Goal: Task Accomplishment & Management: Manage account settings

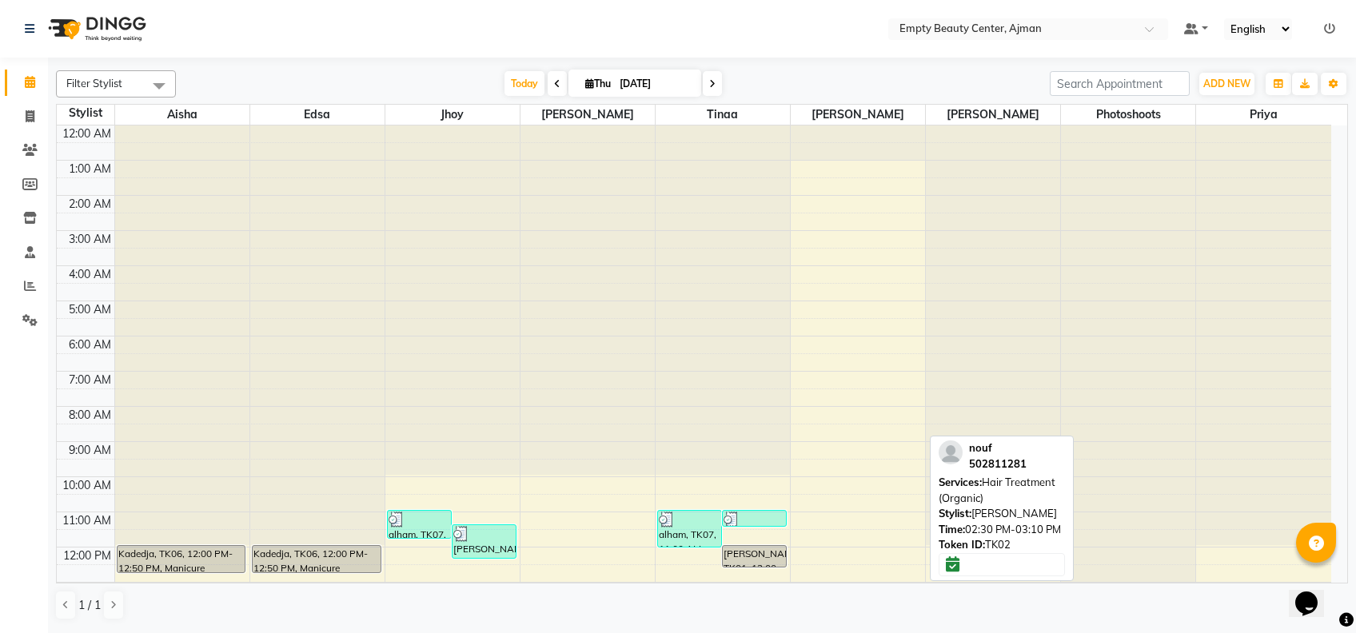
scroll to position [211, 0]
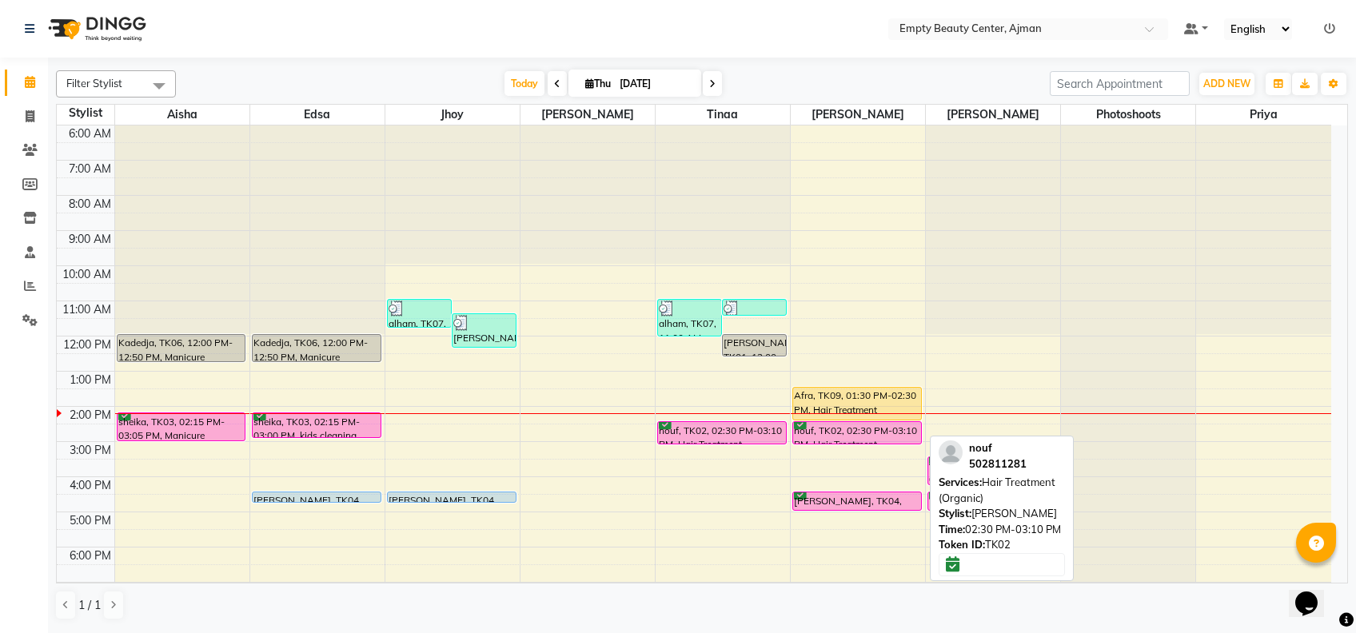
click at [859, 435] on div "nouf, TK02, 02:30 PM-03:10 PM, Hair Treatment (Organic)" at bounding box center [857, 433] width 128 height 22
select select "6"
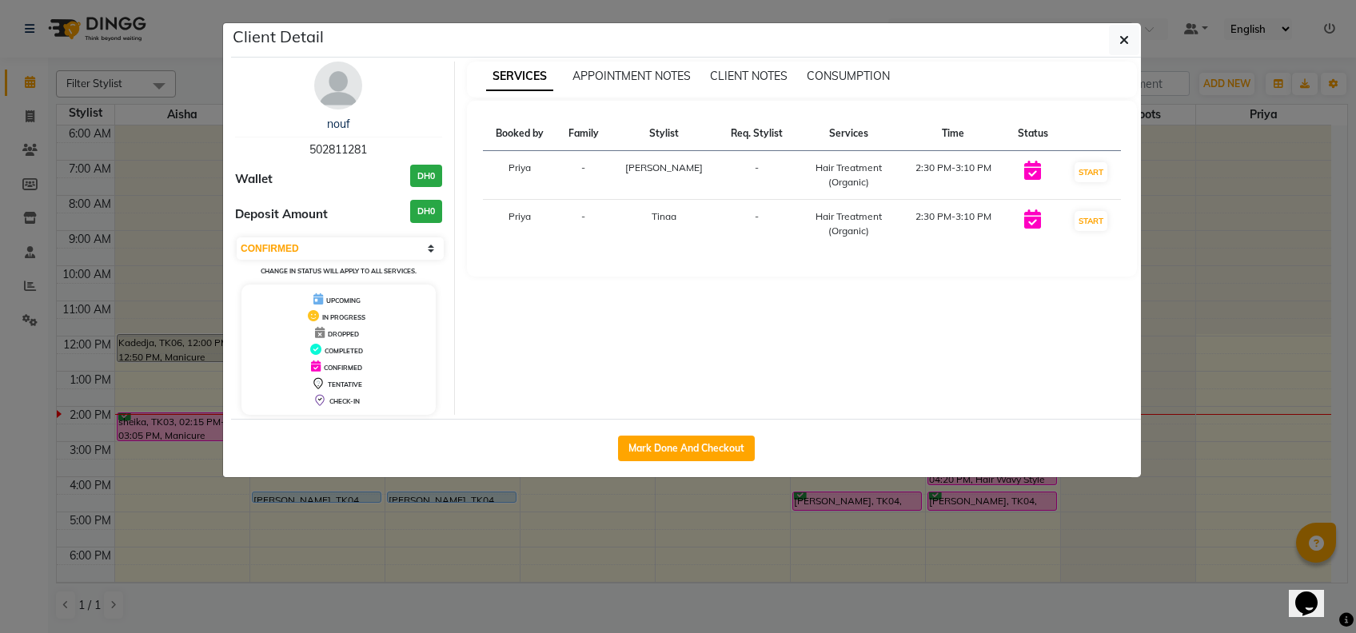
click at [621, 553] on ngb-modal-window "Client Detail nouf 502811281 Wallet DH0 Deposit Amount DH0 Select IN SERVICE CO…" at bounding box center [678, 316] width 1356 height 633
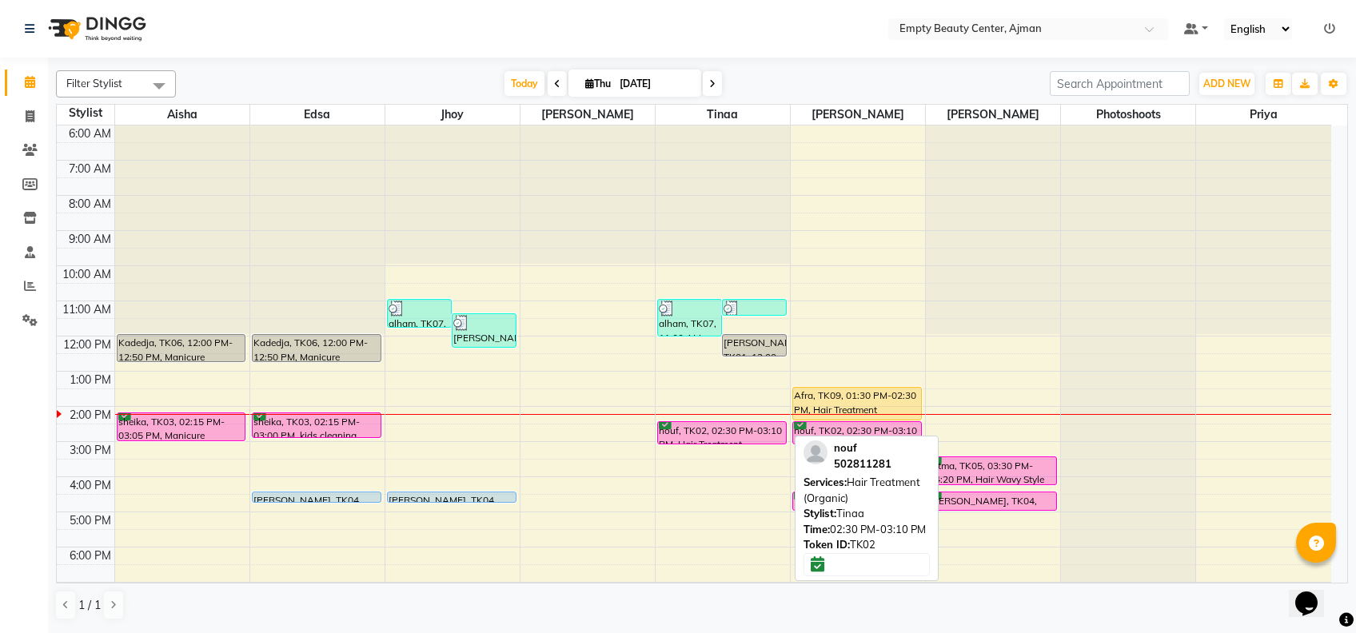
click at [749, 433] on div "nouf, TK02, 02:30 PM-03:10 PM, Hair Treatment (Organic)" at bounding box center [722, 433] width 128 height 22
select select "6"
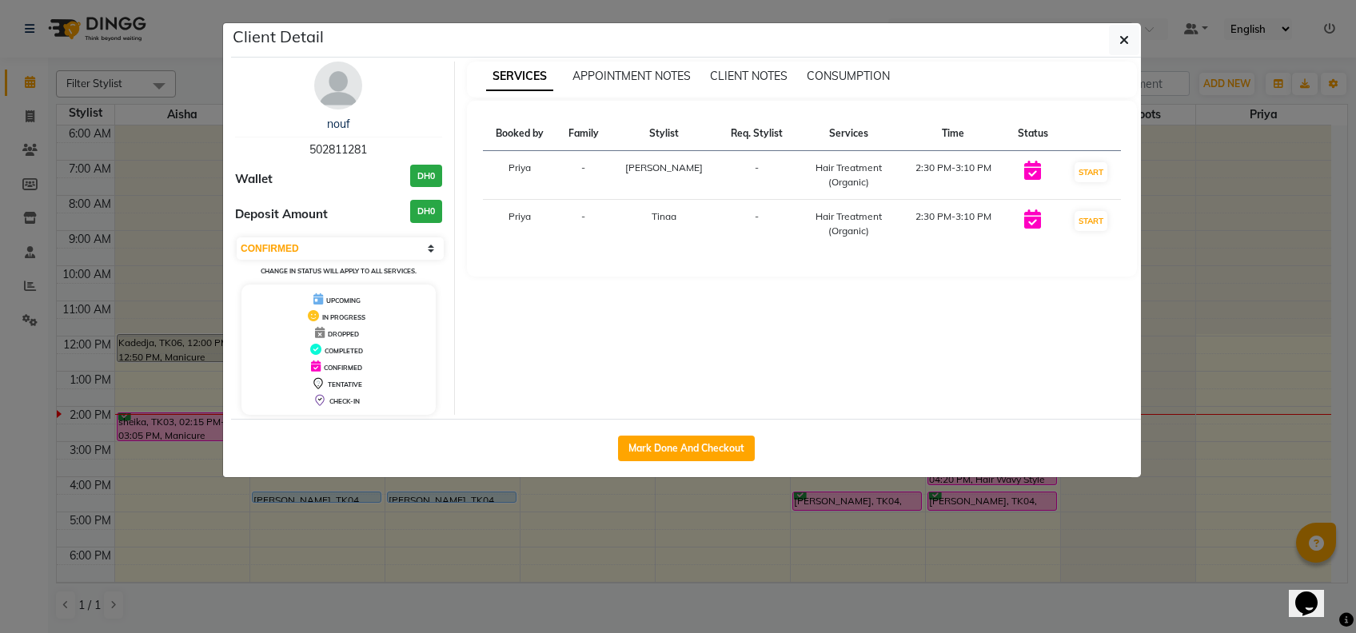
click at [793, 499] on ngb-modal-window "Client Detail nouf 502811281 Wallet DH0 Deposit Amount DH0 Select IN SERVICE CO…" at bounding box center [678, 316] width 1356 height 633
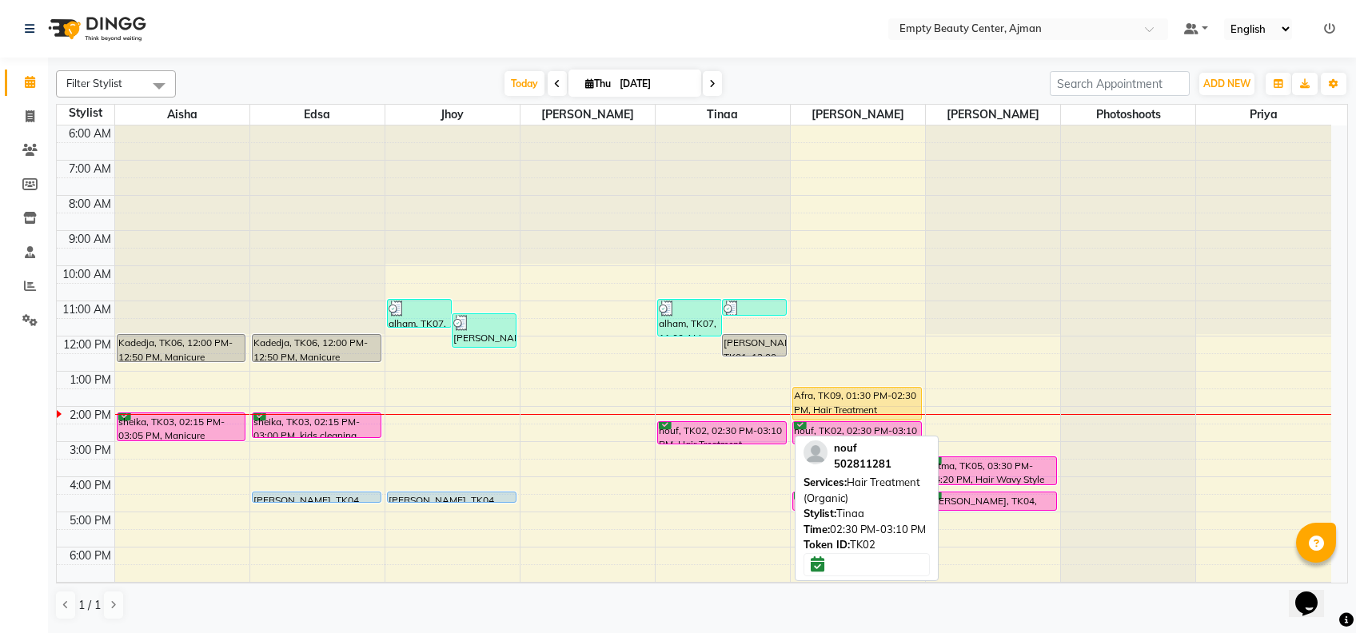
click at [749, 429] on div "nouf, TK02, 02:30 PM-03:10 PM, Hair Treatment (Organic)" at bounding box center [722, 433] width 128 height 22
select select "6"
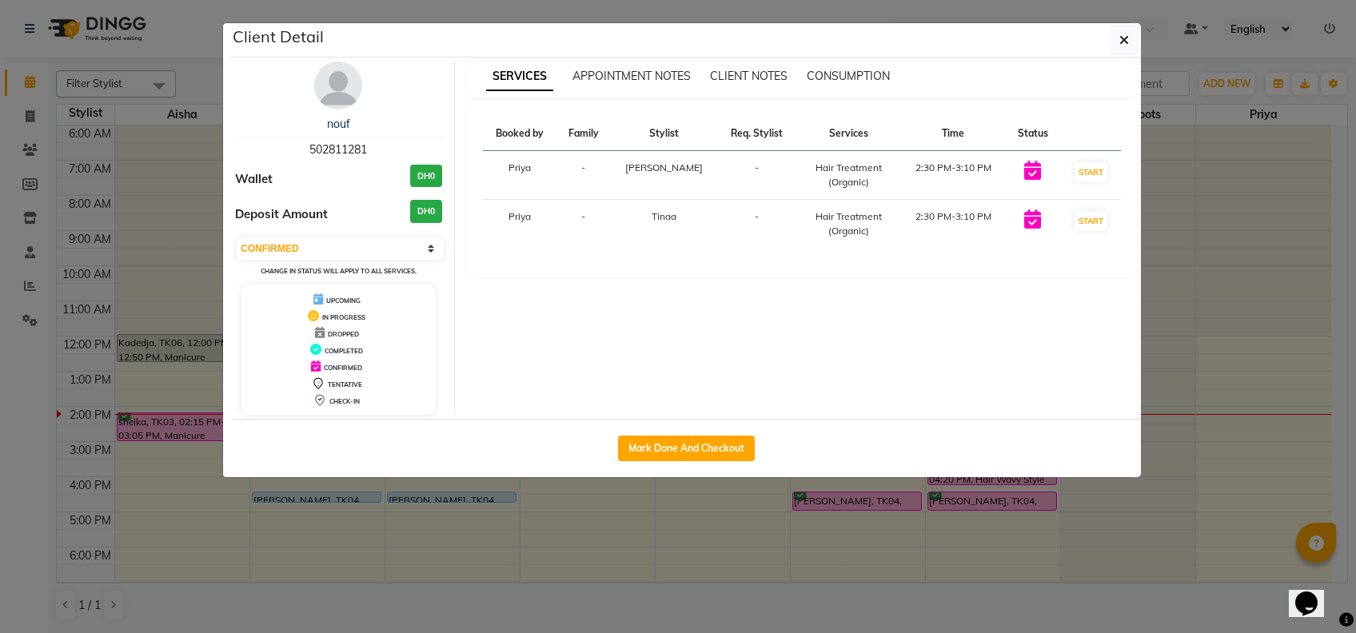
click at [623, 535] on ngb-modal-window "Client Detail nouf 502811281 Wallet DH0 Deposit Amount DH0 Select IN SERVICE CO…" at bounding box center [678, 316] width 1356 height 633
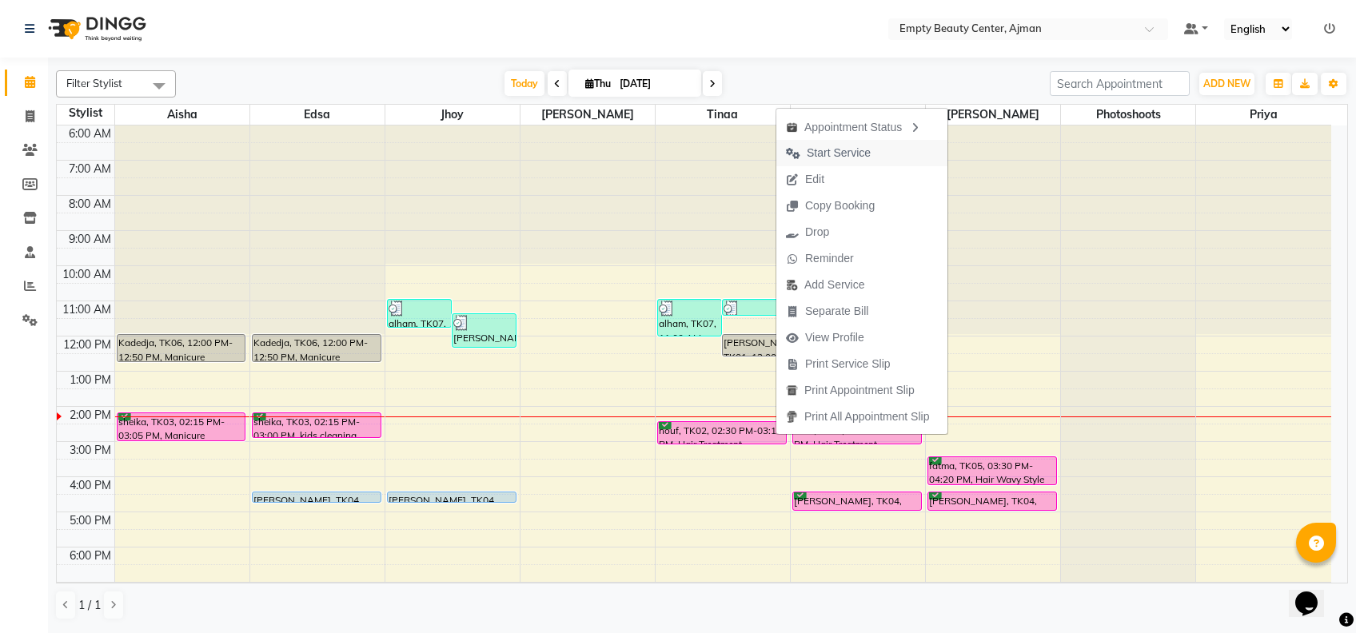
click at [844, 162] on span "Start Service" at bounding box center [829, 153] width 104 height 26
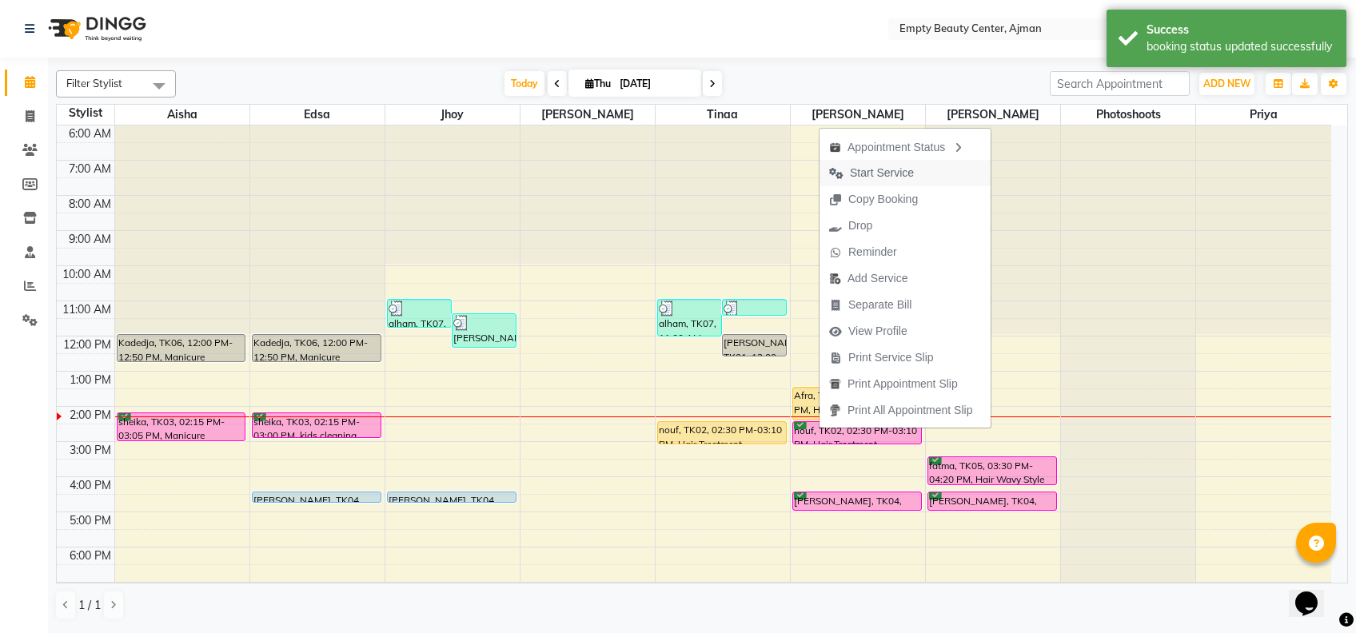
click at [900, 174] on span "Start Service" at bounding box center [882, 173] width 64 height 17
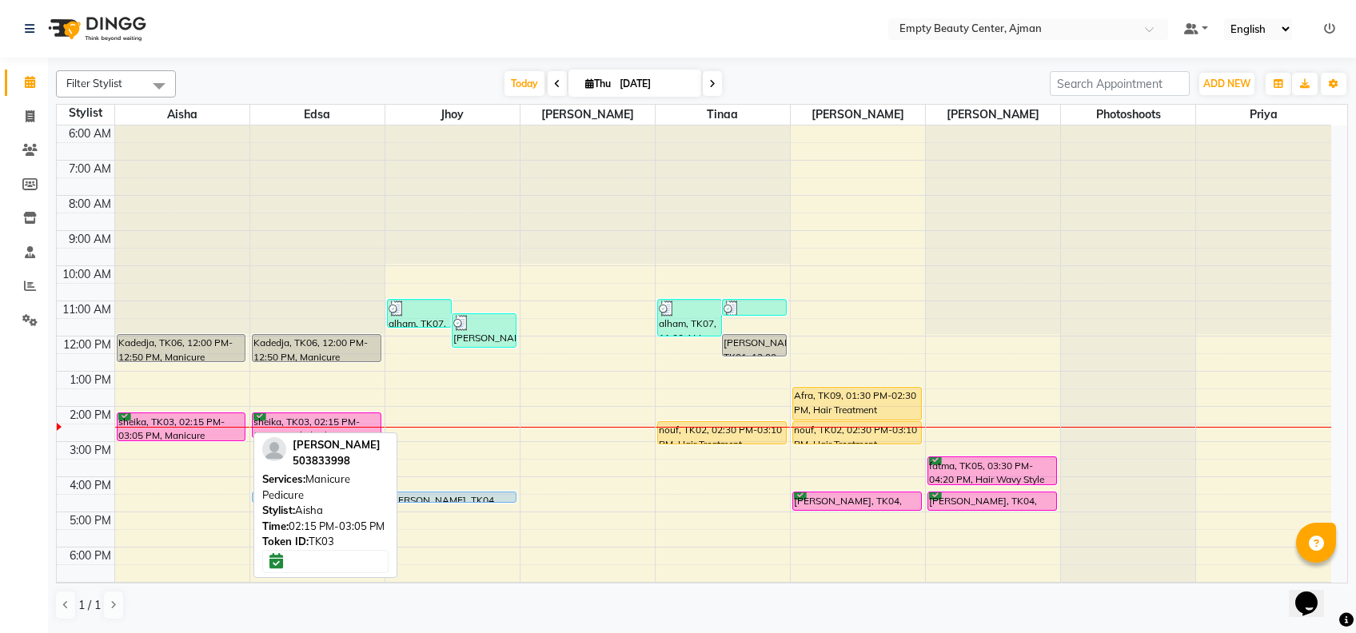
click at [194, 422] on div "sheika, TK03, 02:15 PM-03:05 PM, Manicure Pedicure" at bounding box center [182, 427] width 128 height 27
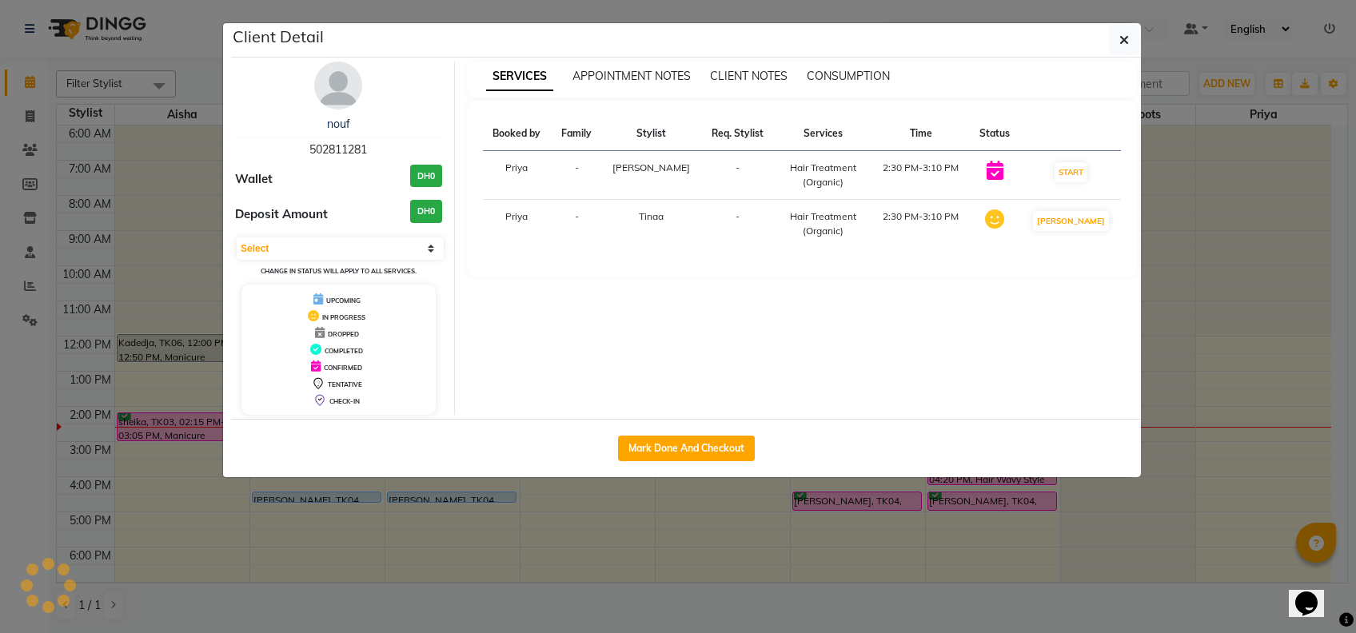
click at [452, 507] on ngb-modal-window "Client Detail nouf 502811281 Wallet DH0 Deposit Amount DH0 Select IN SERVICE CO…" at bounding box center [678, 316] width 1356 height 633
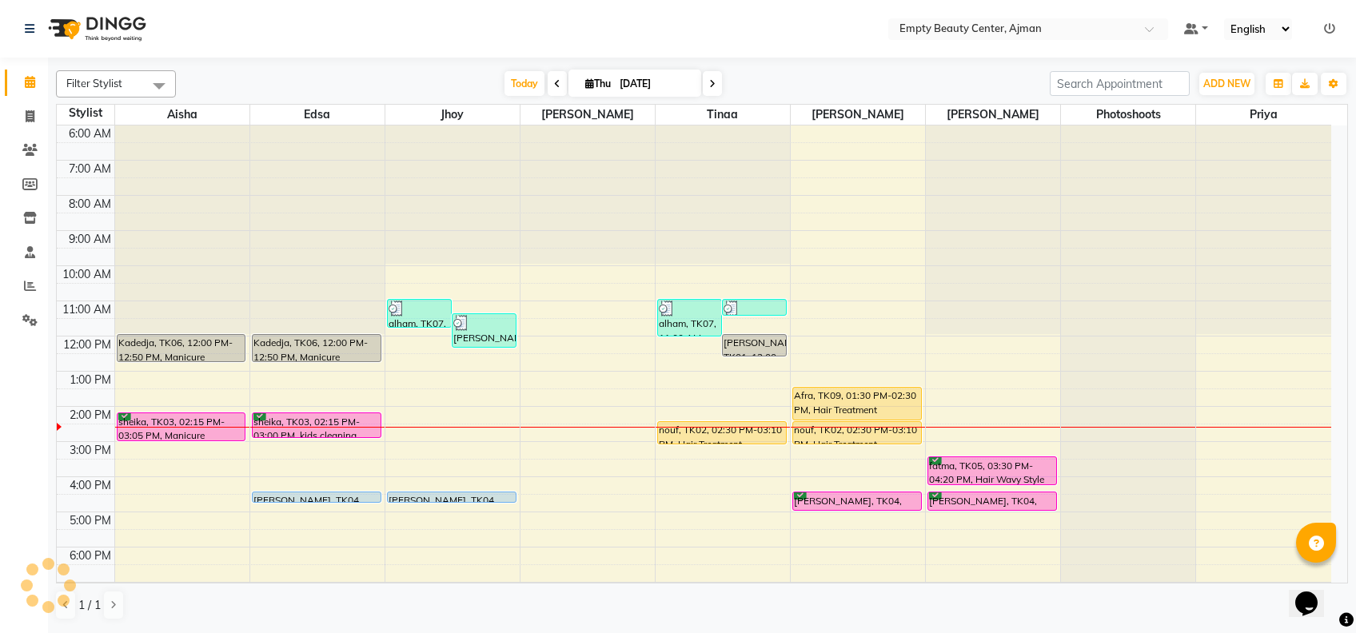
select select "6"
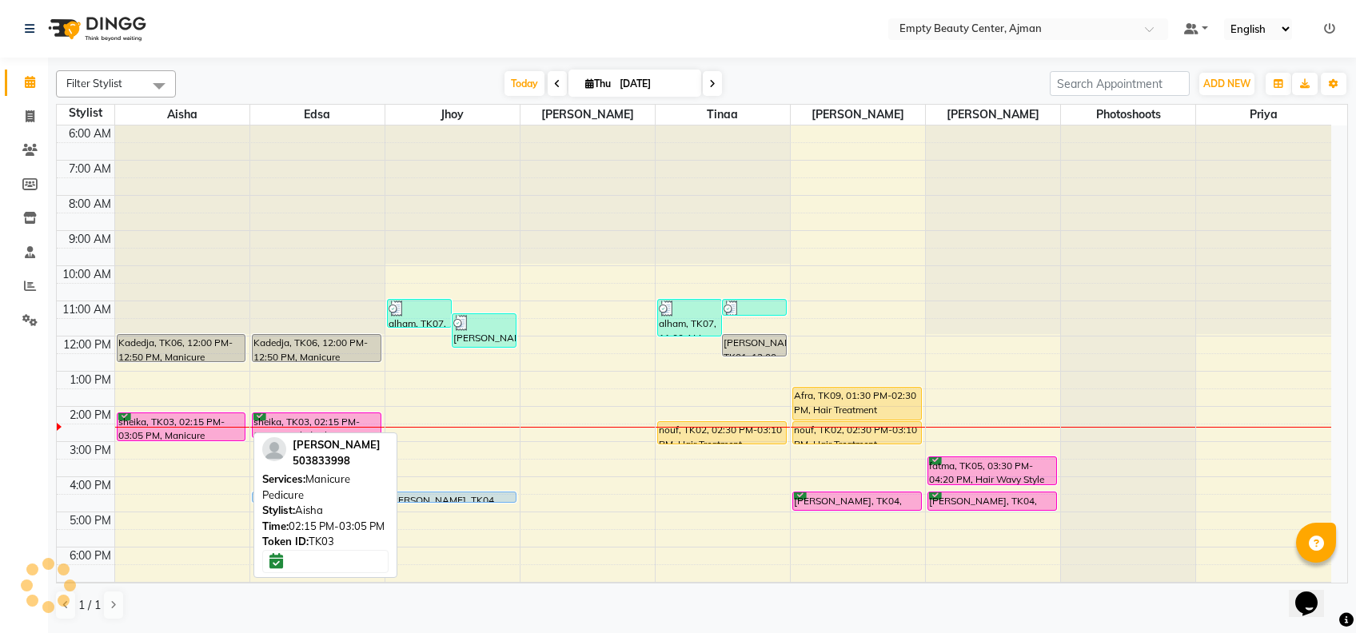
click at [203, 416] on div "sheika, TK03, 02:15 PM-03:05 PM, Manicure Pedicure" at bounding box center [182, 427] width 128 height 27
select select "6"
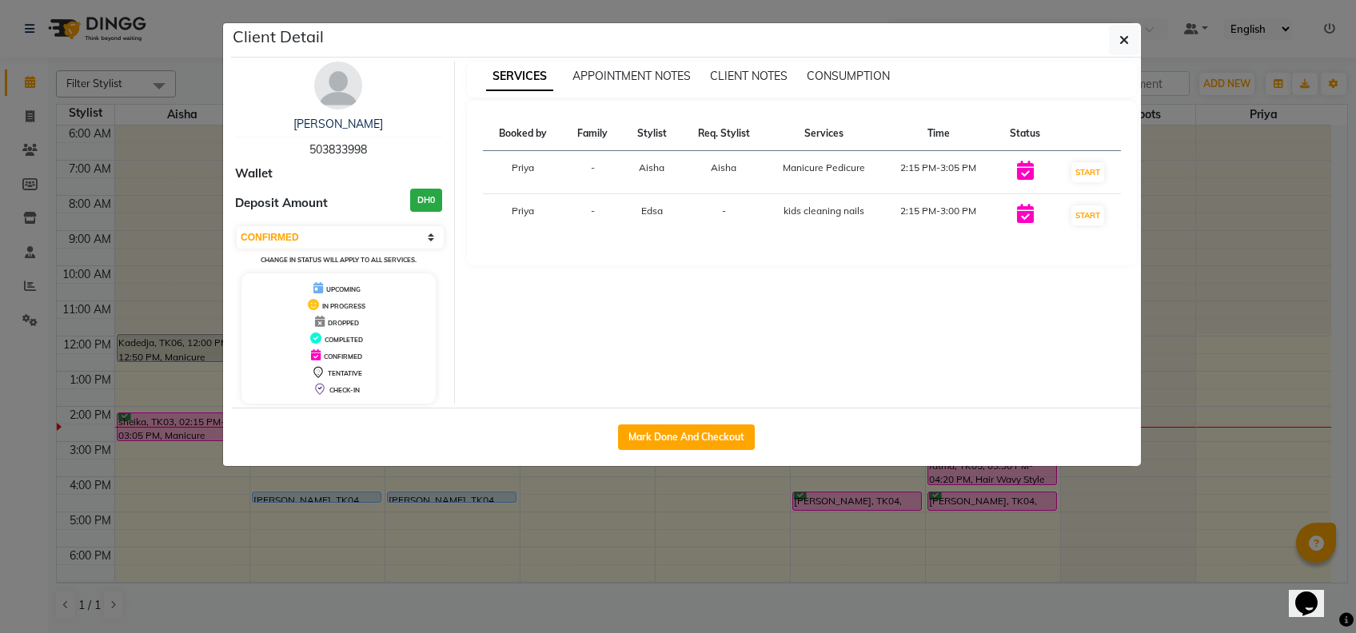
click at [611, 554] on ngb-modal-window "Client Detail sheika 503833998 Wallet Deposit Amount DH0 Select IN SERVICE CONF…" at bounding box center [678, 316] width 1356 height 633
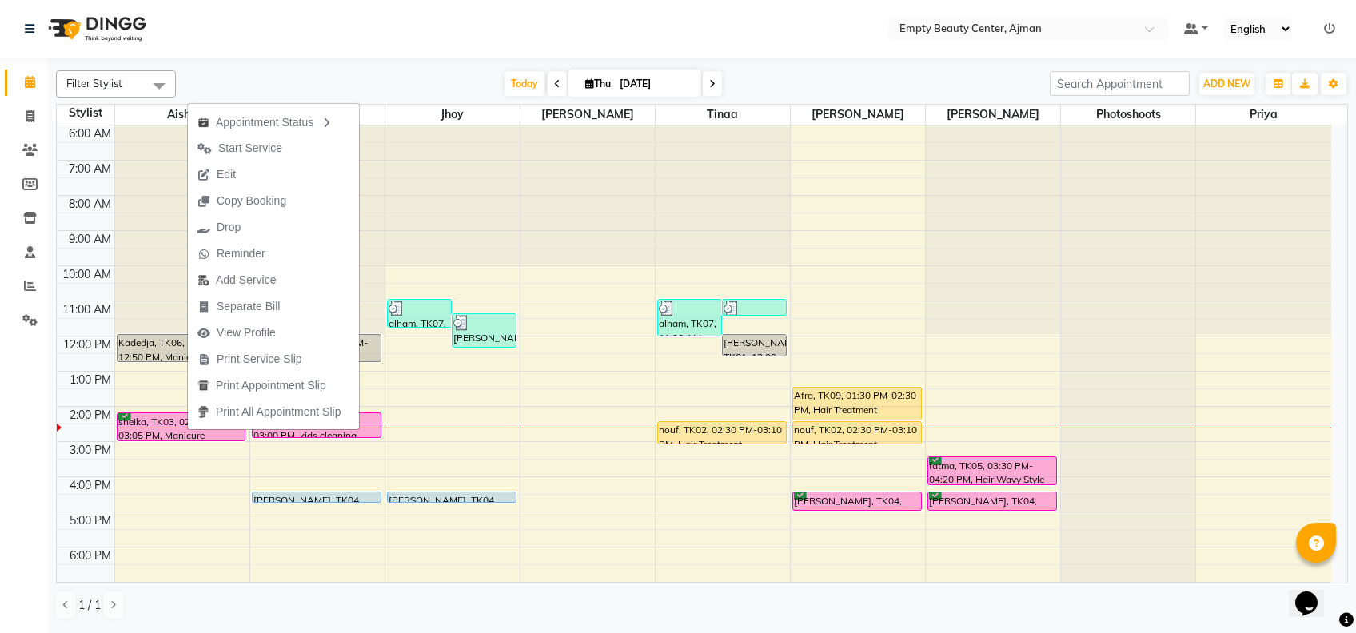
click at [264, 84] on div "[DATE] [DATE]" at bounding box center [613, 84] width 858 height 24
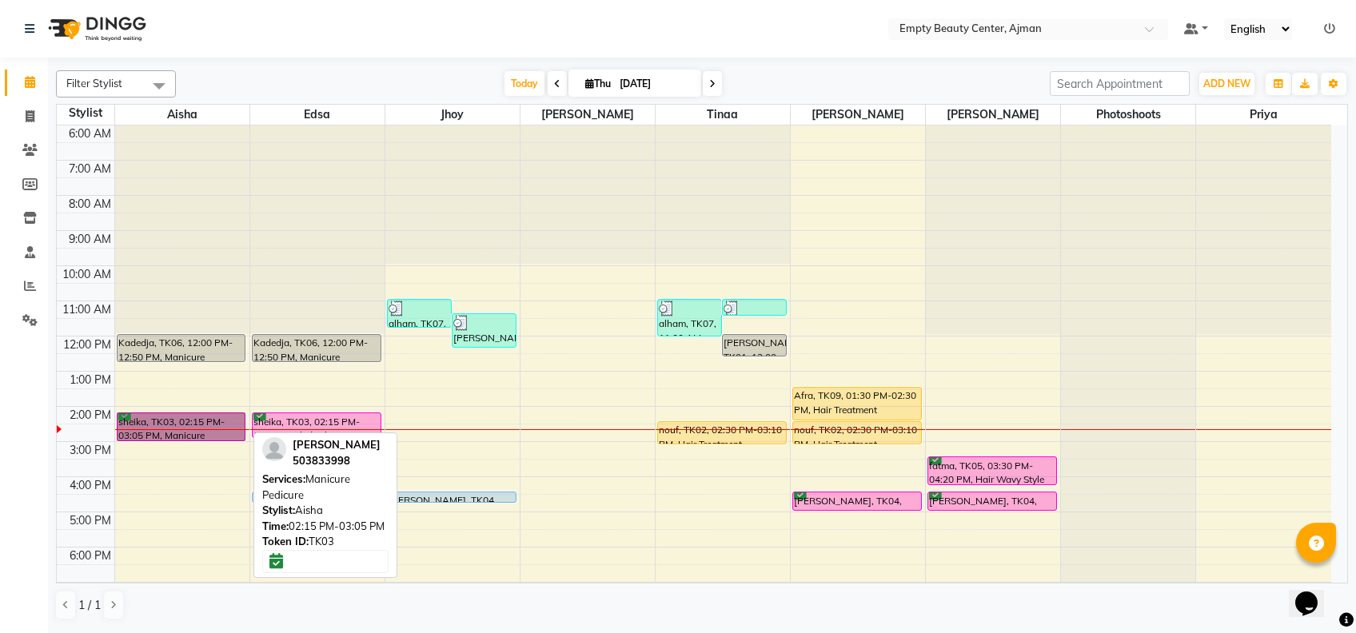
drag, startPoint x: 152, startPoint y: 429, endPoint x: 135, endPoint y: 418, distance: 19.8
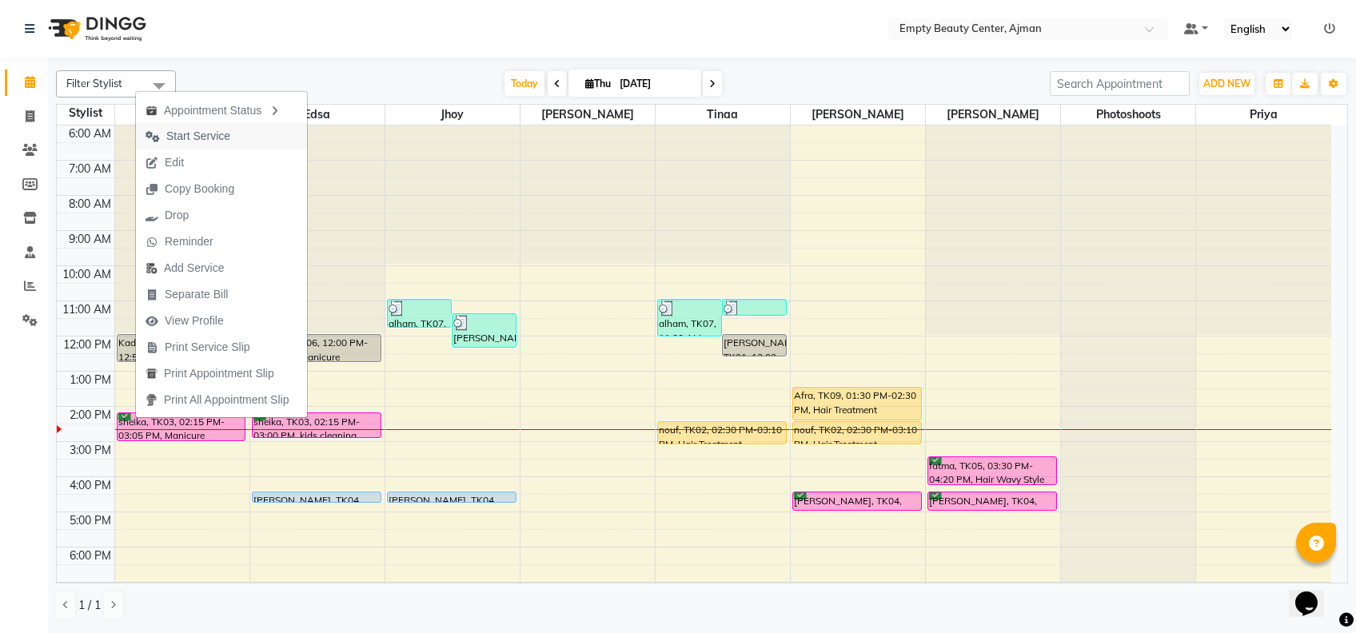
click at [211, 142] on span "Start Service" at bounding box center [198, 136] width 64 height 17
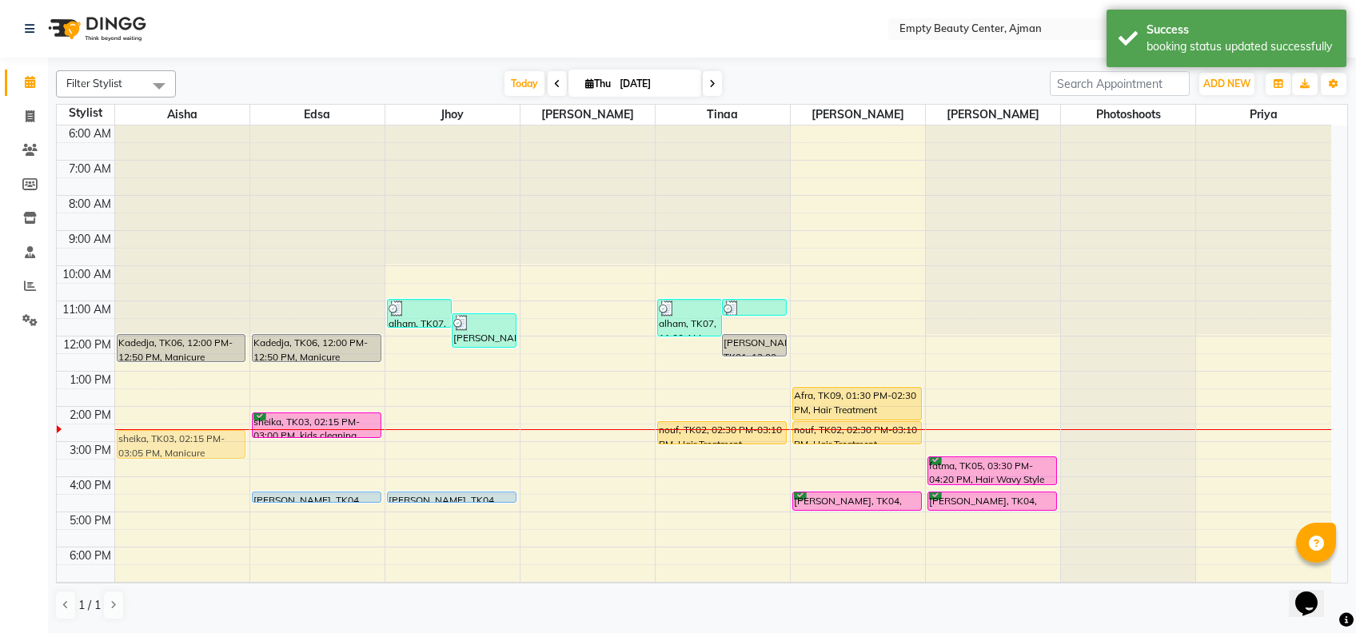
drag, startPoint x: 182, startPoint y: 425, endPoint x: 190, endPoint y: 437, distance: 13.8
click at [190, 437] on div "Kadedja, TK06, 12:00 PM-12:50 PM, Manicure Pedicure sheika, TK03, 02:15 PM-03:0…" at bounding box center [182, 336] width 134 height 844
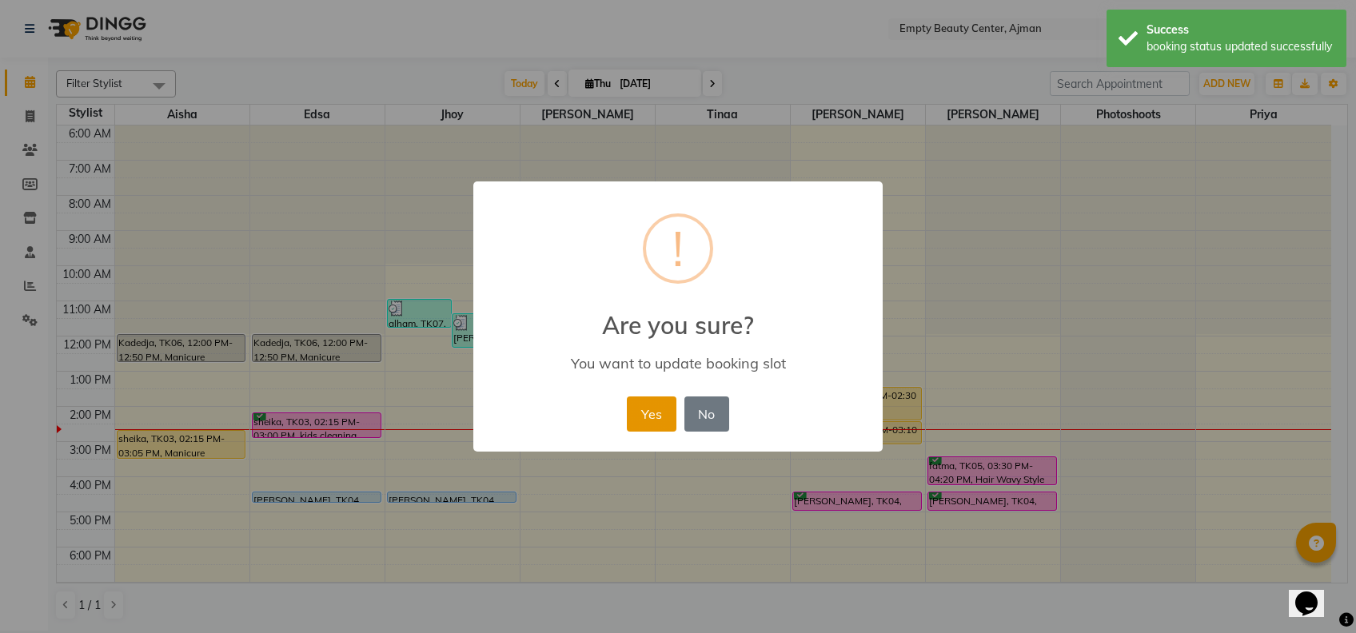
click at [633, 406] on button "Yes" at bounding box center [651, 414] width 49 height 35
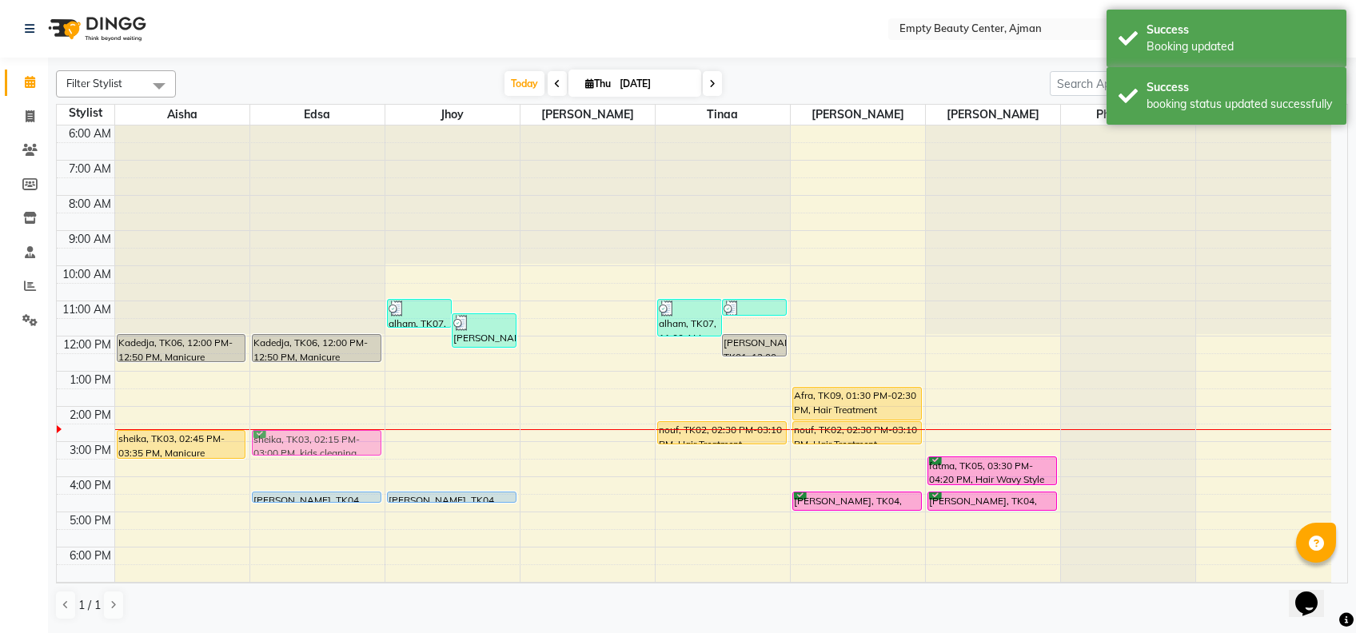
drag, startPoint x: 346, startPoint y: 425, endPoint x: 360, endPoint y: 442, distance: 22.7
click at [360, 442] on div "Kadedja, TK06, 12:00 PM-12:50 PM, Manicure Pedicure sheika, TK03, 02:15 PM-03:0…" at bounding box center [317, 336] width 134 height 844
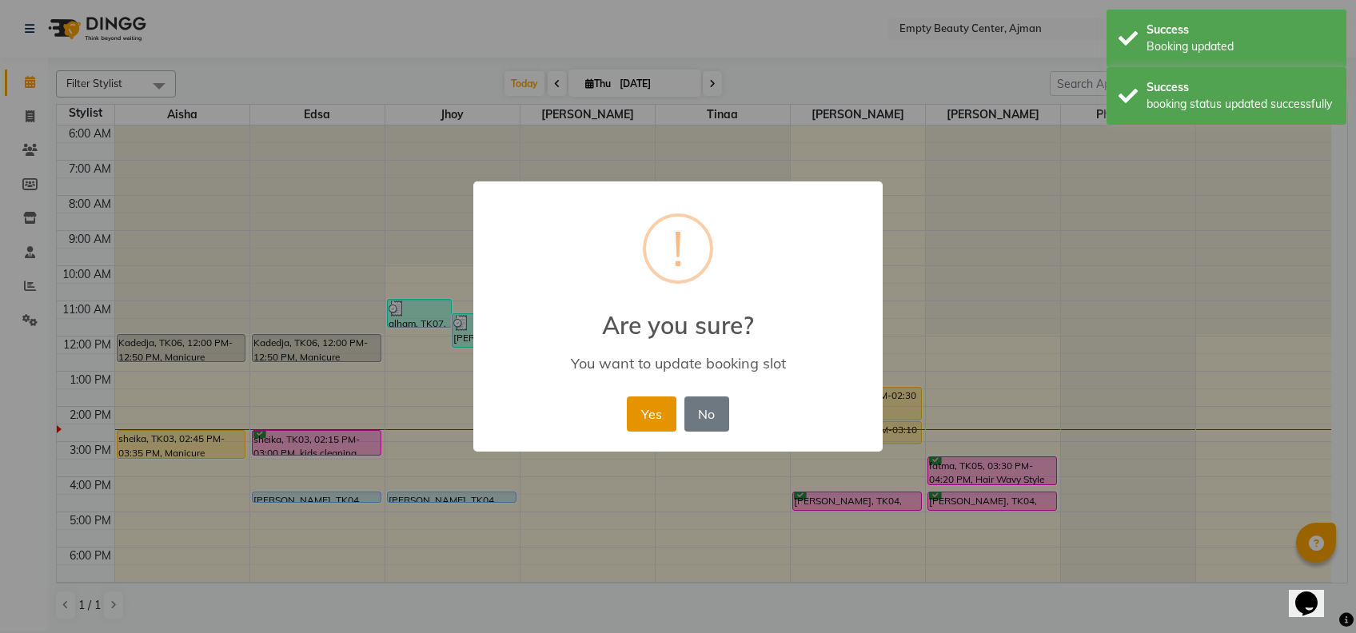
click at [650, 414] on button "Yes" at bounding box center [651, 414] width 49 height 35
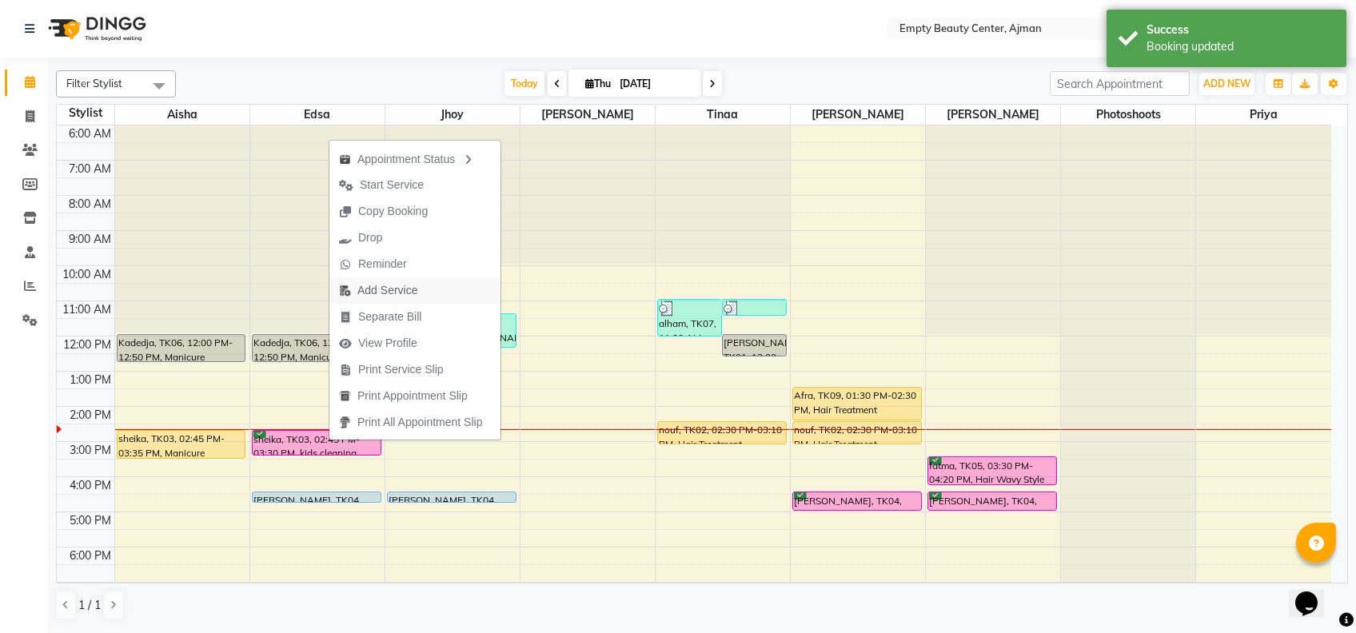
click at [406, 286] on span "Add Service" at bounding box center [388, 290] width 60 height 17
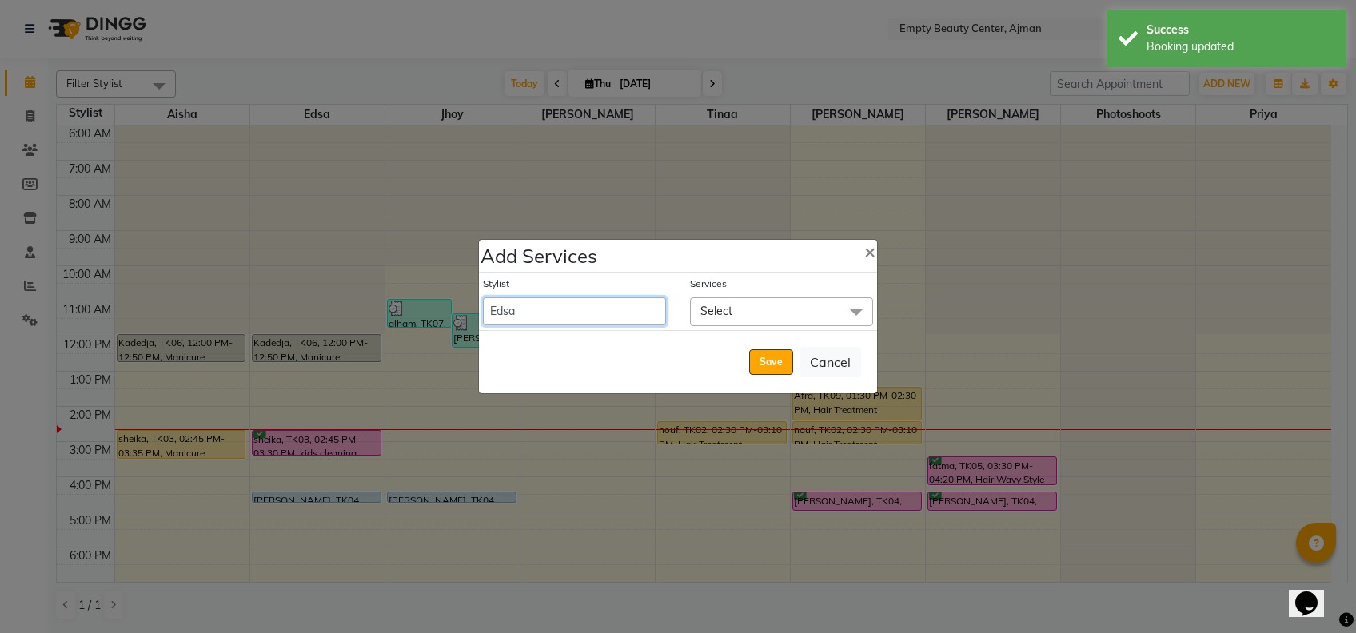
click at [577, 314] on select "[PERSON_NAME] Edsa jhoy [PERSON_NAME] Photoshoots Priya [PERSON_NAME] [PERSON_N…" at bounding box center [574, 312] width 183 height 28
select select "18086"
click at [483, 298] on select "[PERSON_NAME] Edsa jhoy [PERSON_NAME] Photoshoots Priya [PERSON_NAME] [PERSON_N…" at bounding box center [574, 312] width 183 height 28
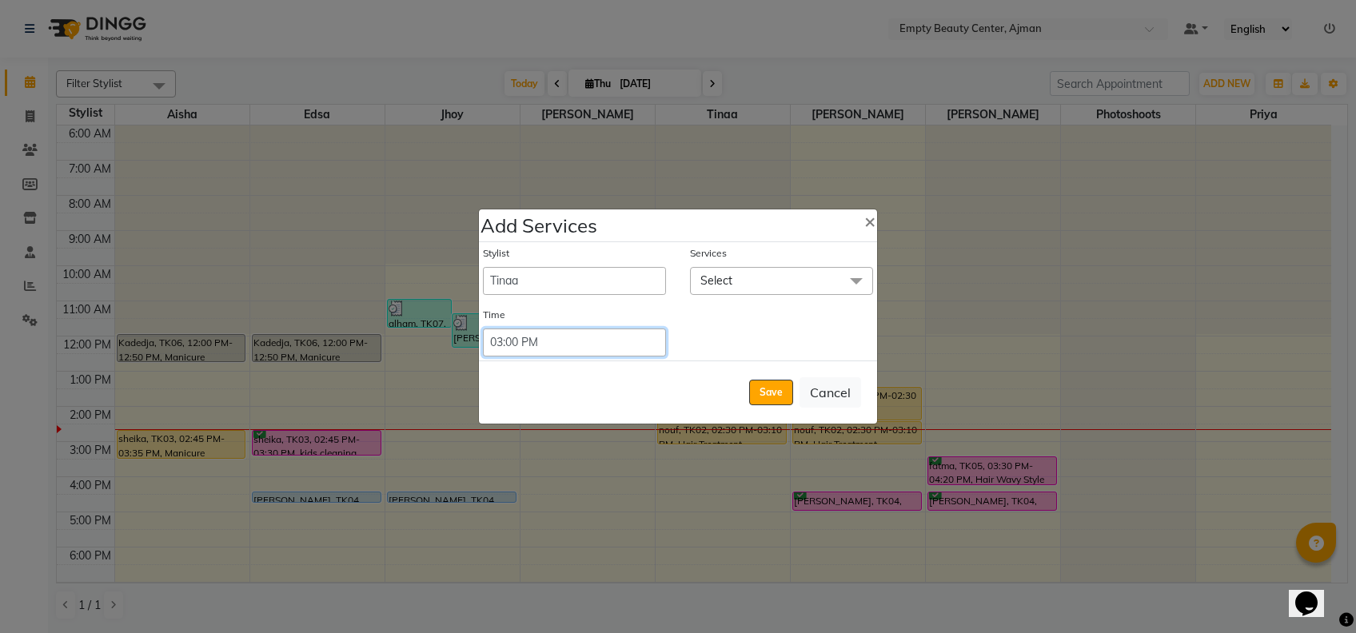
click at [605, 354] on select "Select 09:00 AM 09:15 AM 09:30 AM 09:45 AM 10:00 AM 10:15 AM 10:30 AM 10:45 AM …" at bounding box center [574, 343] width 183 height 28
select select "885"
click at [483, 329] on select "Select 09:00 AM 09:15 AM 09:30 AM 09:45 AM 10:00 AM 10:15 AM 10:30 AM 10:45 AM …" at bounding box center [574, 343] width 183 height 28
click at [761, 278] on span "Select" at bounding box center [781, 281] width 183 height 28
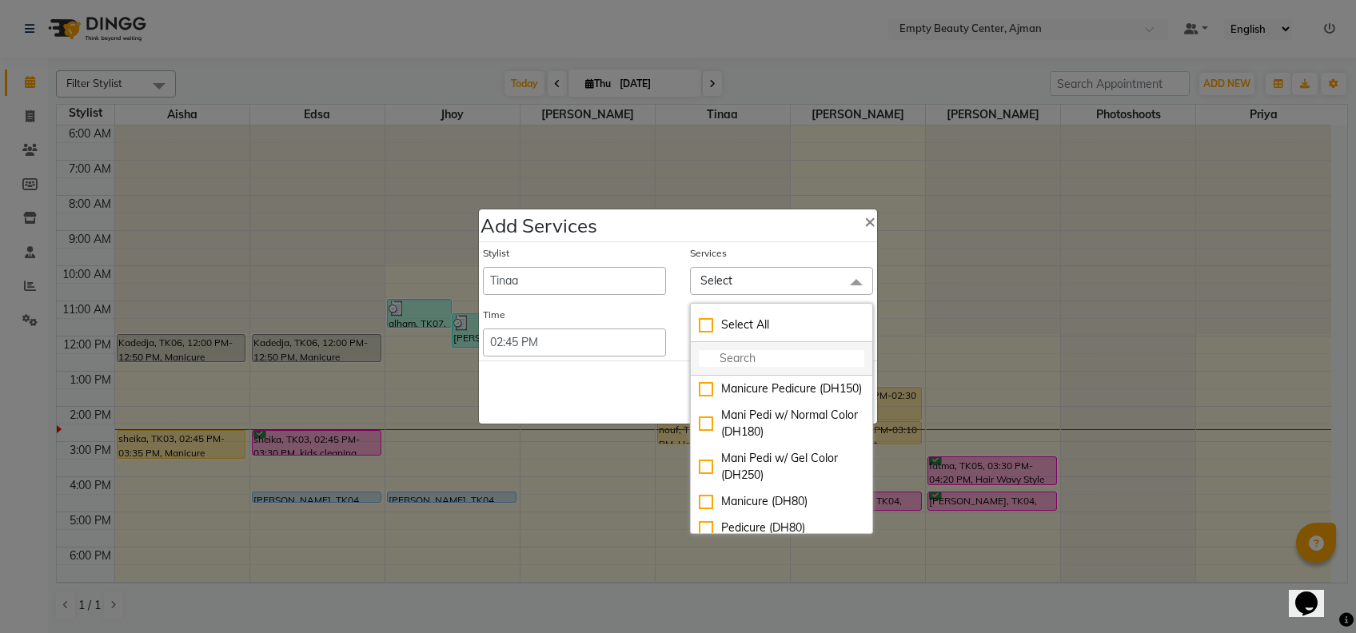
click at [783, 356] on input "multiselect-search" at bounding box center [782, 358] width 166 height 17
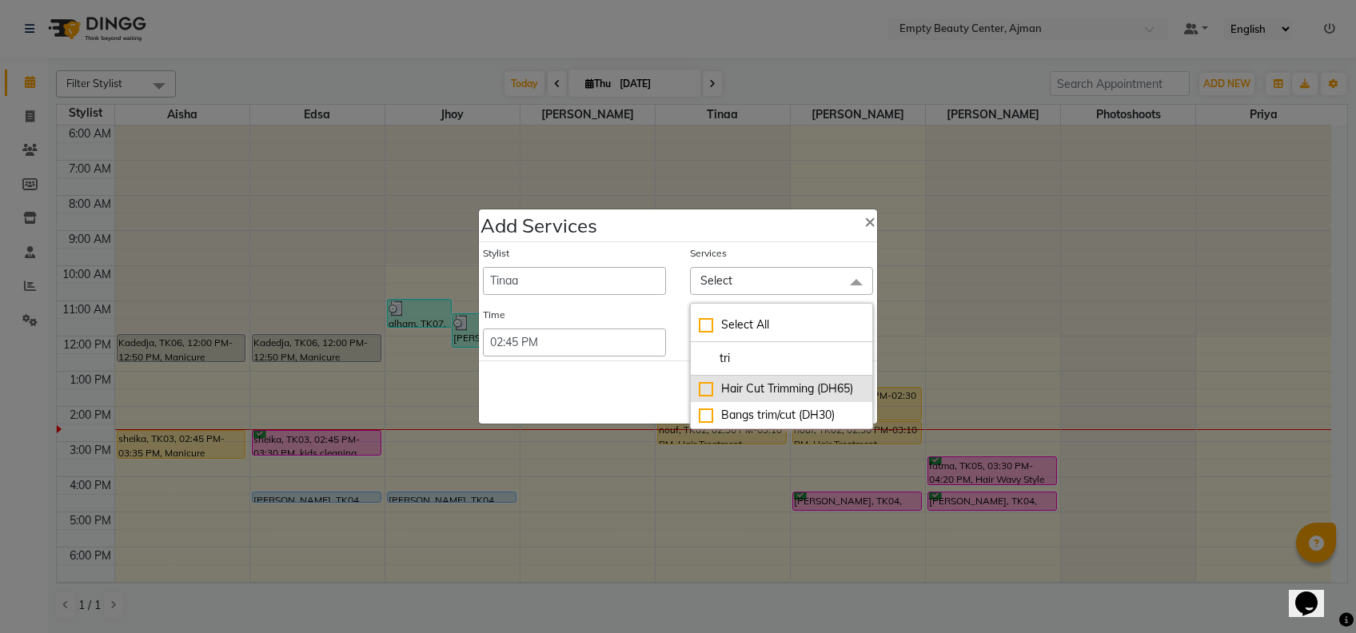
type input "tri"
click at [795, 397] on div "Hair Cut Trimming (DH65)" at bounding box center [782, 389] width 166 height 17
checkbox input "true"
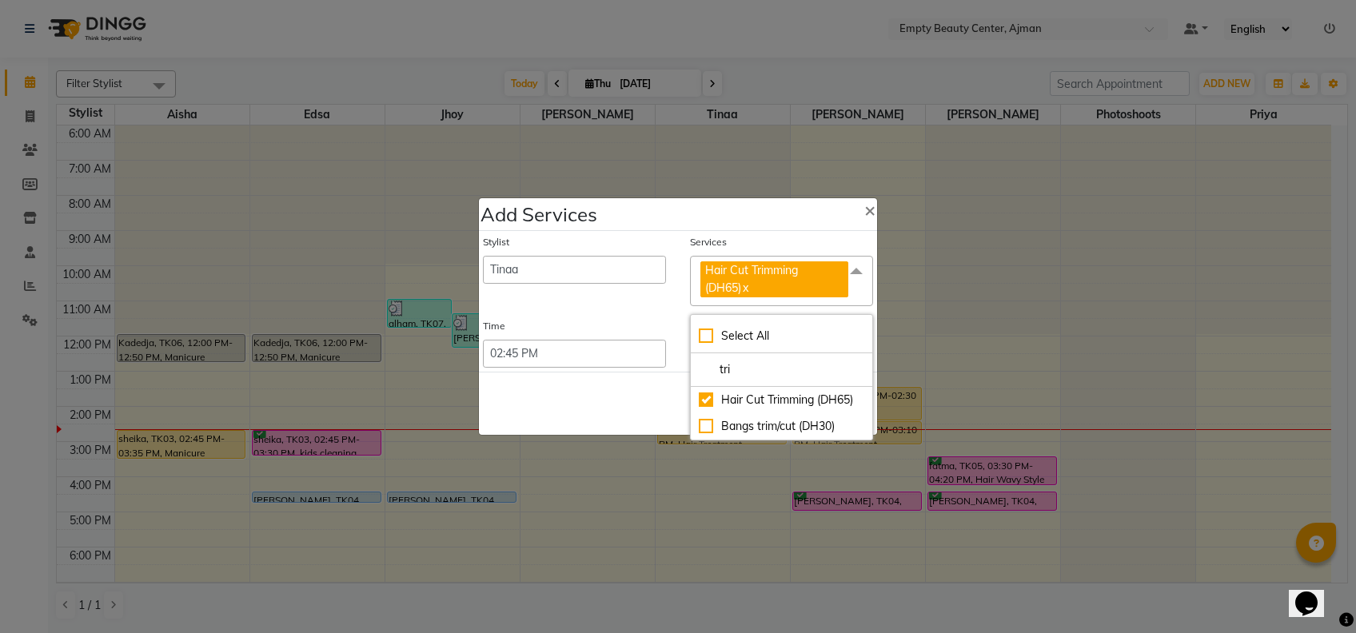
click at [653, 388] on div "Save Cancel" at bounding box center [678, 403] width 398 height 63
click at [762, 407] on button "Save" at bounding box center [771, 404] width 44 height 26
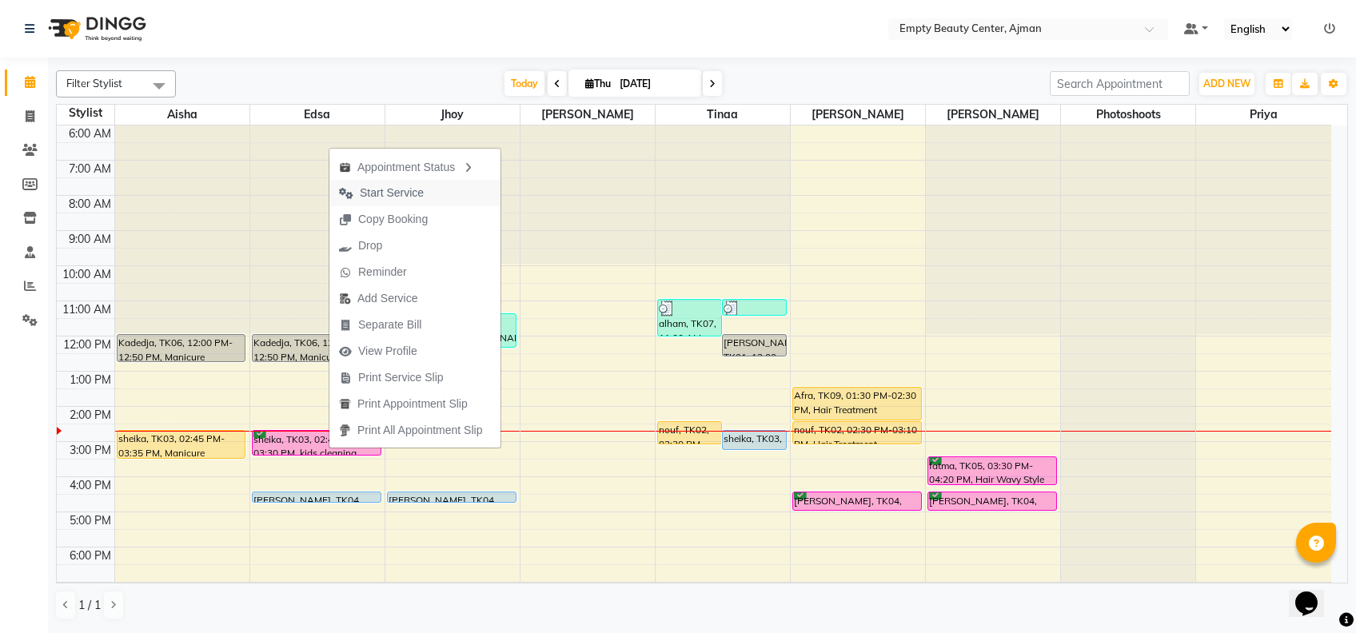
click at [425, 189] on span "Start Service" at bounding box center [382, 193] width 104 height 26
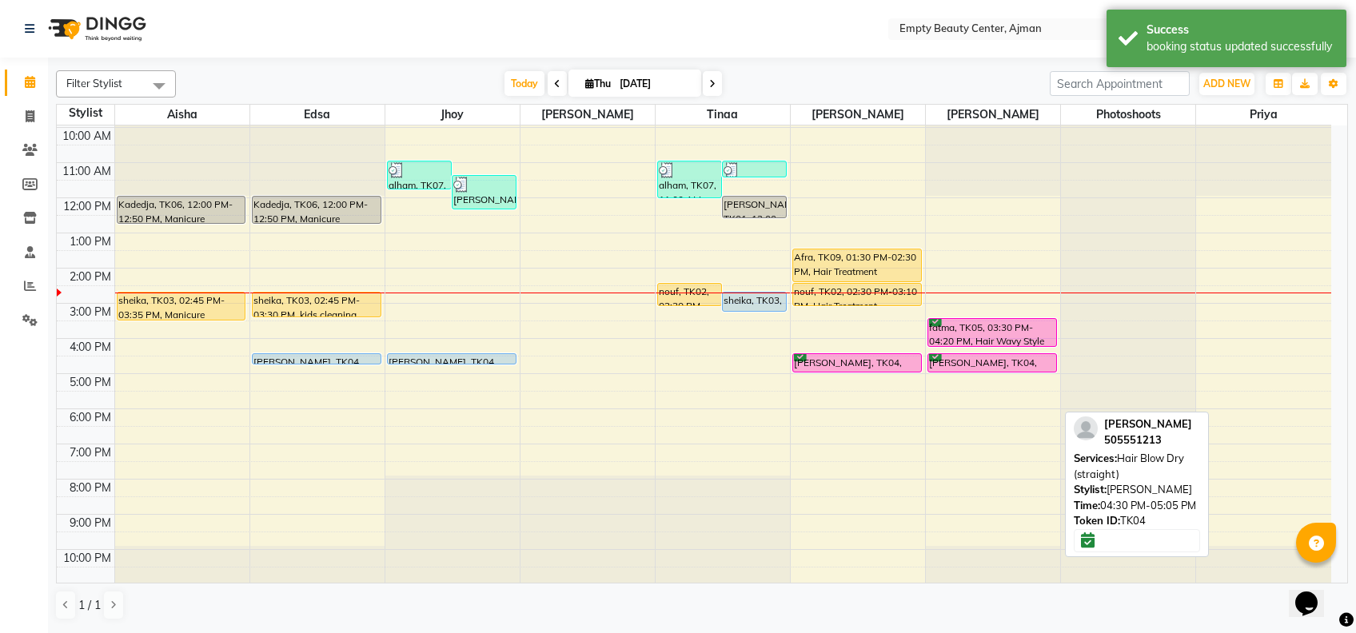
scroll to position [355, 0]
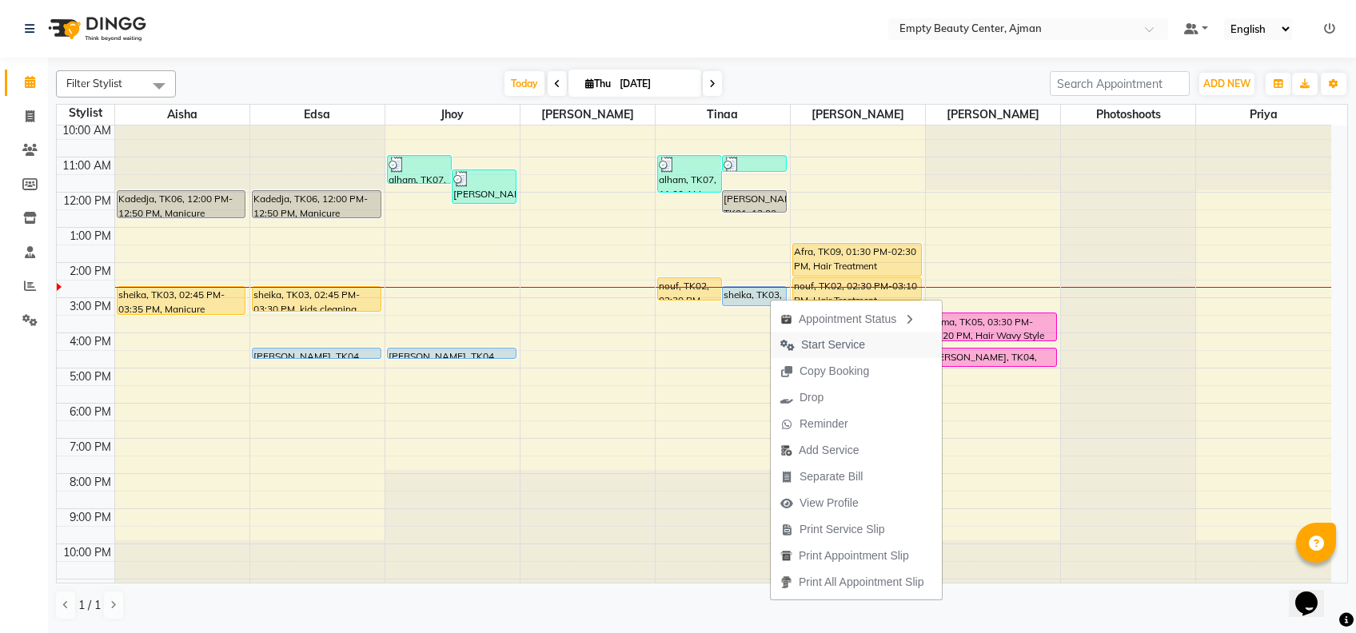
click at [877, 350] on button "Start Service" at bounding box center [856, 345] width 171 height 26
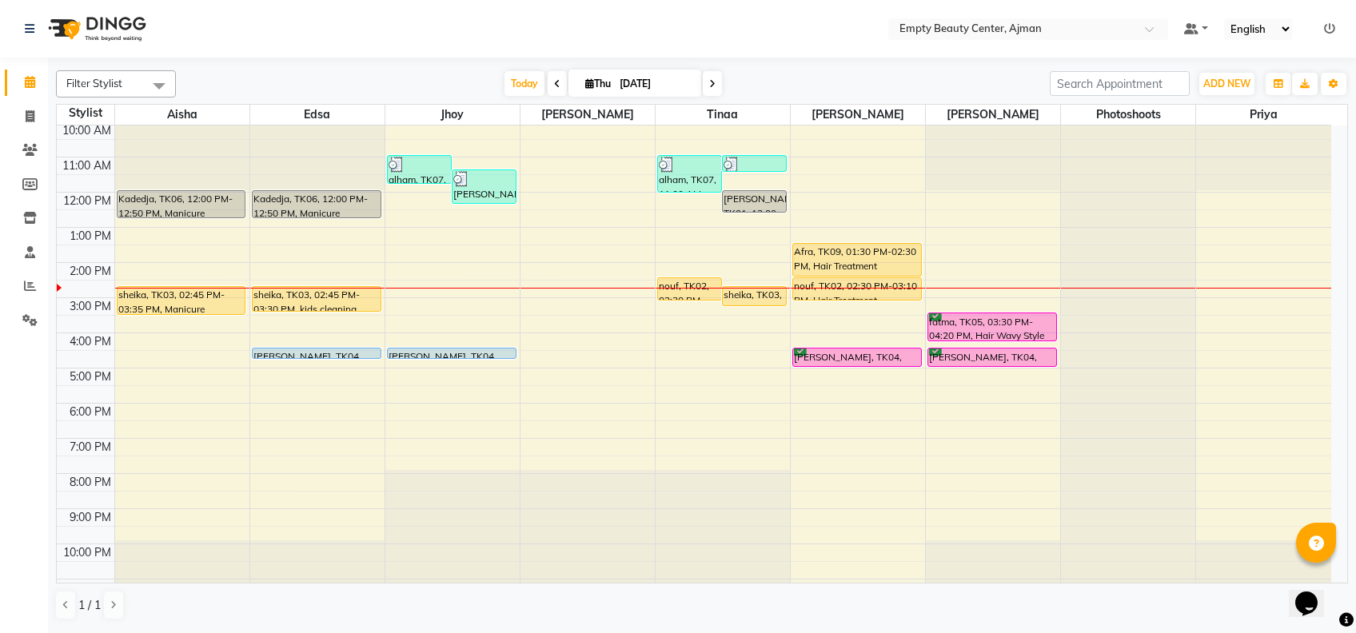
click at [705, 82] on span at bounding box center [712, 83] width 19 height 25
type input "[DATE]"
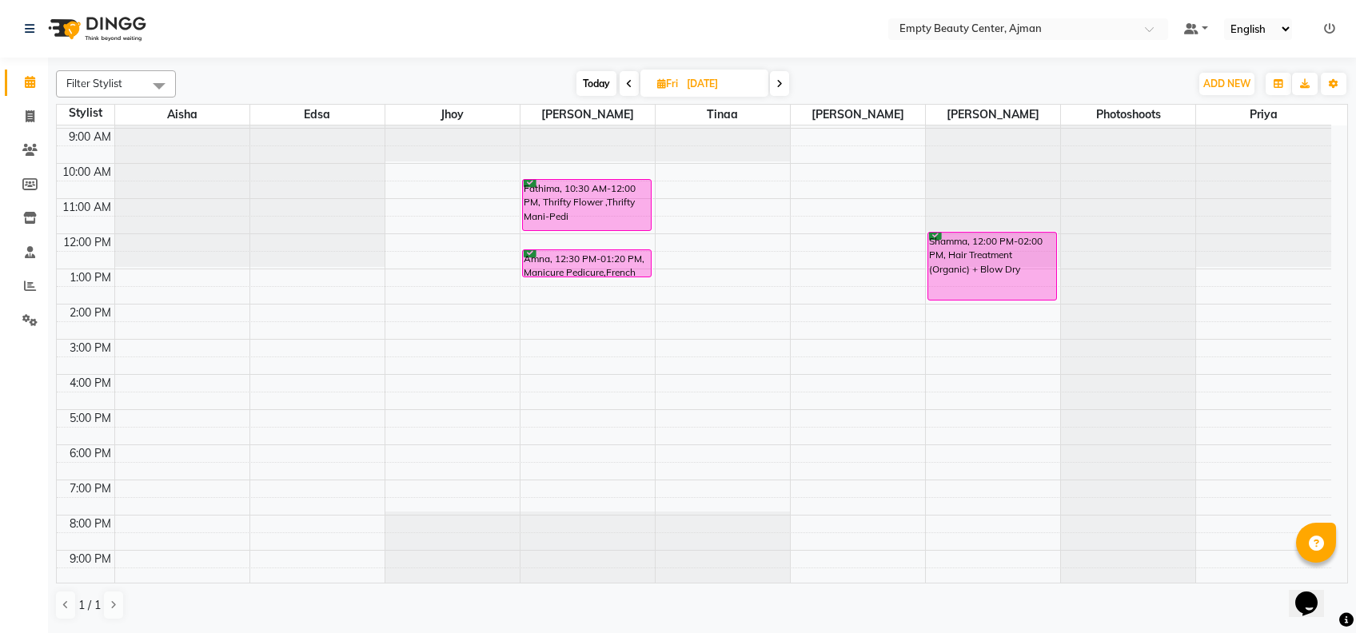
scroll to position [311, 0]
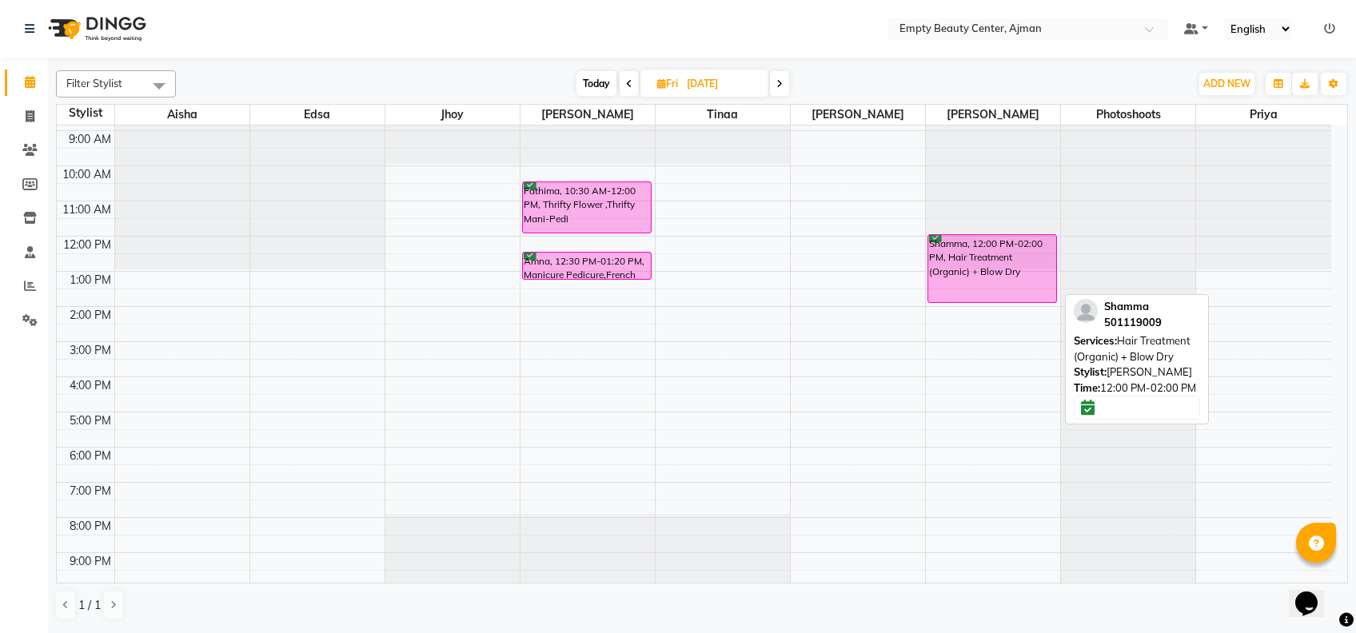
click at [1009, 296] on div "Shamma, 12:00 PM-02:00 PM, Hair Treatment (Organic) + Blow Dry" at bounding box center [993, 268] width 128 height 67
click at [995, 285] on div "Shamma, 12:00 PM-02:00 PM, Hair Treatment (Organic) + Blow Dry" at bounding box center [993, 268] width 128 height 67
select select "6"
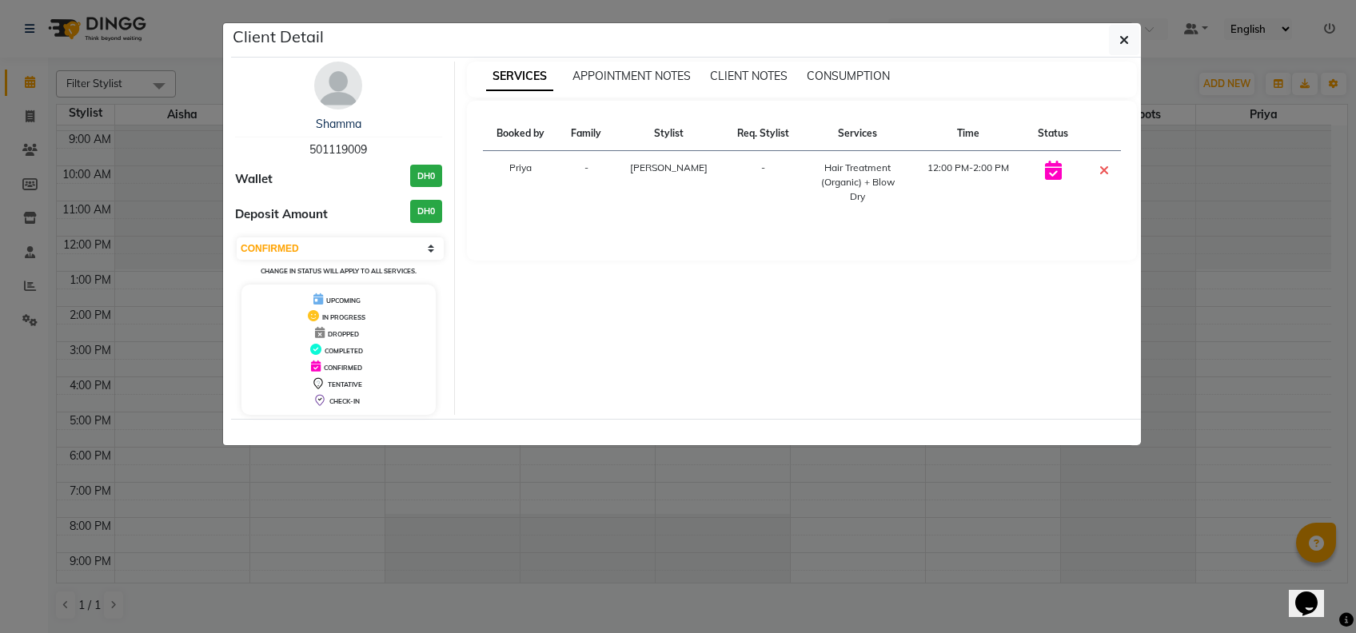
click at [878, 584] on ngb-modal-window "Client Detail Shamma 501119009 Wallet DH0 Deposit Amount DH0 Select CONFIRMED T…" at bounding box center [678, 316] width 1356 height 633
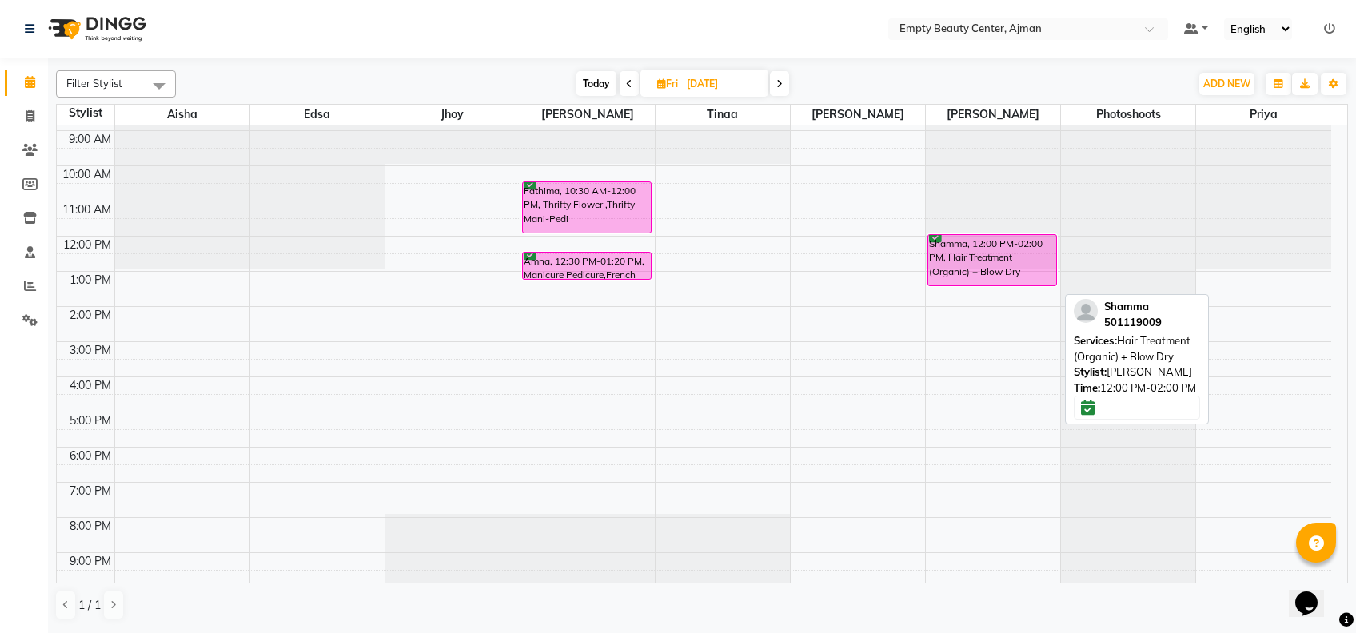
drag, startPoint x: 973, startPoint y: 301, endPoint x: 965, endPoint y: 269, distance: 32.8
click at [965, 269] on div "Shamma, 12:00 PM-02:00 PM, Hair Treatment (Organic) + Blow Dry Shamma, 12:00 PM…" at bounding box center [993, 236] width 134 height 844
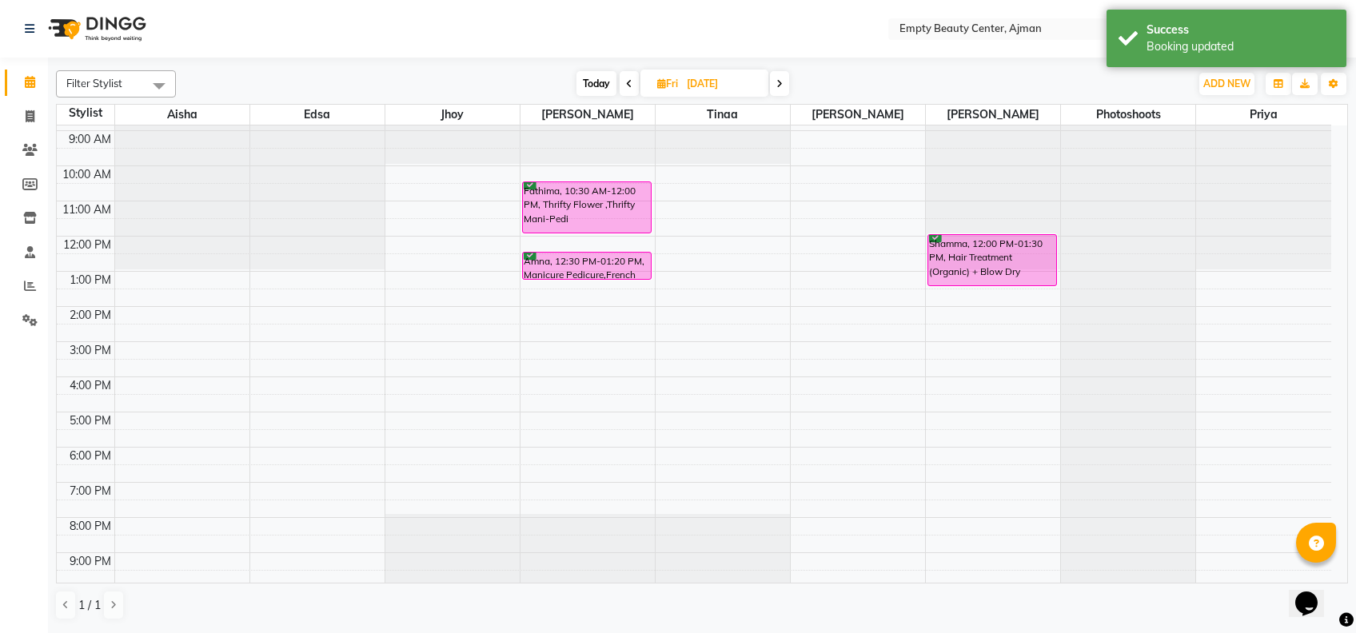
click at [750, 359] on div "12:00 AM 1:00 AM 2:00 AM 3:00 AM 4:00 AM 5:00 AM 6:00 AM 7:00 AM 8:00 AM 9:00 A…" at bounding box center [694, 236] width 1275 height 844
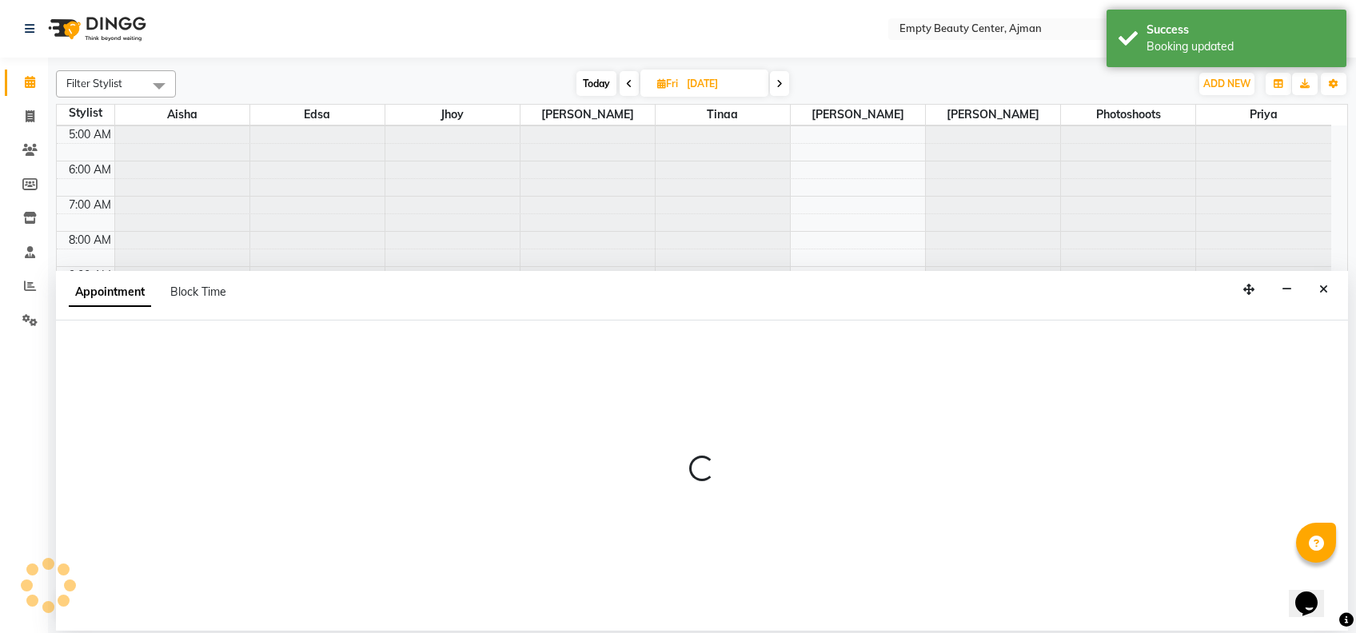
select select "18086"
select select "930"
select select "tentative"
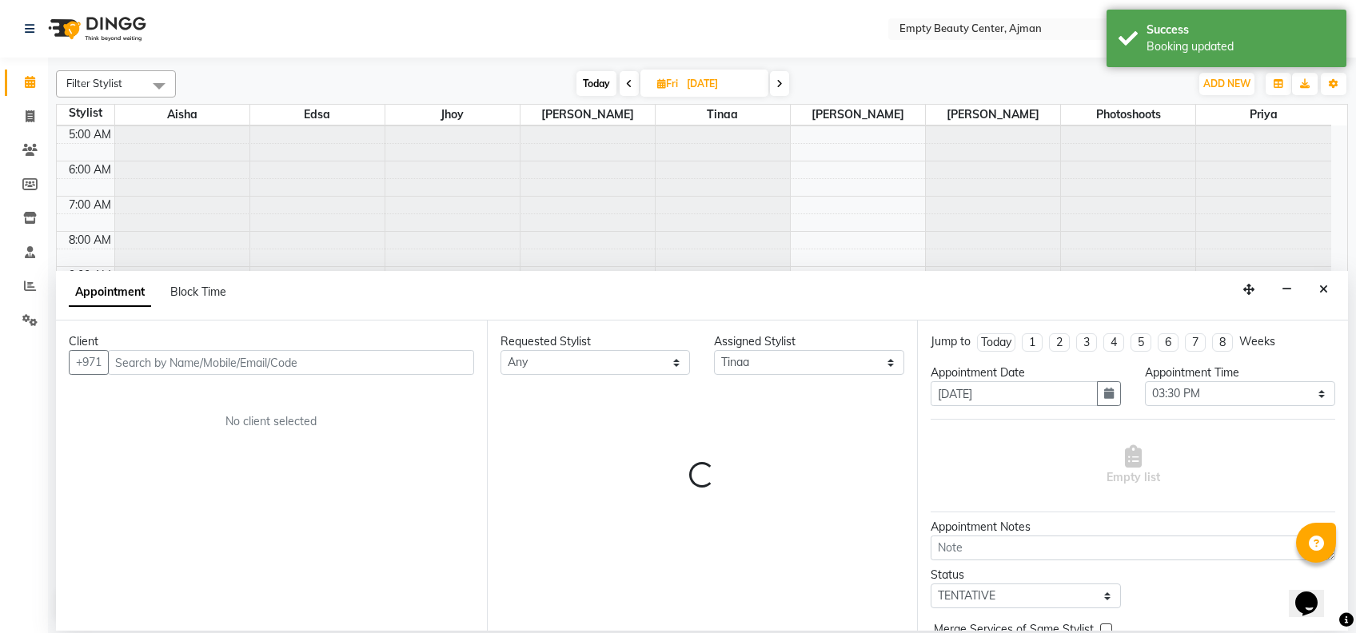
scroll to position [177, 0]
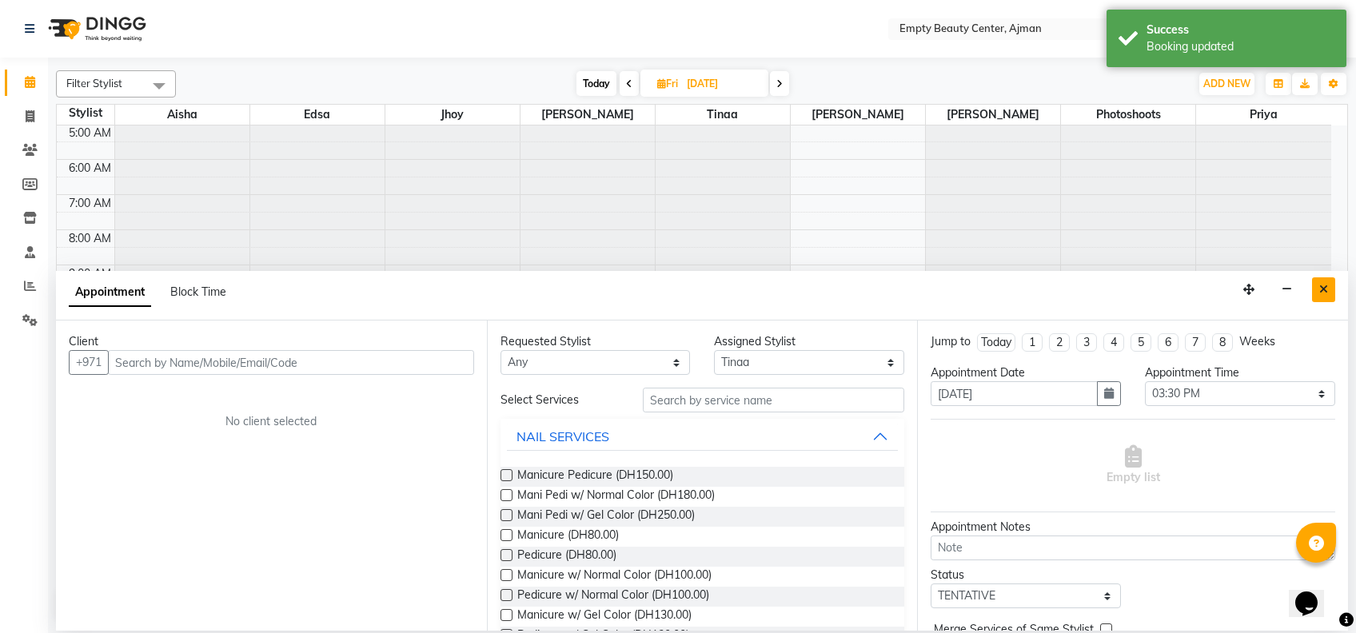
click at [1329, 288] on button "Close" at bounding box center [1323, 290] width 23 height 25
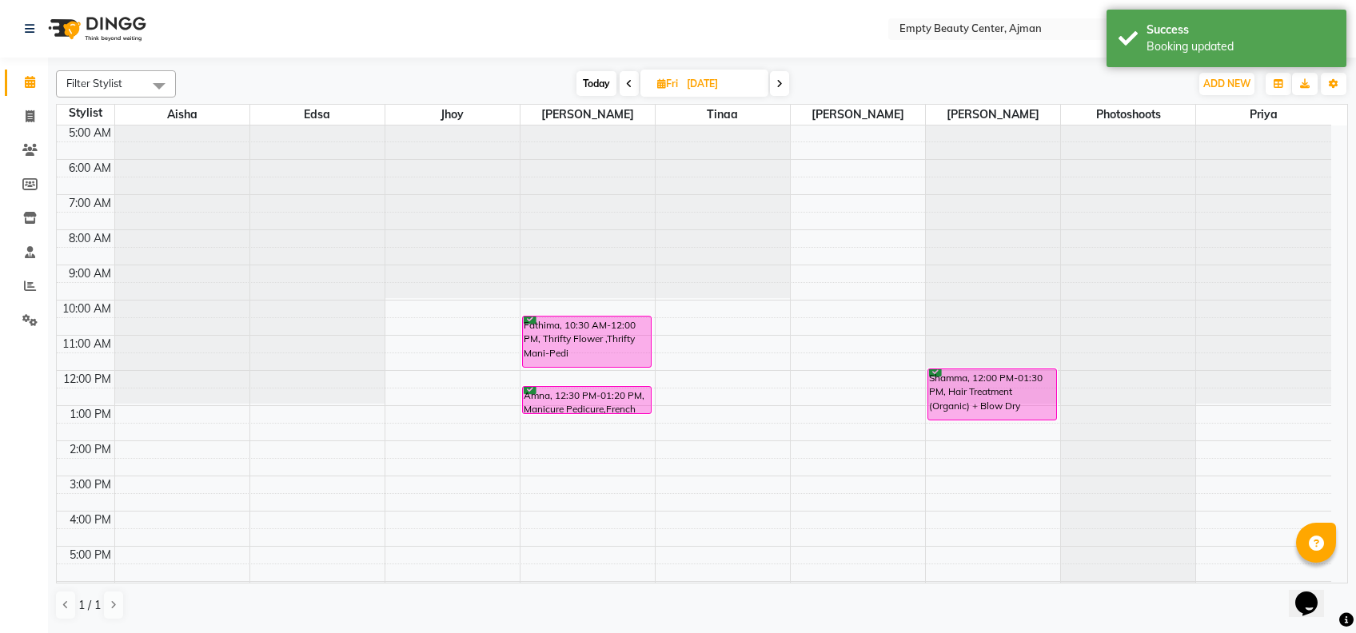
scroll to position [385, 0]
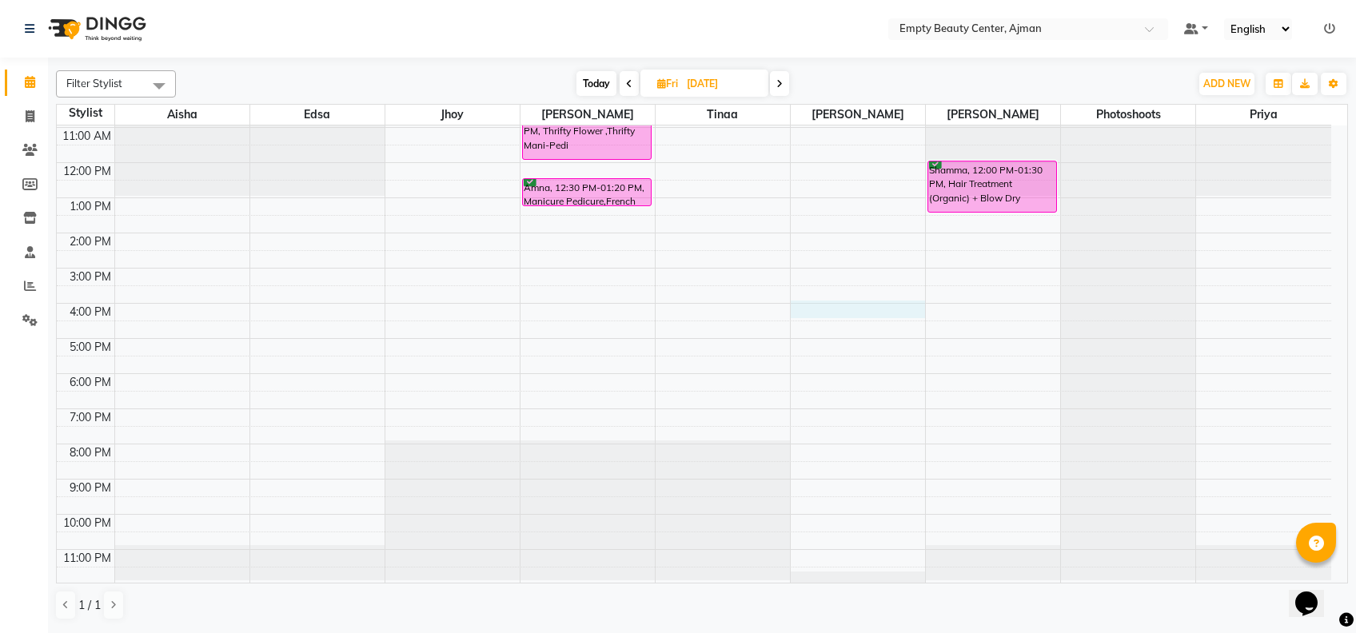
click at [821, 310] on div "12:00 AM 1:00 AM 2:00 AM 3:00 AM 4:00 AM 5:00 AM 6:00 AM 7:00 AM 8:00 AM 9:00 A…" at bounding box center [694, 163] width 1275 height 844
select select "59636"
select select "960"
select select "tentative"
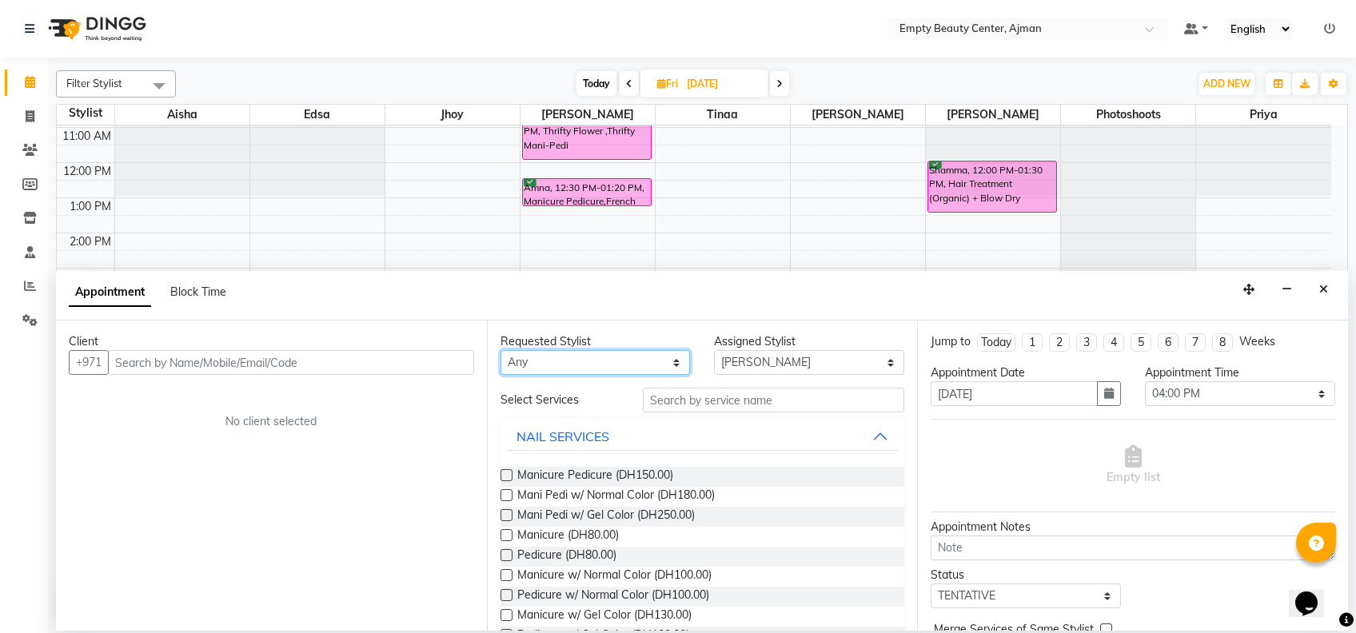
click at [646, 370] on select "Any [PERSON_NAME] Edsa jhoy [PERSON_NAME] Photoshoots Priya [PERSON_NAME] [PERS…" at bounding box center [596, 362] width 190 height 25
select select "59636"
click at [501, 350] on select "Any [PERSON_NAME] Edsa jhoy [PERSON_NAME] Photoshoots Priya [PERSON_NAME] [PERS…" at bounding box center [596, 362] width 190 height 25
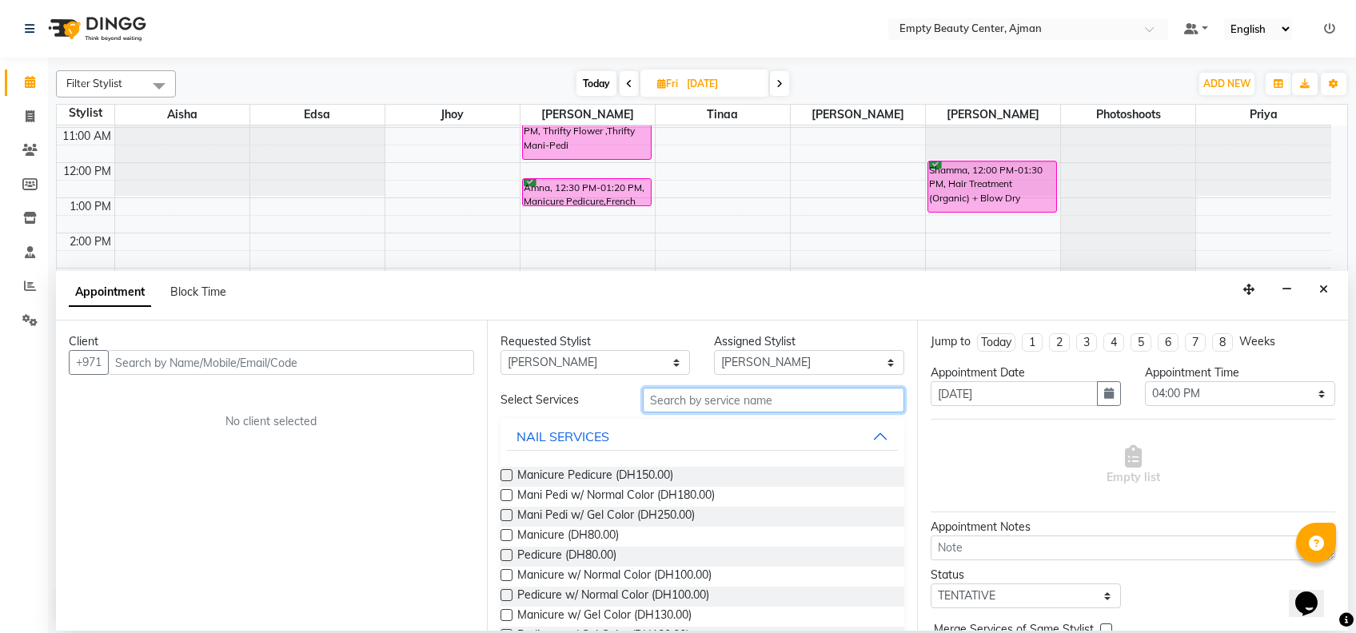
click at [702, 392] on input "text" at bounding box center [774, 400] width 262 height 25
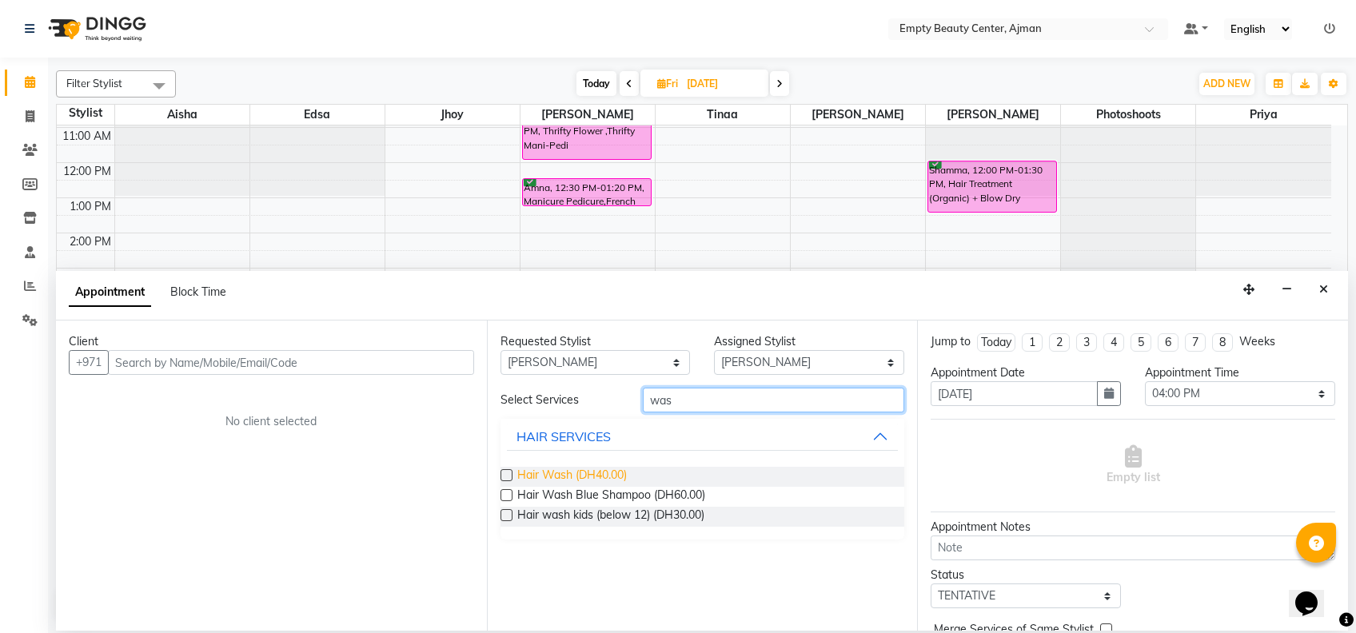
type input "was"
click at [597, 473] on span "Hair Wash (DH40.00)" at bounding box center [572, 477] width 110 height 20
checkbox input "false"
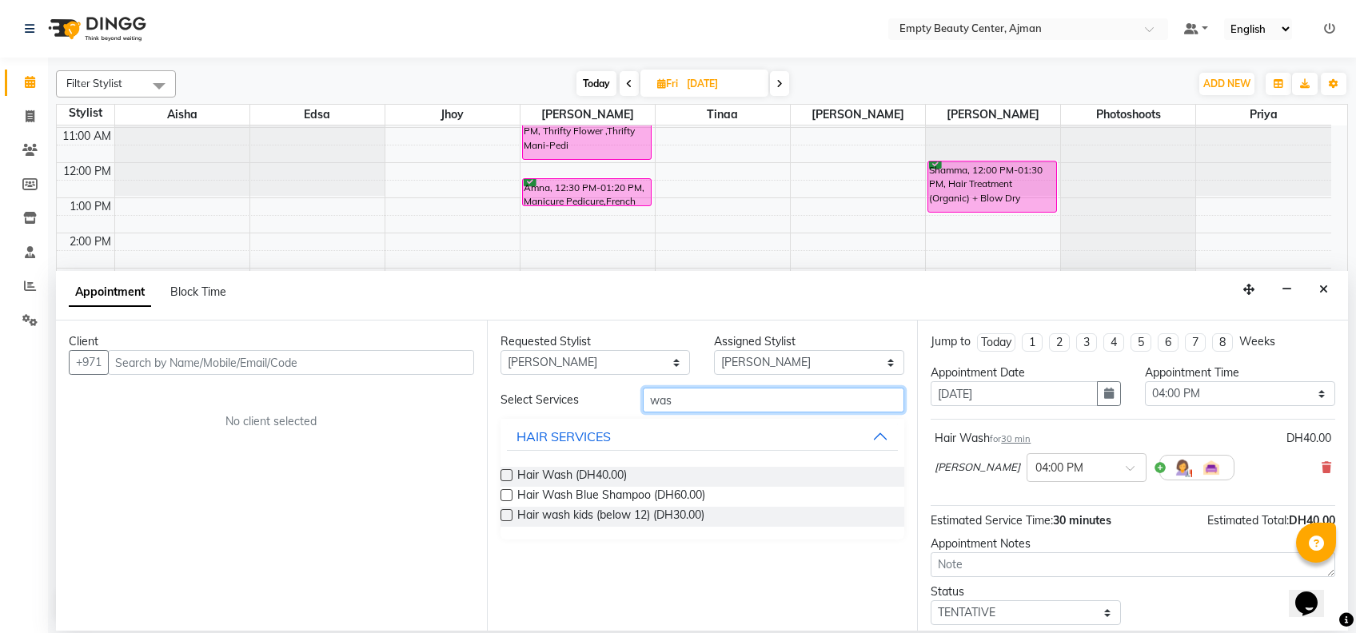
click at [730, 396] on input "was" at bounding box center [774, 400] width 262 height 25
type input "w"
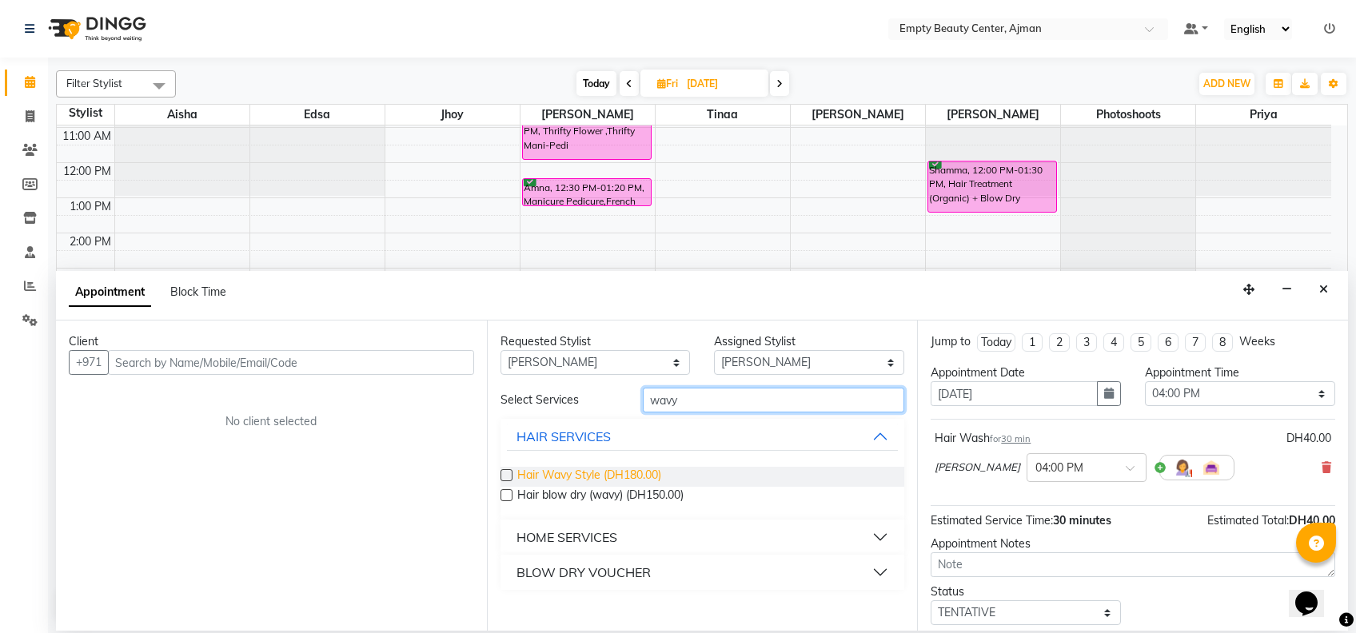
type input "wavy"
click at [639, 477] on span "Hair Wavy Style (DH180.00)" at bounding box center [589, 477] width 144 height 20
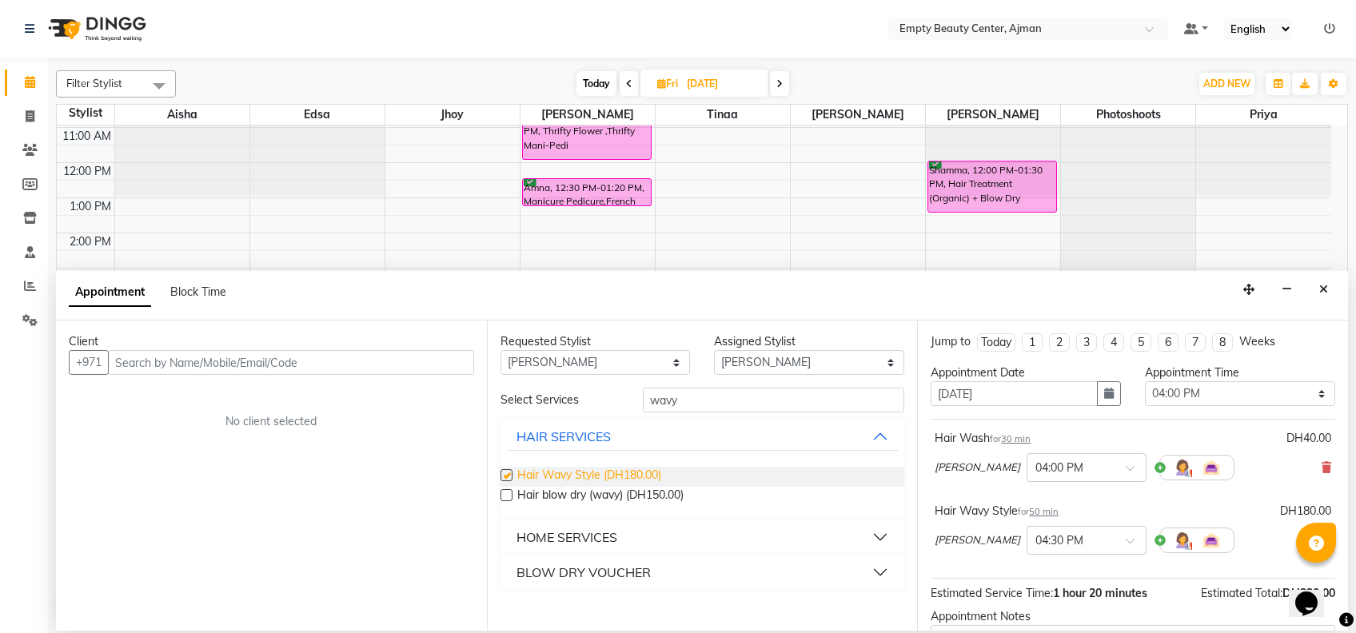
checkbox input "false"
click at [620, 370] on select "Any [PERSON_NAME] Edsa jhoy [PERSON_NAME] Photoshoots Priya [PERSON_NAME] [PERS…" at bounding box center [596, 362] width 190 height 25
select select "57154"
click at [501, 350] on select "Any [PERSON_NAME] Edsa jhoy [PERSON_NAME] Photoshoots Priya [PERSON_NAME] [PERS…" at bounding box center [596, 362] width 190 height 25
select select "57154"
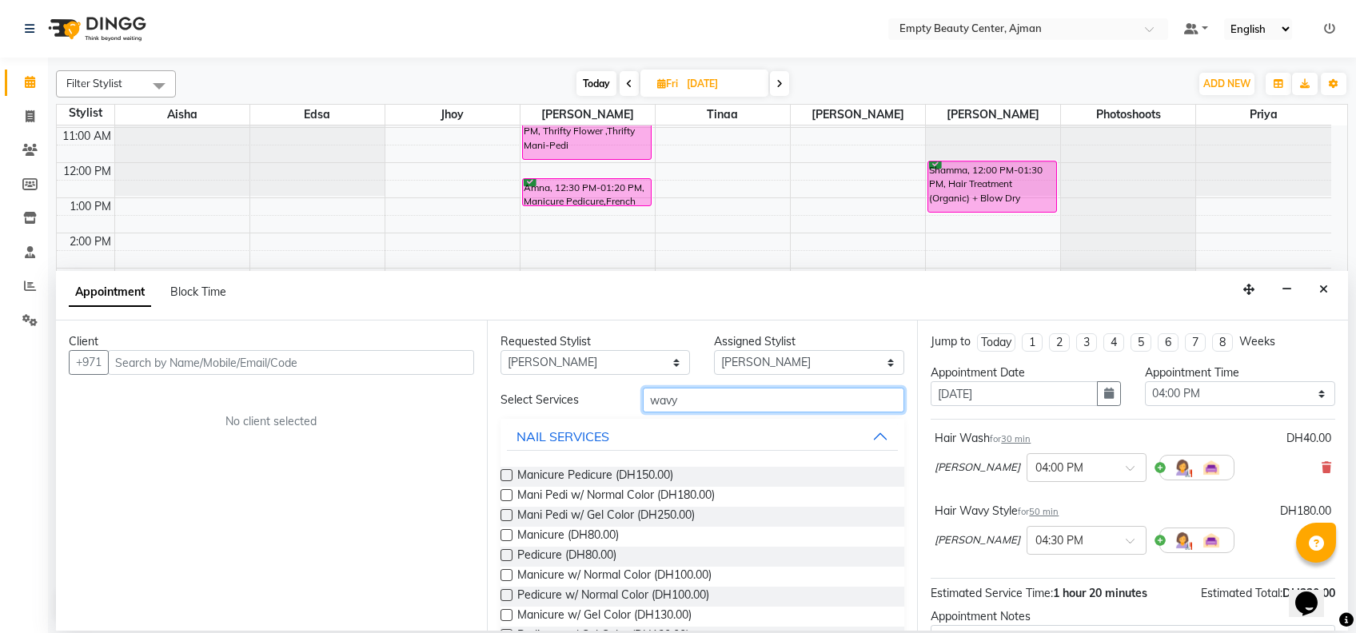
click at [698, 390] on input "wavy" at bounding box center [774, 400] width 262 height 25
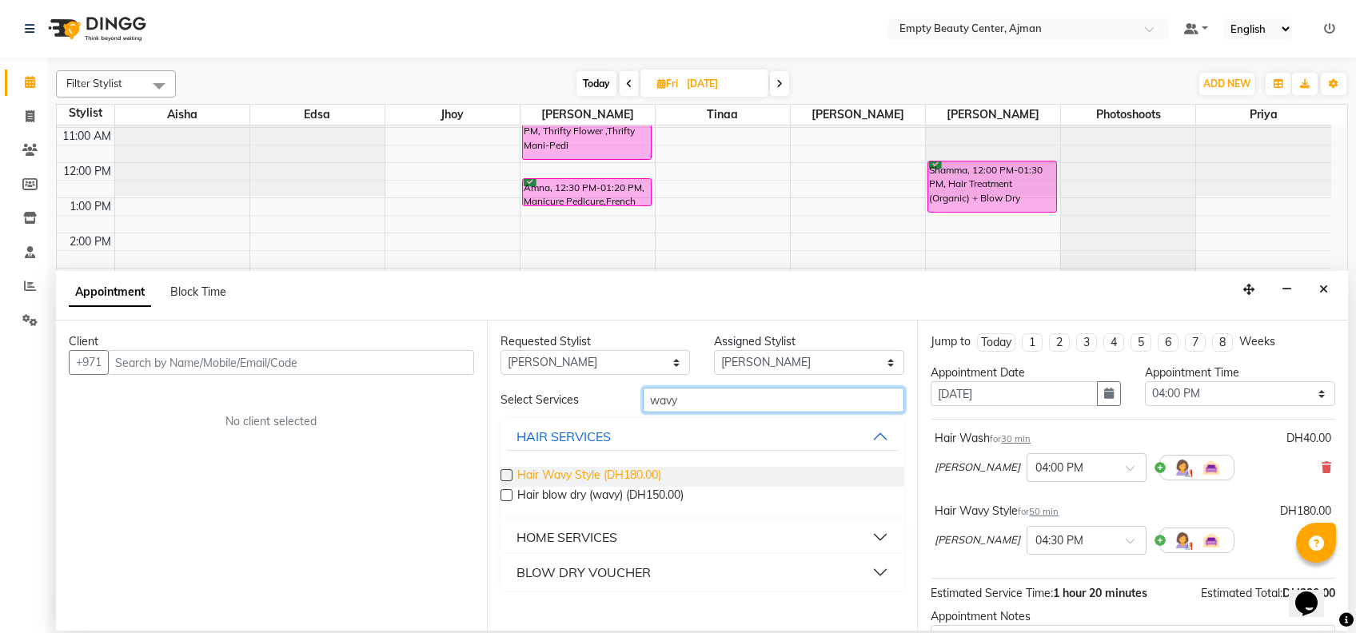
type input "wavy"
click at [655, 467] on span "Hair Wavy Style (DH180.00)" at bounding box center [589, 477] width 144 height 20
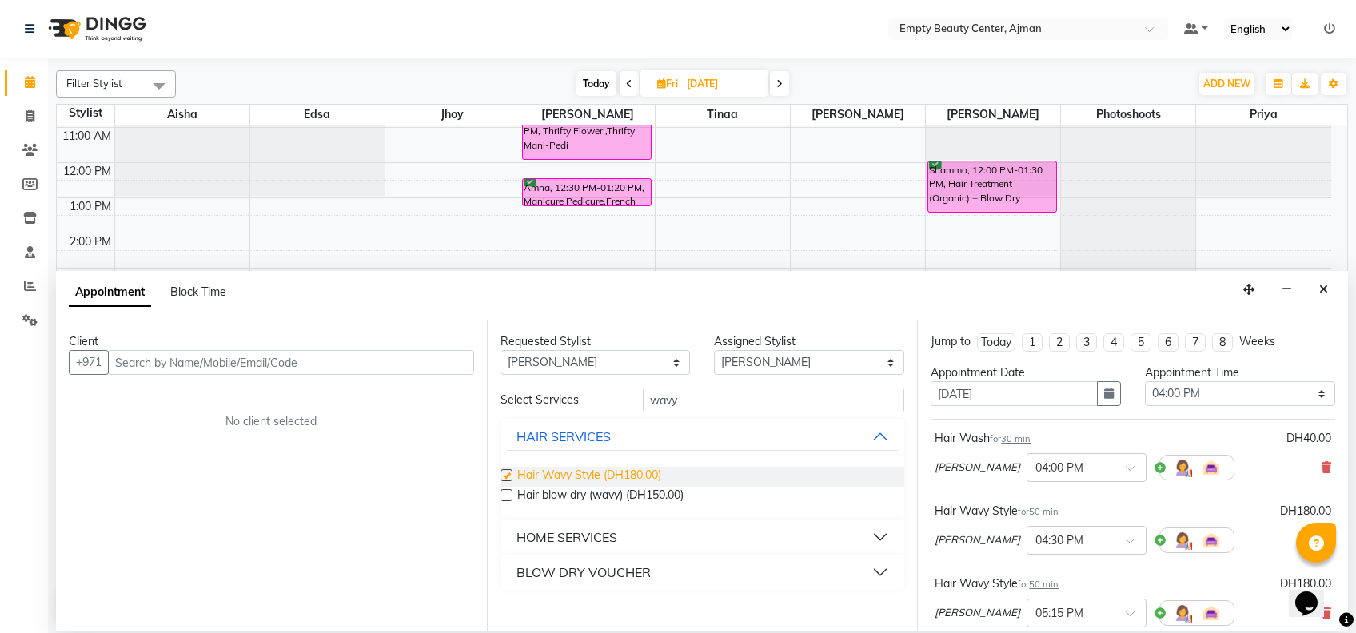
checkbox input "false"
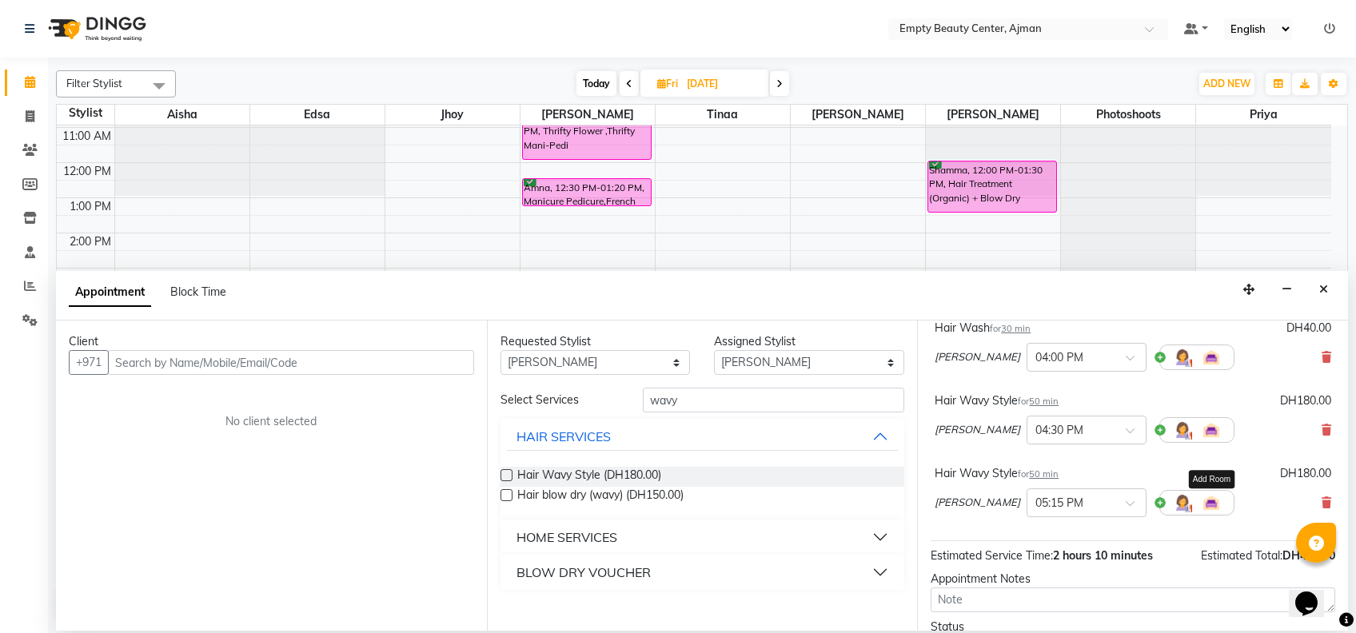
scroll to position [117, 0]
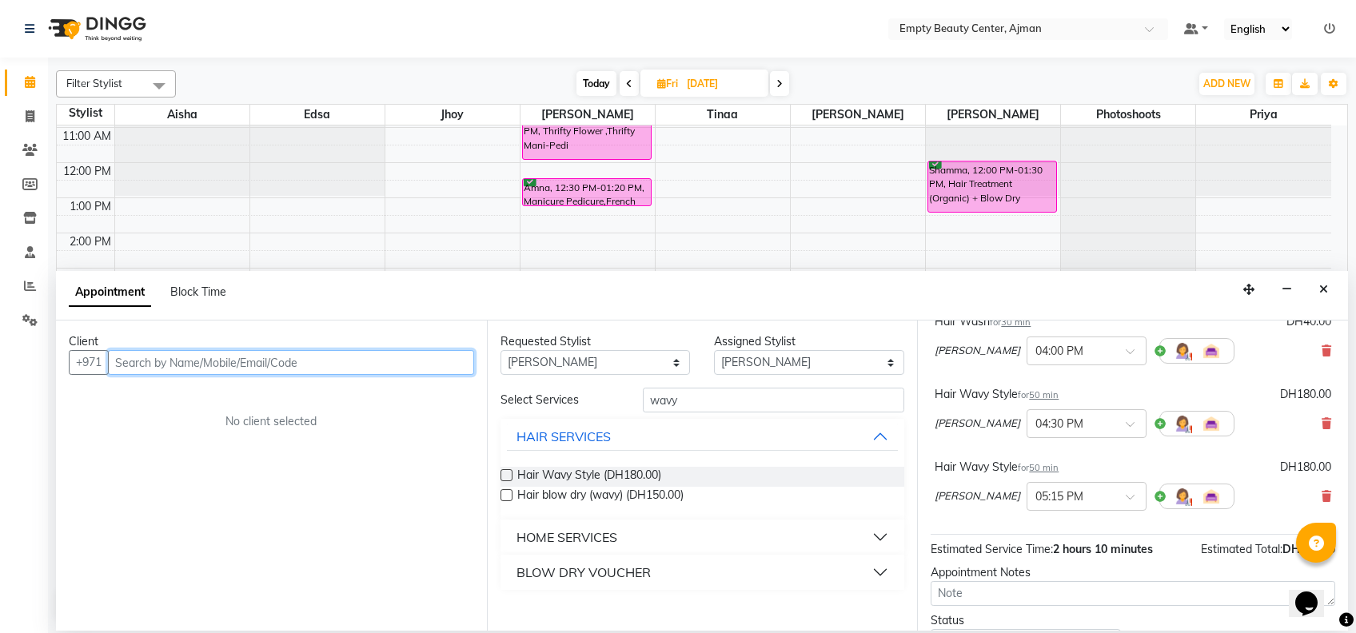
click at [441, 359] on input "text" at bounding box center [291, 362] width 366 height 25
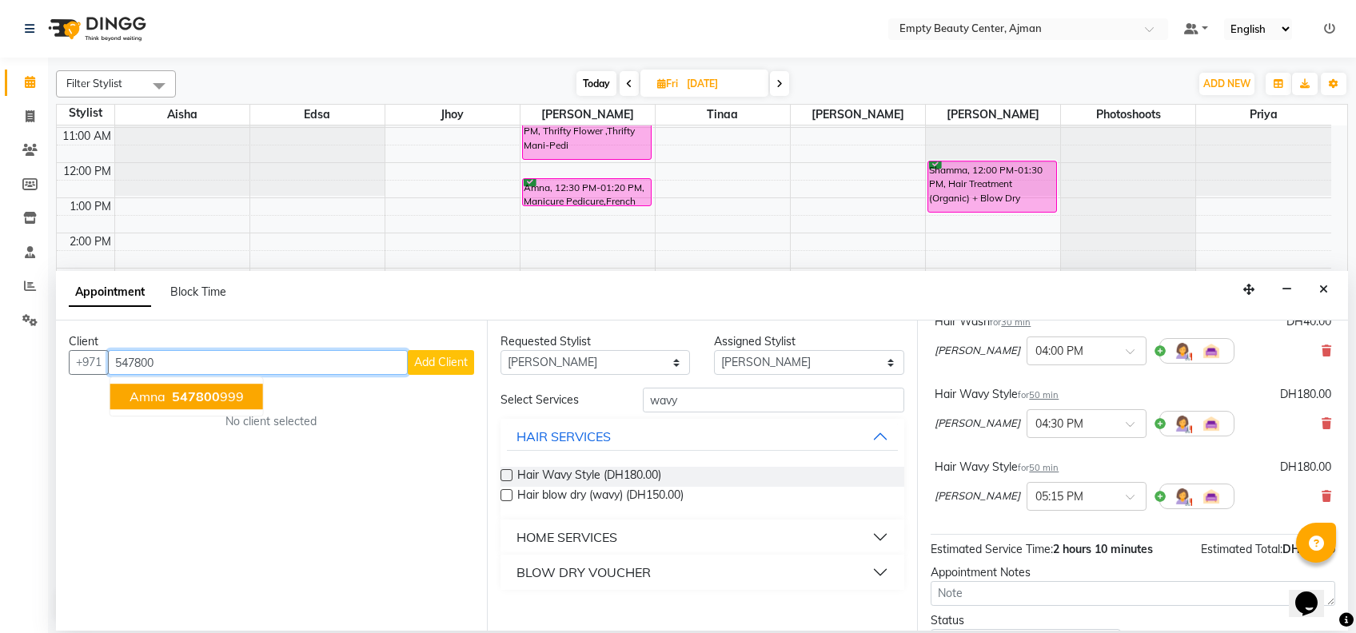
click at [237, 396] on ngb-highlight "547800 999" at bounding box center [206, 397] width 75 height 16
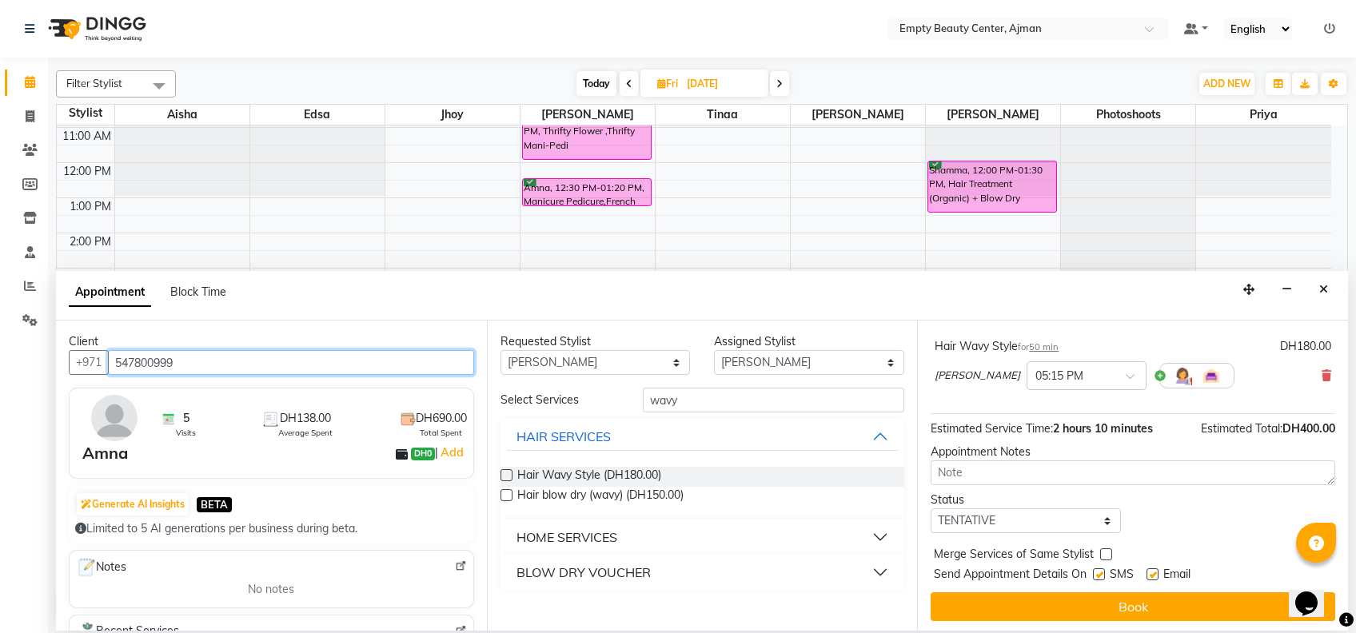
scroll to position [240, 0]
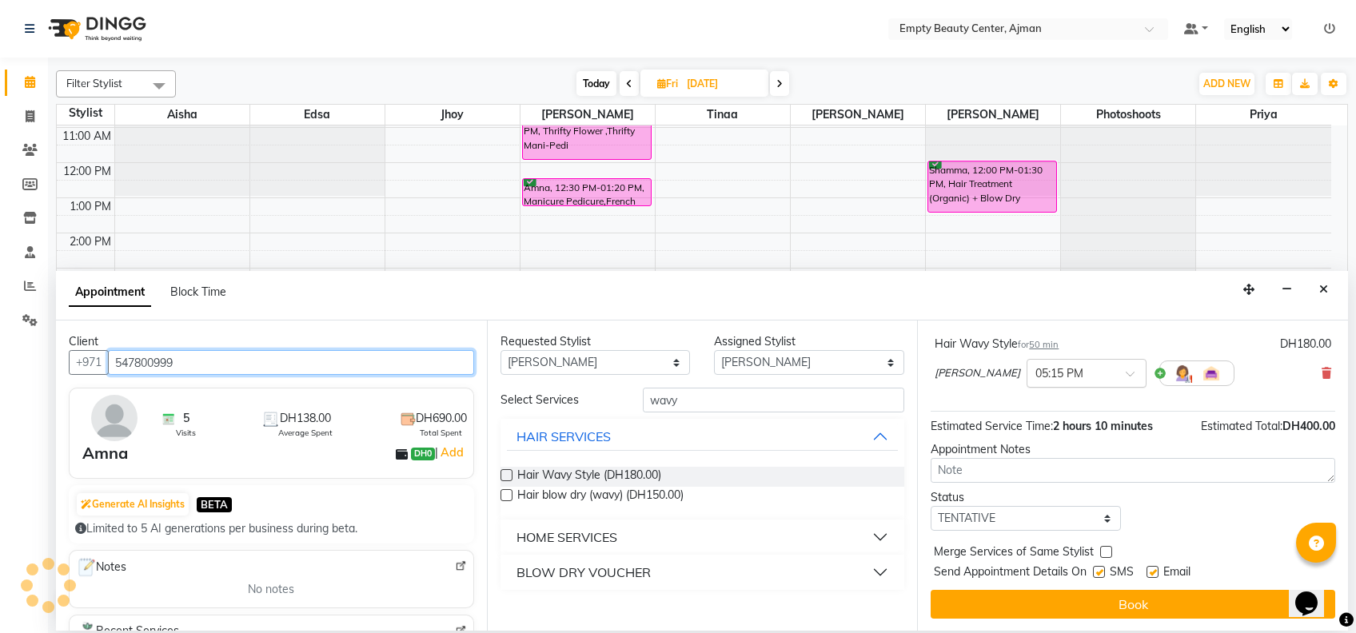
type input "547800999"
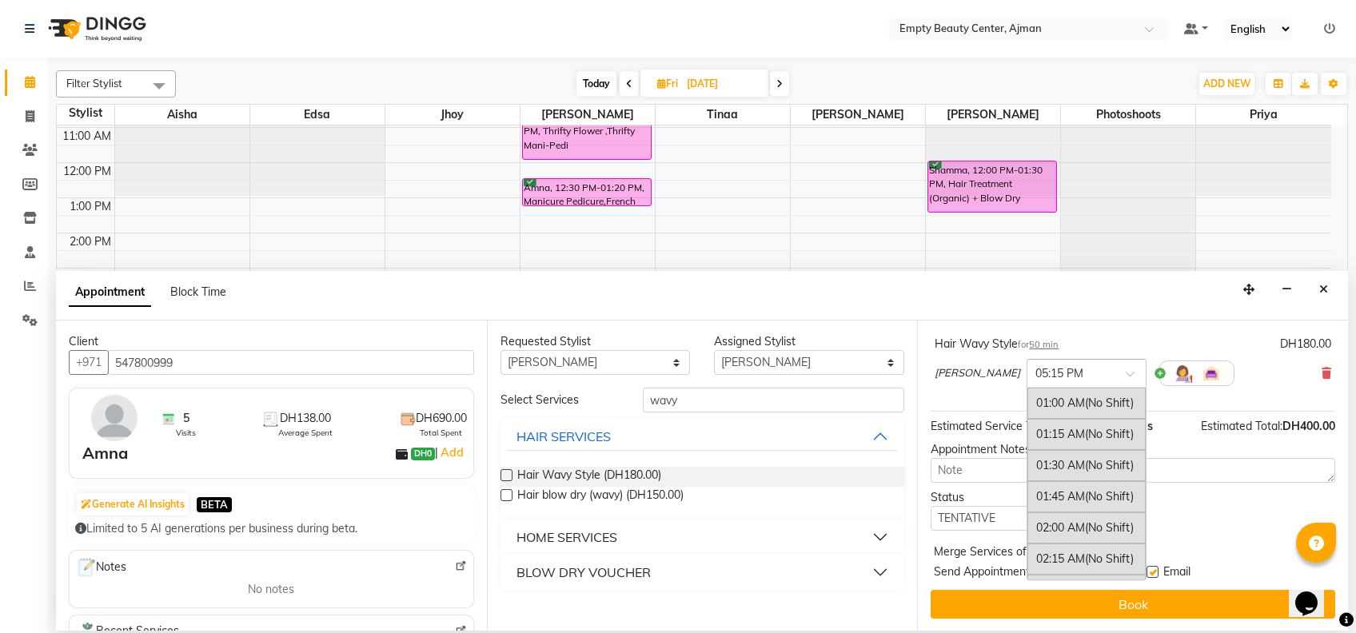
click at [1045, 375] on div at bounding box center [1087, 372] width 118 height 17
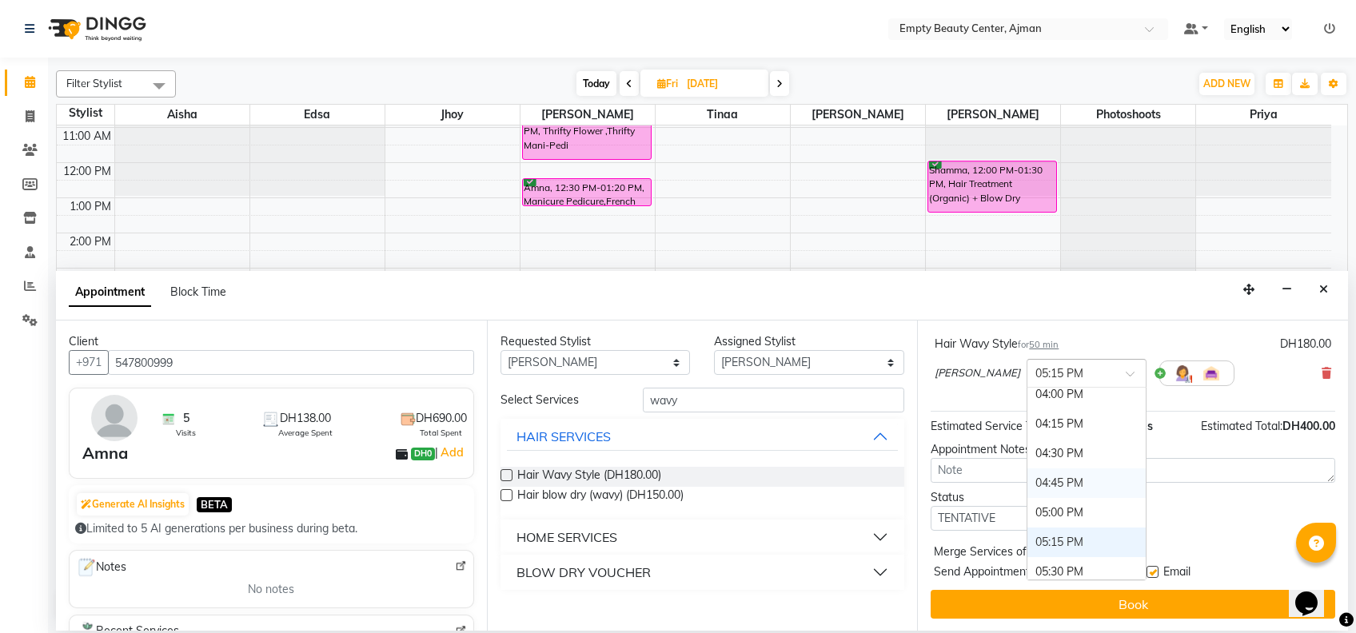
scroll to position [1858, 0]
click at [1028, 454] on div "04:30 PM" at bounding box center [1087, 456] width 118 height 30
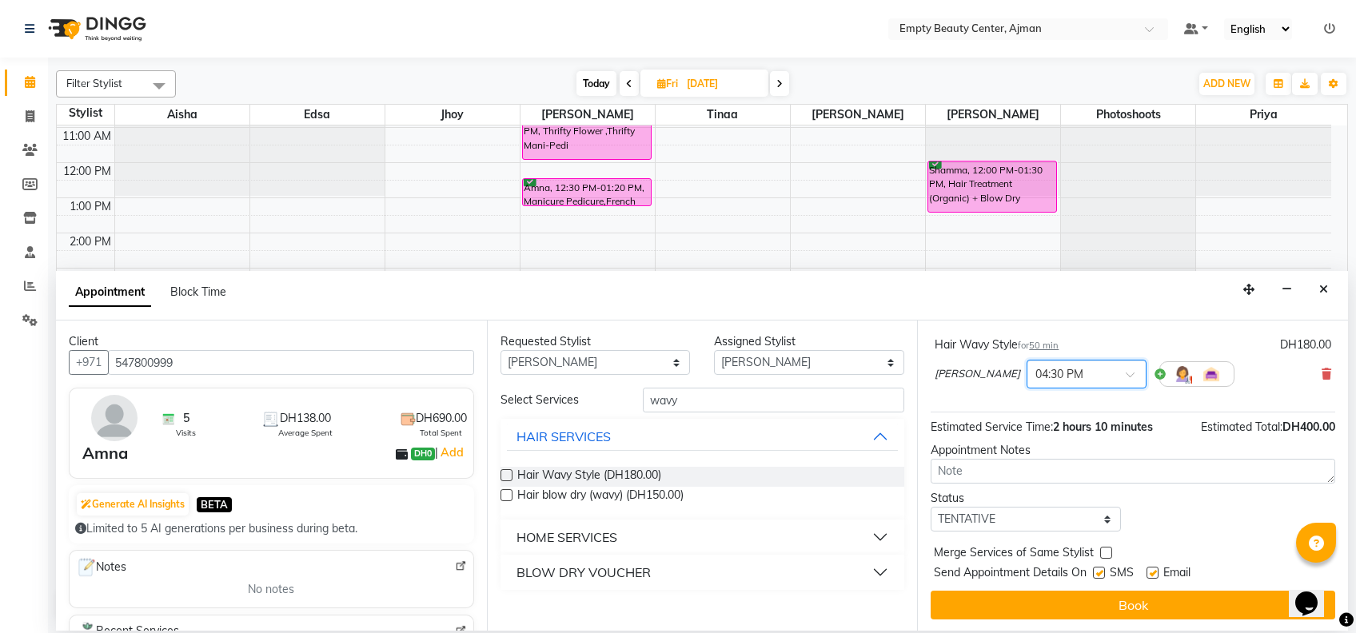
scroll to position [0, 0]
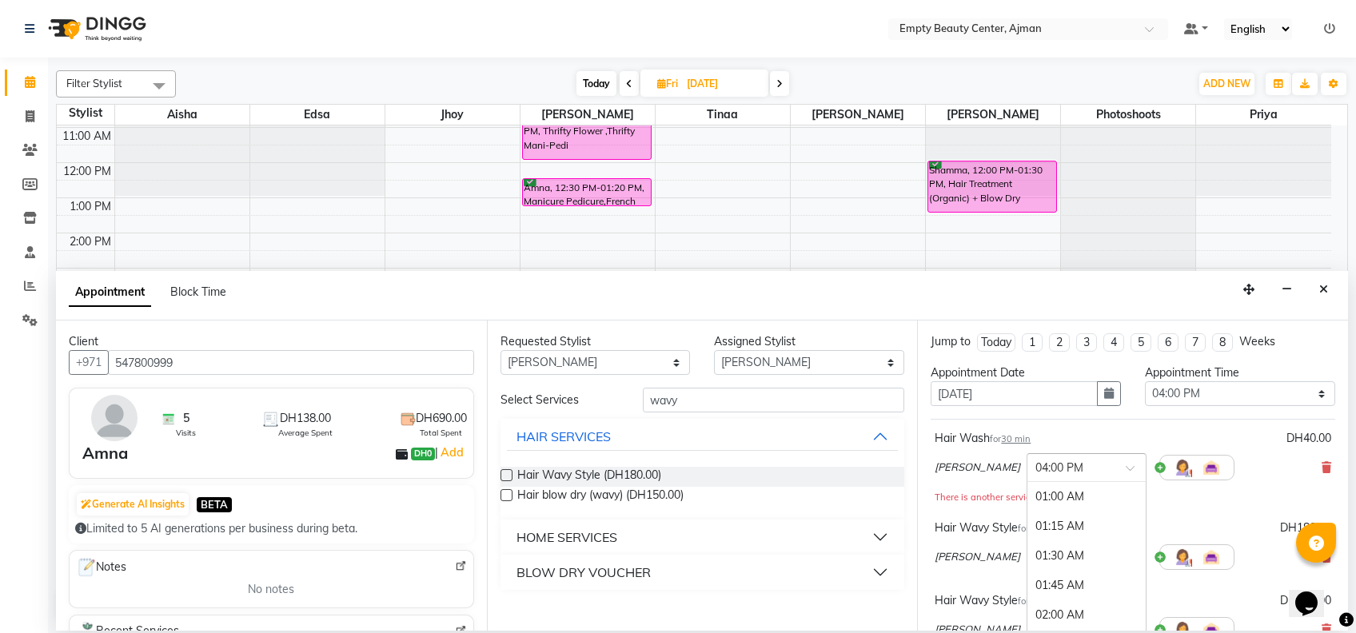
click at [1040, 473] on input "text" at bounding box center [1071, 466] width 70 height 17
click at [1028, 531] on div "04:30 PM" at bounding box center [1087, 533] width 118 height 30
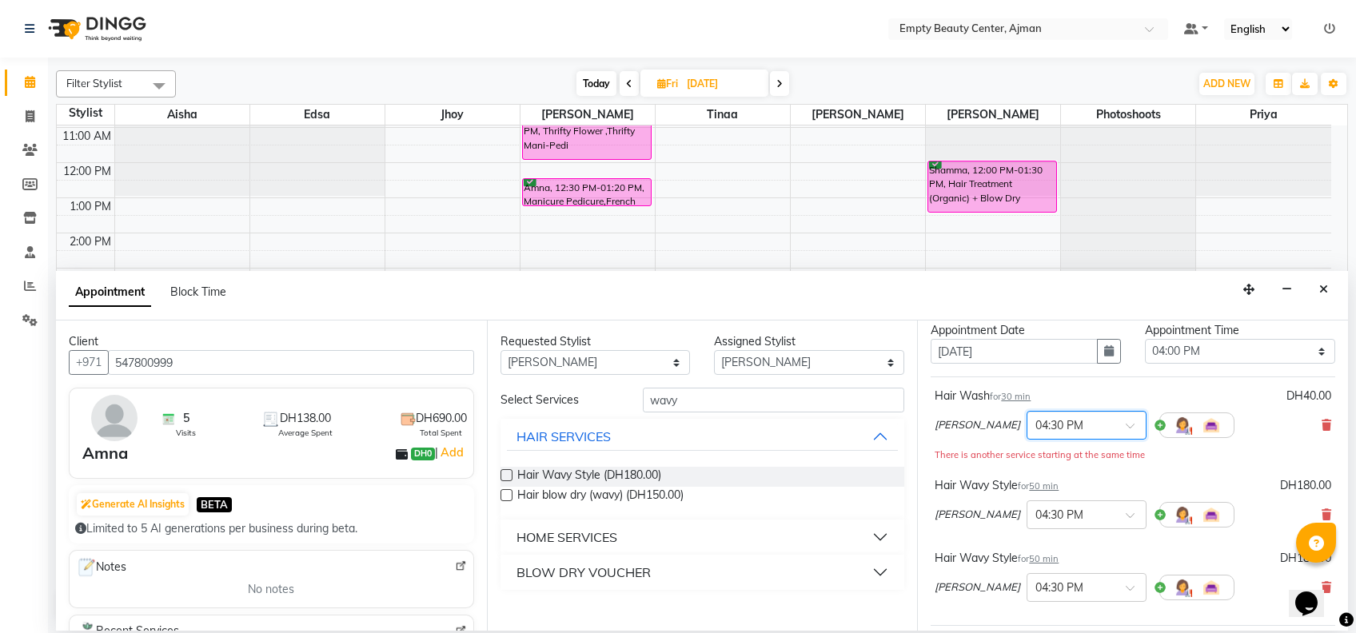
scroll to position [44, 0]
click at [1036, 509] on input "text" at bounding box center [1071, 512] width 70 height 17
click at [1028, 545] on div "04:30 PM" at bounding box center [1087, 543] width 118 height 30
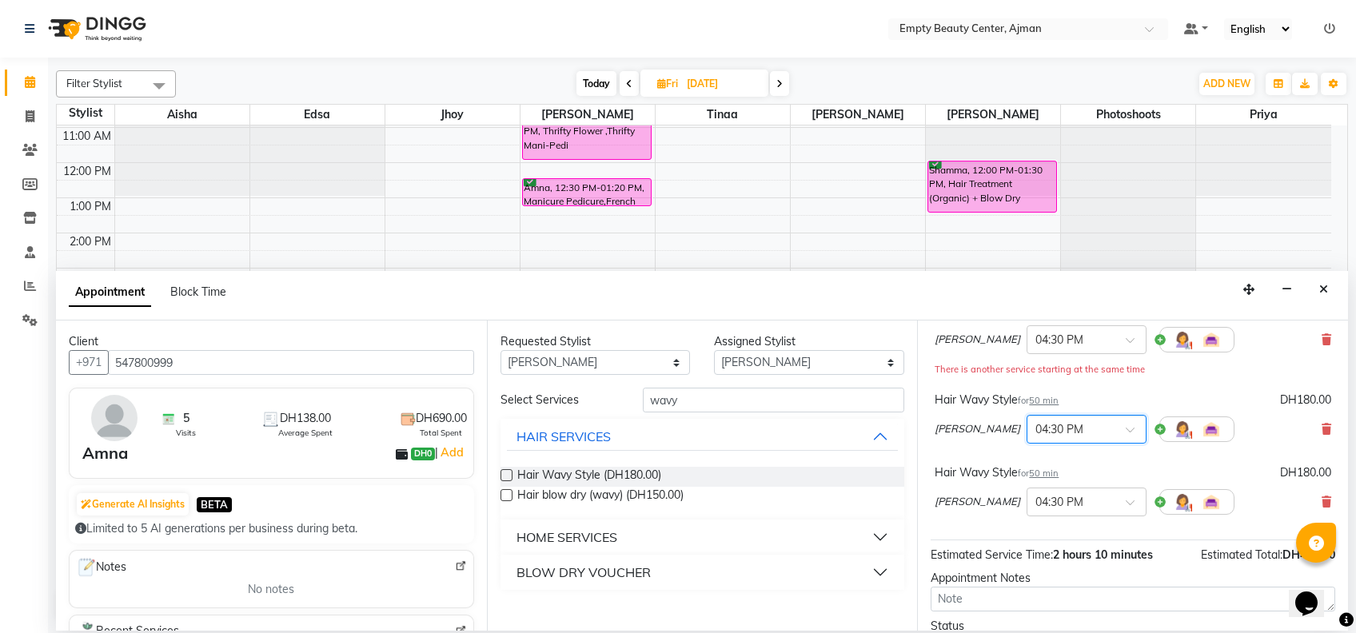
scroll to position [129, 0]
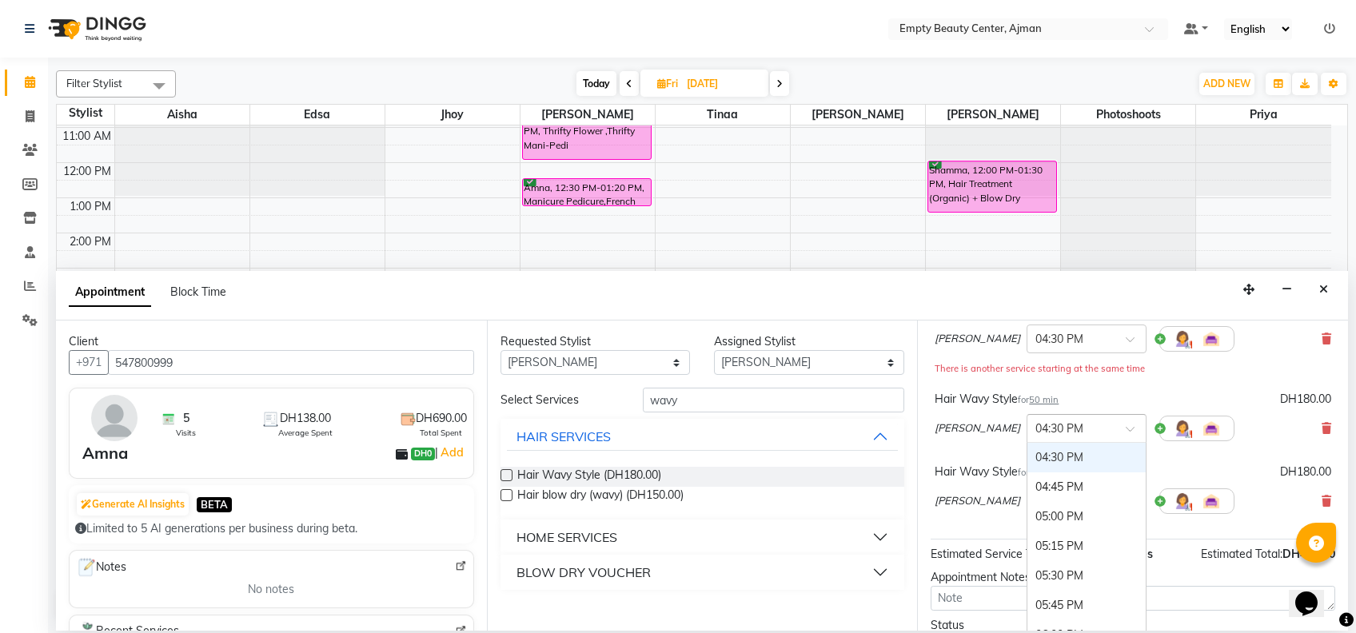
click at [1057, 425] on div at bounding box center [1087, 427] width 118 height 17
click at [1028, 518] on div "04:45 PM" at bounding box center [1087, 516] width 118 height 30
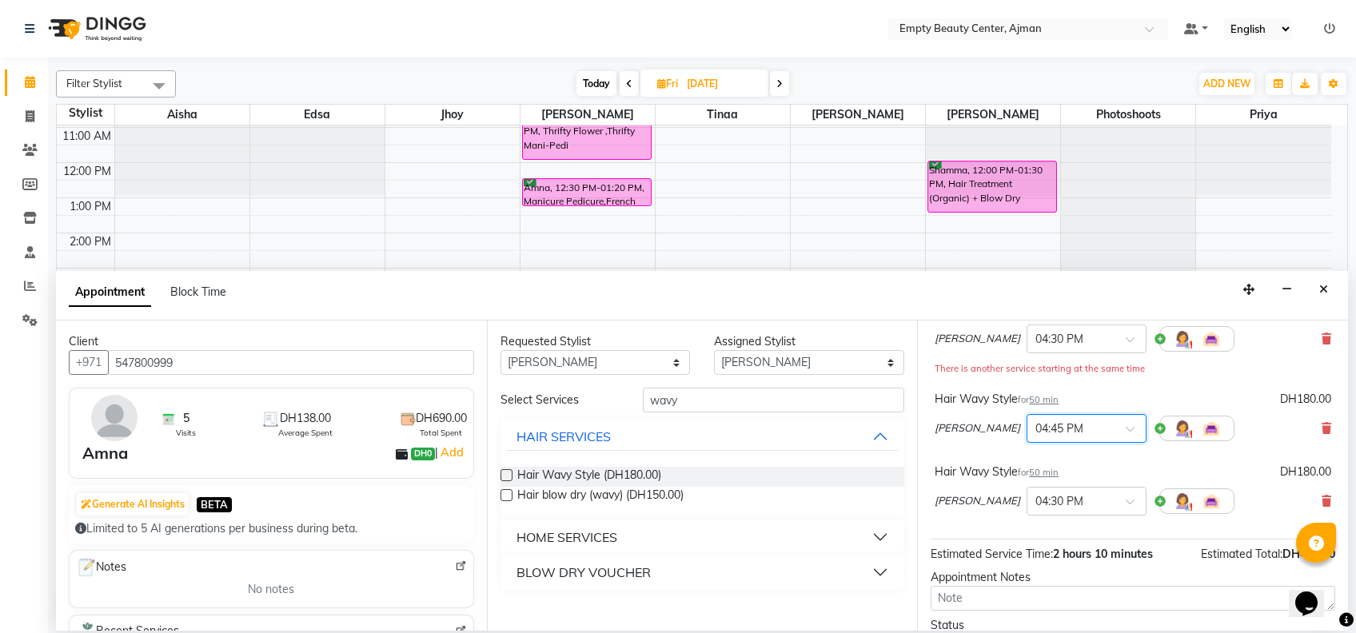
scroll to position [256, 0]
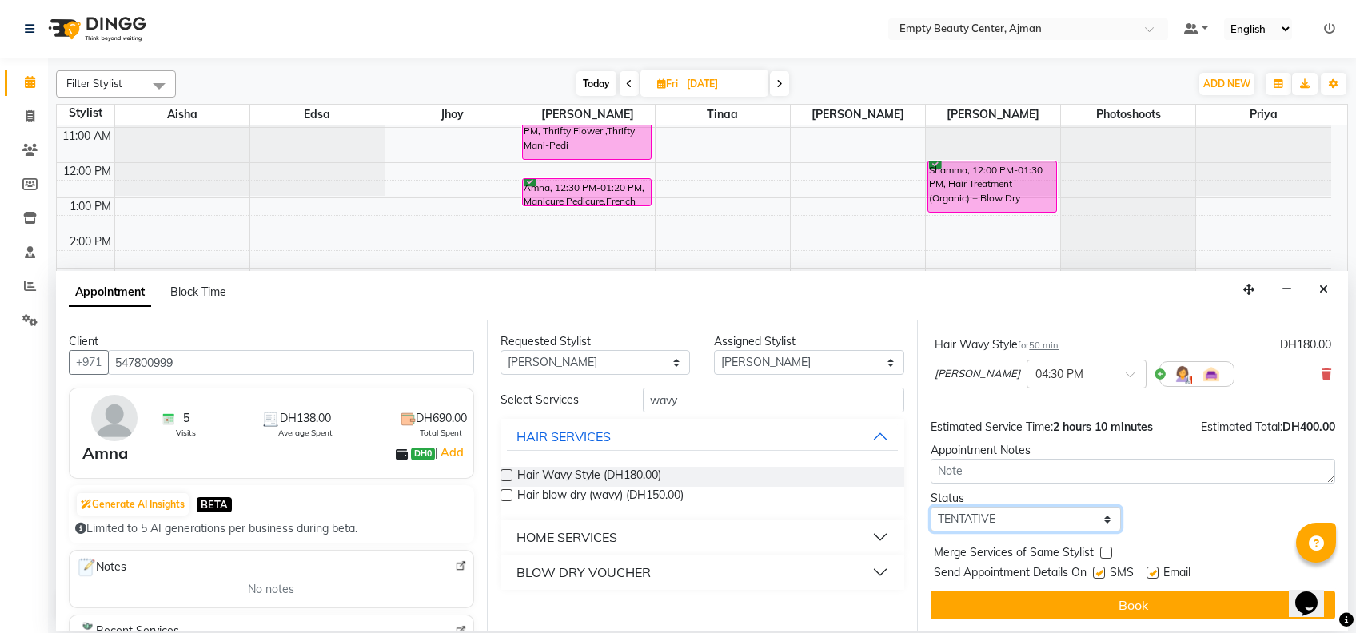
click at [1077, 513] on select "Select TENTATIVE CONFIRM UPCOMING" at bounding box center [1026, 519] width 190 height 25
select select "confirm booking"
click at [931, 507] on select "Select TENTATIVE CONFIRM UPCOMING" at bounding box center [1026, 519] width 190 height 25
click at [1107, 550] on label at bounding box center [1107, 553] width 12 height 12
click at [1107, 550] on input "checkbox" at bounding box center [1106, 554] width 10 height 10
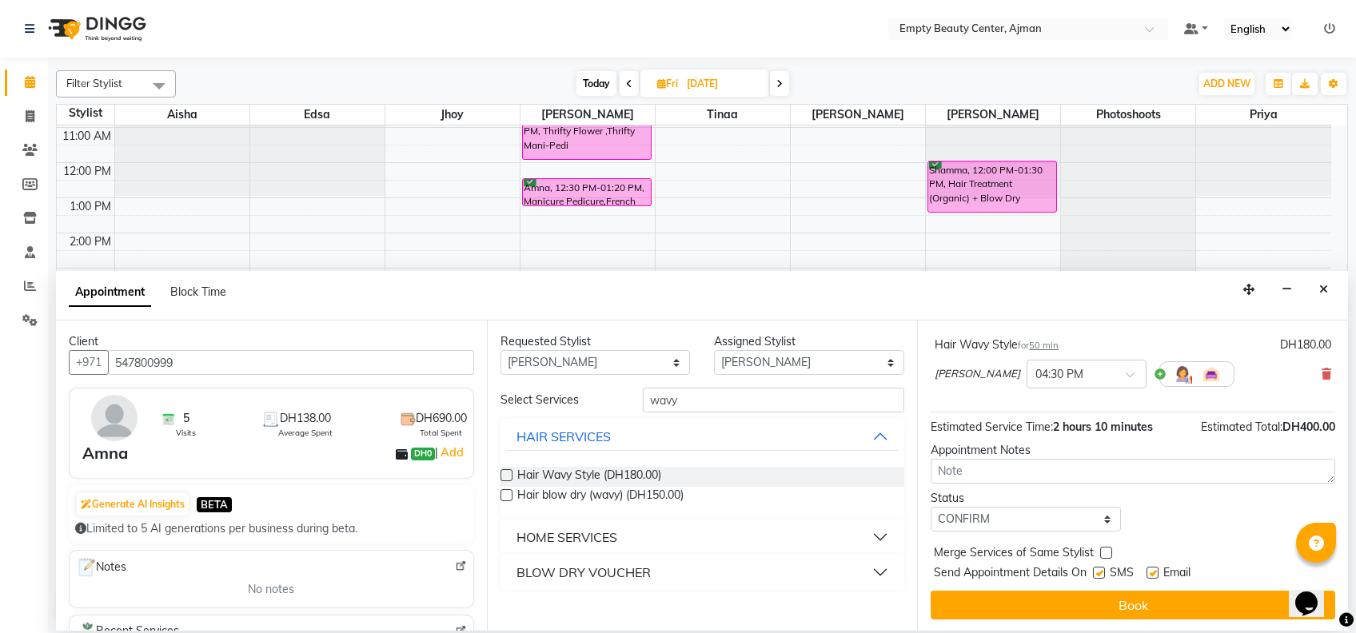
checkbox input "true"
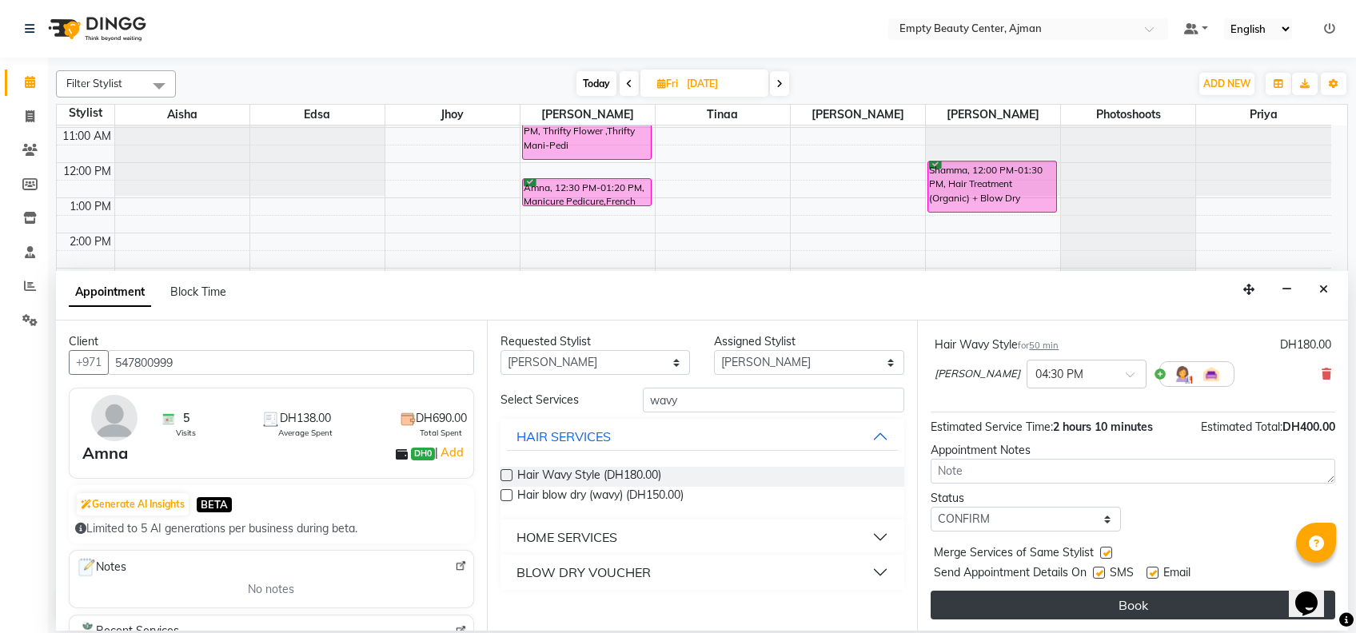
click at [1150, 613] on button "Book" at bounding box center [1133, 605] width 405 height 29
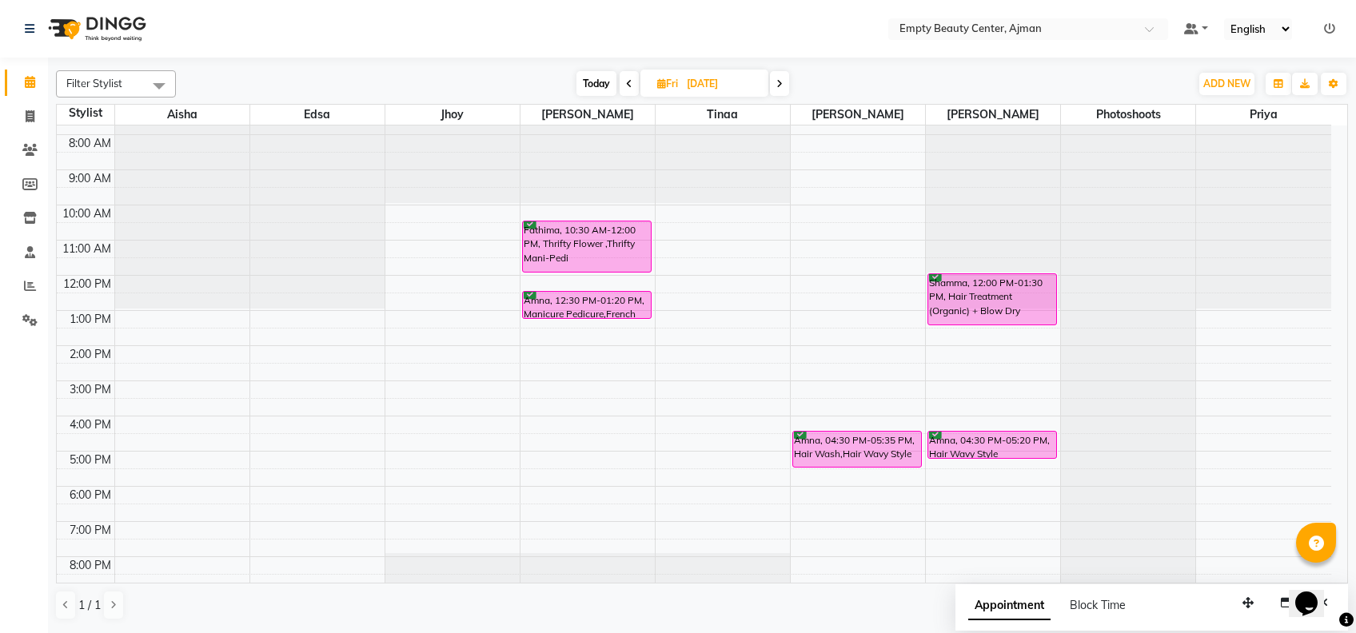
scroll to position [268, 0]
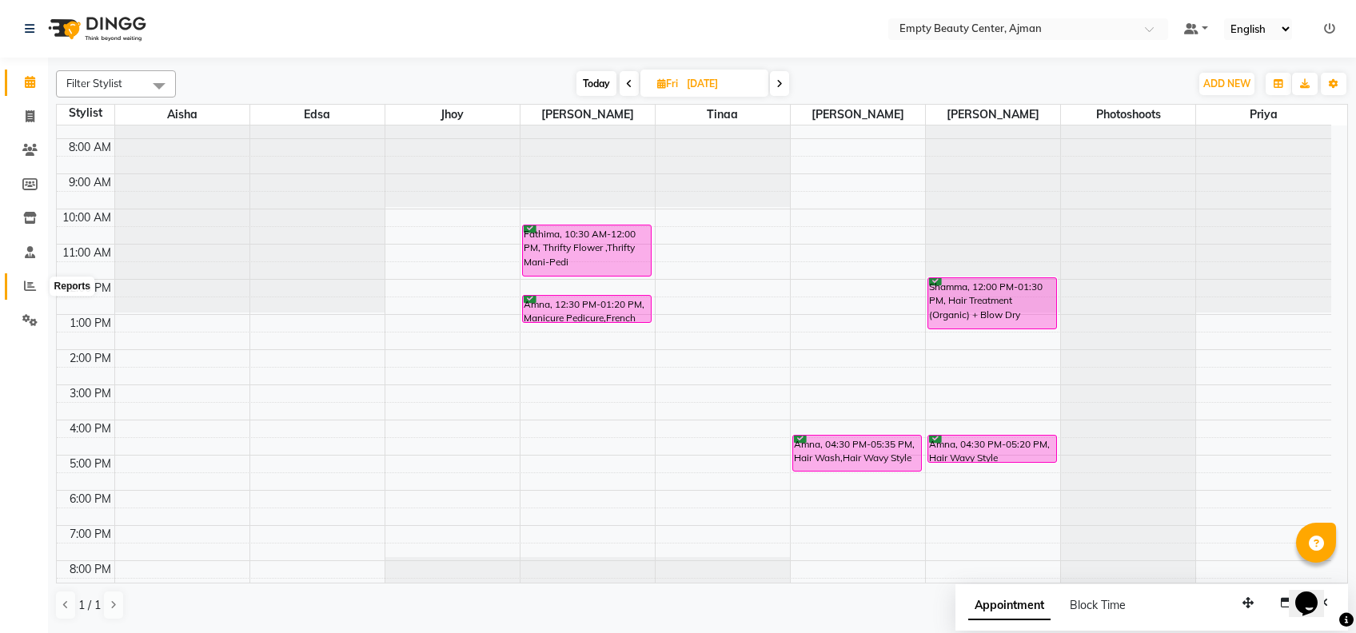
click at [20, 290] on span at bounding box center [30, 287] width 28 height 18
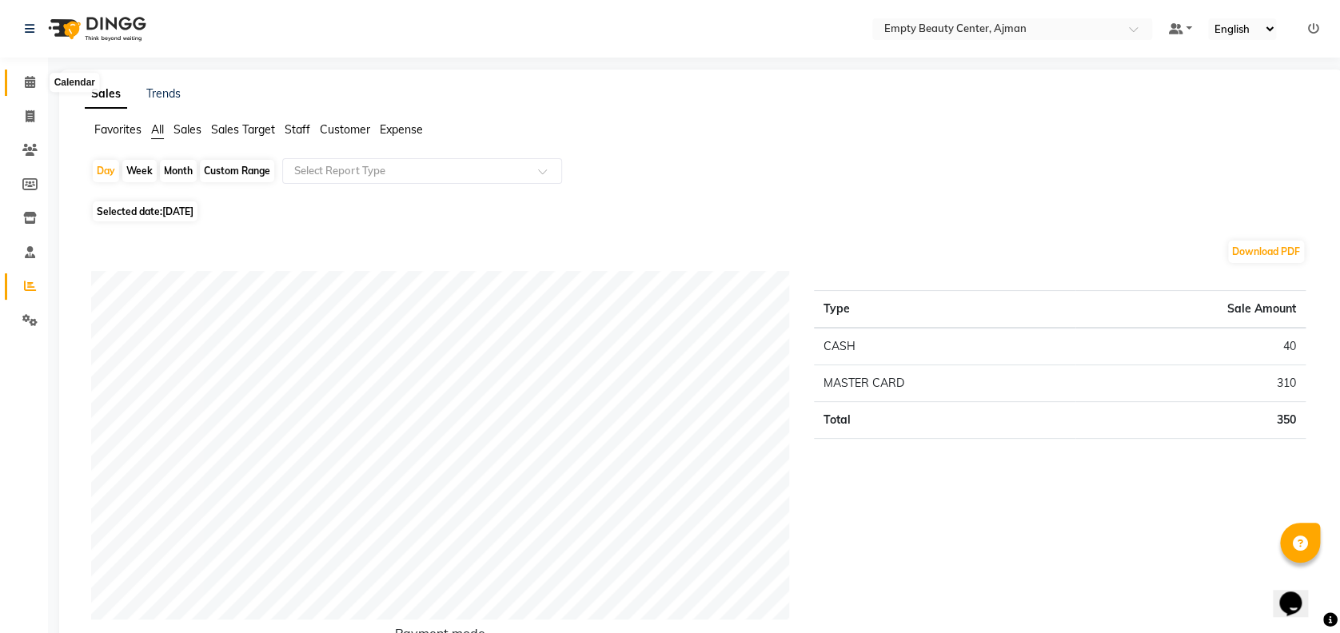
click at [32, 86] on icon at bounding box center [30, 82] width 10 height 12
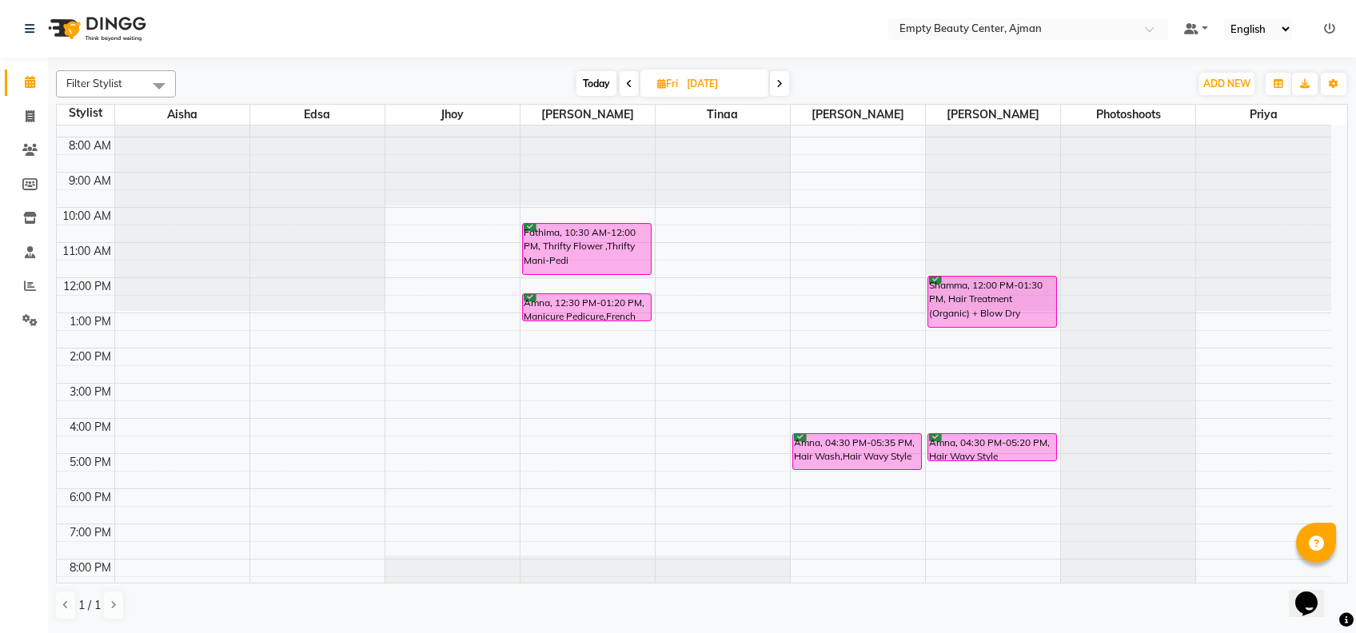
scroll to position [257, 0]
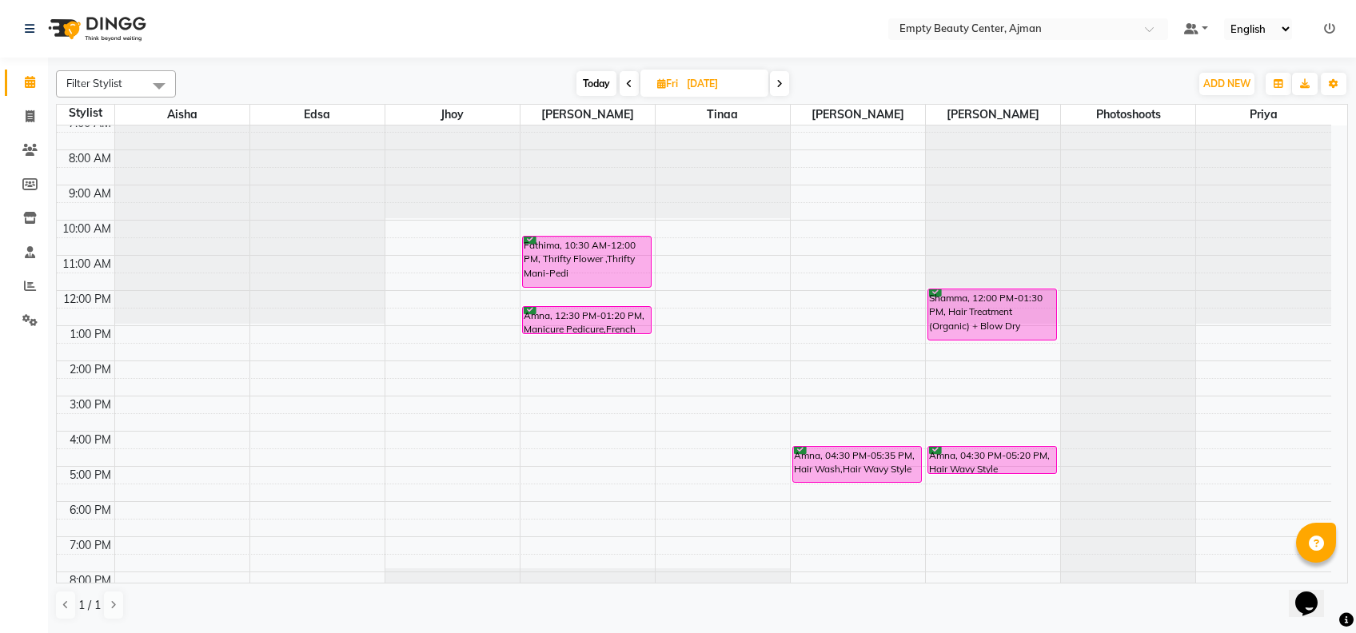
click at [602, 83] on span "Today" at bounding box center [597, 83] width 40 height 25
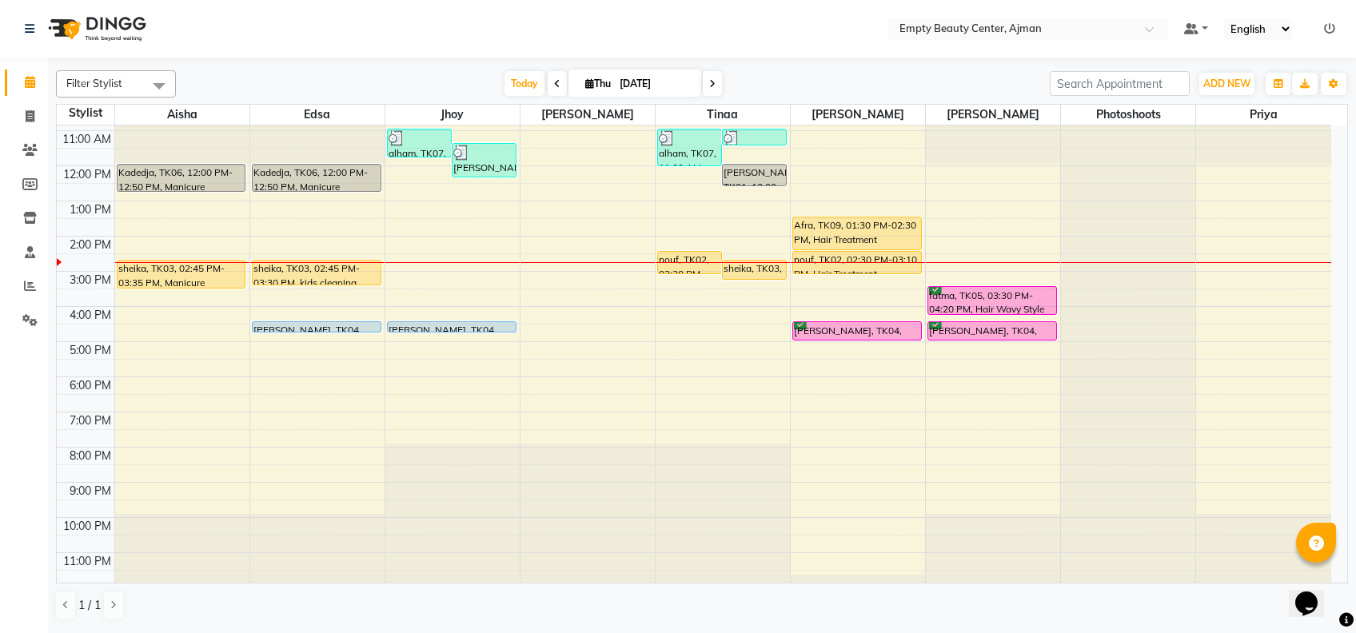
scroll to position [385, 0]
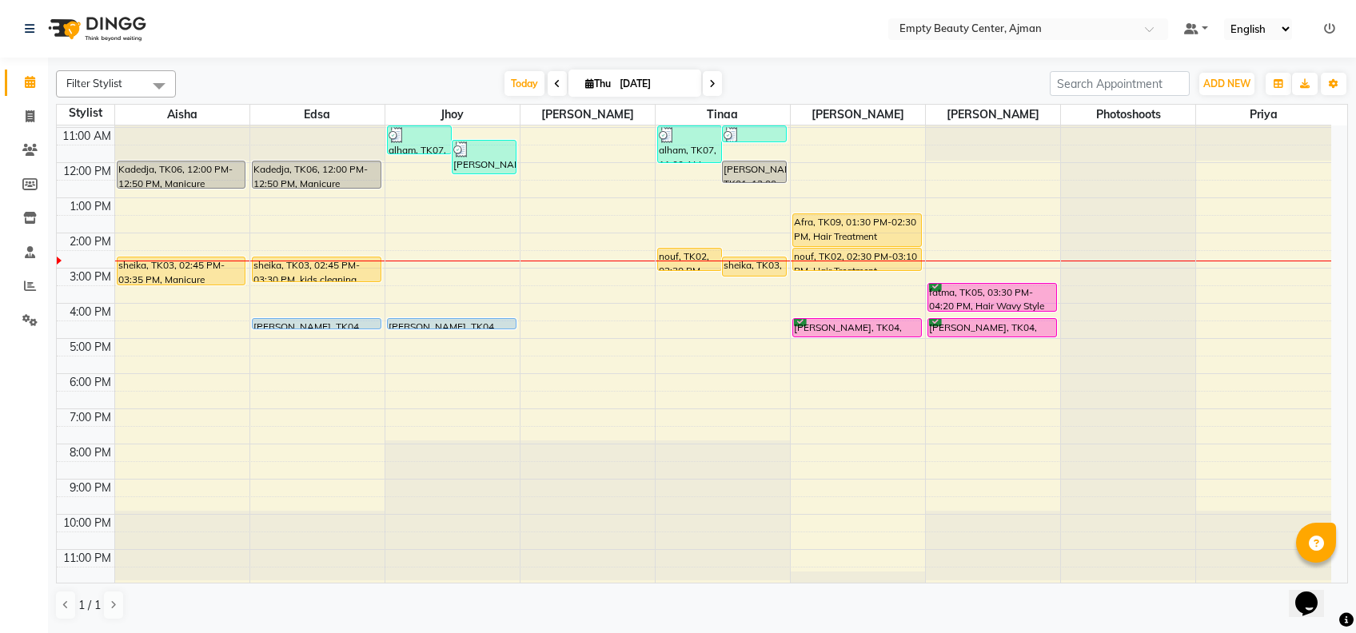
click at [715, 82] on span at bounding box center [712, 83] width 19 height 25
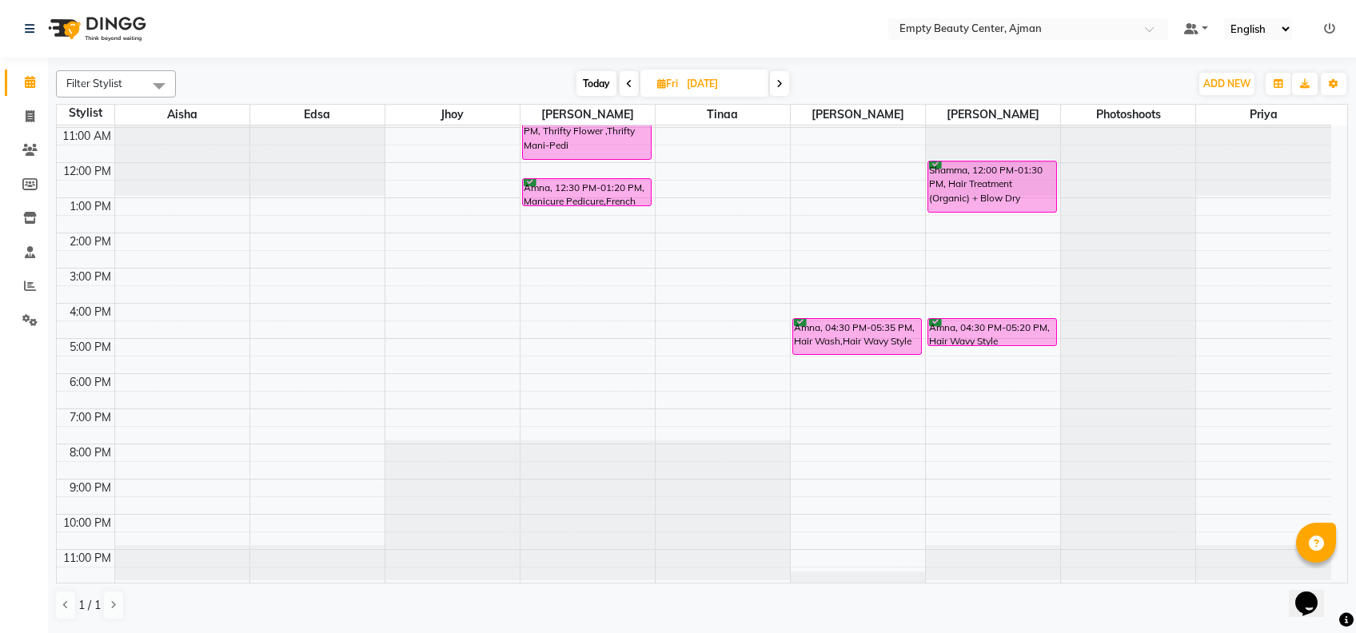
scroll to position [384, 0]
click at [781, 83] on icon at bounding box center [780, 84] width 6 height 10
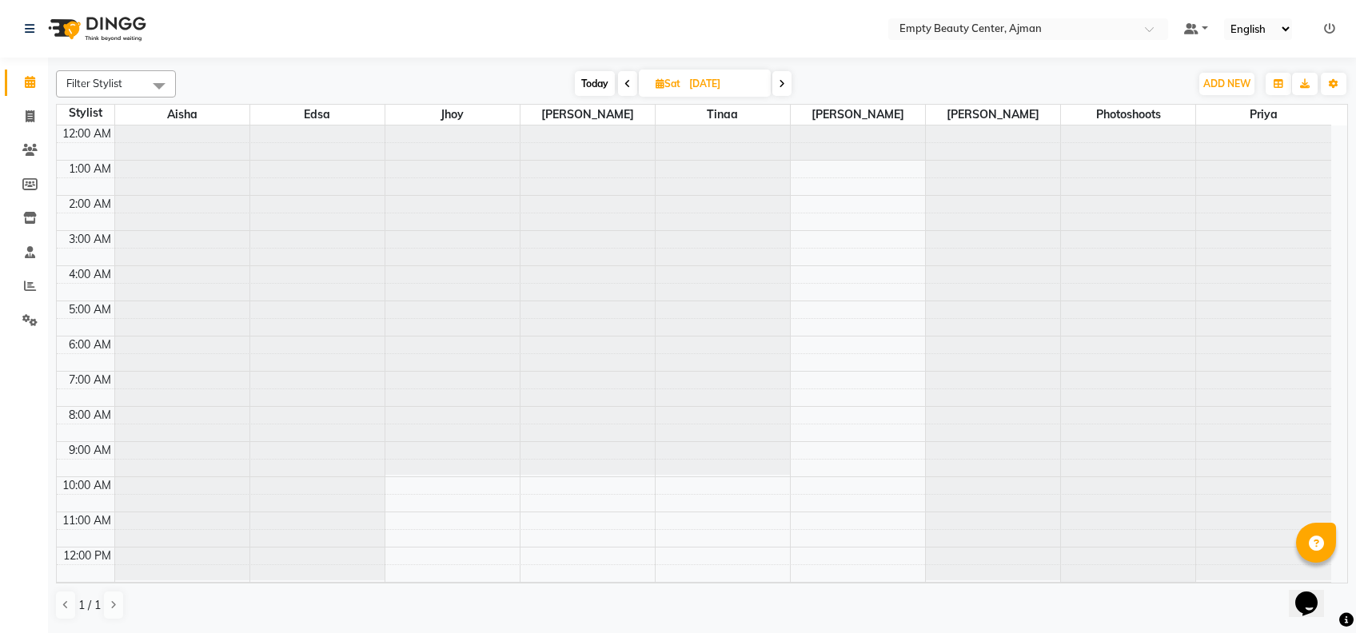
scroll to position [385, 0]
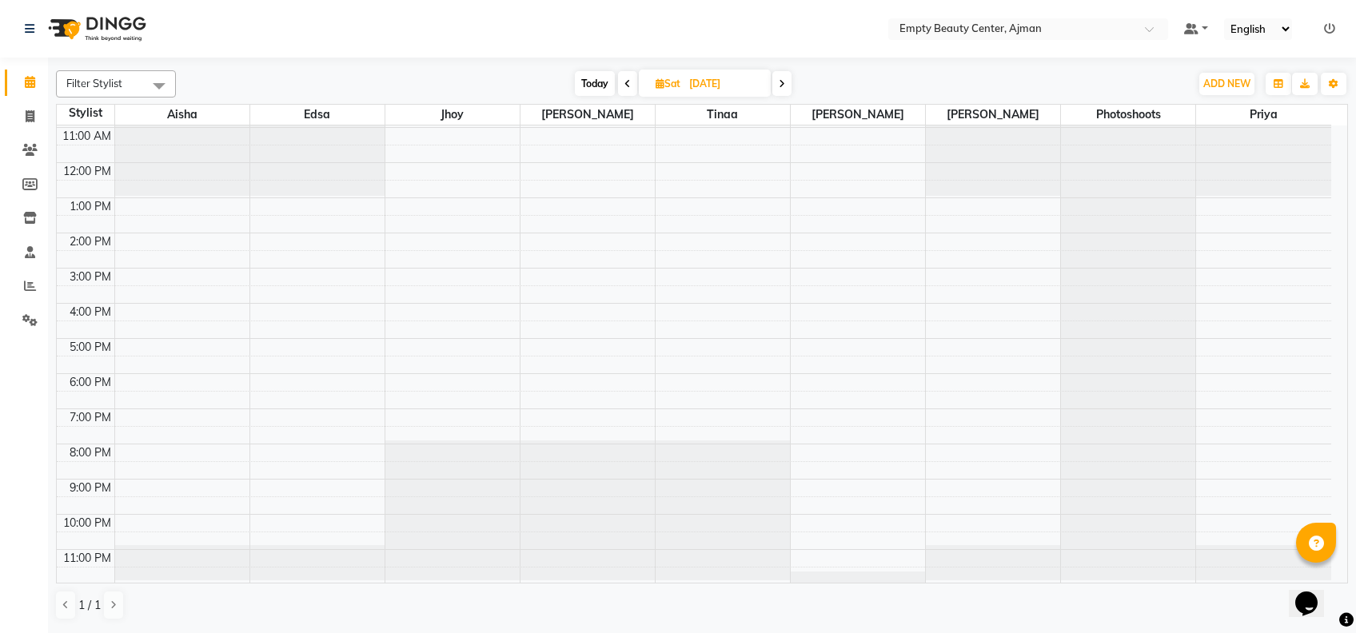
click at [620, 80] on span at bounding box center [627, 83] width 19 height 25
type input "[DATE]"
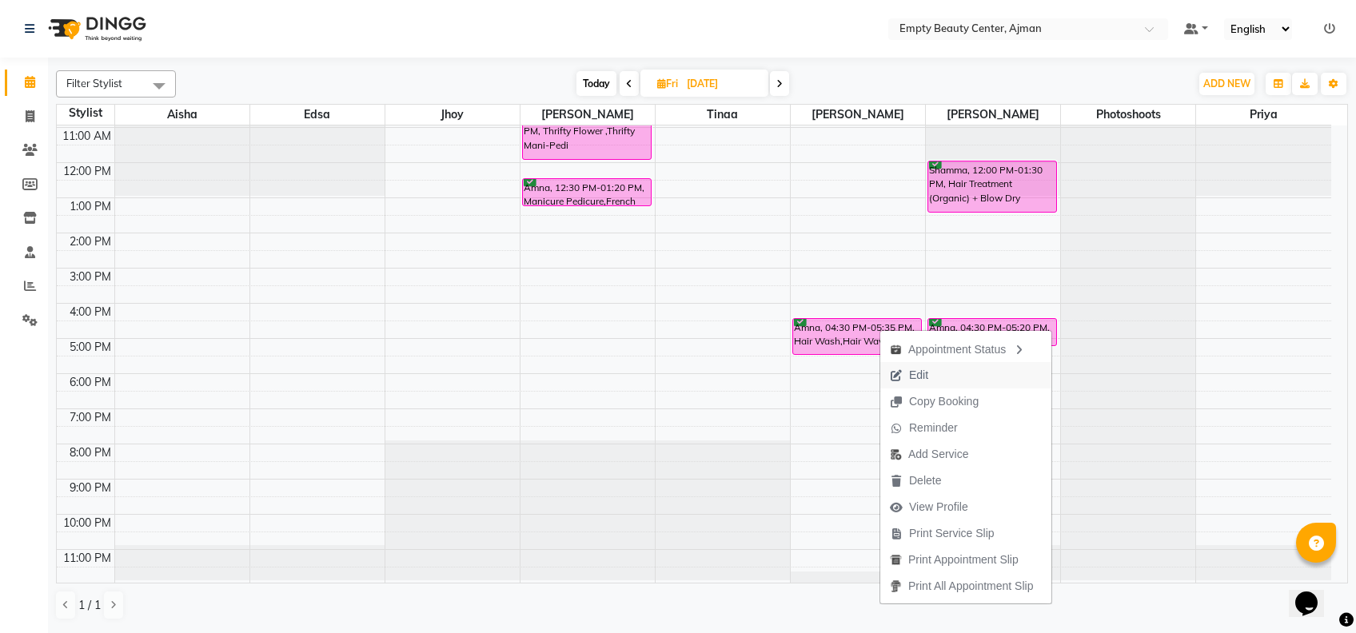
click at [911, 378] on span "Edit" at bounding box center [918, 375] width 19 height 17
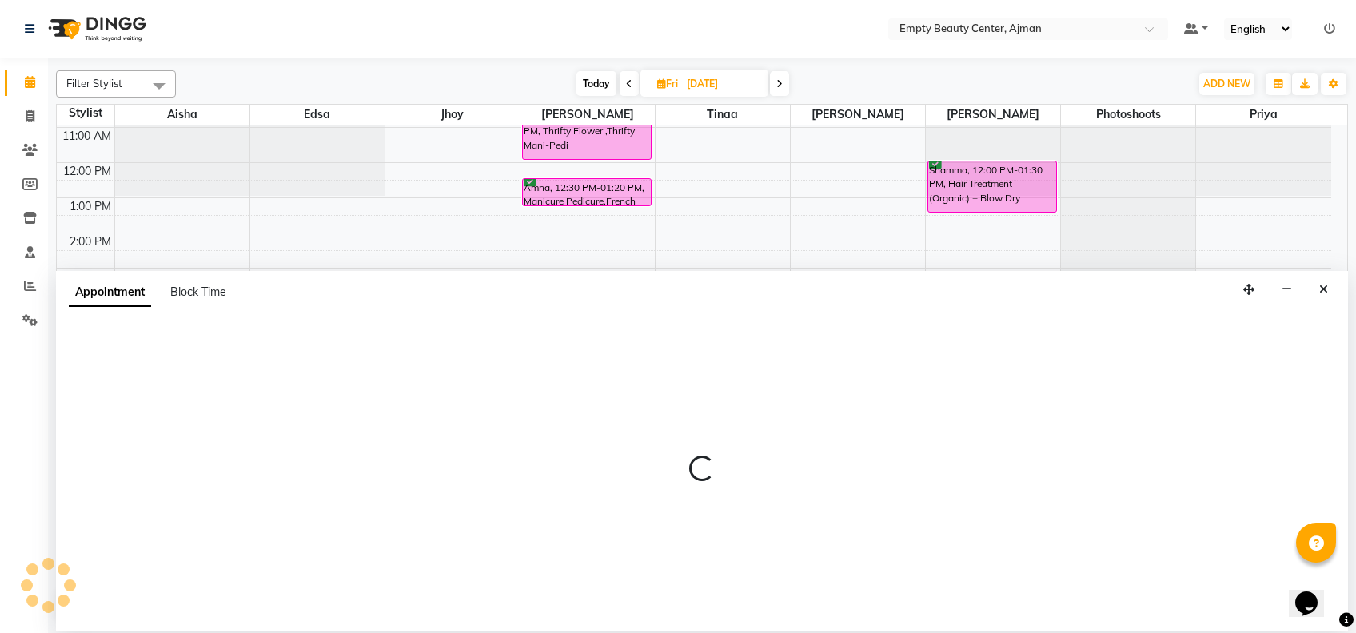
select select "confirm booking"
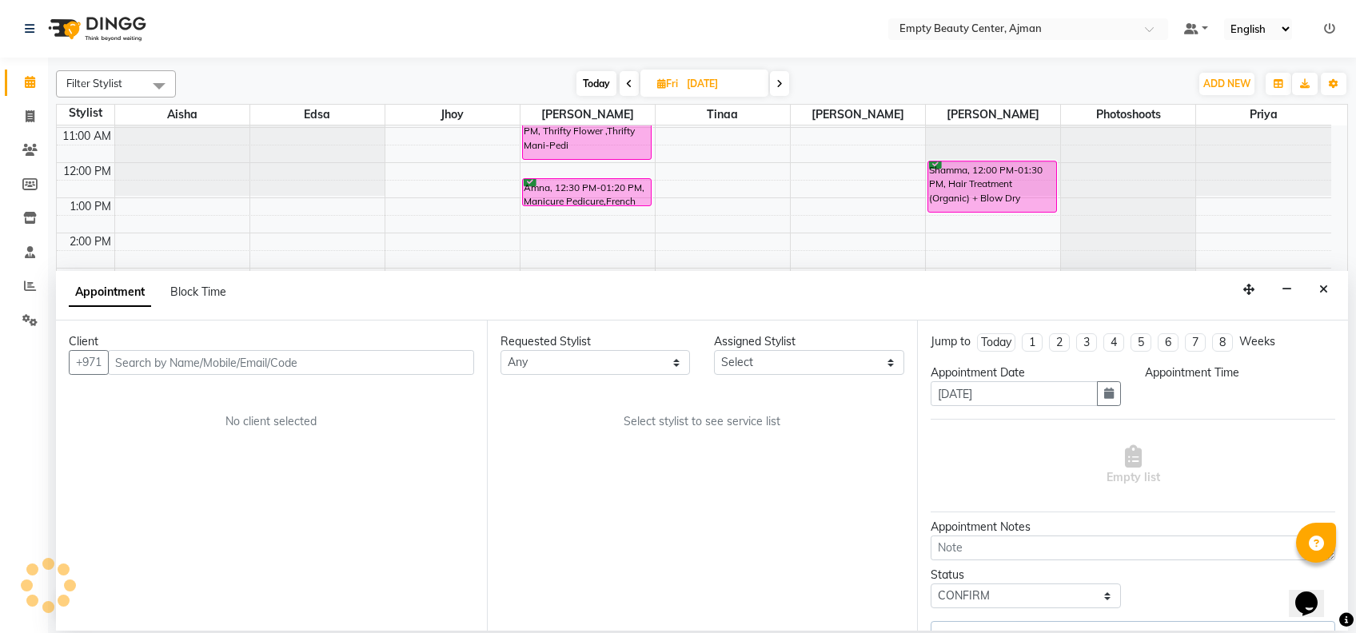
select select "990"
select select "59636"
select select "1181"
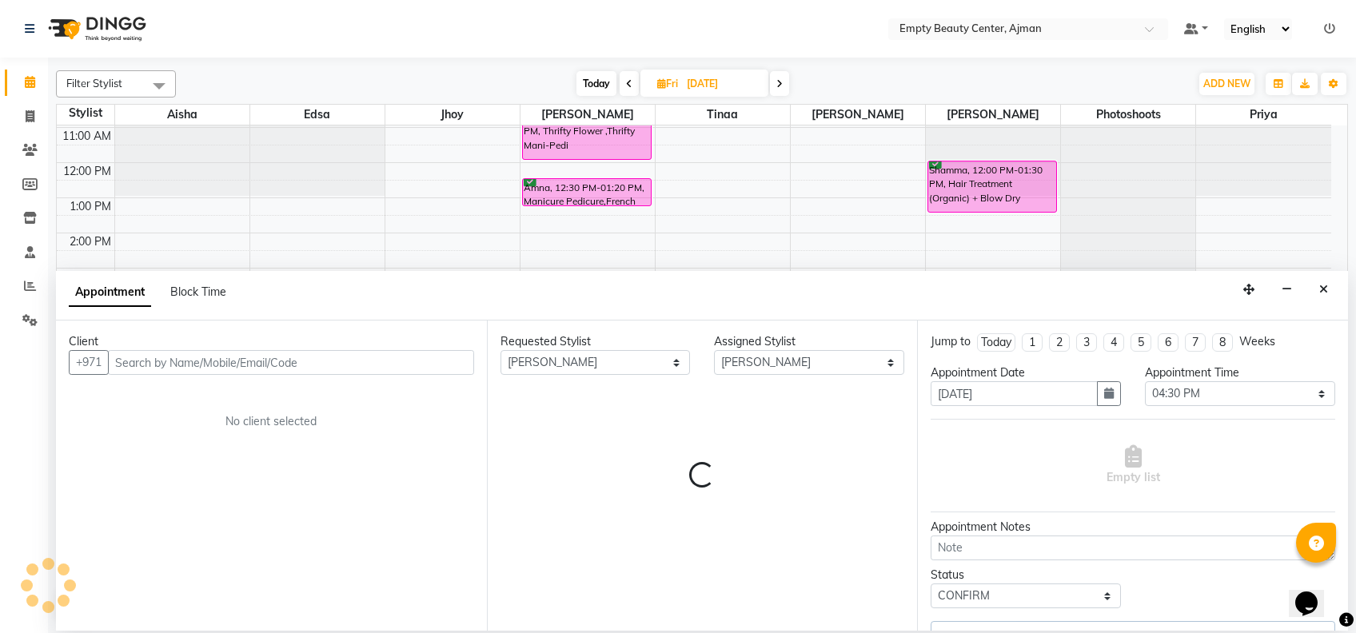
select select "1181"
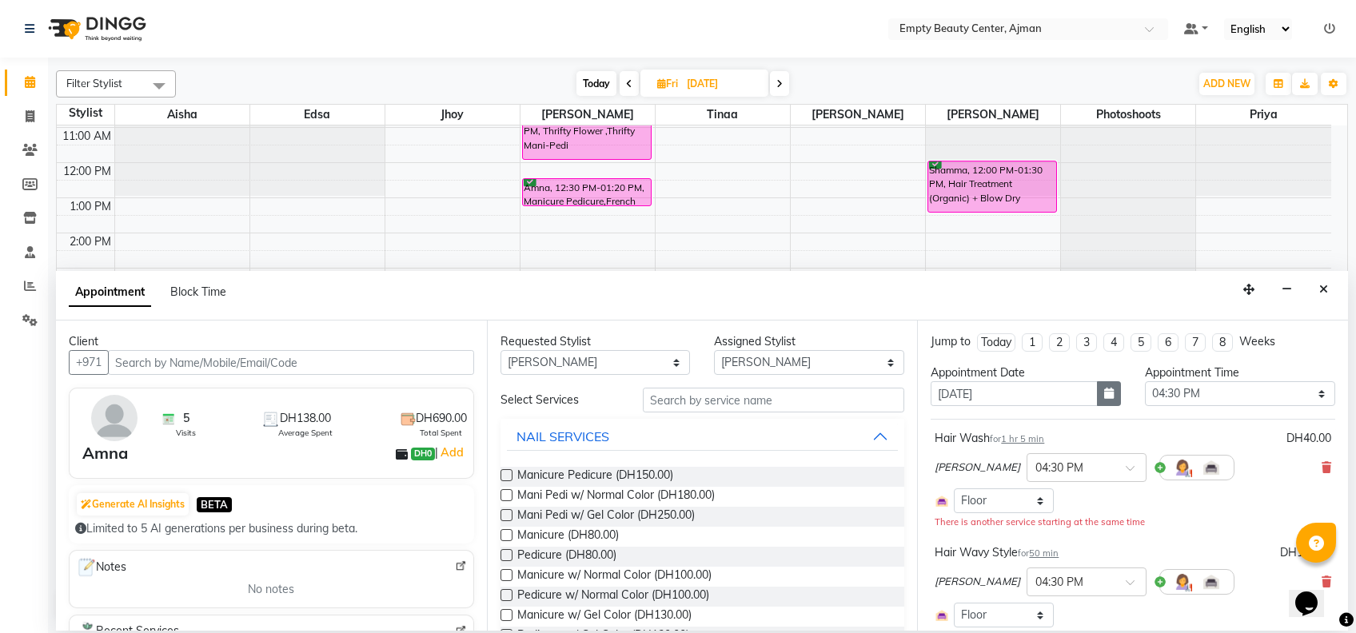
click at [1108, 390] on button "button" at bounding box center [1109, 394] width 24 height 25
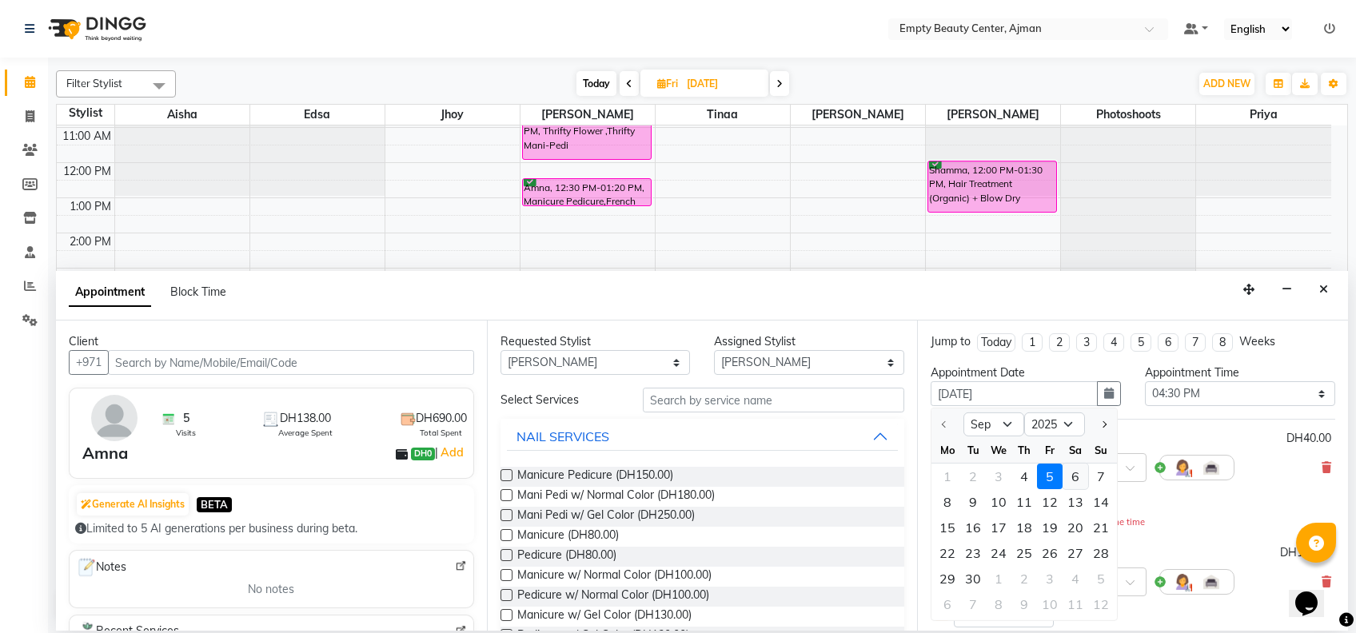
click at [1081, 473] on div "6" at bounding box center [1076, 477] width 26 height 26
type input "[DATE]"
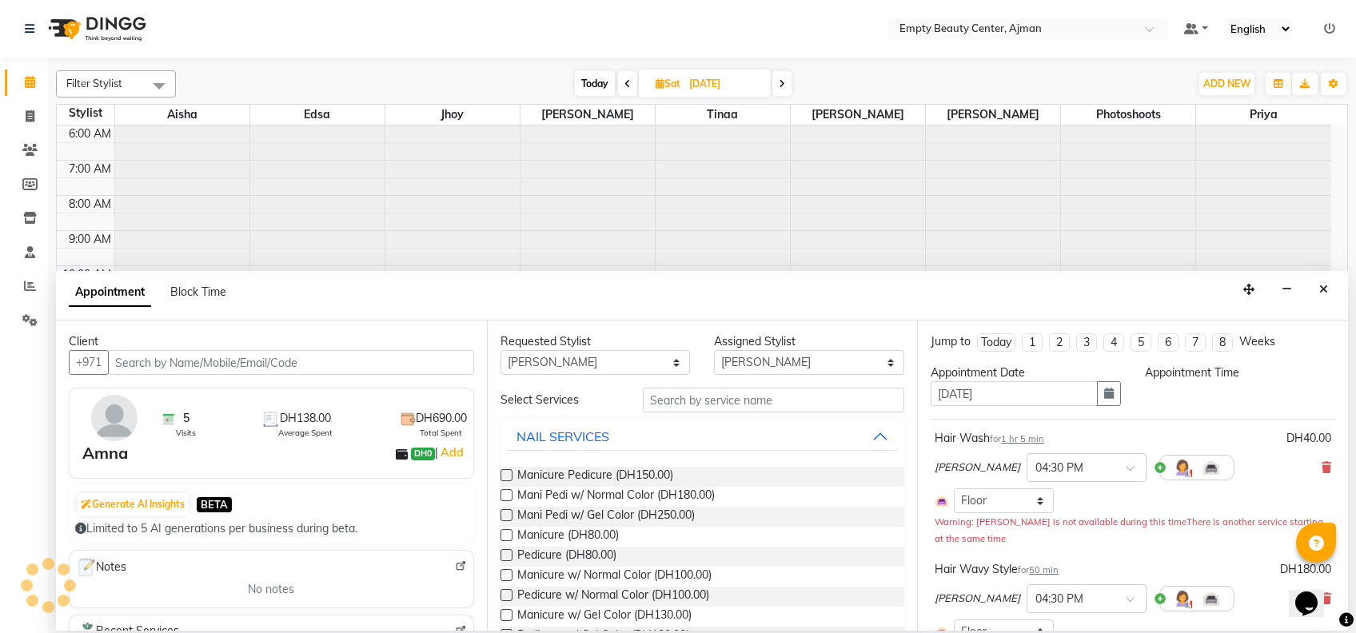
select select "990"
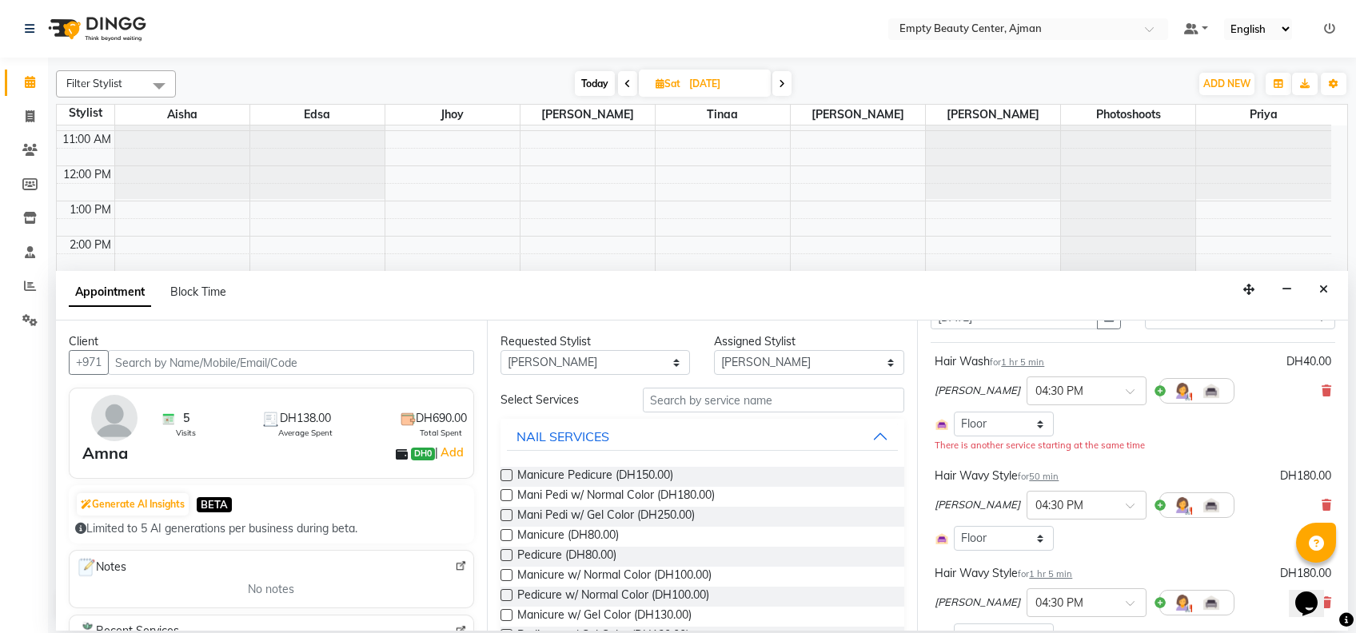
scroll to position [285, 0]
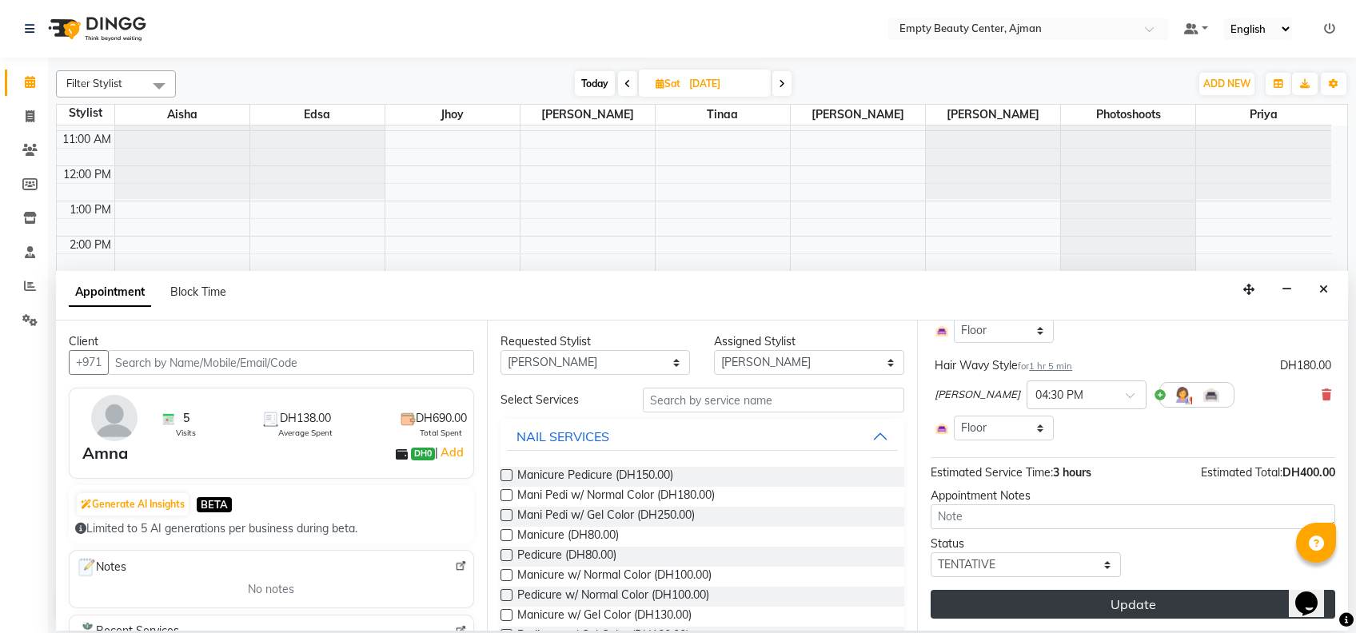
click at [1093, 606] on button "Update" at bounding box center [1133, 604] width 405 height 29
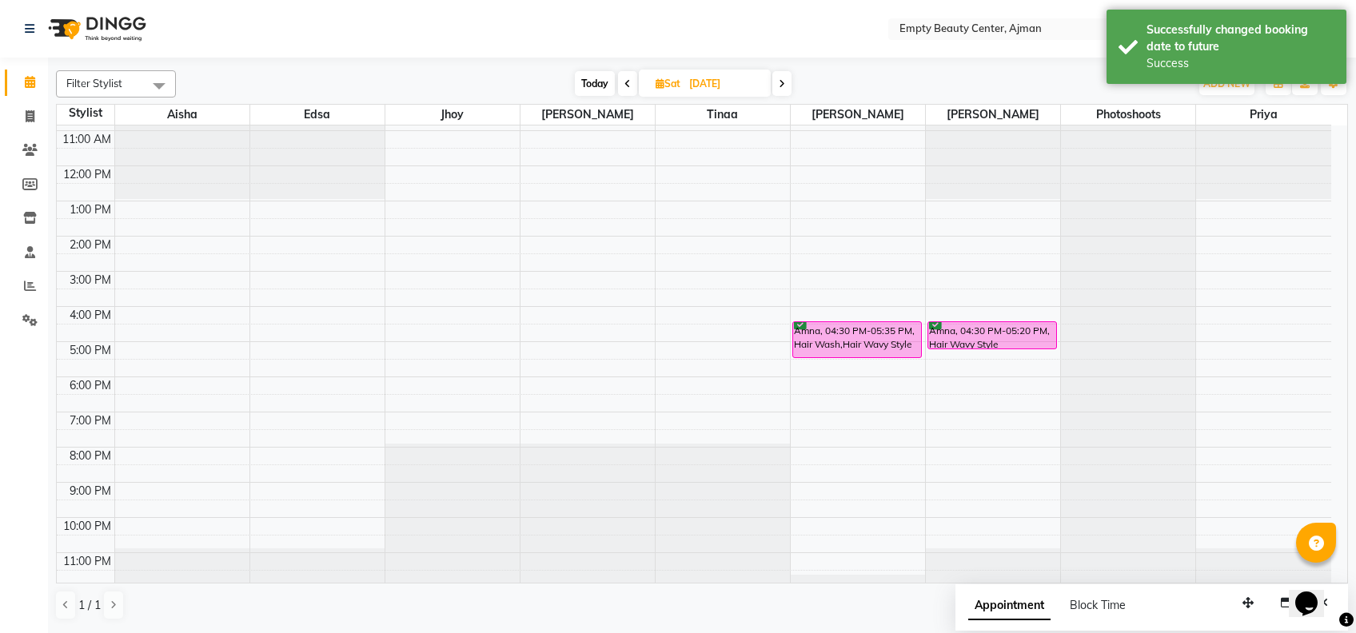
click at [625, 87] on icon at bounding box center [628, 84] width 6 height 10
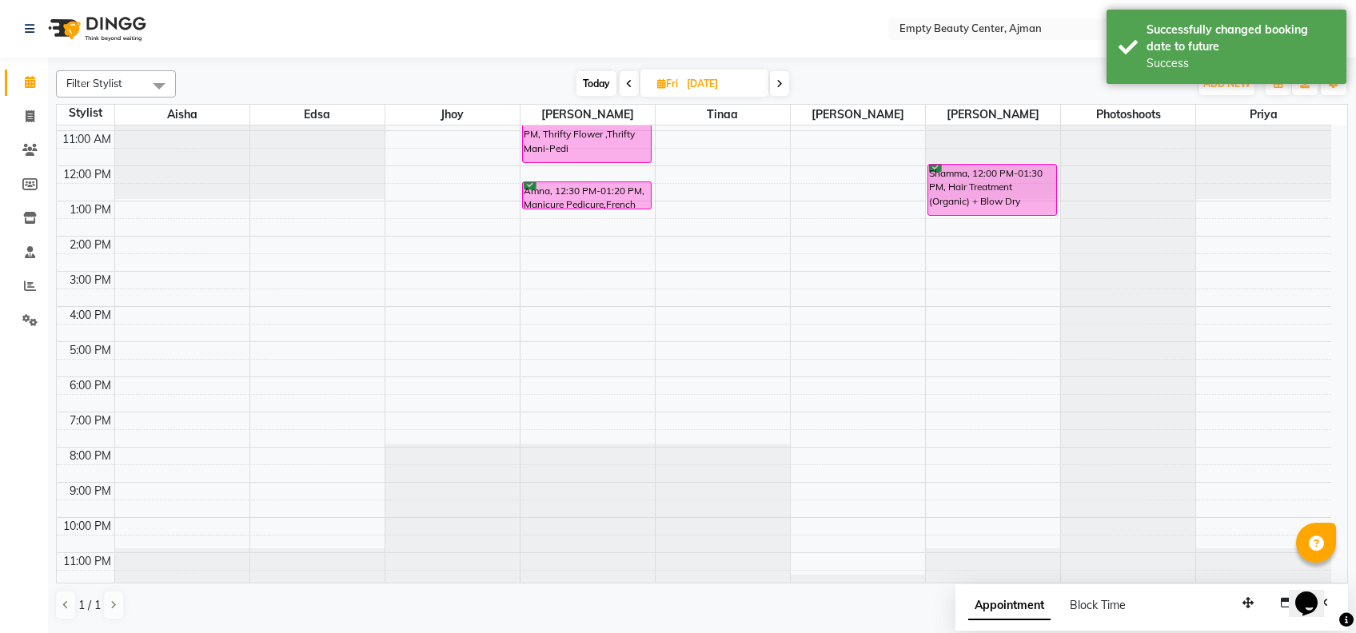
scroll to position [385, 0]
click at [592, 77] on span "Today" at bounding box center [597, 83] width 40 height 25
type input "[DATE]"
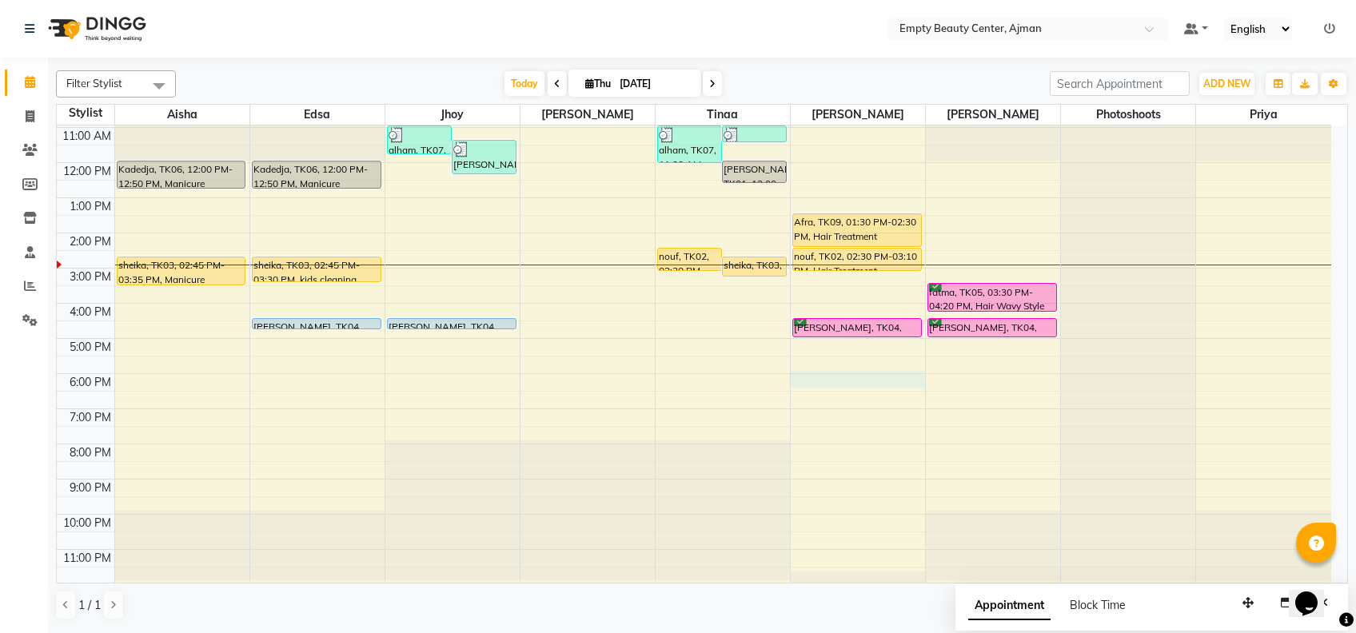
click at [870, 374] on div "12:00 AM 1:00 AM 2:00 AM 3:00 AM 4:00 AM 5:00 AM 6:00 AM 7:00 AM 8:00 AM 9:00 A…" at bounding box center [694, 163] width 1275 height 844
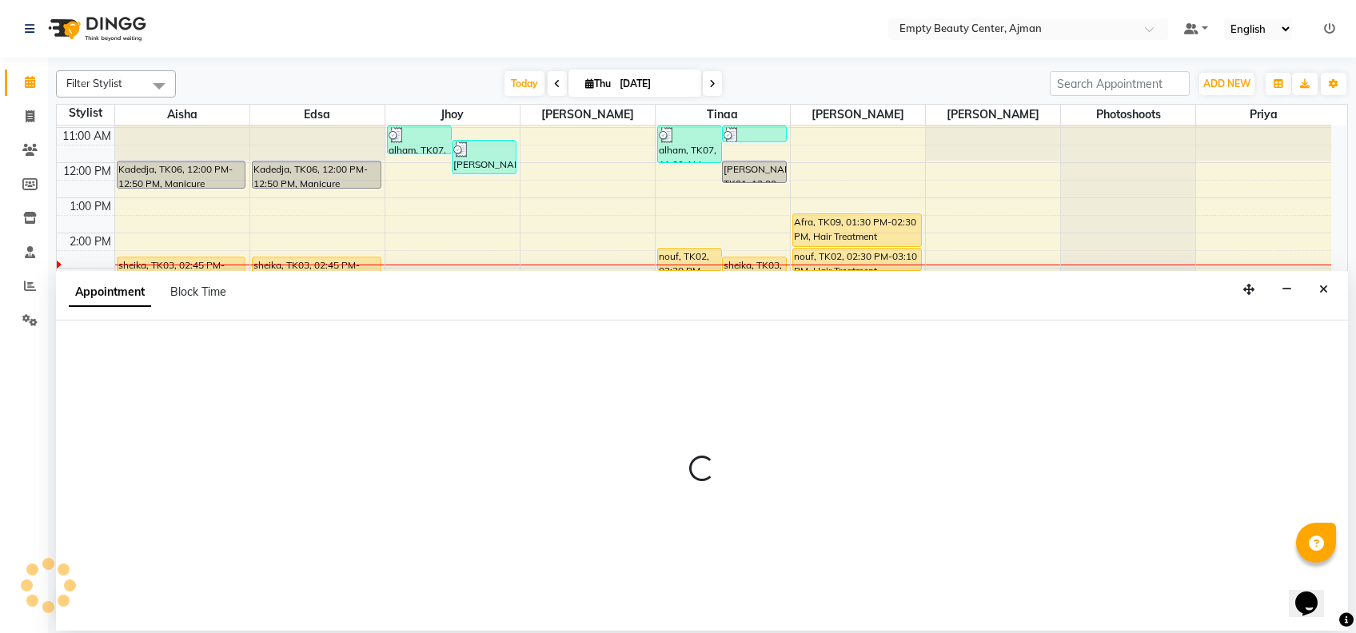
select select "59636"
select select "1080"
select select "tentative"
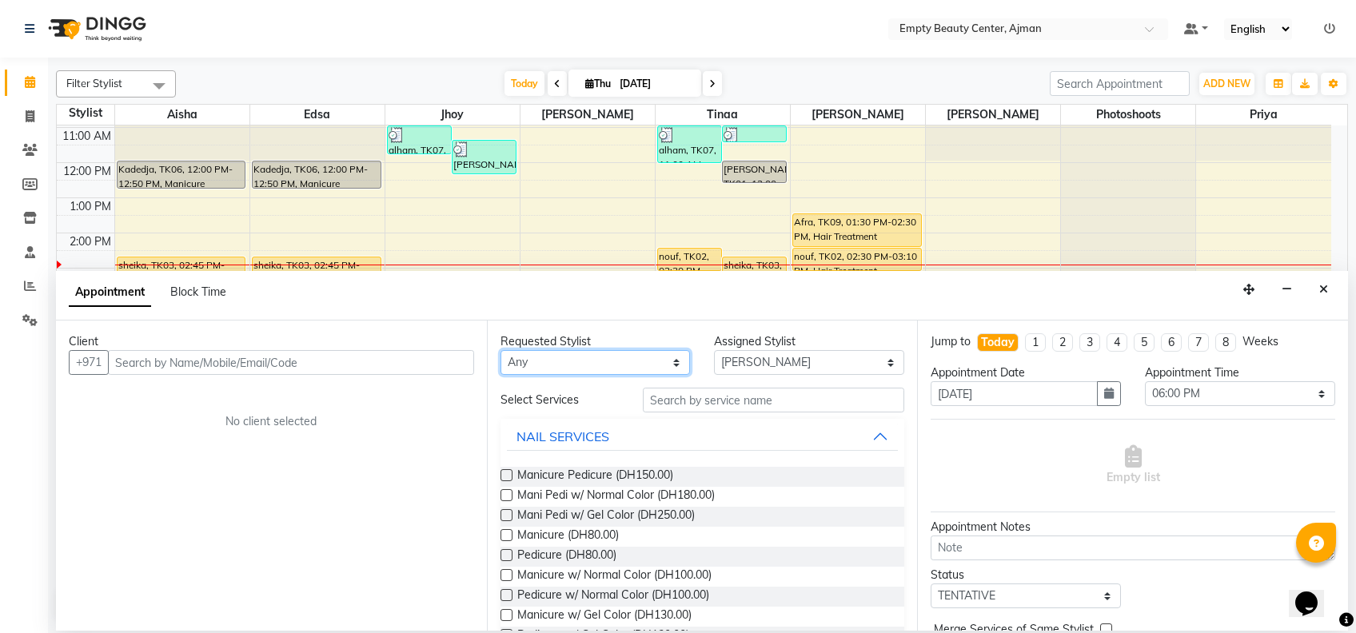
click at [651, 370] on select "Any [PERSON_NAME] Edsa jhoy [PERSON_NAME] Photoshoots Priya [PERSON_NAME] [PERS…" at bounding box center [596, 362] width 190 height 25
select select "59636"
click at [501, 350] on select "Any [PERSON_NAME] Edsa jhoy [PERSON_NAME] Photoshoots Priya [PERSON_NAME] [PERS…" at bounding box center [596, 362] width 190 height 25
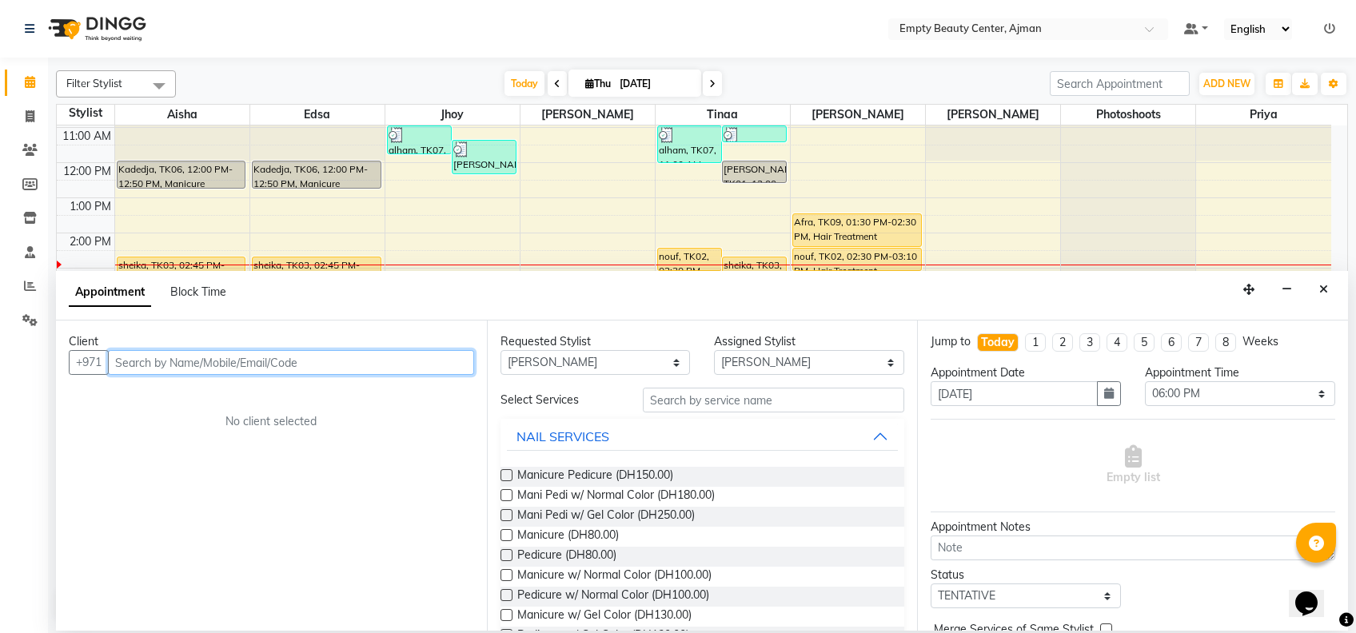
click at [378, 370] on input "text" at bounding box center [291, 362] width 366 height 25
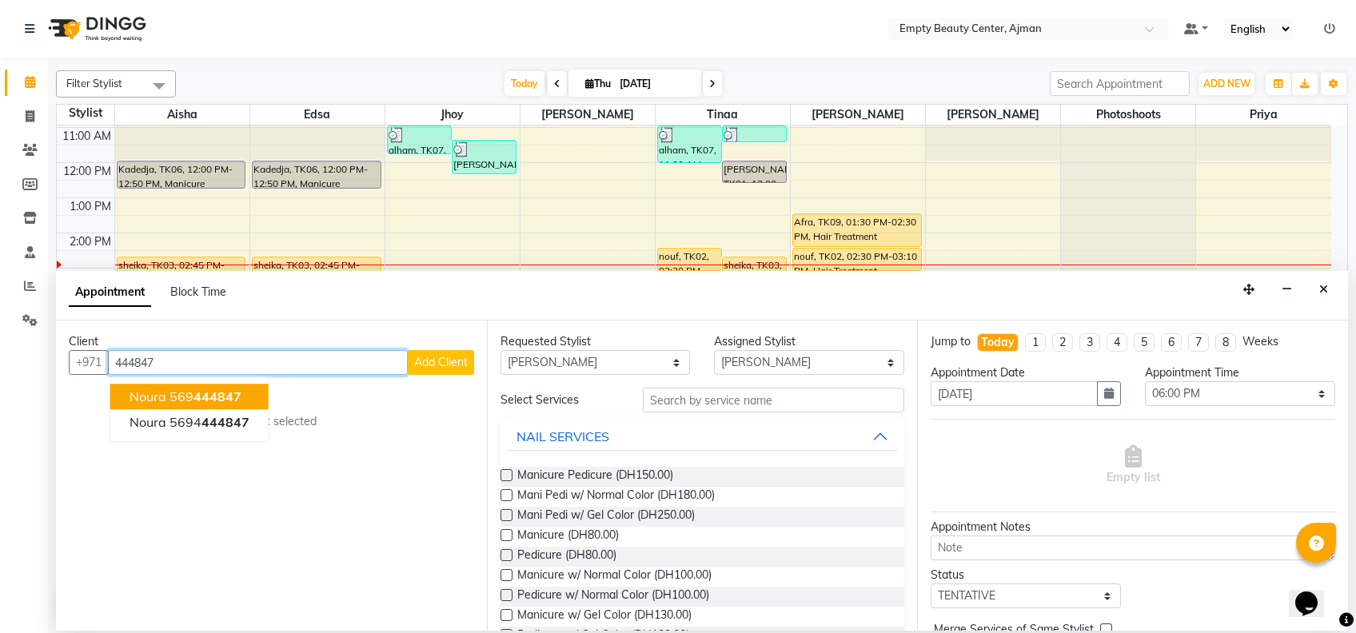
click at [198, 389] on span "444847" at bounding box center [218, 397] width 48 height 16
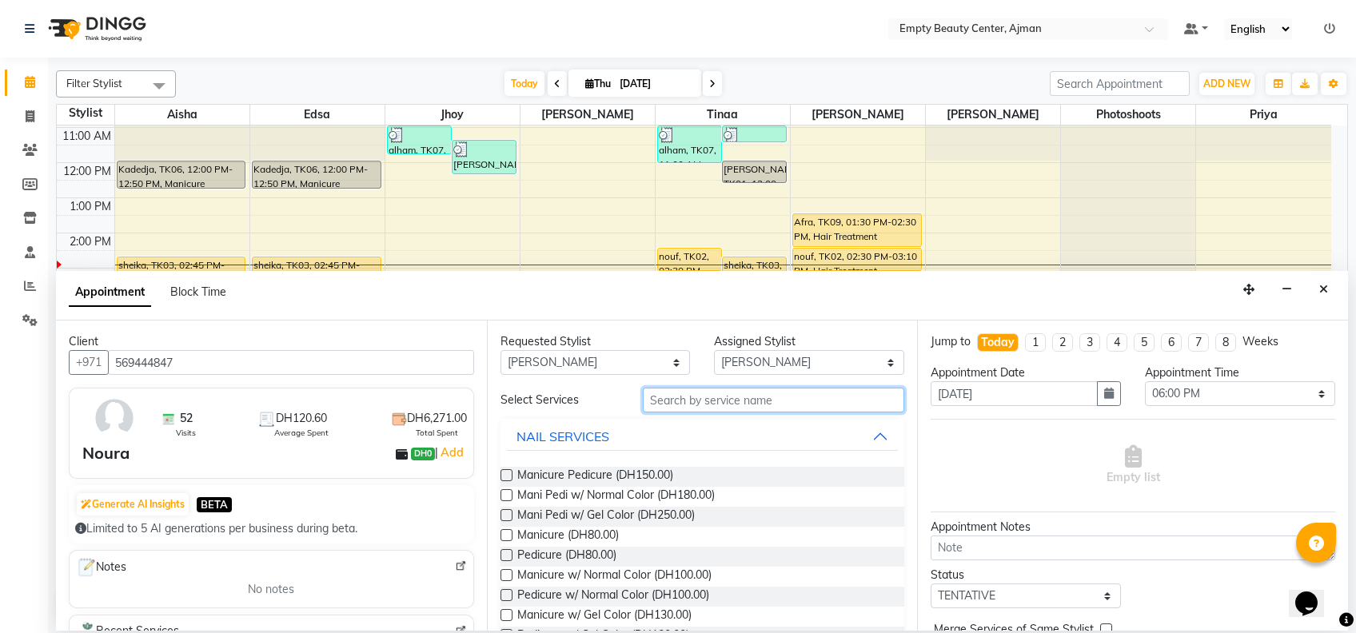
click at [754, 405] on input "text" at bounding box center [774, 400] width 262 height 25
click at [250, 376] on div "Client +971 569444847 52 Visits DH120.60 Average Spent DH6,271.00 Total Spent N…" at bounding box center [271, 476] width 431 height 310
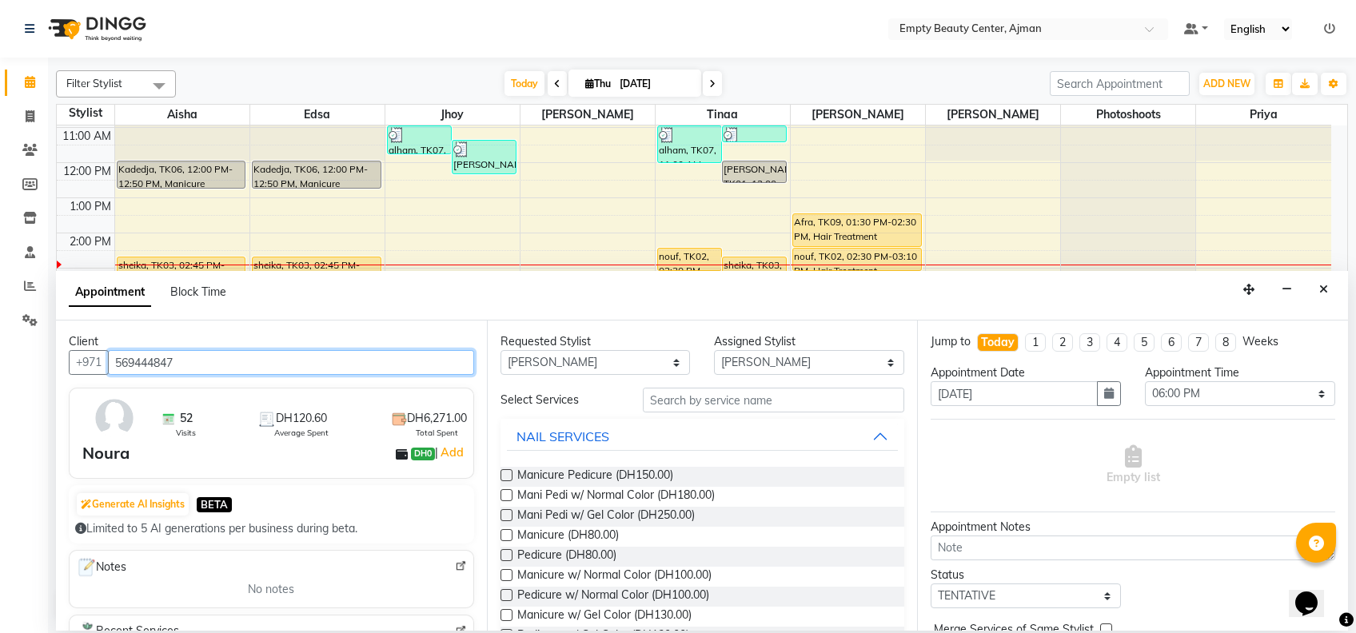
click at [237, 365] on input "569444847" at bounding box center [291, 362] width 366 height 25
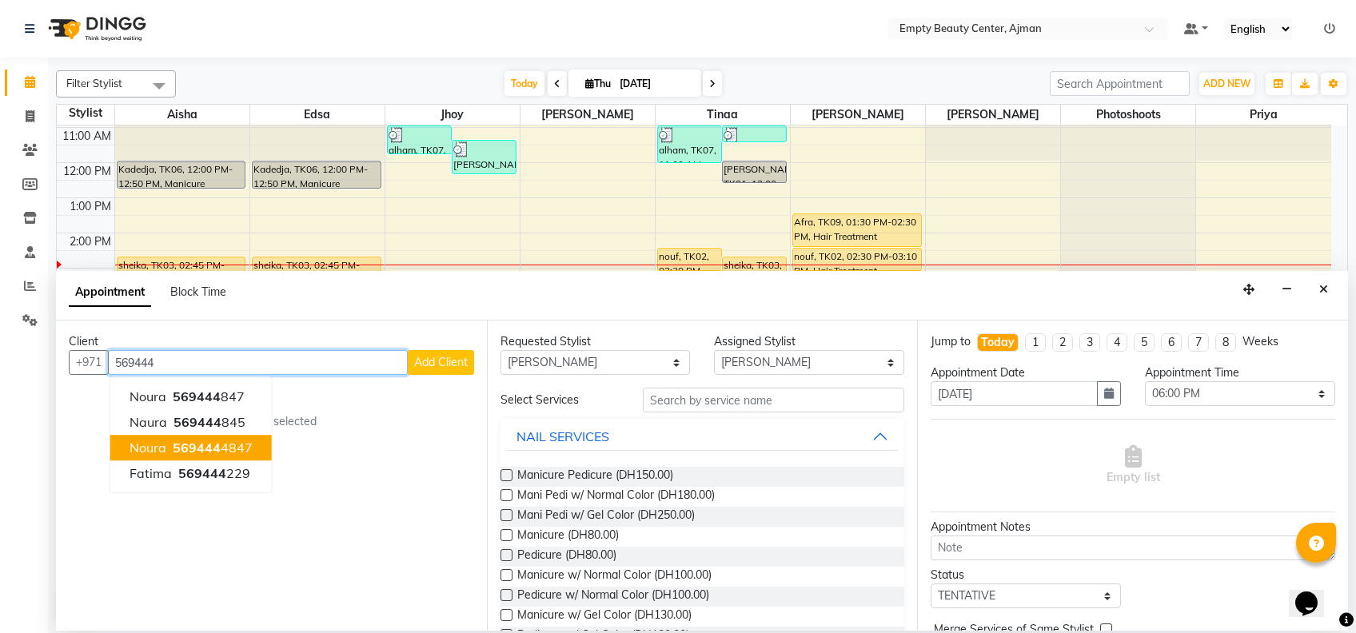
click at [240, 448] on ngb-highlight "569444 4847" at bounding box center [211, 448] width 83 height 16
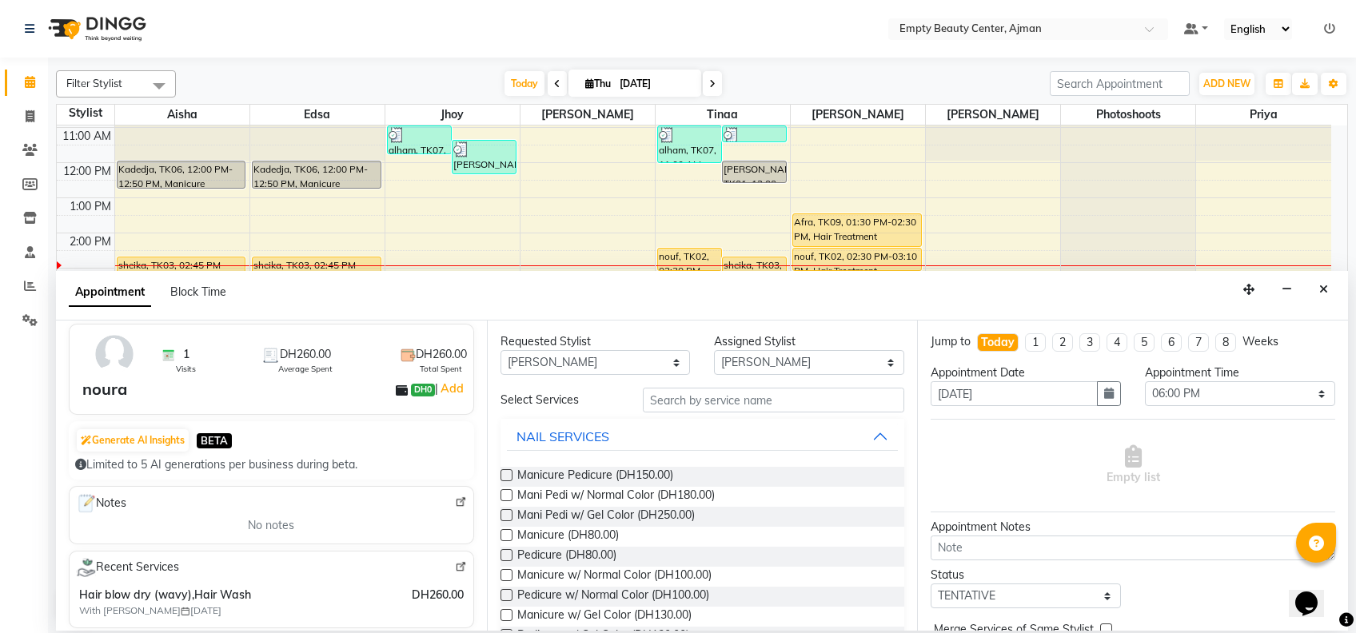
scroll to position [25, 0]
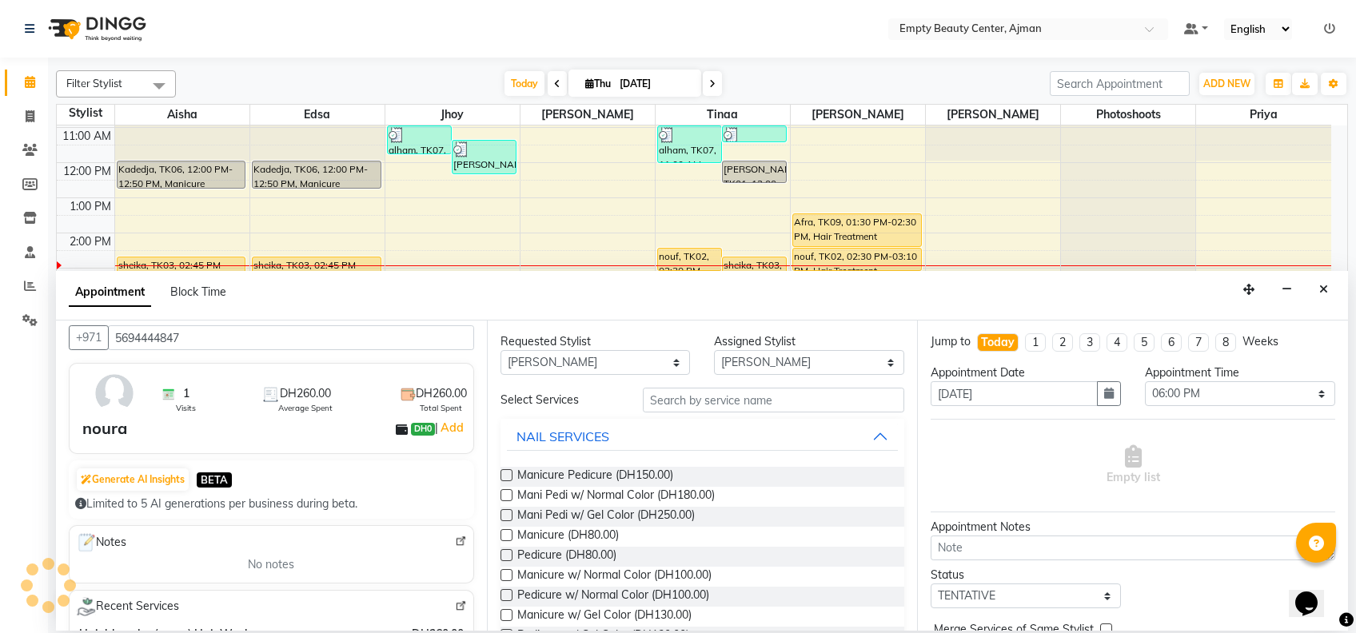
click at [246, 355] on div "Client +971 5694444847 1 Visits DH260.00 Average Spent DH260.00 Total Spent nou…" at bounding box center [271, 476] width 431 height 310
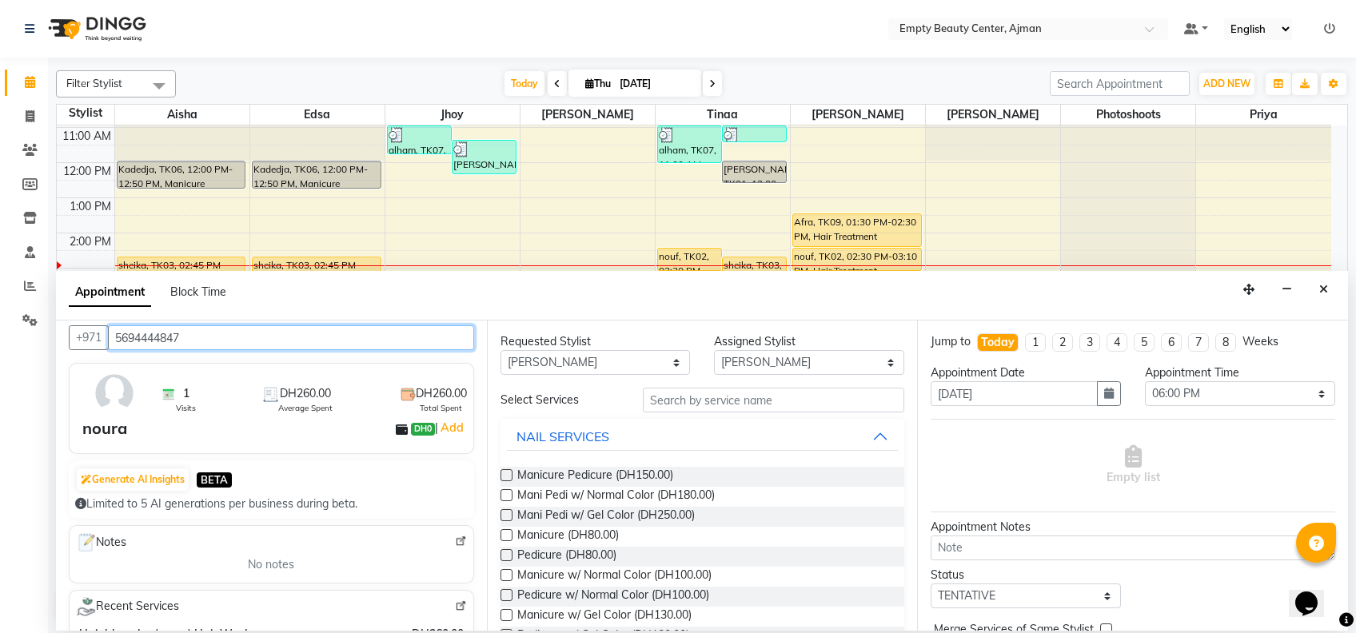
click at [253, 337] on input "5694444847" at bounding box center [291, 338] width 366 height 25
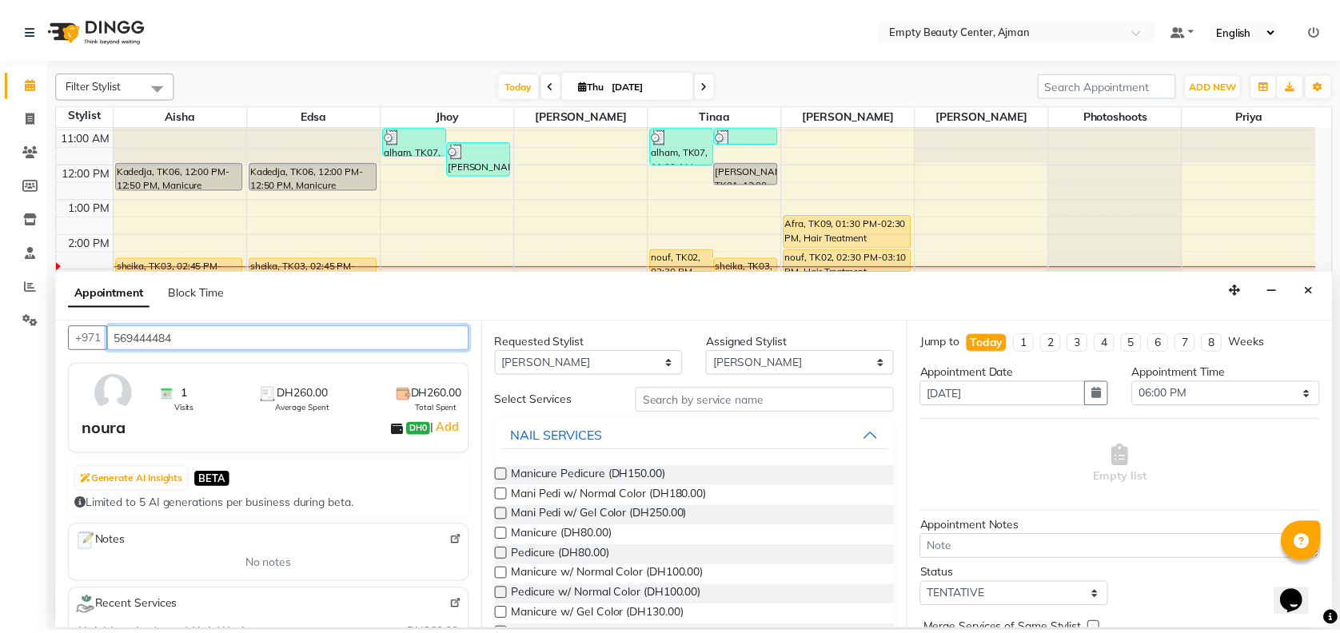
scroll to position [0, 0]
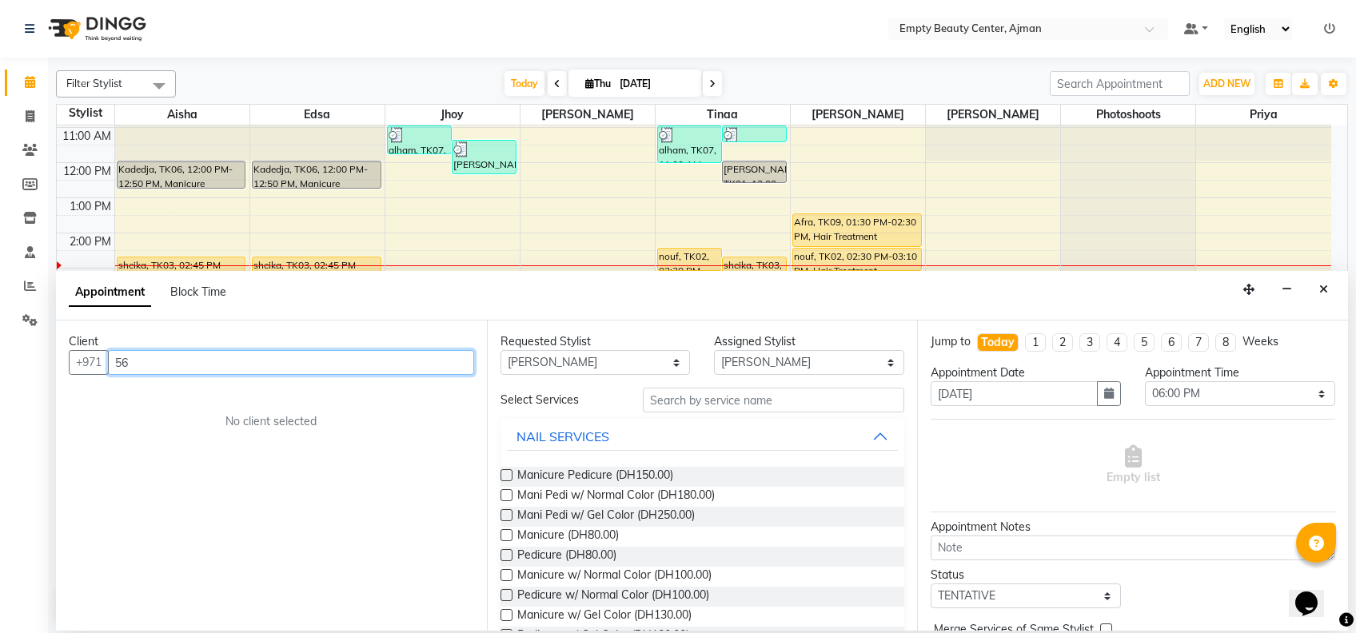
type input "5"
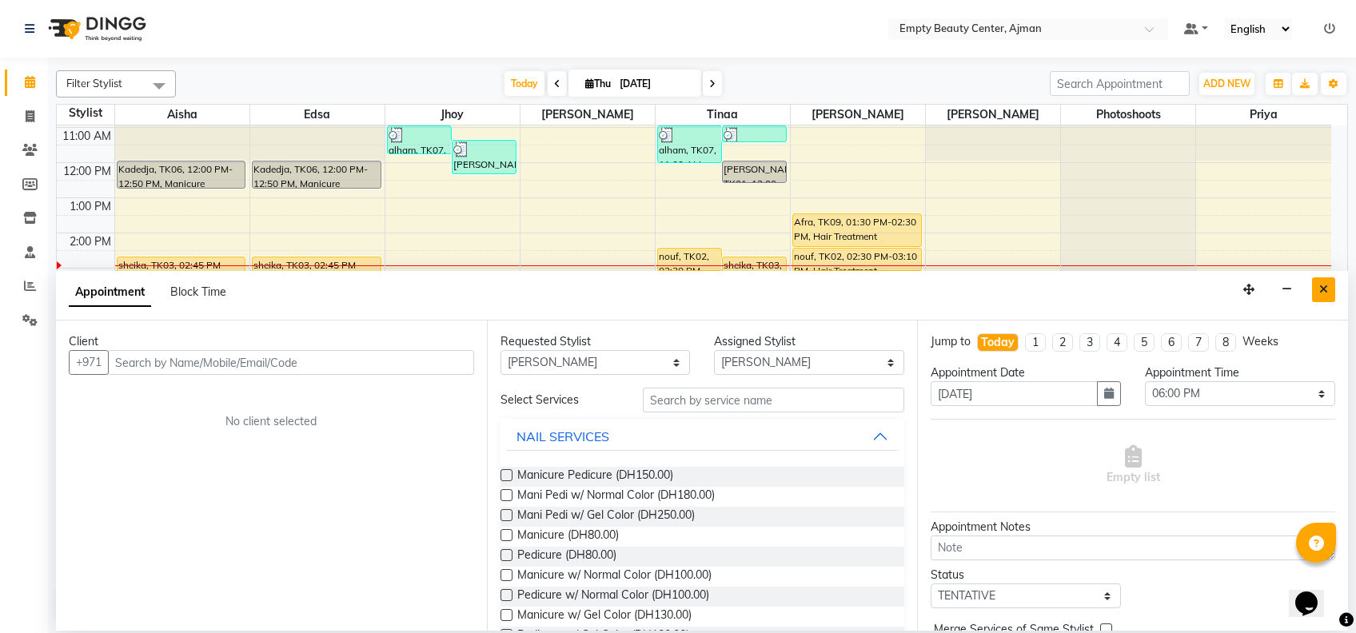
click at [1320, 288] on icon "Close" at bounding box center [1324, 289] width 9 height 11
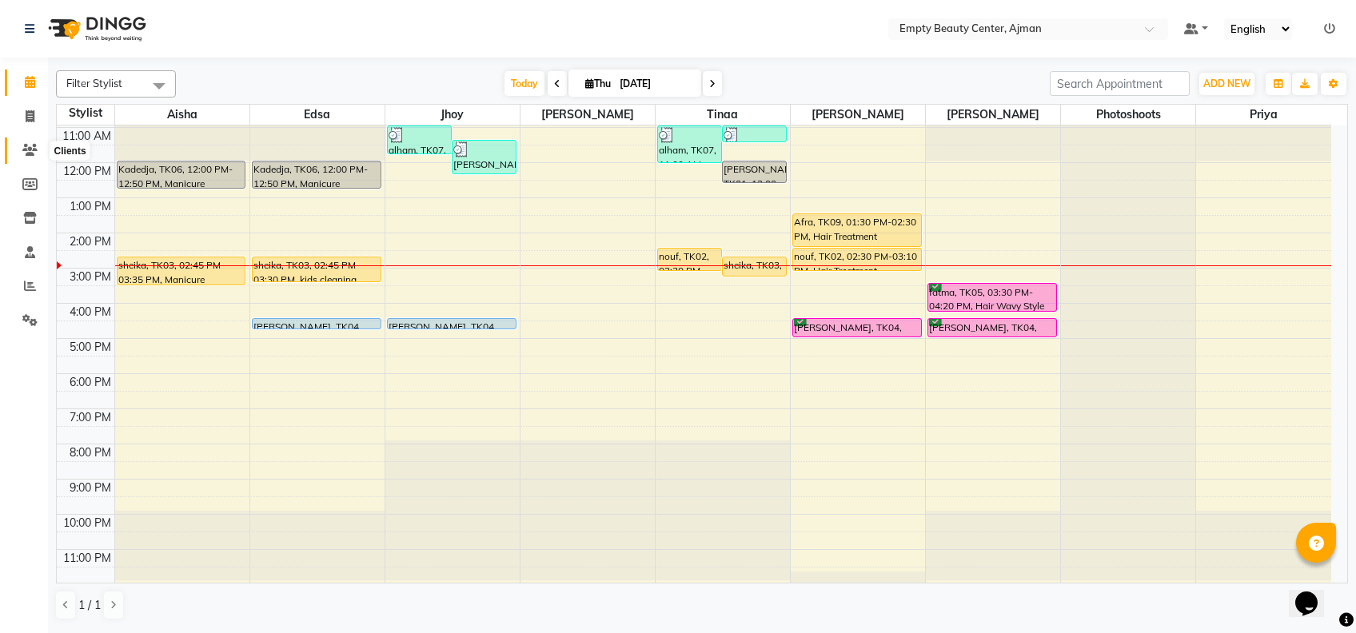
click at [38, 153] on span at bounding box center [30, 151] width 28 height 18
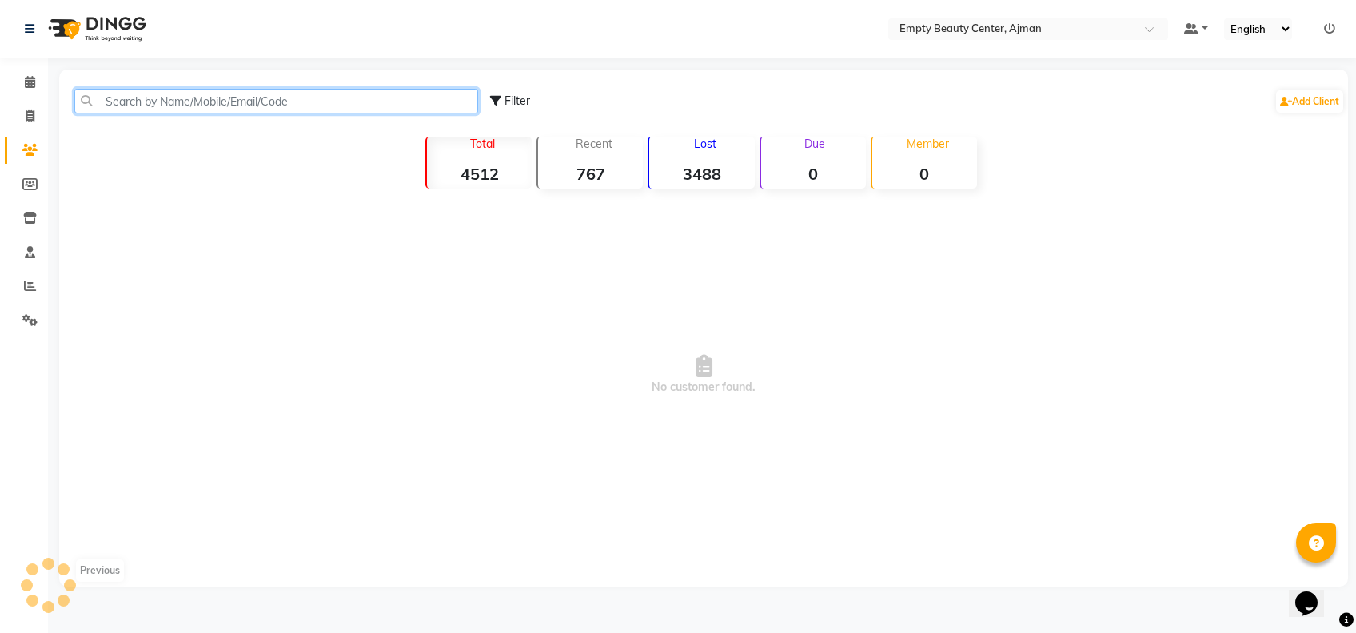
click at [286, 109] on input "text" at bounding box center [276, 101] width 404 height 25
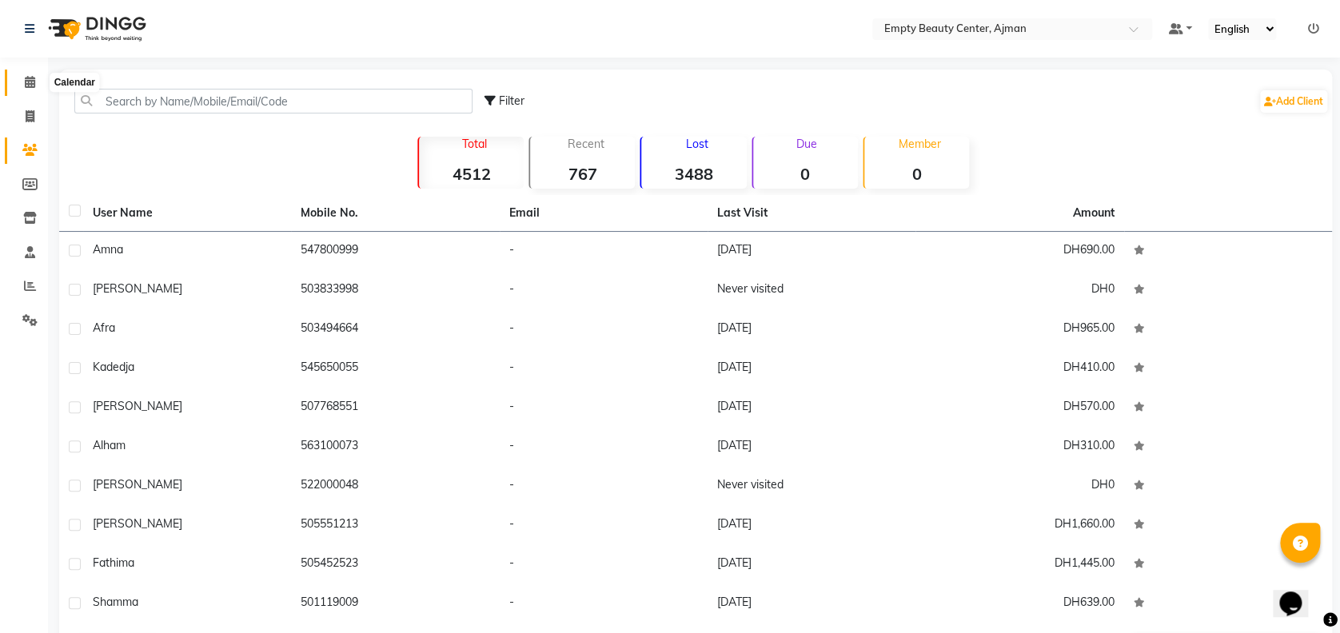
click at [35, 78] on span at bounding box center [30, 83] width 28 height 18
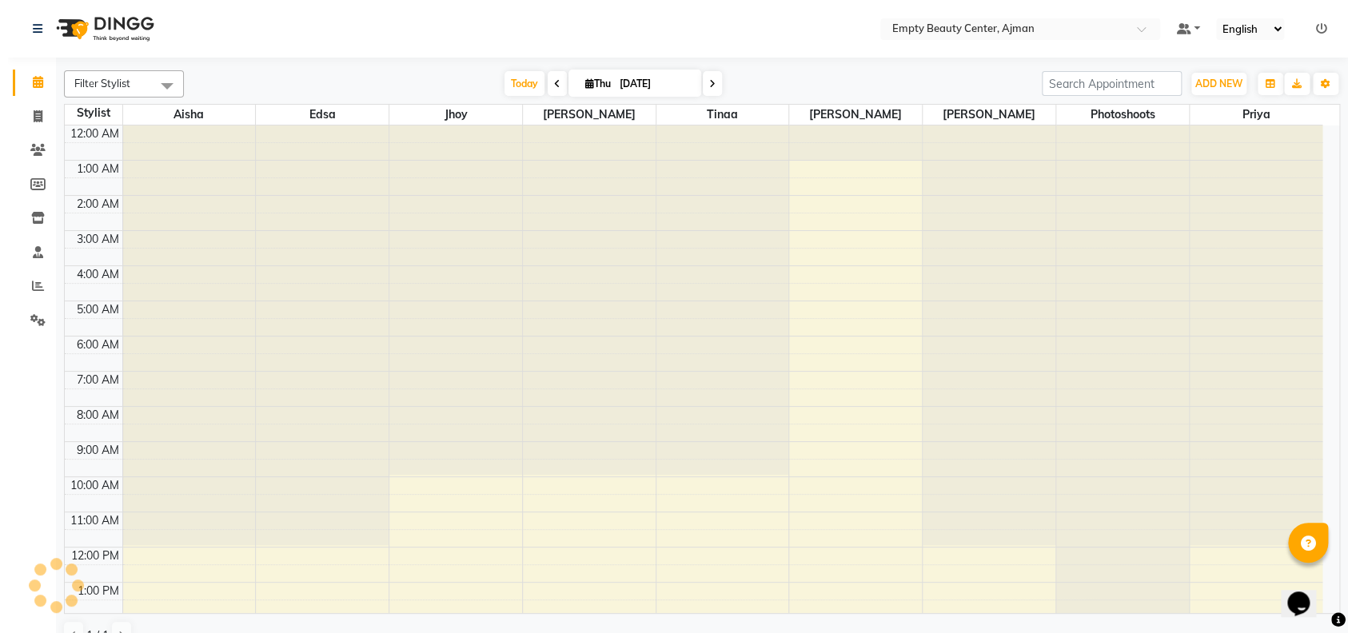
scroll to position [347, 0]
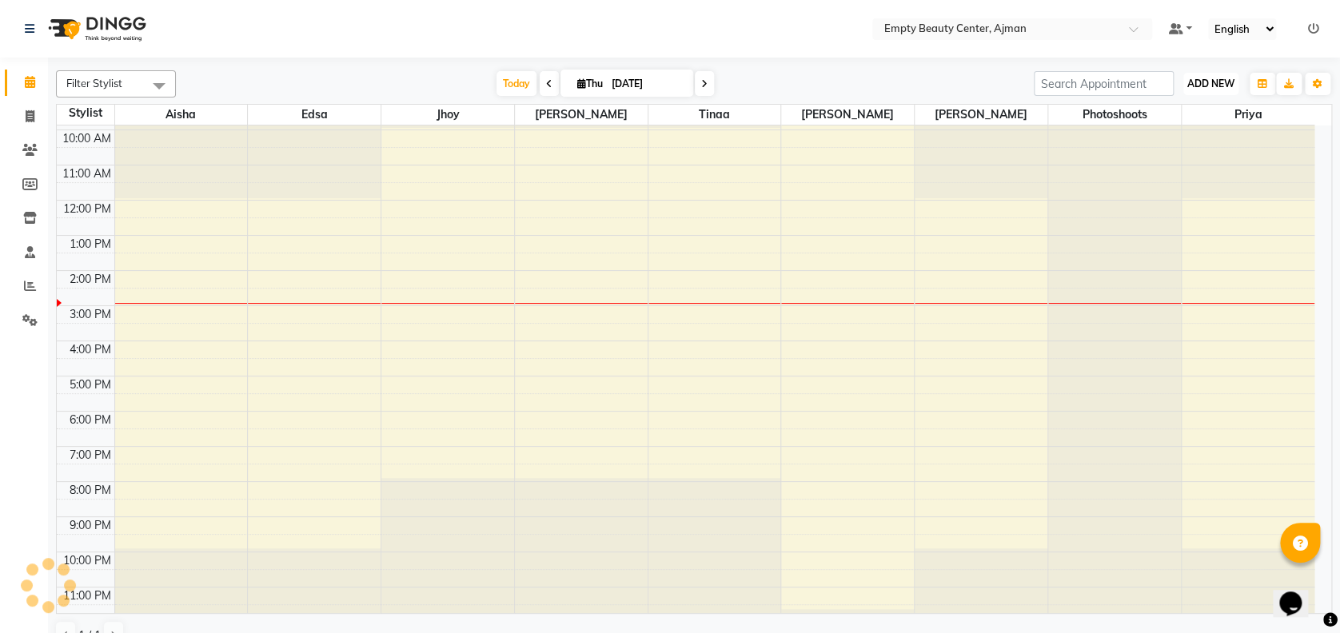
click at [1210, 82] on span "ADD NEW" at bounding box center [1211, 84] width 47 height 12
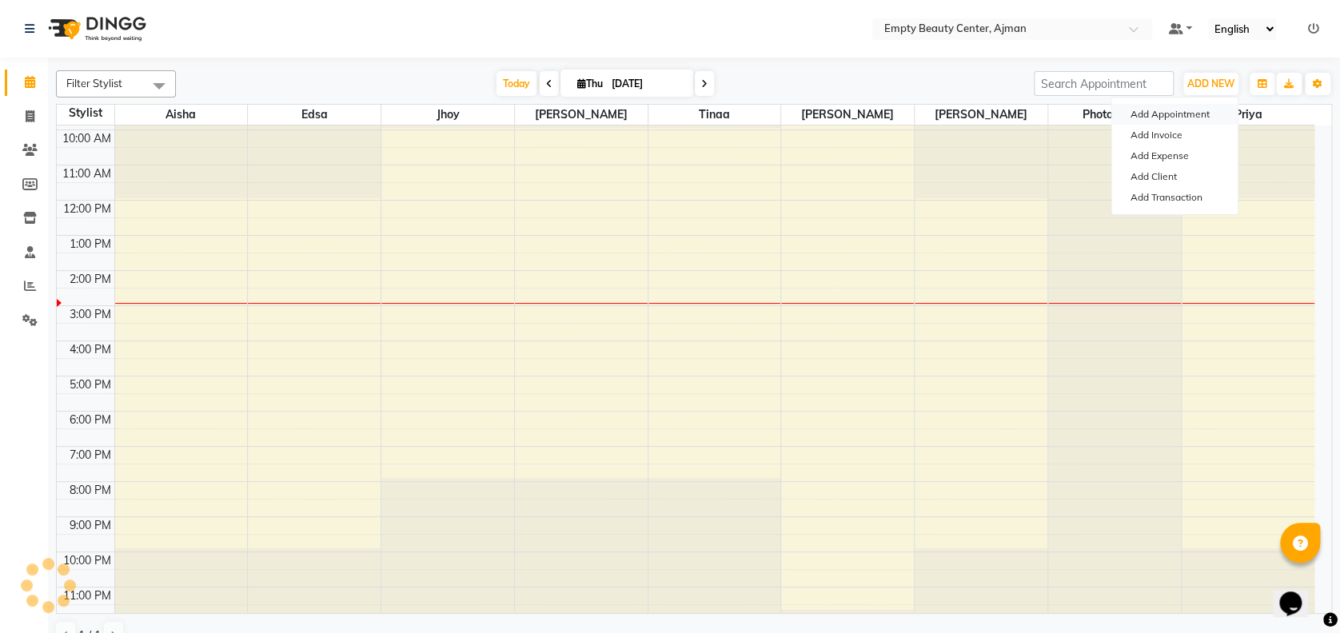
click at [1209, 111] on button "Add Appointment" at bounding box center [1175, 114] width 126 height 21
select select "tentative"
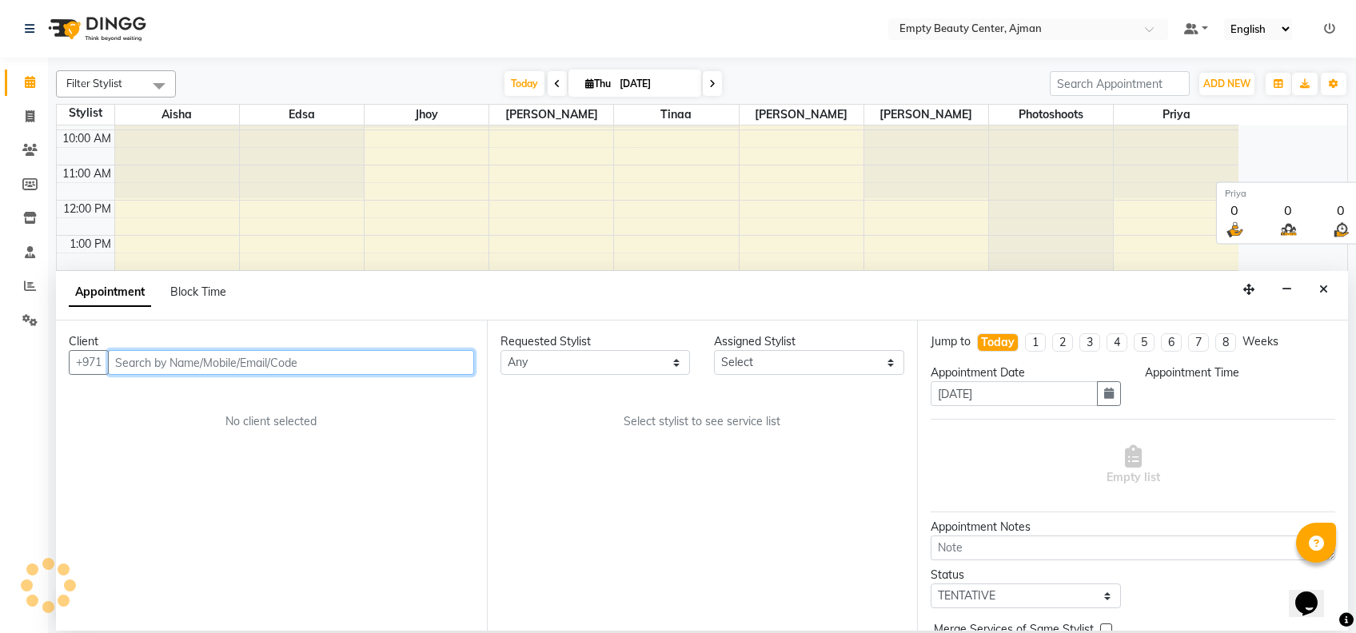
select select "60"
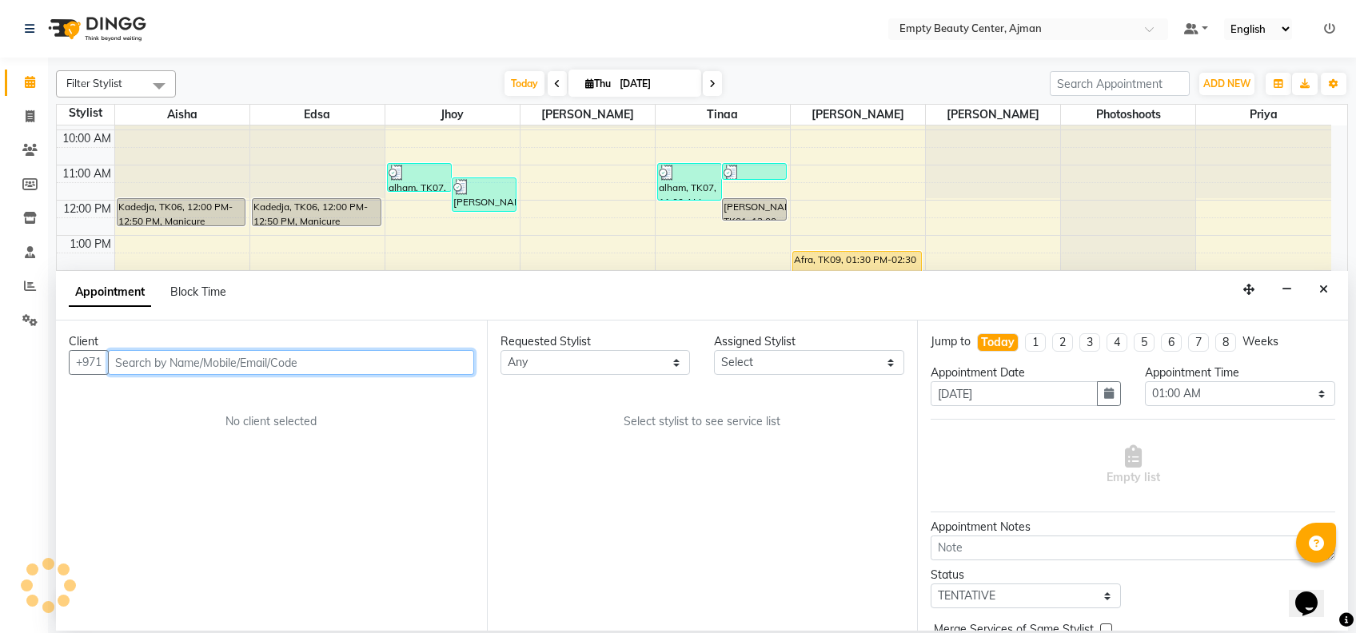
click at [378, 358] on input "text" at bounding box center [291, 362] width 366 height 25
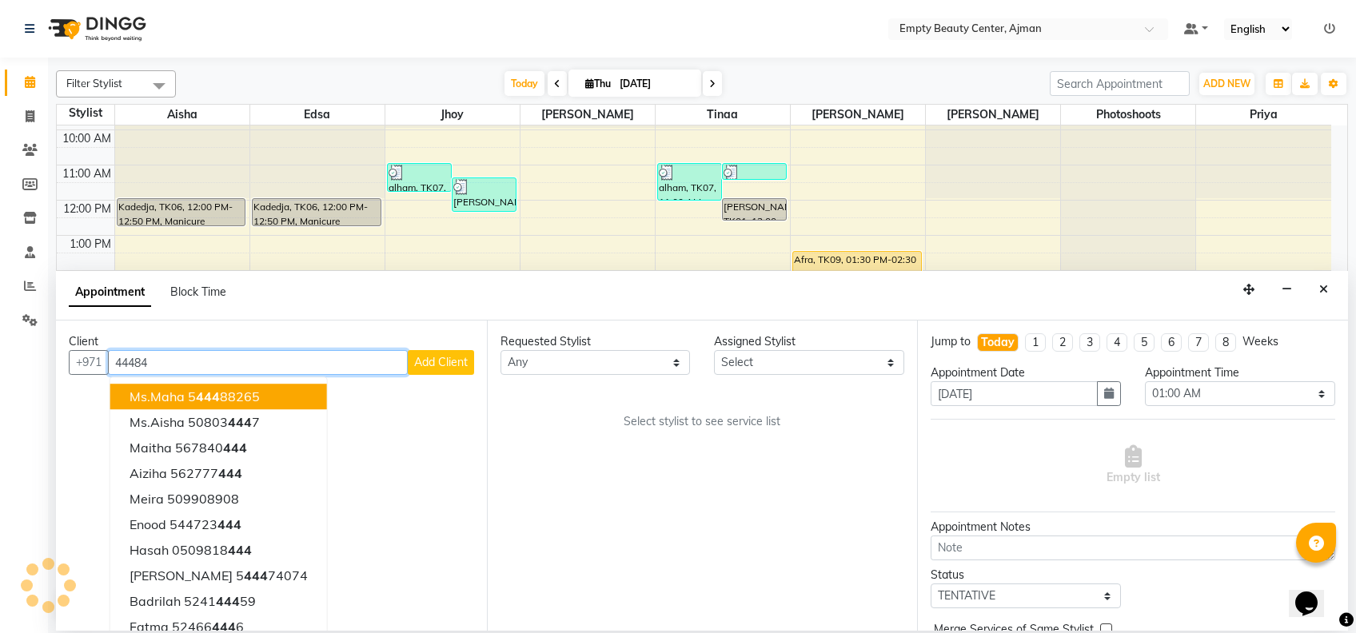
scroll to position [211, 0]
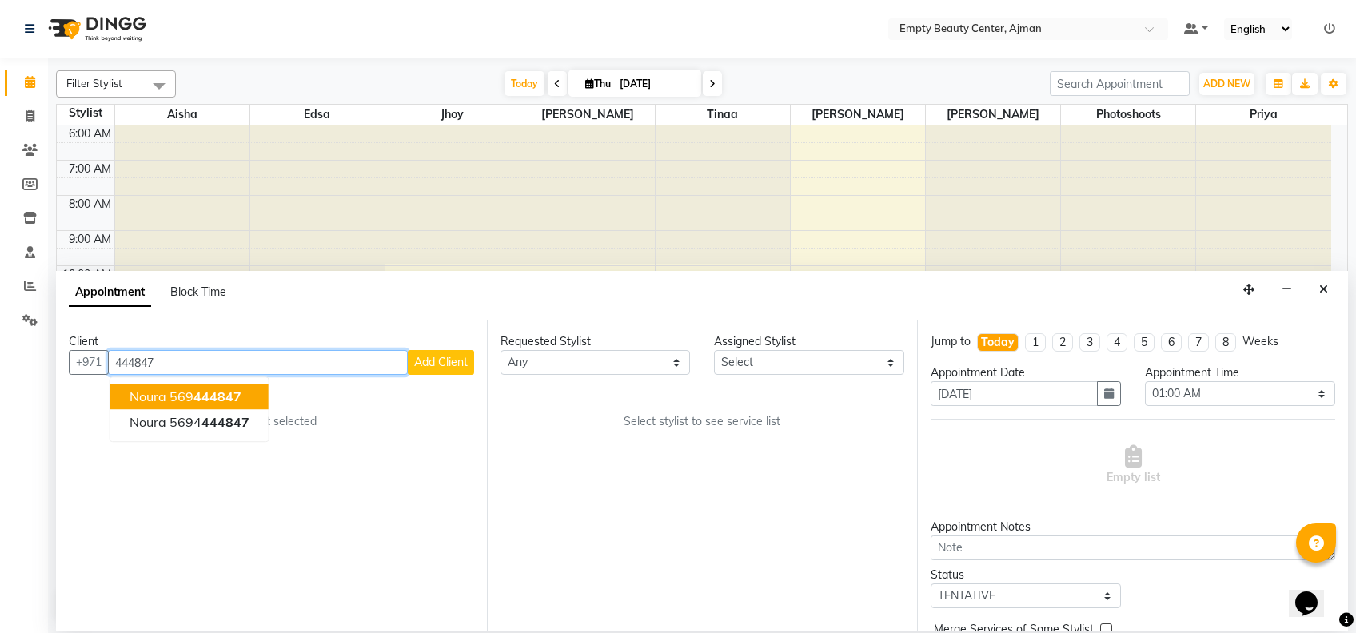
click at [197, 398] on span "444847" at bounding box center [218, 397] width 48 height 16
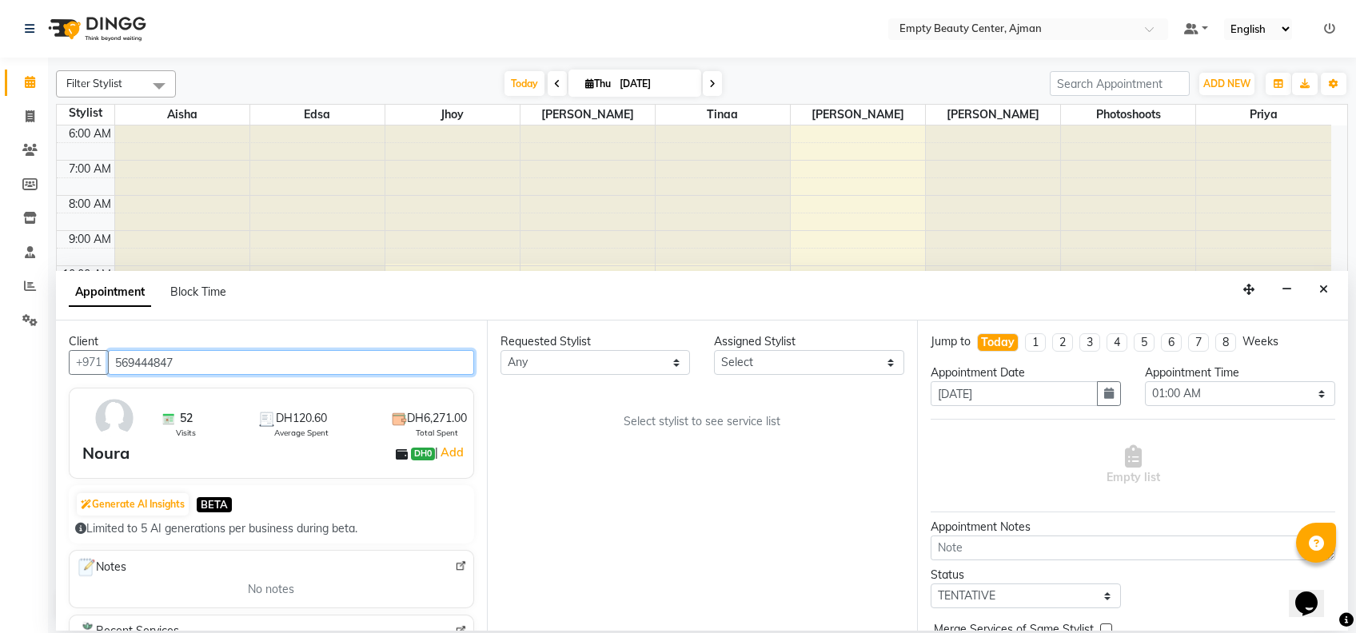
type input "569444847"
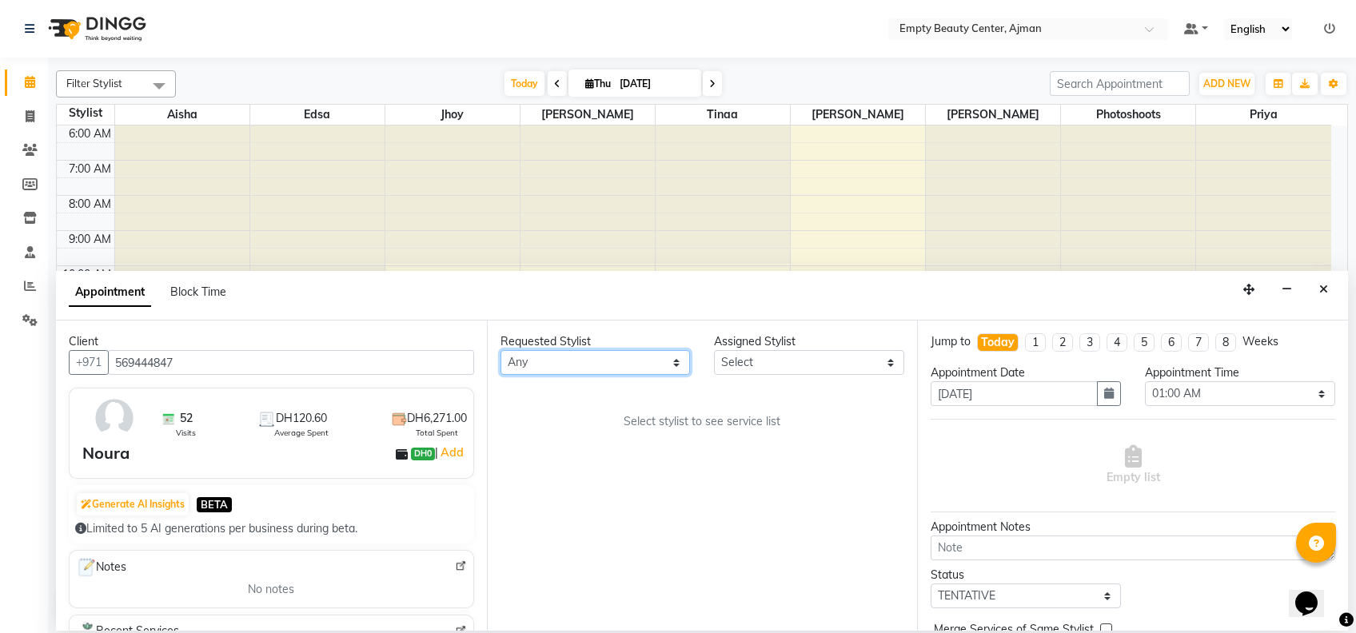
click at [602, 359] on select "Any [PERSON_NAME] Edsa jhoy [PERSON_NAME] Photoshoots Priya [PERSON_NAME] [PERS…" at bounding box center [596, 362] width 190 height 25
select select "59636"
click at [501, 350] on select "Any [PERSON_NAME] Edsa jhoy [PERSON_NAME] Photoshoots Priya [PERSON_NAME] [PERS…" at bounding box center [596, 362] width 190 height 25
select select "59636"
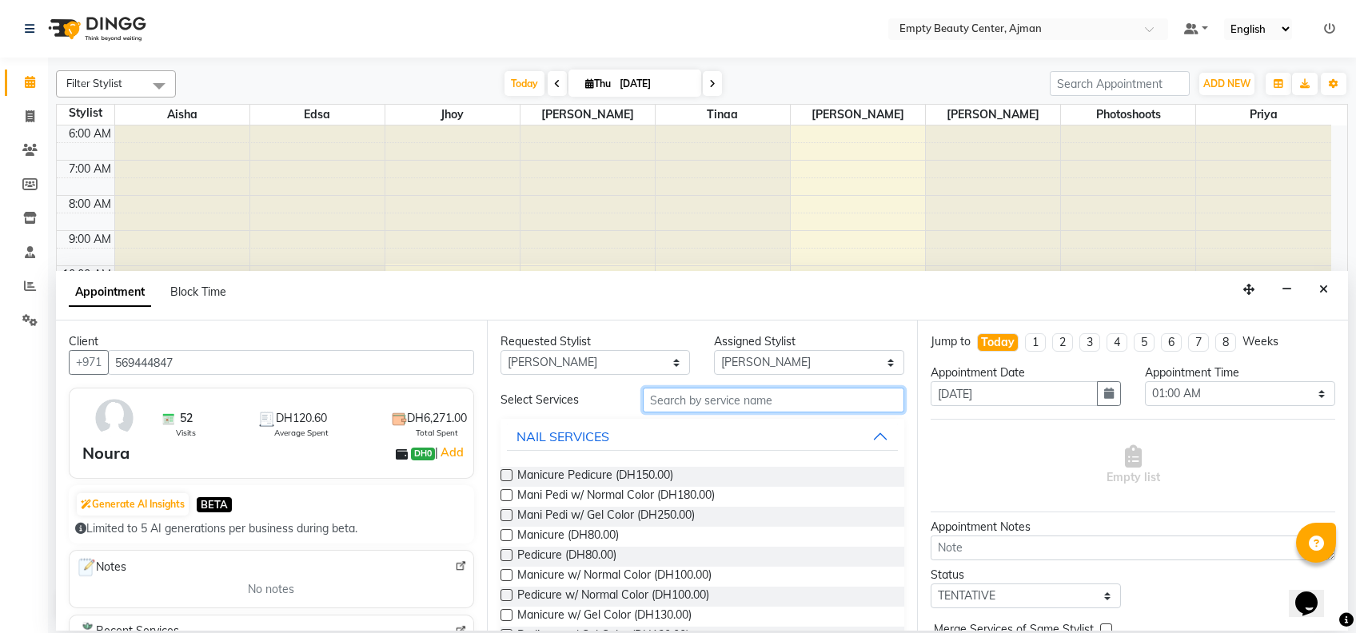
click at [711, 394] on input "text" at bounding box center [774, 400] width 262 height 25
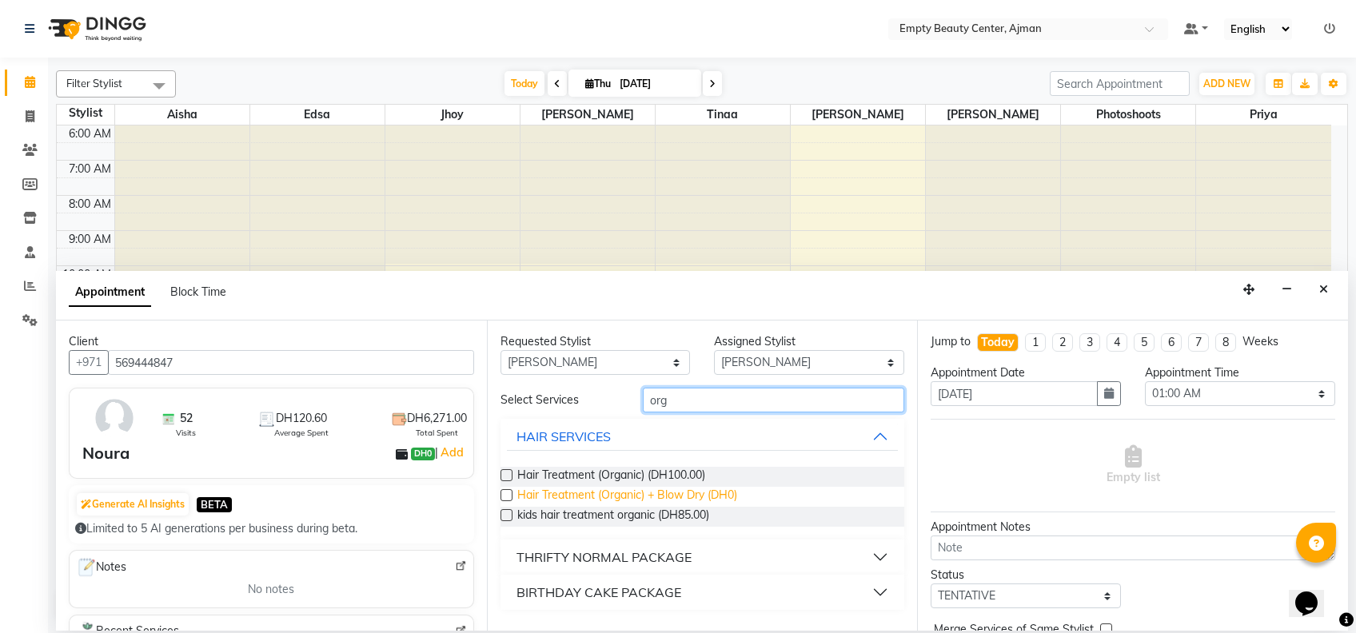
type input "org"
click at [578, 505] on span "Hair Treatment (Organic) + Blow Dry (DH0)" at bounding box center [627, 497] width 220 height 20
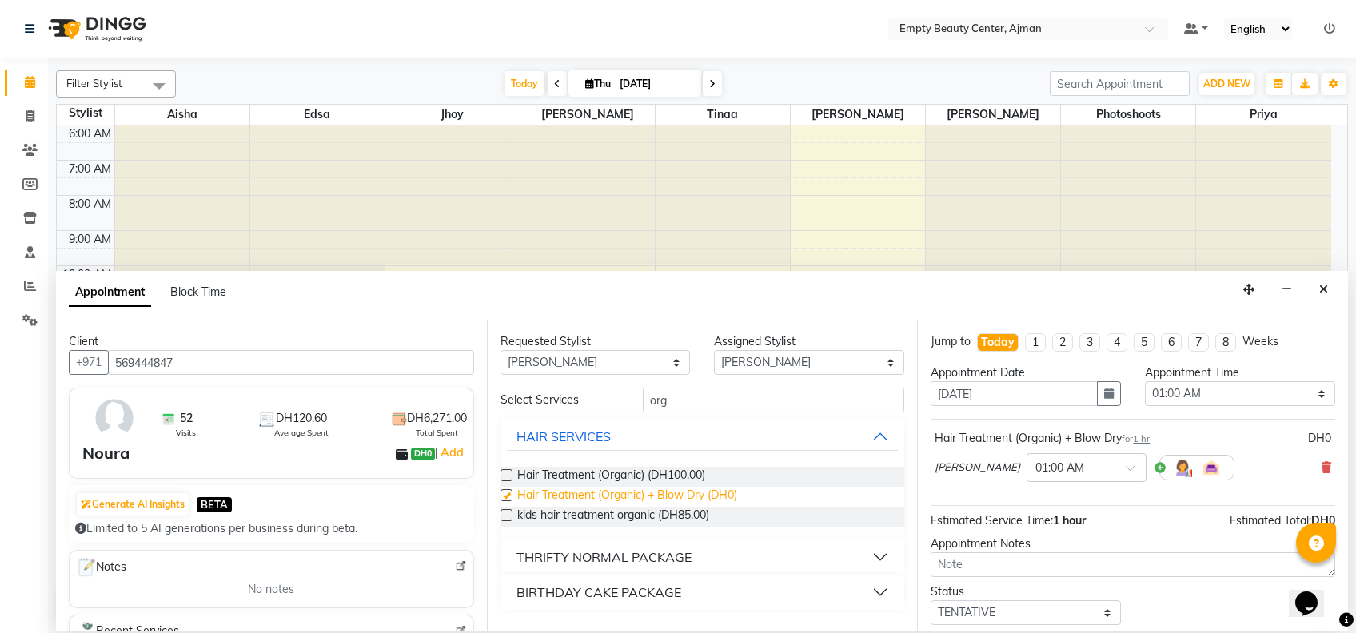
checkbox input "false"
drag, startPoint x: 1177, startPoint y: 391, endPoint x: 1179, endPoint y: 293, distance: 98.4
click at [1179, 293] on app-booking "Appointment Block Time Client +971 569444847 52 Visits DH120.60 Average Spent D…" at bounding box center [702, 451] width 1292 height 360
select select "1080"
click at [1145, 382] on select "Select 01:00 AM 01:15 AM 01:30 AM 01:45 AM 02:00 AM 02:15 AM 02:30 AM 02:45 AM …" at bounding box center [1240, 394] width 190 height 25
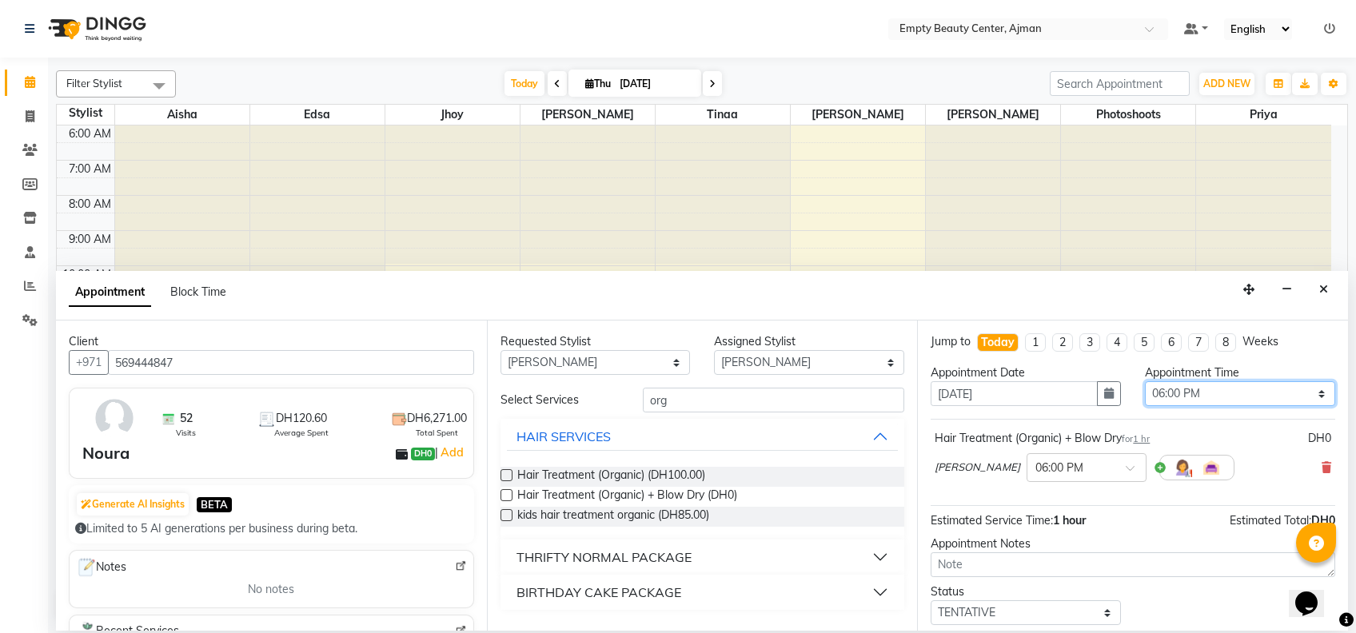
scroll to position [94, 0]
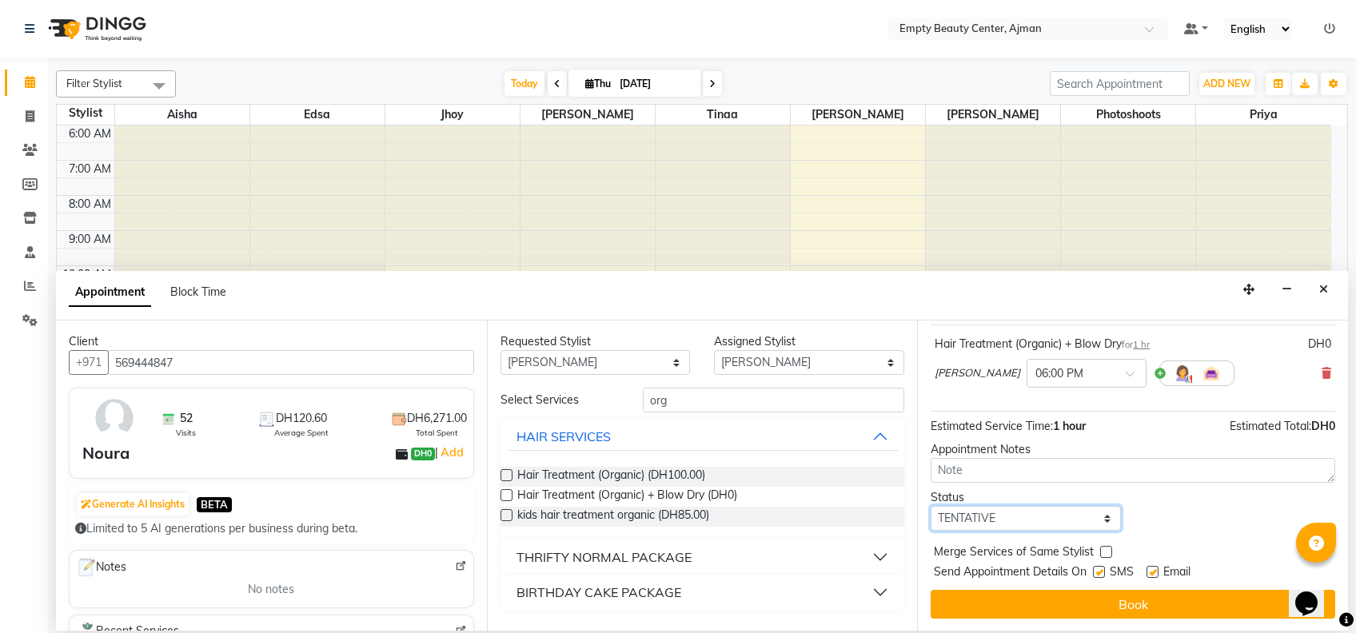
click at [1056, 511] on select "Select TENTATIVE CONFIRM CHECK-IN UPCOMING" at bounding box center [1026, 518] width 190 height 25
select select "confirm booking"
click at [931, 506] on select "Select TENTATIVE CONFIRM CHECK-IN UPCOMING" at bounding box center [1026, 518] width 190 height 25
click at [1109, 552] on label at bounding box center [1107, 552] width 12 height 12
click at [1109, 552] on input "checkbox" at bounding box center [1106, 554] width 10 height 10
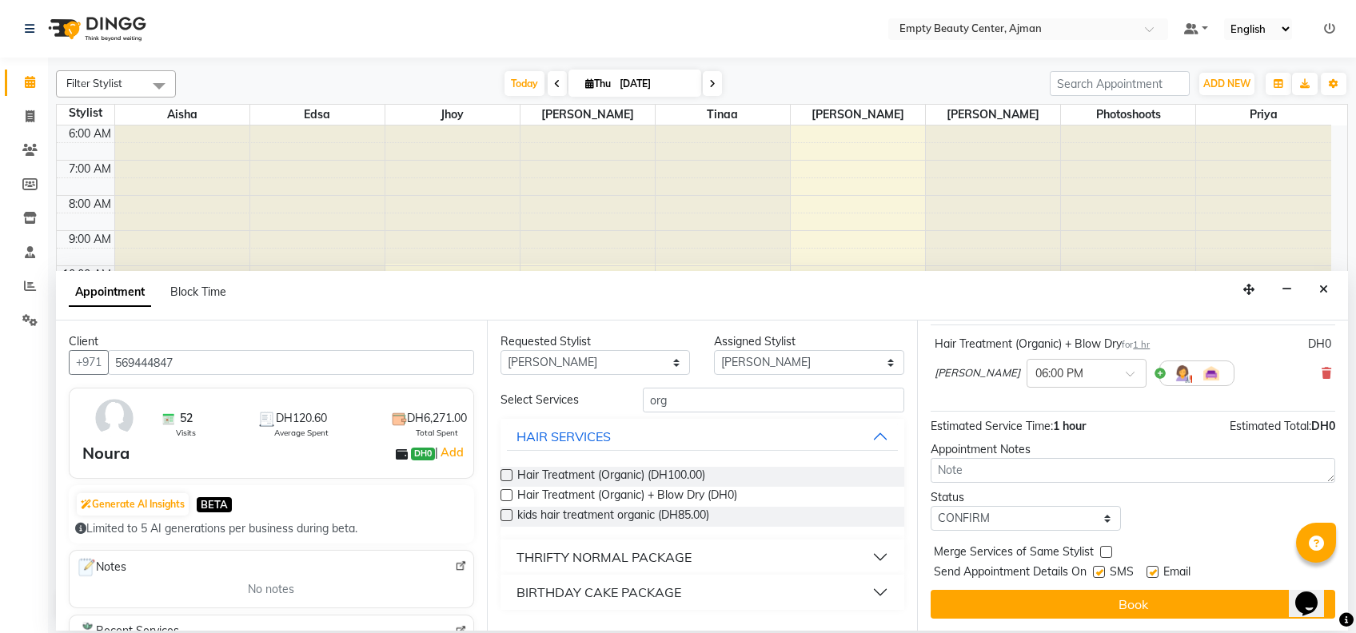
checkbox input "true"
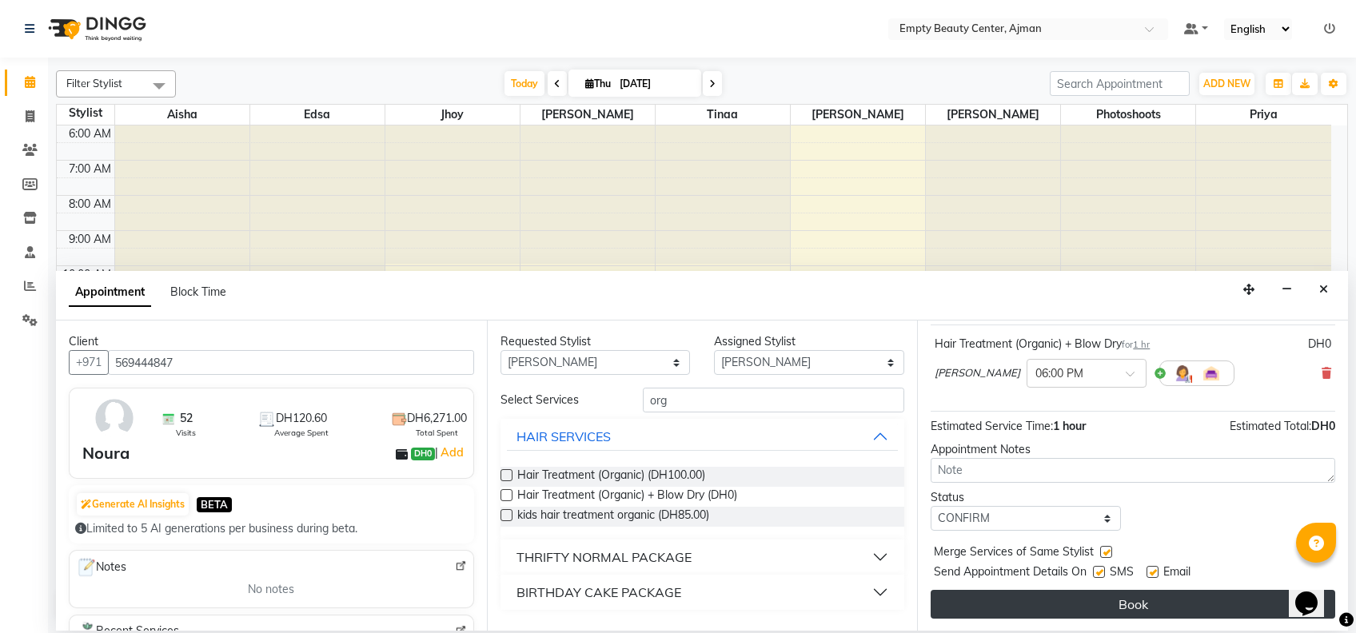
click at [1183, 610] on button "Book" at bounding box center [1133, 604] width 405 height 29
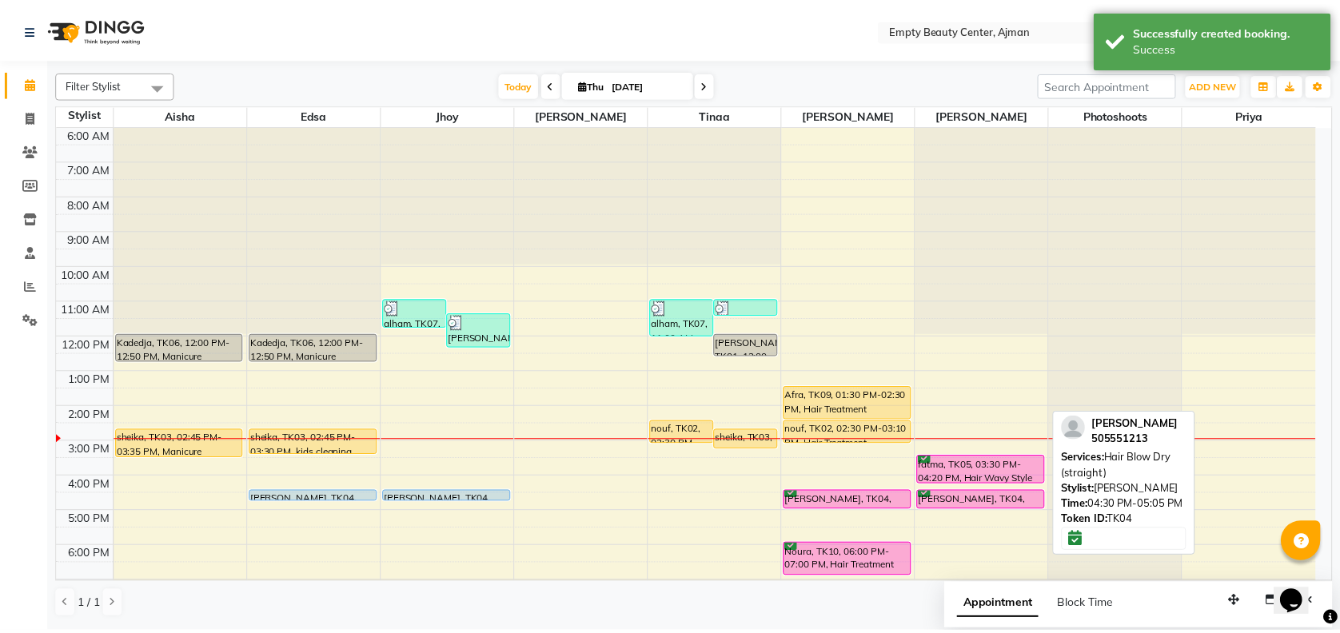
scroll to position [385, 0]
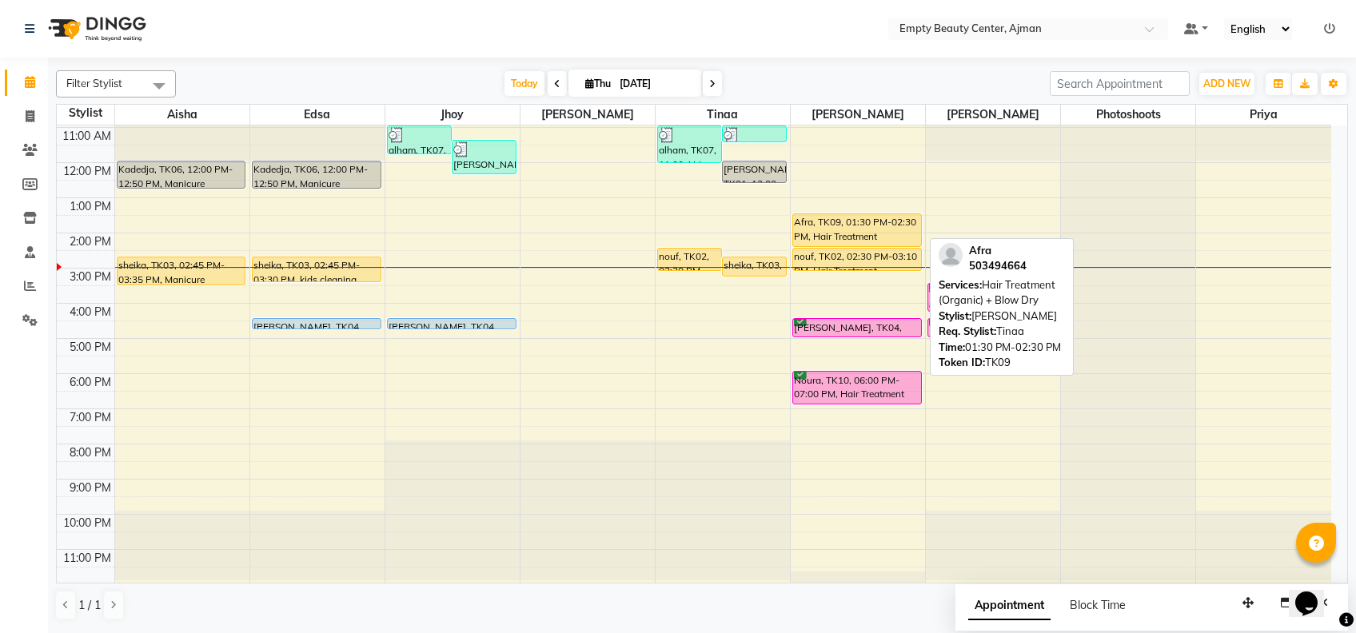
click at [885, 224] on div "Afra, TK09, 01:30 PM-02:30 PM, Hair Treatment (Organic) + Blow Dry" at bounding box center [857, 230] width 128 height 32
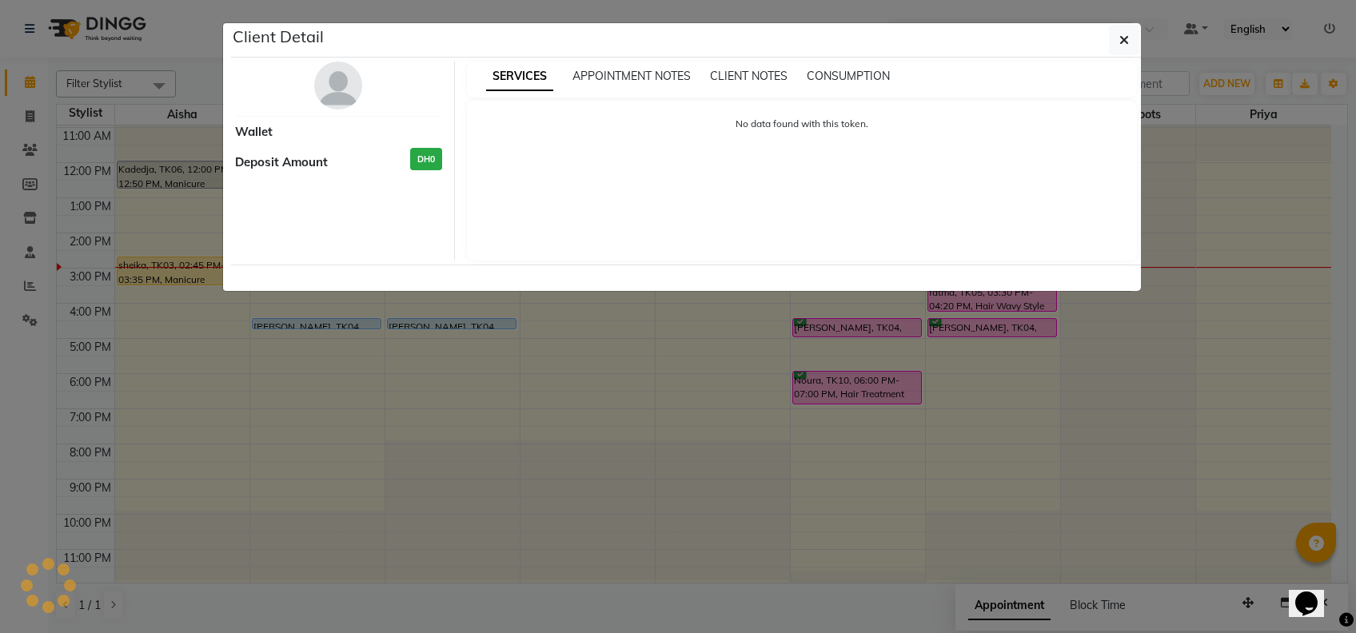
select select "1"
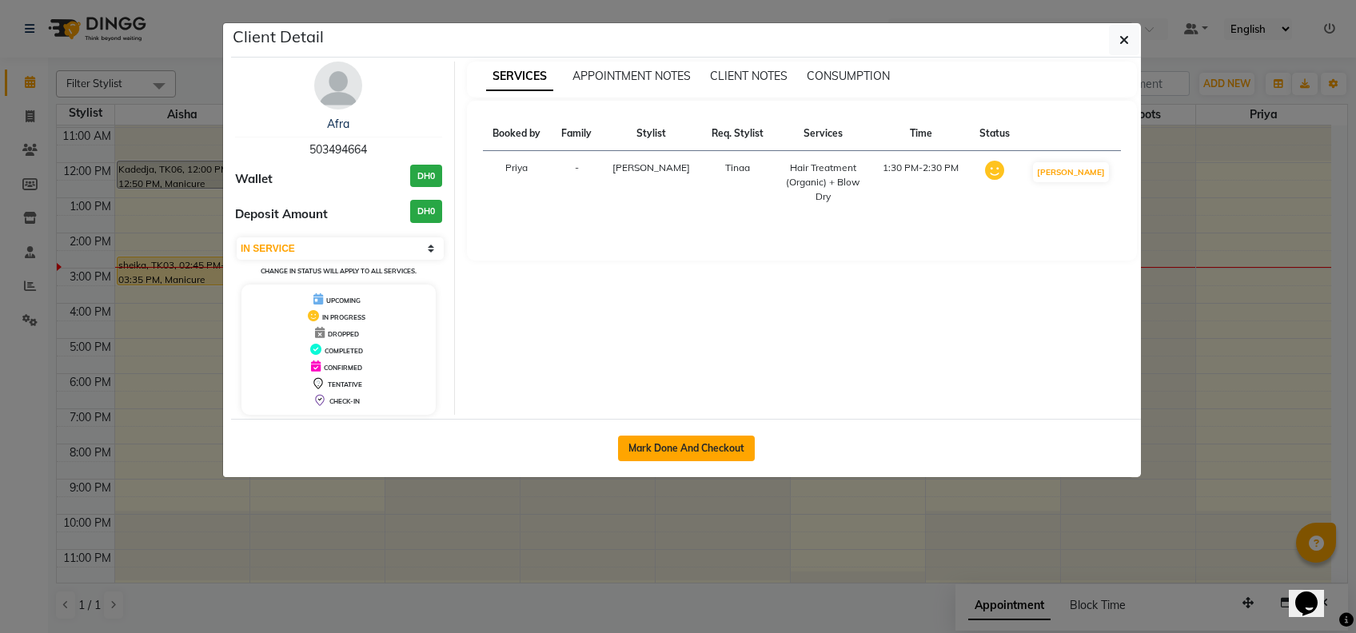
click at [696, 453] on button "Mark Done And Checkout" at bounding box center [686, 449] width 137 height 26
select select "service"
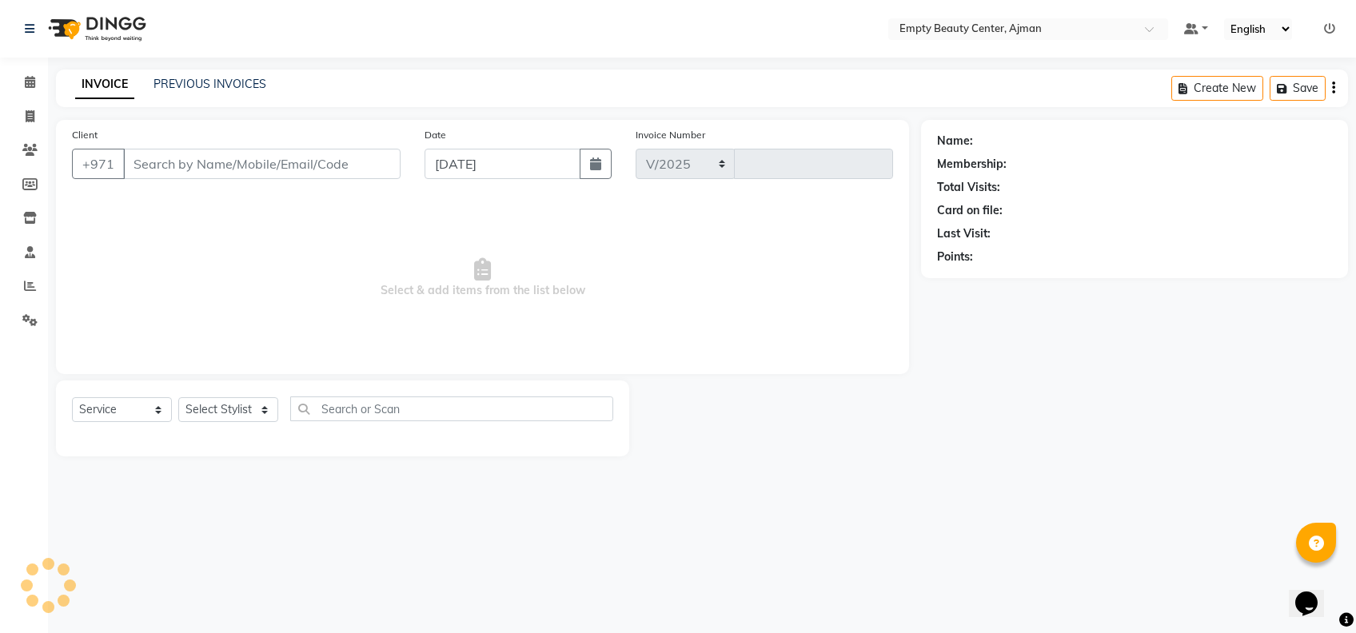
select select "769"
type input "2216"
type input "503494664"
select select "59636"
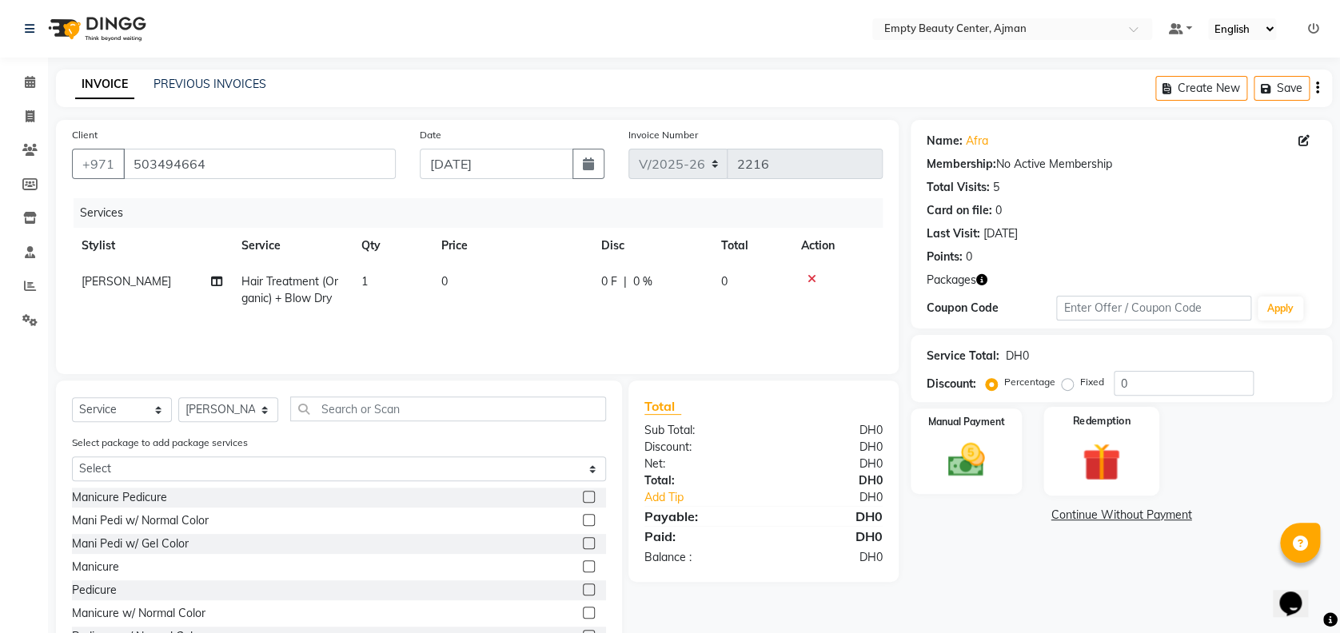
click at [1108, 455] on img at bounding box center [1102, 461] width 62 height 47
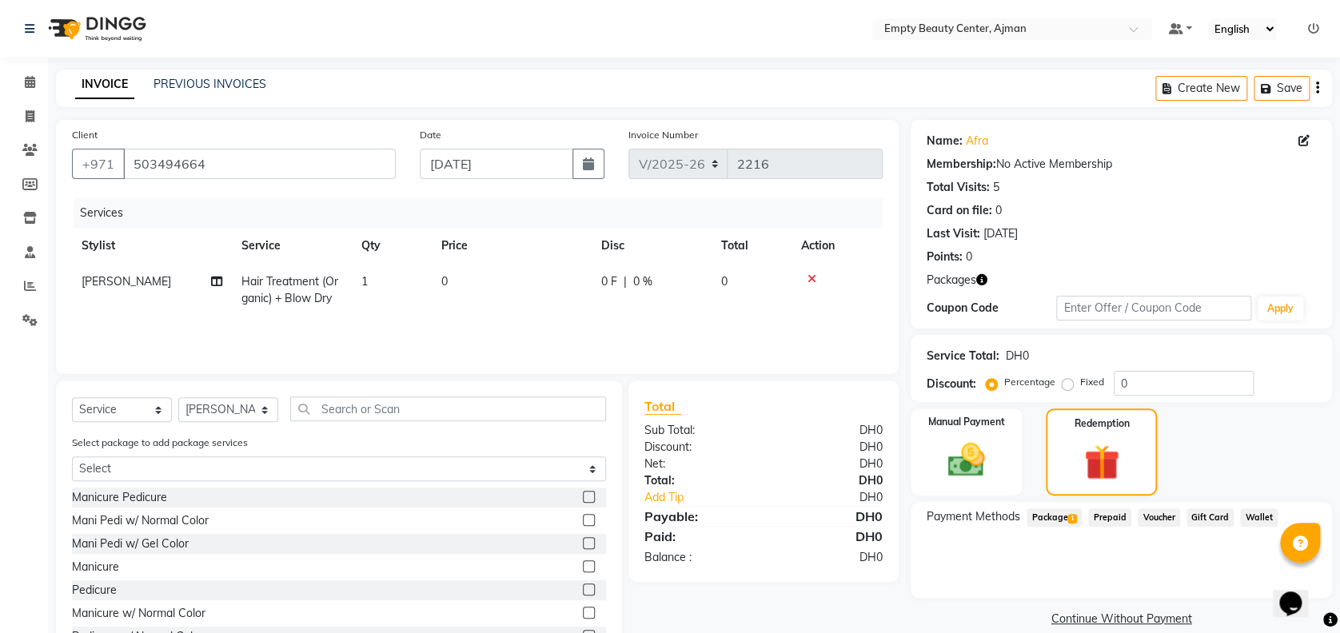
click at [1043, 518] on span "Package 1" at bounding box center [1054, 518] width 55 height 18
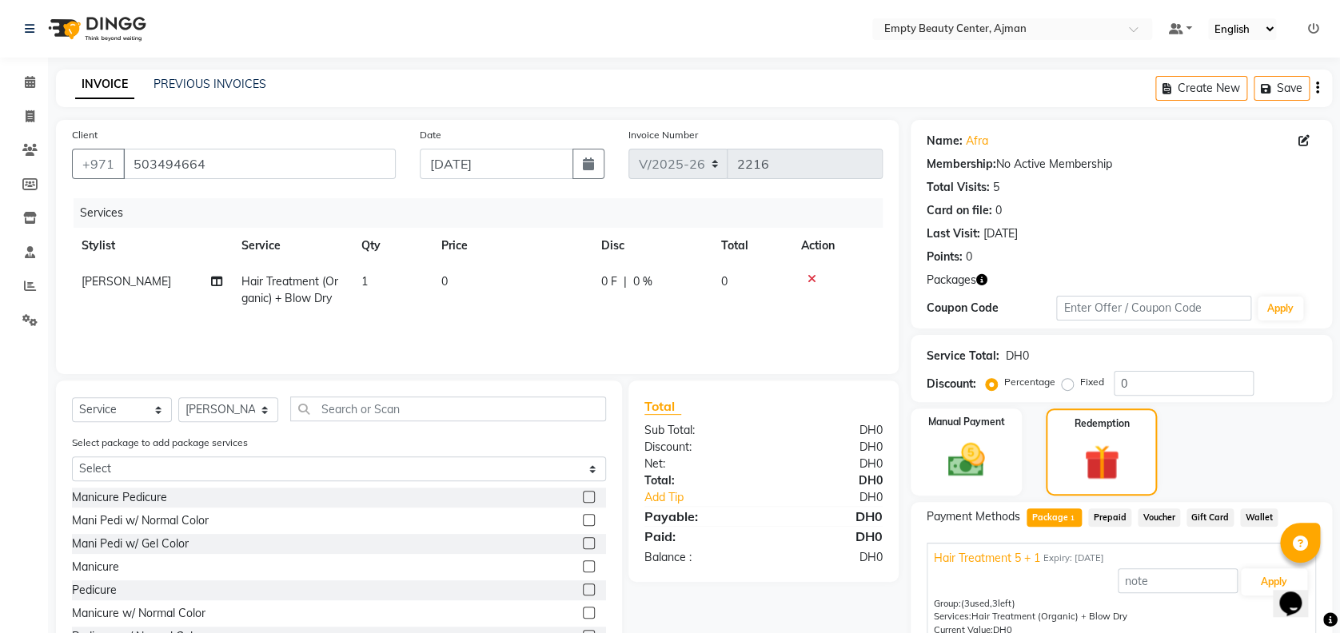
scroll to position [74, 0]
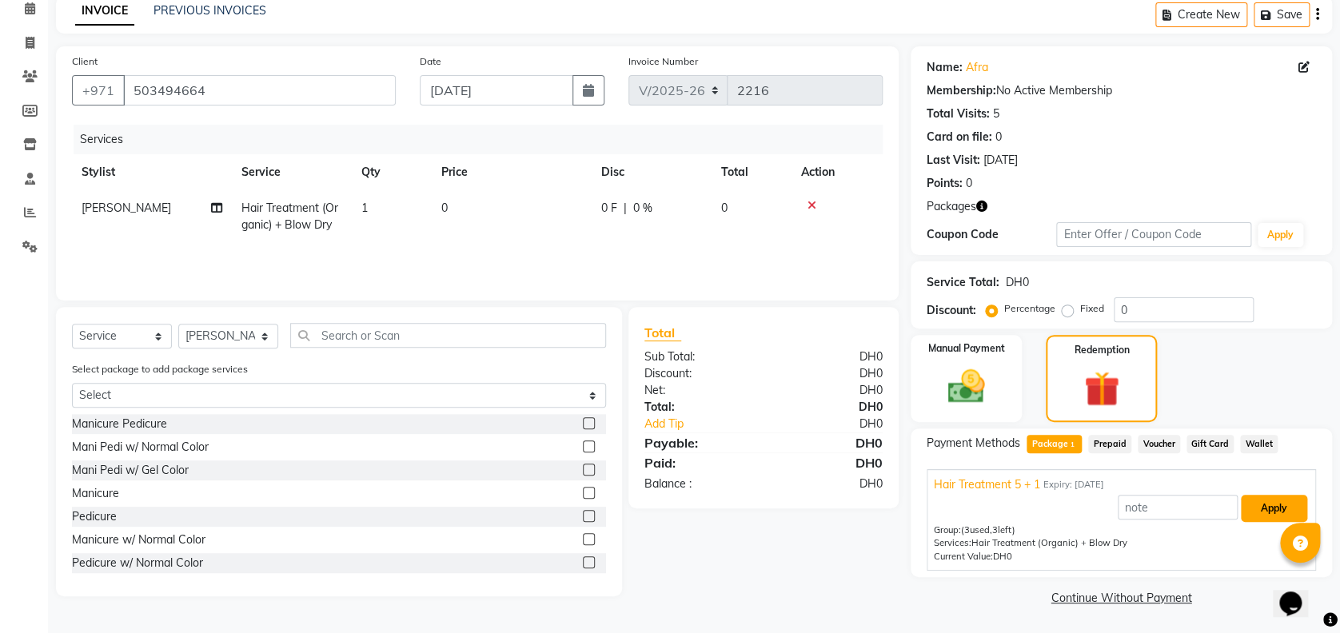
click at [1267, 504] on button "Apply" at bounding box center [1274, 508] width 66 height 27
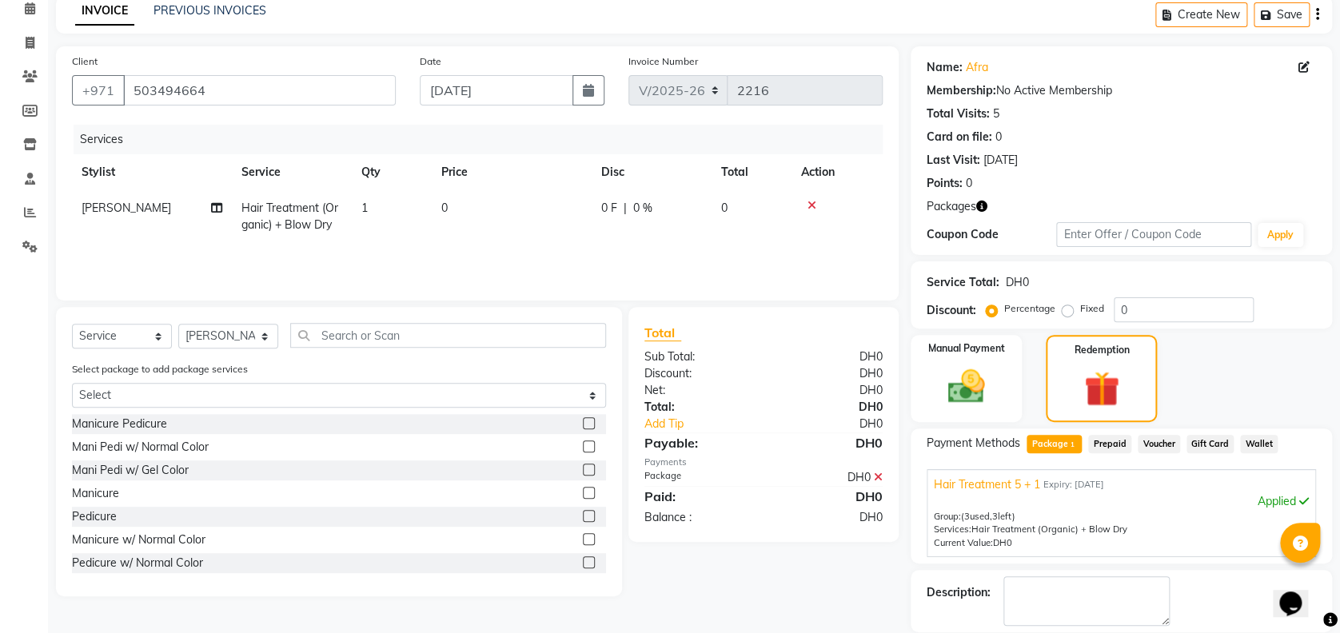
scroll to position [150, 0]
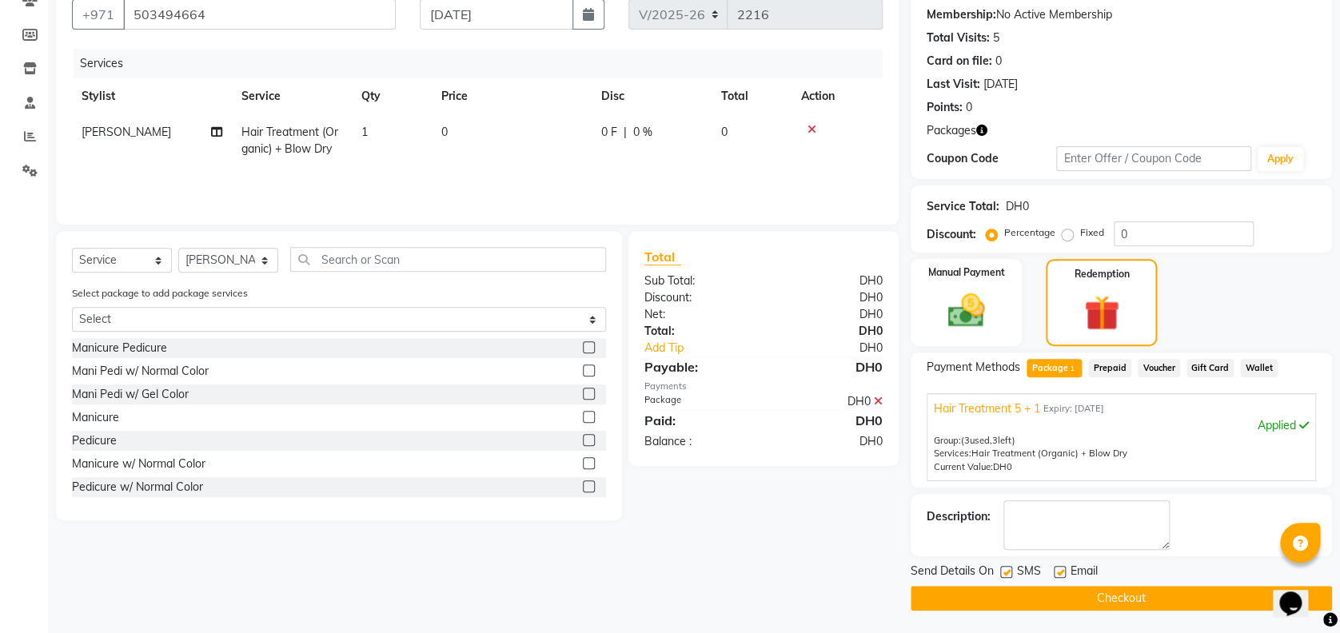
click at [1125, 601] on button "Checkout" at bounding box center [1121, 598] width 421 height 25
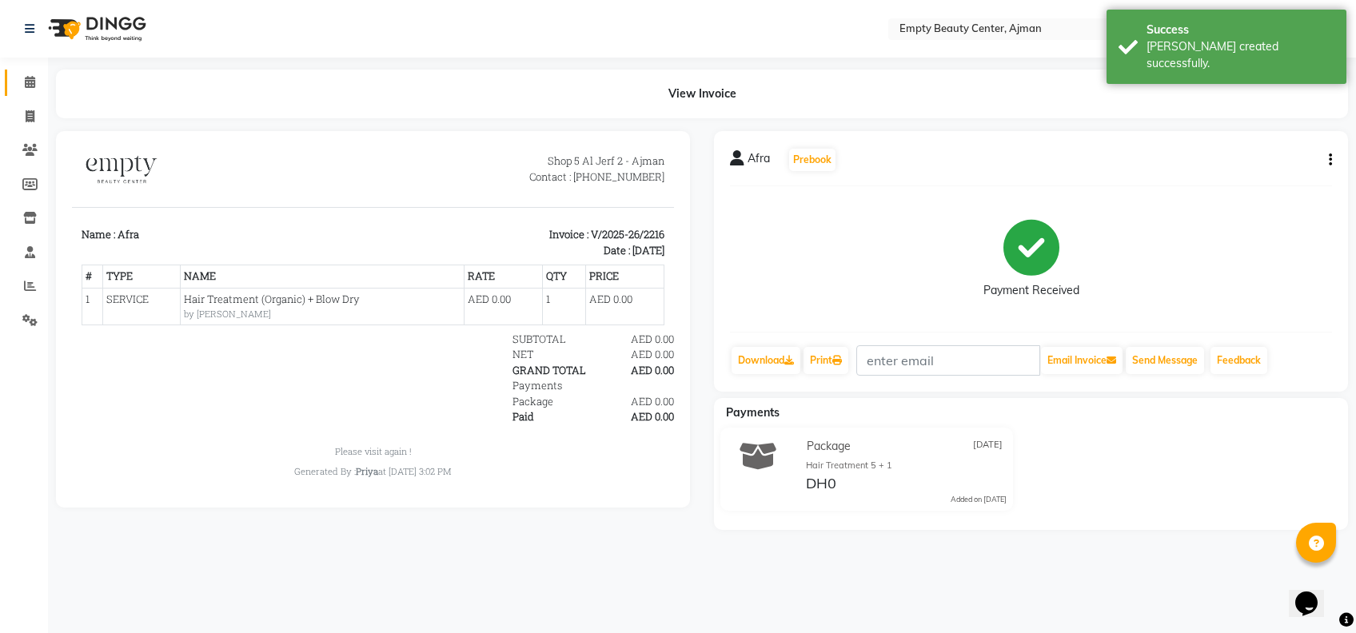
click at [17, 94] on link "Calendar" at bounding box center [24, 83] width 38 height 26
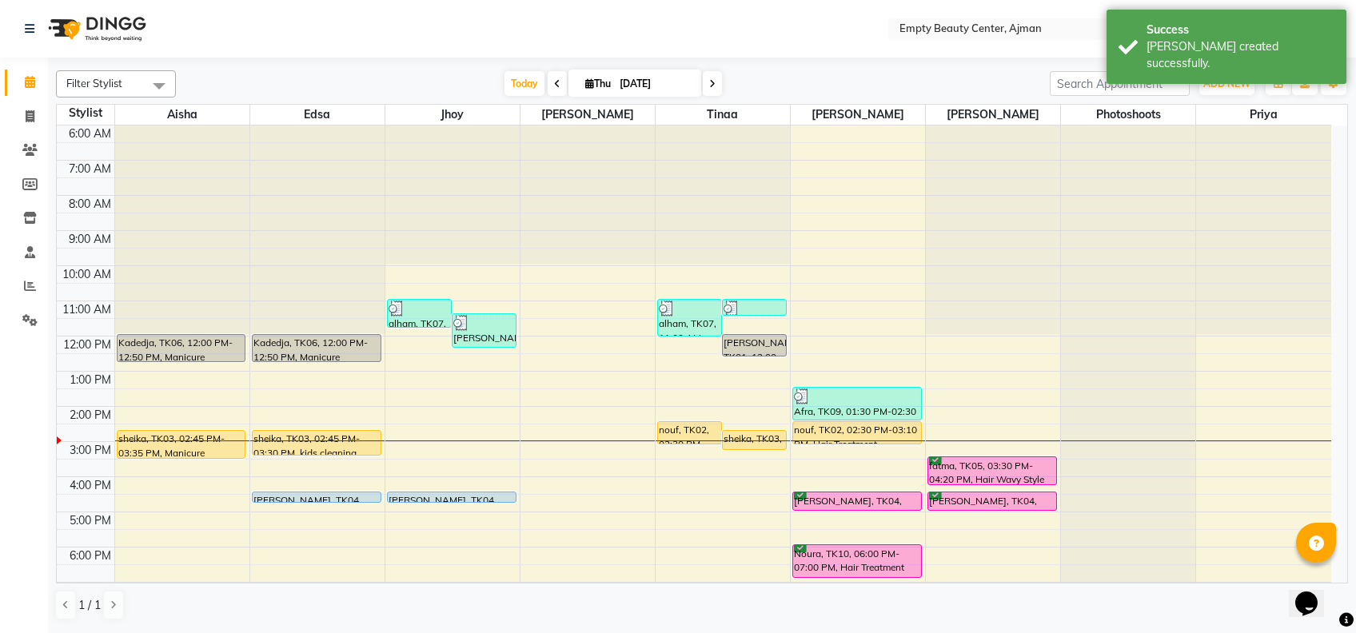
scroll to position [385, 0]
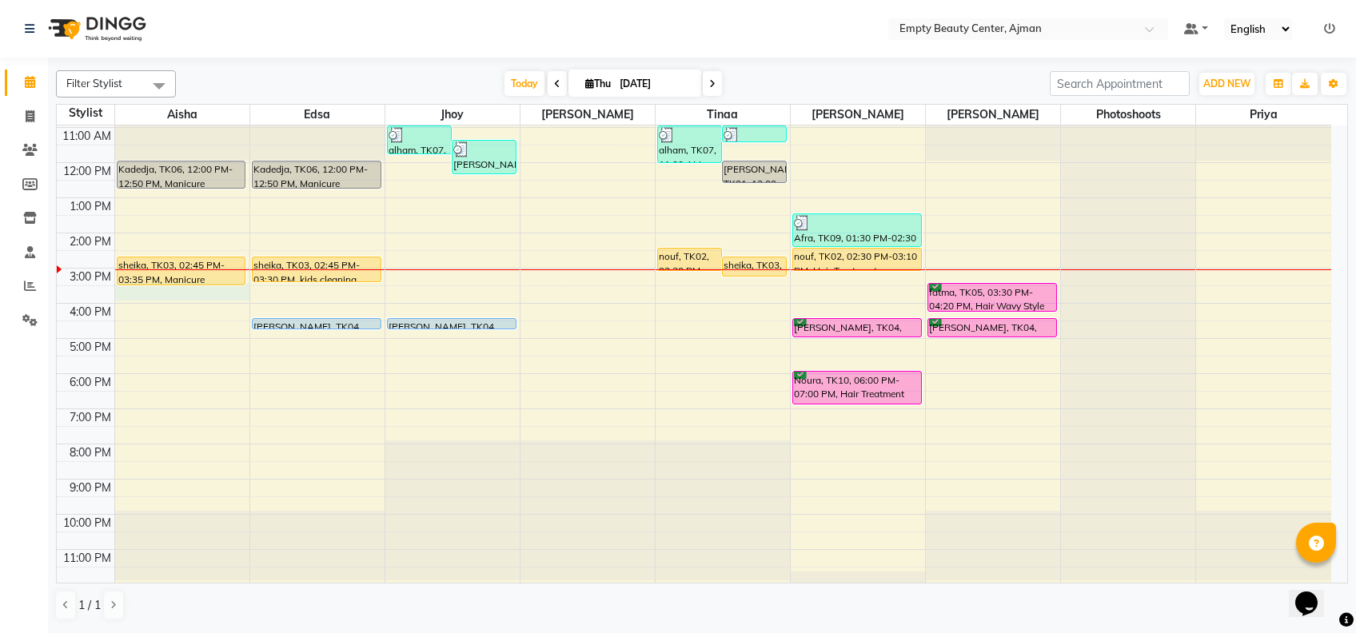
click at [164, 293] on div "12:00 AM 1:00 AM 2:00 AM 3:00 AM 4:00 AM 5:00 AM 6:00 AM 7:00 AM 8:00 AM 9:00 A…" at bounding box center [694, 163] width 1275 height 844
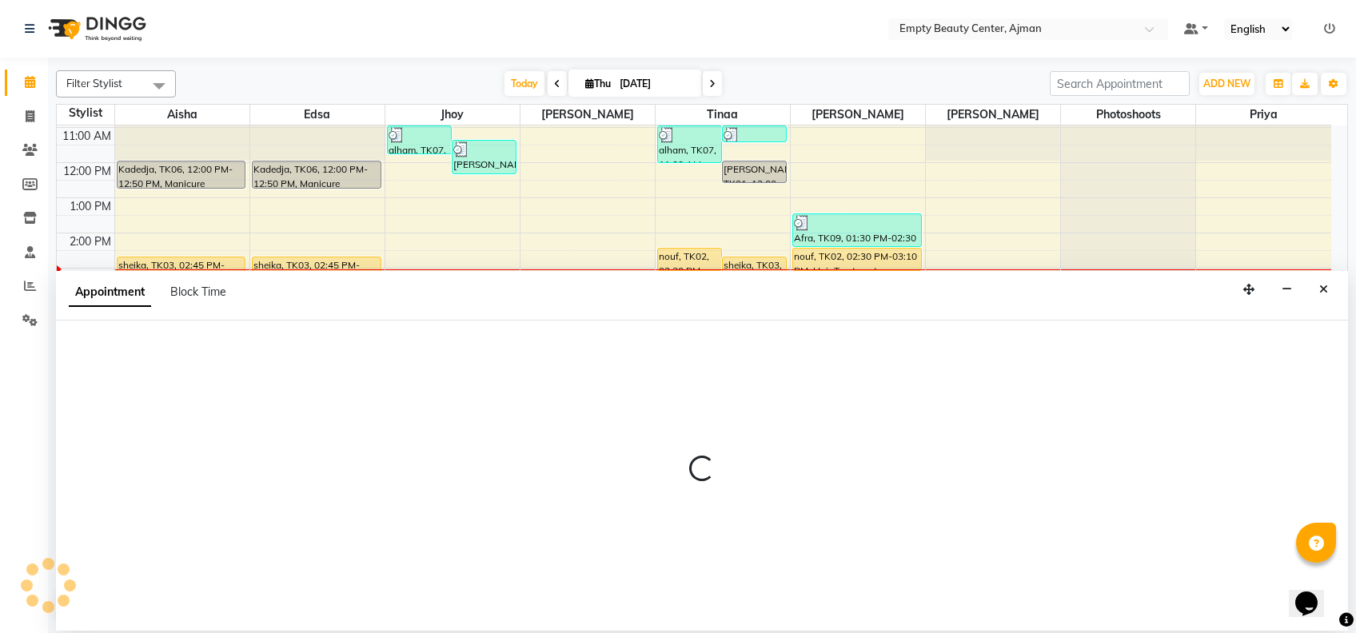
select select "41790"
select select "930"
select select "tentative"
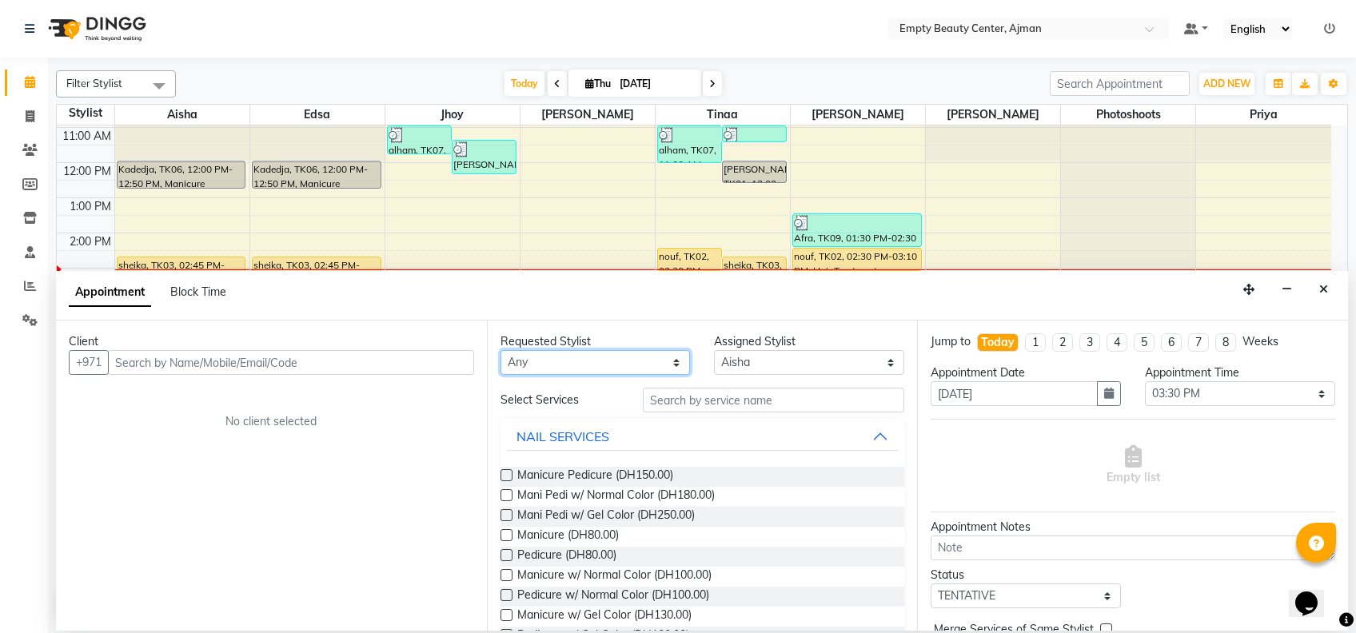
click at [582, 368] on select "Any [PERSON_NAME] Edsa jhoy [PERSON_NAME] Photoshoots Priya [PERSON_NAME] [PERS…" at bounding box center [596, 362] width 190 height 25
select select "41790"
click at [501, 350] on select "Any [PERSON_NAME] Edsa jhoy [PERSON_NAME] Photoshoots Priya [PERSON_NAME] [PERS…" at bounding box center [596, 362] width 190 height 25
click at [585, 473] on span "Manicure Pedicure (DH150.00)" at bounding box center [595, 477] width 156 height 20
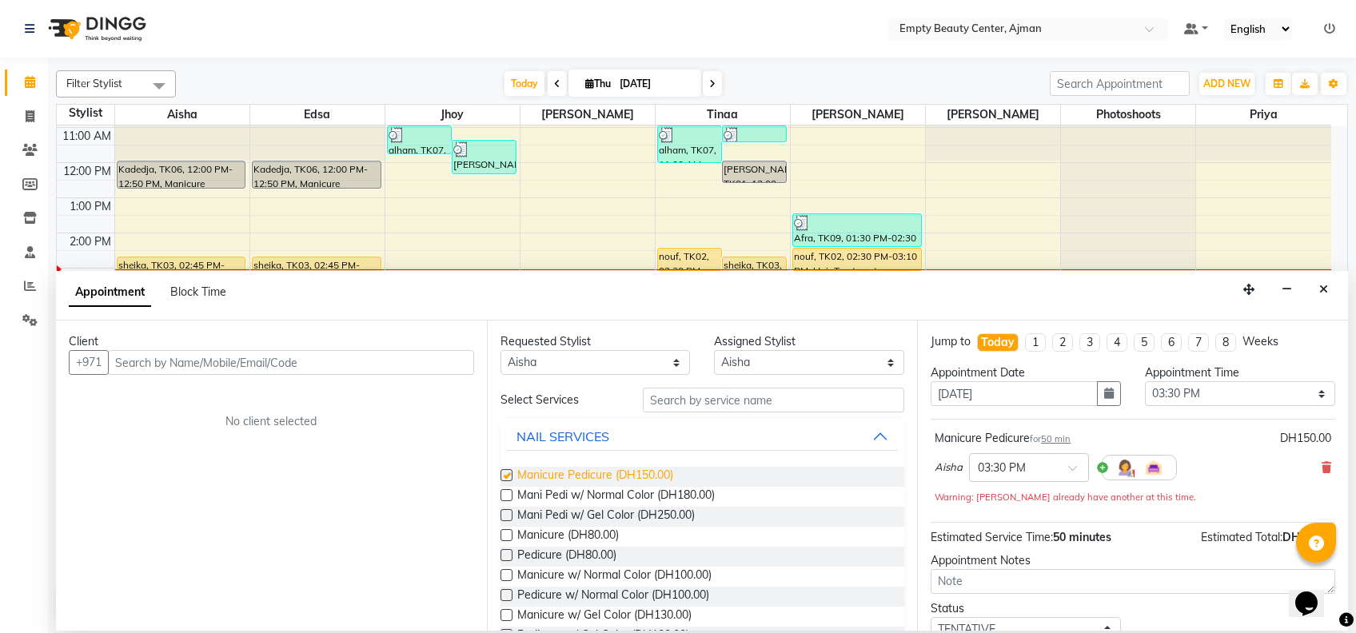
checkbox input "false"
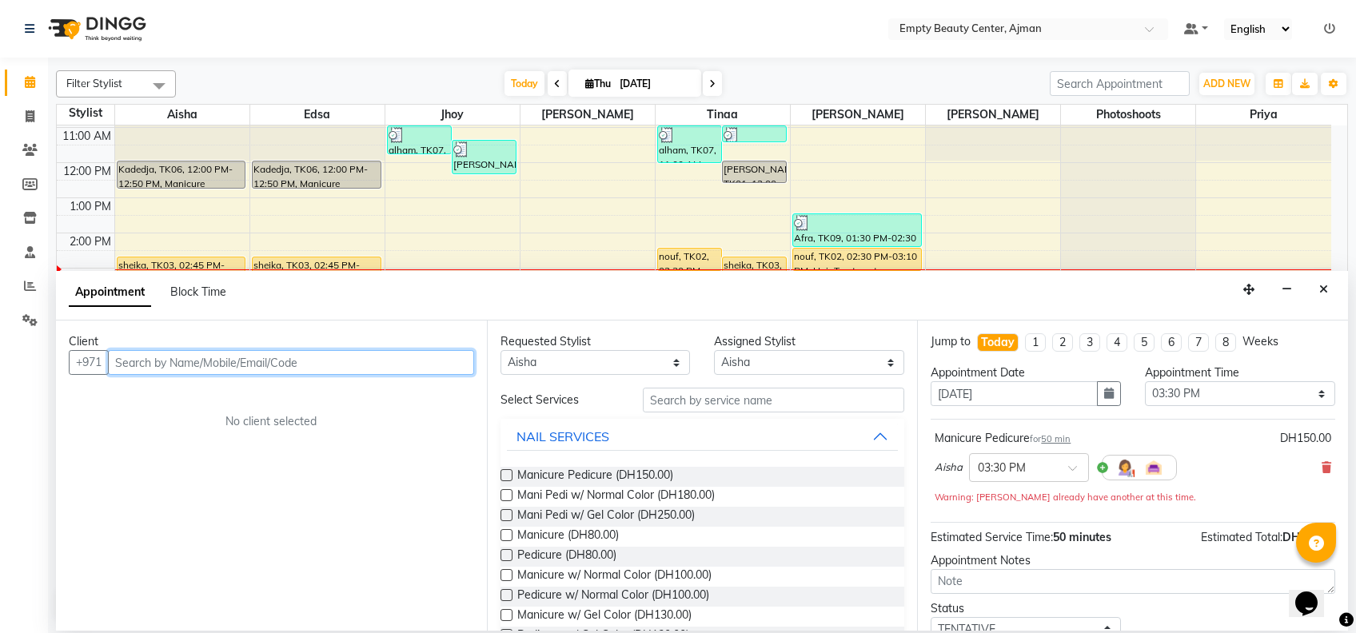
click at [302, 352] on input "text" at bounding box center [291, 362] width 366 height 25
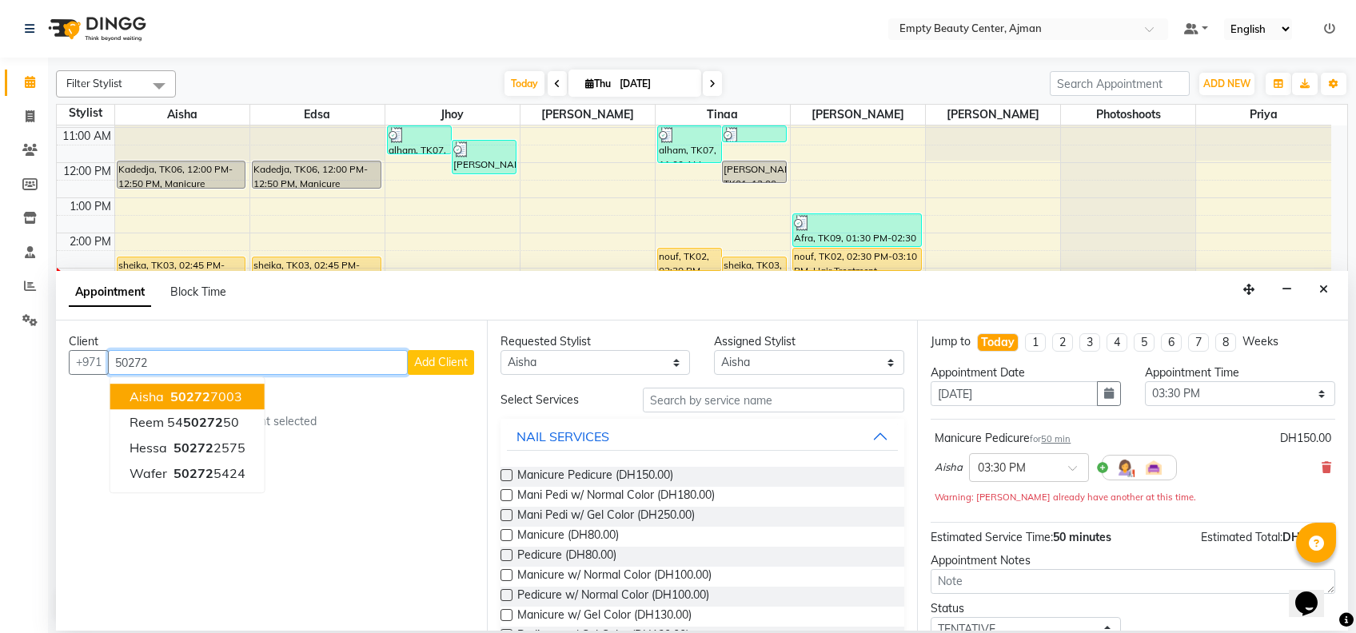
click at [202, 391] on span "50272" at bounding box center [190, 397] width 40 height 16
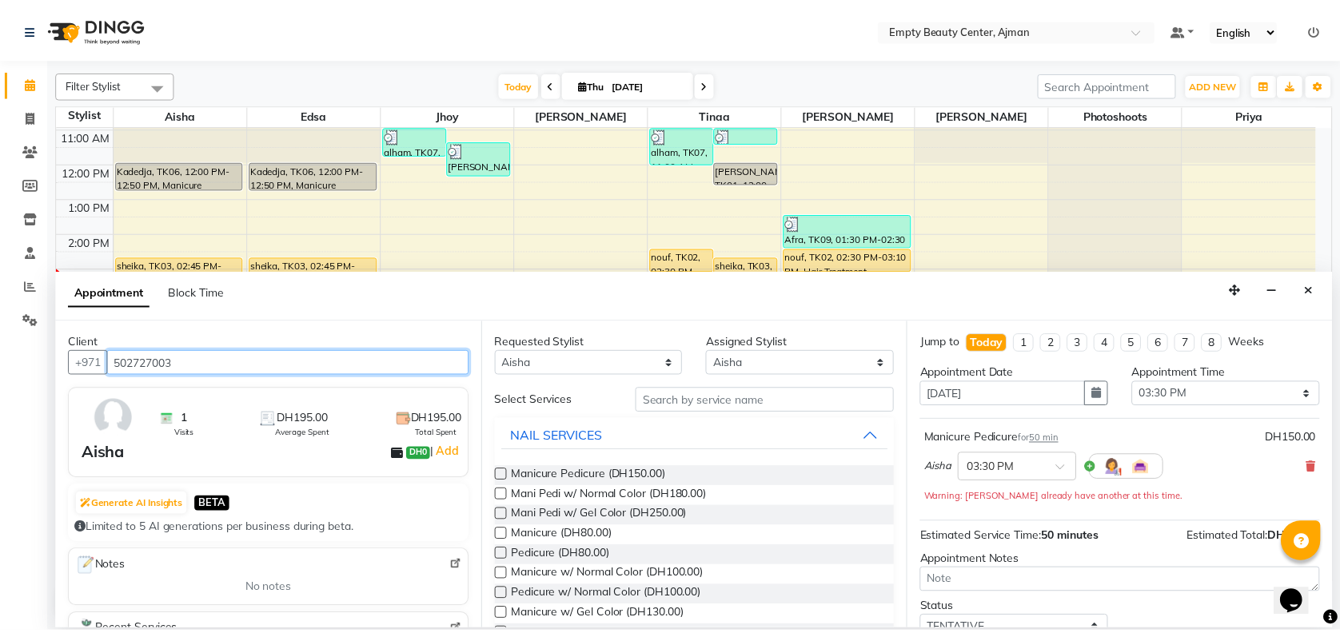
scroll to position [111, 0]
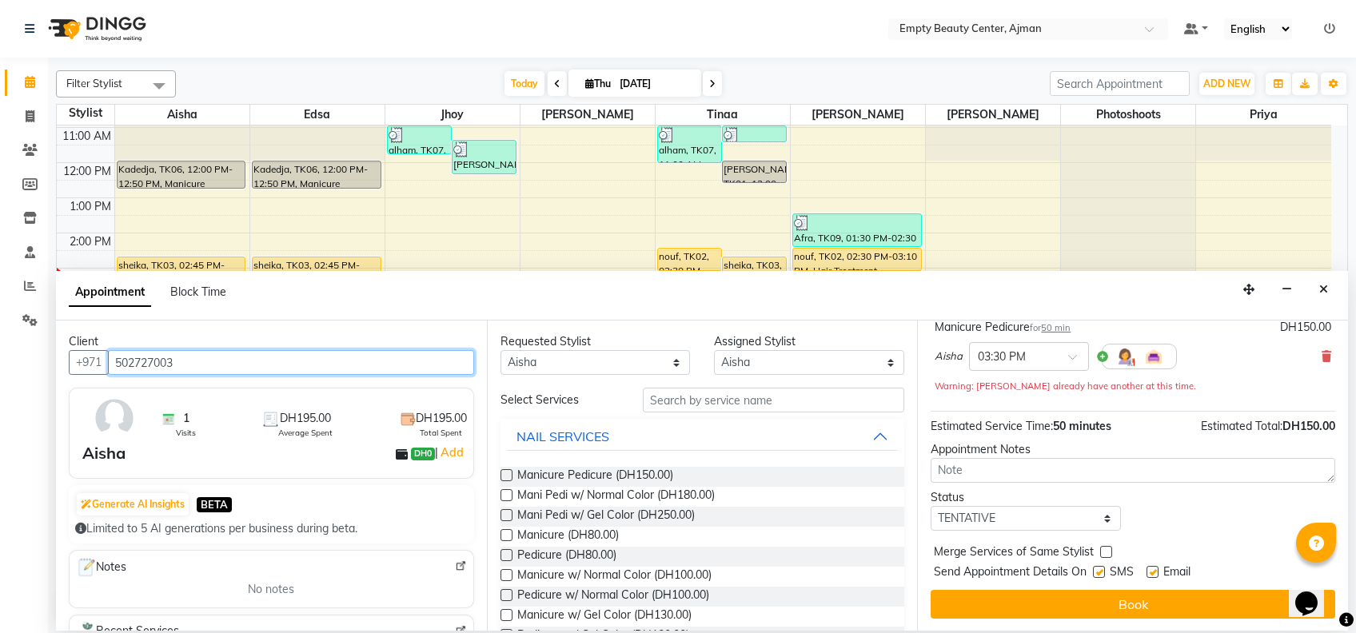
type input "502727003"
click at [1065, 517] on select "Select TENTATIVE CONFIRM CHECK-IN UPCOMING" at bounding box center [1026, 518] width 190 height 25
select select "confirm booking"
click at [931, 506] on select "Select TENTATIVE CONFIRM CHECK-IN UPCOMING" at bounding box center [1026, 518] width 190 height 25
click at [1110, 555] on label at bounding box center [1107, 552] width 12 height 12
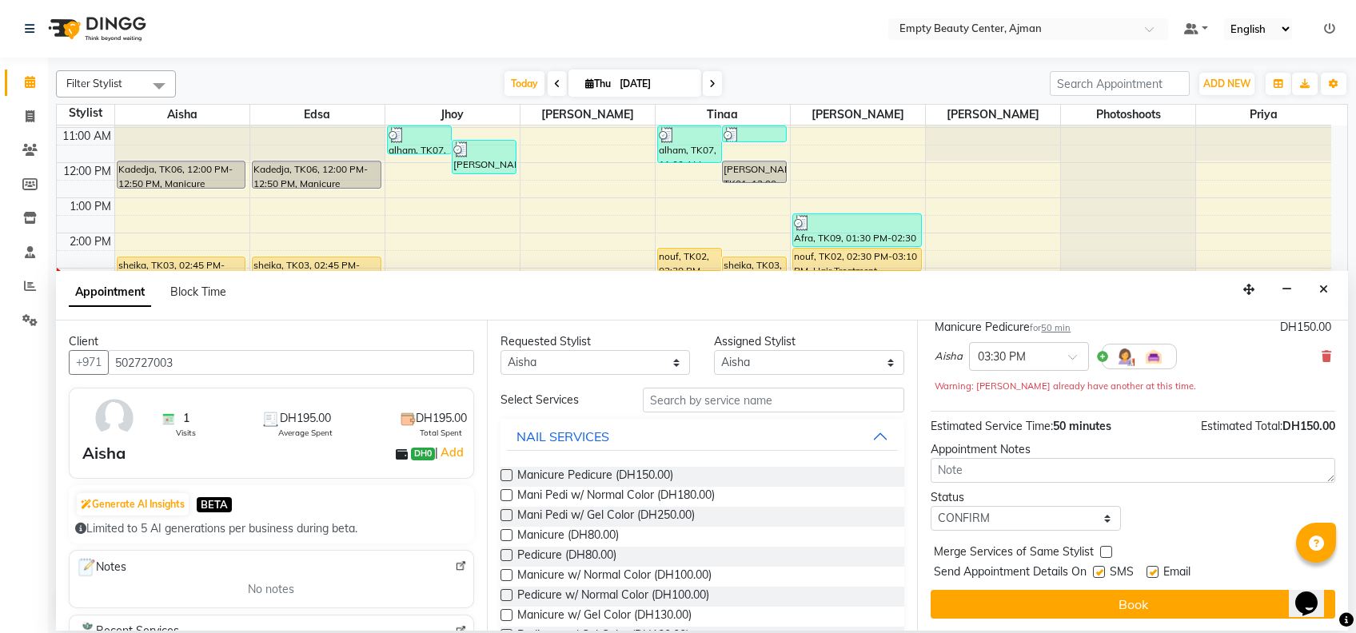
click at [1110, 555] on input "checkbox" at bounding box center [1106, 554] width 10 height 10
checkbox input "true"
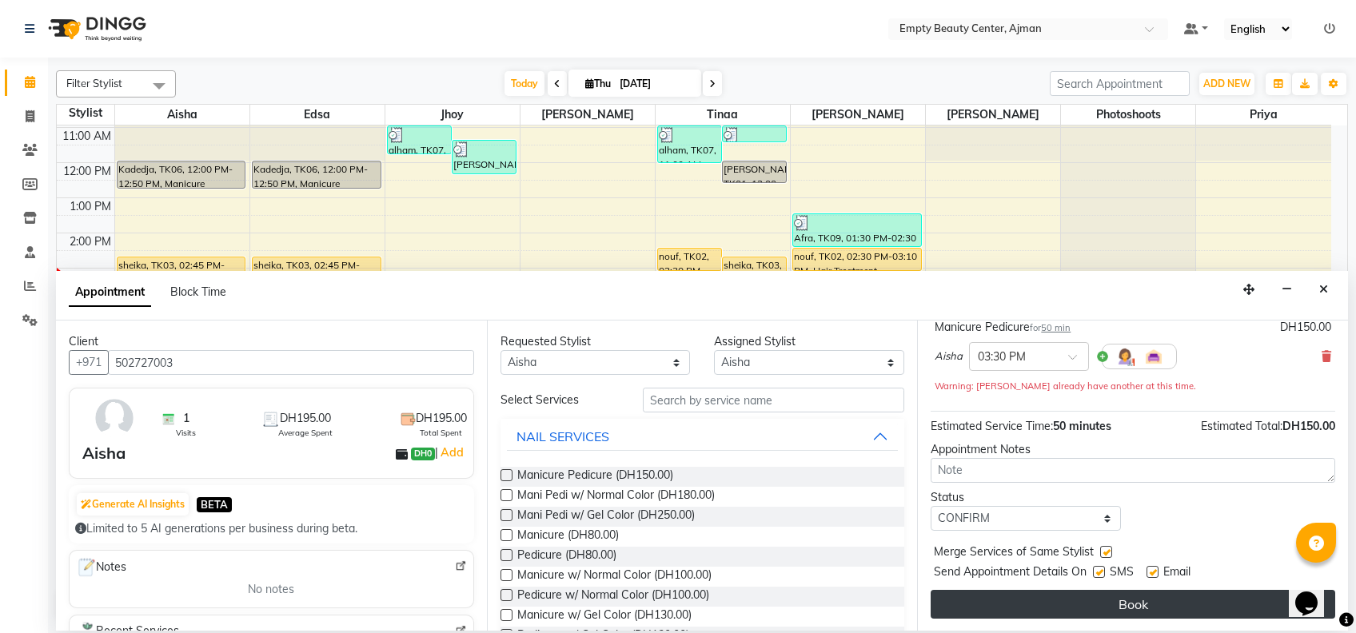
click at [1151, 617] on button "Book" at bounding box center [1133, 604] width 405 height 29
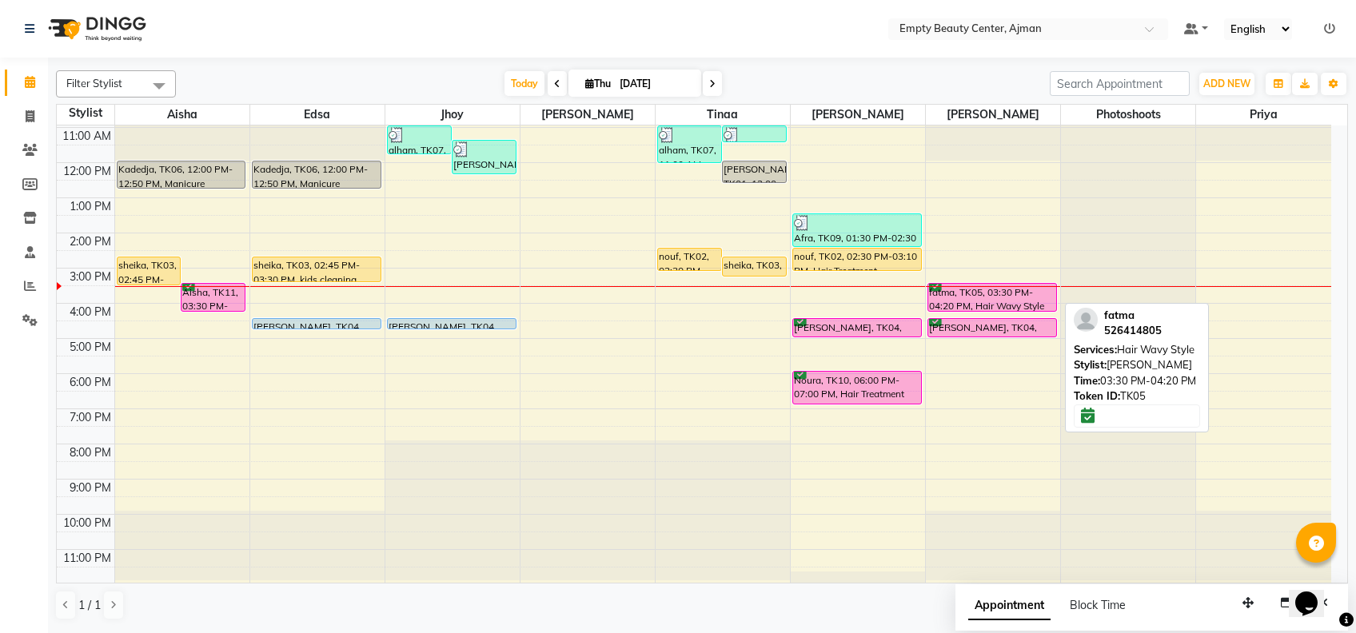
click at [1006, 294] on div "fatma, TK05, 03:30 PM-04:20 PM, Hair Wavy Style" at bounding box center [993, 297] width 128 height 27
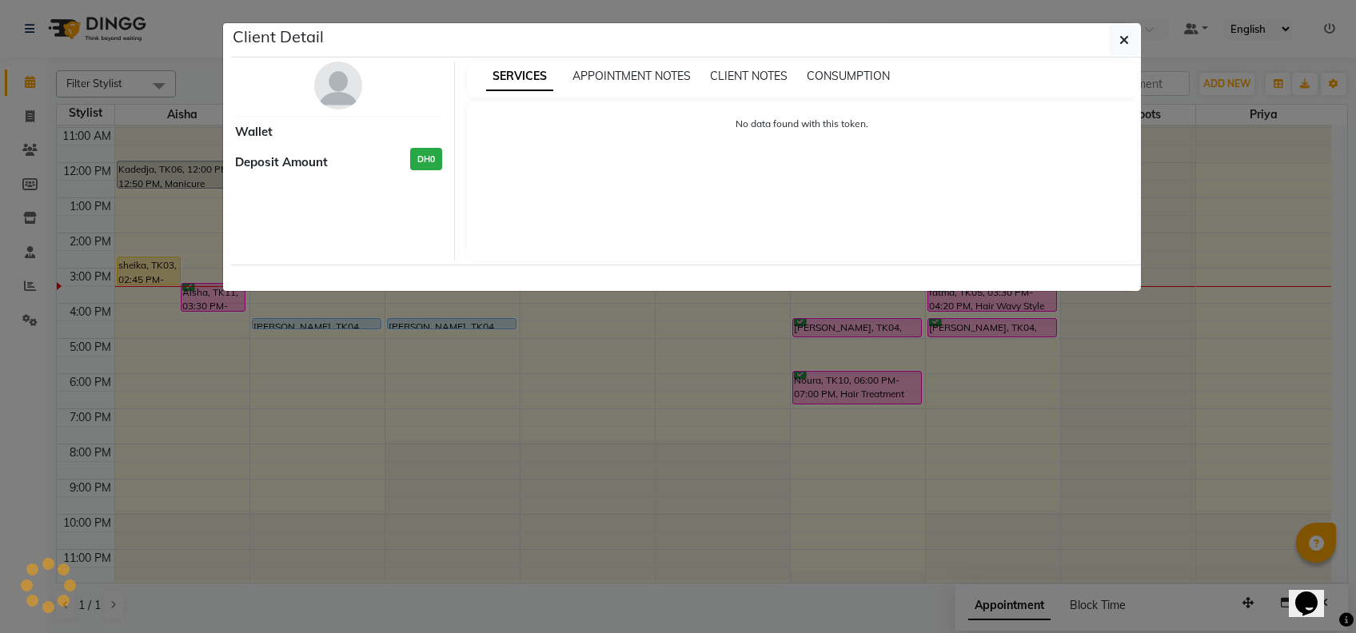
select select "6"
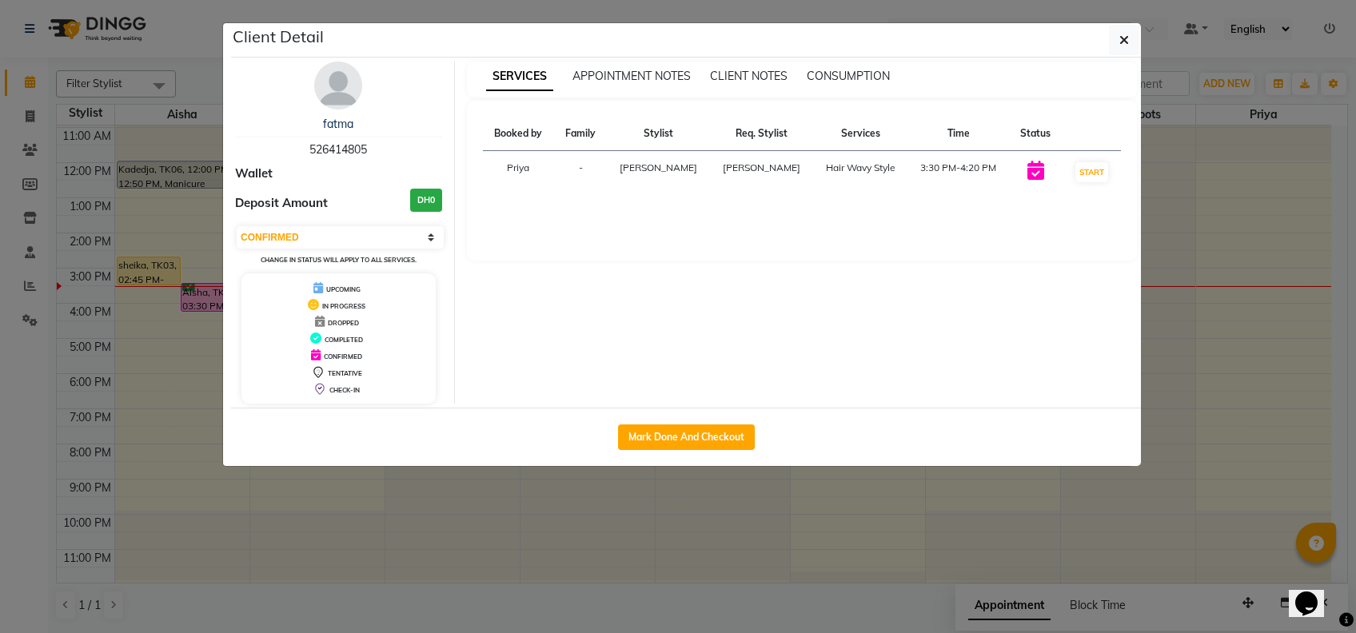
click at [877, 531] on ngb-modal-window "Client Detail fatma 526414805 Wallet Deposit Amount DH0 Select IN SERVICE CONFI…" at bounding box center [678, 316] width 1356 height 633
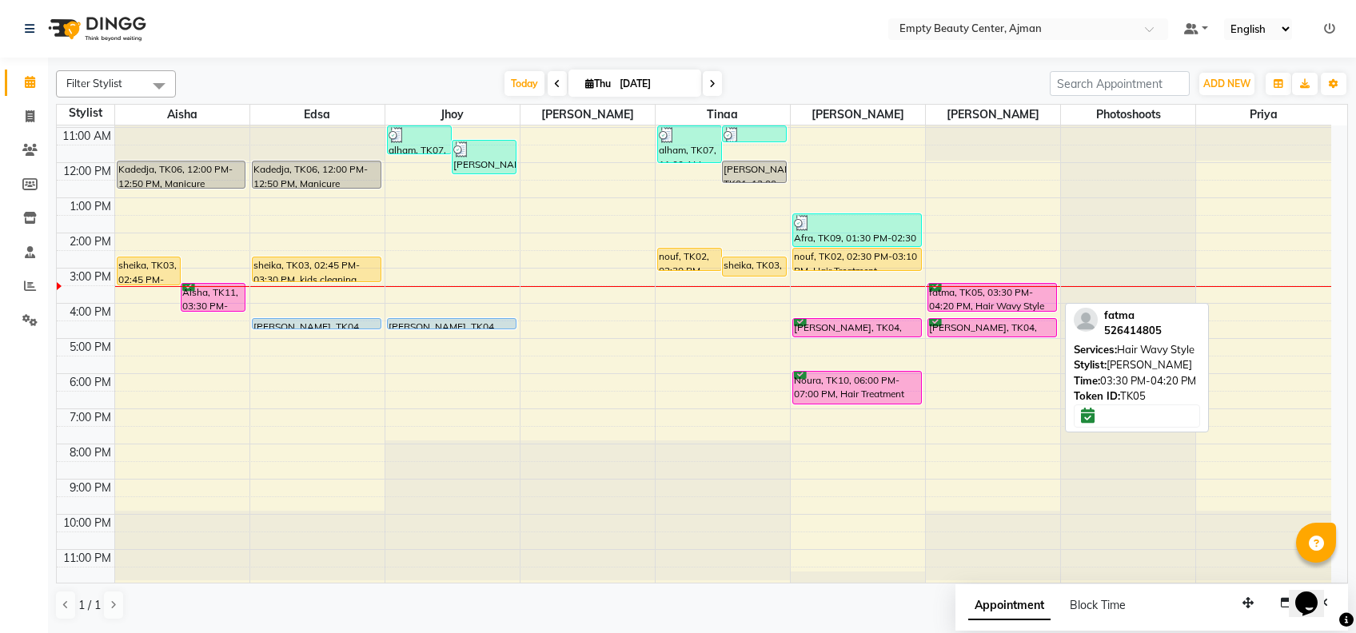
click at [961, 297] on div "fatma, TK05, 03:30 PM-04:20 PM, Hair Wavy Style" at bounding box center [993, 297] width 128 height 27
select select "6"
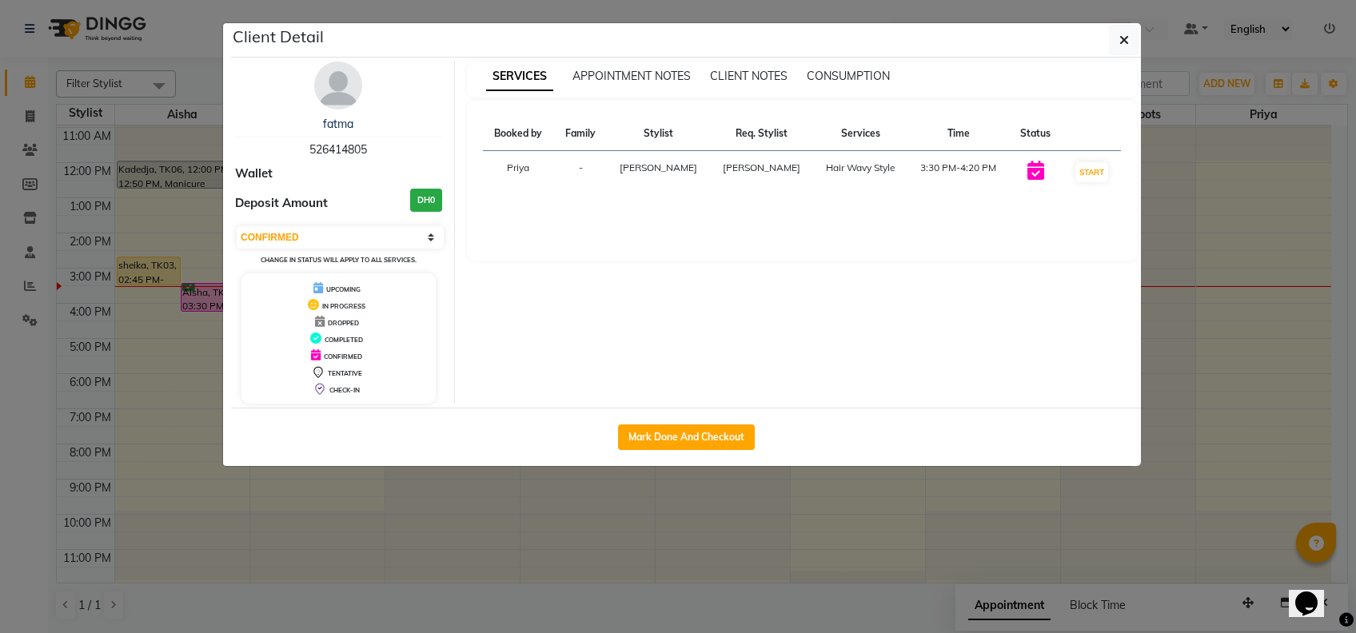
click at [896, 466] on ngb-modal-window "Client Detail fatma 526414805 Wallet Deposit Amount DH0 Select IN SERVICE CONFI…" at bounding box center [678, 316] width 1356 height 633
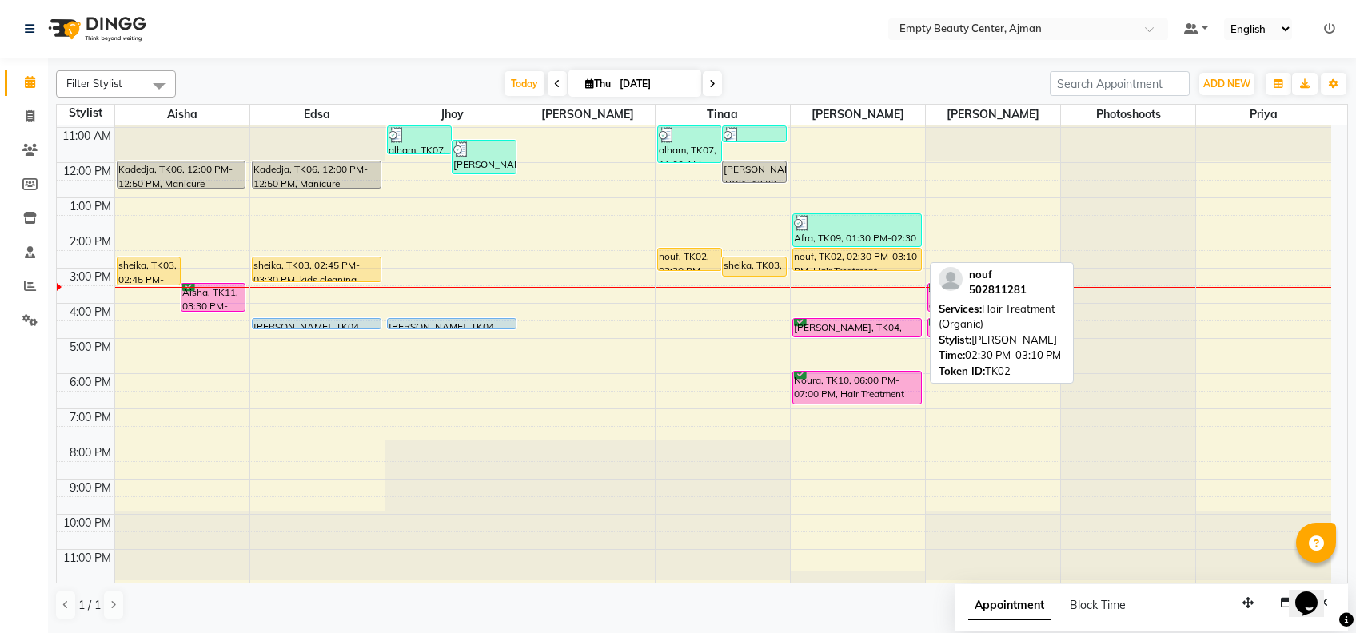
click at [837, 274] on div "12:00 AM 1:00 AM 2:00 AM 3:00 AM 4:00 AM 5:00 AM 6:00 AM 7:00 AM 8:00 AM 9:00 A…" at bounding box center [694, 163] width 1275 height 844
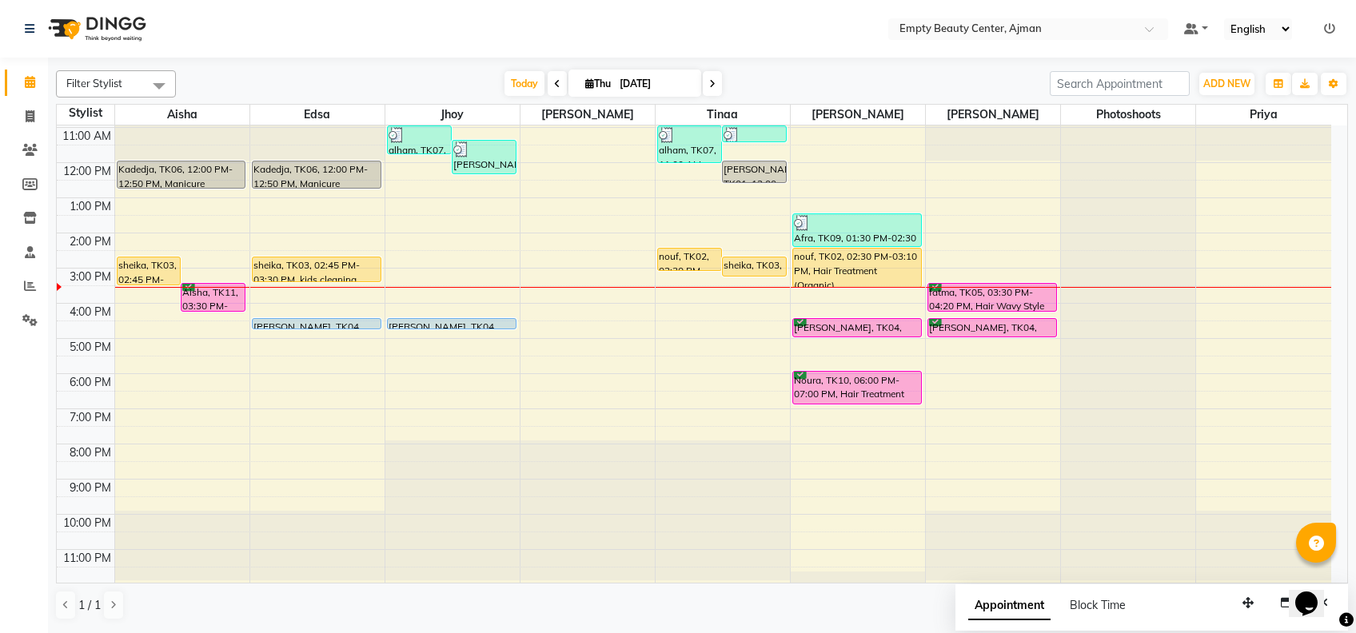
drag, startPoint x: 845, startPoint y: 270, endPoint x: 849, endPoint y: 285, distance: 14.7
click at [849, 285] on div "Afra, TK09, 01:30 PM-02:30 PM, Hair Treatment (Organic) + Blow Dry nouf, TK02, …" at bounding box center [858, 163] width 134 height 844
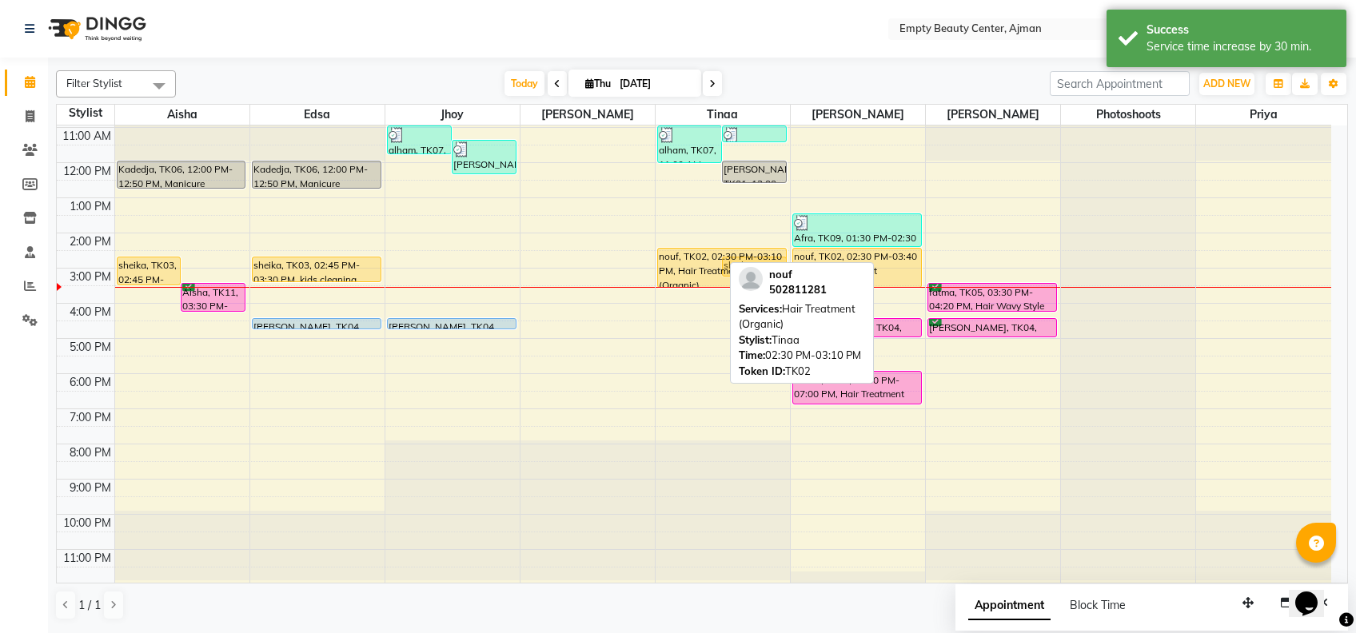
drag, startPoint x: 680, startPoint y: 266, endPoint x: 687, endPoint y: 282, distance: 17.5
click at [687, 282] on div "12:00 AM 1:00 AM 2:00 AM 3:00 AM 4:00 AM 5:00 AM 6:00 AM 7:00 AM 8:00 AM 9:00 A…" at bounding box center [694, 163] width 1275 height 844
drag, startPoint x: 693, startPoint y: 266, endPoint x: 700, endPoint y: 294, distance: 29.5
click at [700, 294] on div "12:00 AM 1:00 AM 2:00 AM 3:00 AM 4:00 AM 5:00 AM 6:00 AM 7:00 AM 8:00 AM 9:00 A…" at bounding box center [694, 163] width 1275 height 844
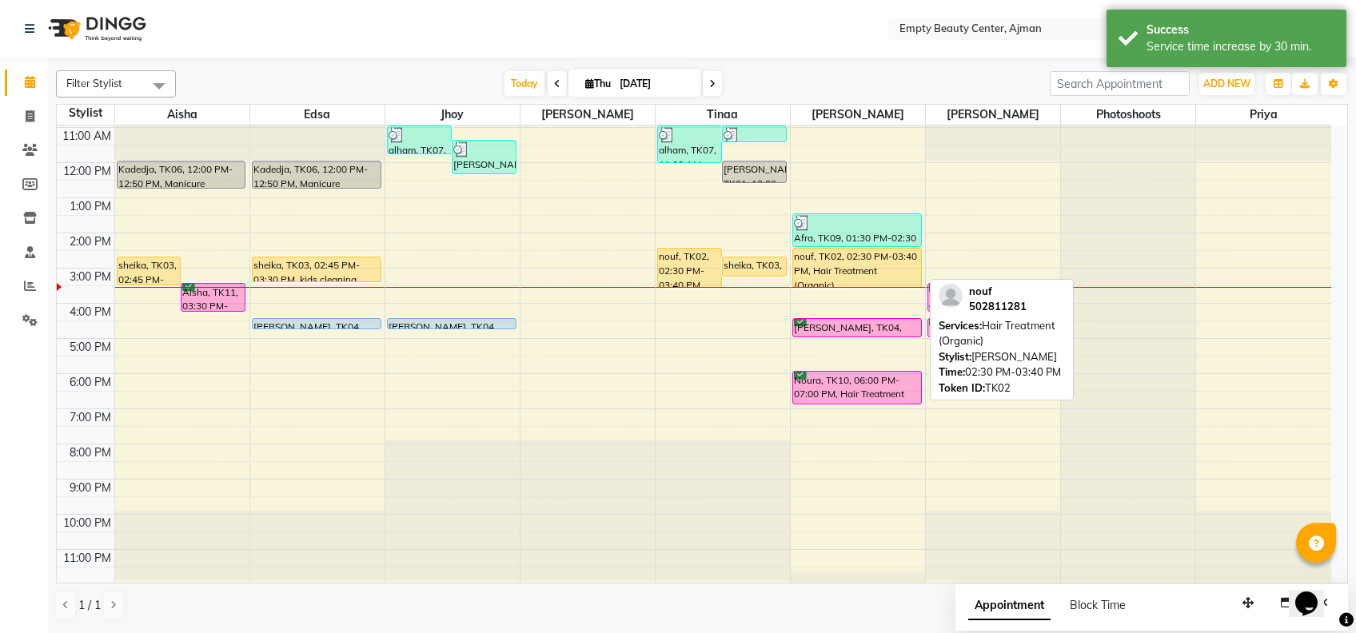
click at [906, 257] on div "nouf, TK02, 02:30 PM-03:40 PM, Hair Treatment (Organic)" at bounding box center [857, 268] width 128 height 38
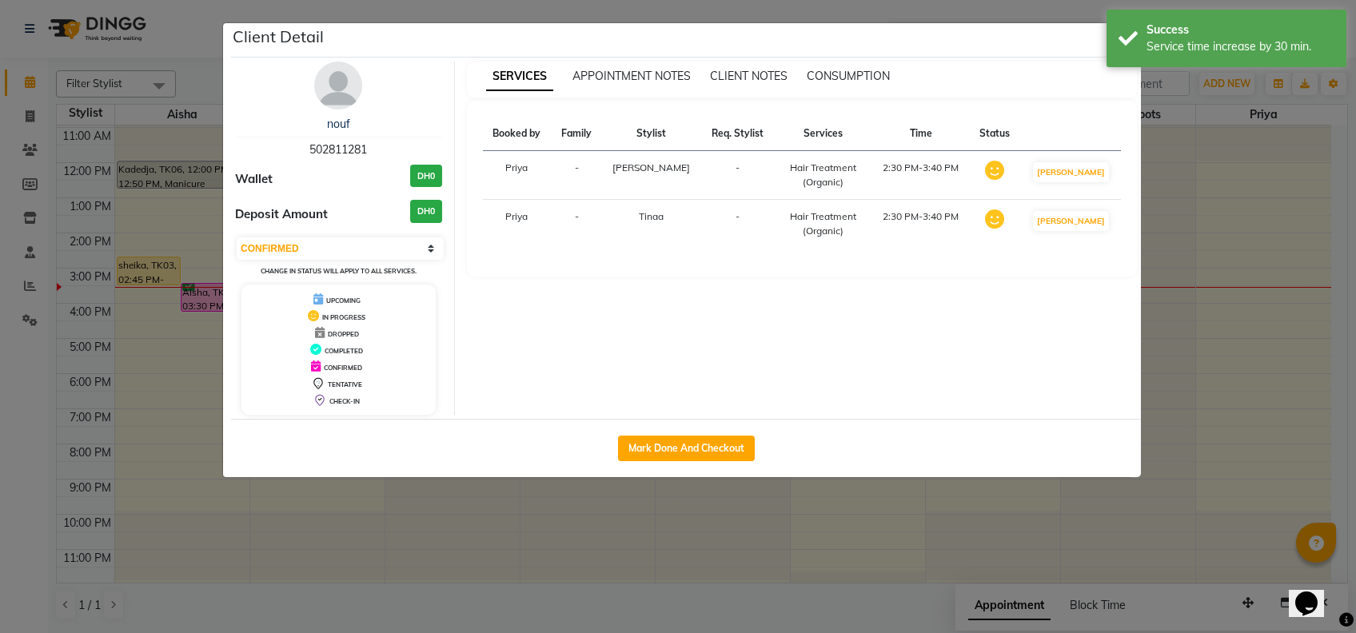
select select "1"
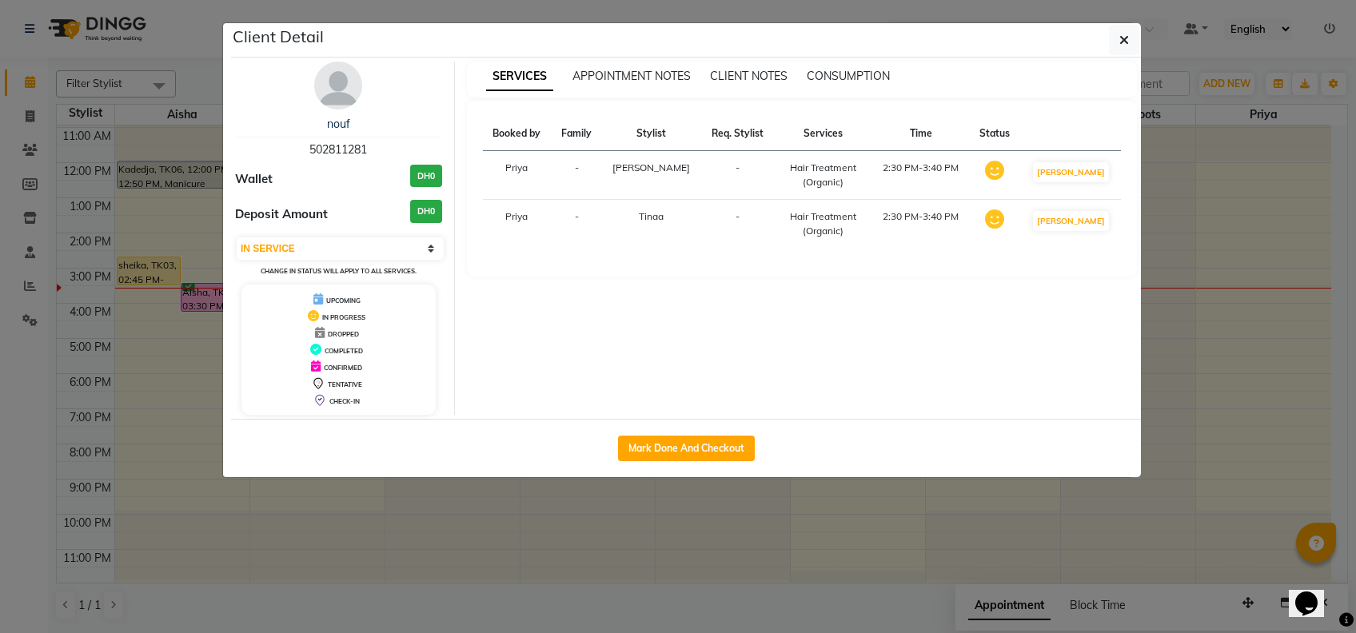
click at [1006, 486] on ngb-modal-window "Client Detail nouf 502811281 Wallet DH0 Deposit Amount DH0 Select IN SERVICE CO…" at bounding box center [678, 316] width 1356 height 633
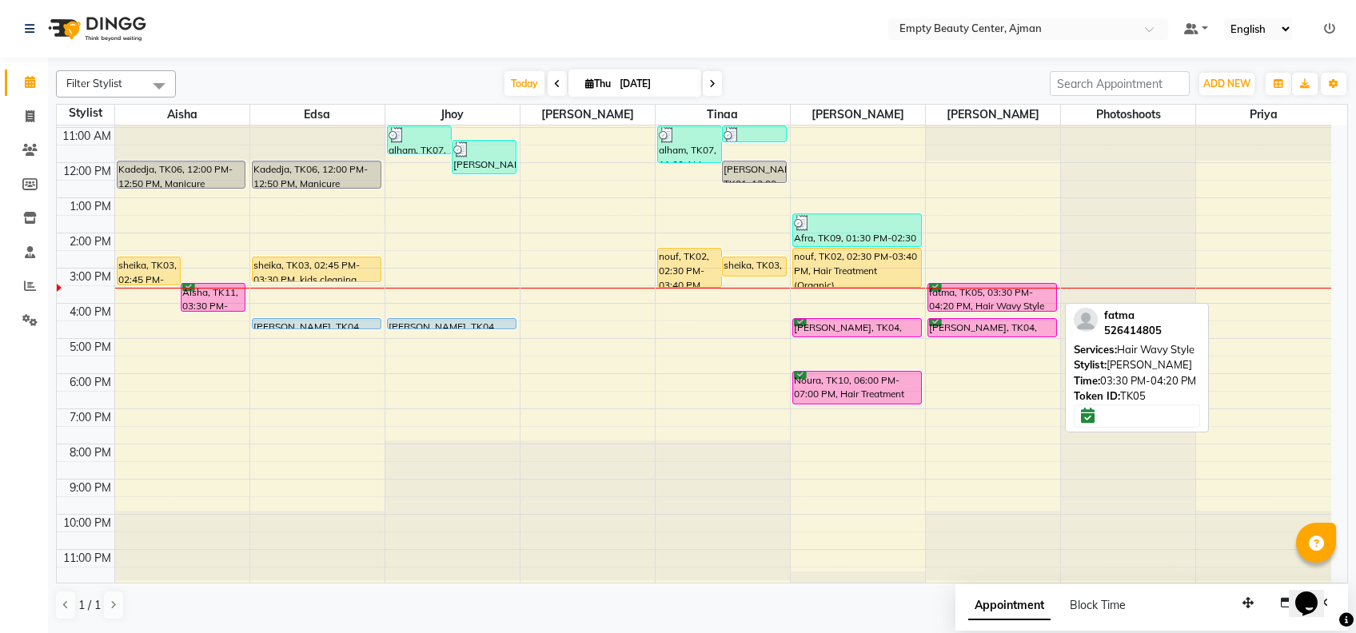
click at [993, 310] on div at bounding box center [993, 311] width 128 height 6
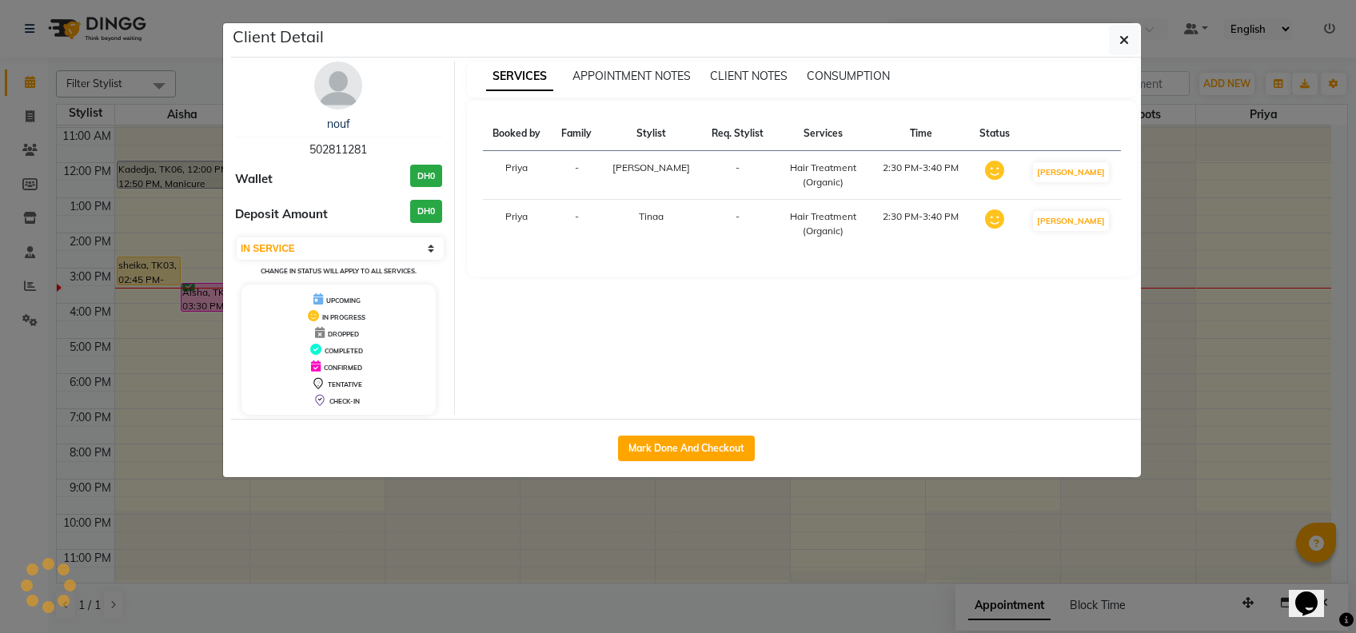
select select "6"
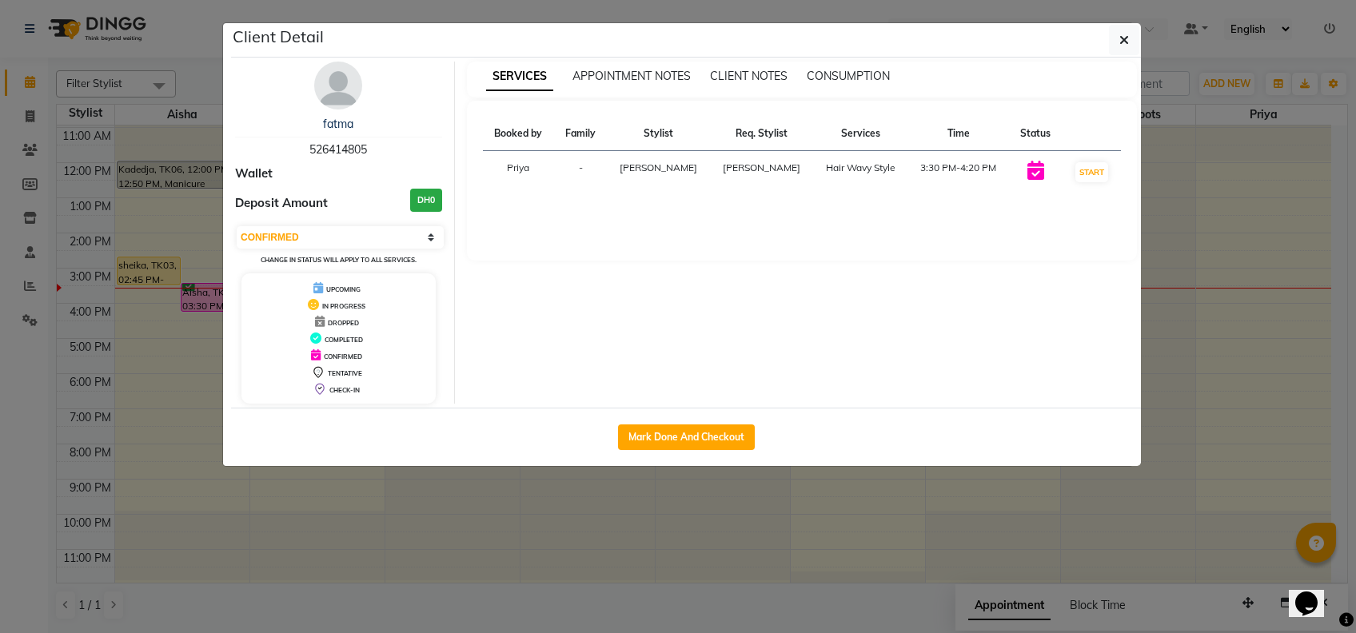
click at [930, 557] on ngb-modal-window "Client Detail fatma 526414805 Wallet Deposit Amount DH0 Select IN SERVICE CONFI…" at bounding box center [678, 316] width 1356 height 633
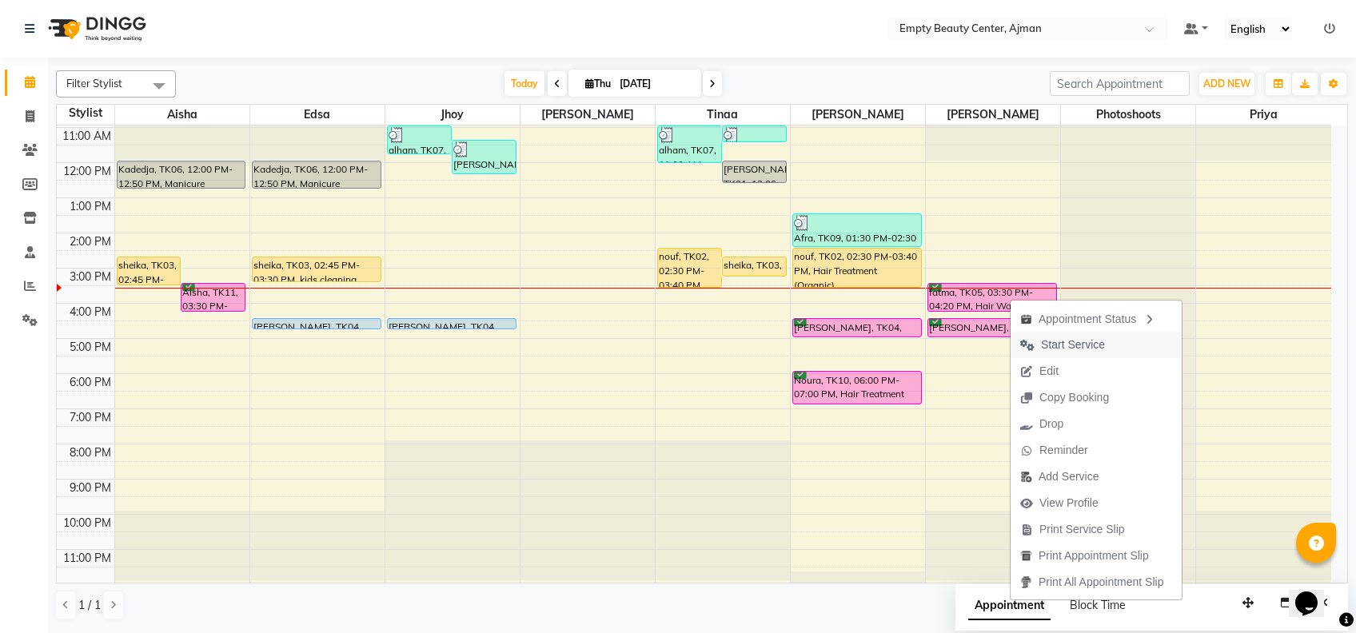
click at [1063, 340] on span "Start Service" at bounding box center [1073, 345] width 64 height 17
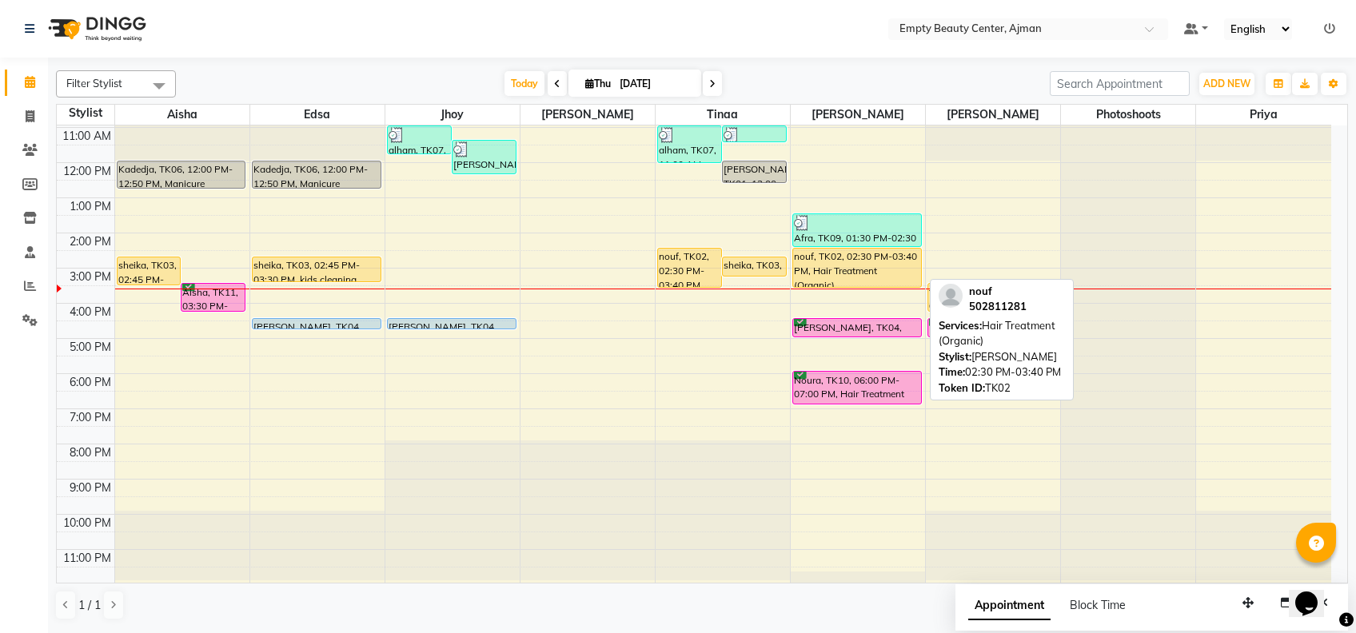
click at [874, 284] on div at bounding box center [857, 287] width 128 height 6
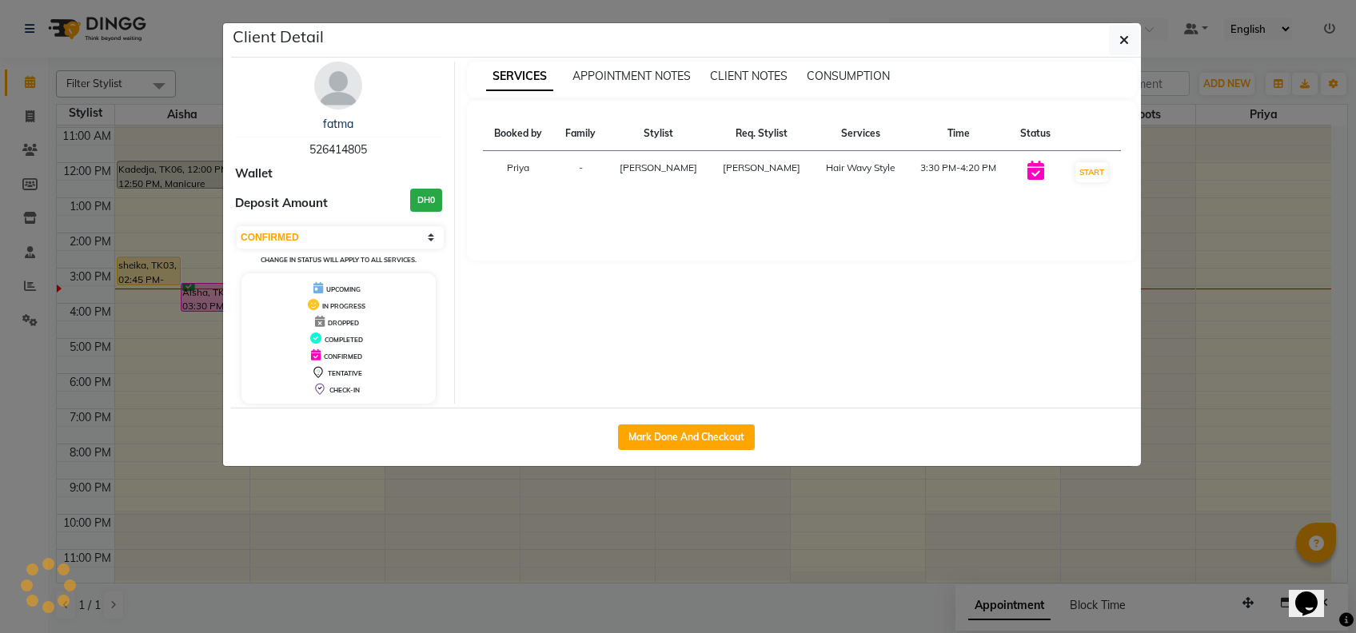
select select "1"
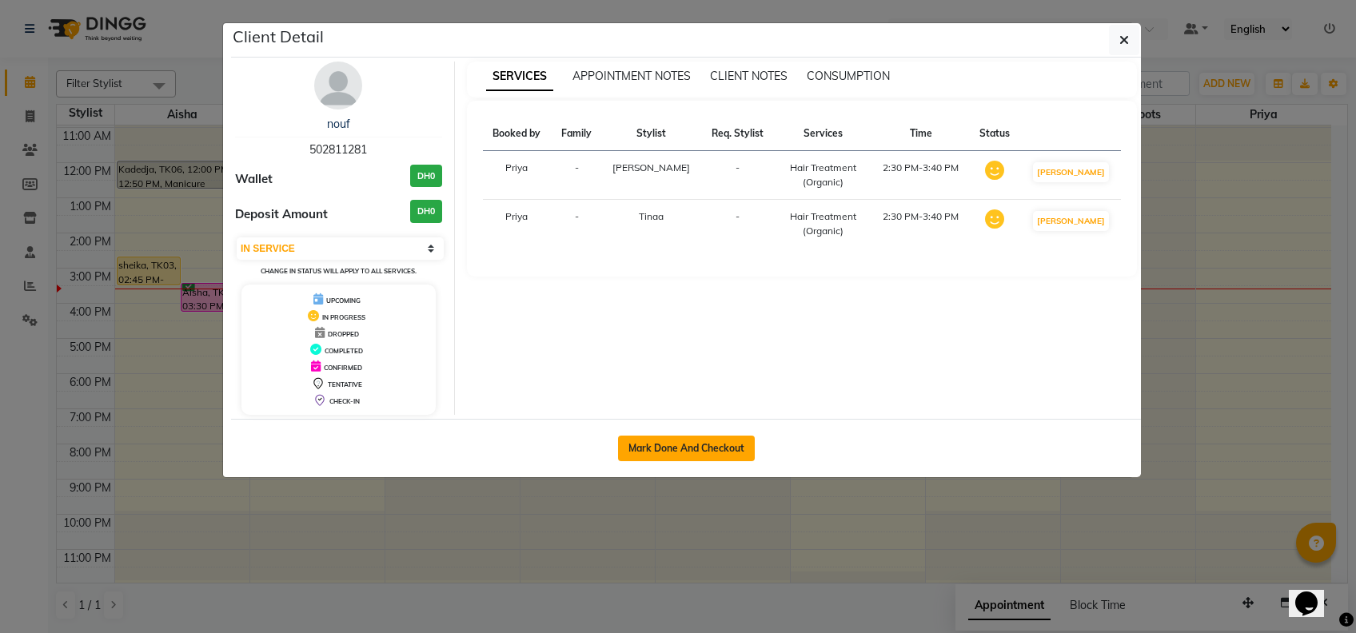
click at [722, 439] on button "Mark Done And Checkout" at bounding box center [686, 449] width 137 height 26
select select "service"
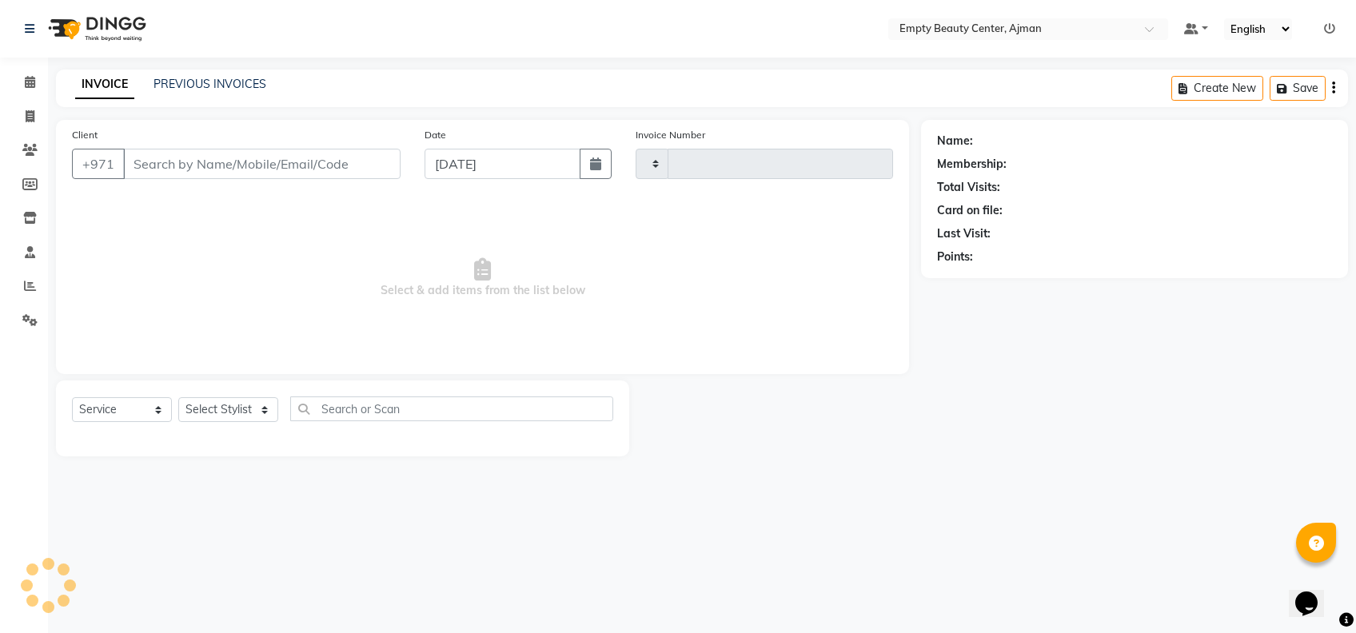
type input "2217"
select select "769"
type input "502811281"
select select "59636"
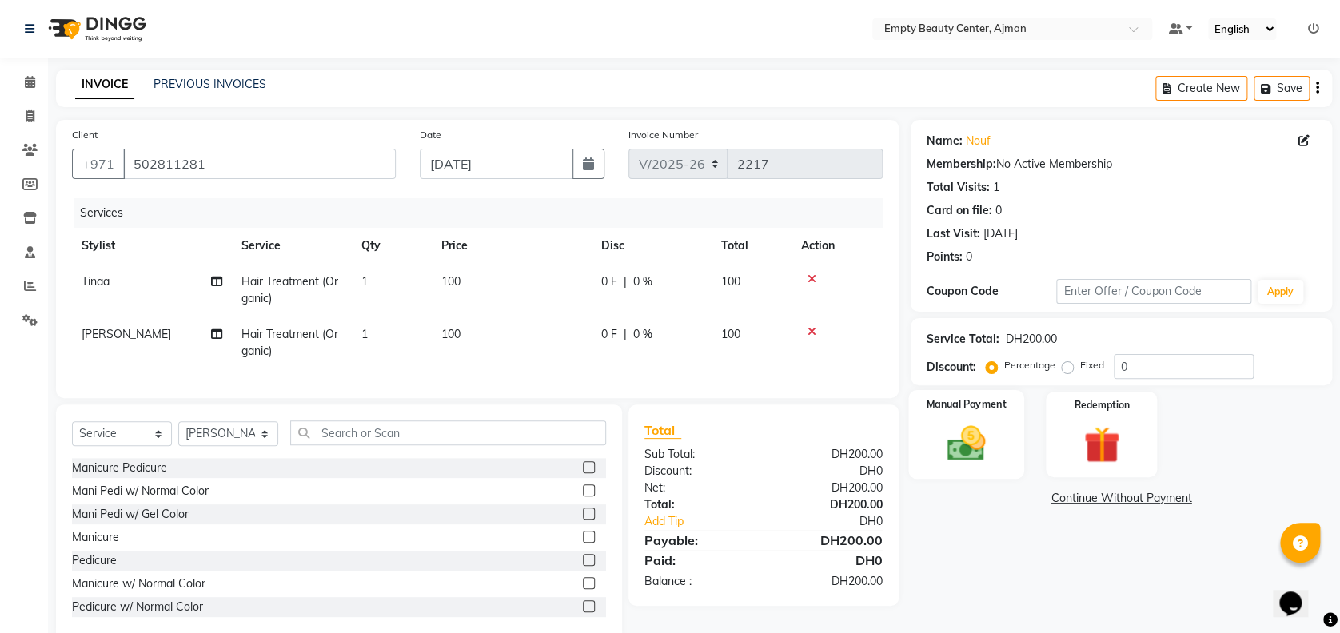
click at [988, 433] on img at bounding box center [967, 443] width 62 height 44
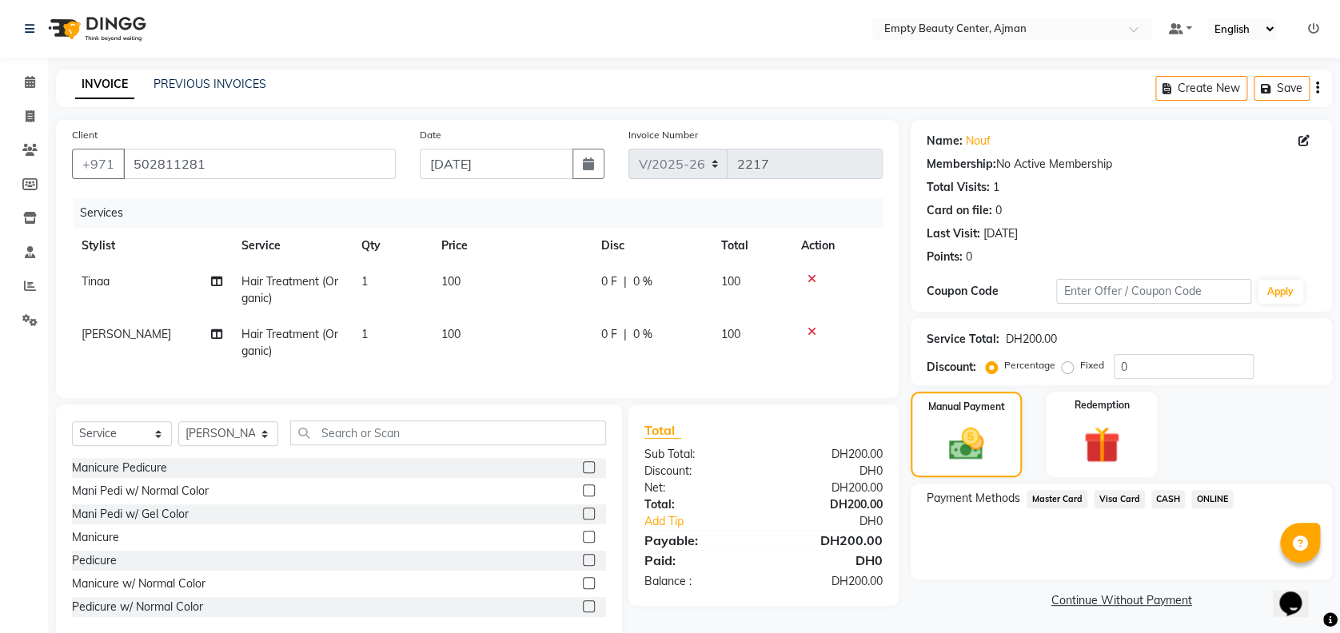
click at [1128, 507] on span "Visa Card" at bounding box center [1119, 499] width 51 height 18
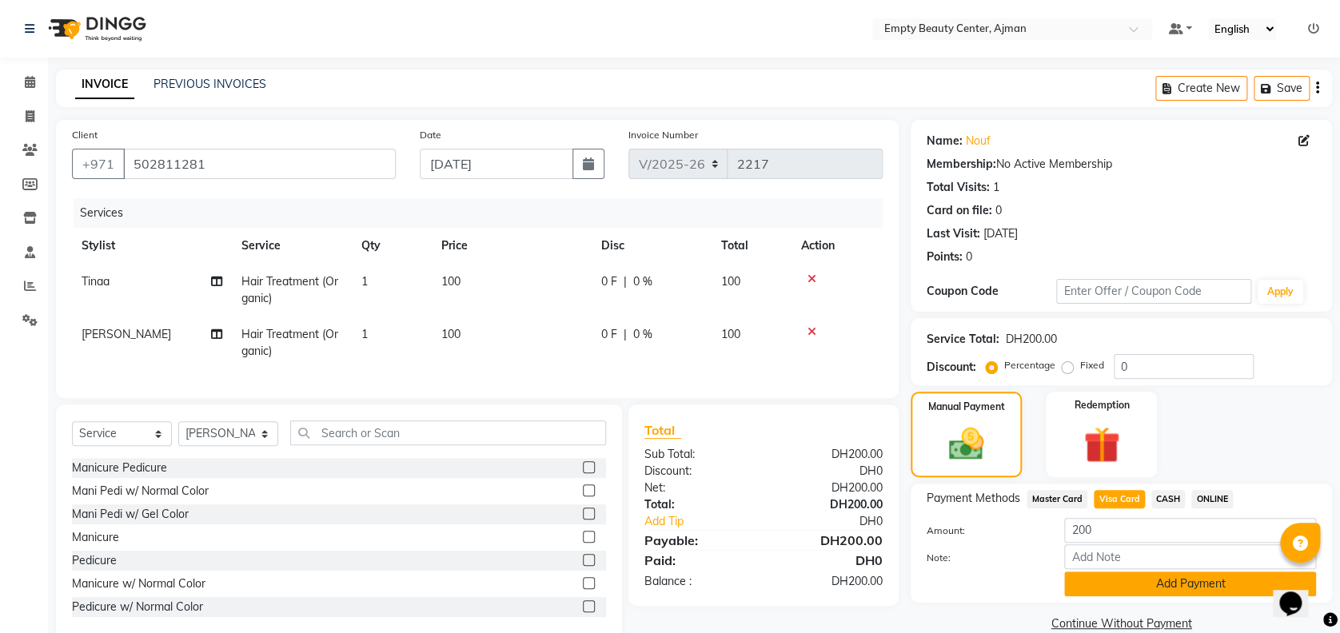
click at [1171, 581] on button "Add Payment" at bounding box center [1191, 584] width 252 height 25
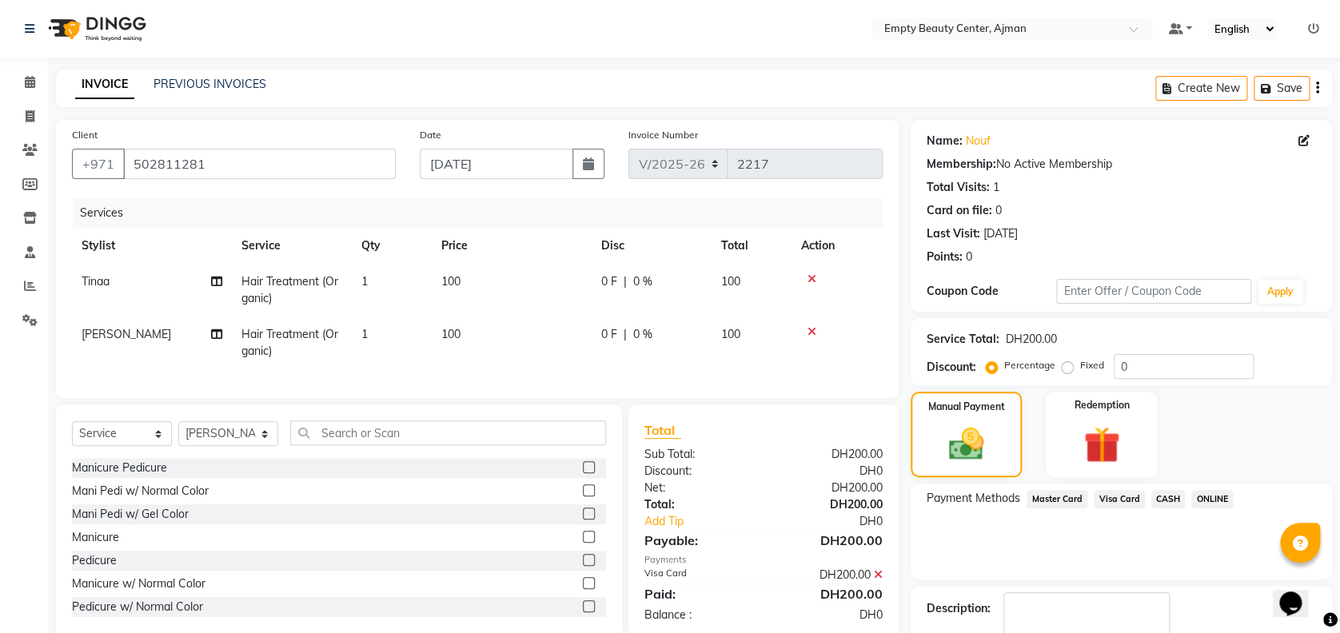
scroll to position [93, 0]
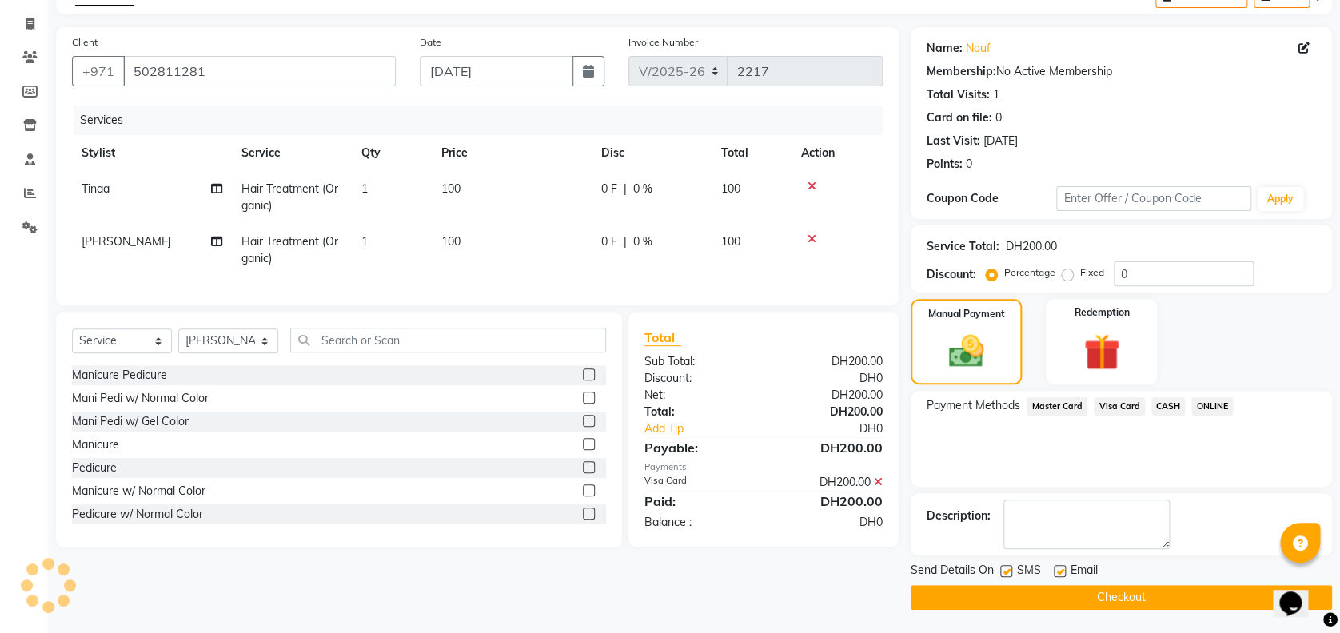
click at [1152, 602] on button "Checkout" at bounding box center [1121, 597] width 421 height 25
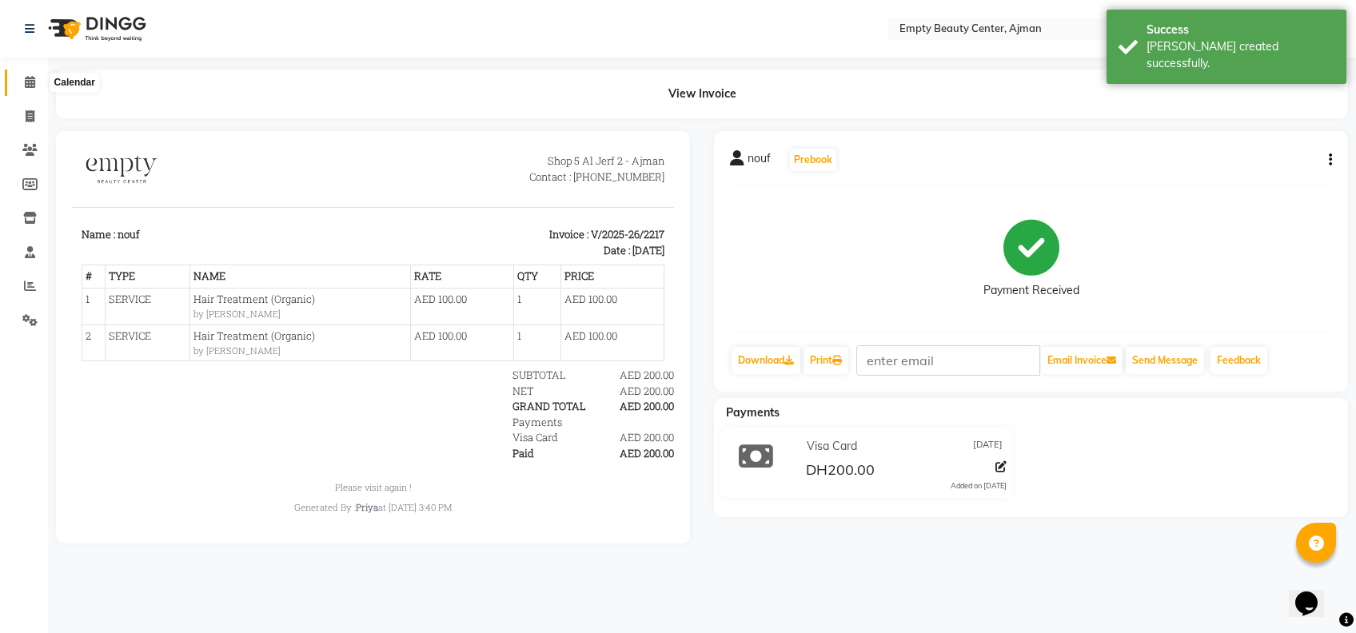
click at [30, 87] on icon at bounding box center [30, 82] width 10 height 12
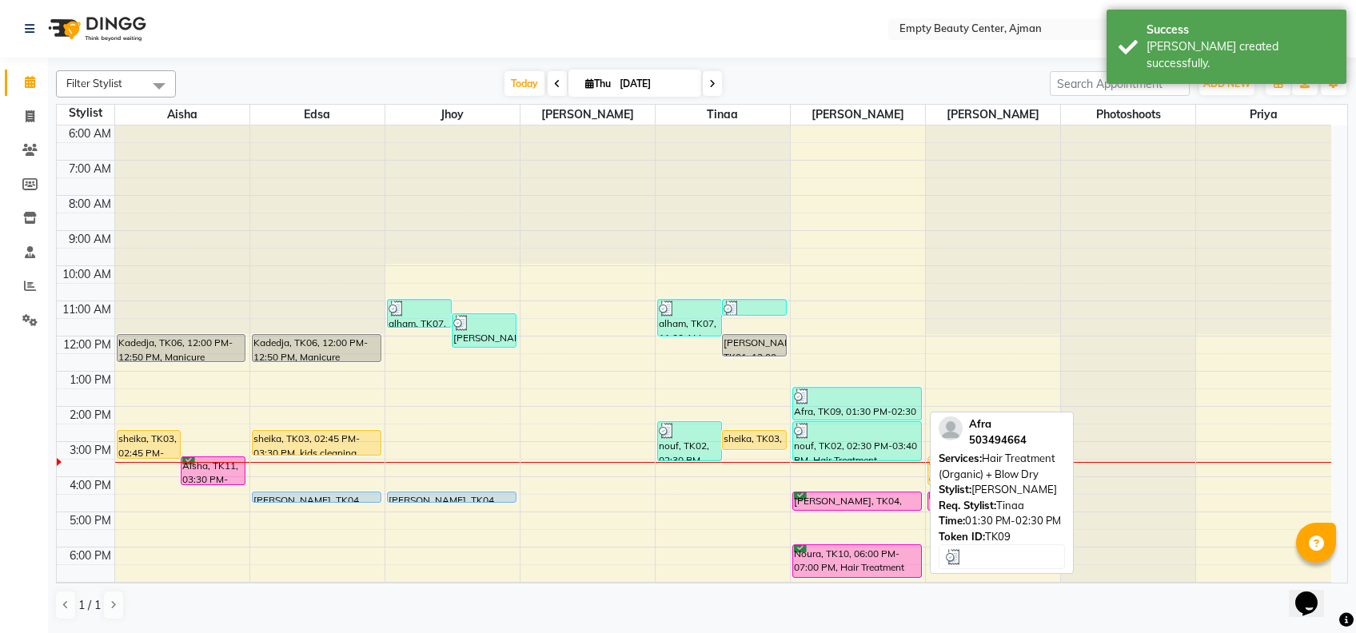
scroll to position [385, 0]
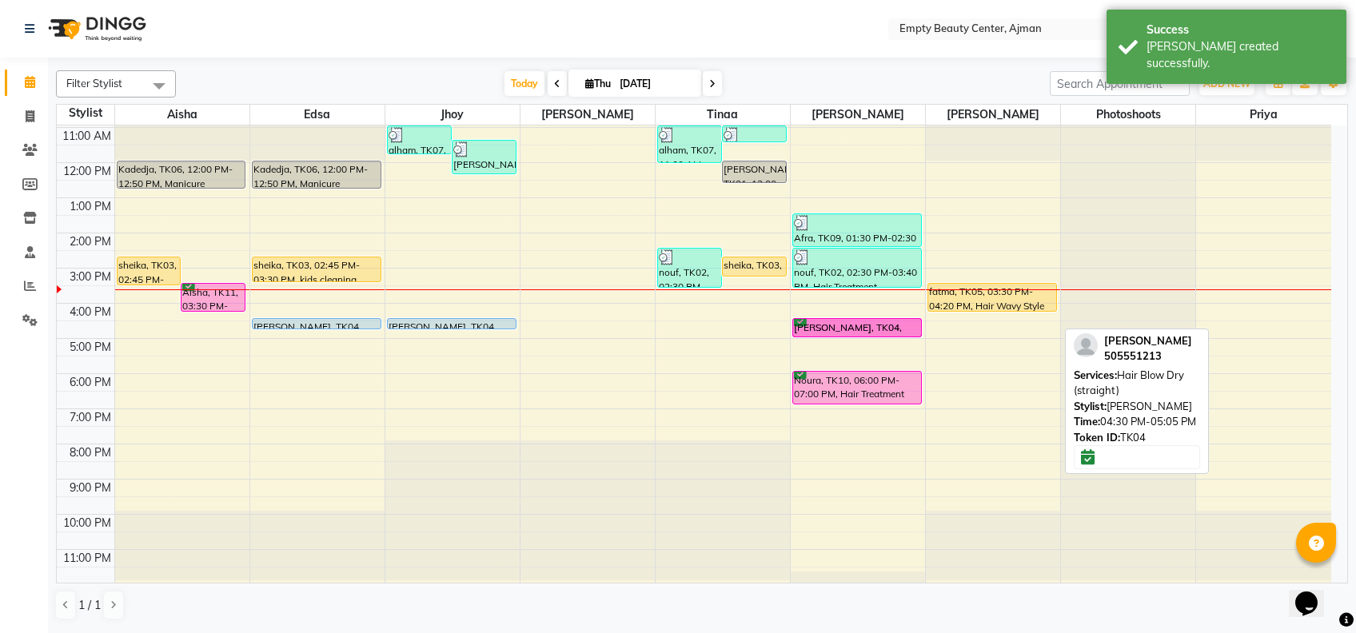
click at [726, 336] on tr "sheika, TK03, 02:45 PM-03:35 PM, Manicure Pedicure Aisha, TK11, 03:30 PM-04:20 …" at bounding box center [694, 163] width 1275 height 844
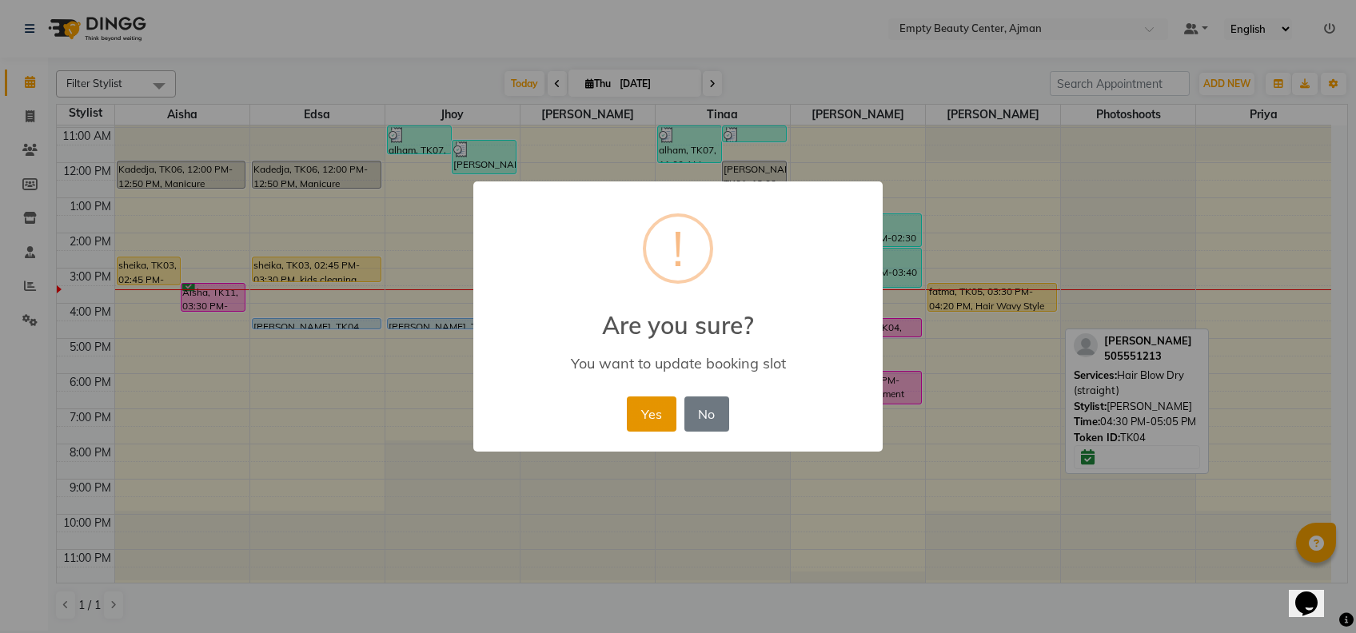
click at [661, 401] on button "Yes" at bounding box center [651, 414] width 49 height 35
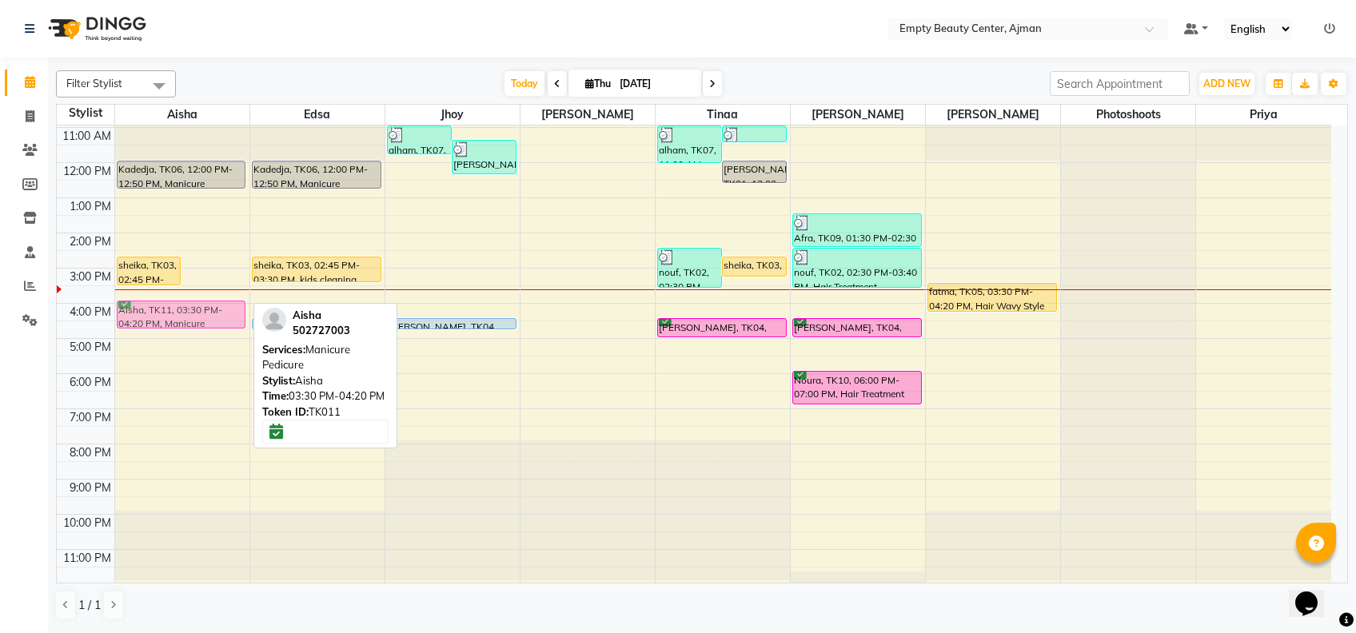
drag, startPoint x: 232, startPoint y: 296, endPoint x: 233, endPoint y: 306, distance: 10.4
click at [233, 306] on div "sheika, TK03, 02:45 PM-03:35 PM, Manicure Pedicure Aisha, TK11, 03:30 PM-04:20 …" at bounding box center [182, 163] width 134 height 844
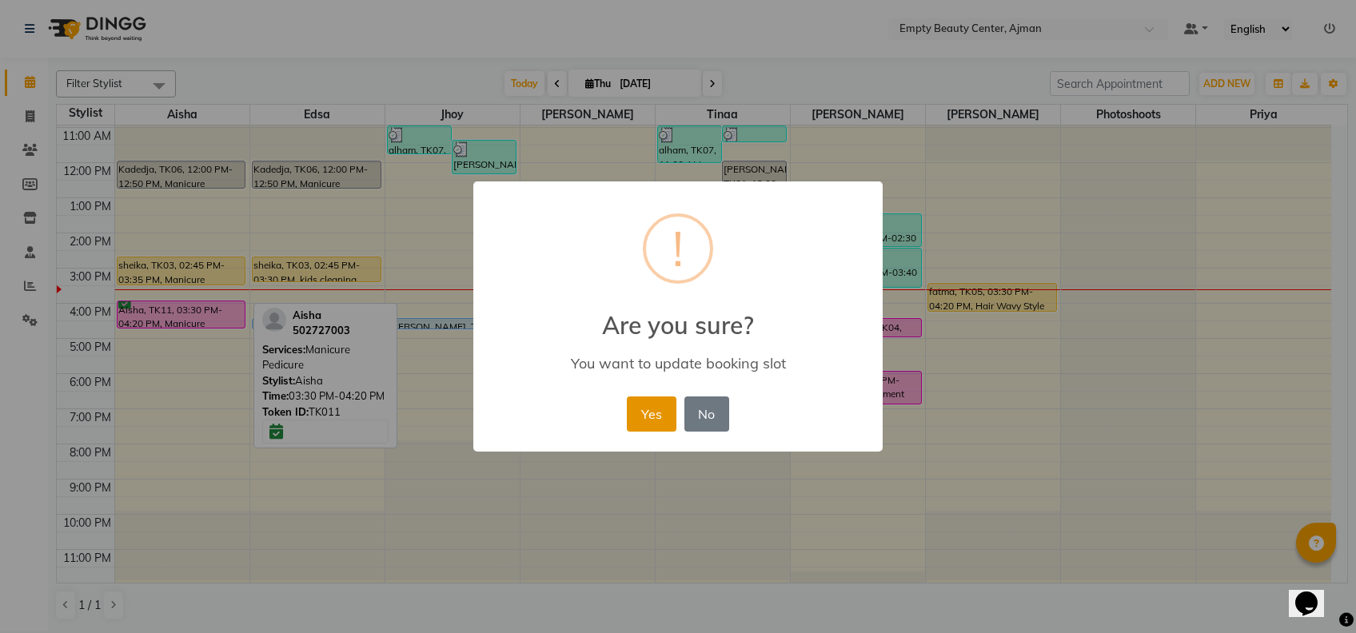
click at [643, 405] on button "Yes" at bounding box center [651, 414] width 49 height 35
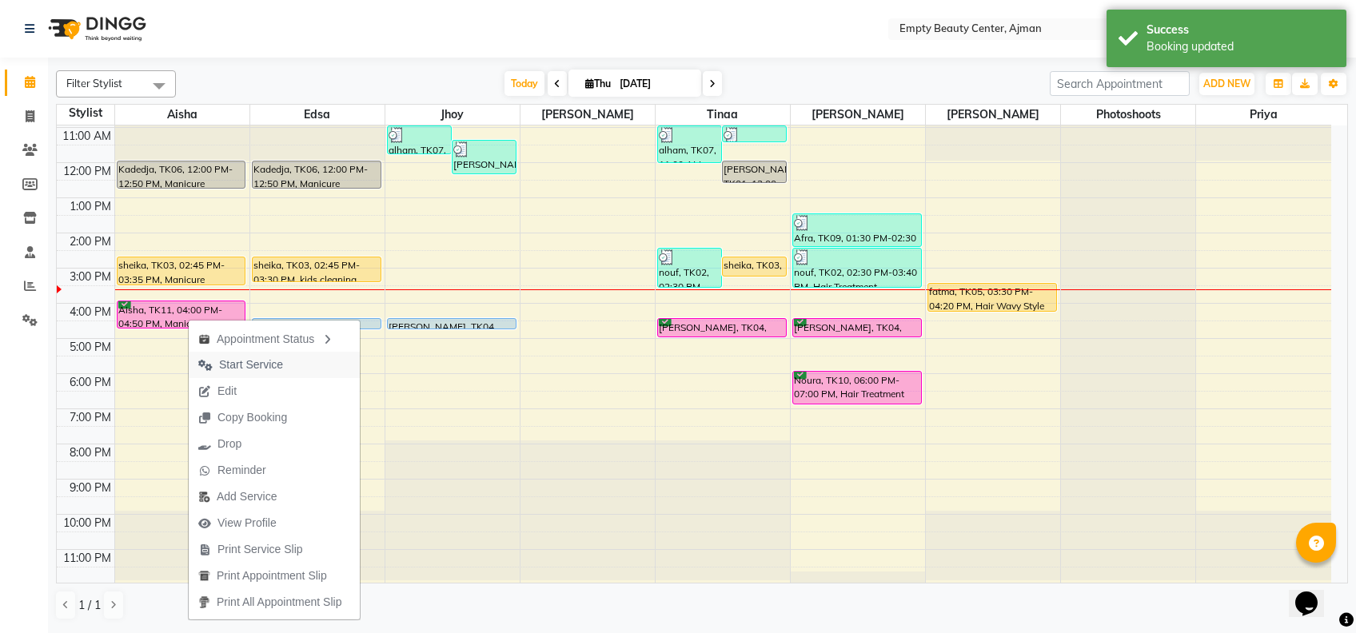
click at [243, 364] on span "Start Service" at bounding box center [251, 365] width 64 height 17
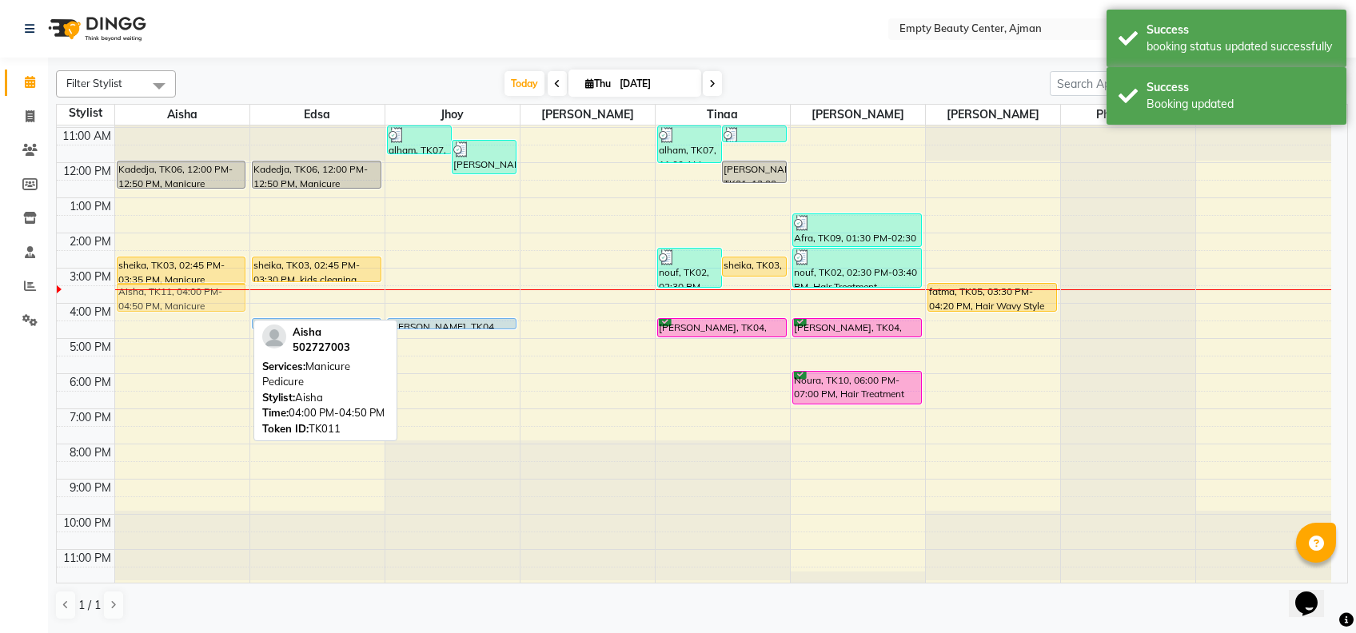
drag, startPoint x: 208, startPoint y: 314, endPoint x: 192, endPoint y: 297, distance: 23.2
click at [192, 297] on div "Kadedja, TK06, 12:00 PM-12:50 PM, Manicure Pedicure sheika, TK03, 02:45 PM-03:3…" at bounding box center [182, 163] width 134 height 844
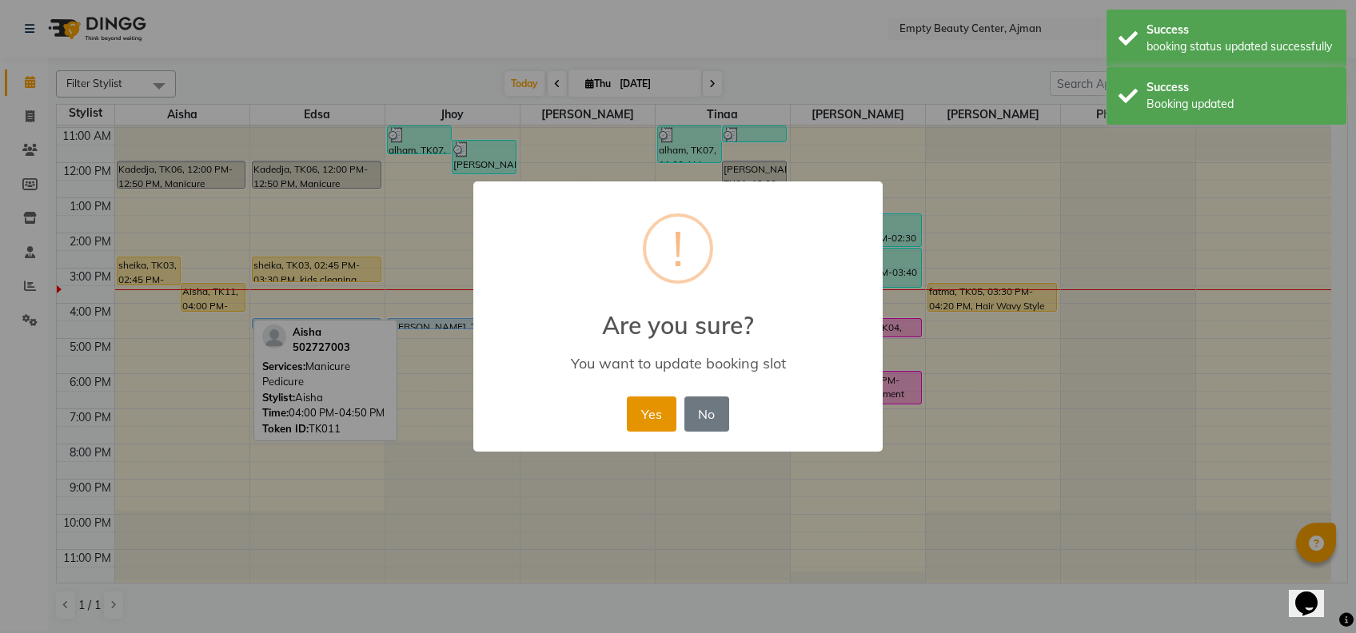
click at [659, 429] on button "Yes" at bounding box center [651, 414] width 49 height 35
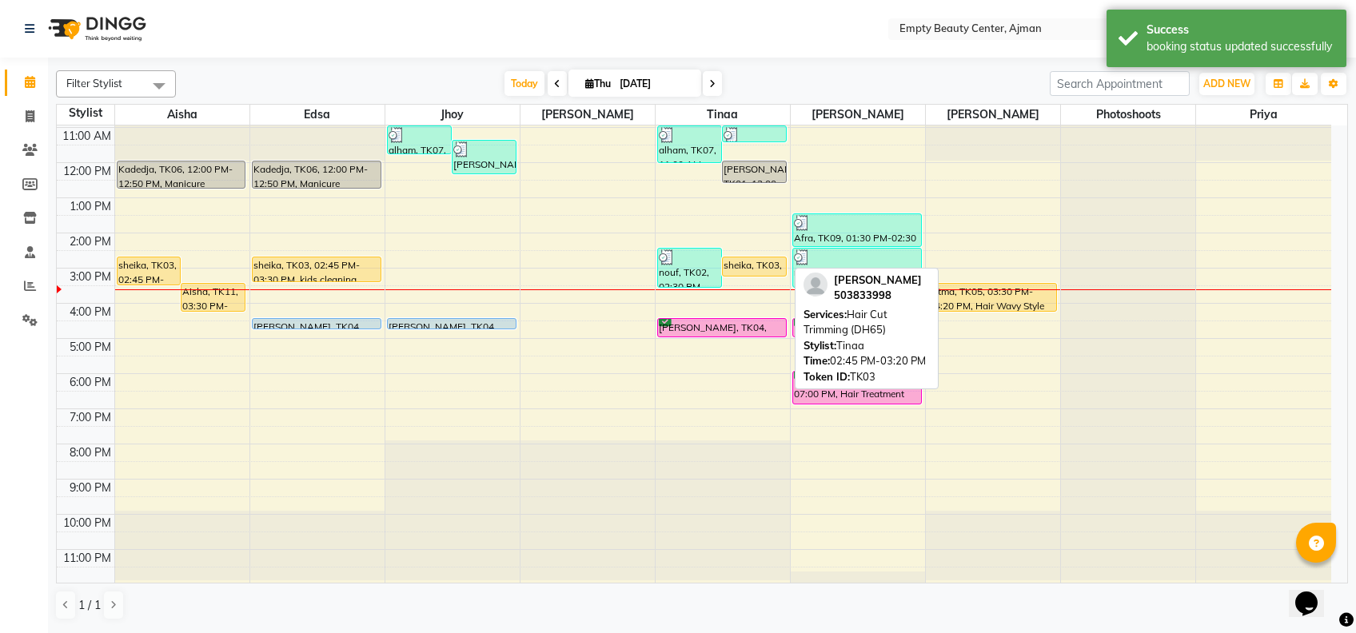
click at [756, 266] on div "sheika, TK03, 02:45 PM-03:20 PM, Hair Cut Trimming (DH65)" at bounding box center [754, 267] width 63 height 18
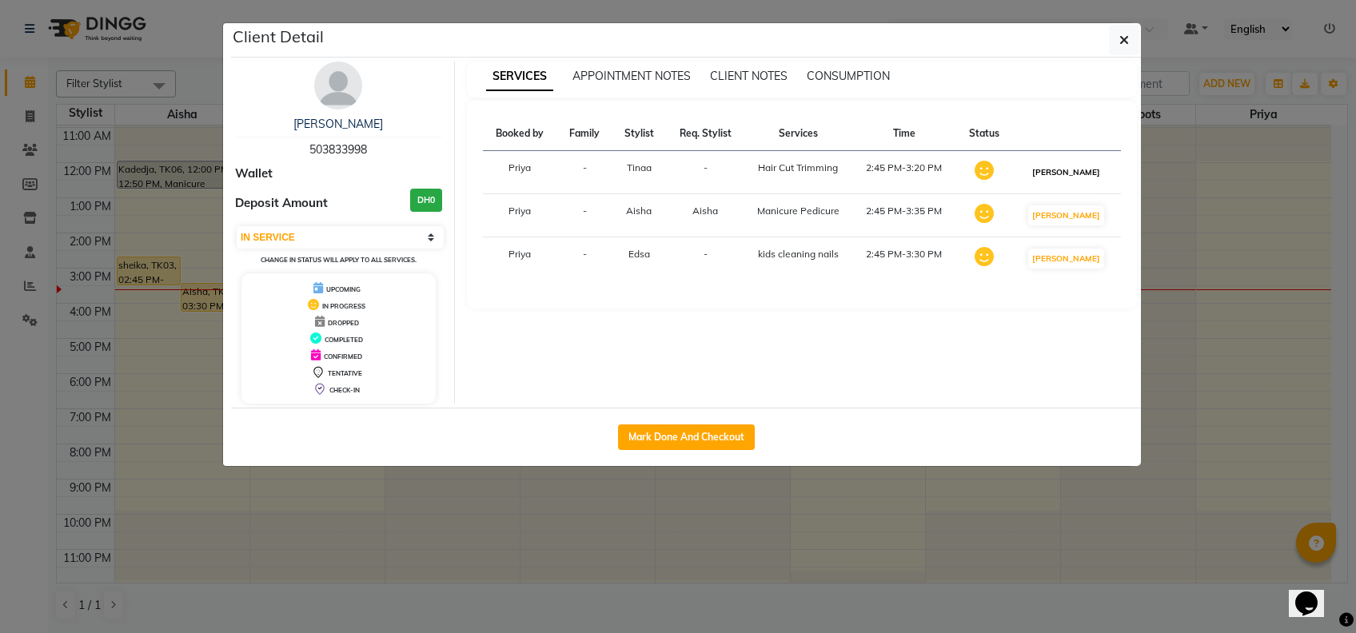
click at [1090, 170] on button "[PERSON_NAME]" at bounding box center [1067, 172] width 76 height 20
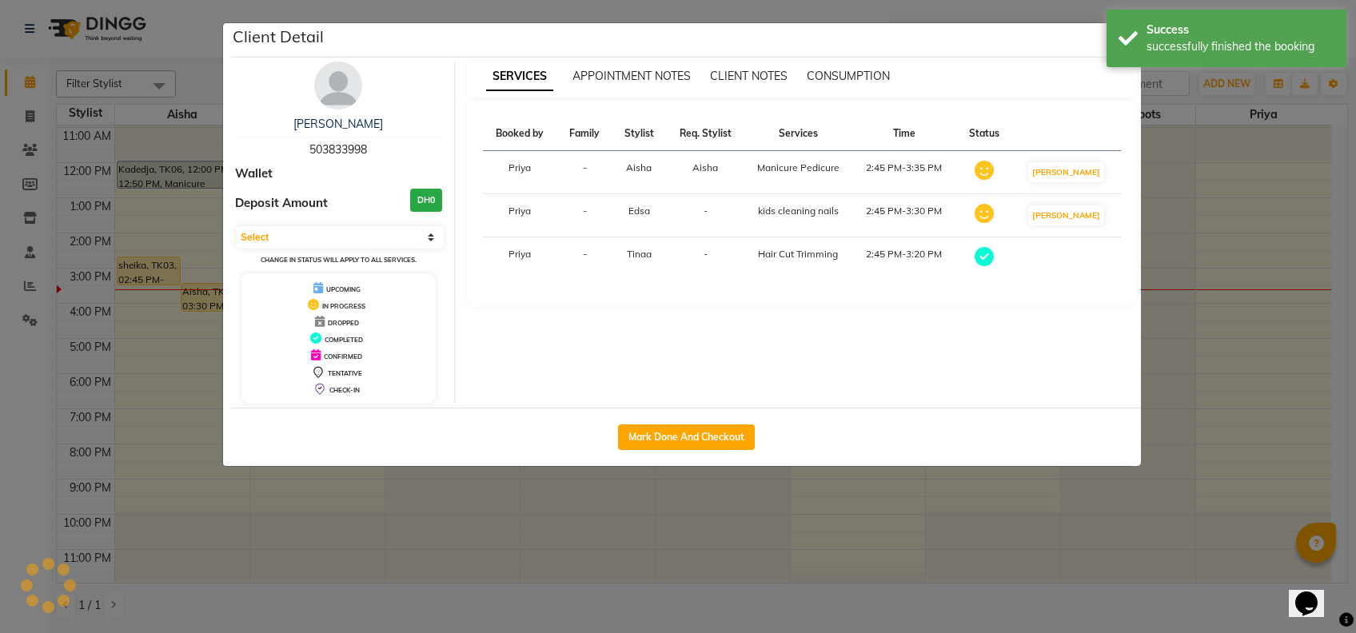
select select "select"
click at [1076, 170] on button "[PERSON_NAME]" at bounding box center [1067, 172] width 76 height 20
click at [1246, 255] on ngb-modal-window "Client Detail sheika 503833998 Wallet Deposit Amount DH0 Select MARK DONE DROPP…" at bounding box center [678, 316] width 1356 height 633
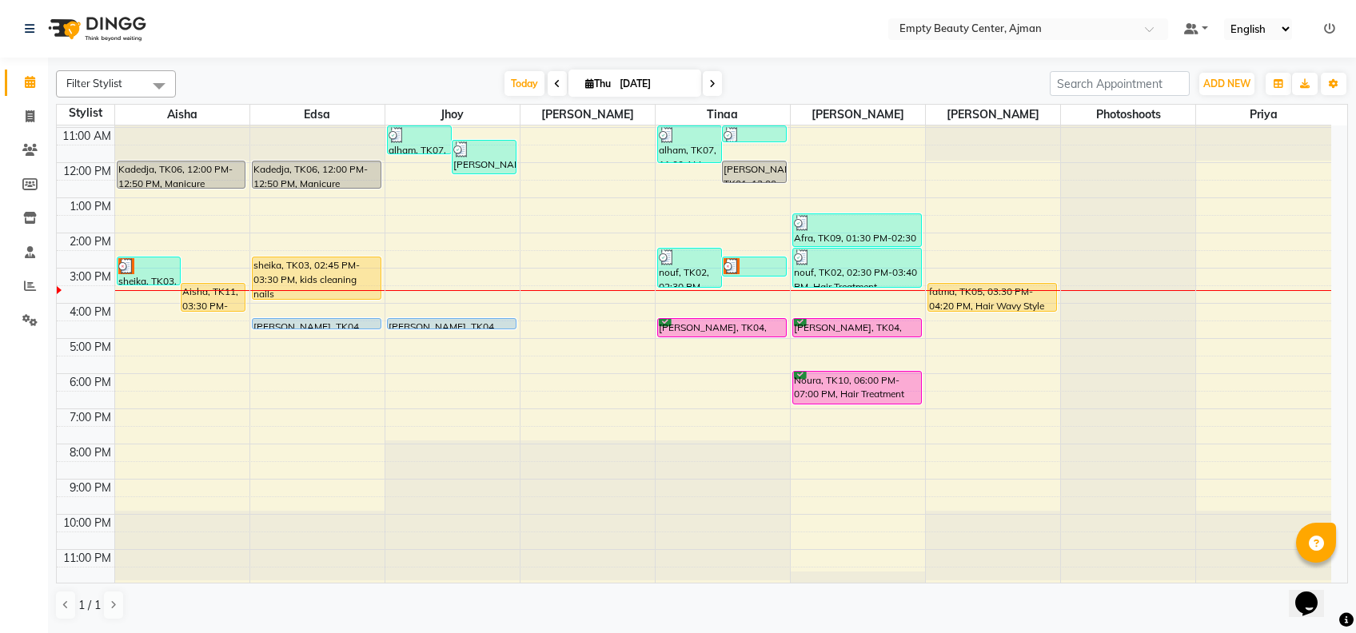
click at [337, 286] on div "Kadedja, TK06, 12:00 PM-12:50 PM, Manicure Pedicure sheika, TK03, 02:45 PM-03:3…" at bounding box center [317, 163] width 134 height 844
click at [333, 360] on div "12:00 AM 1:00 AM 2:00 AM 3:00 AM 4:00 AM 5:00 AM 6:00 AM 7:00 AM 8:00 AM 9:00 A…" at bounding box center [694, 163] width 1275 height 844
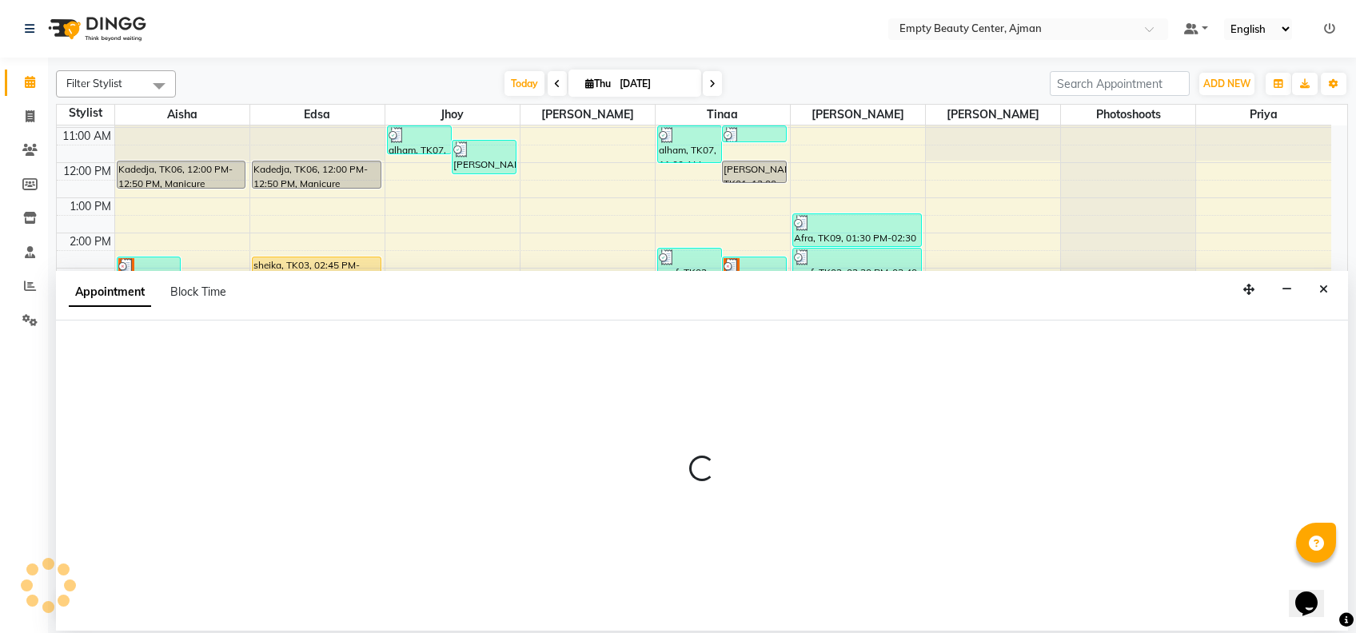
select select "26290"
select select "1050"
select select "tentative"
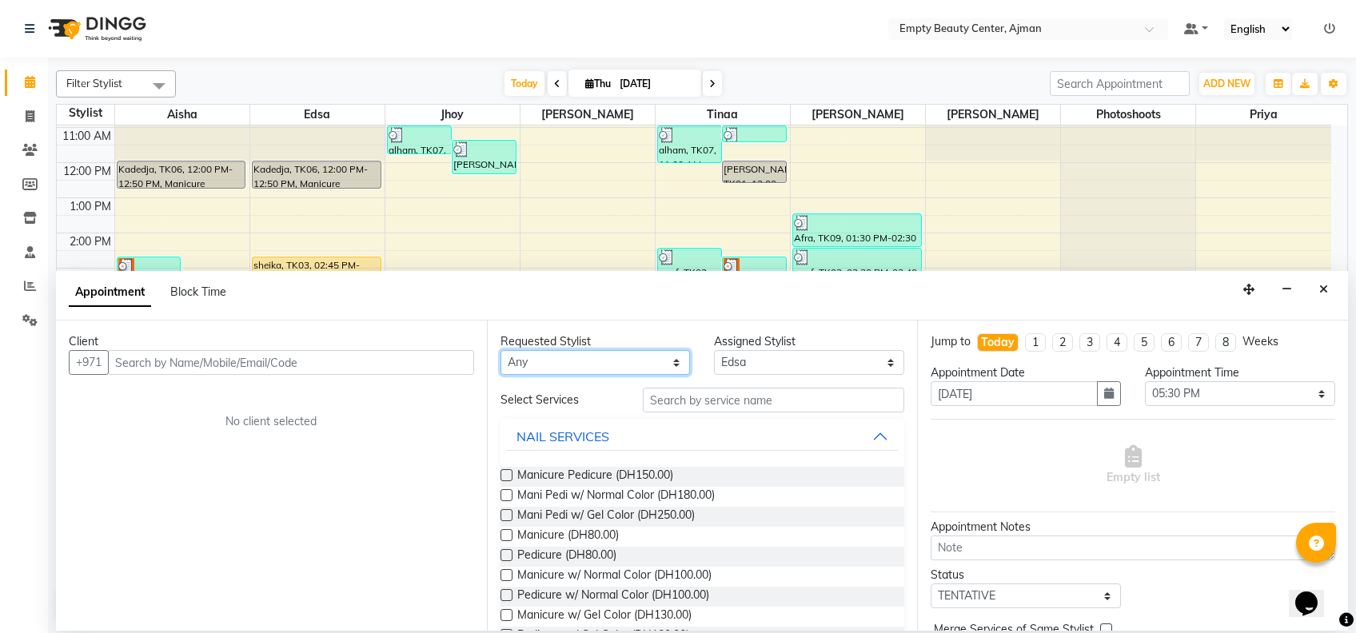
click at [636, 363] on select "Any [PERSON_NAME] Edsa jhoy [PERSON_NAME] Photoshoots Priya [PERSON_NAME] [PERS…" at bounding box center [596, 362] width 190 height 25
select select "41790"
click at [501, 350] on select "Any [PERSON_NAME] Edsa jhoy [PERSON_NAME] Photoshoots Priya [PERSON_NAME] [PERS…" at bounding box center [596, 362] width 190 height 25
select select "41790"
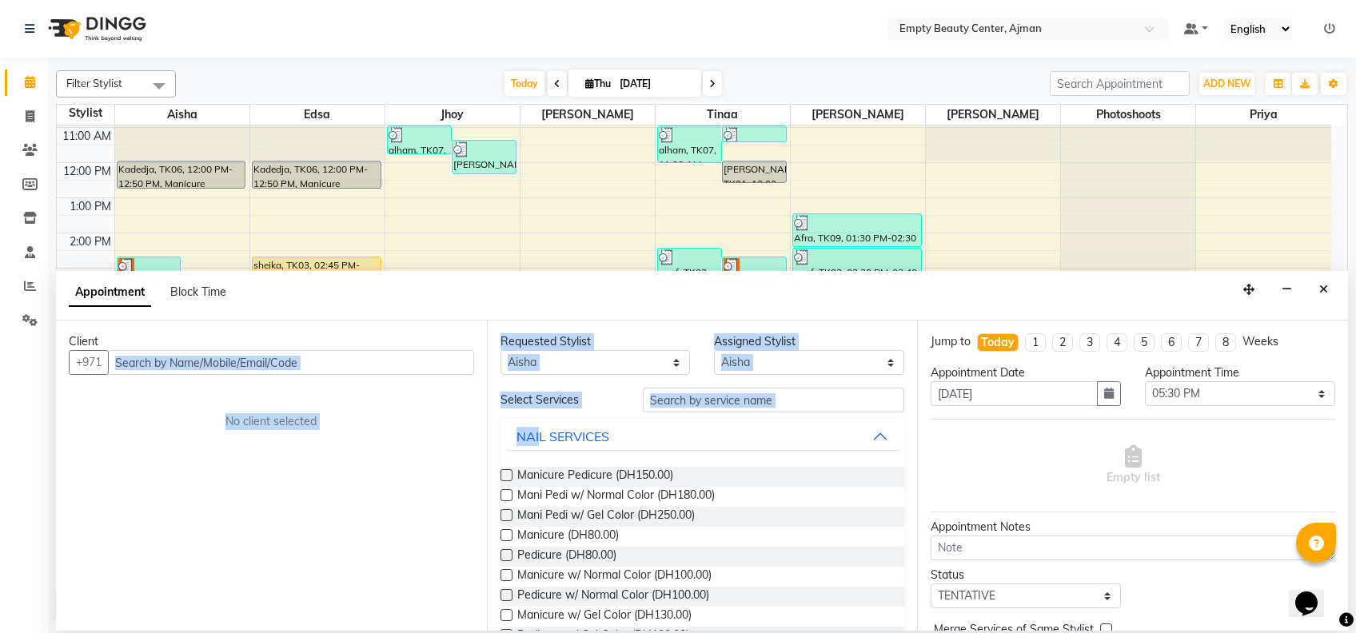
drag, startPoint x: 537, startPoint y: 417, endPoint x: 425, endPoint y: 361, distance: 125.2
click at [425, 361] on div "Client +971 No client selected Requested Stylist Any [PERSON_NAME] Edsa jhoy [P…" at bounding box center [702, 476] width 1292 height 310
click at [425, 361] on input "text" at bounding box center [291, 362] width 366 height 25
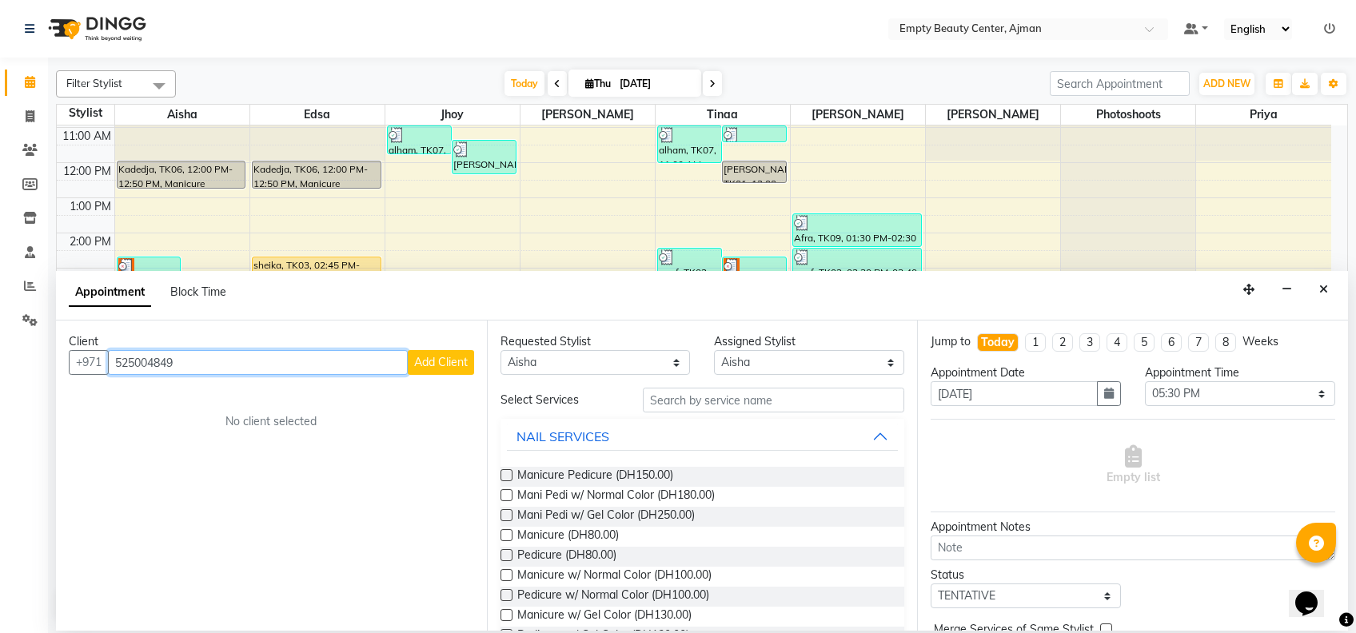
type input "525004849"
click at [425, 361] on span "Add Client" at bounding box center [441, 362] width 54 height 14
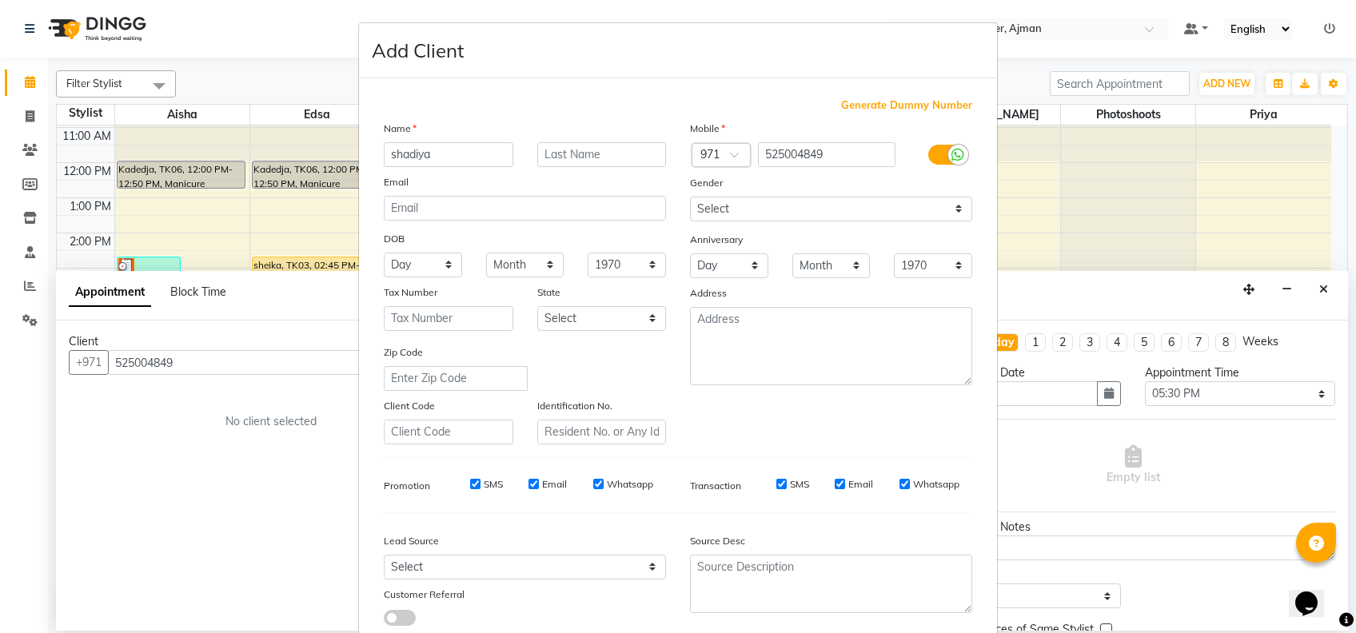
type input "shadiya"
click at [755, 201] on select "Select [DEMOGRAPHIC_DATA] [DEMOGRAPHIC_DATA] Other Prefer Not To Say" at bounding box center [831, 209] width 282 height 25
select select "[DEMOGRAPHIC_DATA]"
click at [690, 197] on select "Select [DEMOGRAPHIC_DATA] [DEMOGRAPHIC_DATA] Other Prefer Not To Say" at bounding box center [831, 209] width 282 height 25
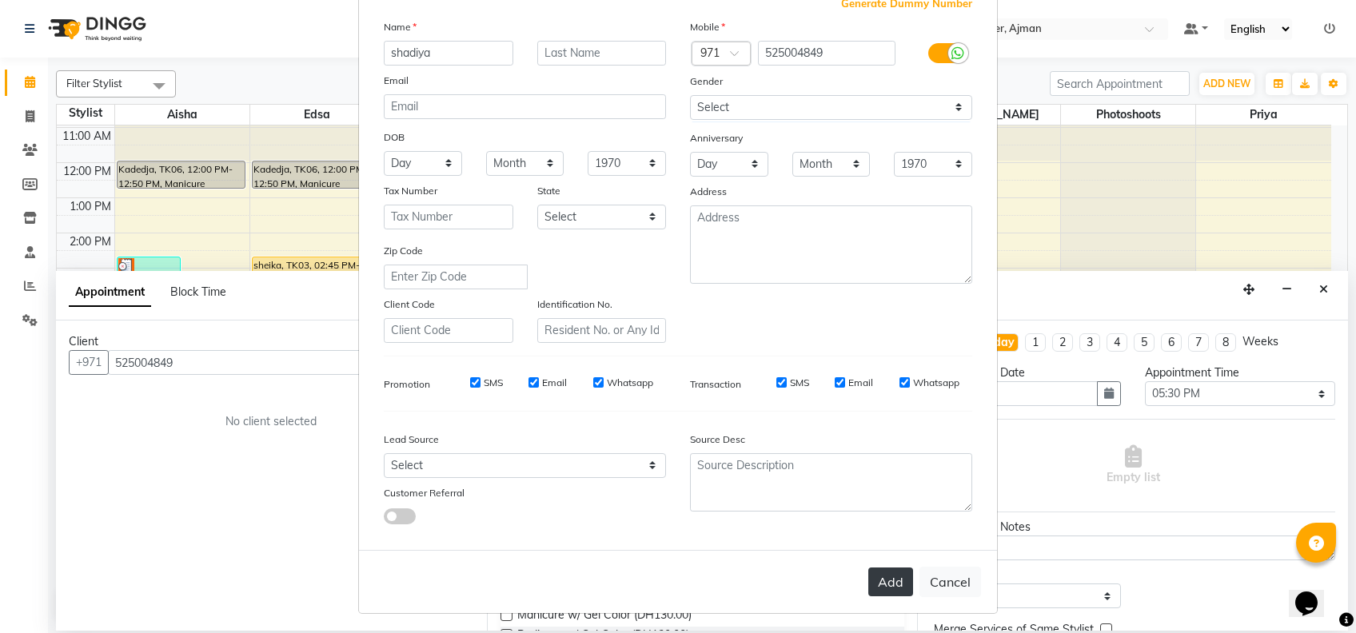
click at [887, 581] on button "Add" at bounding box center [891, 582] width 45 height 29
select select
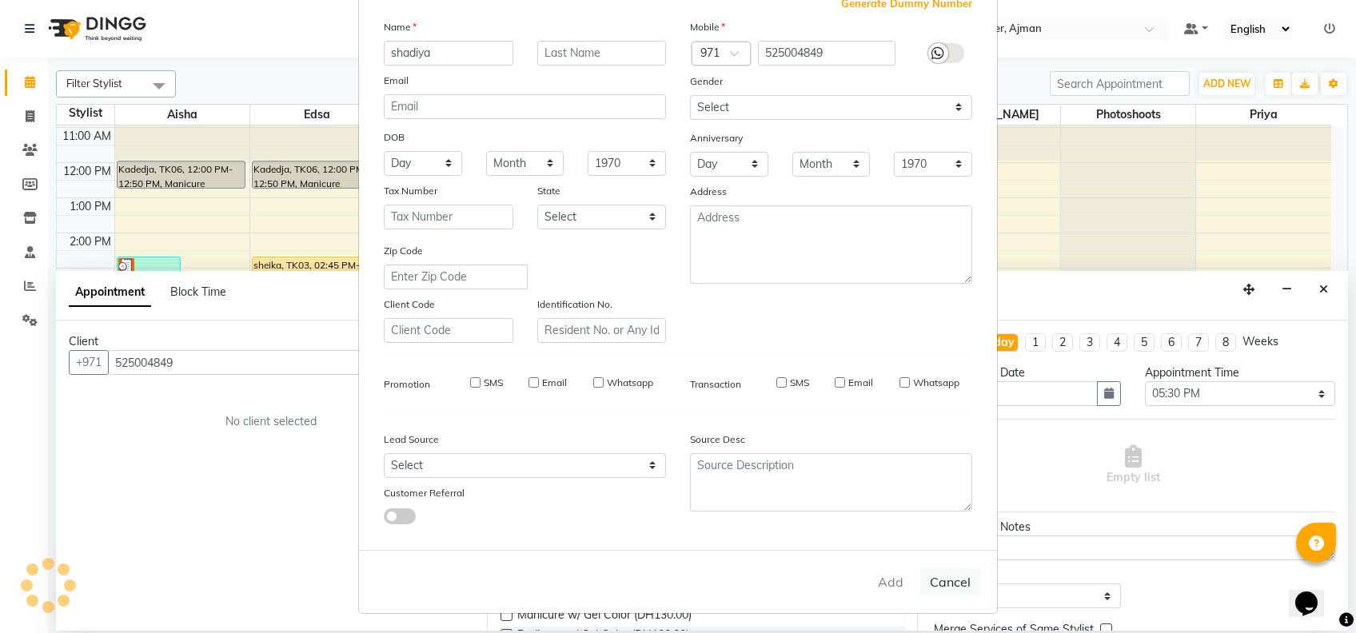
select select
checkbox input "false"
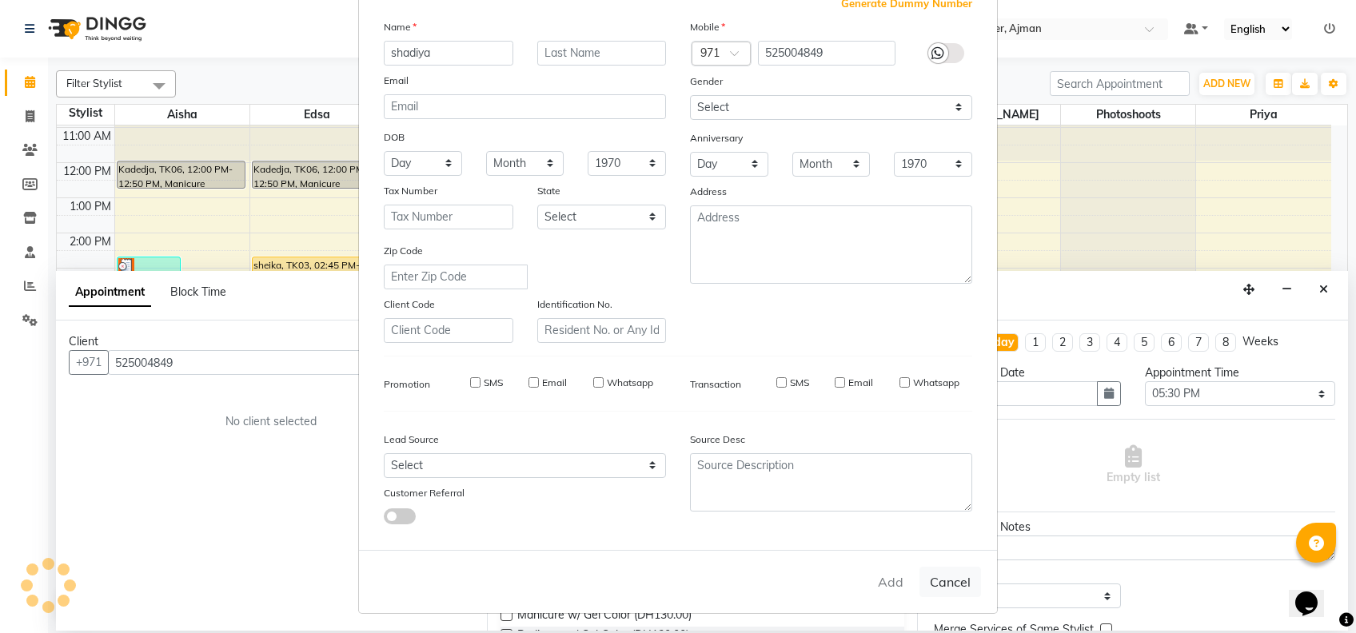
checkbox input "false"
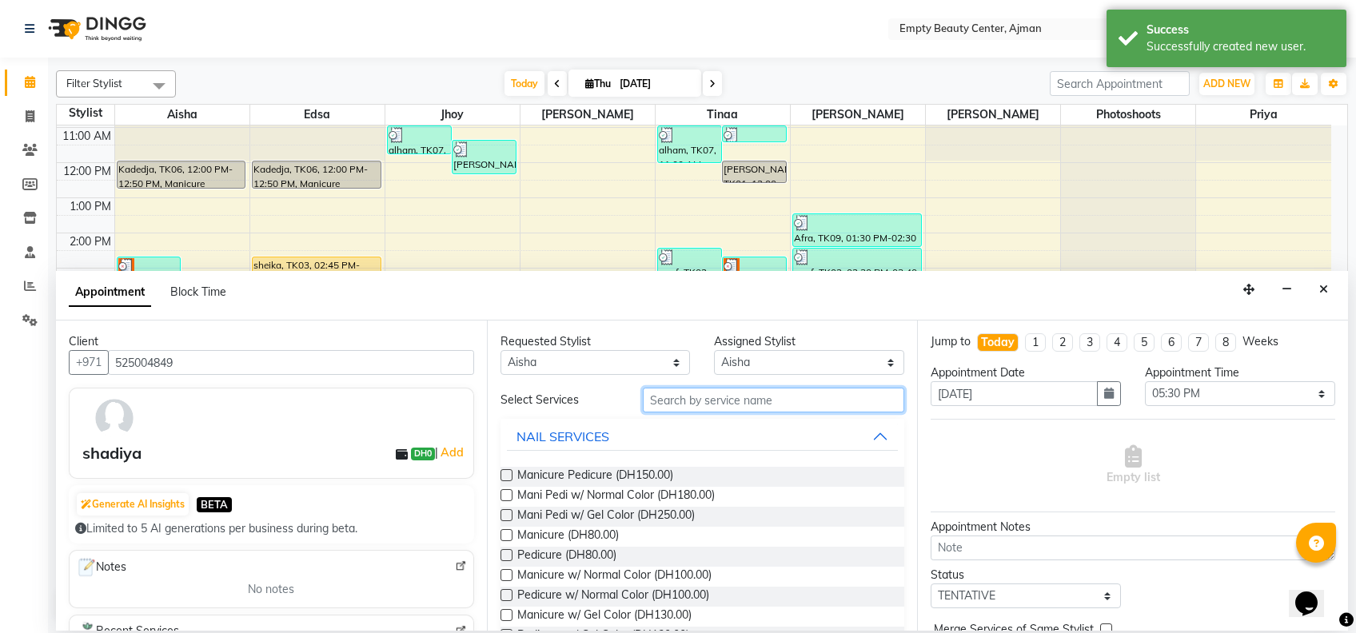
click at [701, 398] on input "text" at bounding box center [774, 400] width 262 height 25
click at [633, 473] on span "Manicure Pedicure (DH150.00)" at bounding box center [595, 477] width 156 height 20
checkbox input "false"
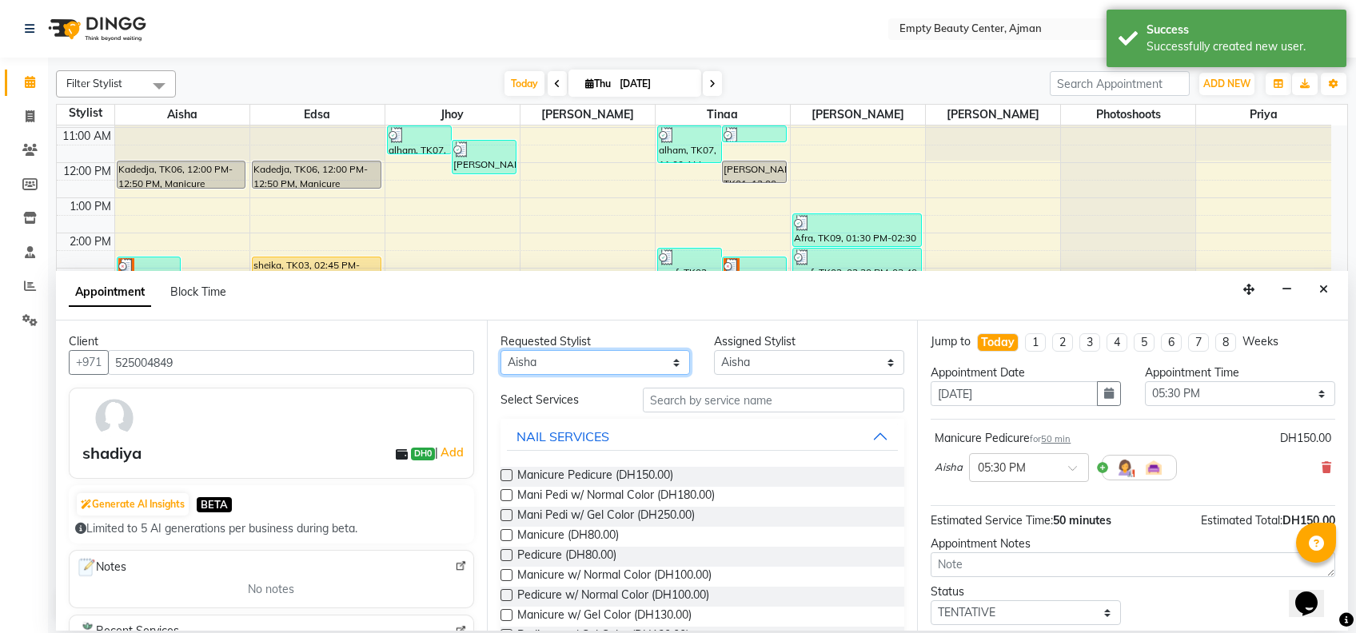
click at [640, 367] on select "Any [PERSON_NAME] Edsa jhoy [PERSON_NAME] Photoshoots Priya [PERSON_NAME] [PERS…" at bounding box center [596, 362] width 190 height 25
select select "43428"
click at [501, 350] on select "Any [PERSON_NAME] Edsa jhoy [PERSON_NAME] Photoshoots Priya [PERSON_NAME] [PERS…" at bounding box center [596, 362] width 190 height 25
select select "43428"
click at [666, 468] on span "Manicure Pedicure (DH150.00)" at bounding box center [595, 477] width 156 height 20
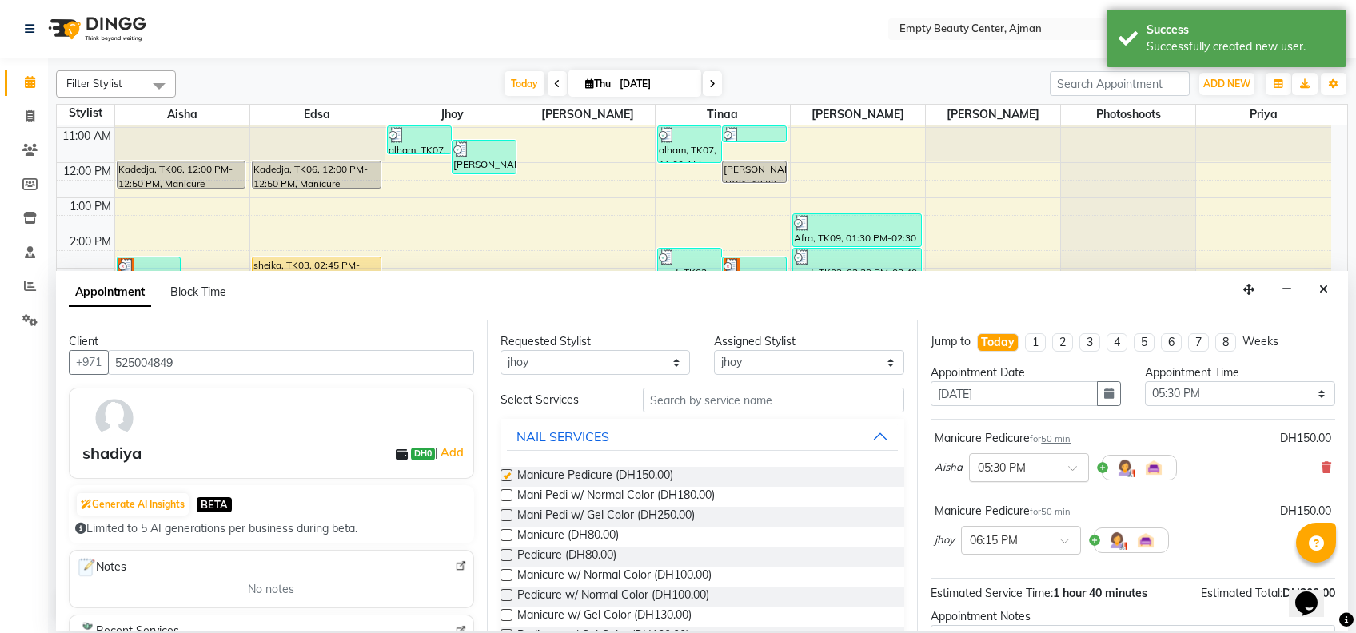
checkbox input "false"
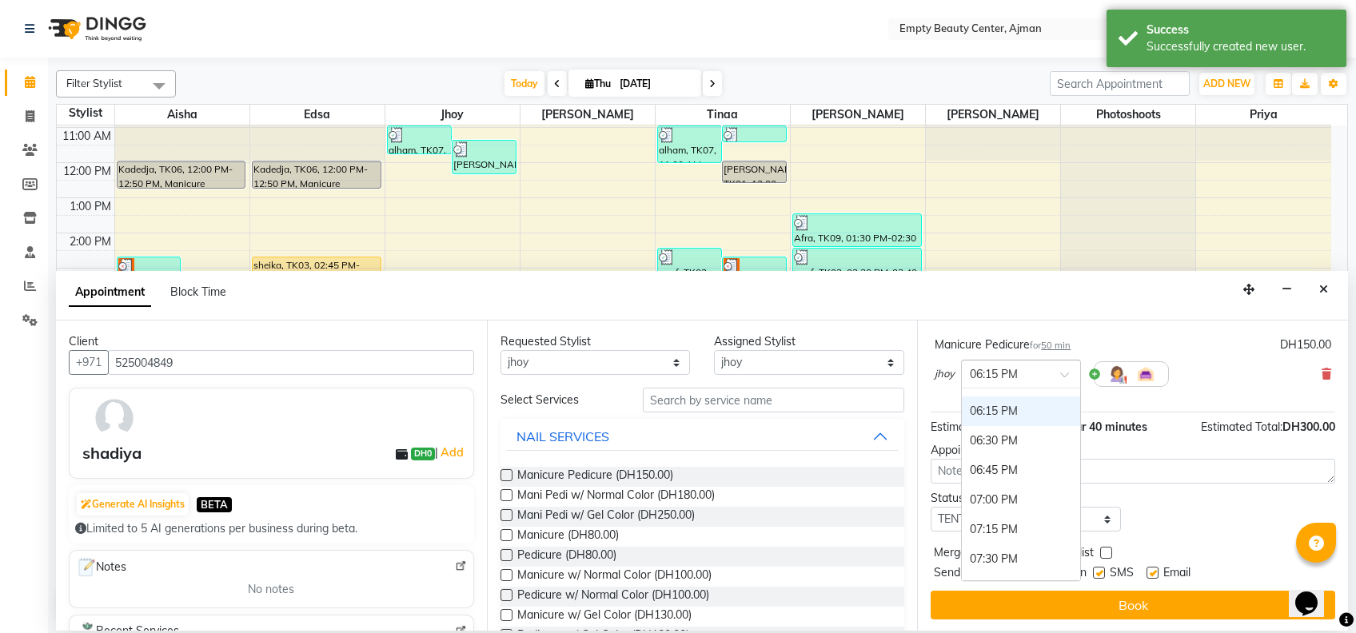
drag, startPoint x: 1017, startPoint y: 383, endPoint x: 1007, endPoint y: 537, distance: 153.9
click at [1007, 389] on ng-select "× 06:15 PM 01:00 AM (No Shift) 01:15 AM (No Shift) 01:30 AM (No Shift) 01:45 AM…" at bounding box center [1021, 374] width 120 height 29
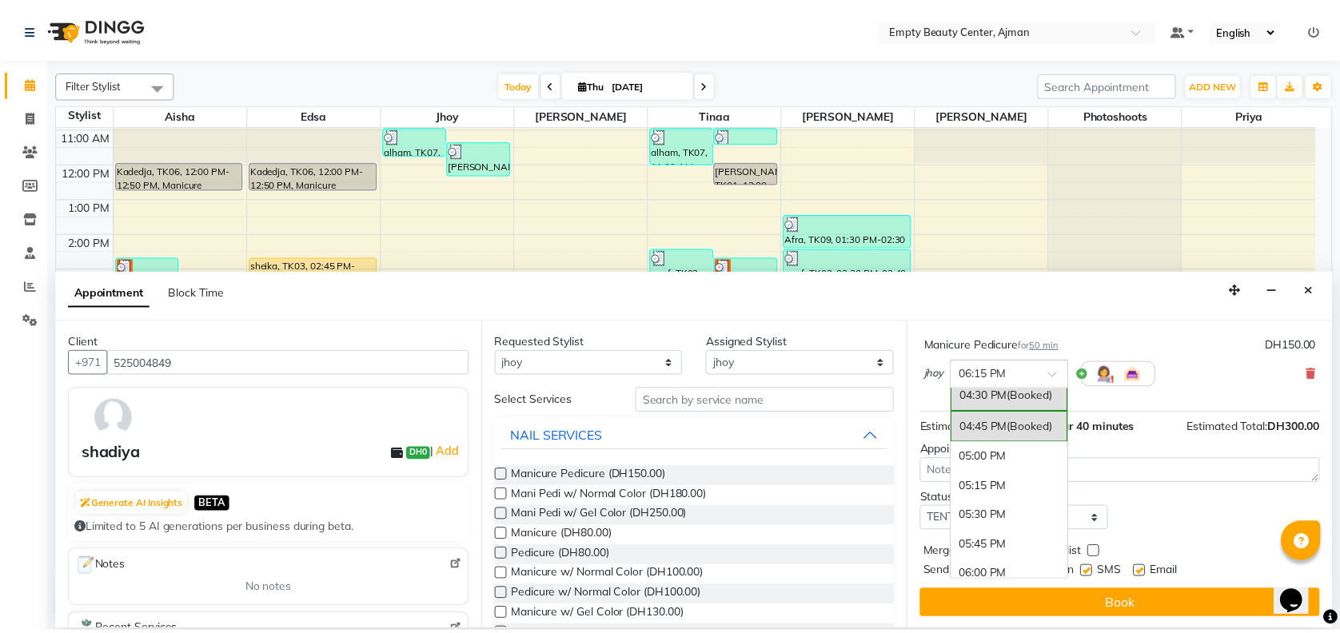
scroll to position [1907, 0]
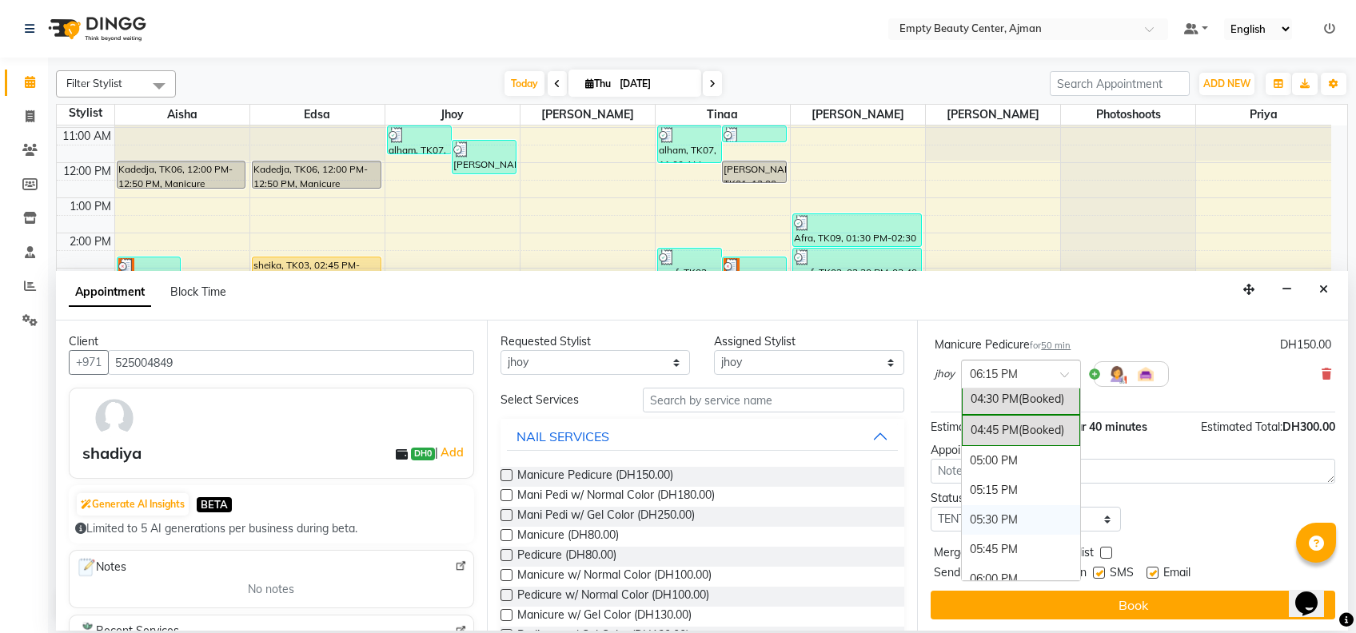
click at [1008, 523] on div "05:30 PM" at bounding box center [1021, 520] width 118 height 30
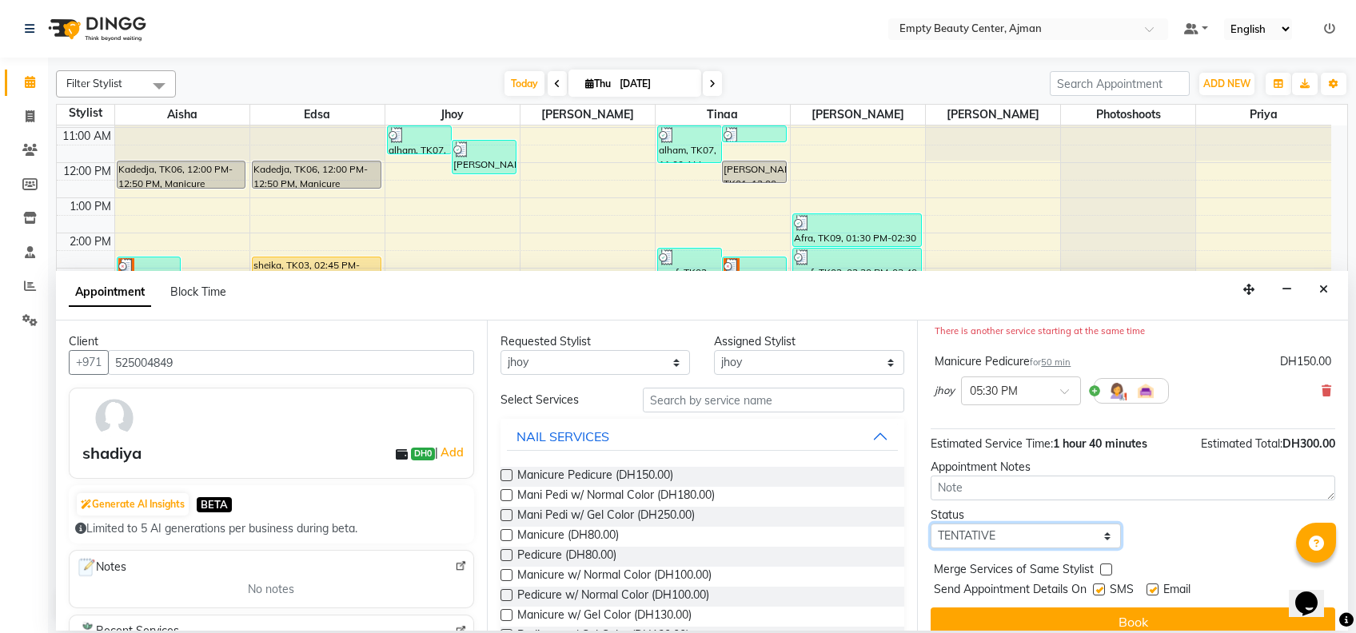
click at [1065, 541] on select "Select TENTATIVE CONFIRM CHECK-IN UPCOMING" at bounding box center [1026, 536] width 190 height 25
select select "confirm booking"
click at [931, 524] on select "Select TENTATIVE CONFIRM CHECK-IN UPCOMING" at bounding box center [1026, 536] width 190 height 25
click at [1107, 572] on label at bounding box center [1107, 570] width 12 height 12
click at [1107, 572] on input "checkbox" at bounding box center [1106, 571] width 10 height 10
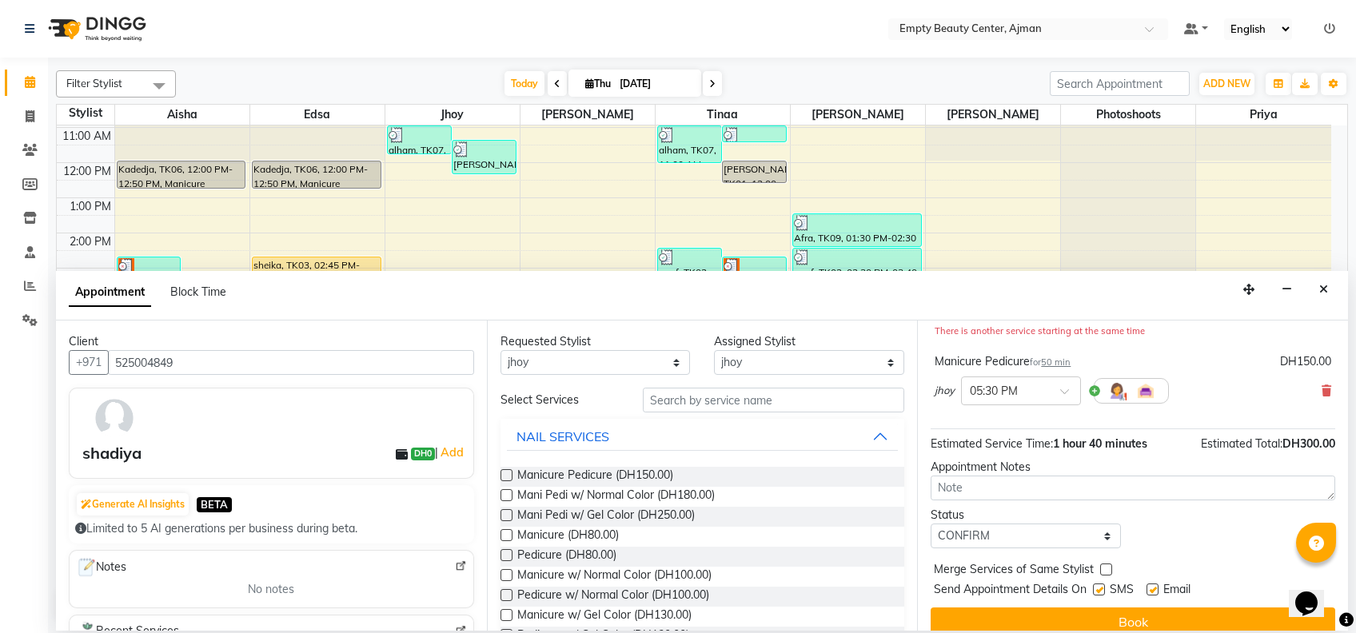
checkbox input "true"
click at [1169, 632] on div "Select Location × Empty Beauty Center, Ajman Default Panel My Panel English ENG…" at bounding box center [678, 316] width 1356 height 633
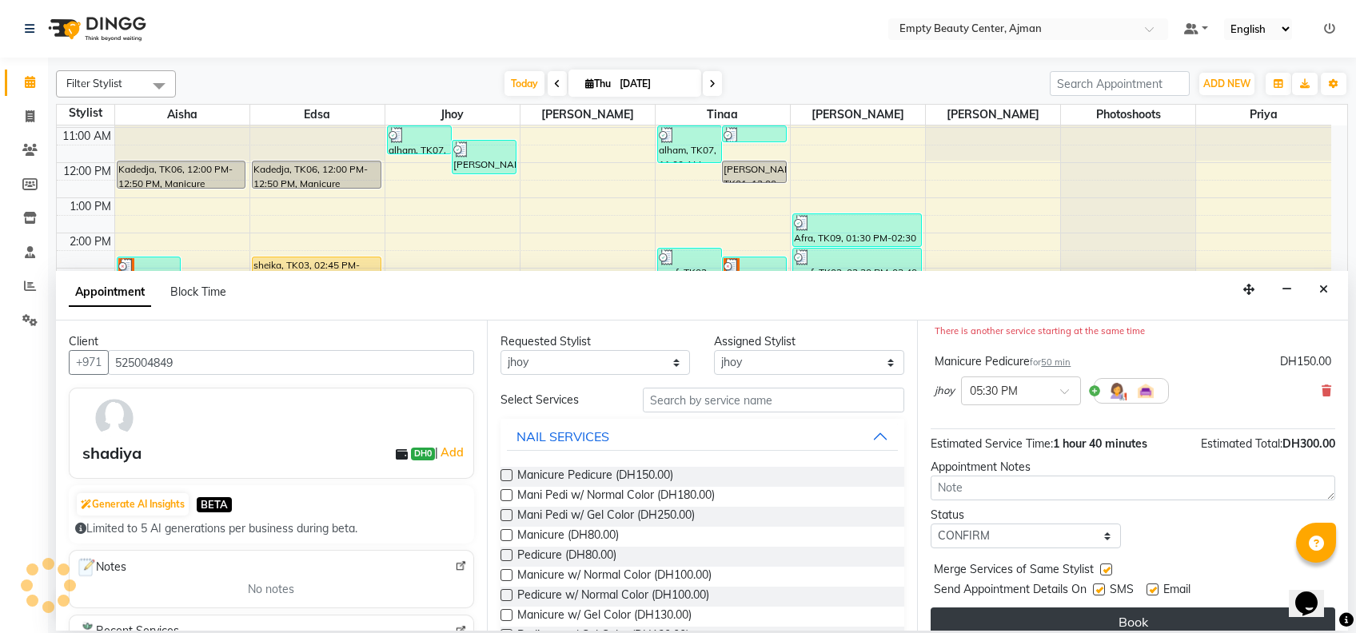
click at [1147, 623] on button "Book" at bounding box center [1133, 622] width 405 height 29
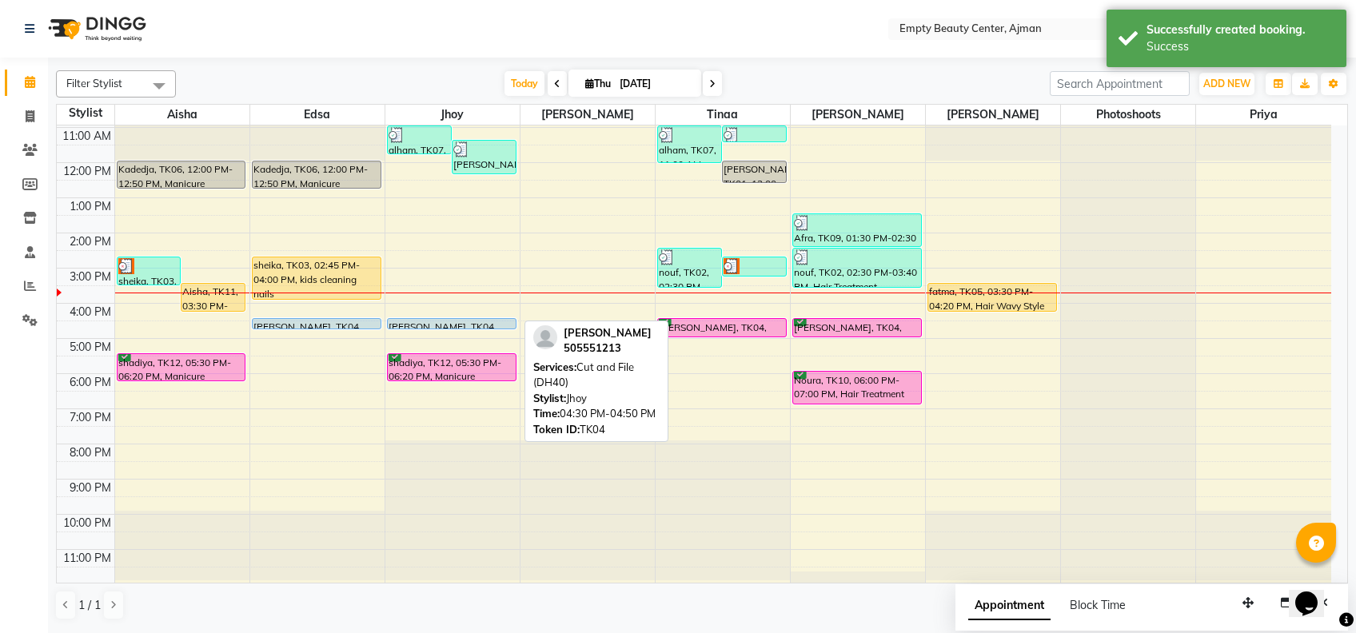
click at [440, 326] on div at bounding box center [452, 329] width 128 height 6
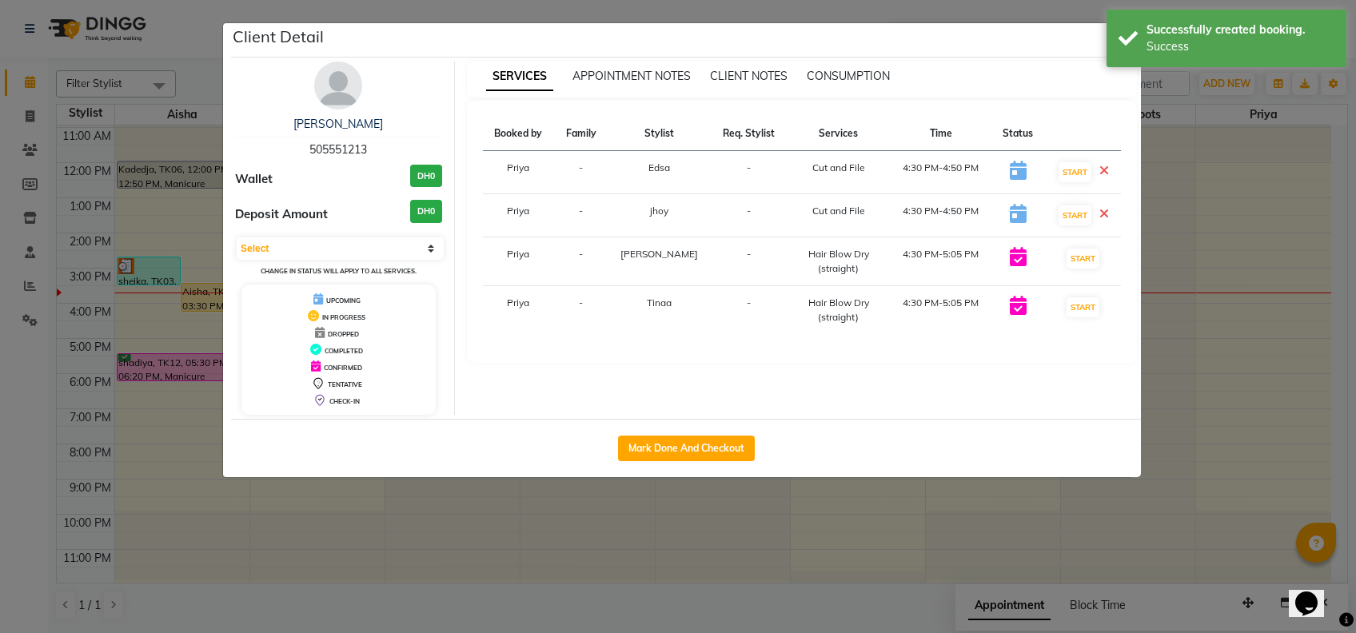
click at [529, 561] on ngb-modal-window "Client Detail [PERSON_NAME] 505551213 Wallet DH0 Deposit Amount DH0 Select IN S…" at bounding box center [678, 316] width 1356 height 633
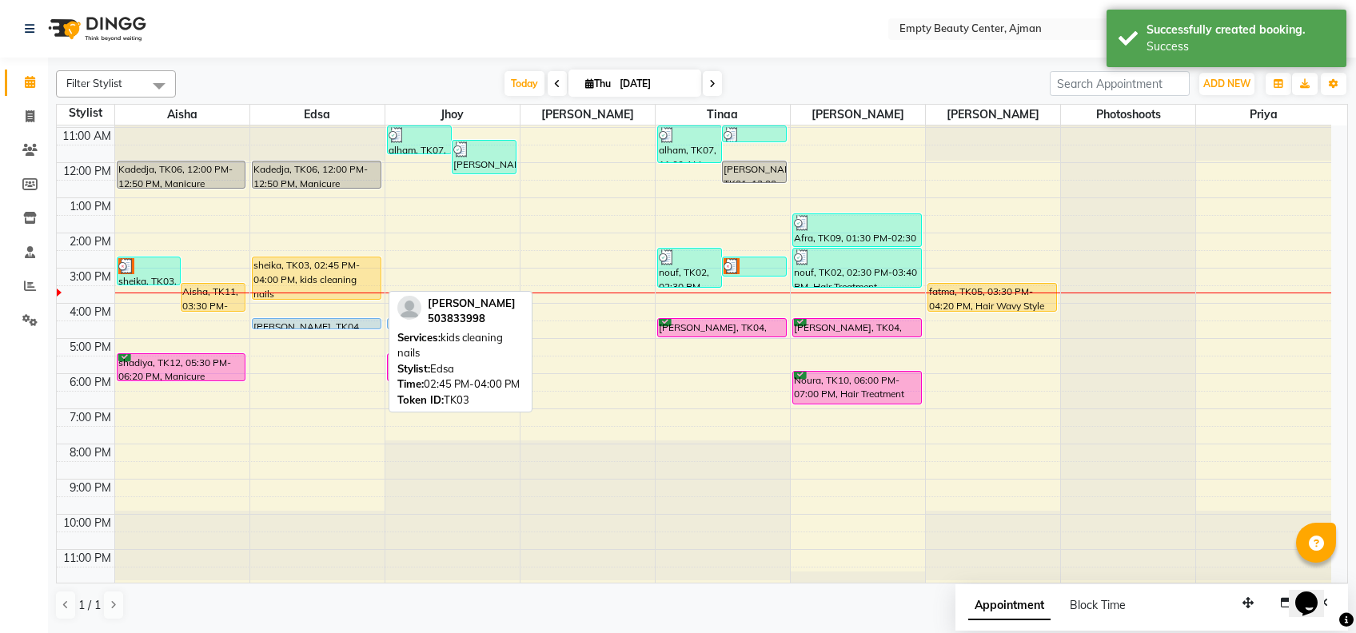
click at [338, 263] on div "sheika, TK03, 02:45 PM-04:00 PM, kids cleaning nails" at bounding box center [317, 279] width 128 height 42
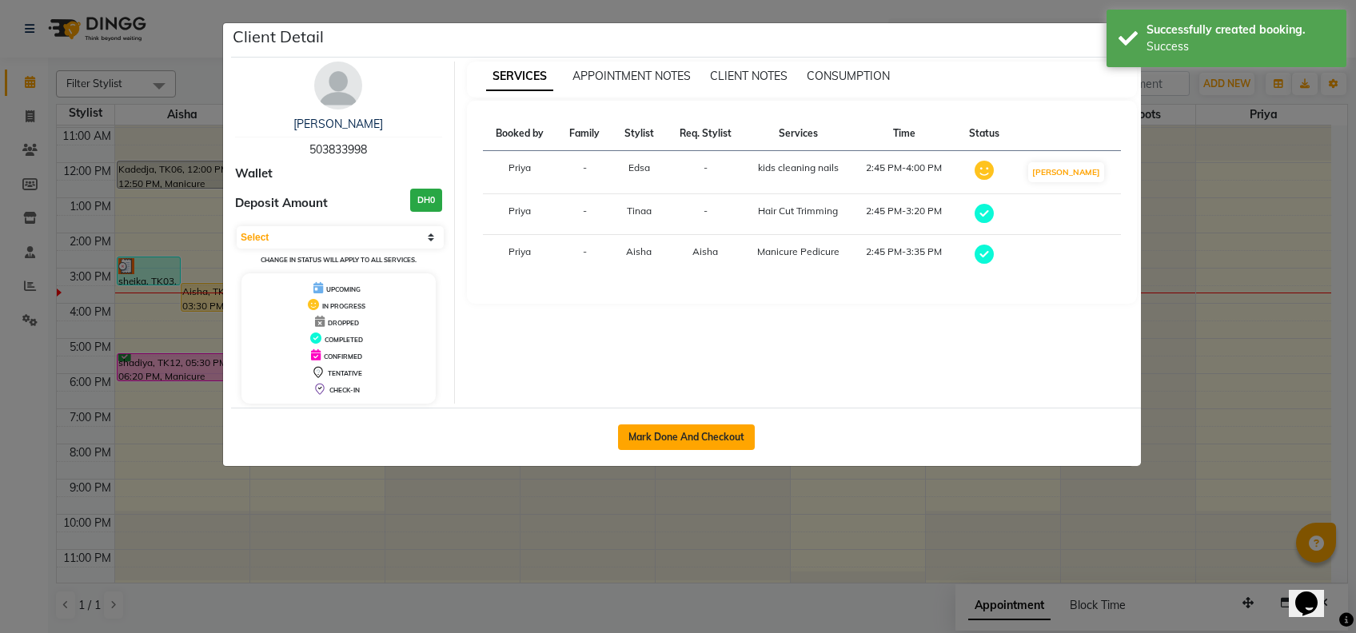
click at [671, 445] on button "Mark Done And Checkout" at bounding box center [686, 438] width 137 height 26
select select "service"
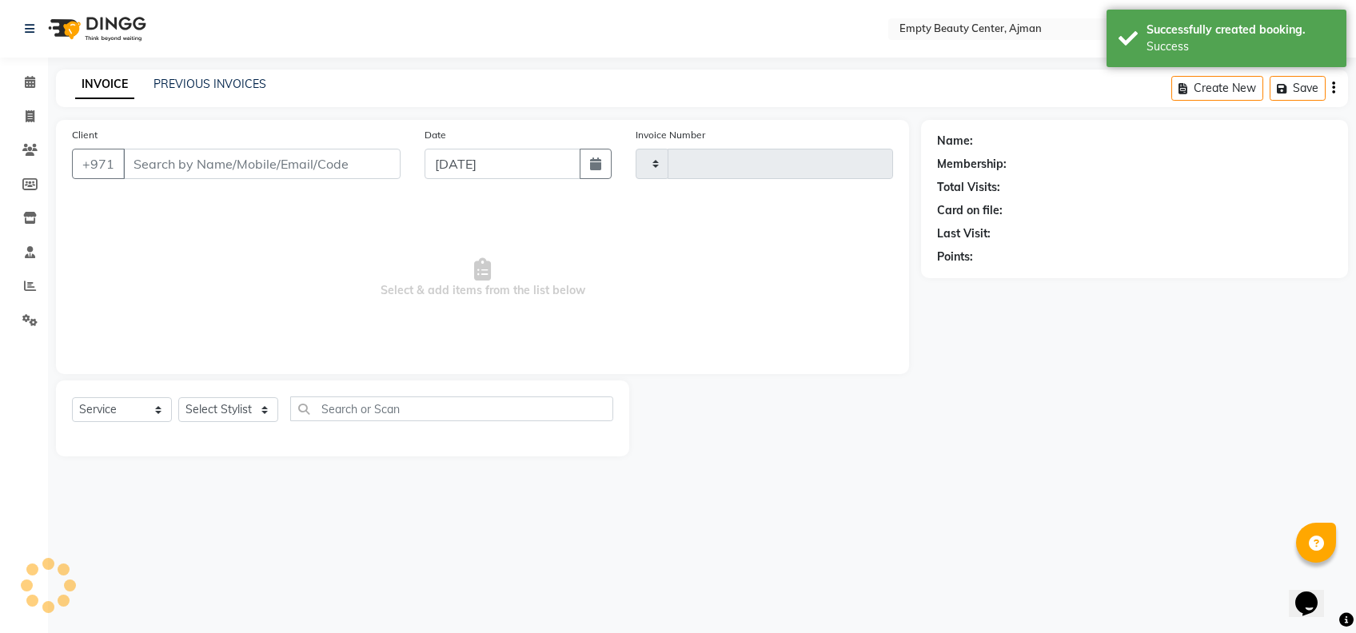
type input "2218"
select select "769"
type input "503833998"
select select "18086"
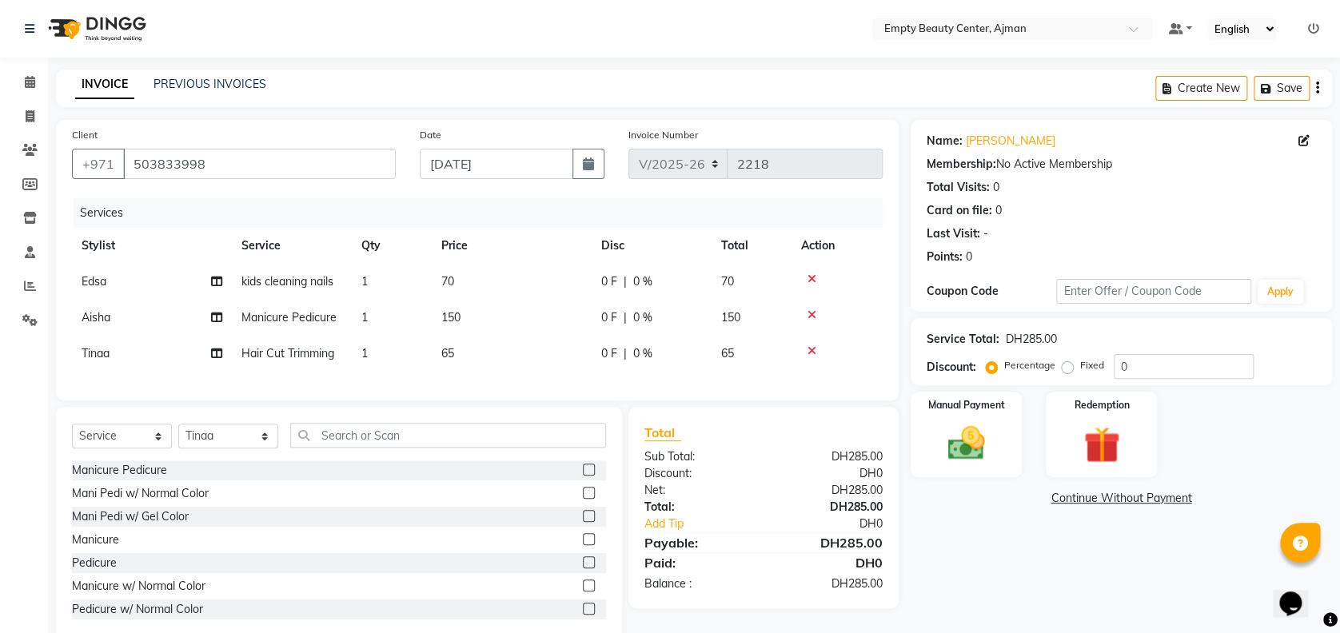
click at [454, 279] on td "70" at bounding box center [512, 282] width 160 height 36
select select "26290"
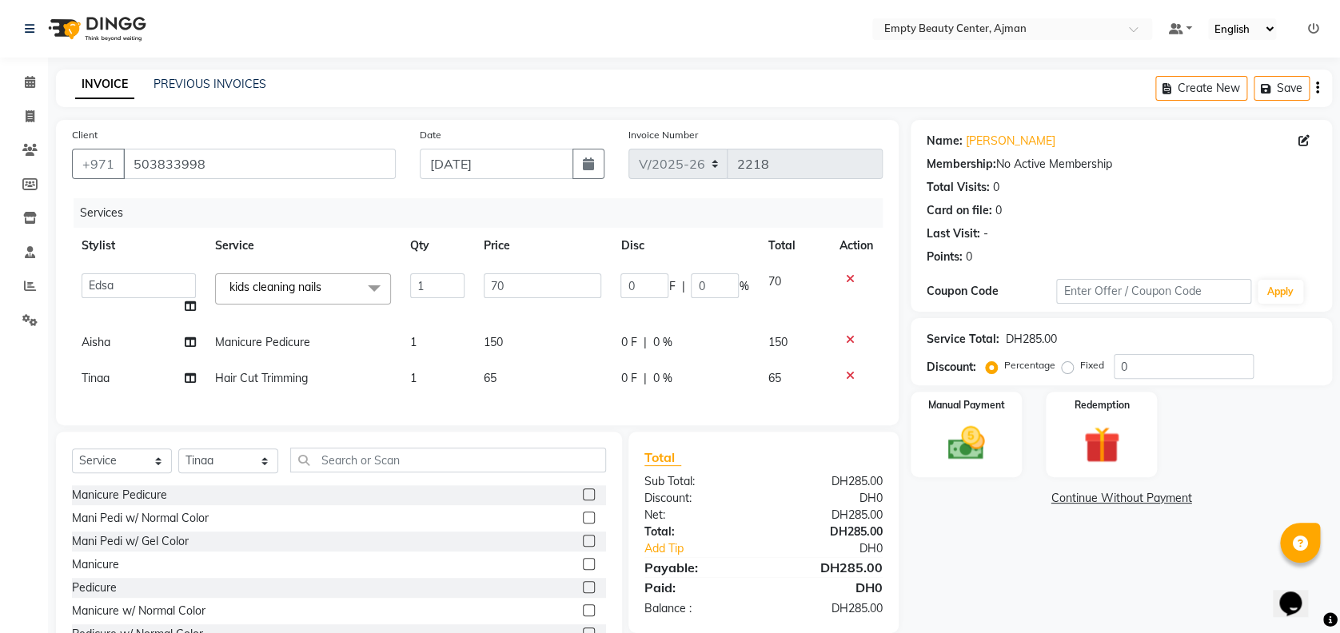
click at [454, 279] on input "1" at bounding box center [437, 286] width 54 height 25
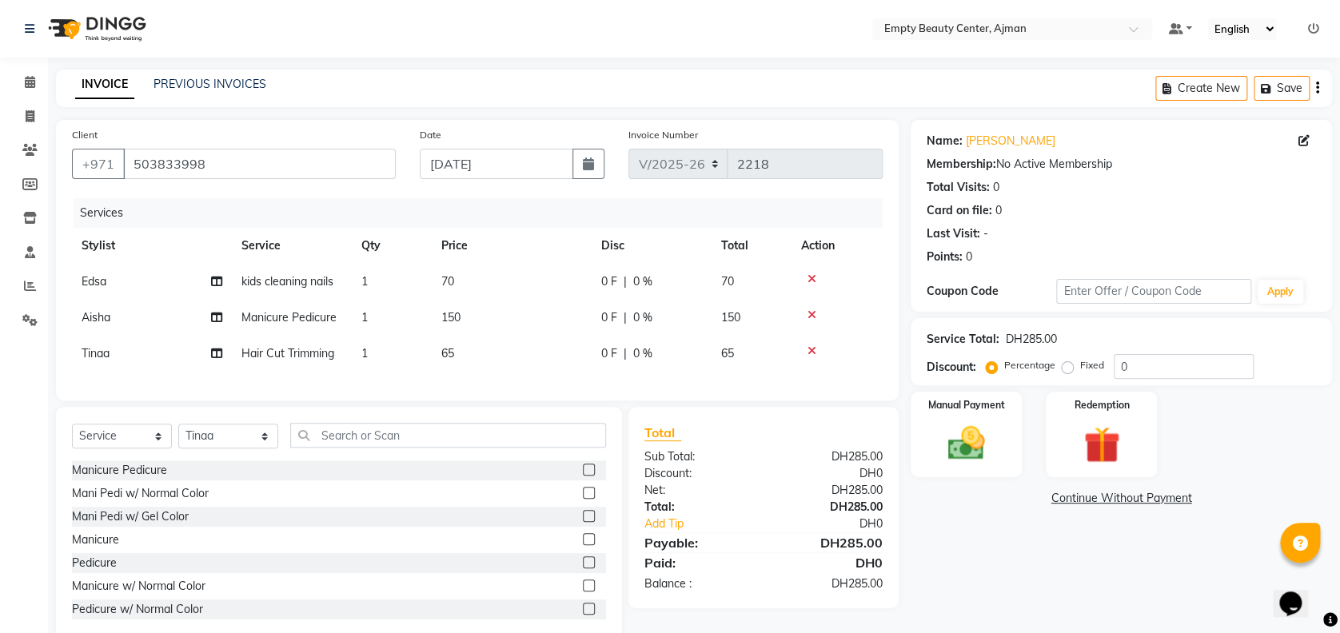
click at [545, 288] on td "70" at bounding box center [512, 282] width 160 height 36
select select "26290"
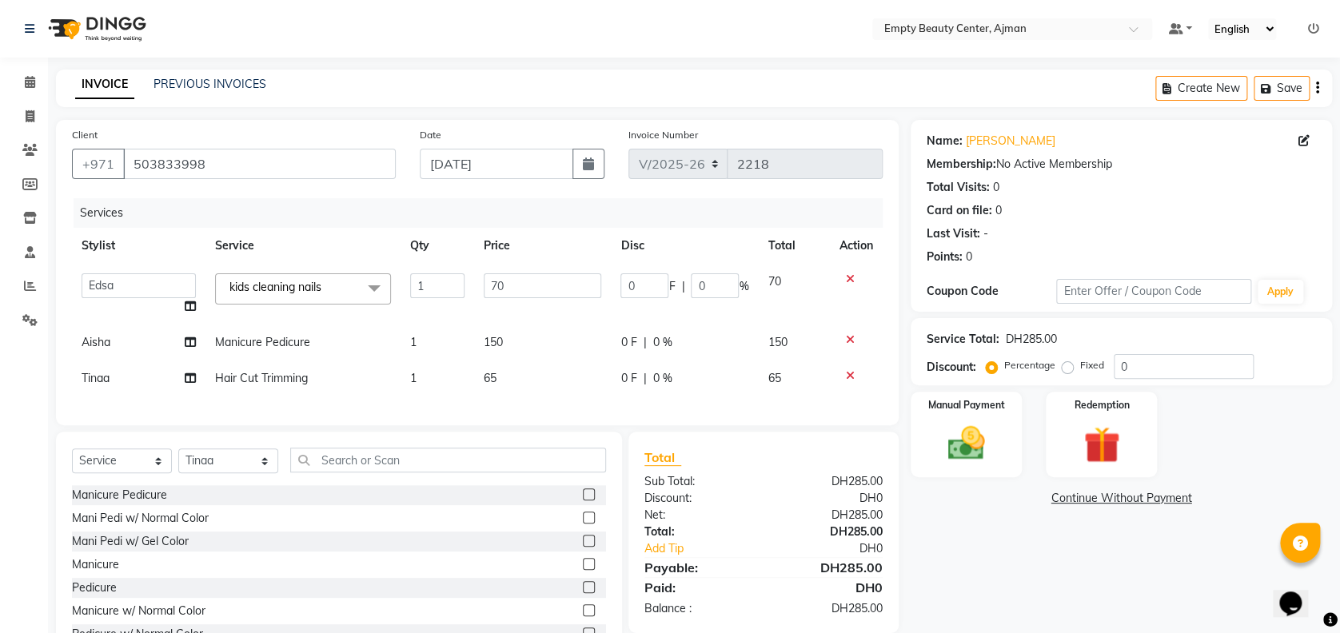
click at [545, 288] on input "70" at bounding box center [543, 286] width 118 height 25
type input "7"
type input "50"
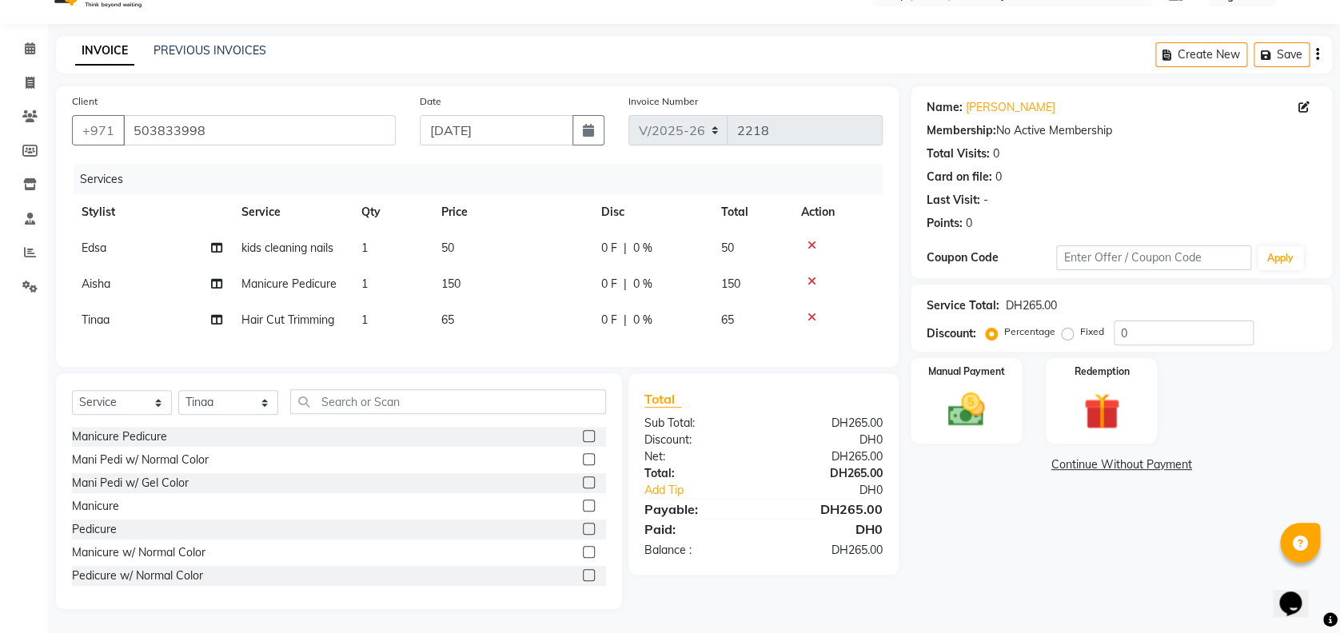
click at [521, 314] on td "65" at bounding box center [512, 320] width 160 height 36
select select "18086"
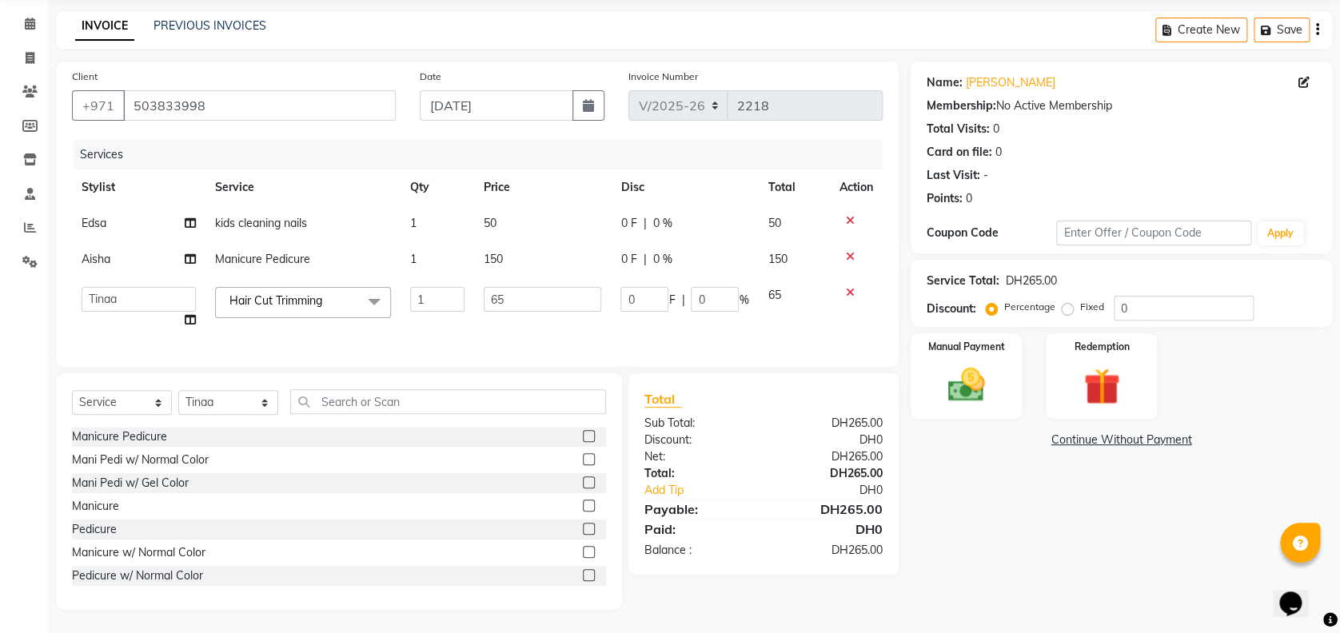
click at [537, 310] on td "65" at bounding box center [542, 308] width 137 height 61
click at [546, 287] on input "65" at bounding box center [543, 299] width 118 height 25
type input "6"
type input "5"
type input "50"
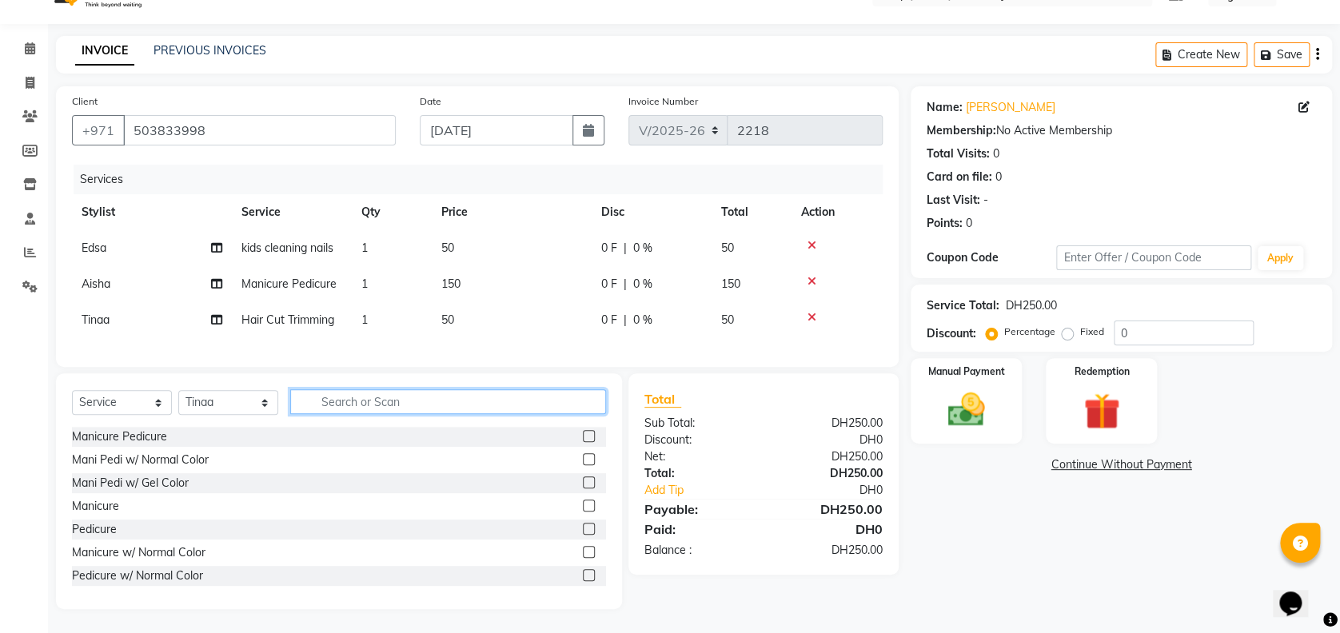
scroll to position [50, 0]
click at [460, 399] on input "text" at bounding box center [448, 402] width 316 height 25
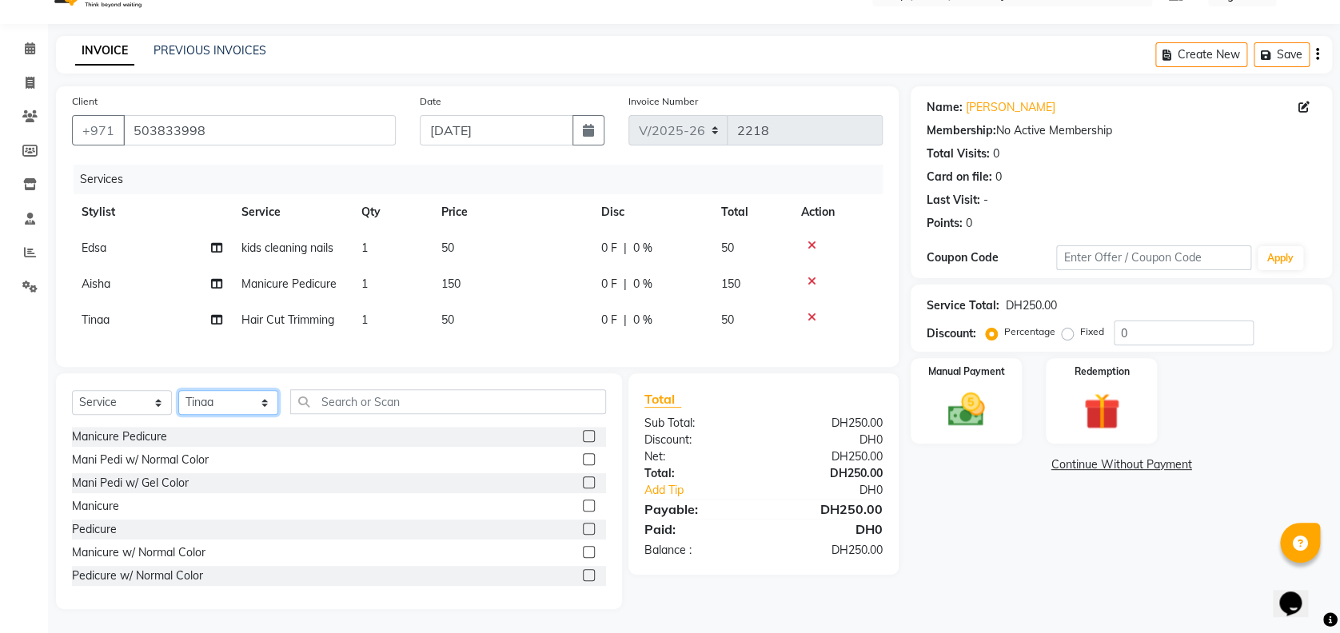
click at [243, 397] on select "Select Stylist [PERSON_NAME] Edsa jhoy [PERSON_NAME] Photoshoots [PERSON_NAME] …" at bounding box center [228, 402] width 100 height 25
select select "26290"
click at [178, 390] on select "Select Stylist [PERSON_NAME] Edsa jhoy [PERSON_NAME] Photoshoots [PERSON_NAME] …" at bounding box center [228, 402] width 100 height 25
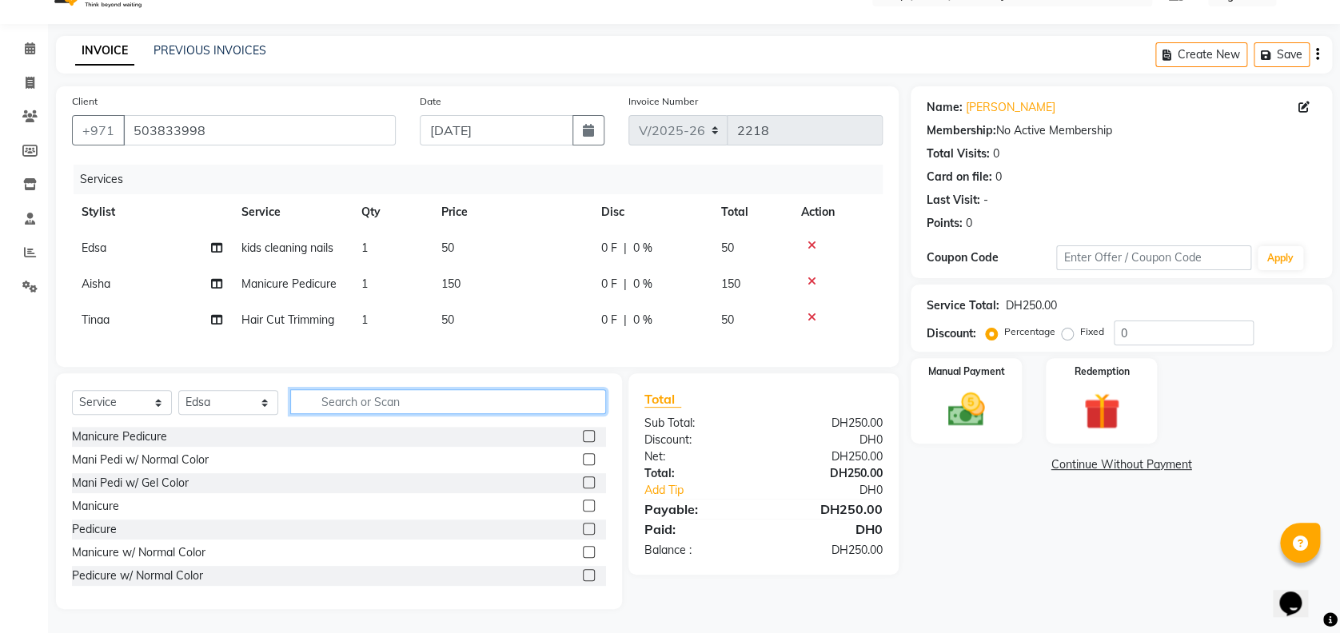
click at [431, 410] on input "text" at bounding box center [448, 402] width 316 height 25
type input "kids"
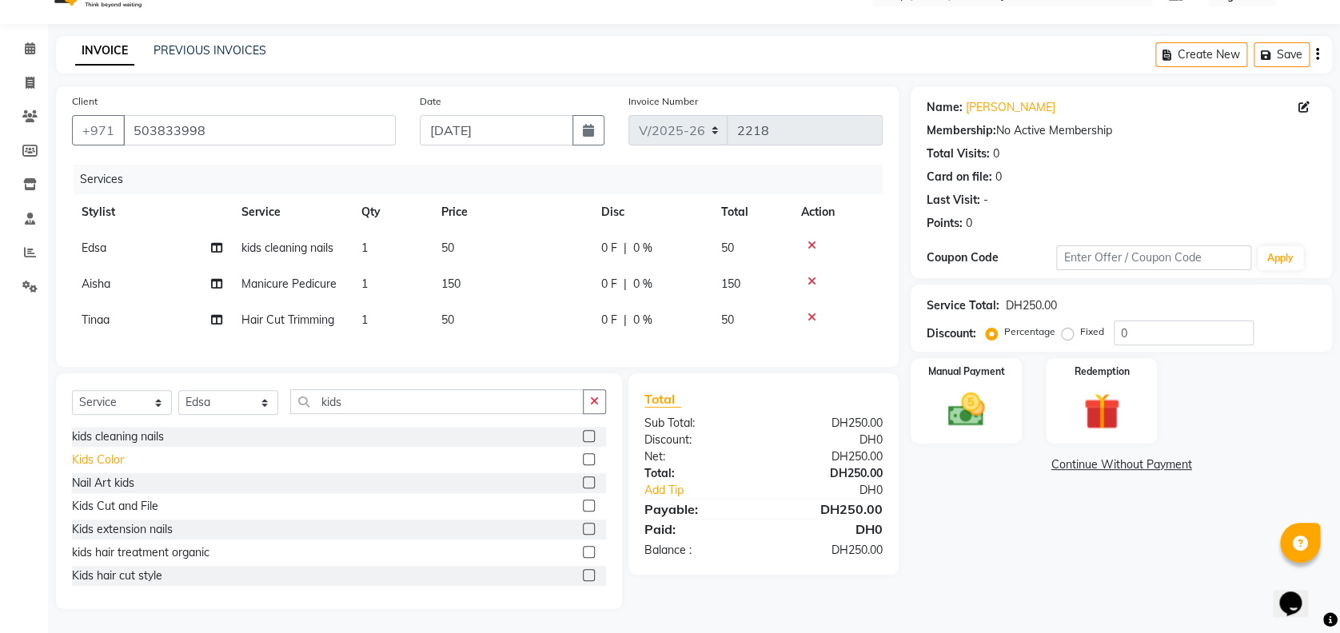
click at [106, 462] on div "Kids Color" at bounding box center [98, 460] width 52 height 17
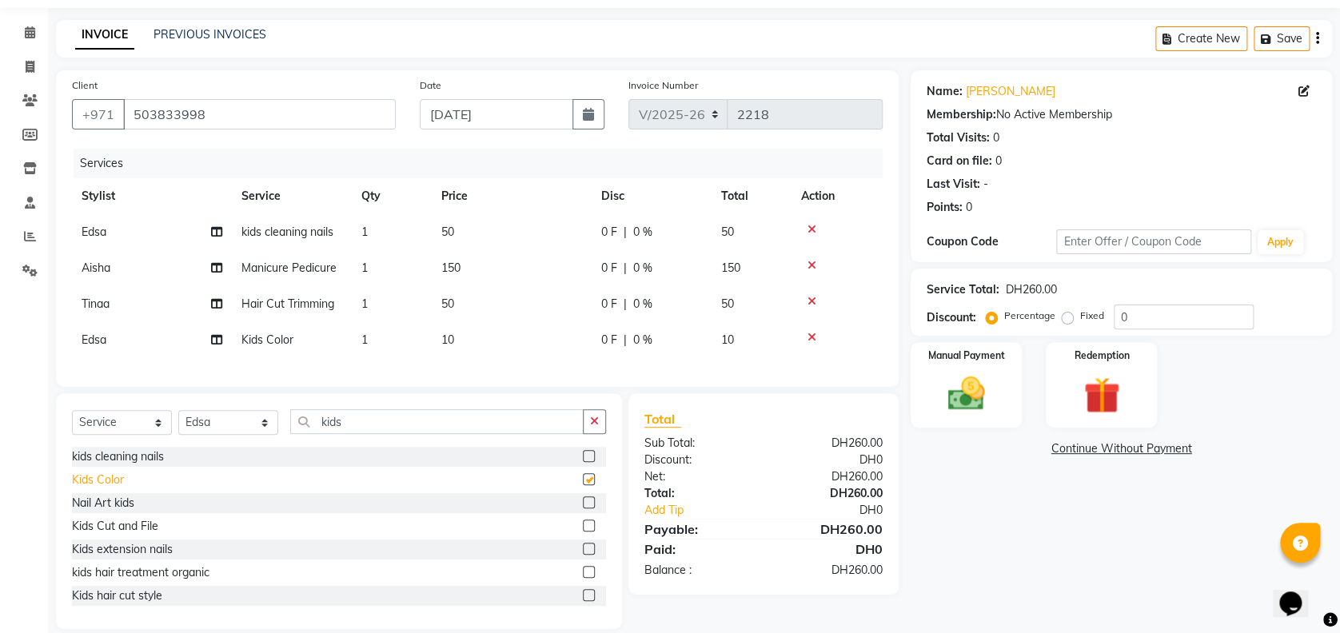
checkbox input "false"
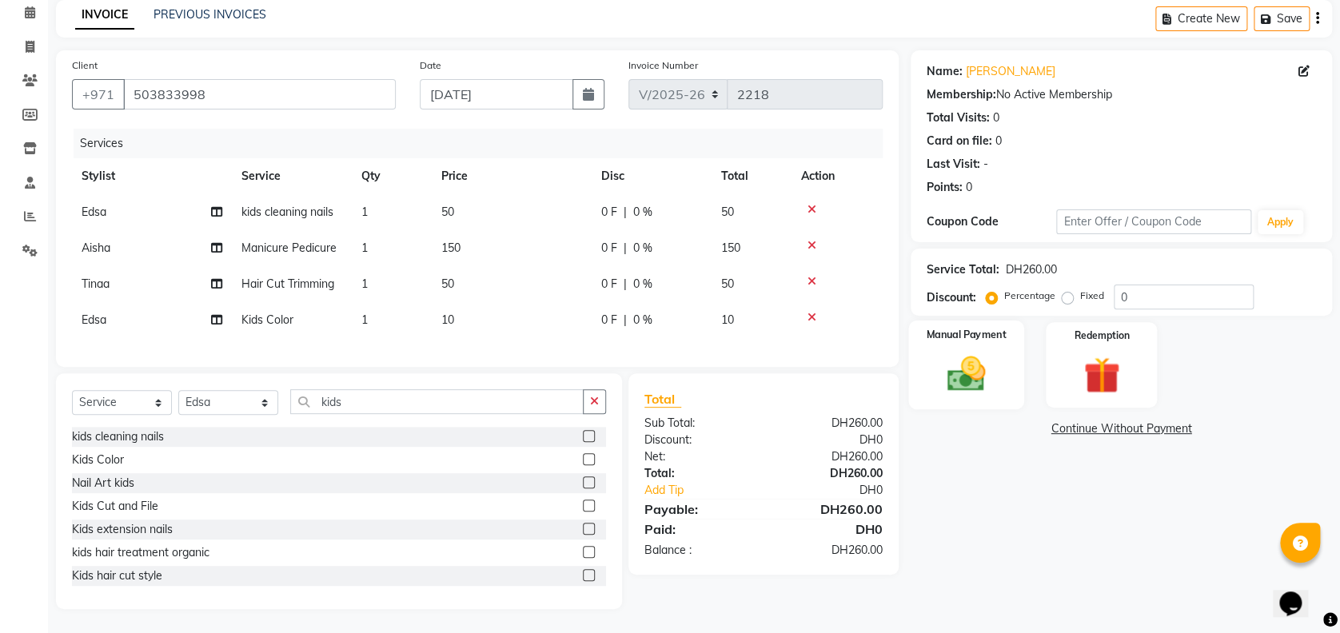
click at [997, 352] on img at bounding box center [967, 374] width 62 height 44
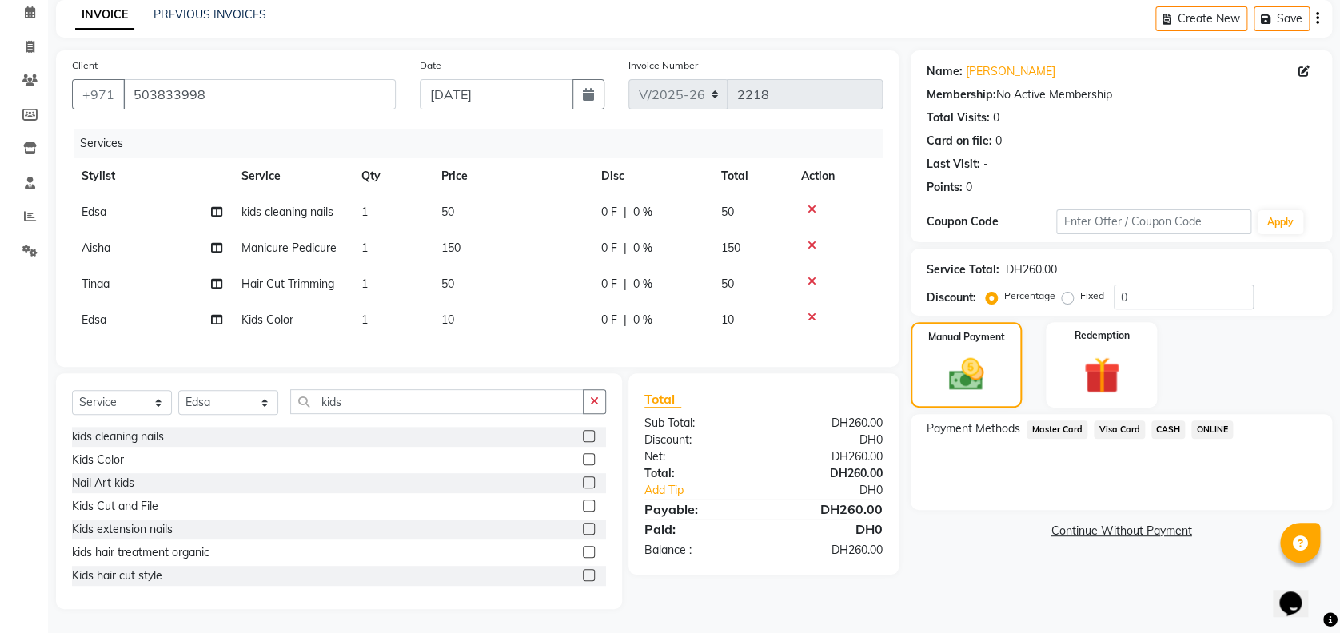
click at [460, 268] on td "50" at bounding box center [512, 284] width 160 height 36
select select "18086"
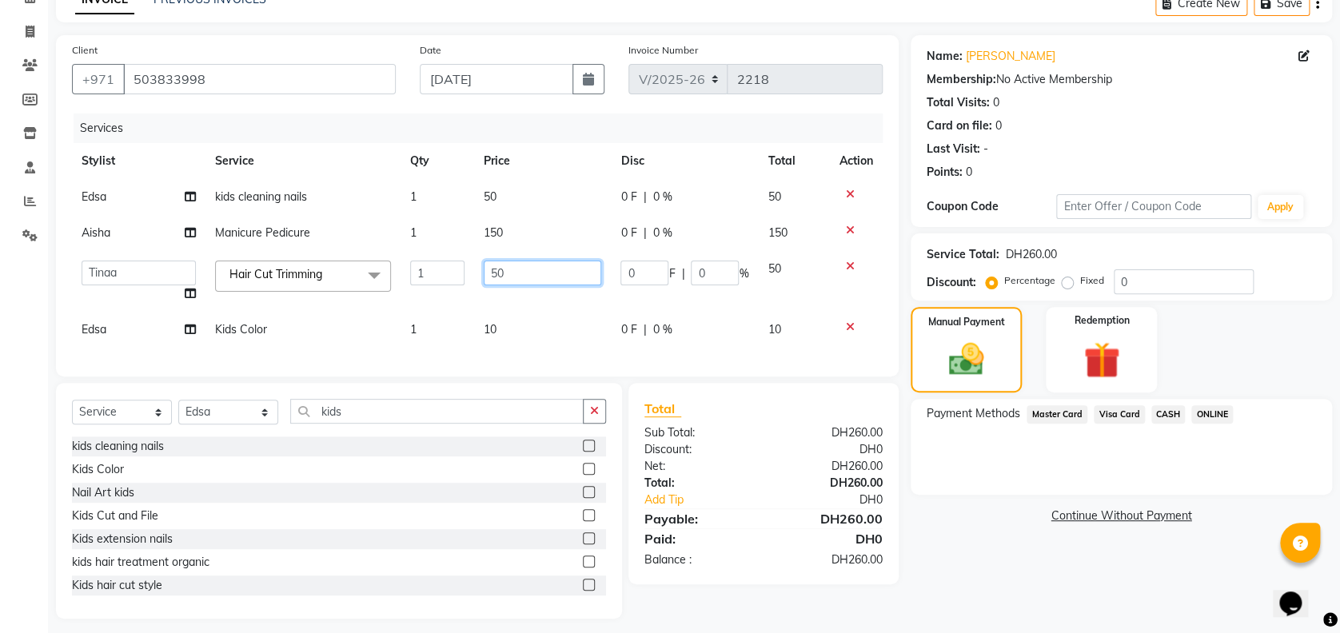
click at [514, 269] on input "50" at bounding box center [543, 273] width 118 height 25
type input "5"
type input "55"
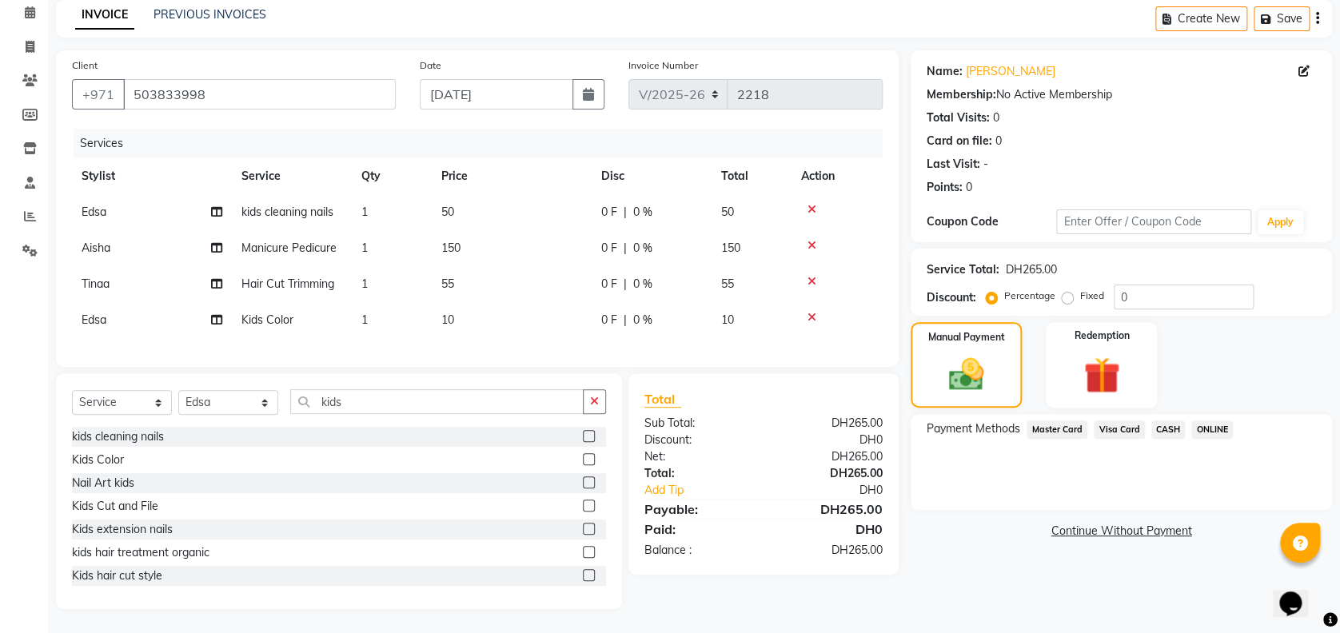
click at [967, 560] on div "Name: [PERSON_NAME] Membership: No Active Membership Total Visits: 0 Card on fi…" at bounding box center [1127, 329] width 433 height 559
click at [1133, 421] on span "Visa Card" at bounding box center [1119, 430] width 51 height 18
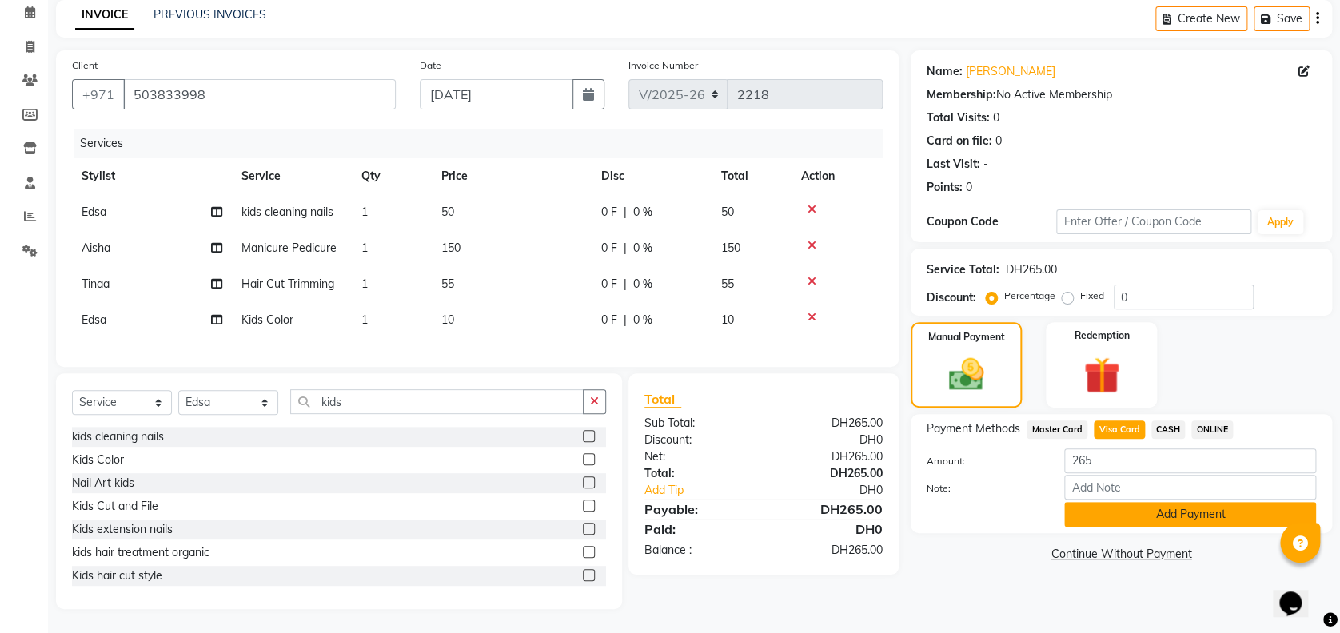
click at [1193, 502] on button "Add Payment" at bounding box center [1191, 514] width 252 height 25
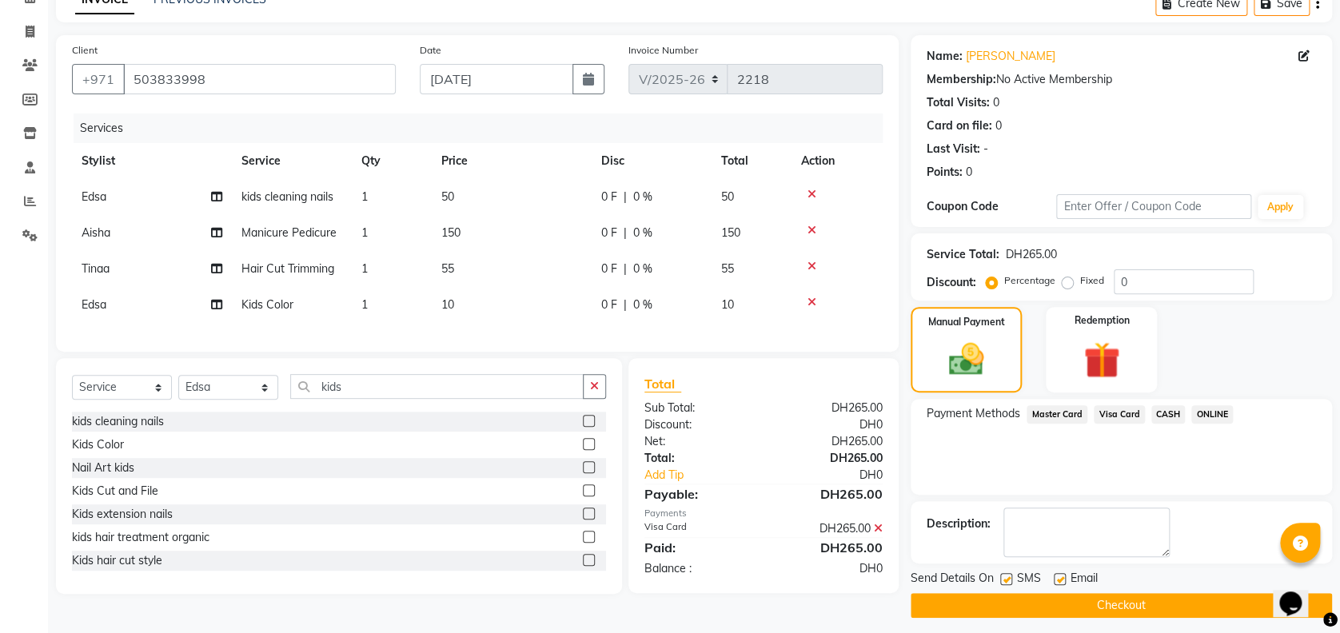
scroll to position [93, 0]
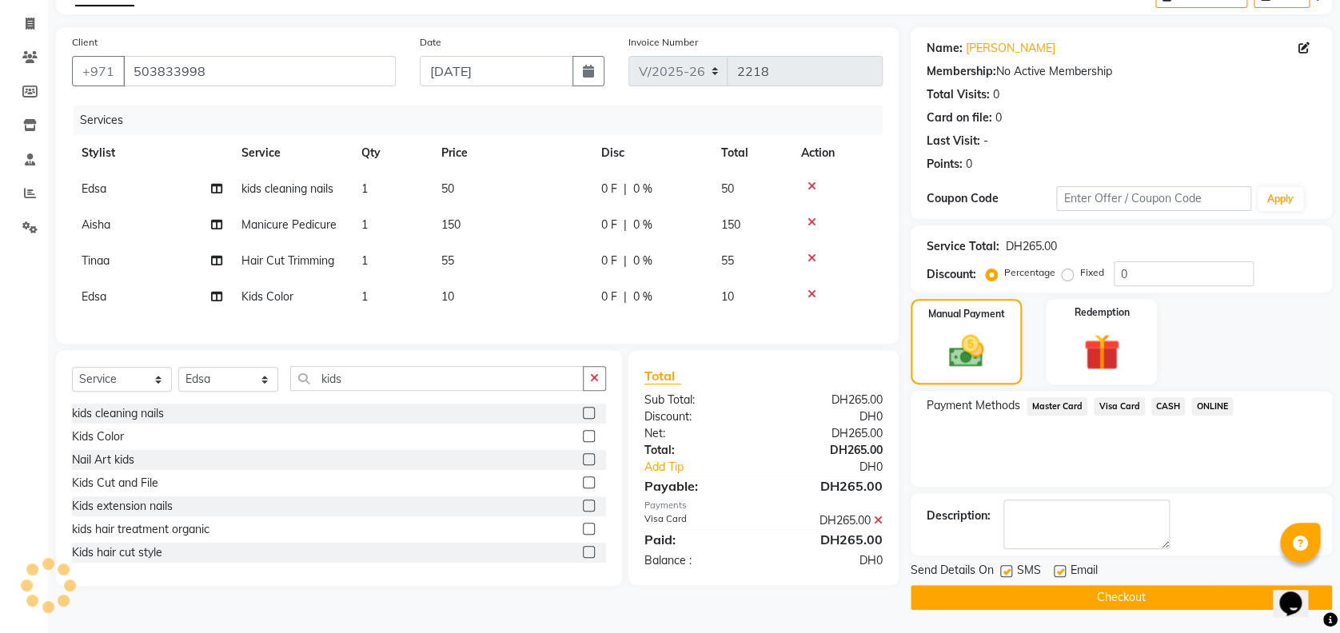
click at [1133, 593] on button "Checkout" at bounding box center [1121, 597] width 421 height 25
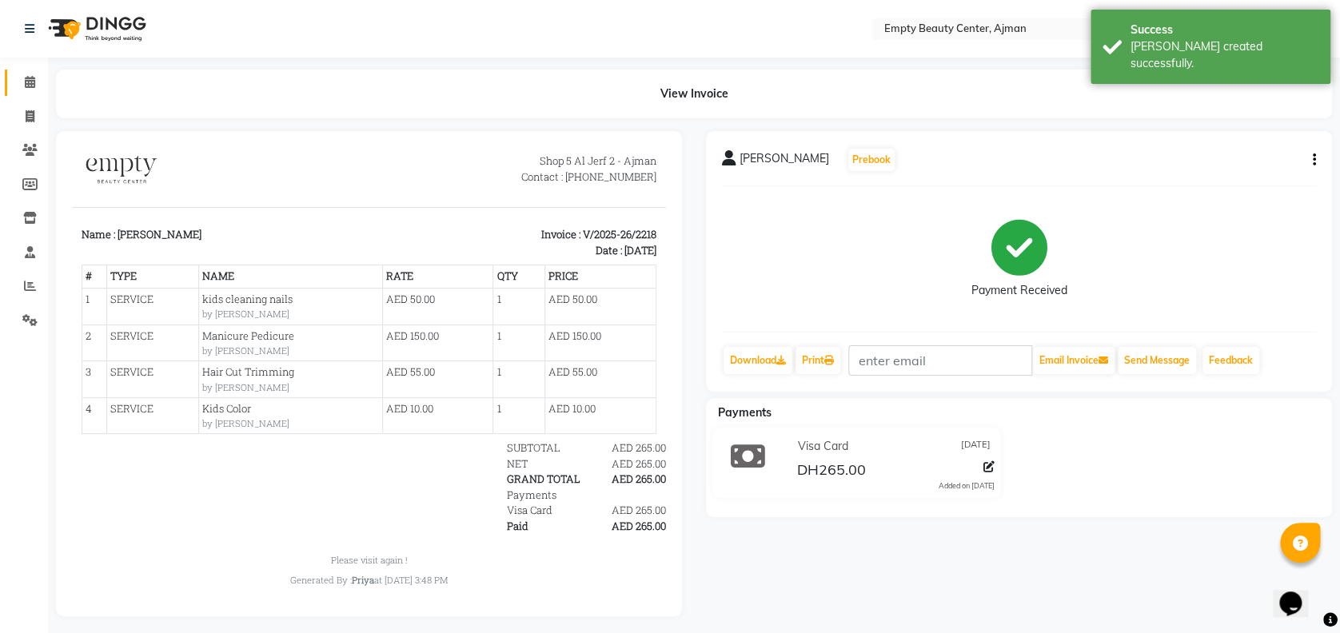
click at [31, 95] on link "Calendar" at bounding box center [24, 83] width 38 height 26
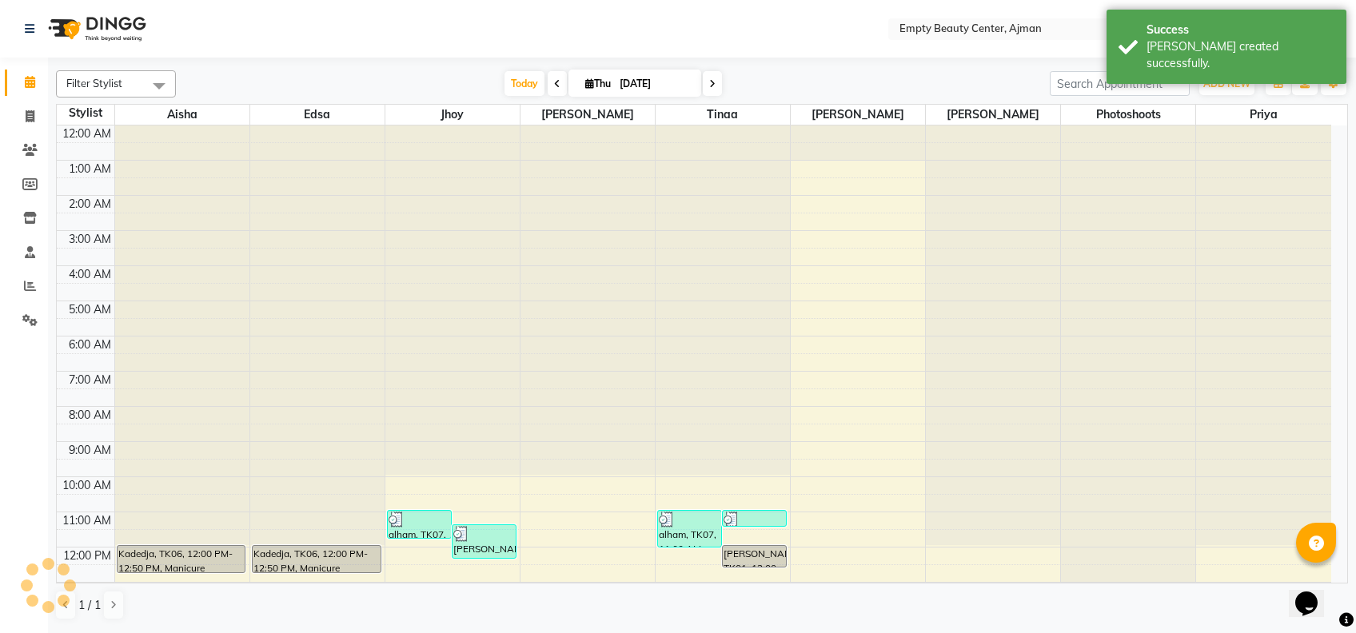
scroll to position [385, 0]
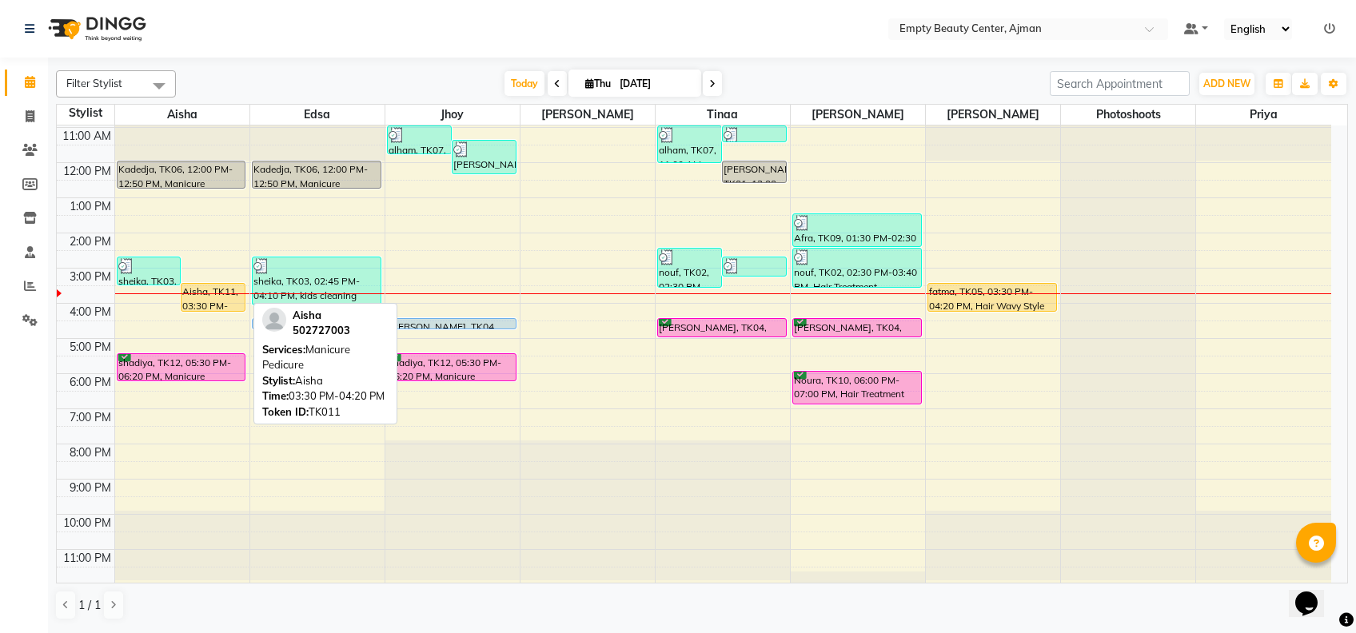
click at [210, 290] on div "Aisha, TK11, 03:30 PM-04:20 PM, Manicure Pedicure" at bounding box center [213, 297] width 63 height 27
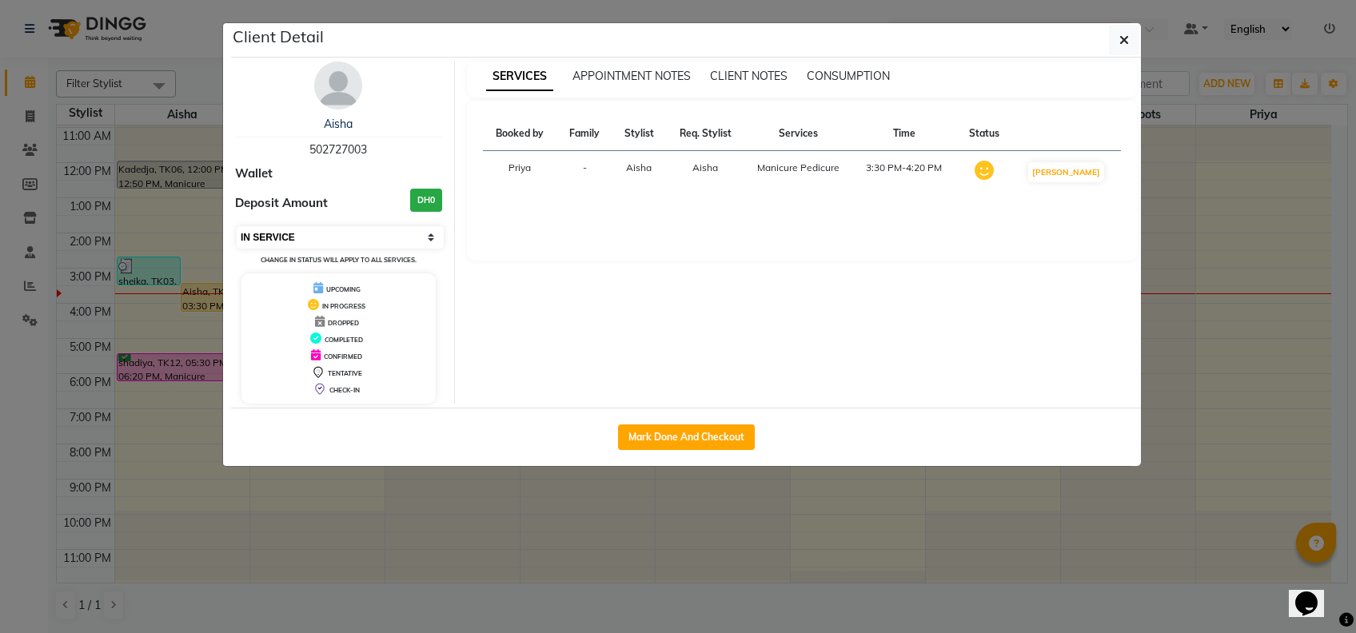
click at [430, 238] on select "Select IN SERVICE CONFIRMED TENTATIVE CHECK IN MARK DONE DROPPED UPCOMING" at bounding box center [340, 237] width 207 height 22
select select "5"
click at [237, 226] on select "Select IN SERVICE CONFIRMED TENTATIVE CHECK IN MARK DONE DROPPED UPCOMING" at bounding box center [340, 237] width 207 height 22
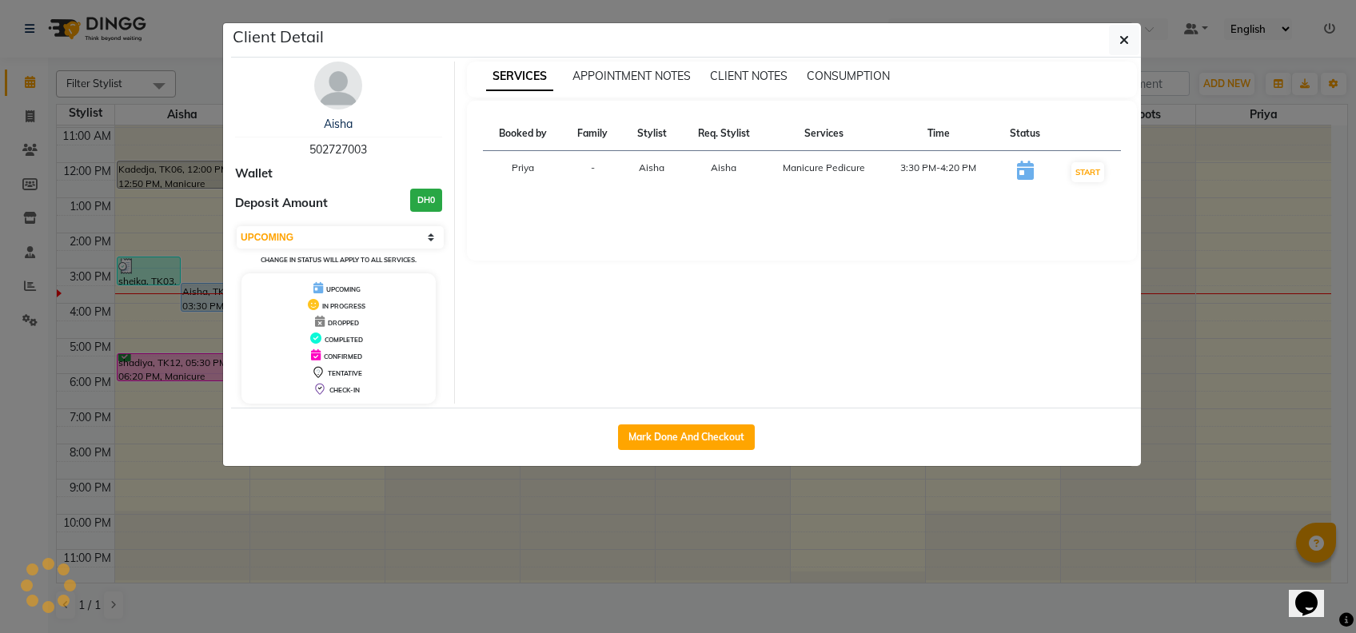
click at [466, 544] on ngb-modal-window "Client Detail Aisha 502727003 Wallet Deposit Amount DH0 Select IN SERVICE CONFI…" at bounding box center [678, 316] width 1356 height 633
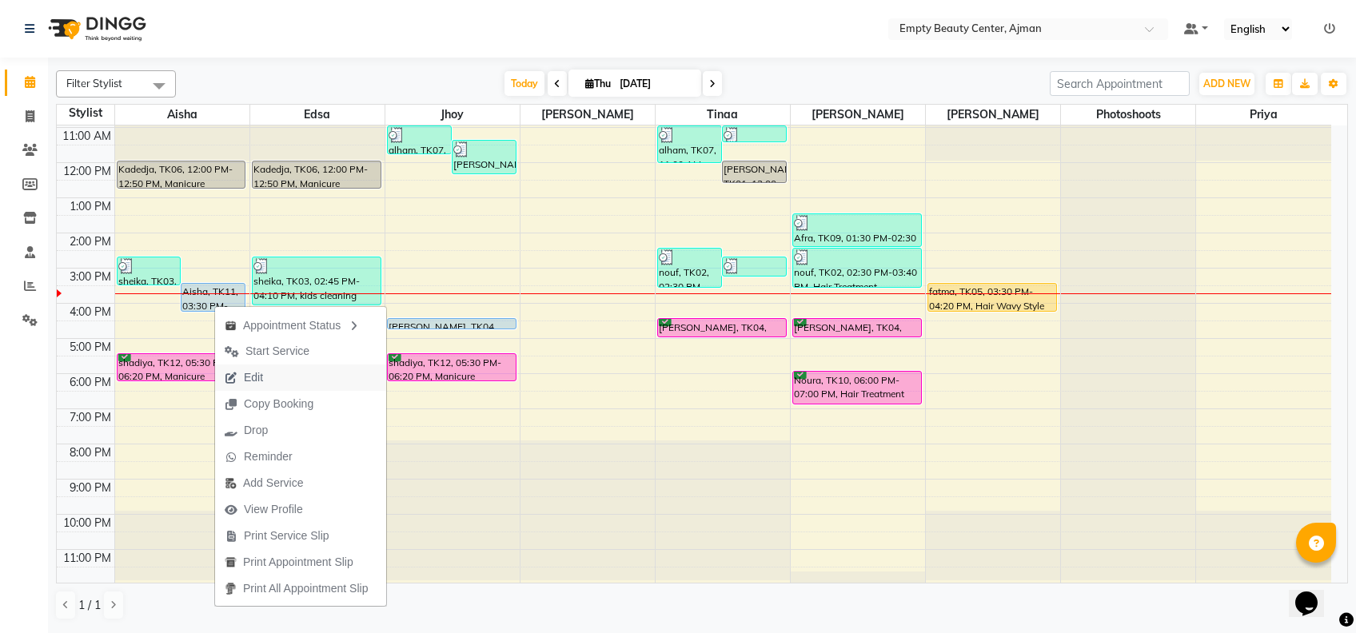
click at [314, 371] on button "Edit" at bounding box center [300, 378] width 171 height 26
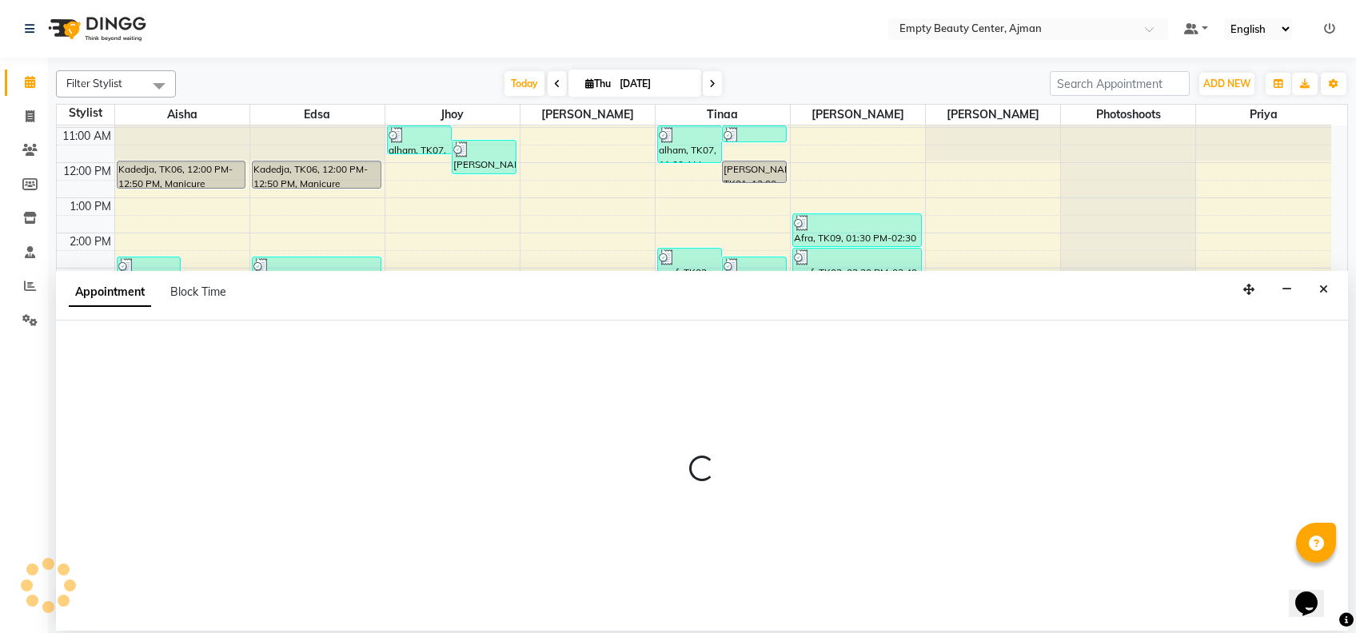
select select "tentative"
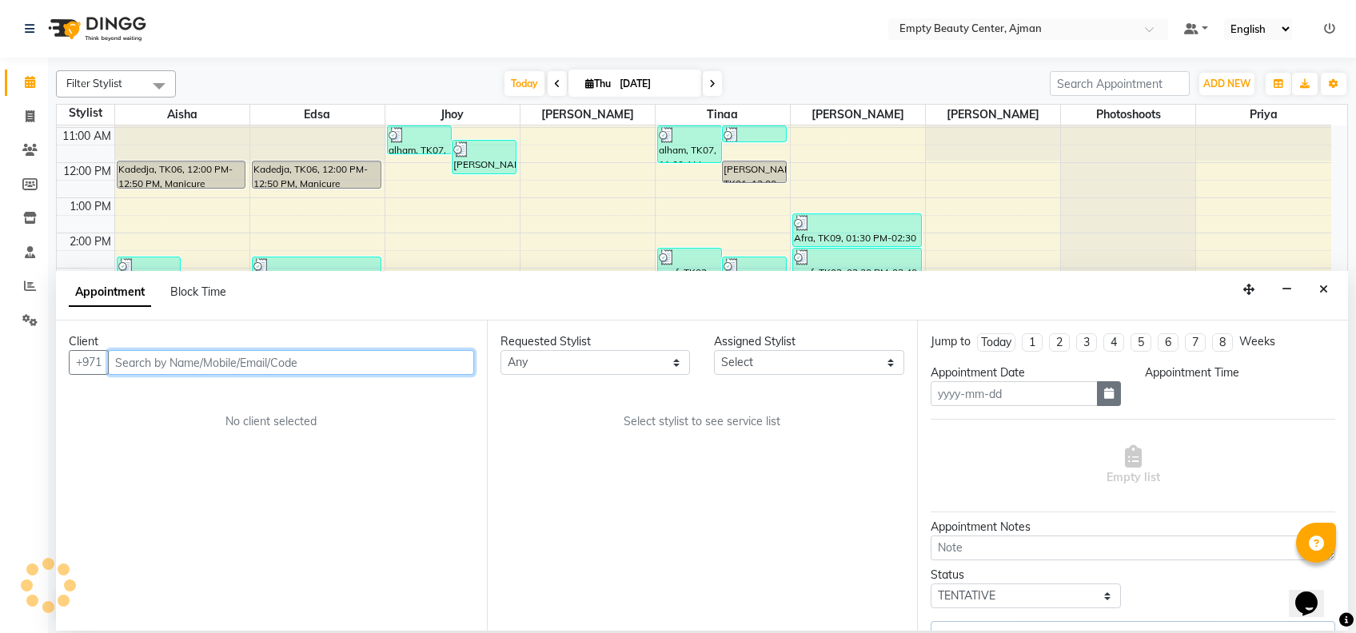
type input "[DATE]"
select select "upcoming"
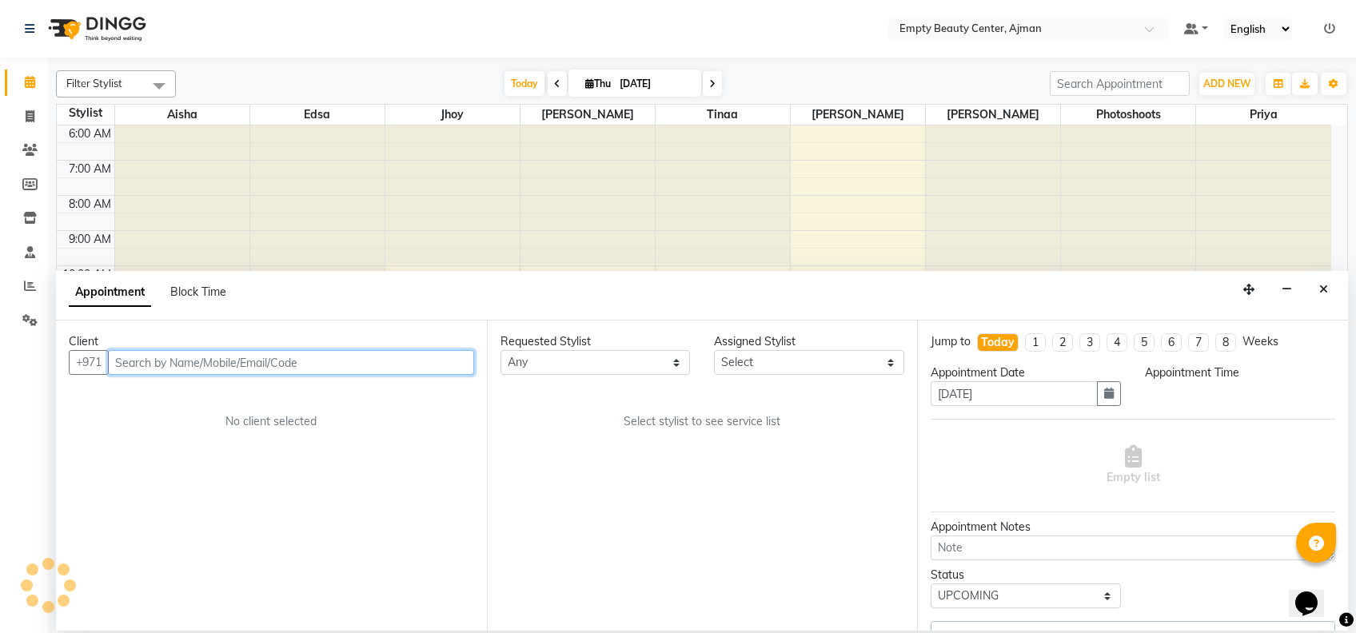
select select "930"
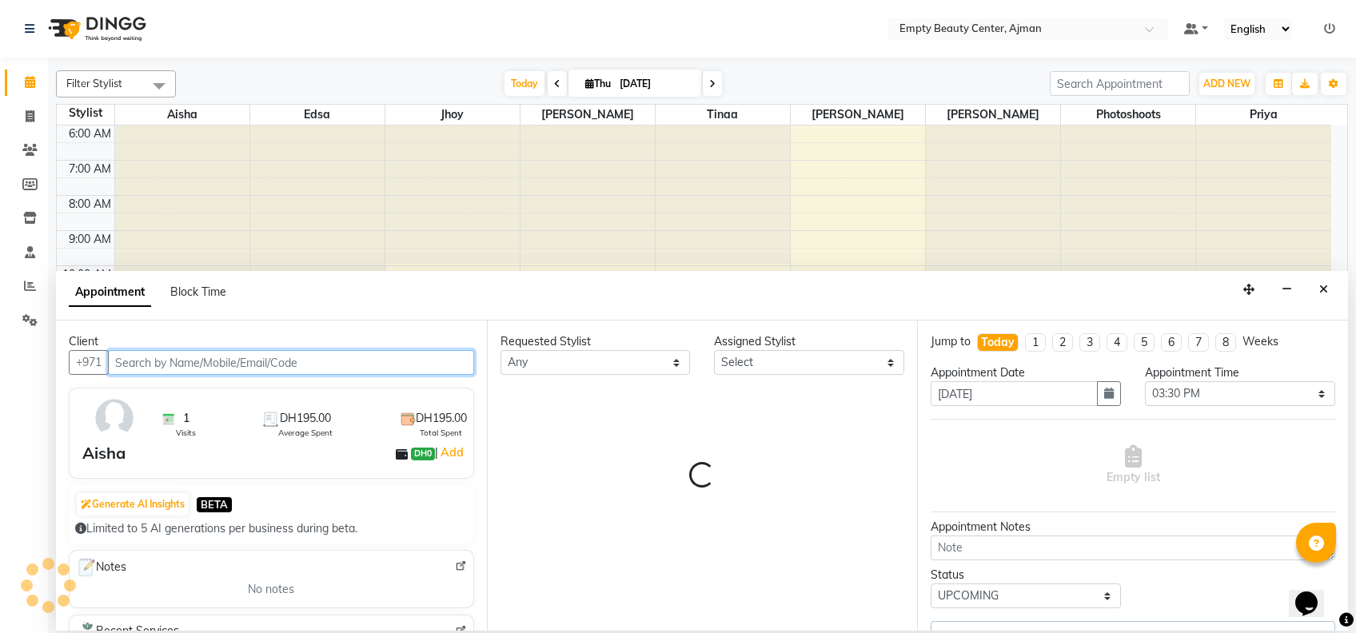
select select "41790"
select select "1181"
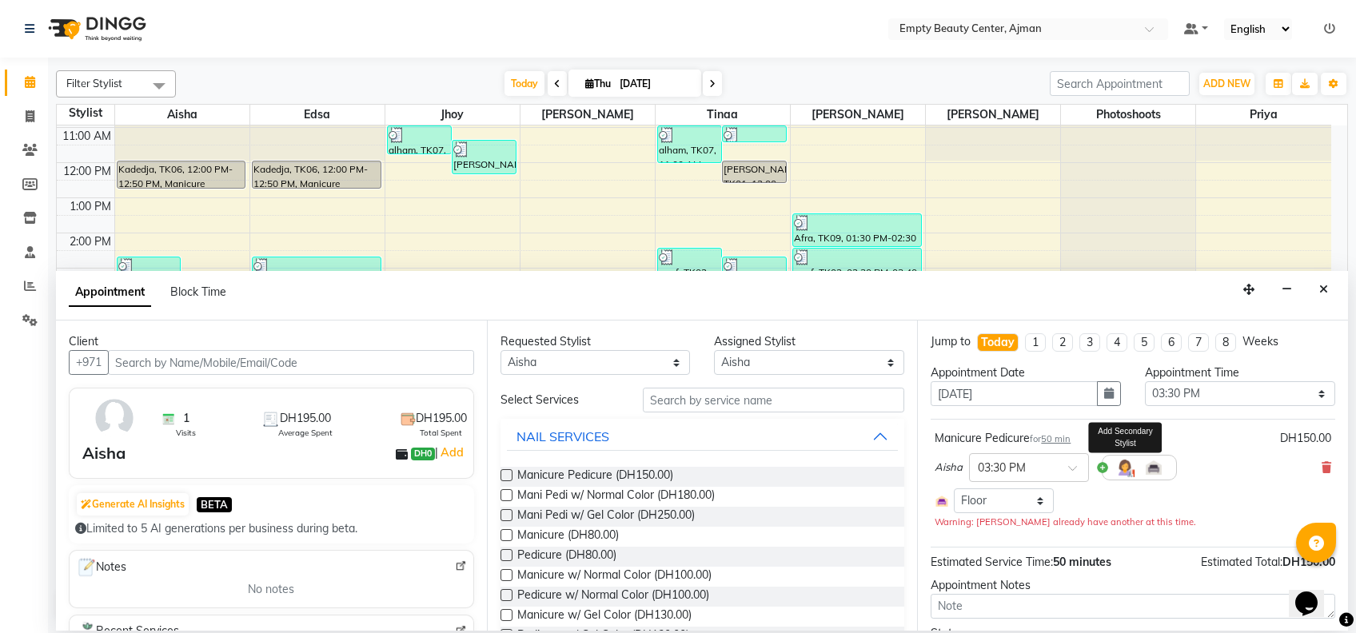
click at [1121, 469] on img at bounding box center [1125, 467] width 19 height 19
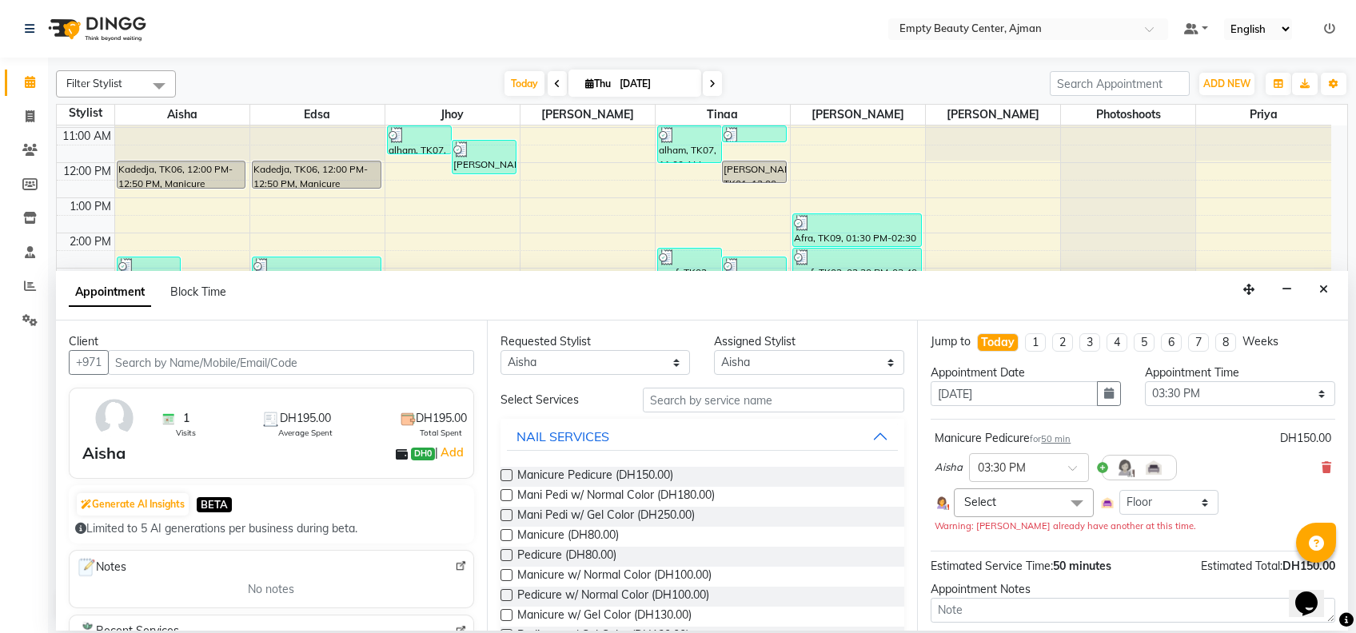
click at [1051, 489] on span "Select" at bounding box center [1023, 503] width 139 height 28
click at [1061, 610] on div "Edsa" at bounding box center [1024, 611] width 122 height 17
checkbox input "true"
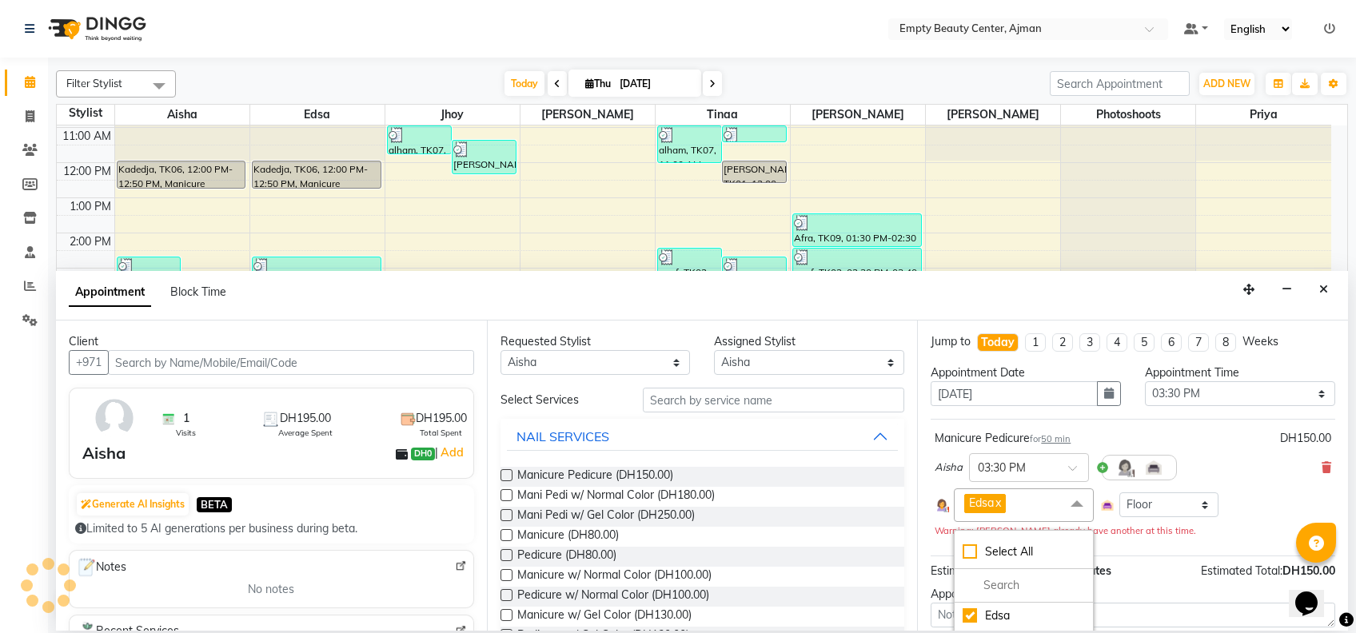
scroll to position [160, 0]
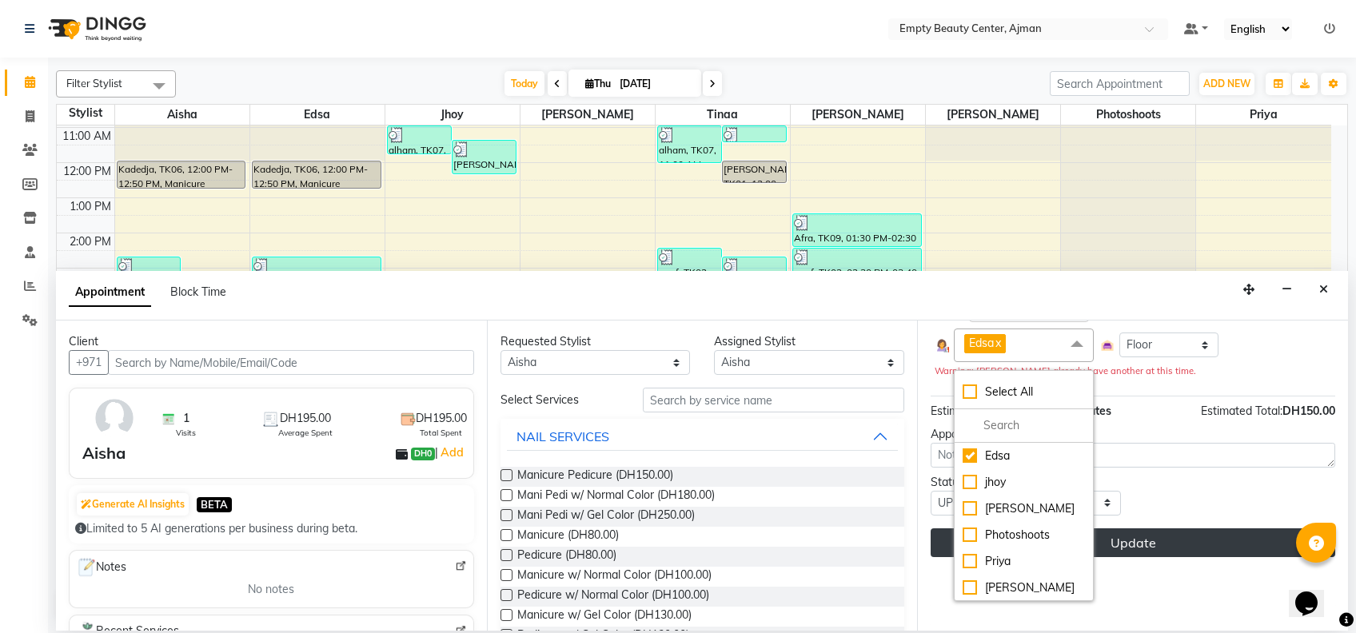
click at [1161, 536] on button "Update" at bounding box center [1133, 543] width 405 height 29
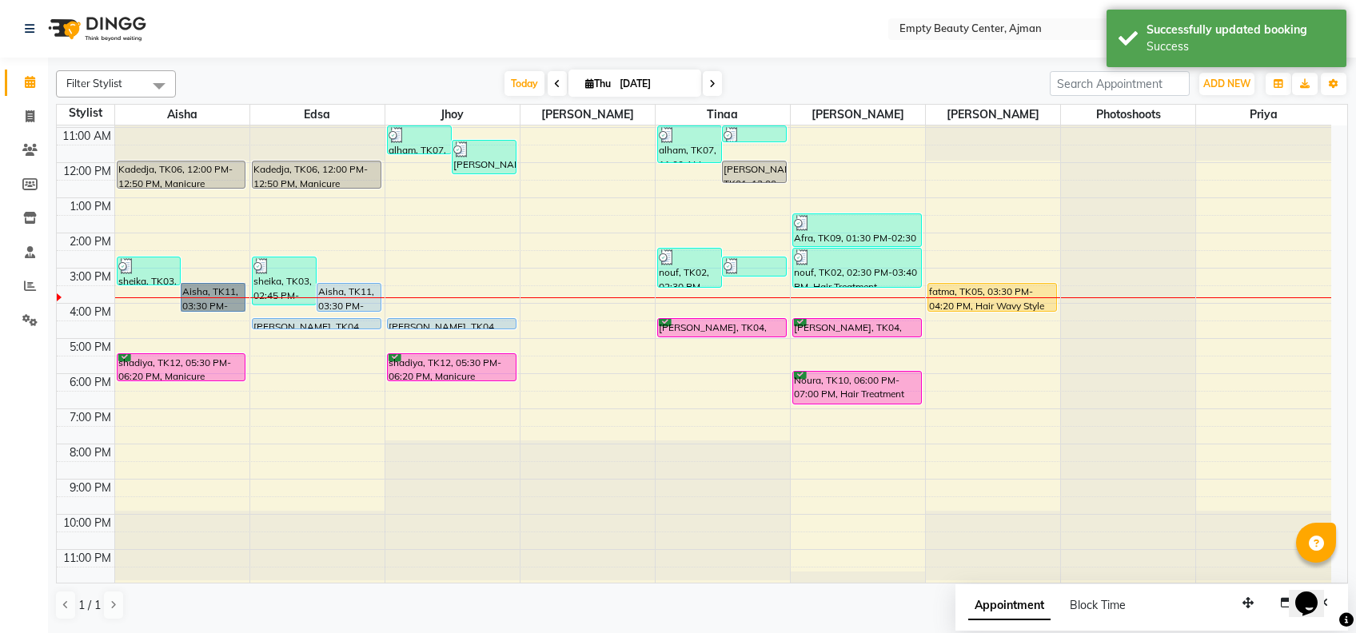
drag, startPoint x: 222, startPoint y: 297, endPoint x: 198, endPoint y: 291, distance: 24.6
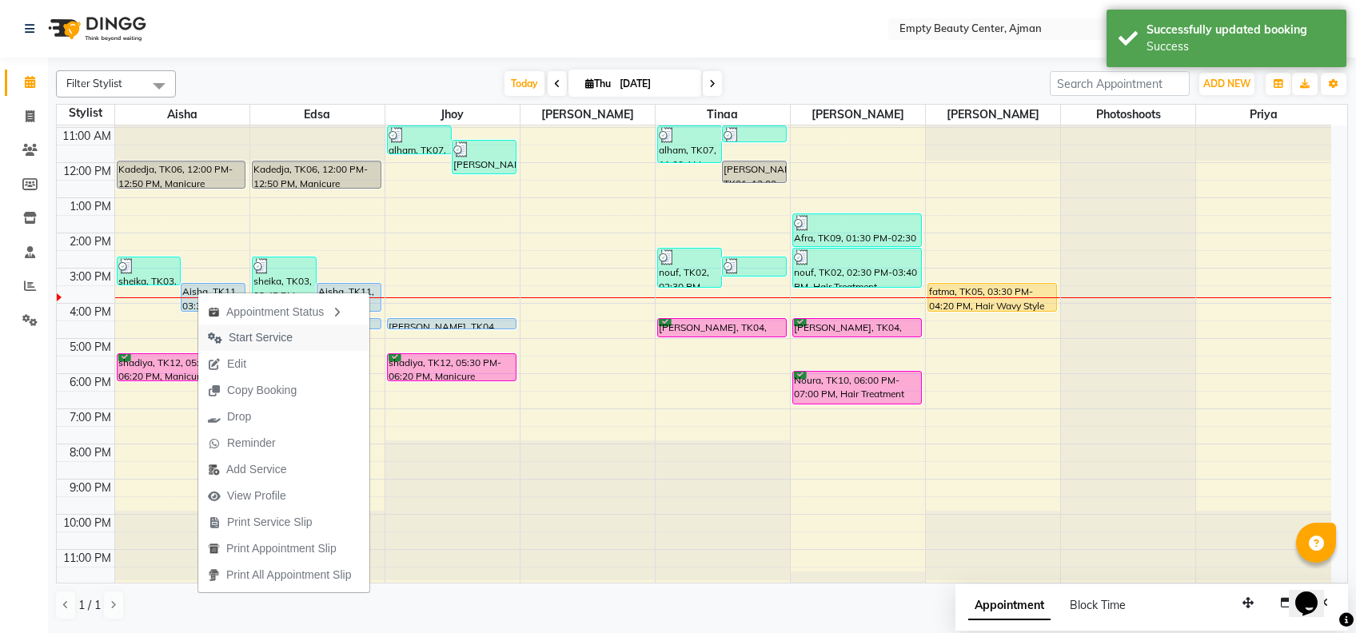
click at [282, 334] on span "Start Service" at bounding box center [261, 338] width 64 height 17
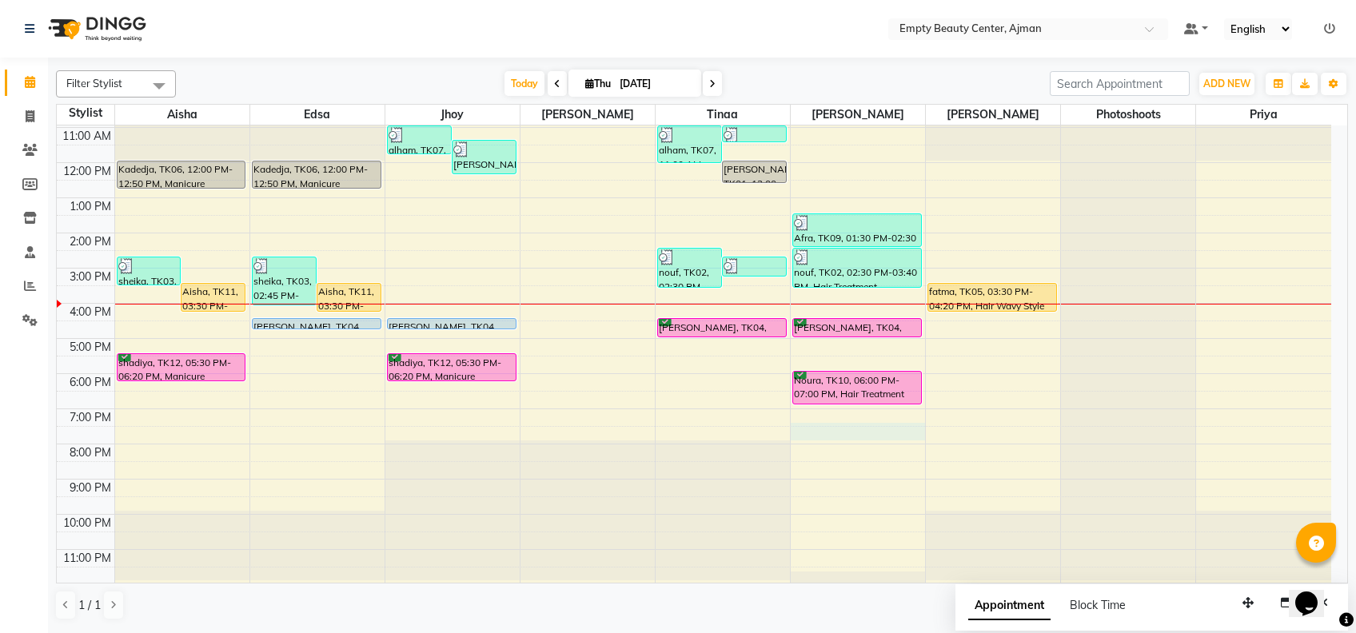
click at [865, 423] on div "12:00 AM 1:00 AM 2:00 AM 3:00 AM 4:00 AM 5:00 AM 6:00 AM 7:00 AM 8:00 AM 9:00 A…" at bounding box center [694, 163] width 1275 height 844
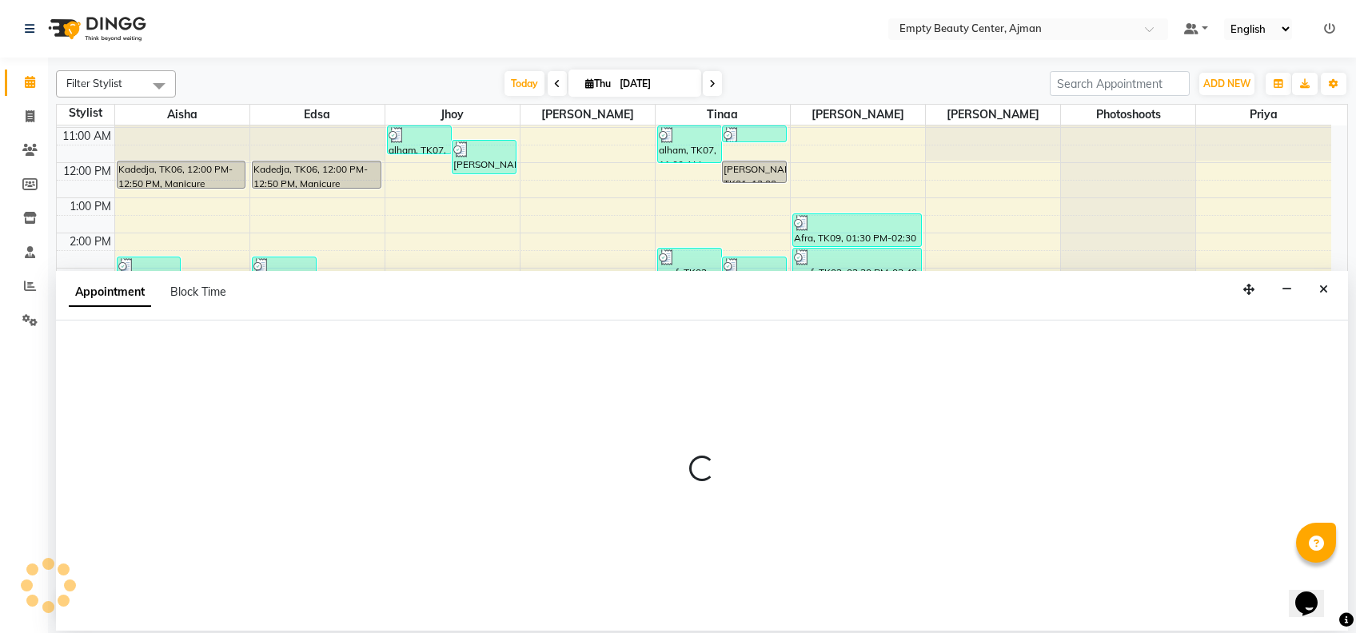
select select "59636"
select select "tentative"
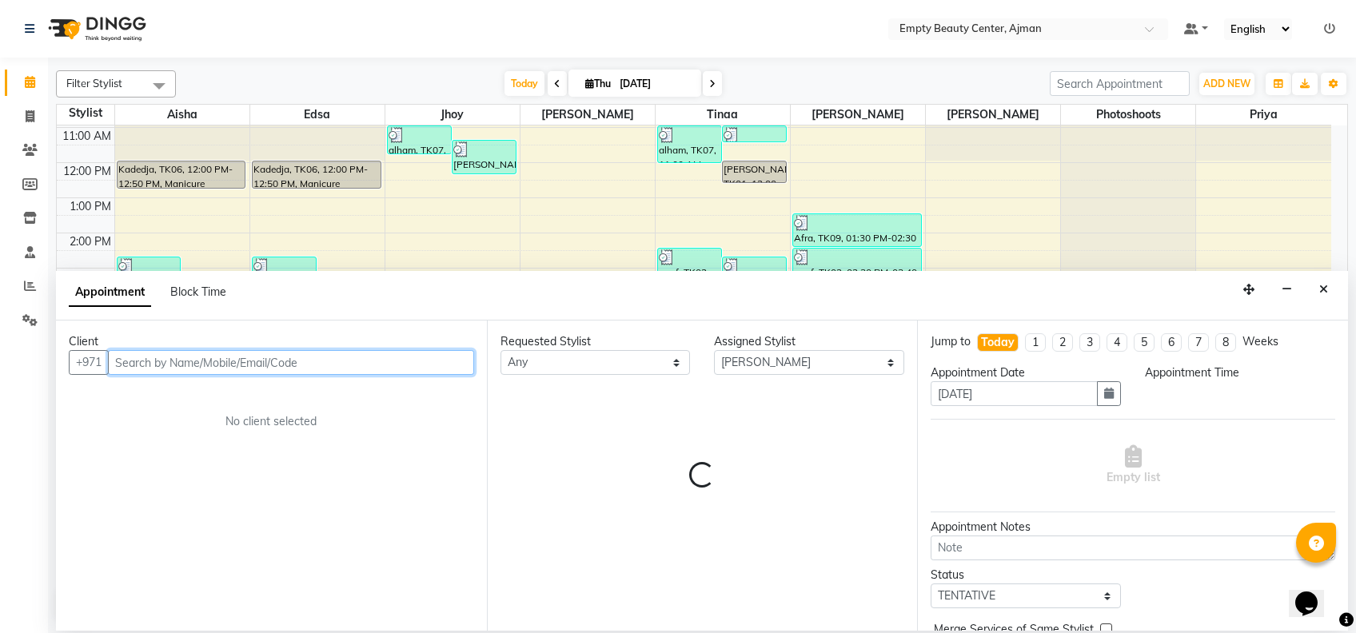
select select "1170"
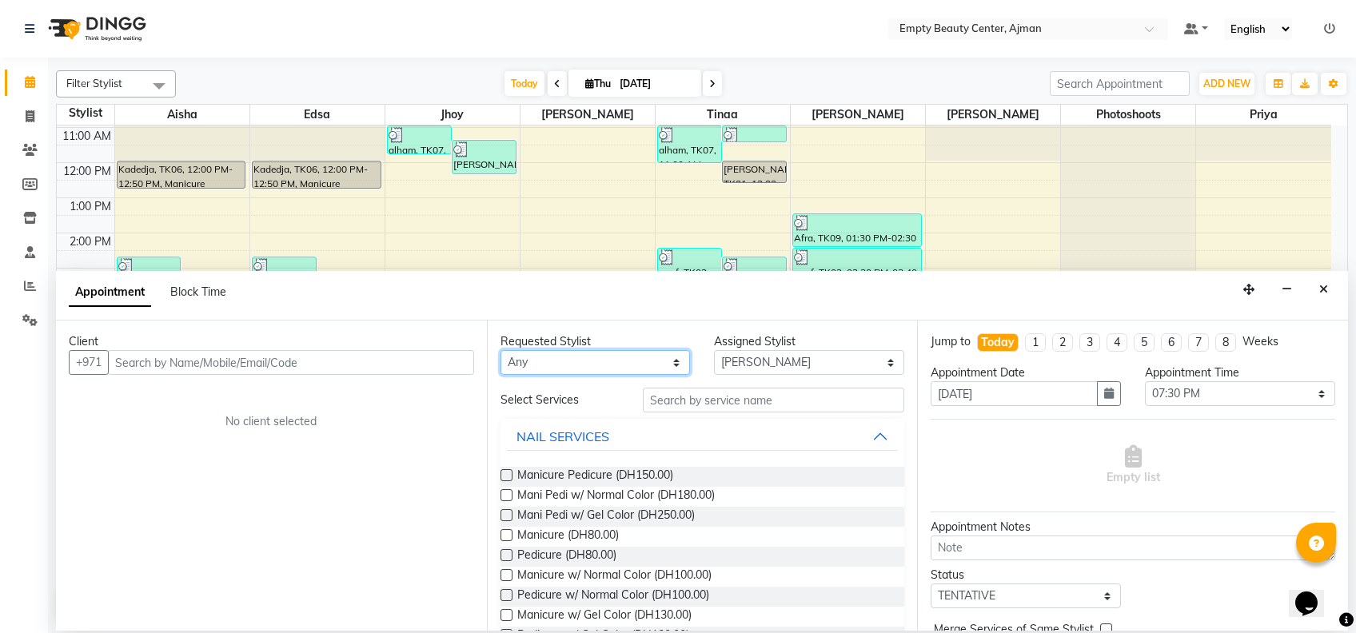
click at [637, 362] on select "Any [PERSON_NAME] Edsa jhoy [PERSON_NAME] Photoshoots Priya [PERSON_NAME] [PERS…" at bounding box center [596, 362] width 190 height 25
select select "59636"
click at [501, 350] on select "Any [PERSON_NAME] Edsa jhoy [PERSON_NAME] Photoshoots Priya [PERSON_NAME] [PERS…" at bounding box center [596, 362] width 190 height 25
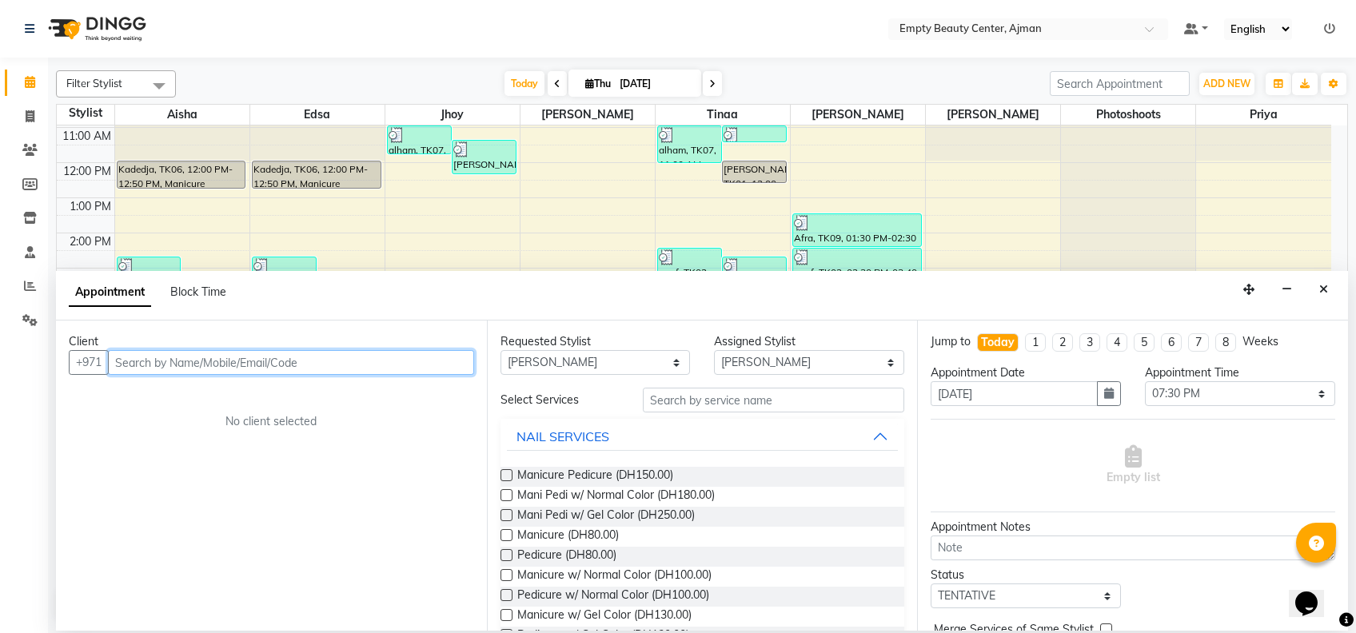
click at [301, 366] on input "text" at bounding box center [291, 362] width 366 height 25
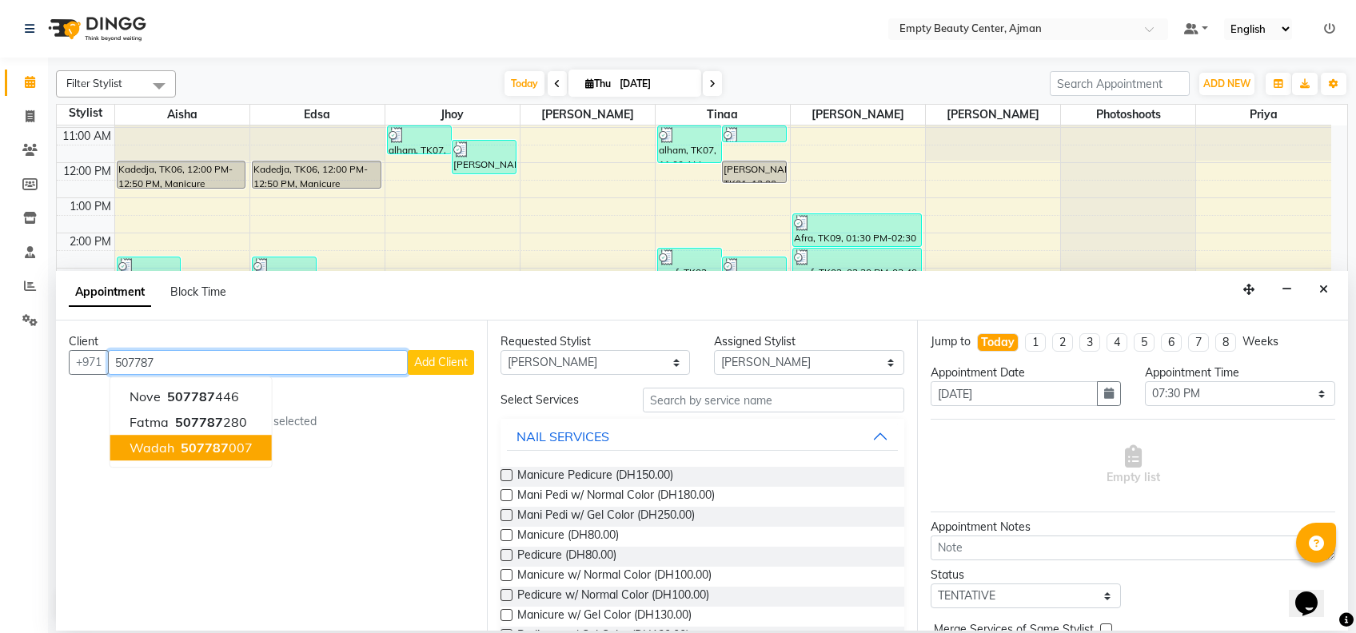
click at [220, 460] on button "wadah 507787 007" at bounding box center [191, 448] width 162 height 26
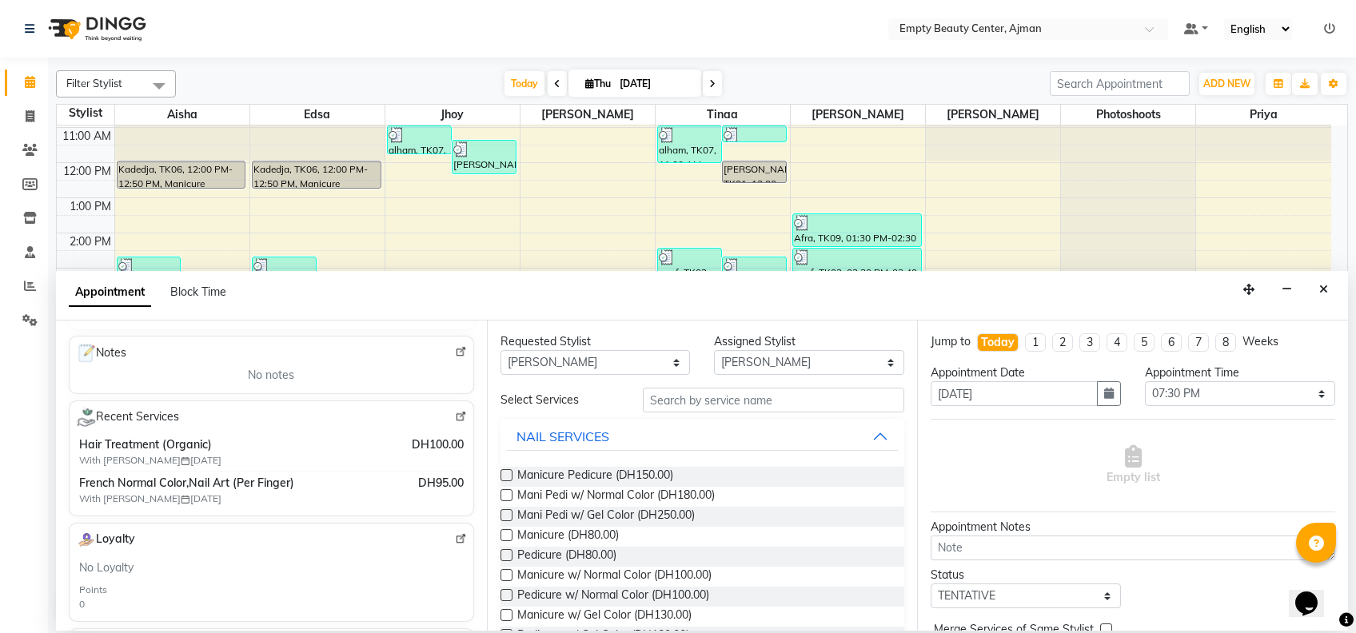
scroll to position [234, 0]
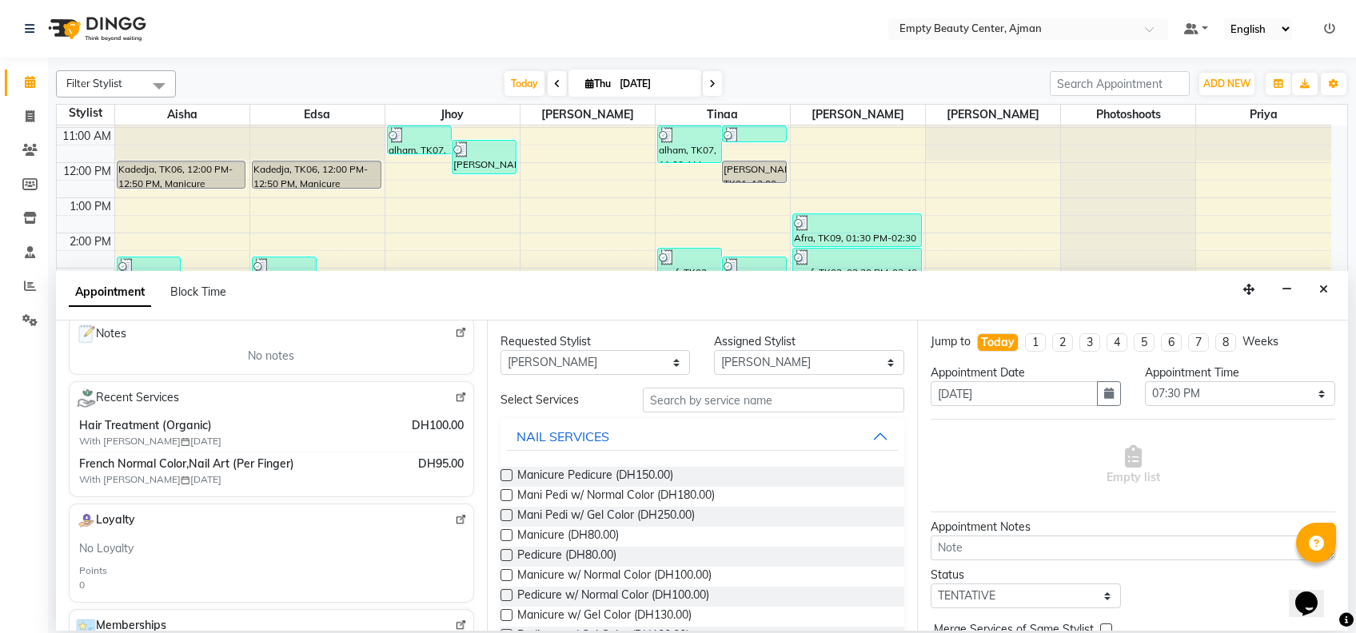
type input "507787007"
click at [774, 398] on input "text" at bounding box center [774, 400] width 262 height 25
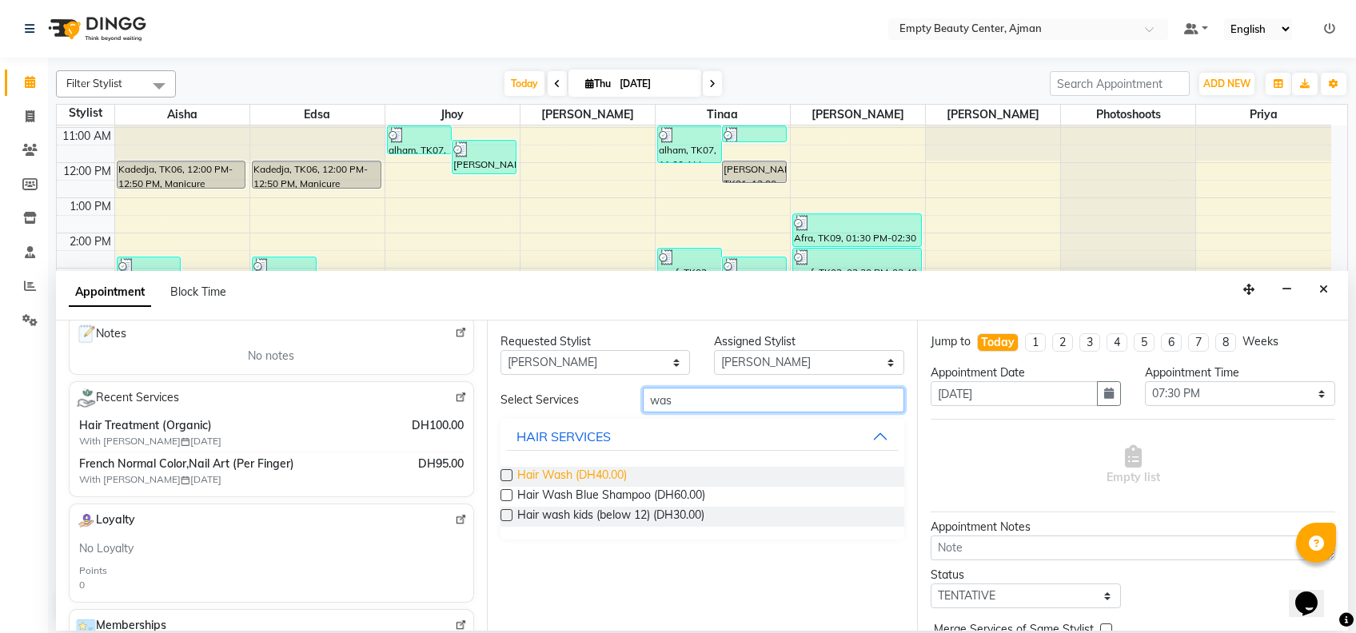
type input "was"
click at [603, 468] on span "Hair Wash (DH40.00)" at bounding box center [572, 477] width 110 height 20
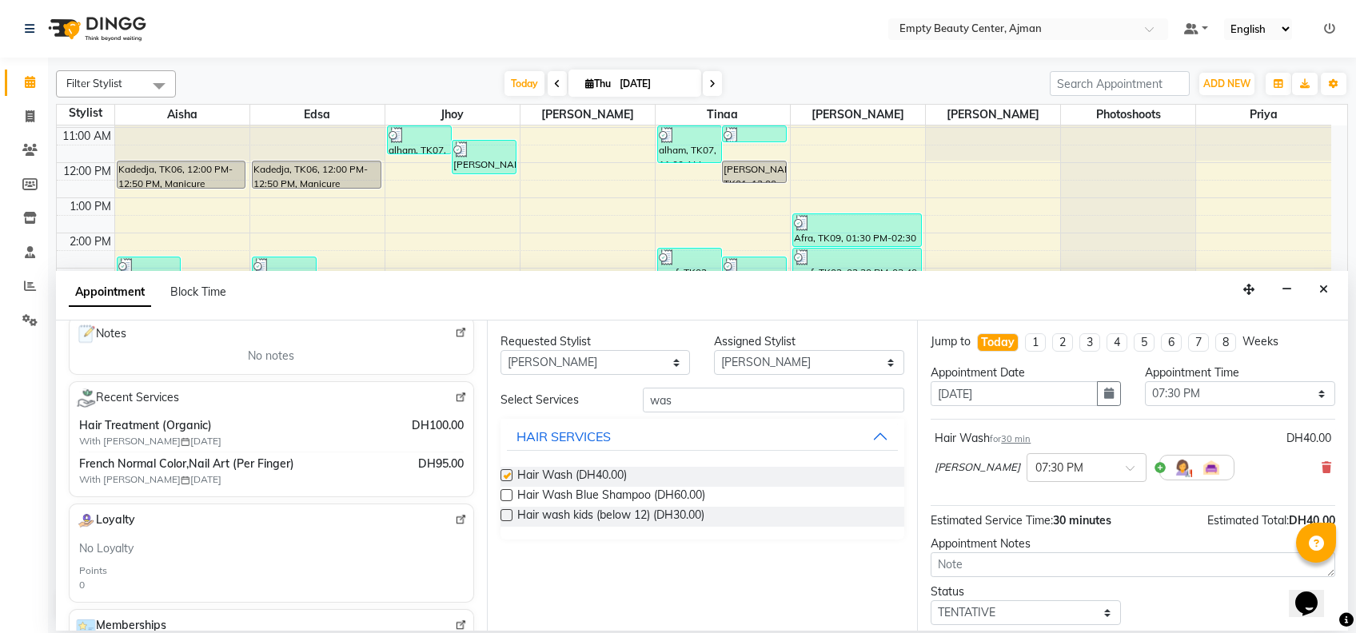
checkbox input "false"
click at [715, 401] on input "was" at bounding box center [774, 400] width 262 height 25
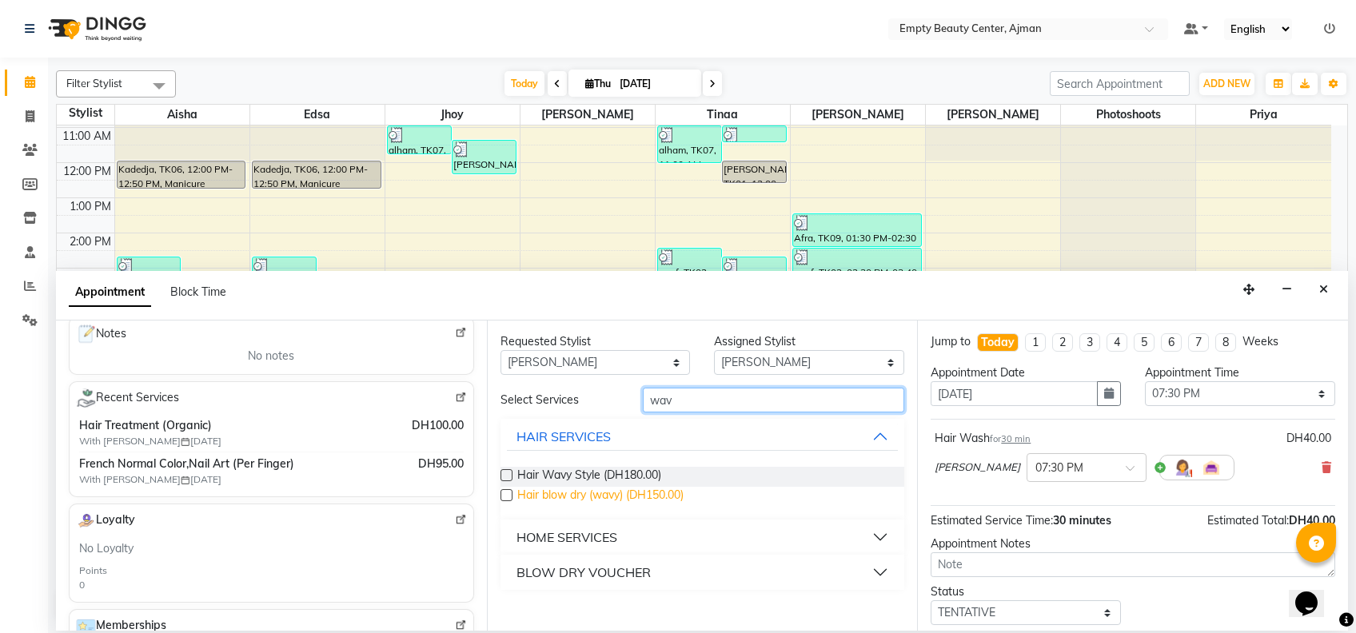
type input "wav"
click at [673, 495] on span "Hair blow dry (wavy) (DH150.00)" at bounding box center [600, 497] width 166 height 20
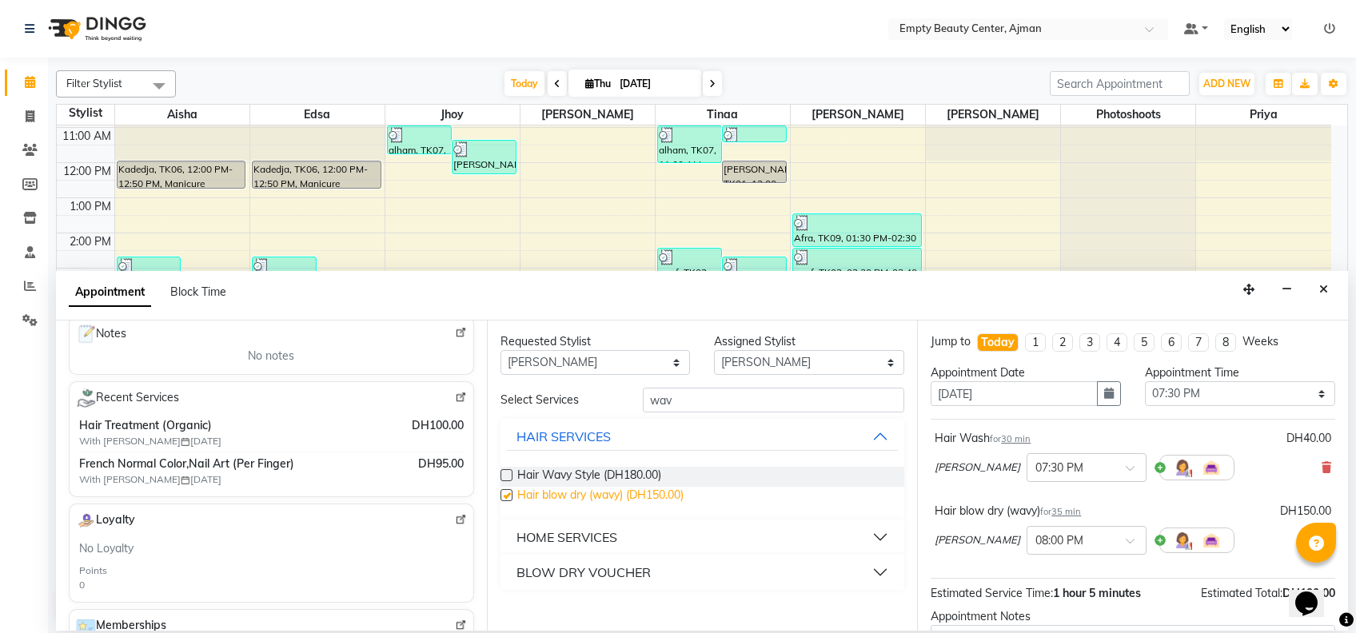
checkbox input "false"
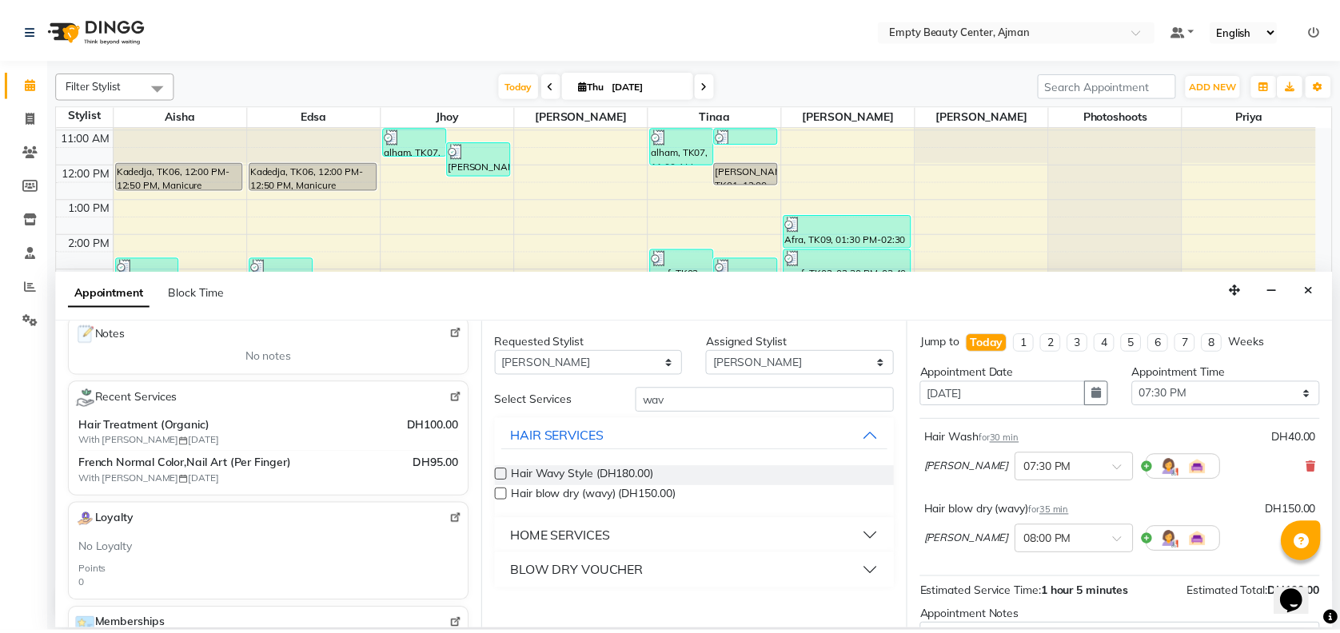
scroll to position [166, 0]
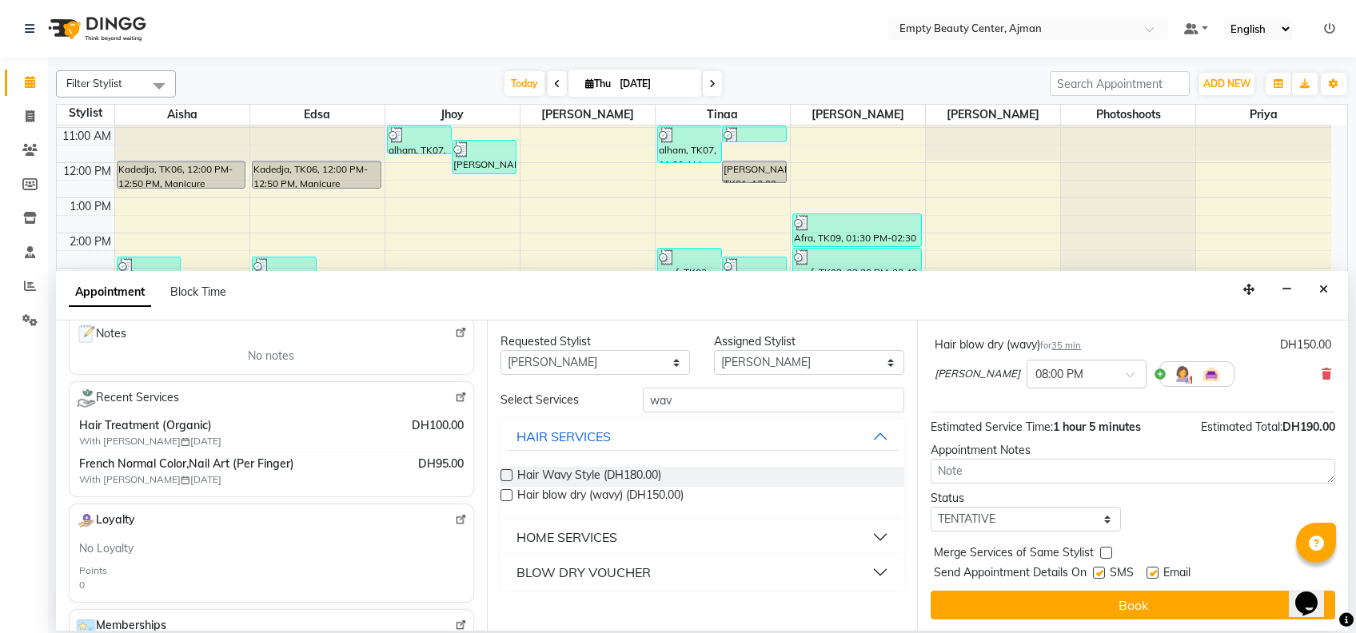
click at [1069, 532] on div "Jump to [DATE] 1 2 3 4 5 6 7 8 Weeks Appointment Date [DATE] Appointment Time S…" at bounding box center [1132, 476] width 431 height 310
click at [1052, 509] on select "Select TENTATIVE CONFIRM CHECK-IN UPCOMING" at bounding box center [1026, 519] width 190 height 25
select select "confirm booking"
click at [931, 507] on select "Select TENTATIVE CONFIRM CHECK-IN UPCOMING" at bounding box center [1026, 519] width 190 height 25
click at [1107, 549] on label at bounding box center [1107, 553] width 12 height 12
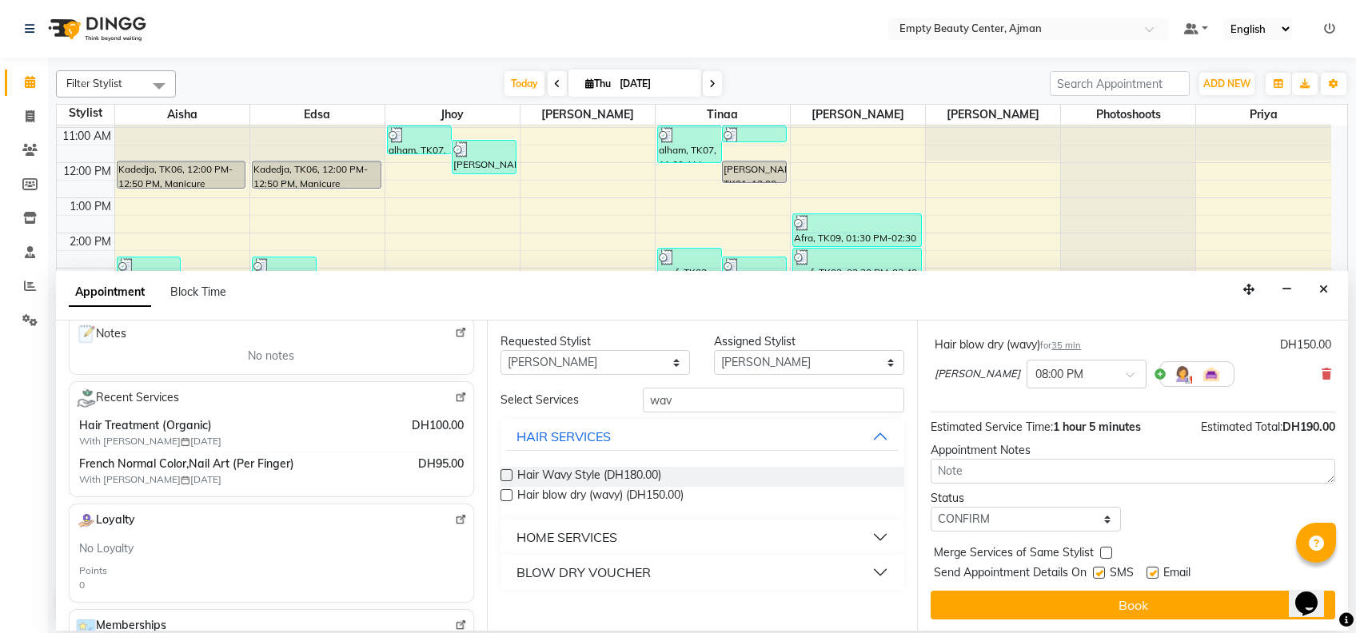
click at [1107, 549] on input "checkbox" at bounding box center [1106, 554] width 10 height 10
checkbox input "true"
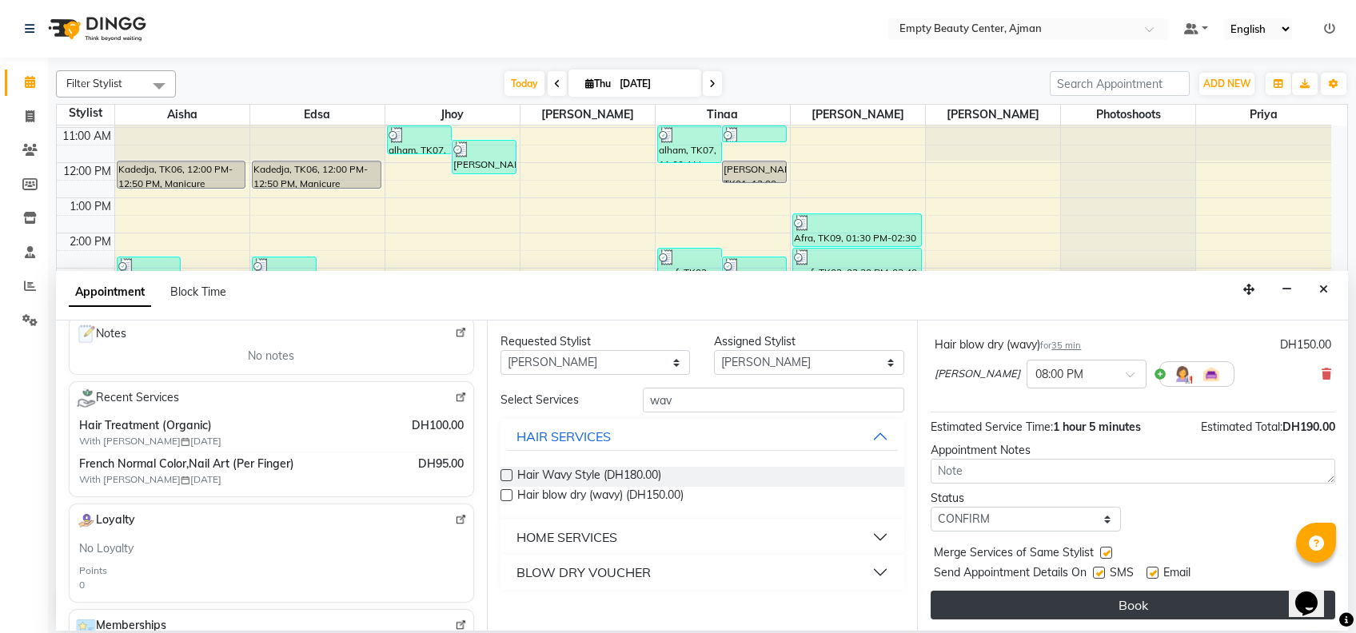
click at [1153, 608] on button "Book" at bounding box center [1133, 605] width 405 height 29
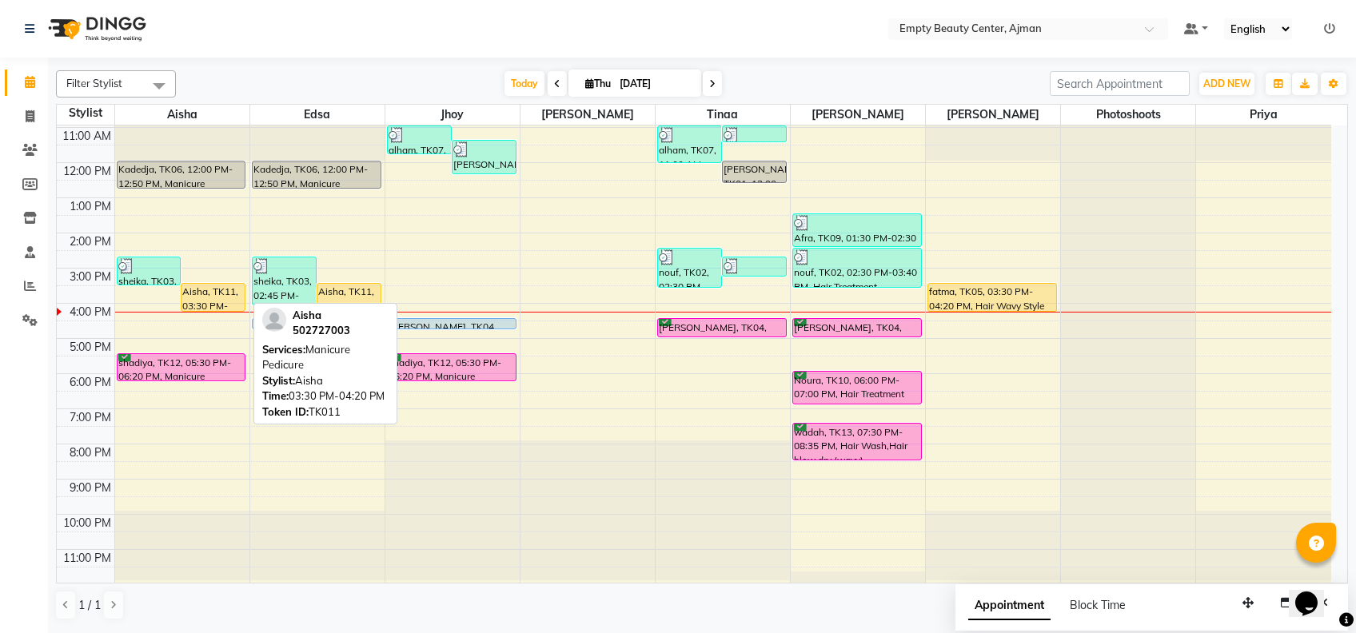
click at [215, 291] on div "Aisha, TK11, 03:30 PM-04:20 PM, Manicure Pedicure" at bounding box center [213, 297] width 63 height 27
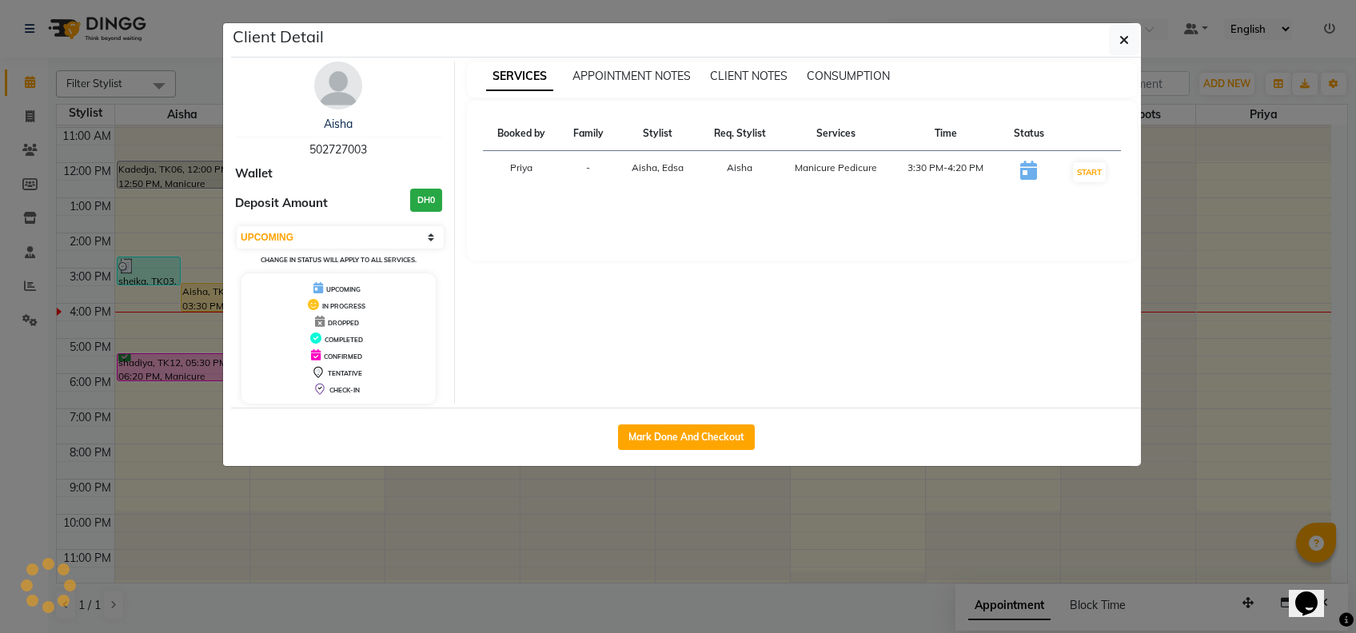
select select "1"
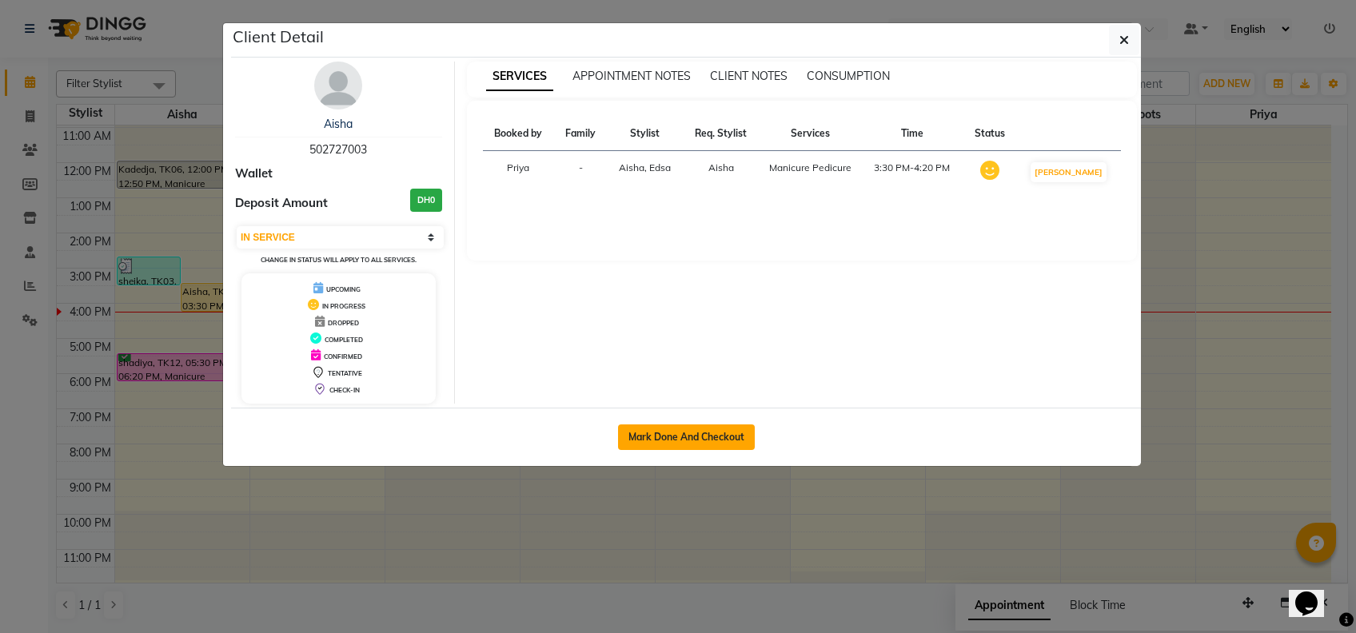
click at [694, 433] on button "Mark Done And Checkout" at bounding box center [686, 438] width 137 height 26
select select "service"
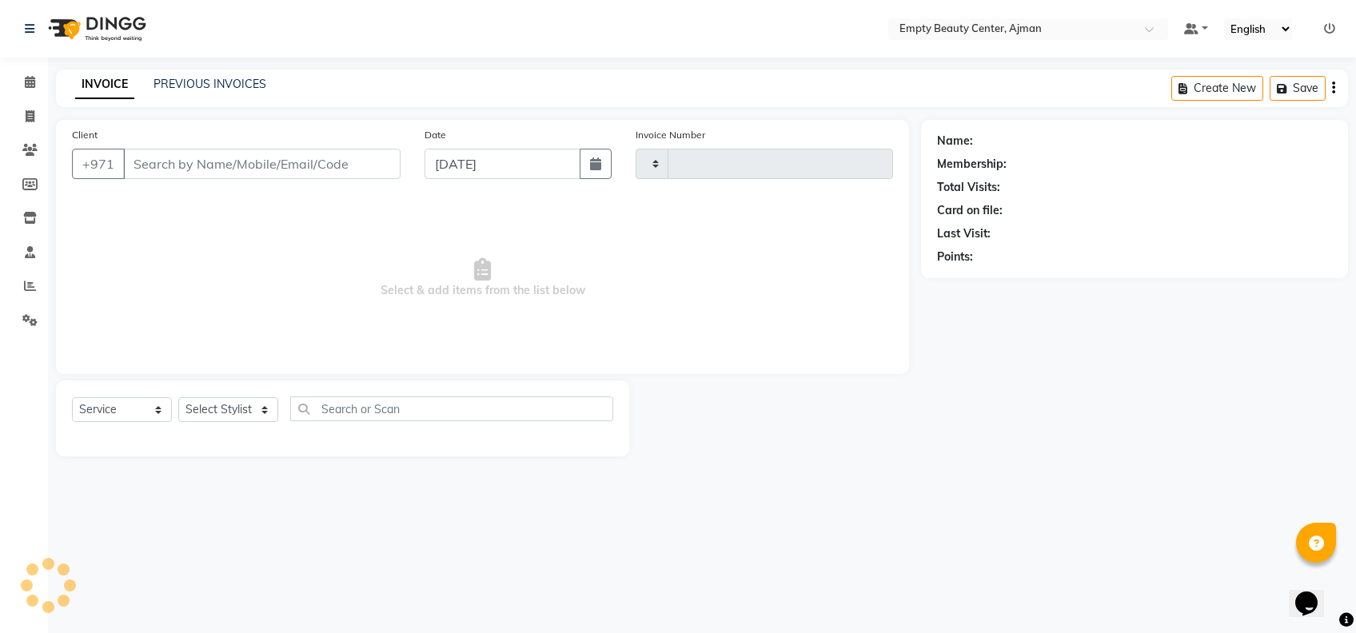
type input "2219"
select select "769"
type input "502727003"
select select "41790"
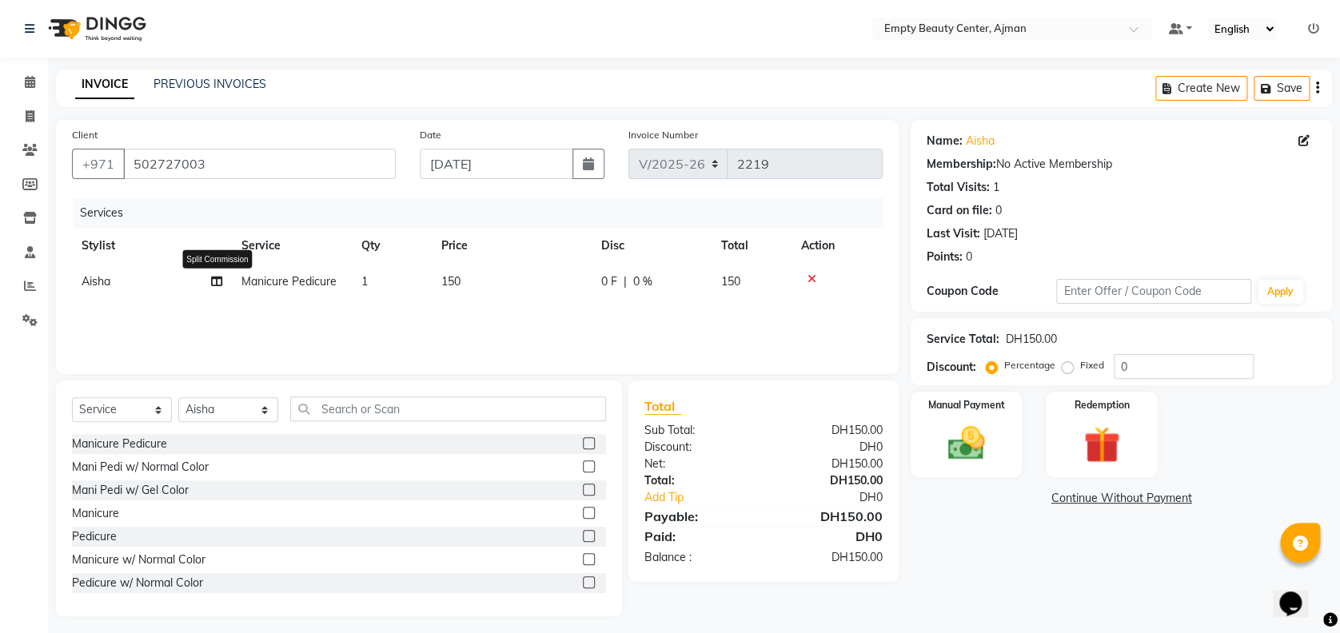
click at [221, 276] on icon at bounding box center [216, 281] width 11 height 11
select select "41790"
select select "26290"
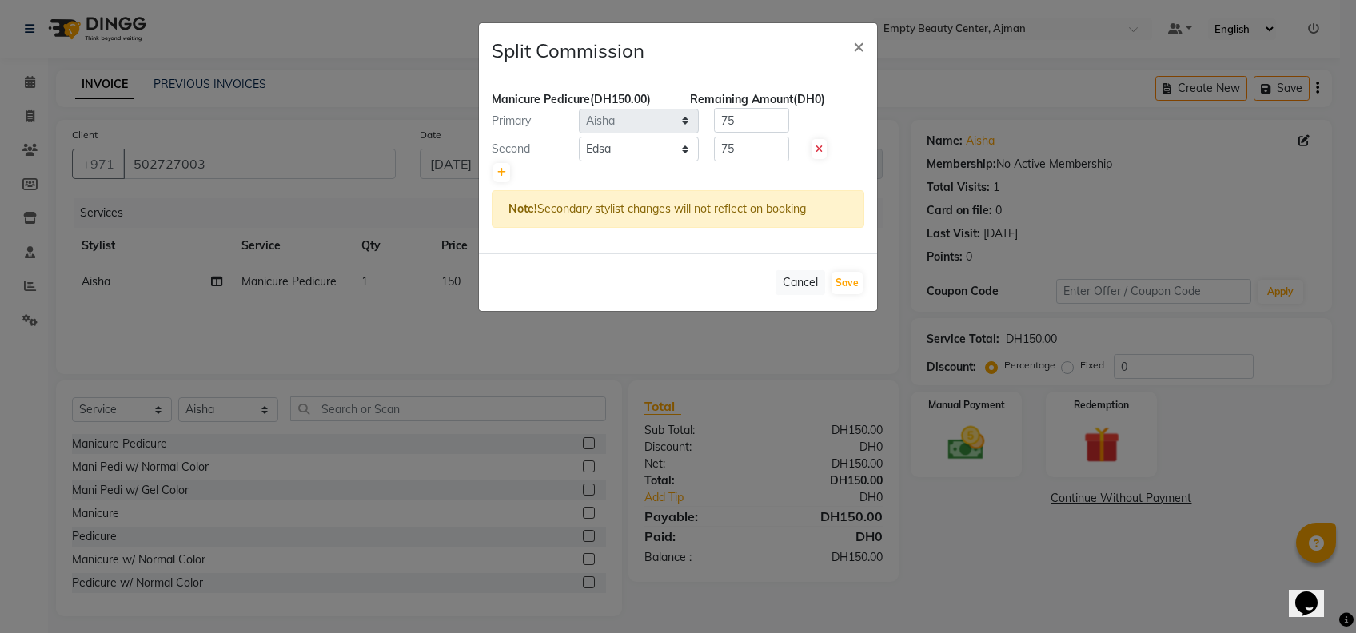
click at [518, 435] on ngb-modal-window "Split Commission × Manicure Pedicure (DH150.00) Remaining Amount (DH0) Primary …" at bounding box center [678, 316] width 1356 height 633
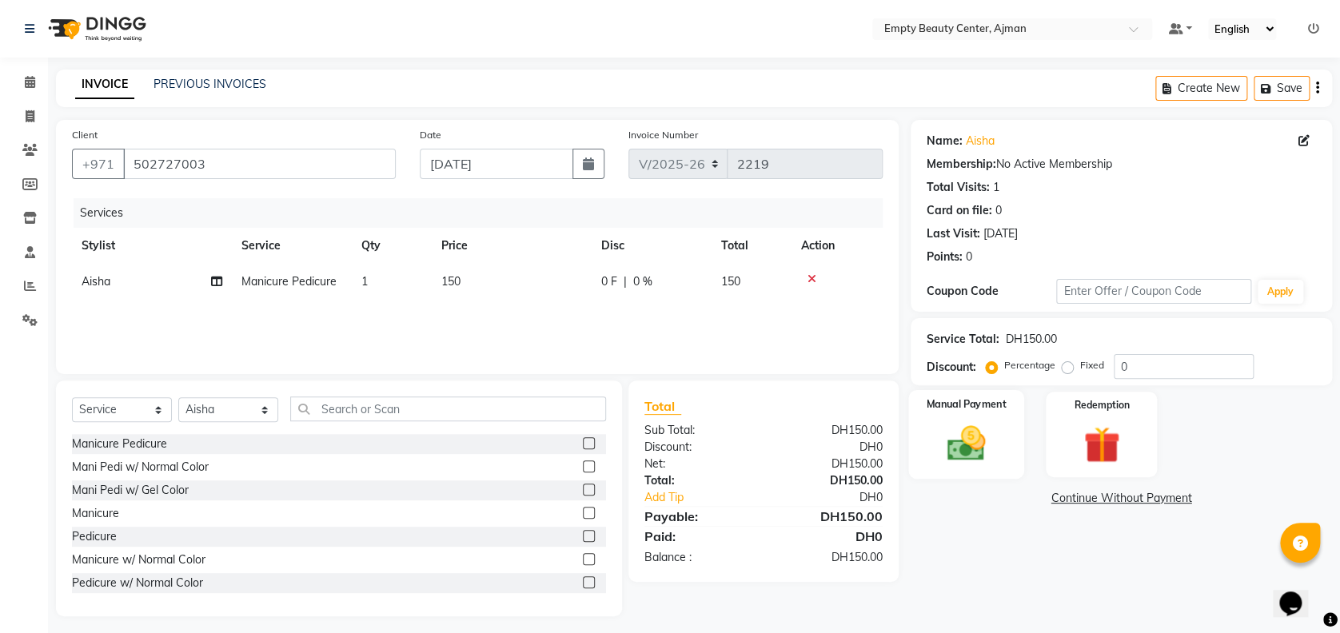
click at [1004, 426] on div "Manual Payment" at bounding box center [967, 434] width 116 height 89
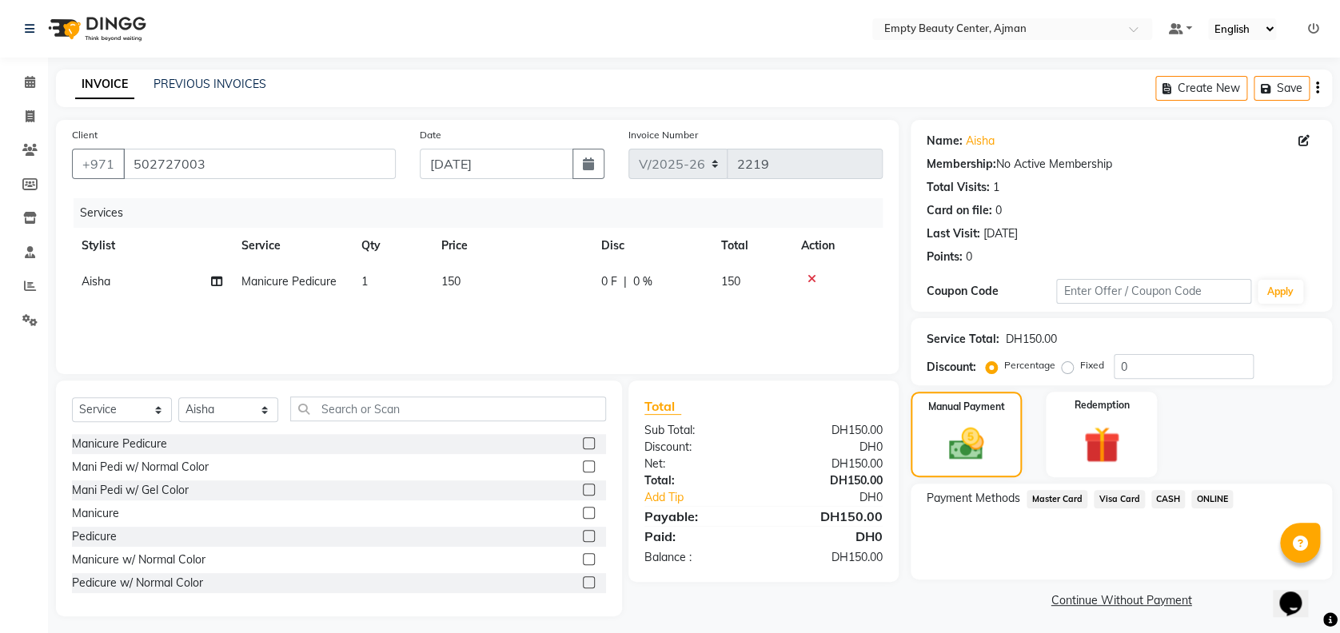
click at [1117, 503] on span "Visa Card" at bounding box center [1119, 499] width 51 height 18
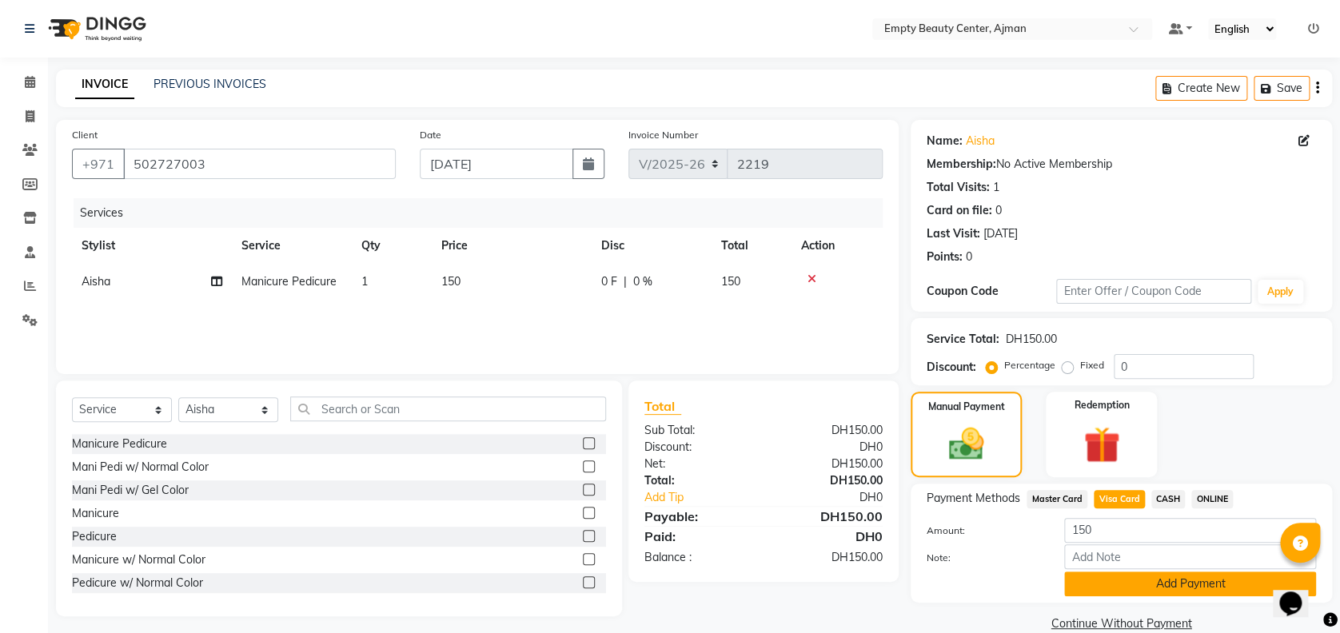
click at [1158, 585] on button "Add Payment" at bounding box center [1191, 584] width 252 height 25
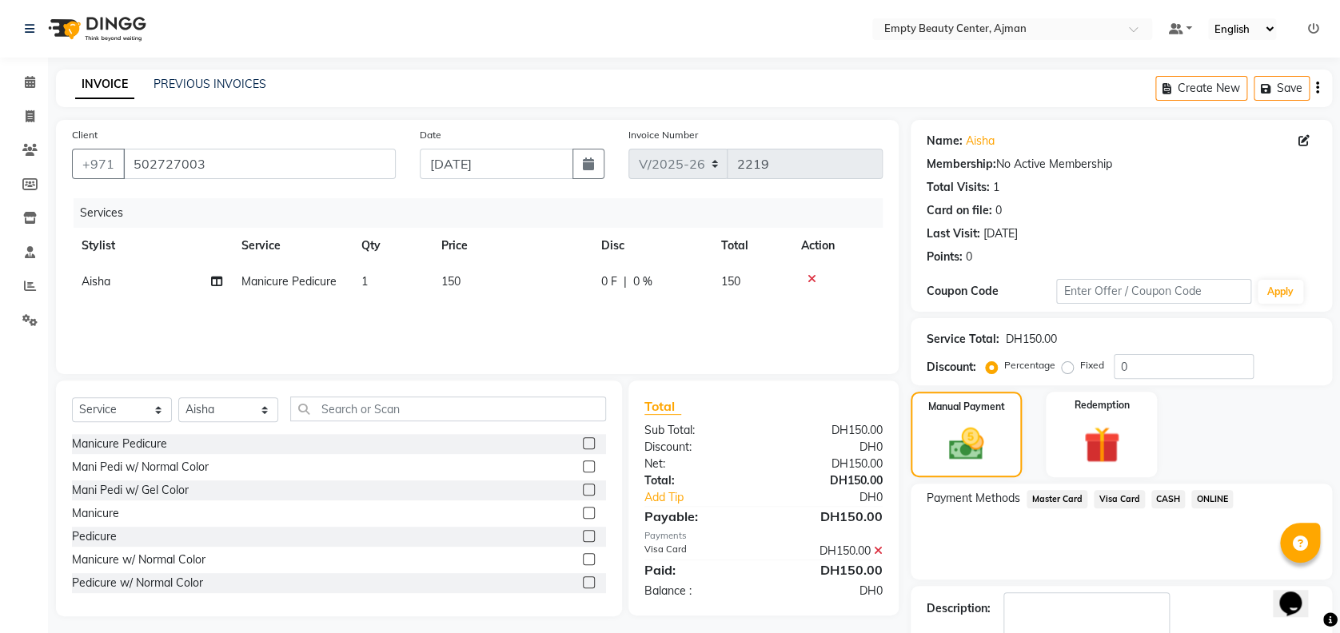
scroll to position [93, 0]
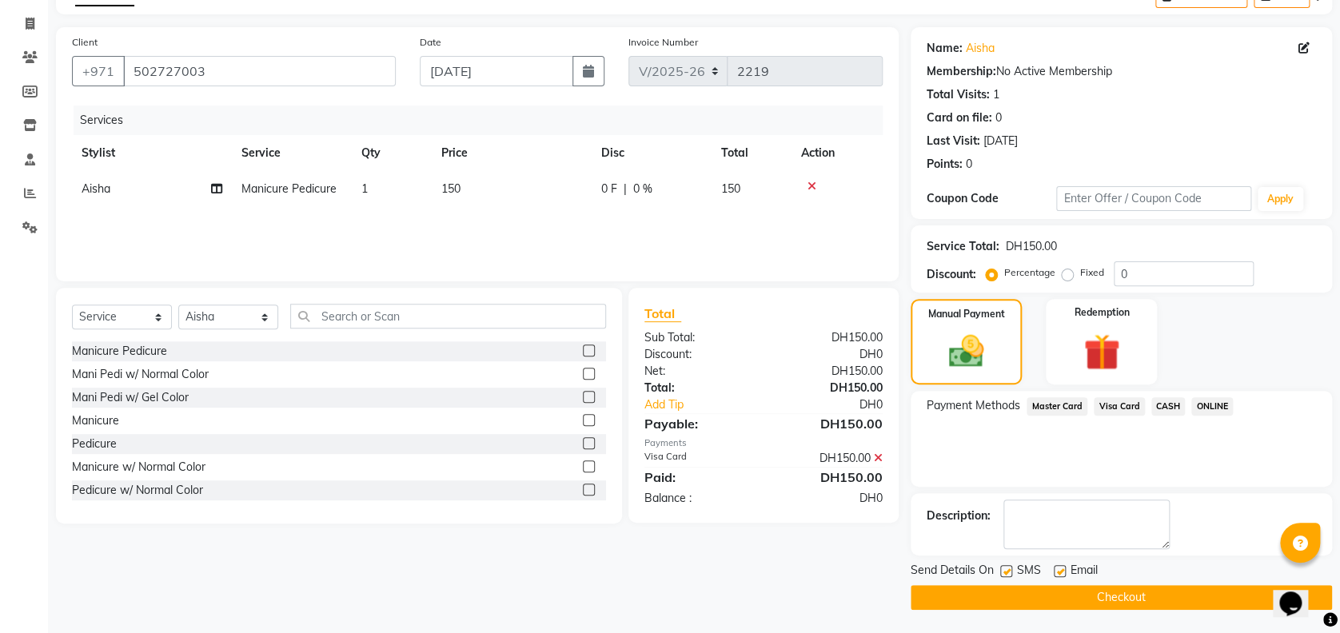
click at [1127, 597] on button "Checkout" at bounding box center [1121, 597] width 421 height 25
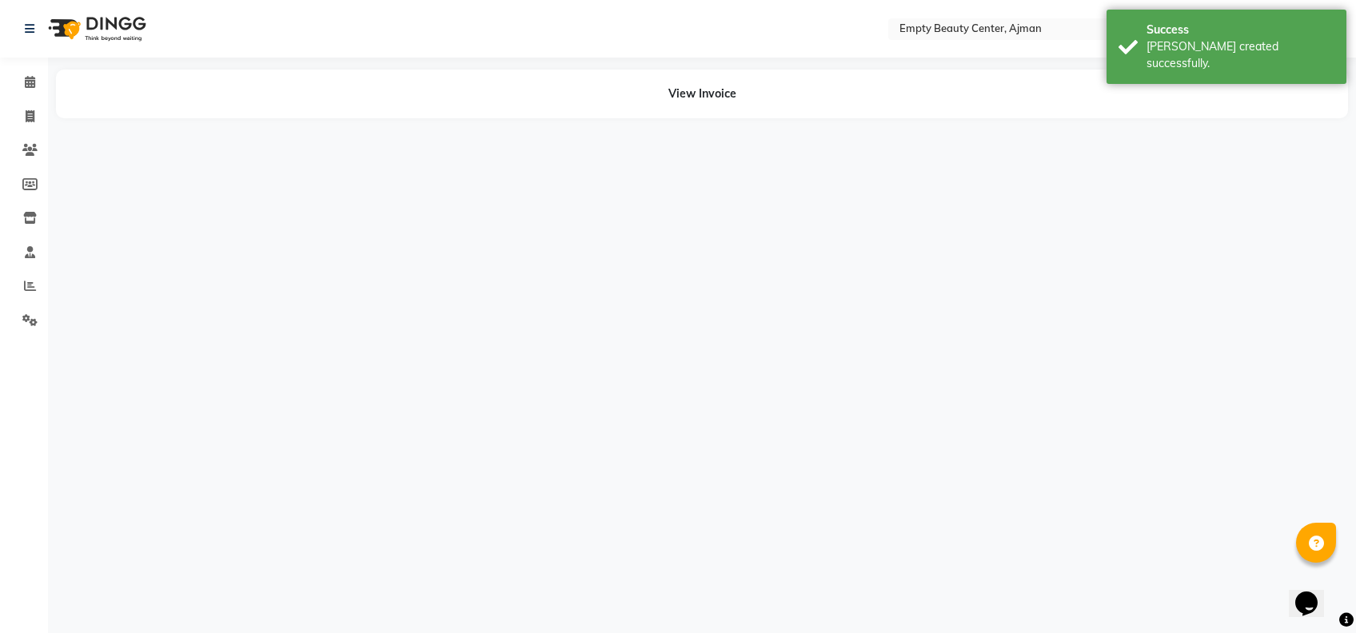
select select "41790"
select select "26290"
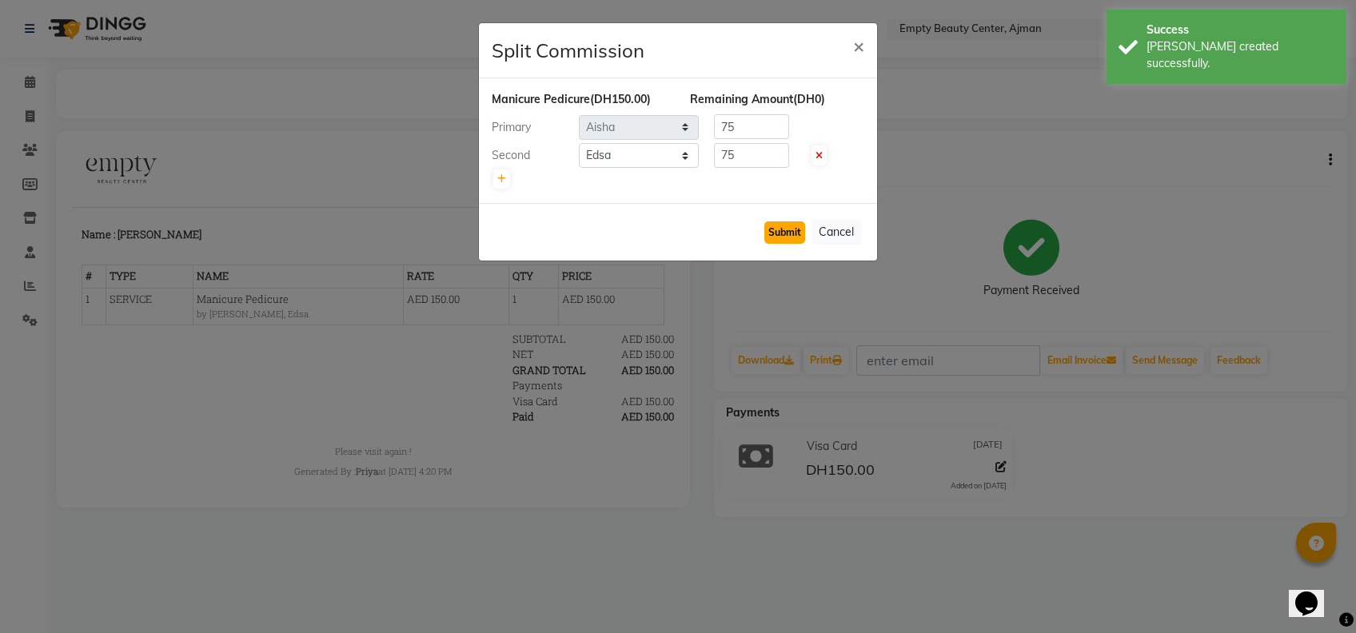
click at [783, 241] on button "Submit" at bounding box center [785, 233] width 41 height 22
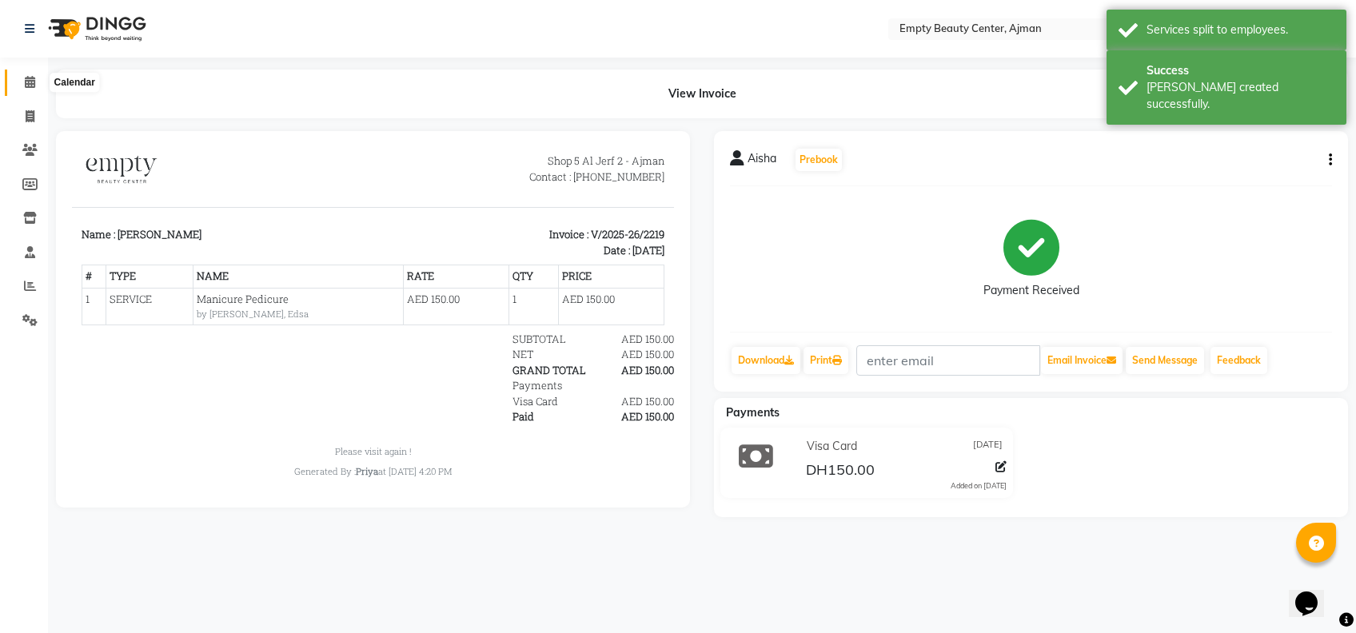
click at [25, 86] on icon at bounding box center [30, 82] width 10 height 12
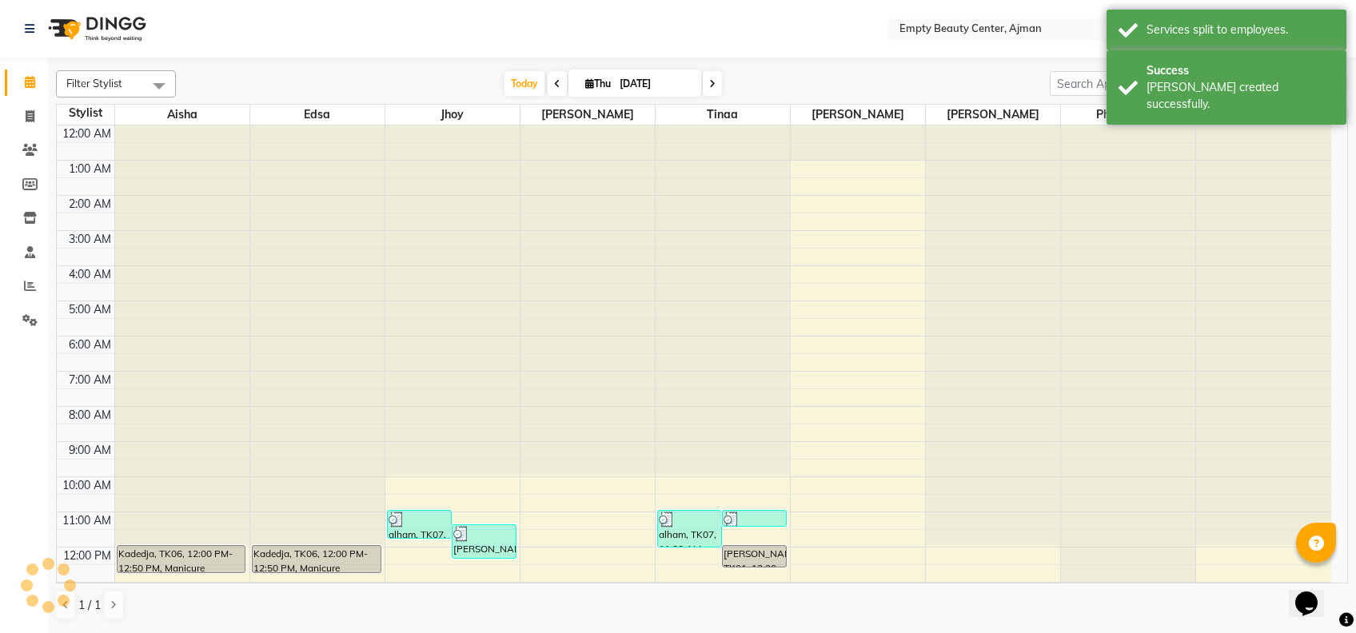
scroll to position [385, 0]
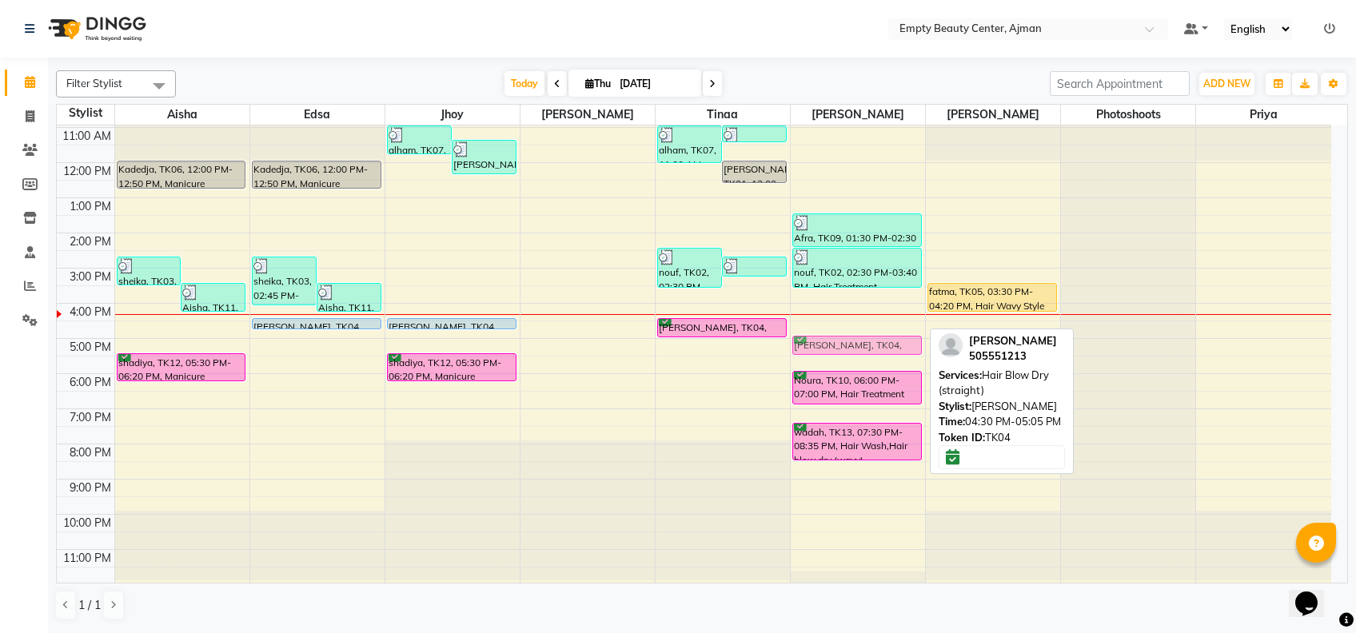
drag, startPoint x: 858, startPoint y: 326, endPoint x: 859, endPoint y: 339, distance: 12.8
click at [859, 339] on div "Afra, TK09, 01:30 PM-02:30 PM, Hair Treatment (Organic) + Blow Dry nouf, TK02, …" at bounding box center [858, 163] width 134 height 844
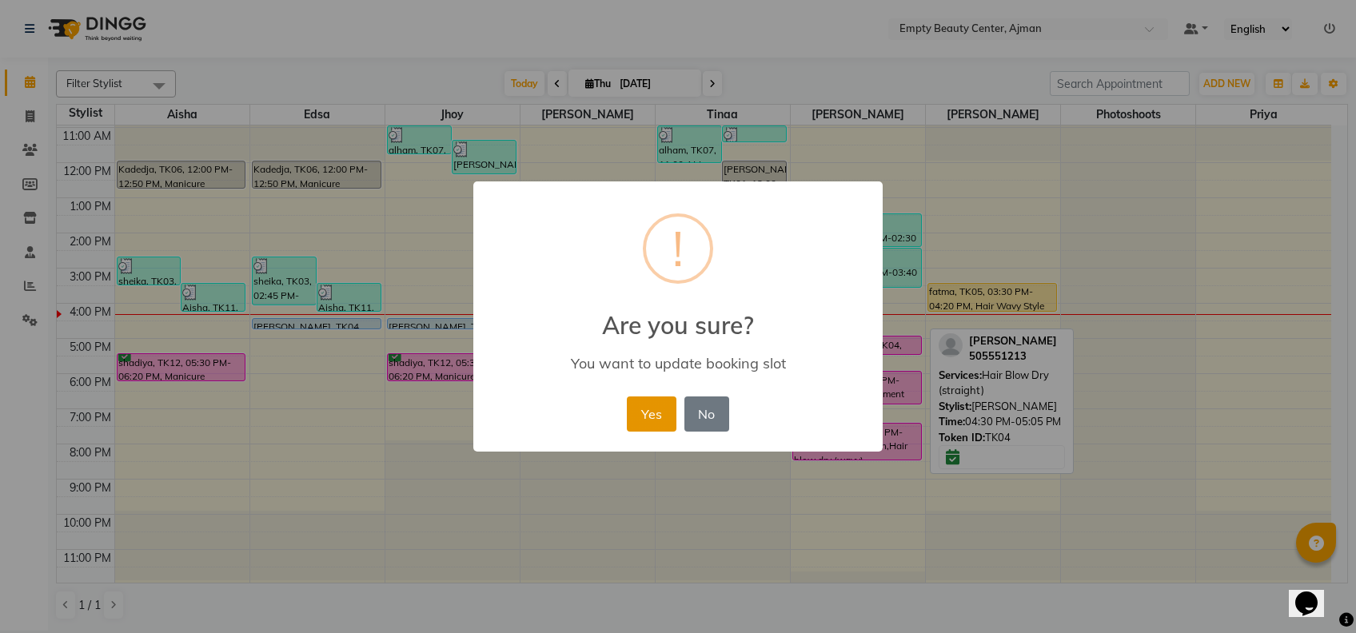
click at [649, 410] on button "Yes" at bounding box center [651, 414] width 49 height 35
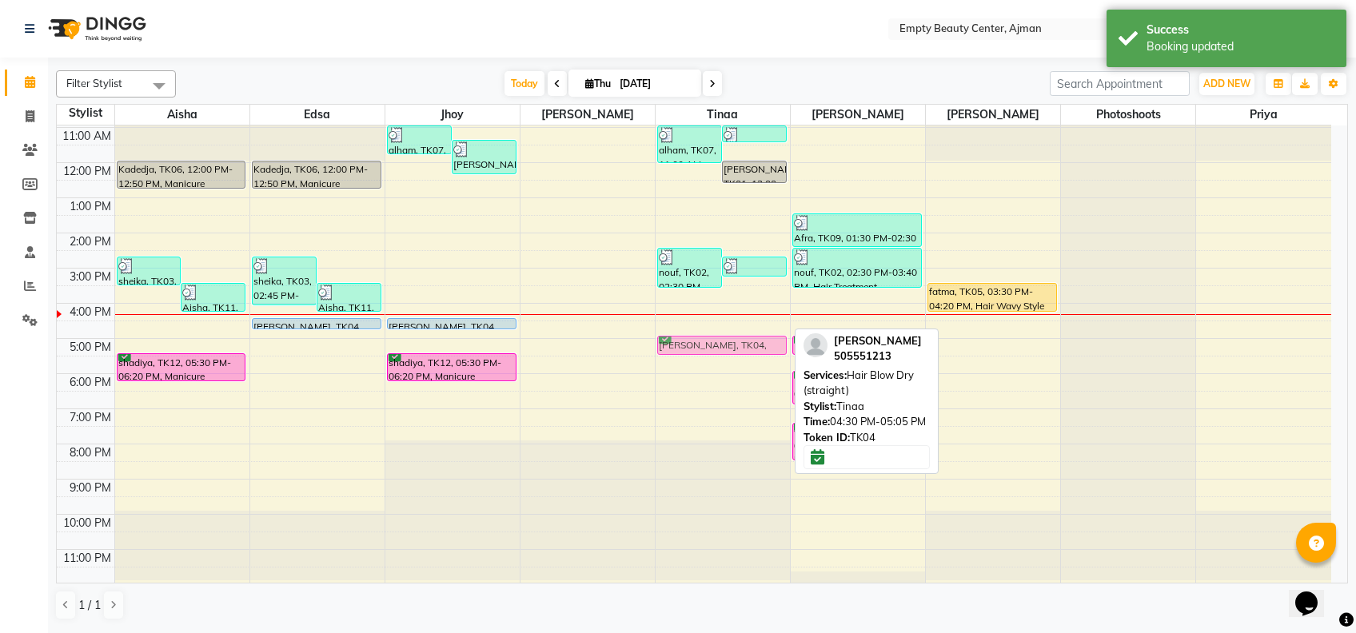
drag, startPoint x: 693, startPoint y: 323, endPoint x: 694, endPoint y: 334, distance: 11.3
click at [694, 334] on div "alham, TK07, 11:00 AM-12:05 PM, Hair Blow Dry (straight) alham, TK07, 11:00 AM-…" at bounding box center [723, 163] width 134 height 844
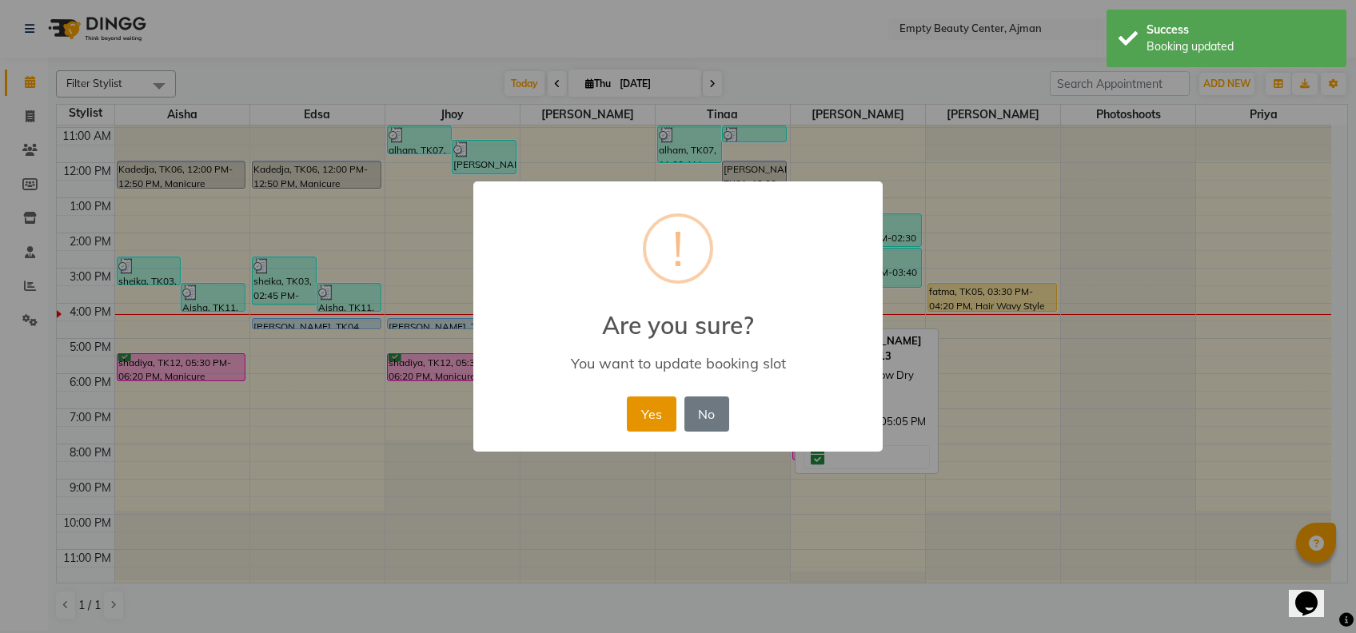
click at [639, 418] on button "Yes" at bounding box center [651, 414] width 49 height 35
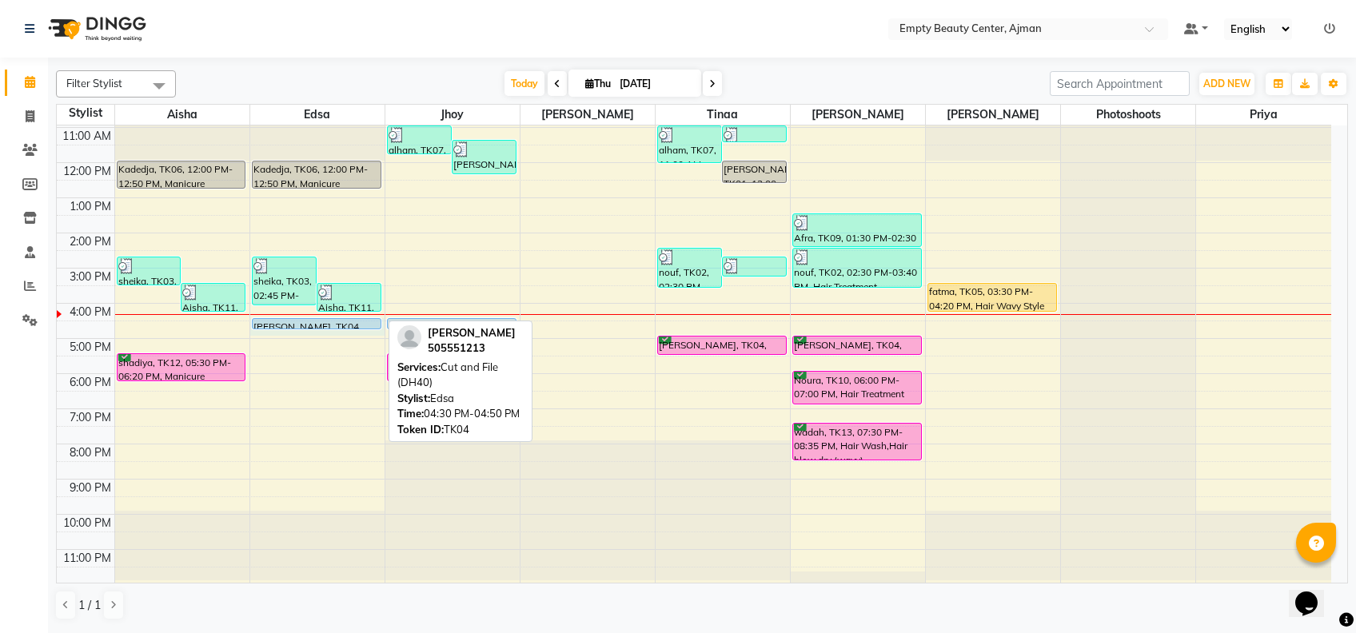
drag, startPoint x: 263, startPoint y: 328, endPoint x: 301, endPoint y: 322, distance: 38.0
click at [301, 322] on div "[PERSON_NAME], TK04, 04:30 PM-04:50 PM, Cut and File (DH40)" at bounding box center [317, 324] width 130 height 12
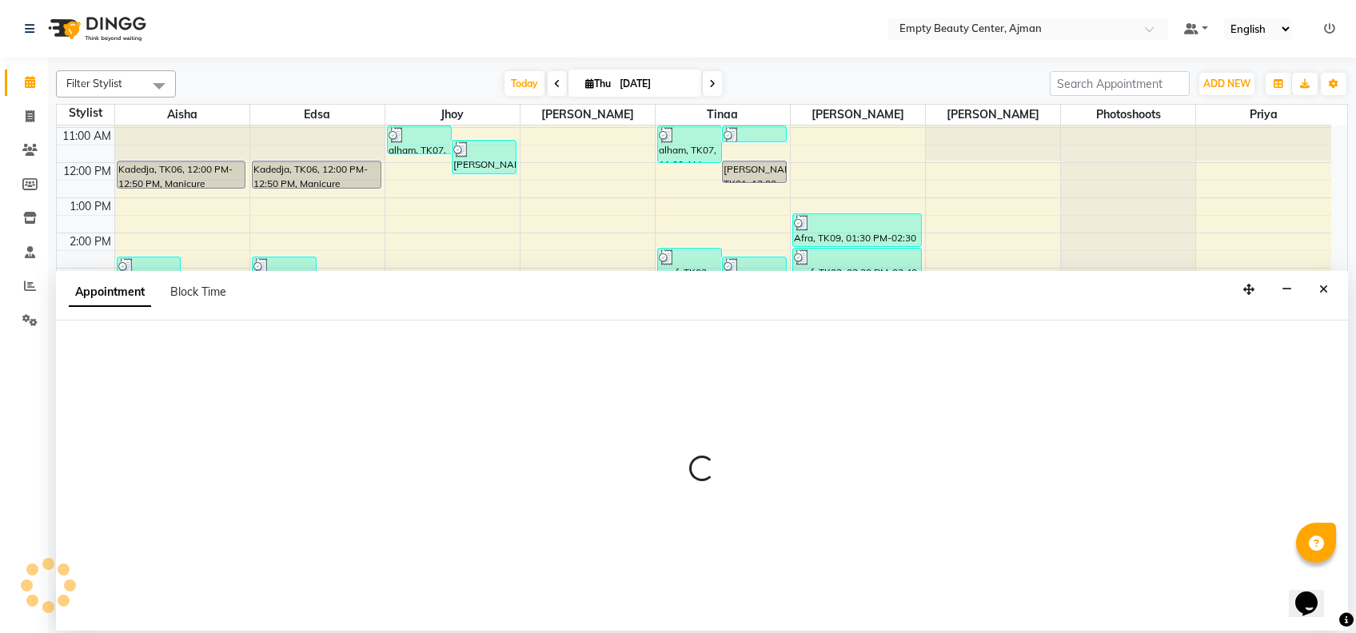
select select "26290"
select select "990"
select select "tentative"
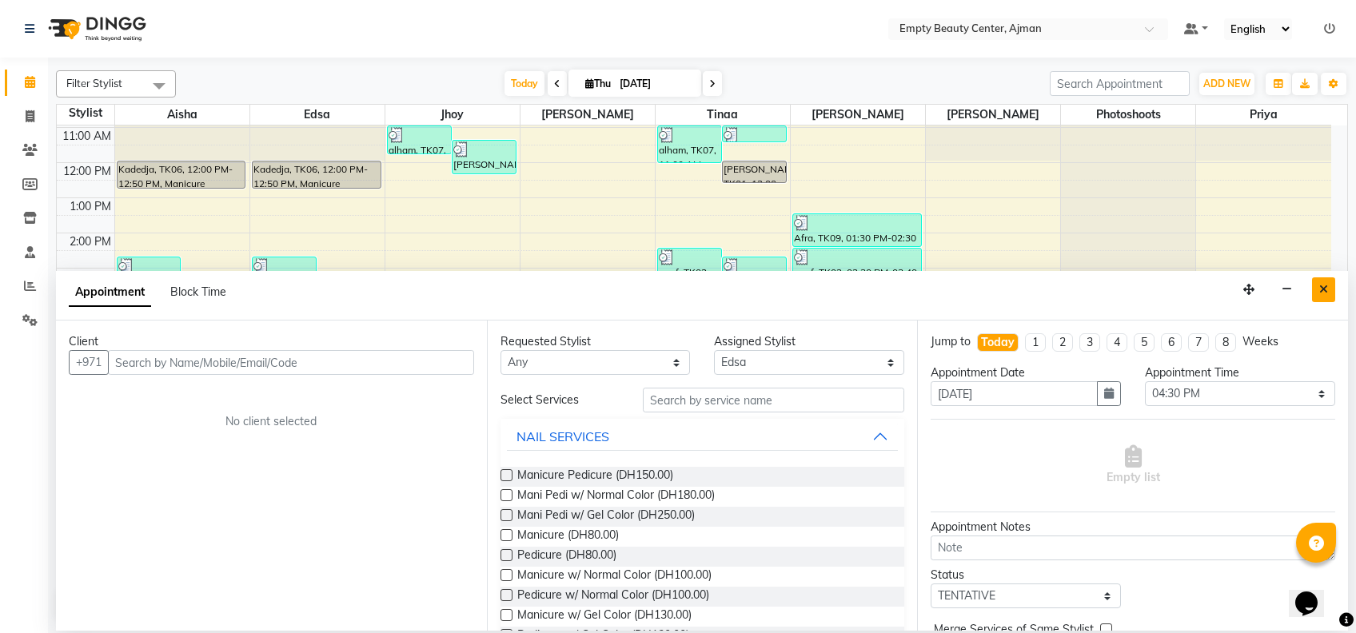
click at [1324, 294] on icon "Close" at bounding box center [1324, 289] width 9 height 11
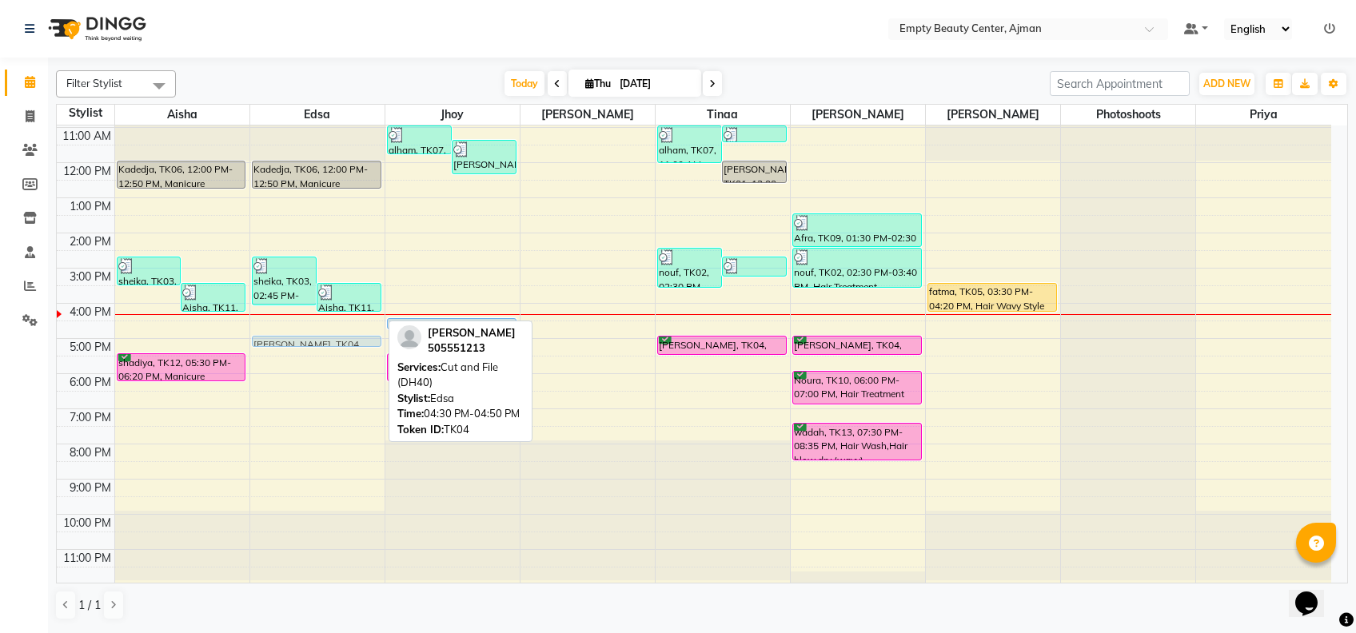
drag, startPoint x: 336, startPoint y: 320, endPoint x: 336, endPoint y: 338, distance: 18.4
click at [336, 338] on div "sheika, TK03, 02:45 PM-04:10 PM, kids cleaning nails,Kids Color Aisha, TK11, 03…" at bounding box center [317, 163] width 134 height 844
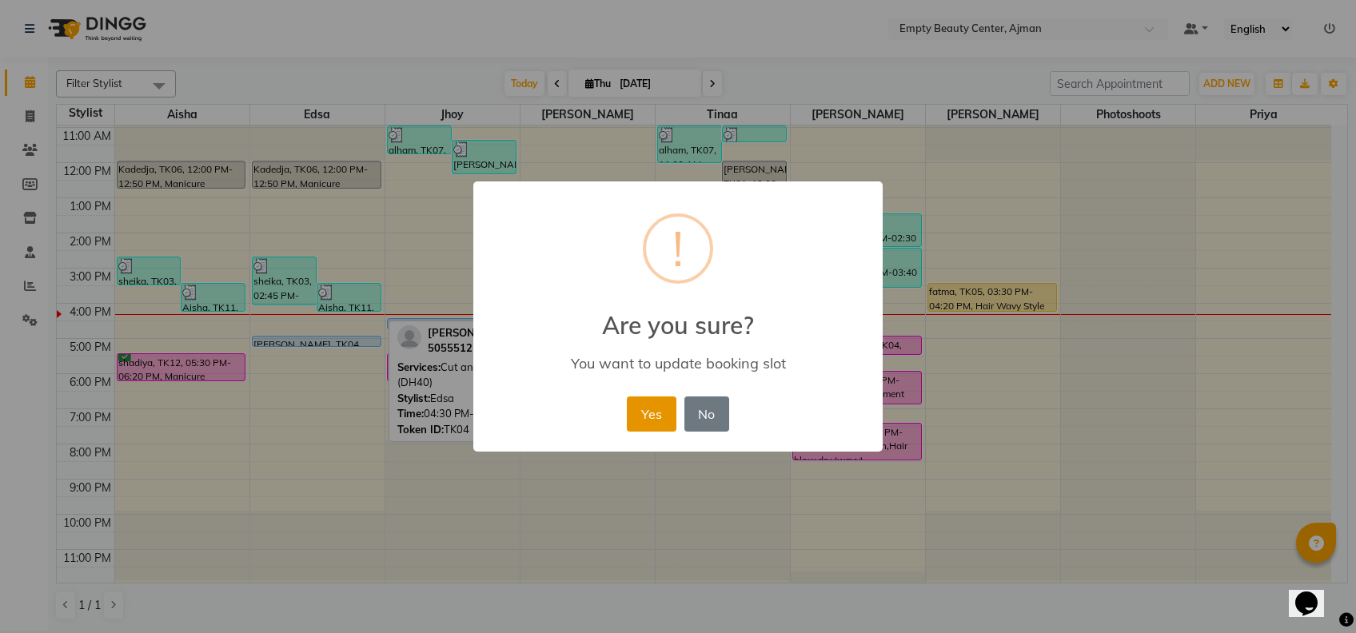
click at [657, 410] on button "Yes" at bounding box center [651, 414] width 49 height 35
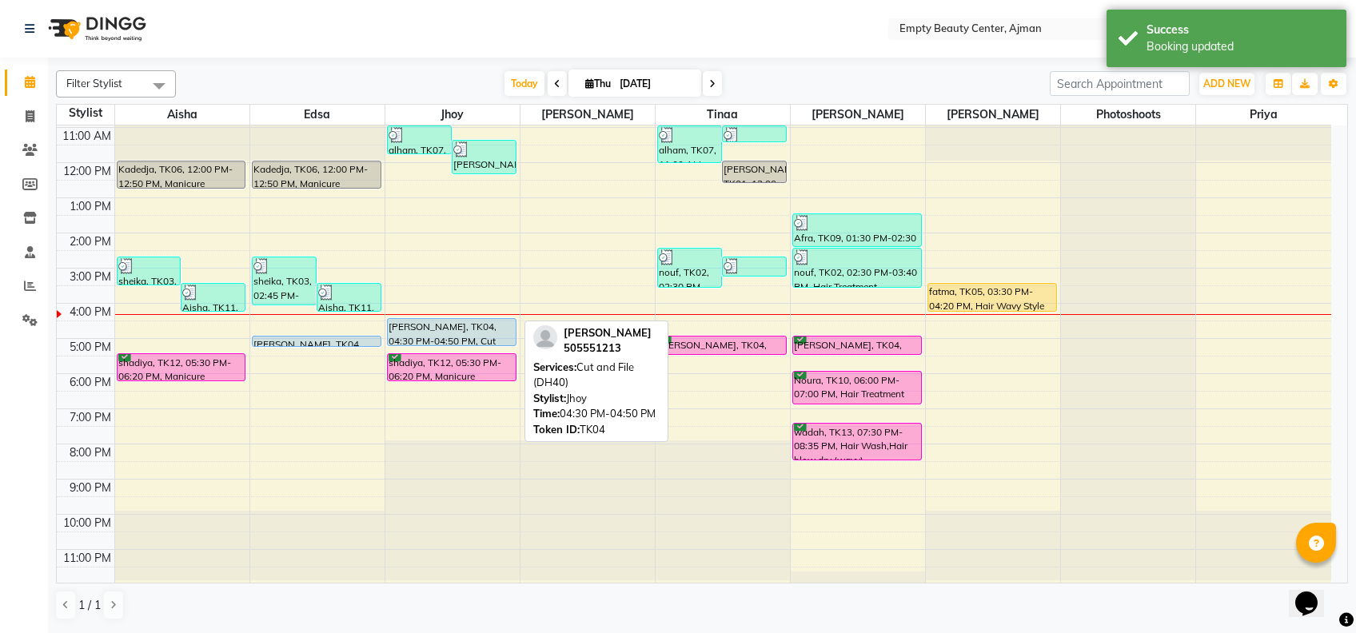
drag, startPoint x: 446, startPoint y: 324, endPoint x: 445, endPoint y: 334, distance: 9.6
click at [445, 334] on div "12:00 AM 1:00 AM 2:00 AM 3:00 AM 4:00 AM 5:00 AM 6:00 AM 7:00 AM 8:00 AM 9:00 A…" at bounding box center [694, 163] width 1275 height 844
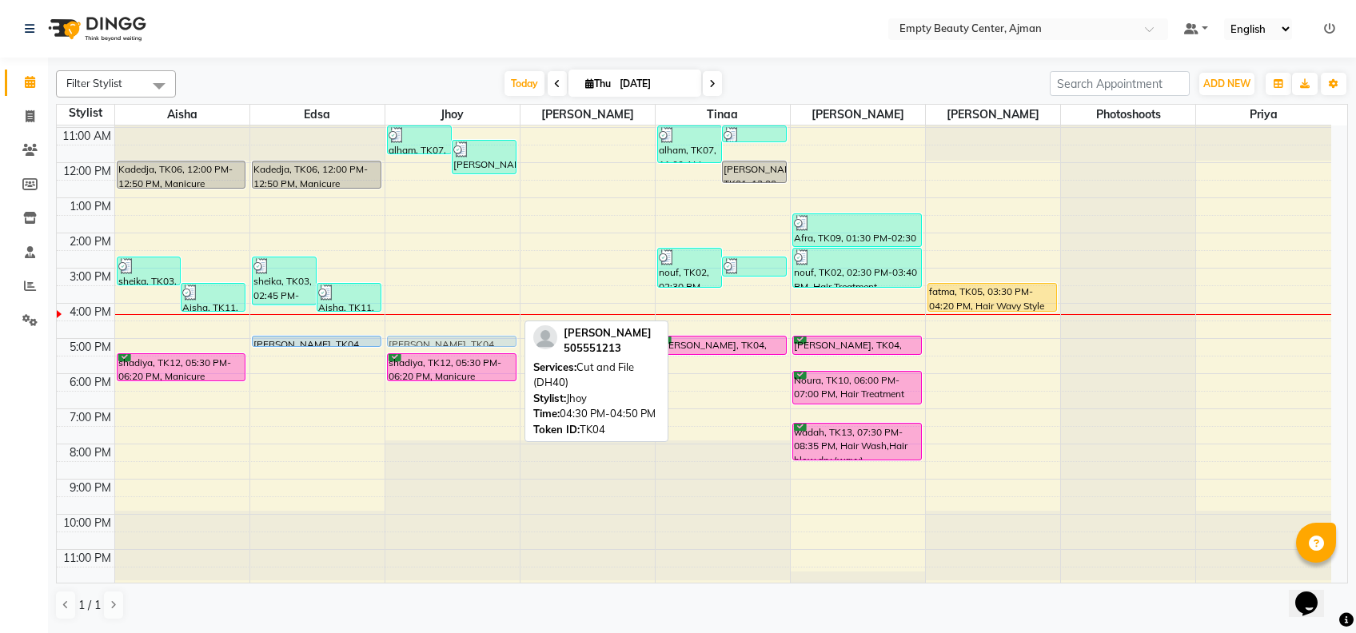
drag, startPoint x: 441, startPoint y: 323, endPoint x: 441, endPoint y: 339, distance: 16.0
click at [441, 339] on div "alham, TK07, 11:00 AM-11:50 AM, Manicure Pedicure [PERSON_NAME], TK08, 11:25 AM…" at bounding box center [453, 163] width 134 height 844
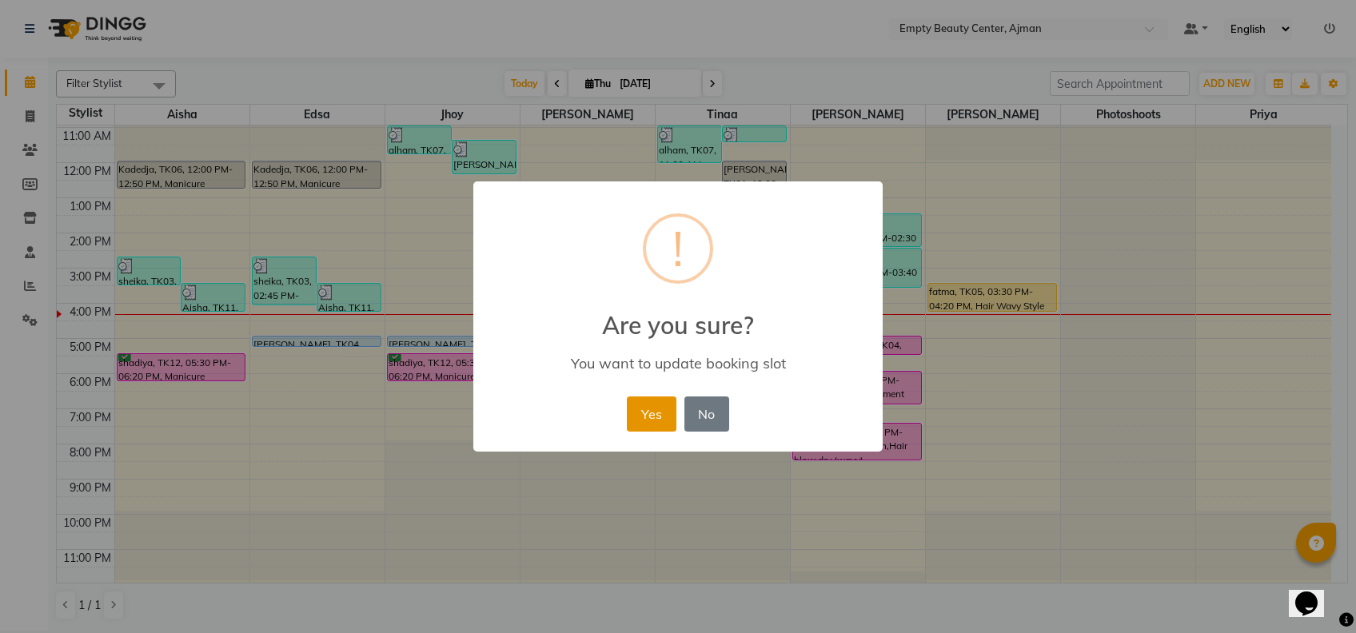
click at [672, 406] on button "Yes" at bounding box center [651, 414] width 49 height 35
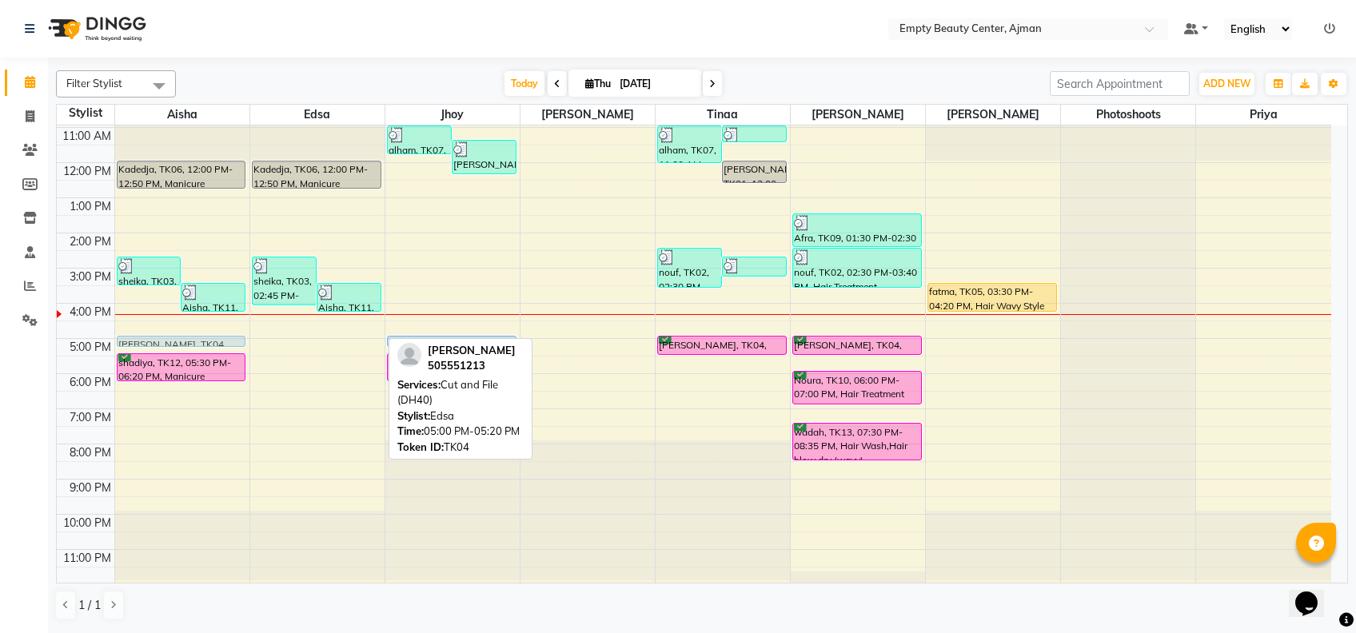
drag, startPoint x: 338, startPoint y: 338, endPoint x: 255, endPoint y: 343, distance: 82.6
click at [255, 343] on div "12:00 AM 1:00 AM 2:00 AM 3:00 AM 4:00 AM 5:00 AM 6:00 AM 7:00 AM 8:00 AM 9:00 A…" at bounding box center [694, 163] width 1275 height 844
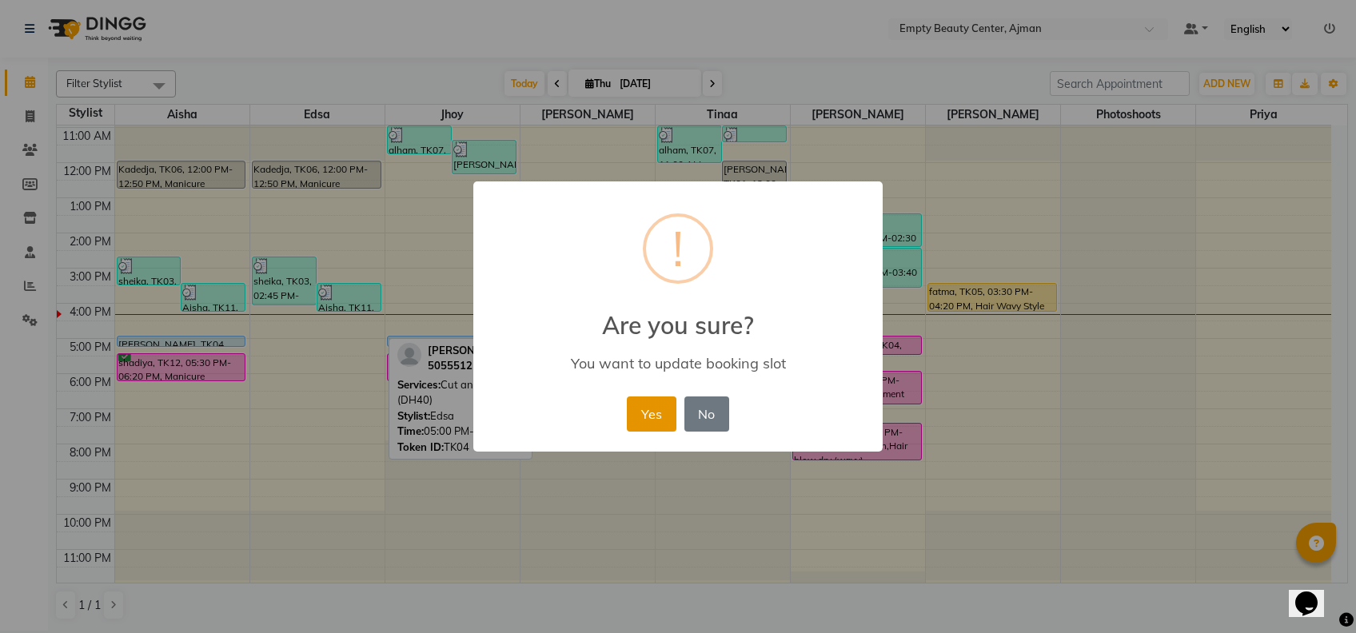
click at [649, 417] on button "Yes" at bounding box center [651, 414] width 49 height 35
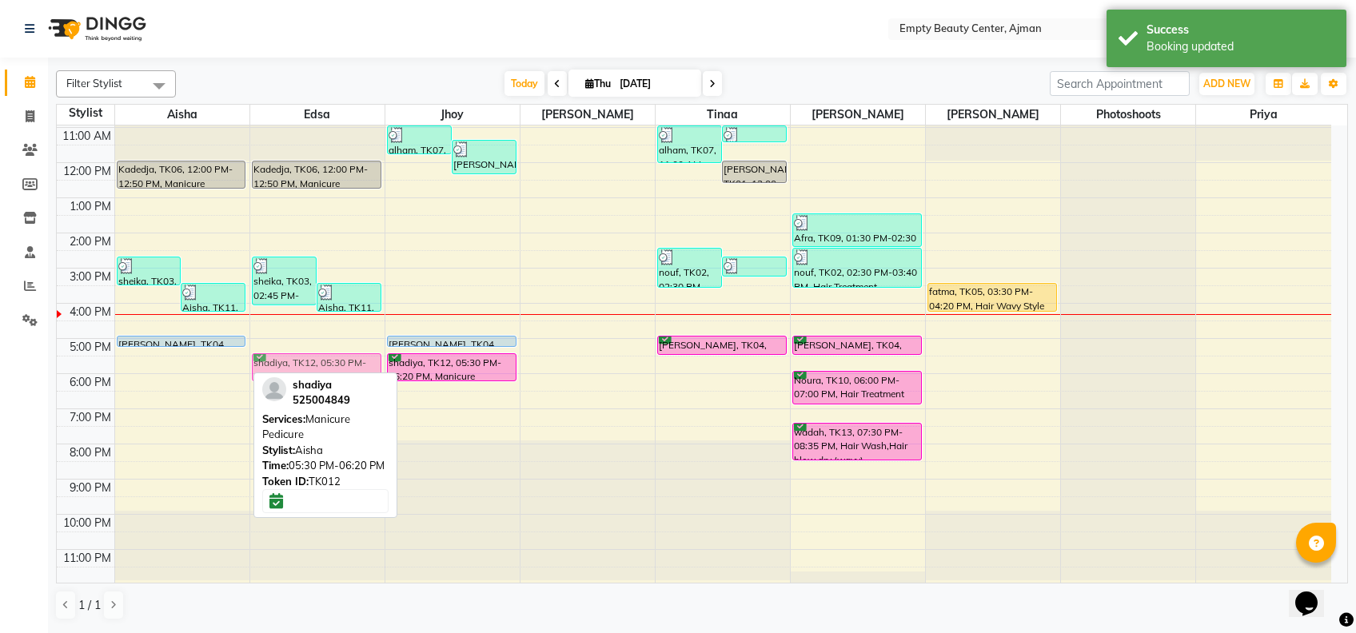
drag, startPoint x: 146, startPoint y: 370, endPoint x: 241, endPoint y: 373, distance: 94.4
click at [241, 373] on div "12:00 AM 1:00 AM 2:00 AM 3:00 AM 4:00 AM 5:00 AM 6:00 AM 7:00 AM 8:00 AM 9:00 A…" at bounding box center [694, 163] width 1275 height 844
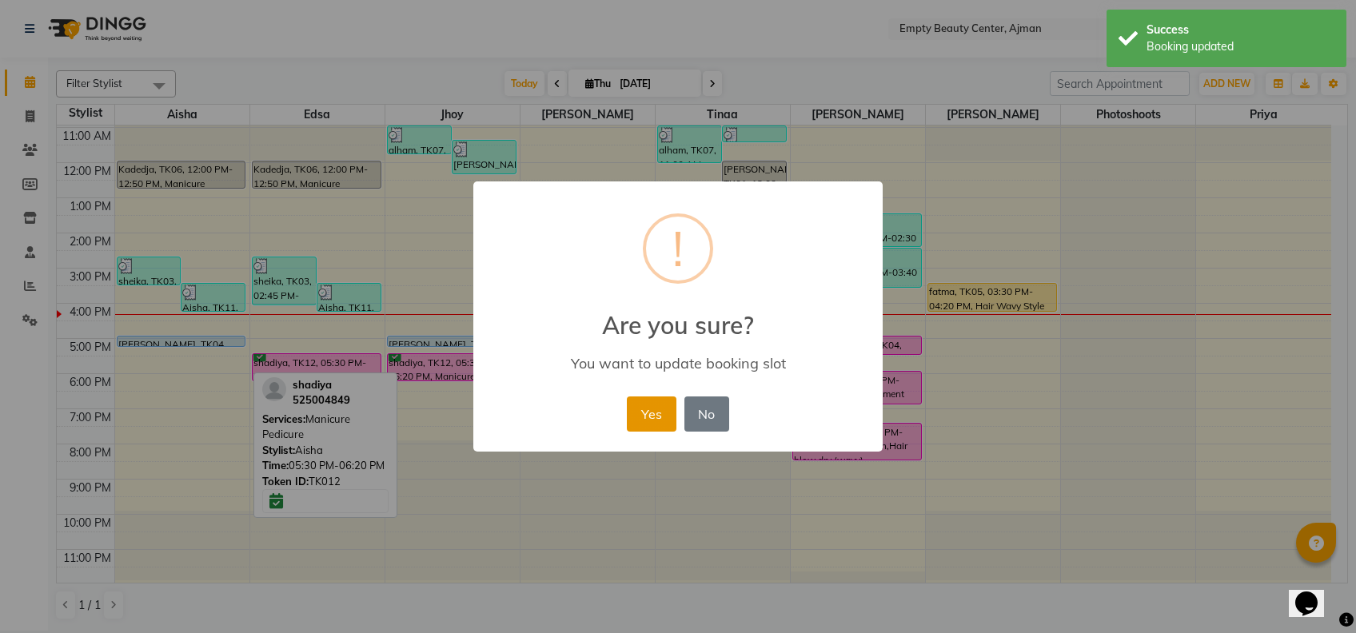
click at [659, 410] on button "Yes" at bounding box center [651, 414] width 49 height 35
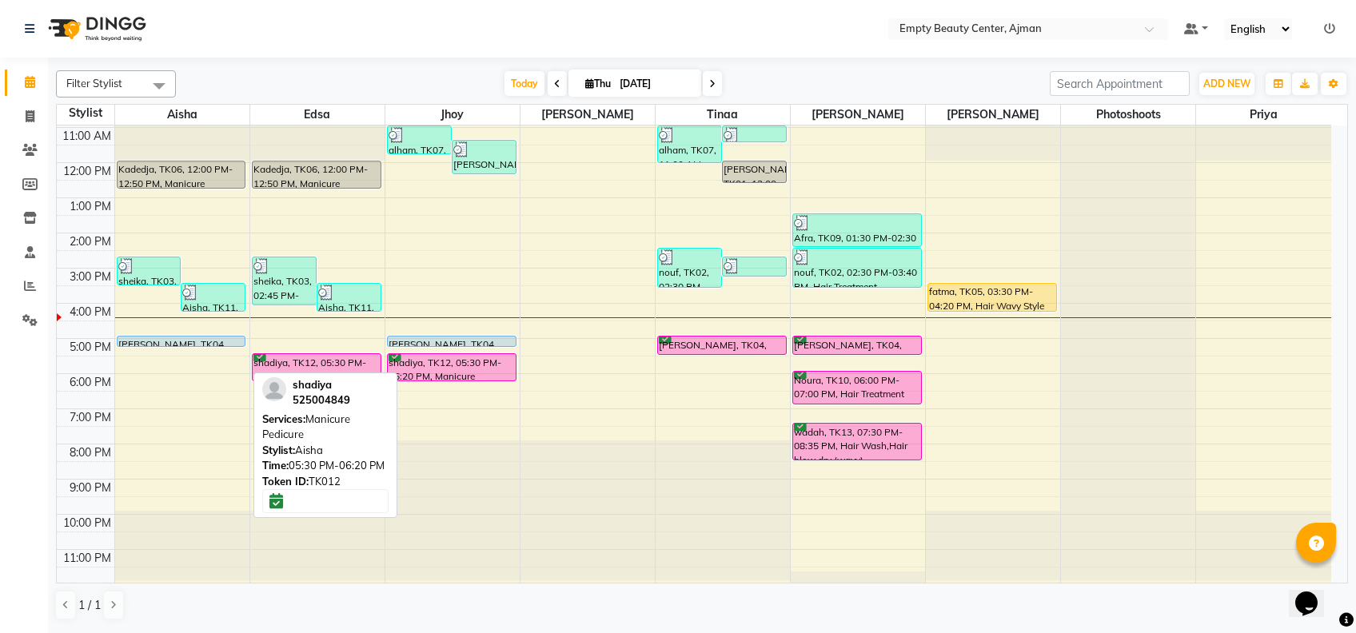
click at [429, 617] on div "1 / 1" at bounding box center [702, 605] width 1292 height 30
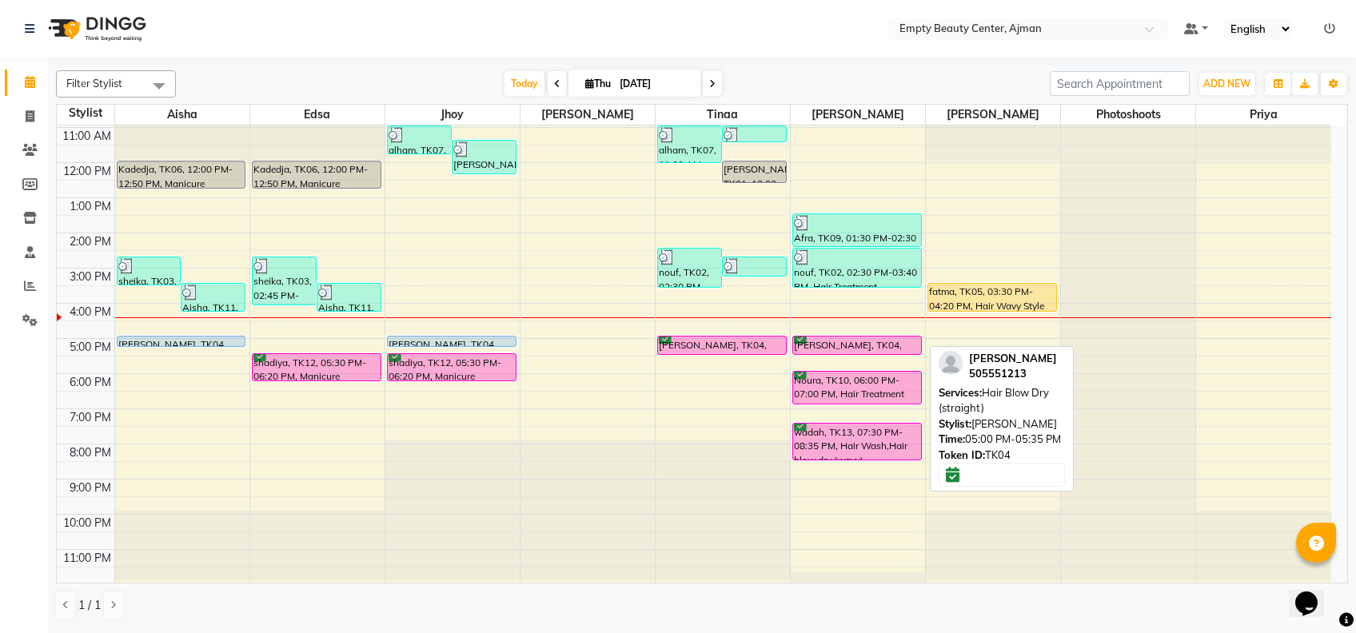
click at [868, 348] on div "[PERSON_NAME], TK04, 05:00 PM-05:35 PM, Hair Blow Dry (straight)" at bounding box center [857, 346] width 128 height 18
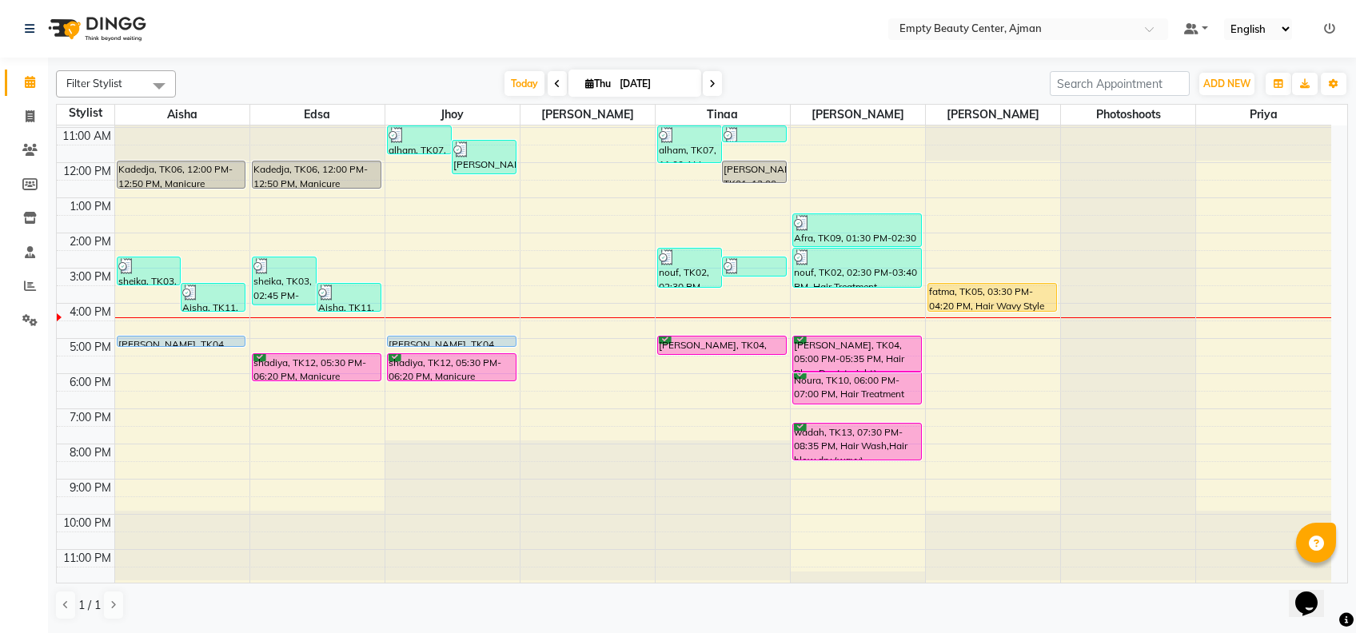
drag, startPoint x: 839, startPoint y: 354, endPoint x: 847, endPoint y: 372, distance: 19.3
click at [847, 372] on div "Afra, TK09, 01:30 PM-02:30 PM, Hair Treatment (Organic) + Blow Dry nouf, TK02, …" at bounding box center [858, 163] width 134 height 844
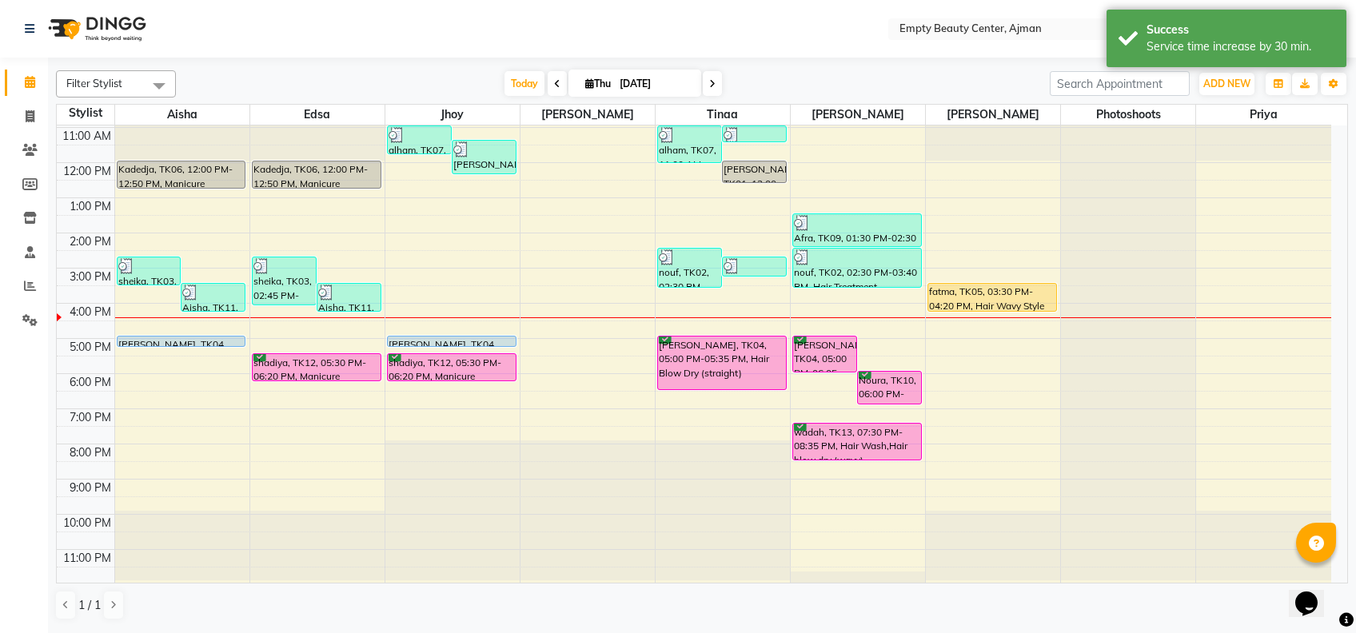
drag, startPoint x: 756, startPoint y: 352, endPoint x: 761, endPoint y: 378, distance: 26.8
click at [761, 378] on div "alham, TK07, 11:00 AM-12:05 PM, Hair Blow Dry (straight) alham, TK07, 11:00 AM-…" at bounding box center [723, 163] width 134 height 844
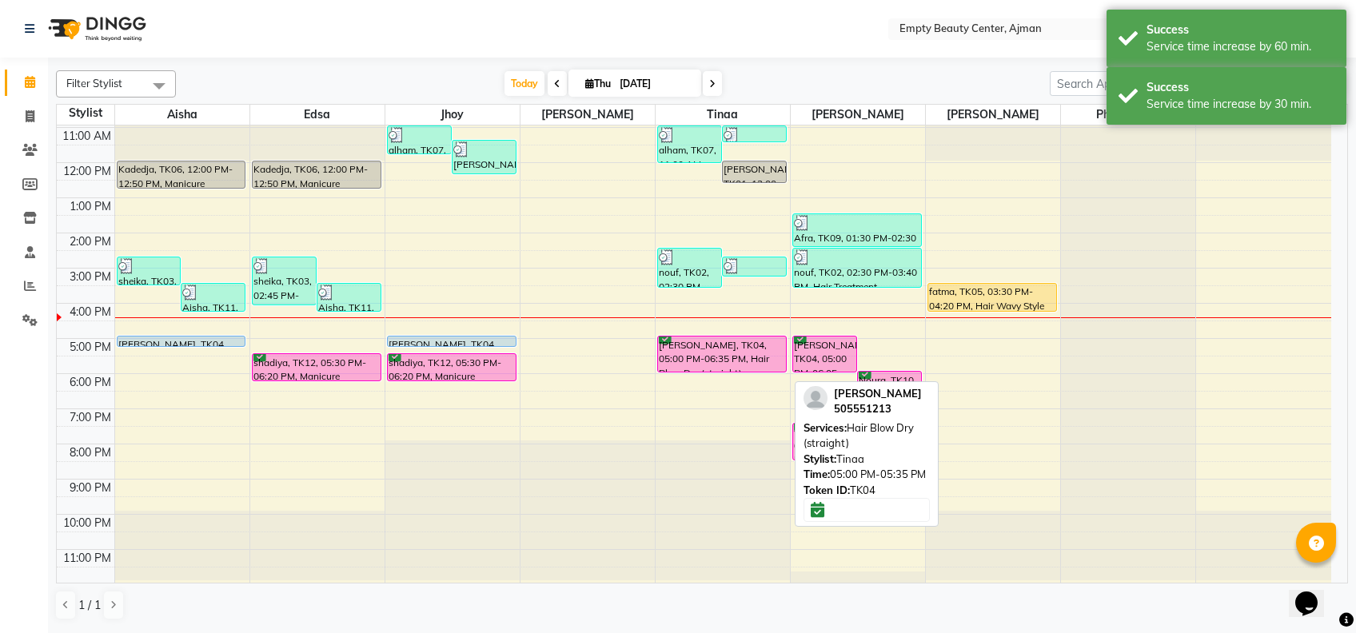
drag, startPoint x: 763, startPoint y: 390, endPoint x: 763, endPoint y: 377, distance: 12.8
click at [763, 377] on div "12:00 AM 1:00 AM 2:00 AM 3:00 AM 4:00 AM 5:00 AM 6:00 AM 7:00 AM 8:00 AM 9:00 A…" at bounding box center [694, 163] width 1275 height 844
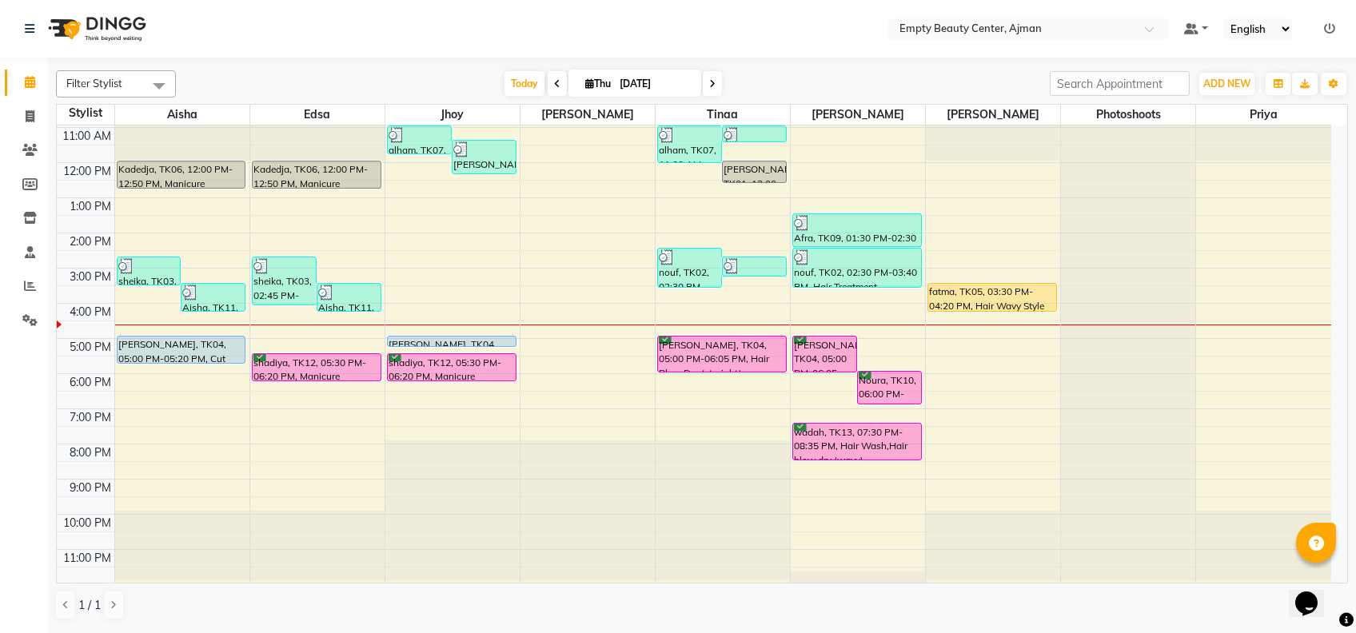
drag, startPoint x: 135, startPoint y: 346, endPoint x: 135, endPoint y: 358, distance: 12.8
click at [135, 358] on div "sheika, TK03, 02:45 PM-03:35 PM, Manicure Pedicure Aisha, TK11, 03:30 PM-04:20 …" at bounding box center [182, 163] width 134 height 844
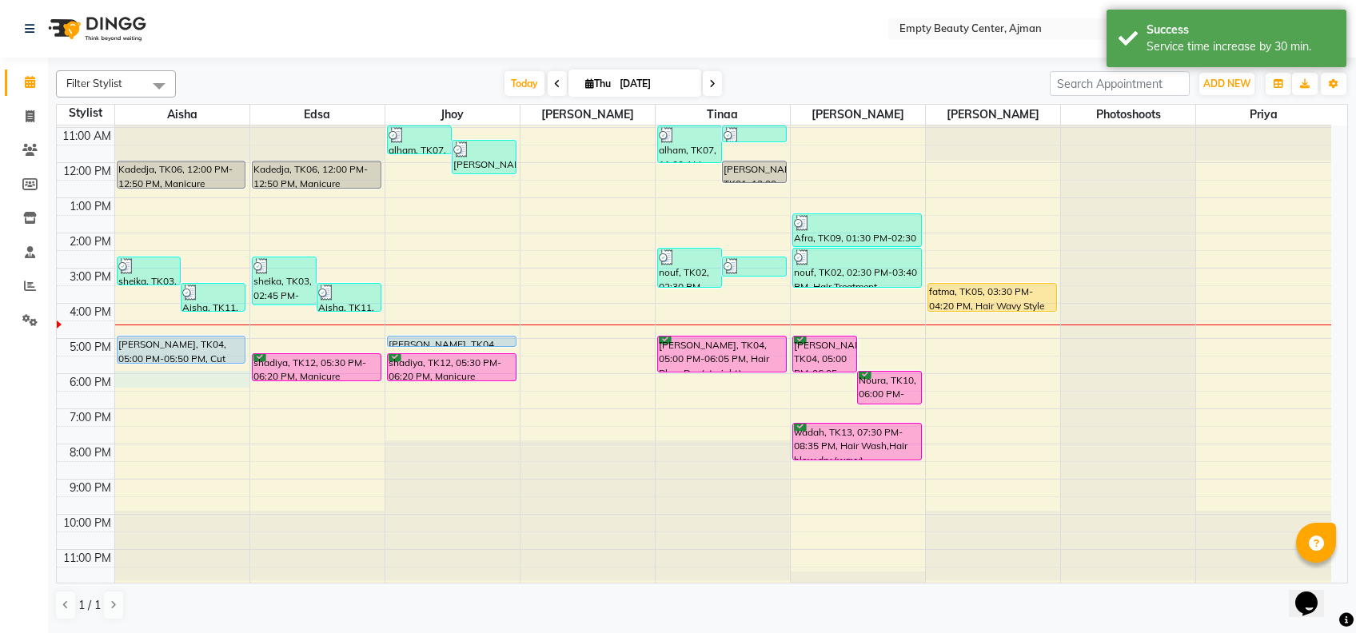
click at [132, 378] on div "12:00 AM 1:00 AM 2:00 AM 3:00 AM 4:00 AM 5:00 AM 6:00 AM 7:00 AM 8:00 AM 9:00 A…" at bounding box center [694, 163] width 1275 height 844
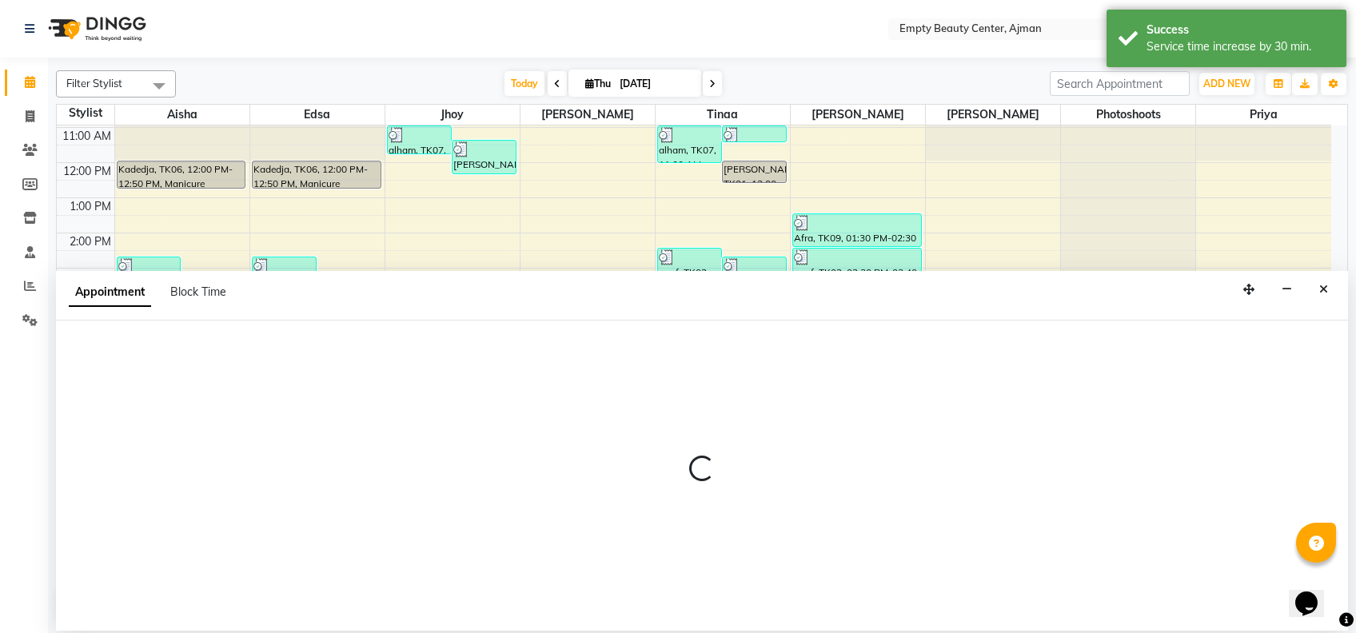
select select "41790"
select select "1080"
select select "tentative"
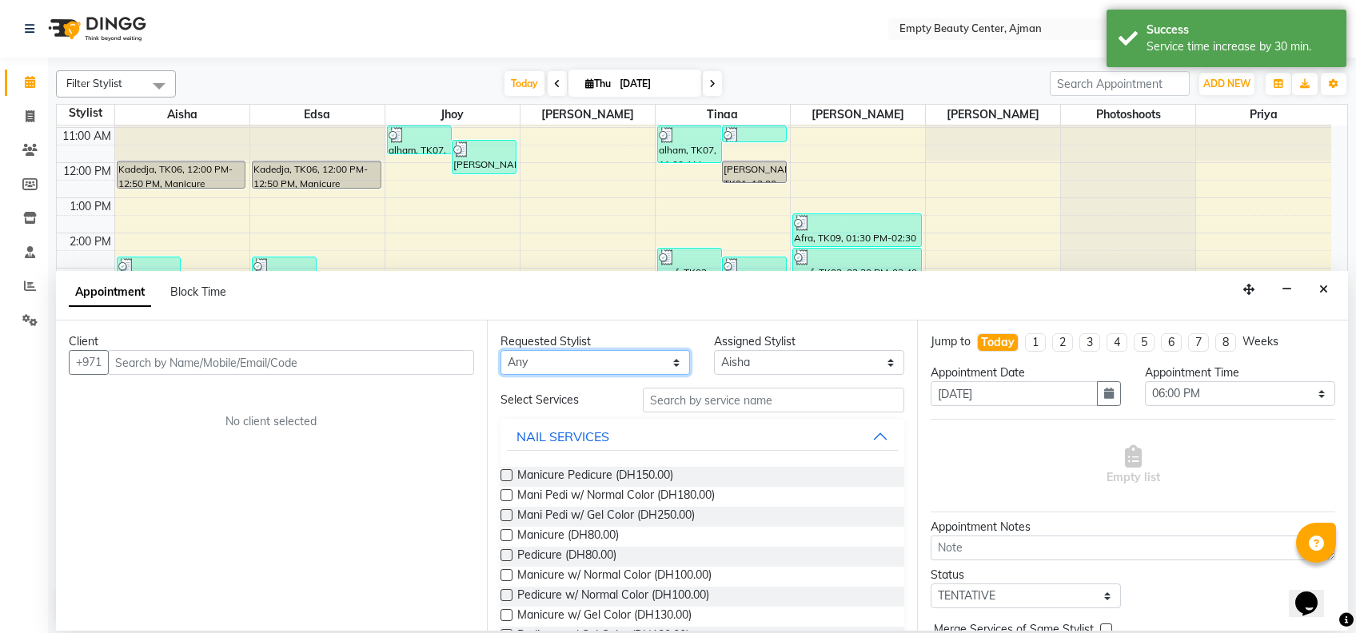
click at [589, 365] on select "Any [PERSON_NAME] Edsa jhoy [PERSON_NAME] Photoshoots Priya [PERSON_NAME] [PERS…" at bounding box center [596, 362] width 190 height 25
select select "41790"
click at [501, 350] on select "Any [PERSON_NAME] Edsa jhoy [PERSON_NAME] Photoshoots Priya [PERSON_NAME] [PERS…" at bounding box center [596, 362] width 190 height 25
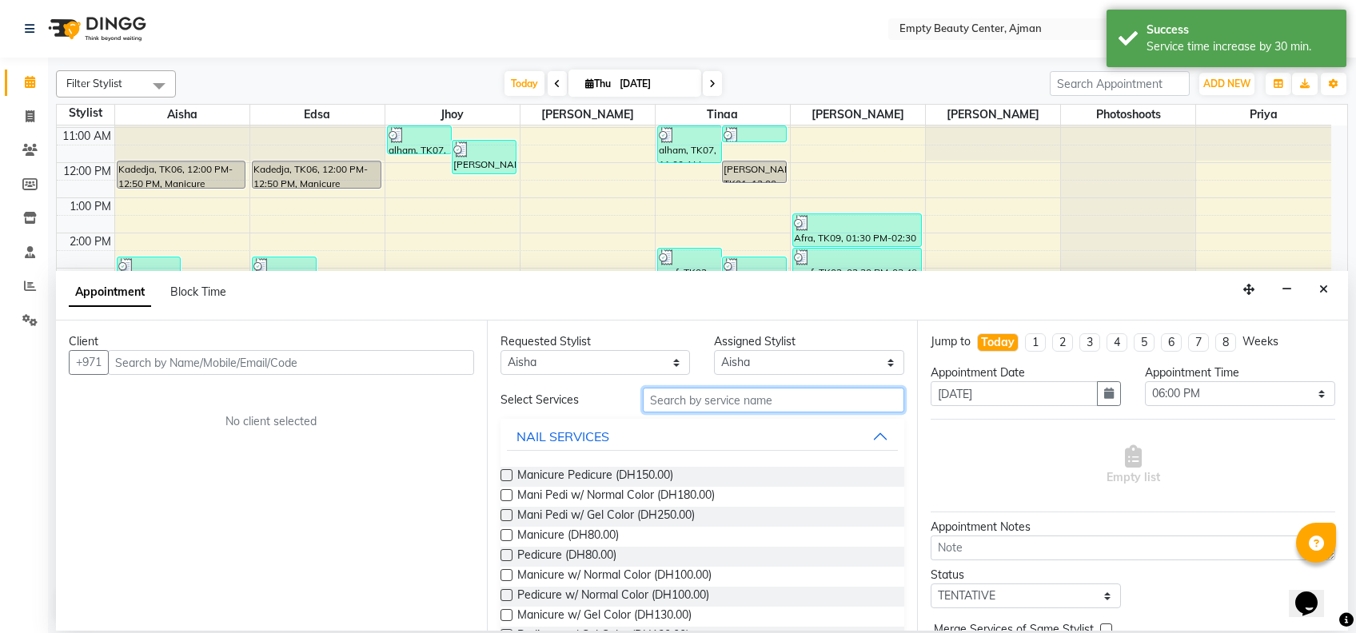
click at [672, 398] on input "text" at bounding box center [774, 400] width 262 height 25
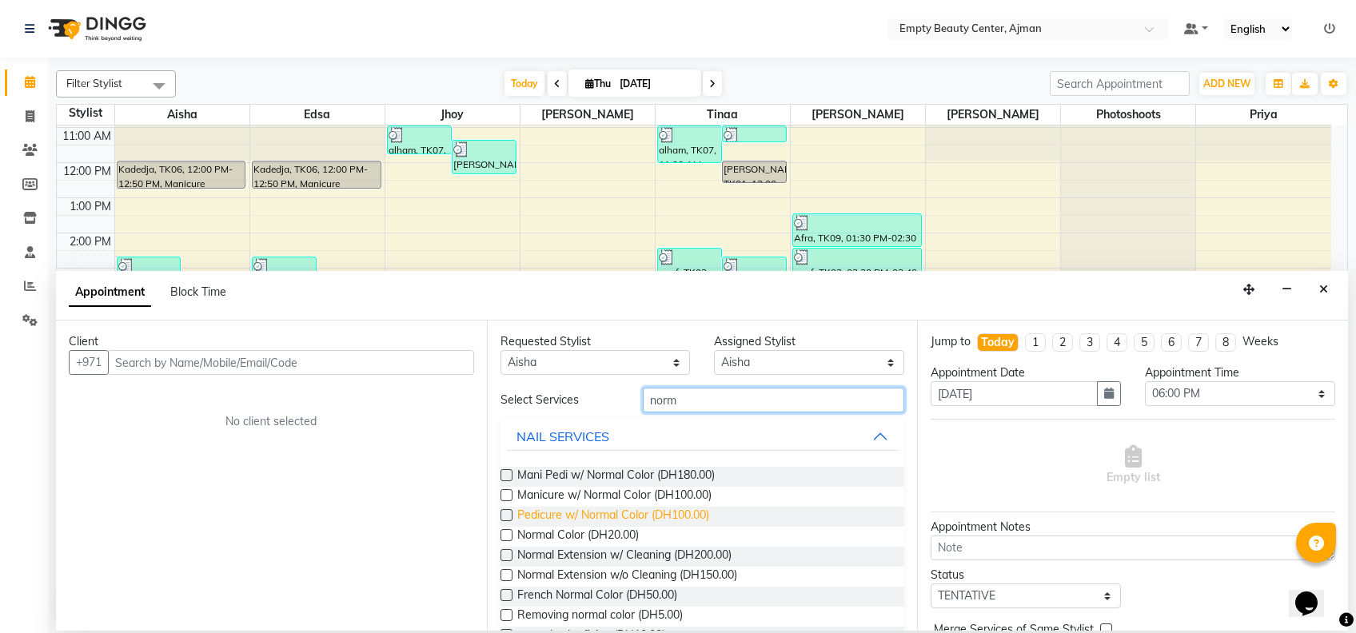
type input "norm"
click at [573, 525] on span "Pedicure w/ Normal Color (DH100.00)" at bounding box center [613, 517] width 192 height 20
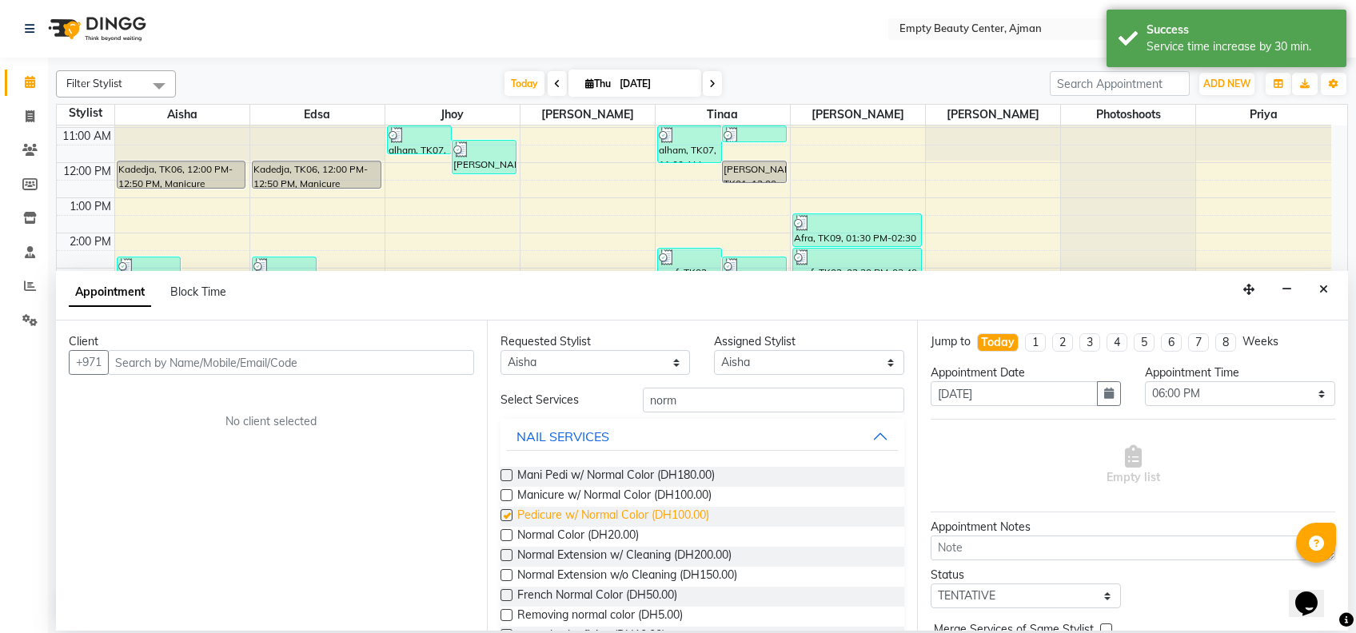
checkbox input "false"
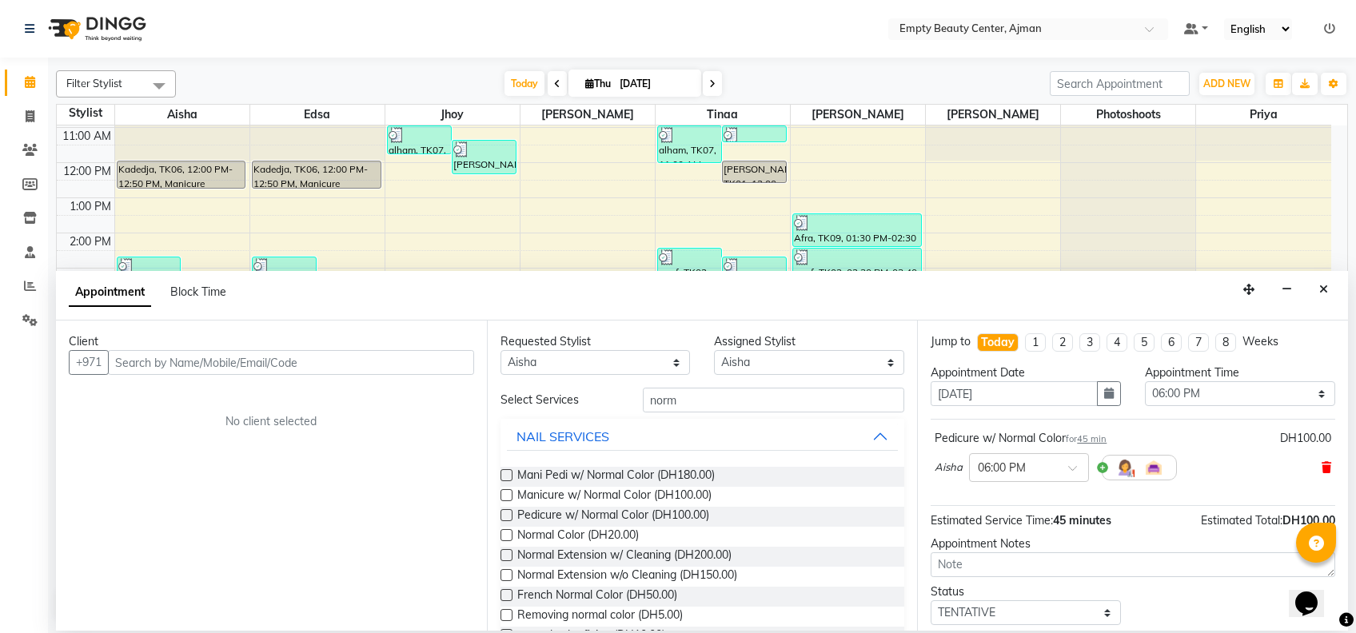
click at [1322, 462] on icon at bounding box center [1327, 467] width 10 height 11
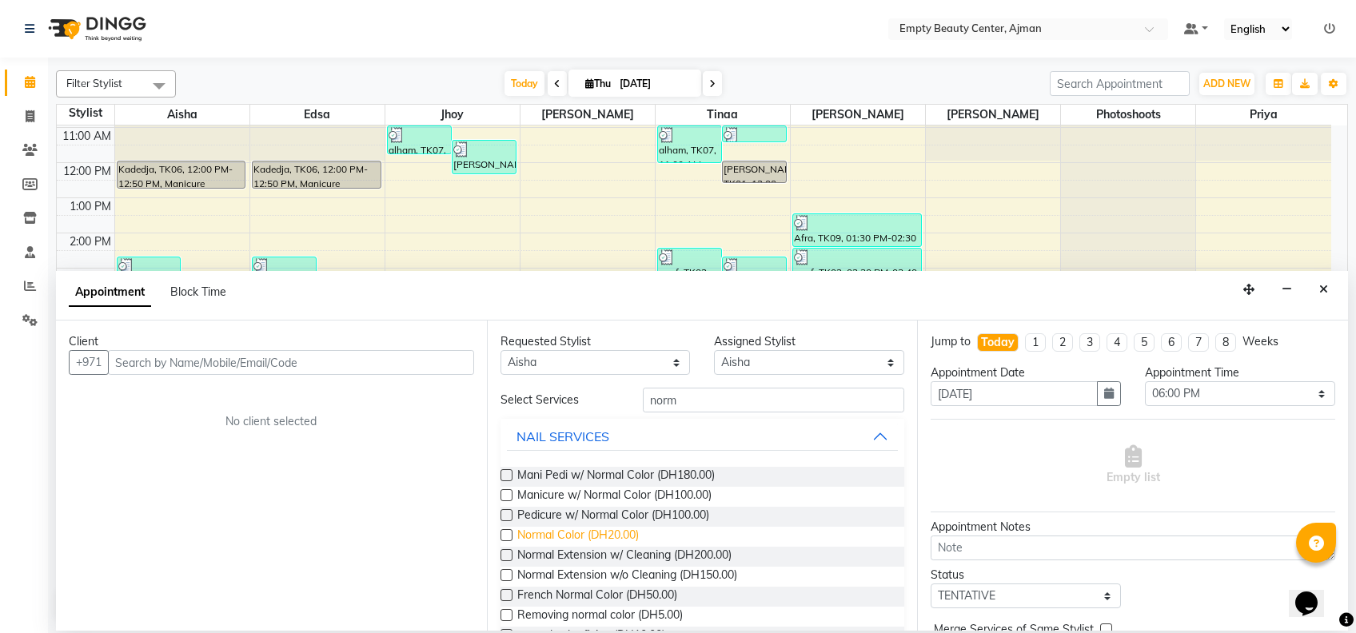
click at [589, 533] on span "Normal Color (DH20.00)" at bounding box center [578, 537] width 122 height 20
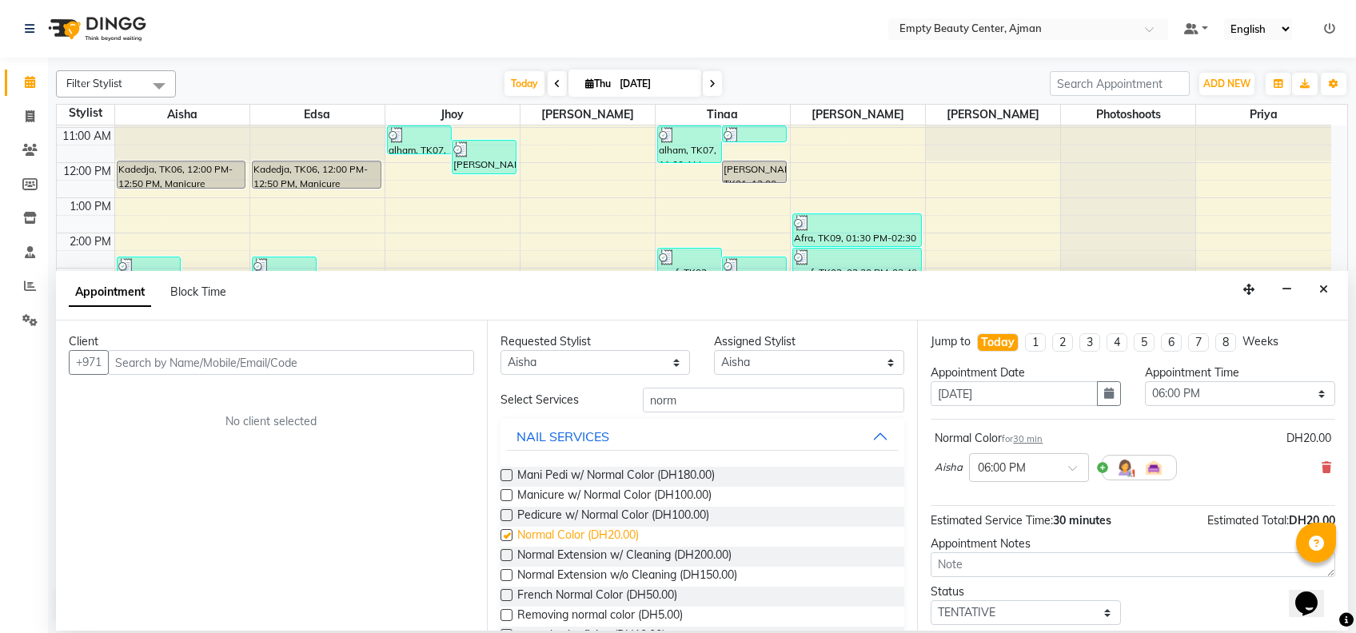
checkbox input "false"
click at [687, 396] on input "norm" at bounding box center [774, 400] width 262 height 25
type input "n"
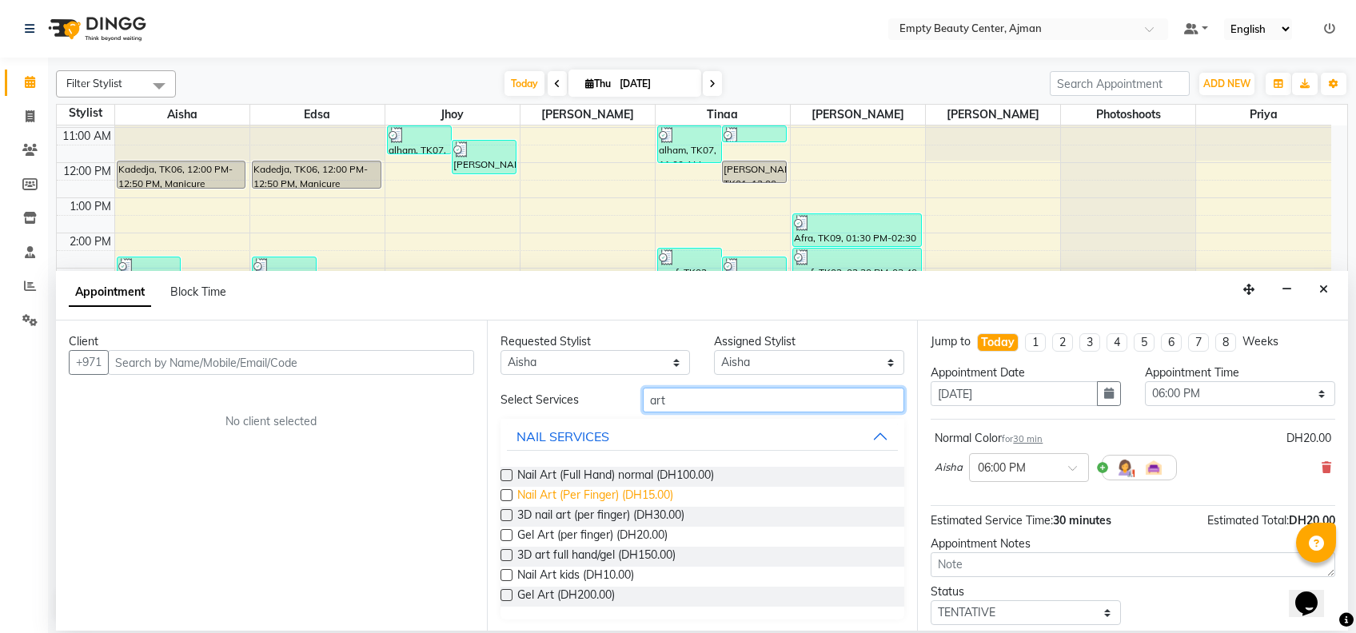
type input "art"
click at [620, 500] on span "Nail Art (Per Finger) (DH15.00)" at bounding box center [595, 497] width 156 height 20
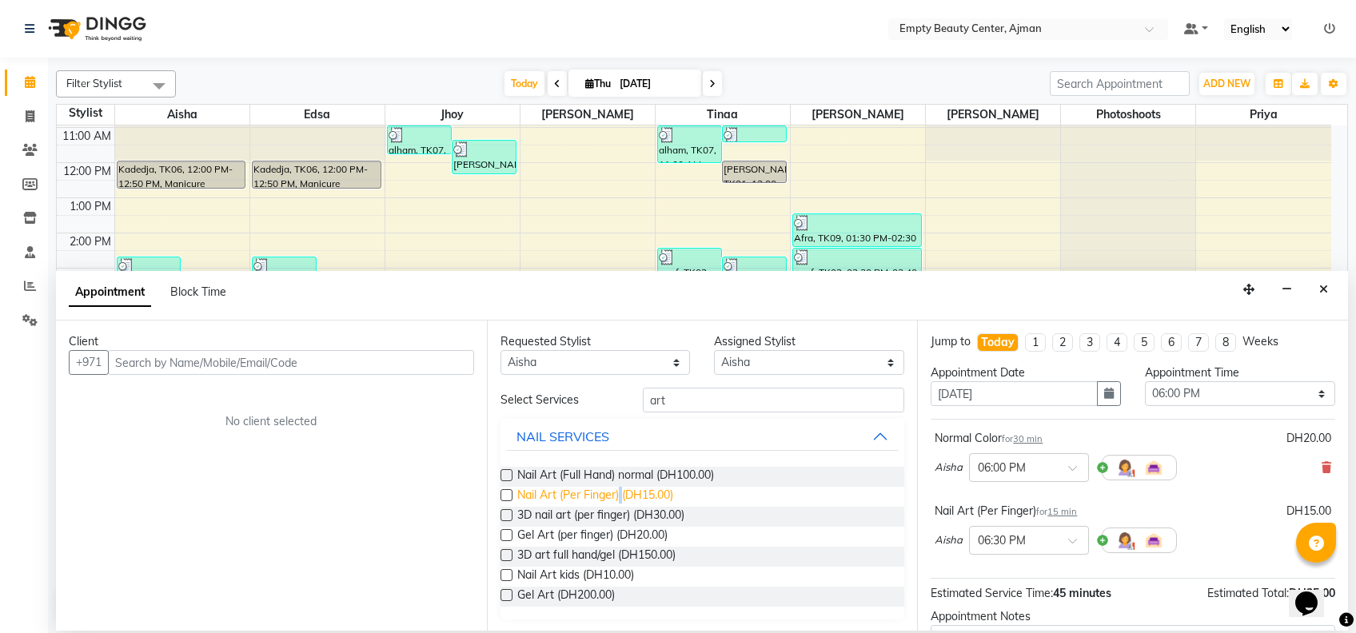
click at [620, 500] on span "Nail Art (Per Finger) (DH15.00)" at bounding box center [595, 497] width 156 height 20
checkbox input "false"
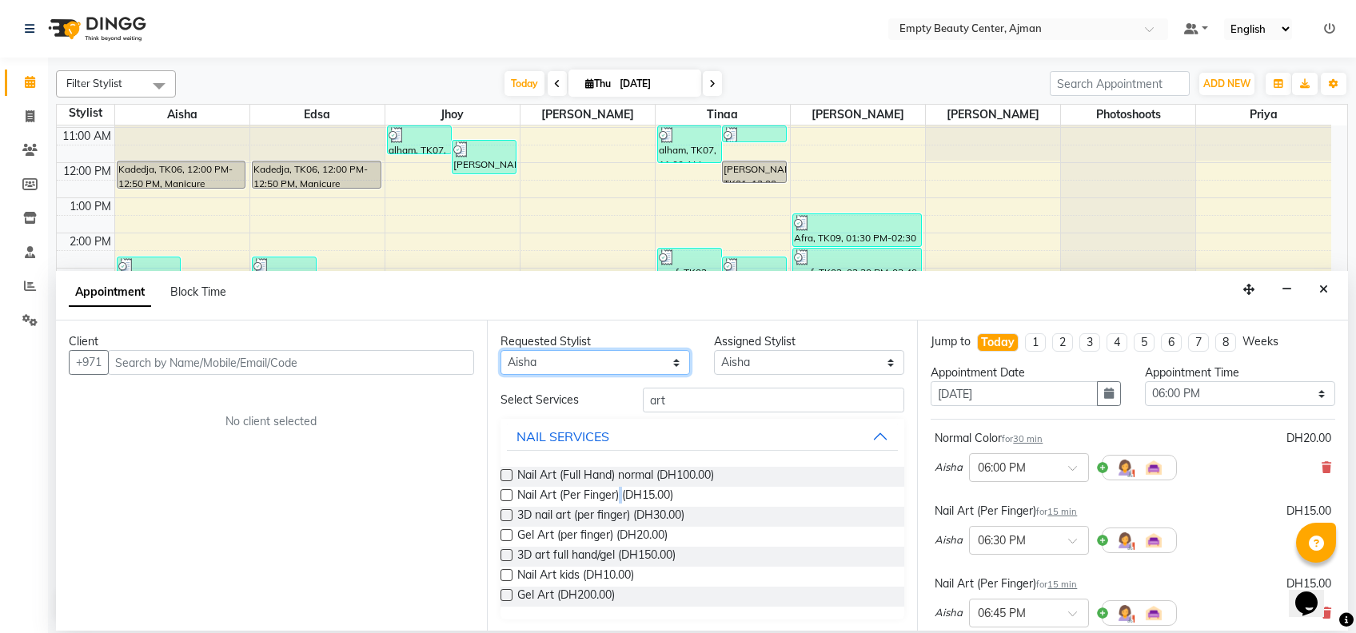
click at [606, 354] on select "Any [PERSON_NAME] Edsa jhoy [PERSON_NAME] Photoshoots Priya [PERSON_NAME] [PERS…" at bounding box center [596, 362] width 190 height 25
select select "43428"
click at [501, 350] on select "Any [PERSON_NAME] Edsa jhoy [PERSON_NAME] Photoshoots Priya [PERSON_NAME] [PERS…" at bounding box center [596, 362] width 190 height 25
select select "43428"
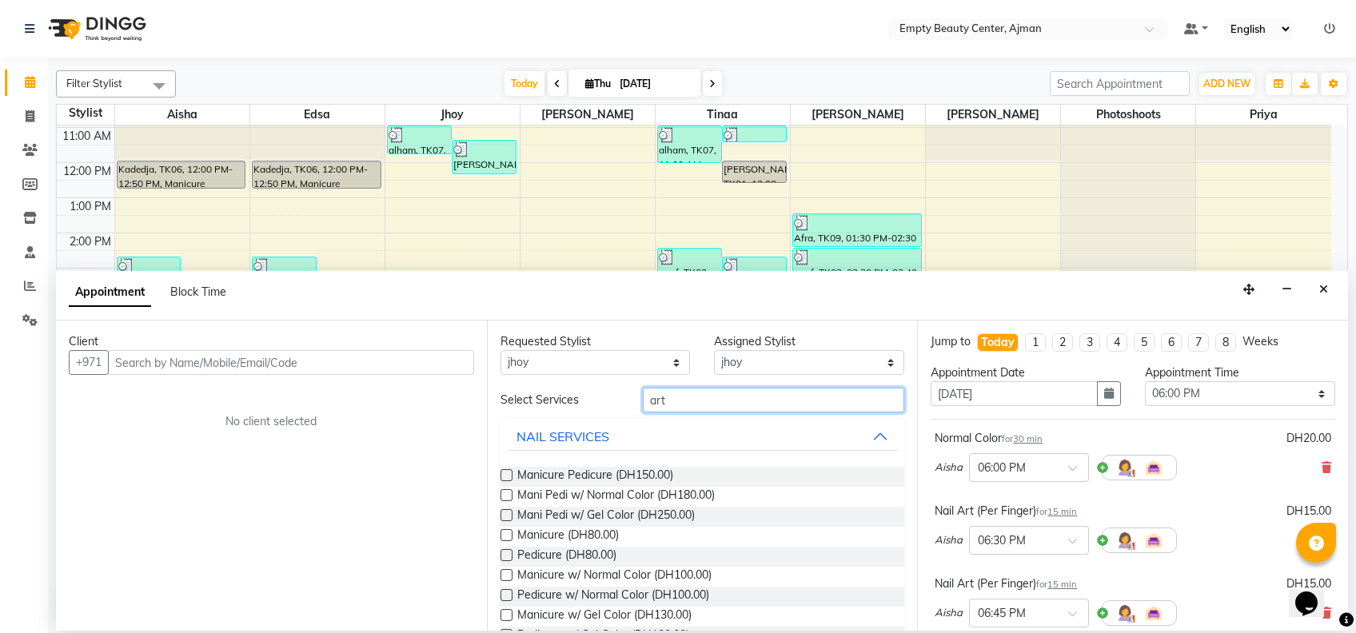
click at [723, 398] on input "art" at bounding box center [774, 400] width 262 height 25
type input "a"
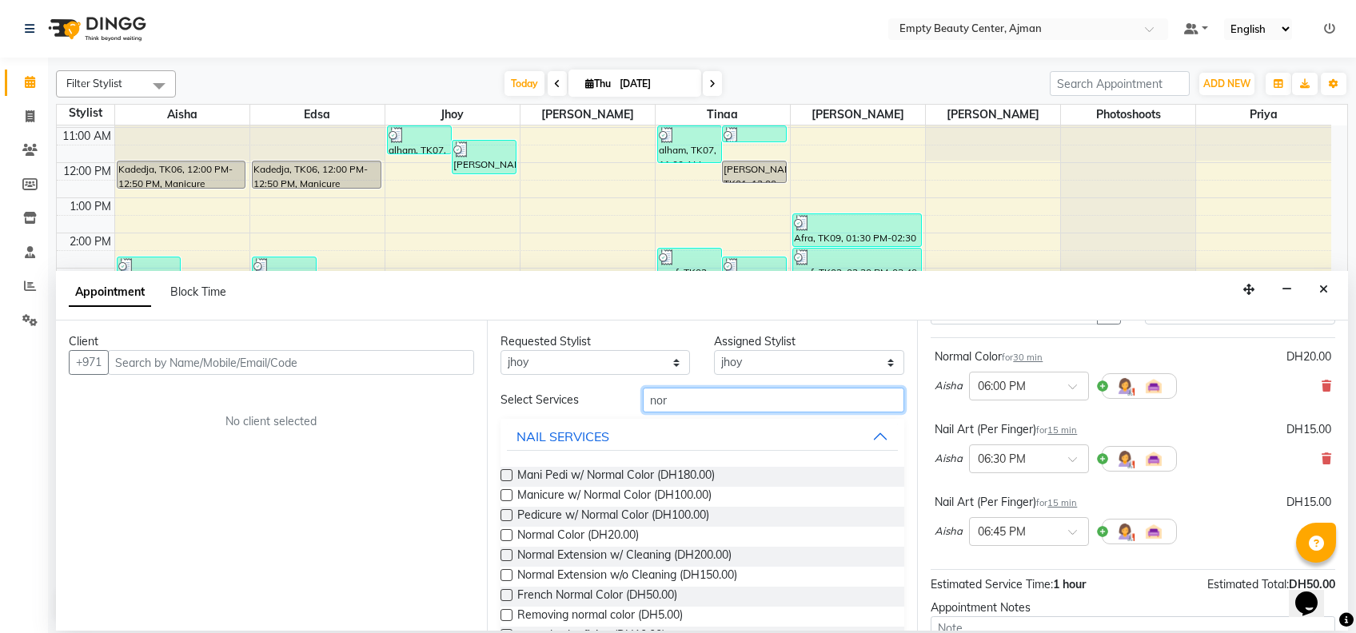
scroll to position [83, 0]
type input "nor"
click at [621, 543] on span "Normal Color (DH20.00)" at bounding box center [578, 537] width 122 height 20
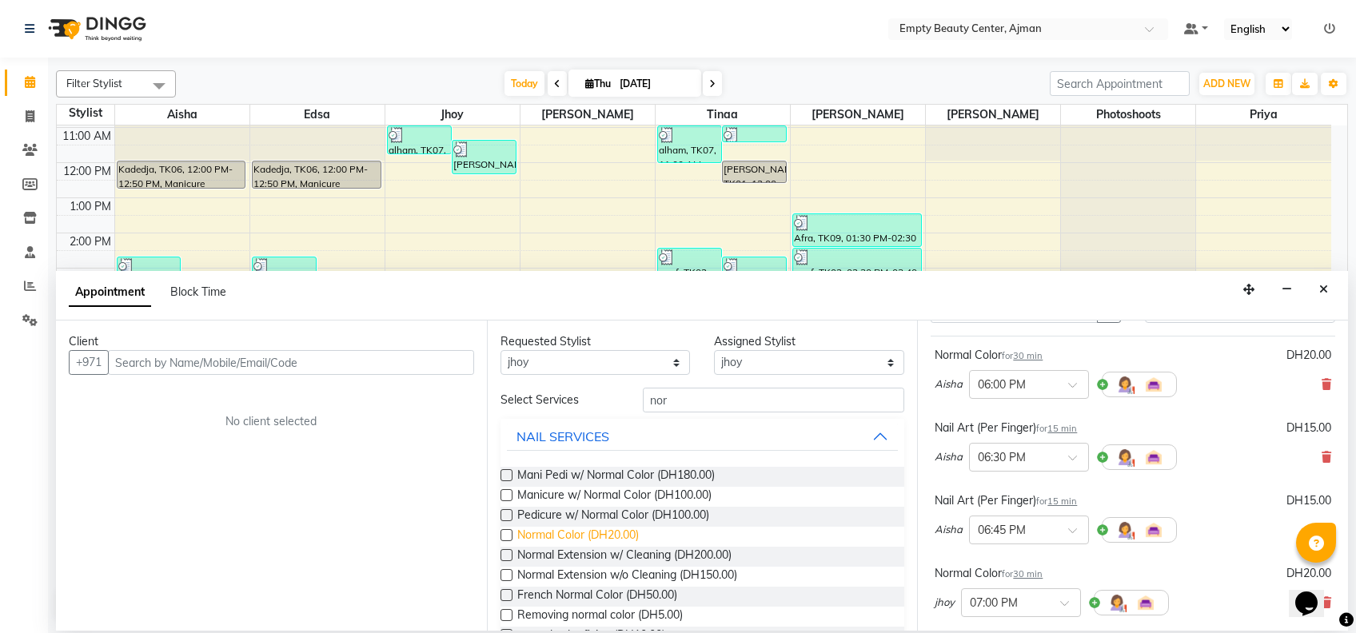
click at [621, 543] on span "Normal Color (DH20.00)" at bounding box center [578, 537] width 122 height 20
checkbox input "false"
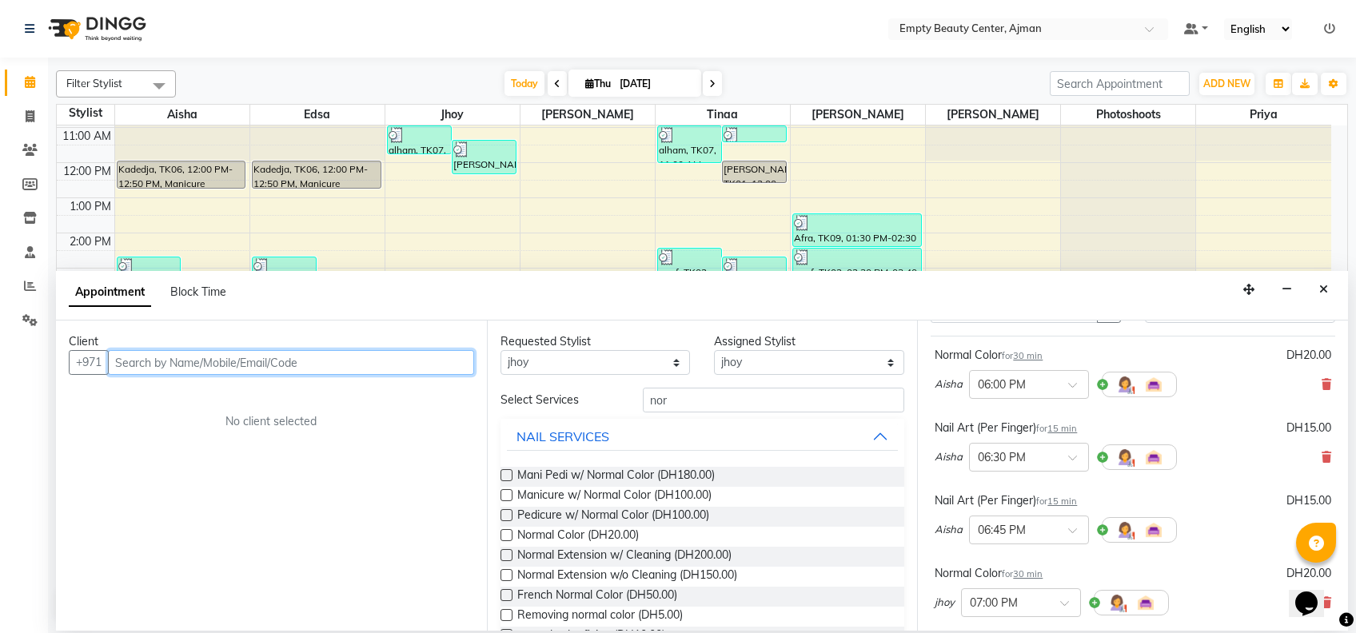
click at [350, 367] on input "text" at bounding box center [291, 362] width 366 height 25
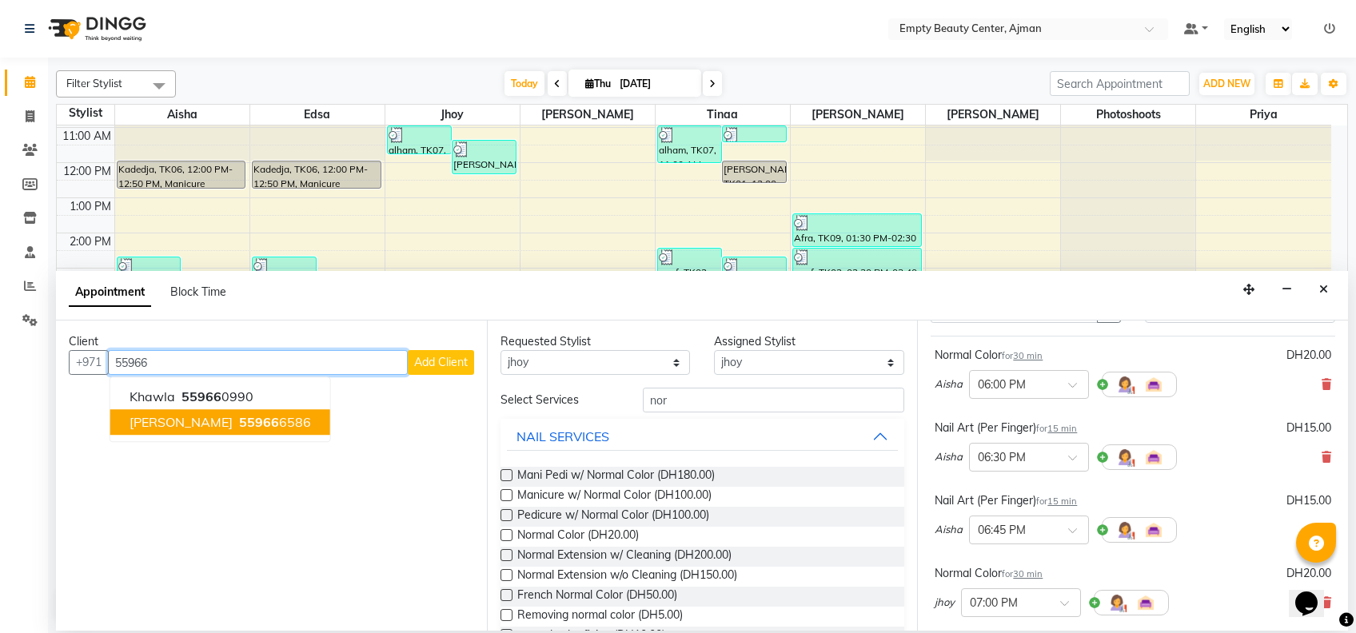
click at [221, 410] on button "wala ali 55966 6586" at bounding box center [220, 423] width 220 height 26
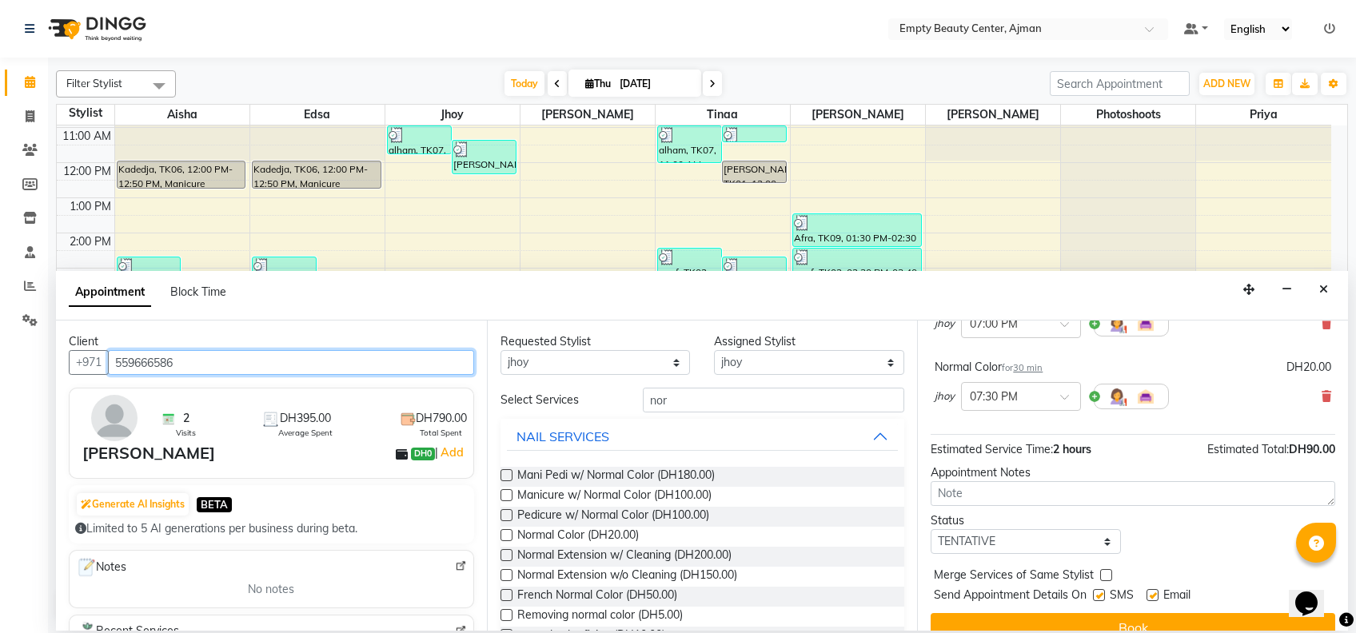
scroll to position [385, 0]
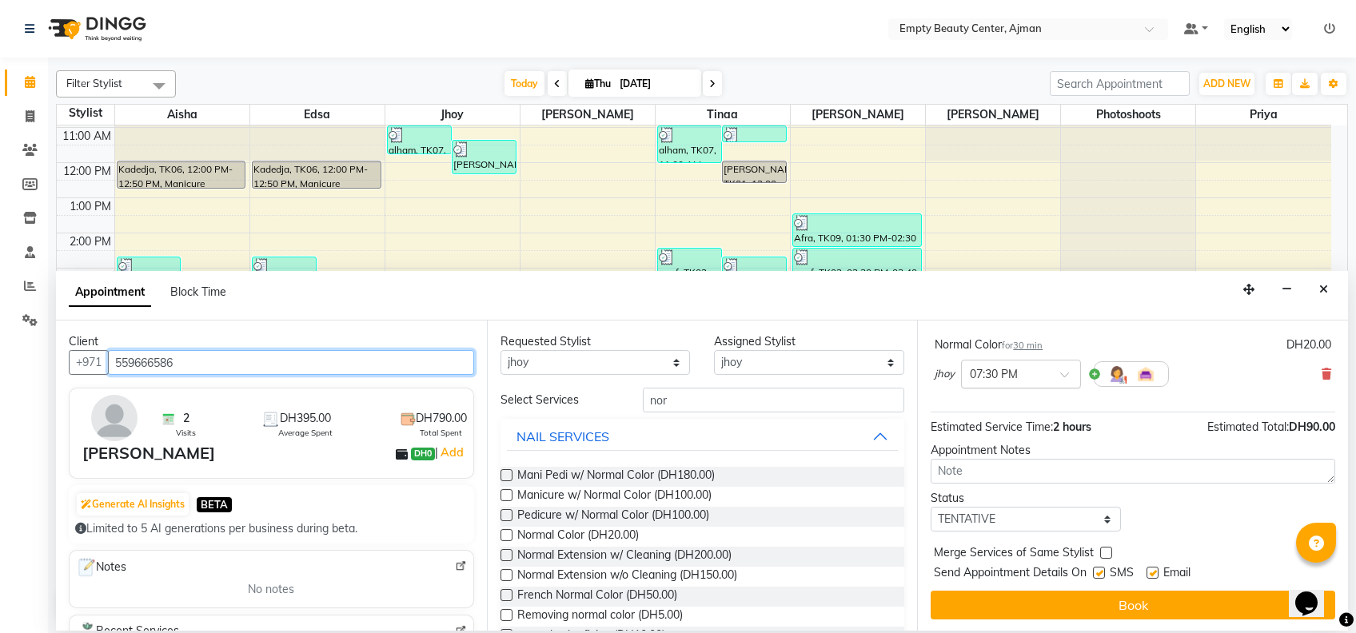
type input "559666586"
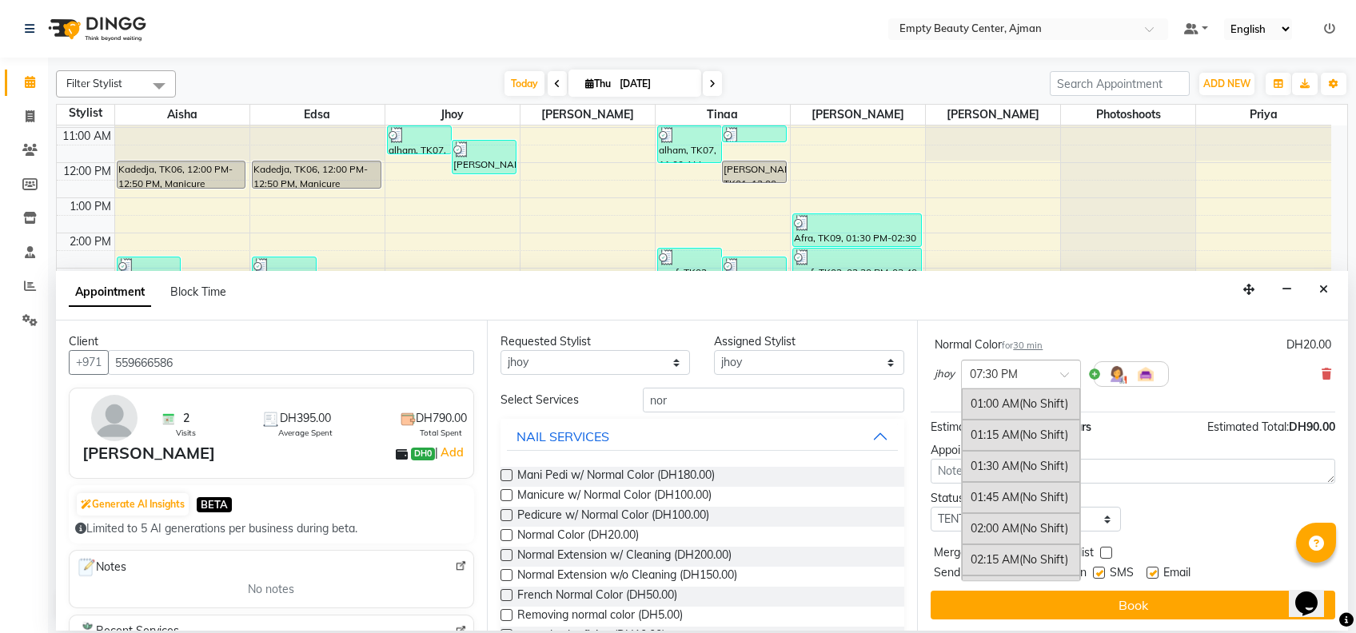
click at [1000, 384] on div "× 07:30 PM" at bounding box center [1021, 374] width 120 height 29
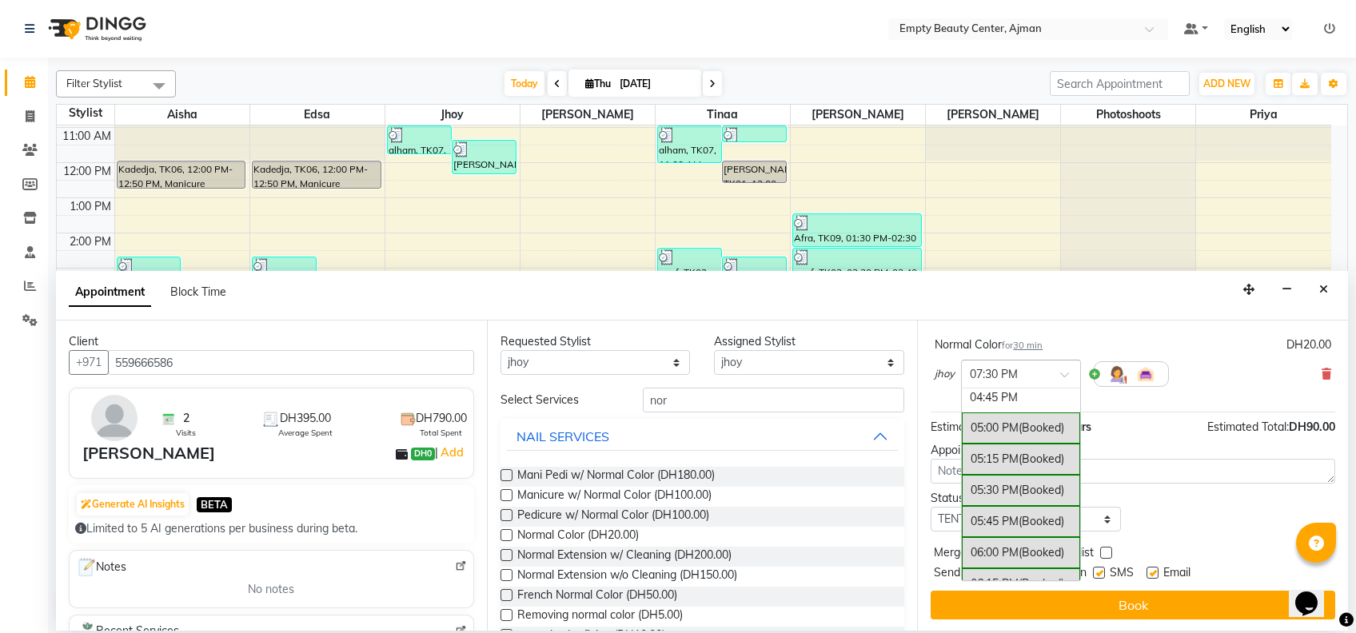
scroll to position [1929, 0]
click at [1001, 551] on div "06:00 PM (Booked)" at bounding box center [1021, 560] width 118 height 31
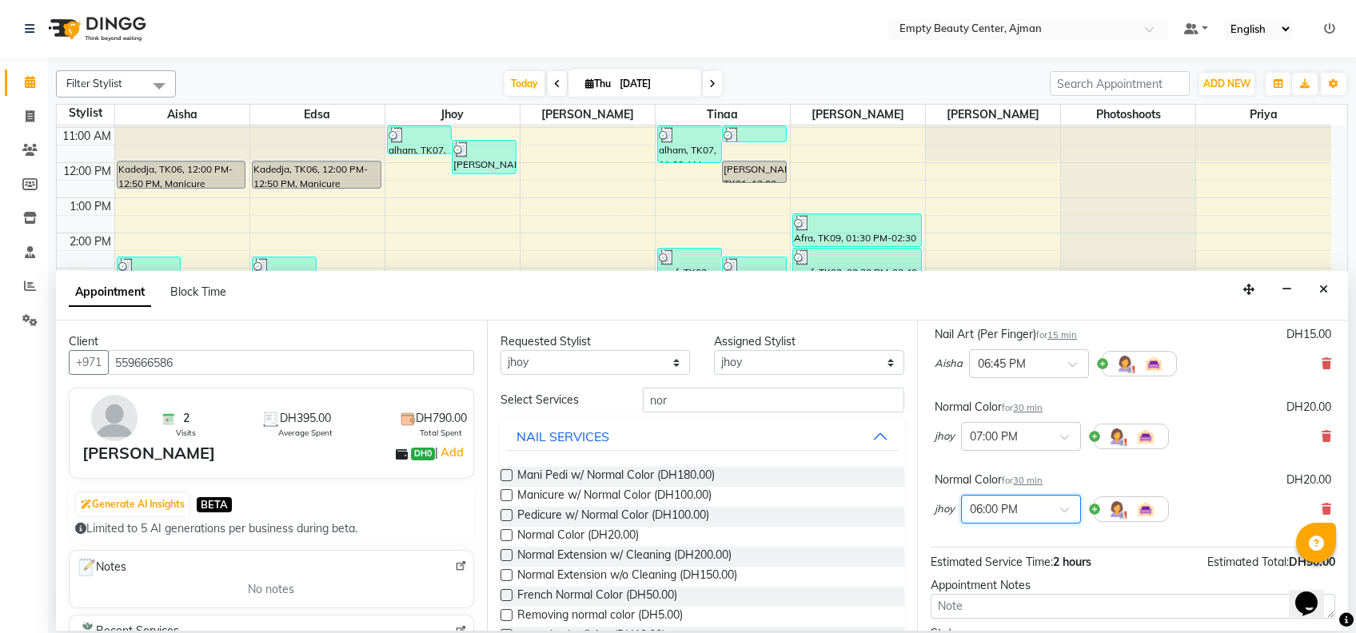
scroll to position [265, 0]
click at [1026, 434] on input "text" at bounding box center [1005, 437] width 70 height 17
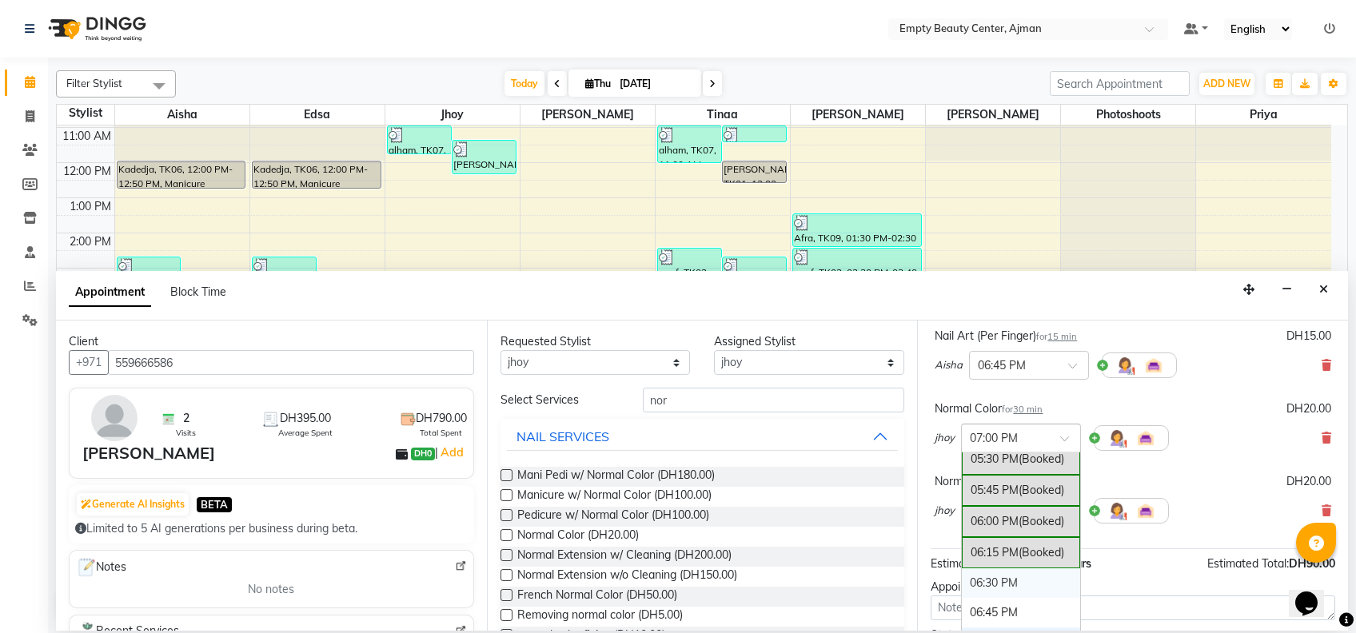
scroll to position [2024, 0]
click at [998, 515] on div "06:00 PM (Booked)" at bounding box center [1021, 530] width 118 height 31
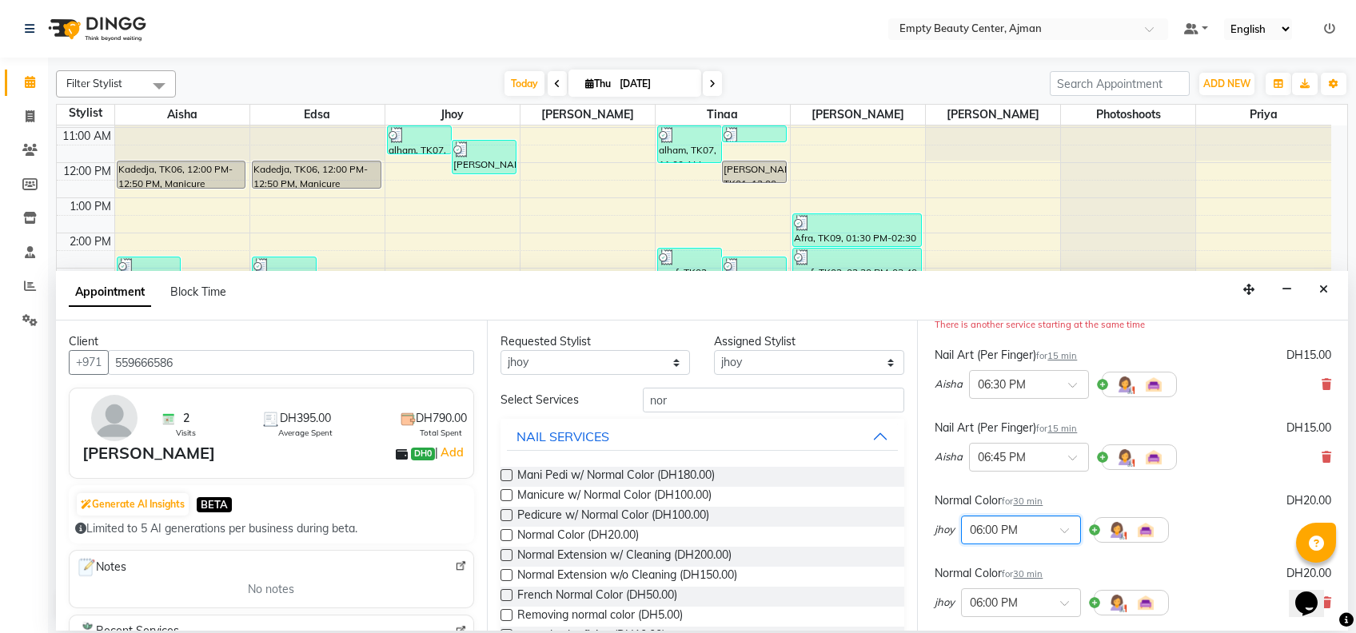
scroll to position [162, 0]
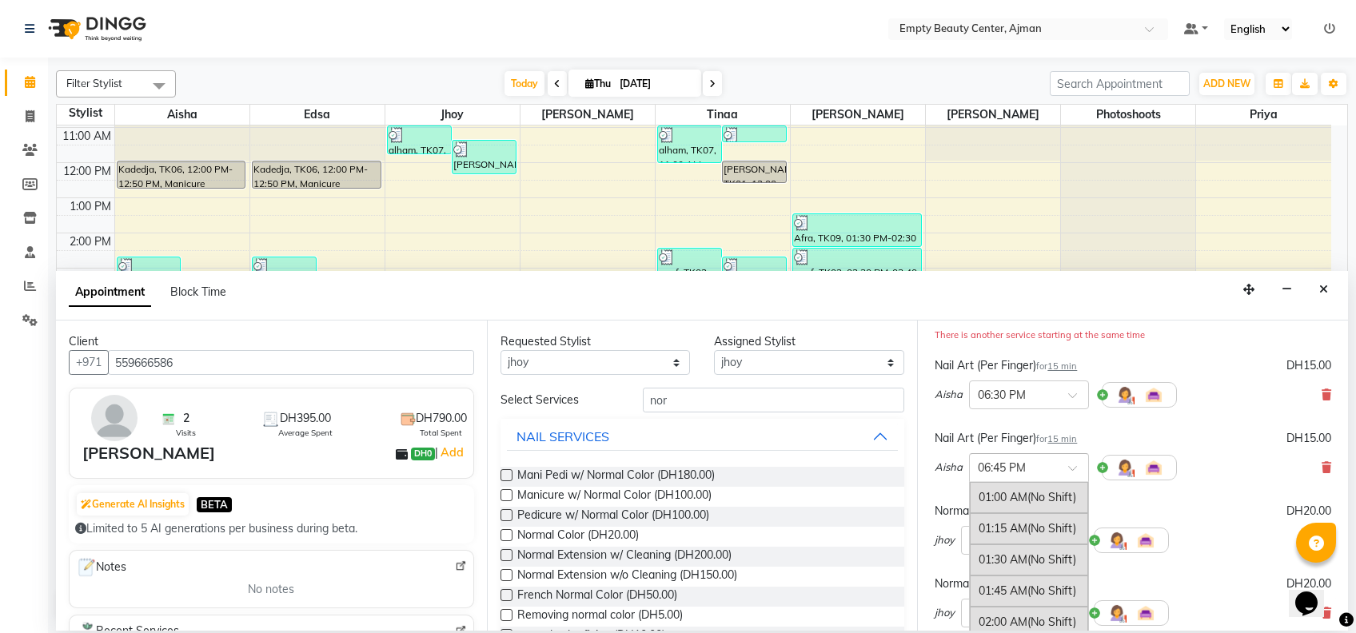
click at [1024, 467] on input "text" at bounding box center [1013, 466] width 70 height 17
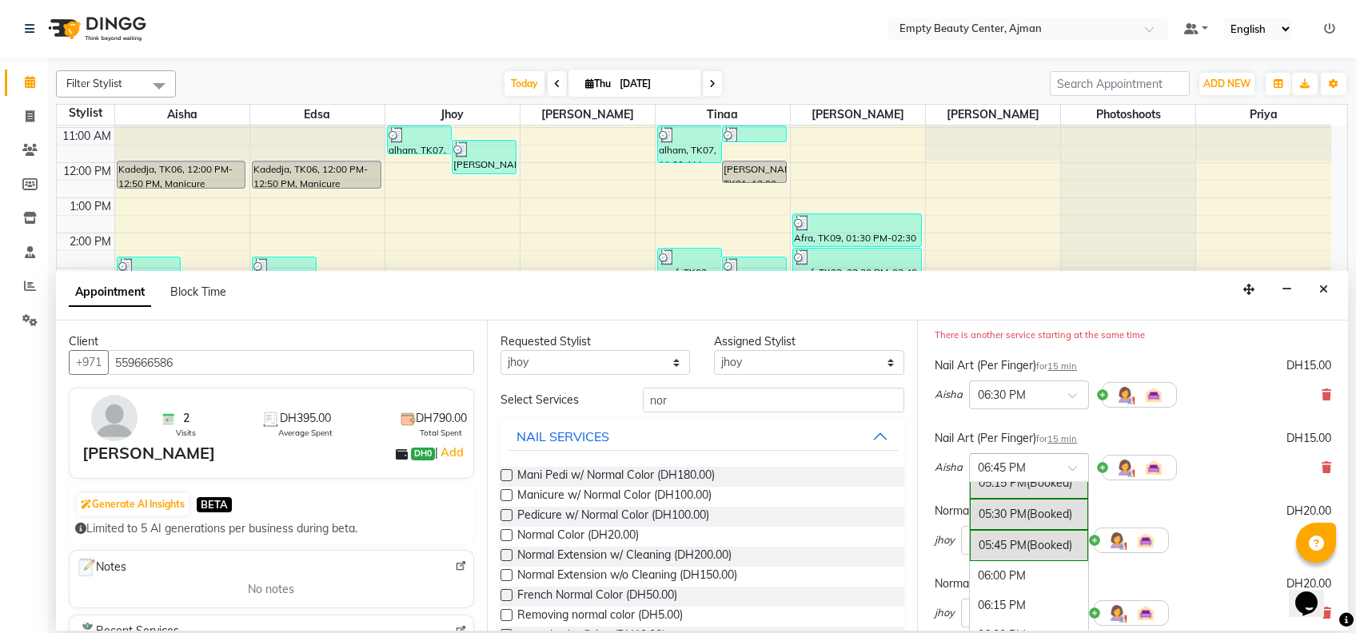
scroll to position [2020, 0]
click at [1016, 563] on div "06:00 PM" at bounding box center [1029, 578] width 118 height 30
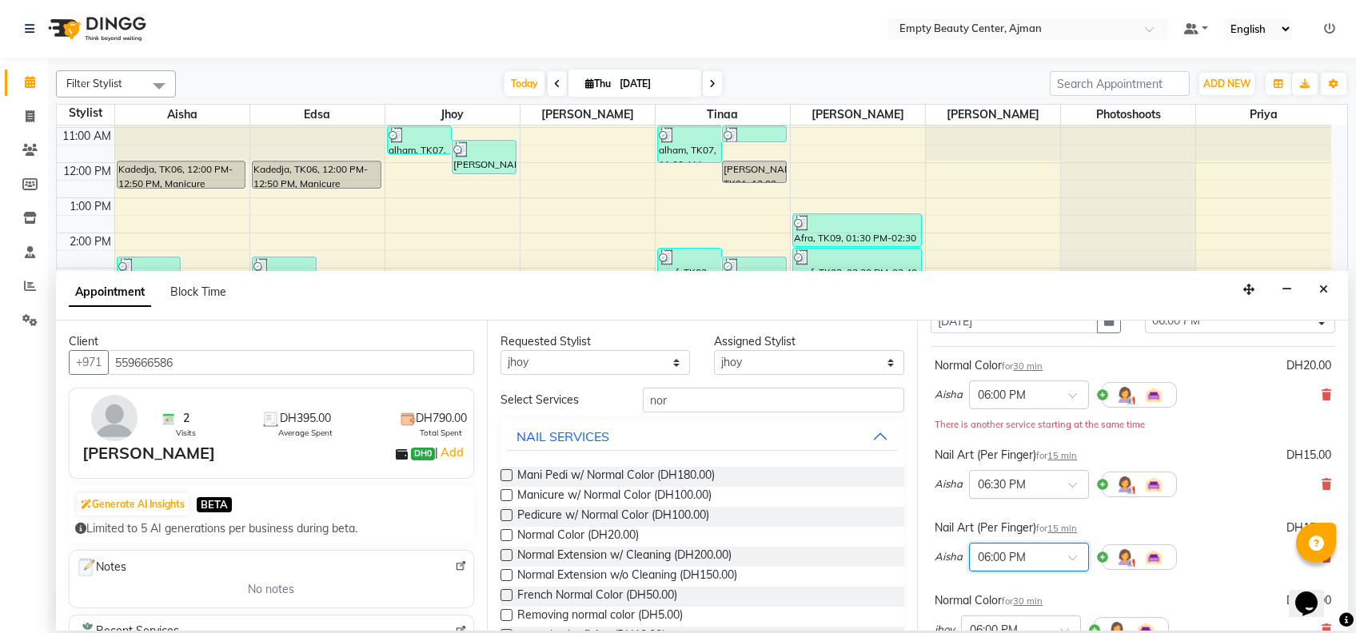
scroll to position [69, 0]
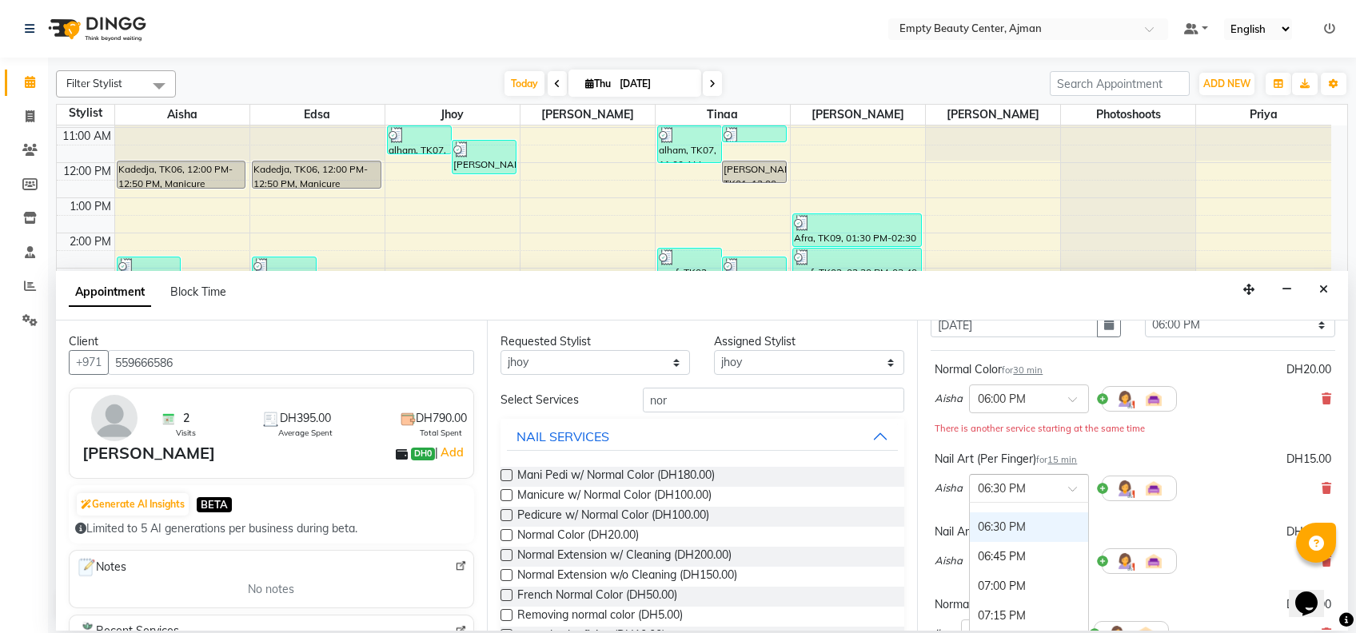
click at [1038, 482] on input "text" at bounding box center [1013, 487] width 70 height 17
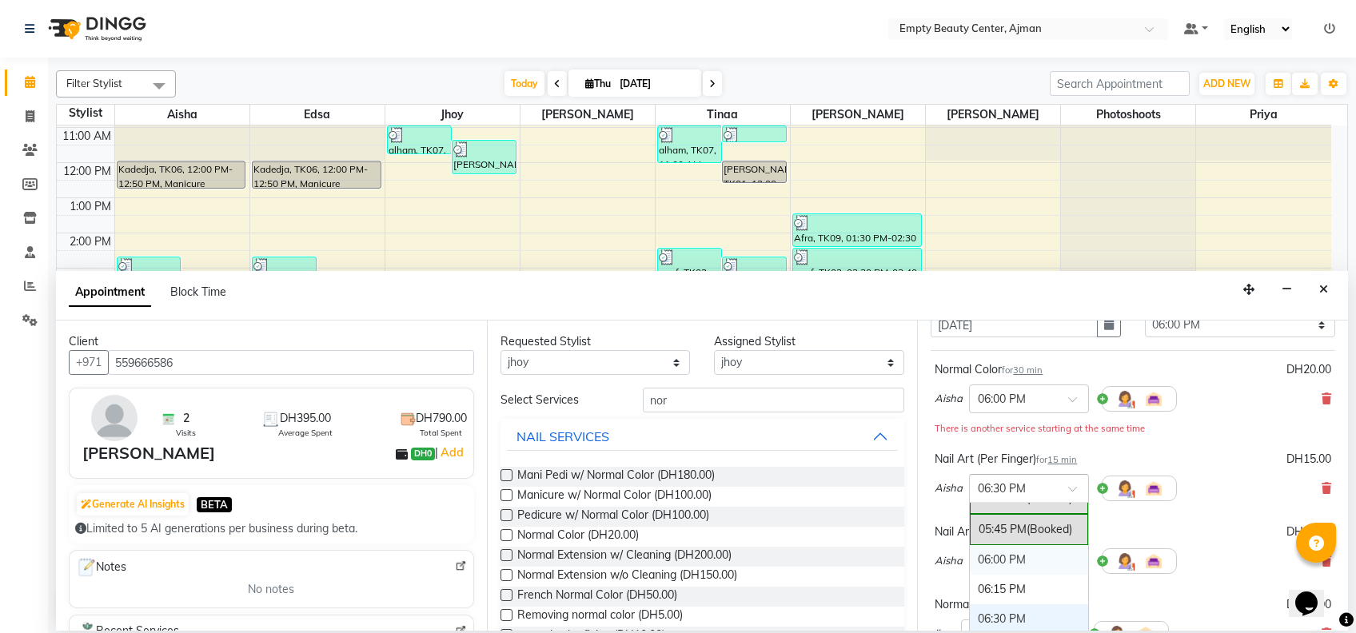
click at [1027, 545] on div "06:00 PM" at bounding box center [1029, 560] width 118 height 30
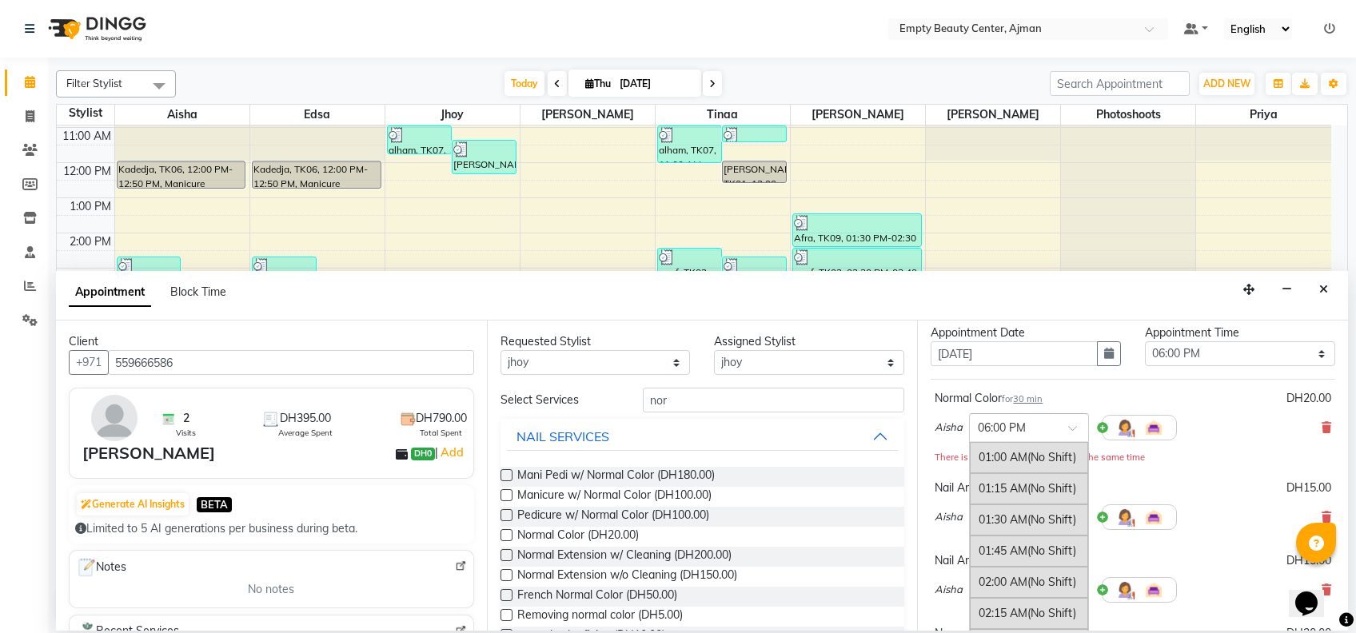
scroll to position [2091, 0]
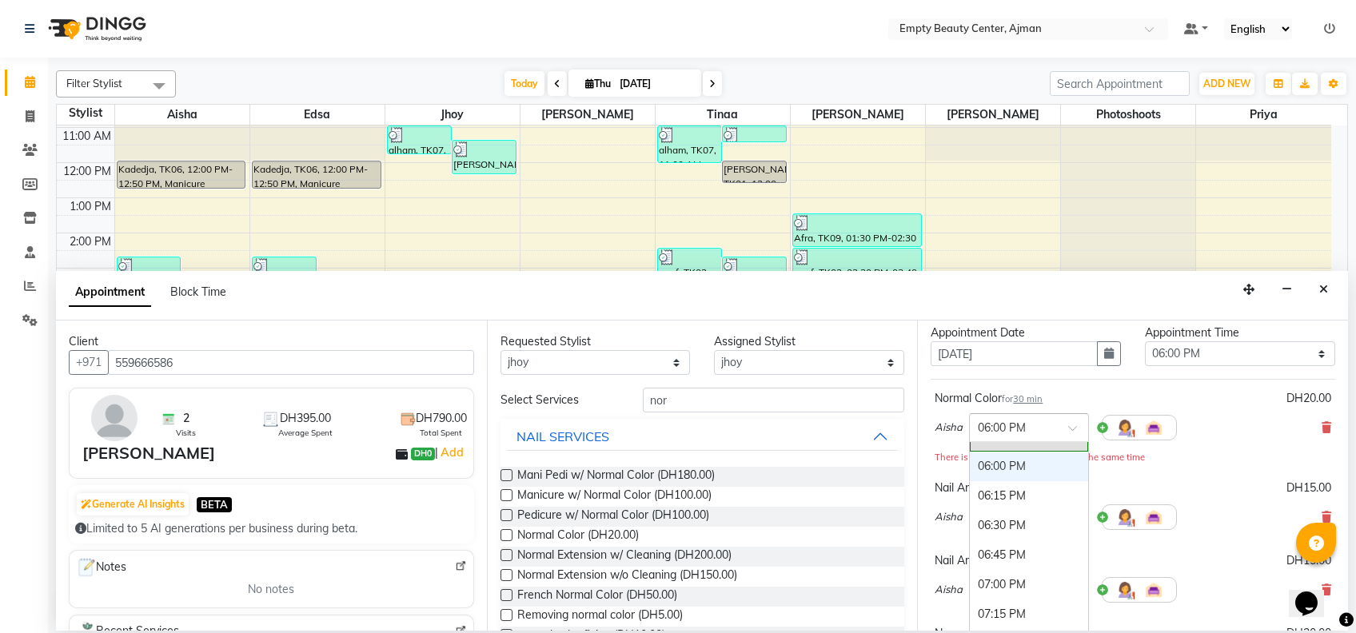
click at [1020, 431] on input "text" at bounding box center [1013, 426] width 70 height 17
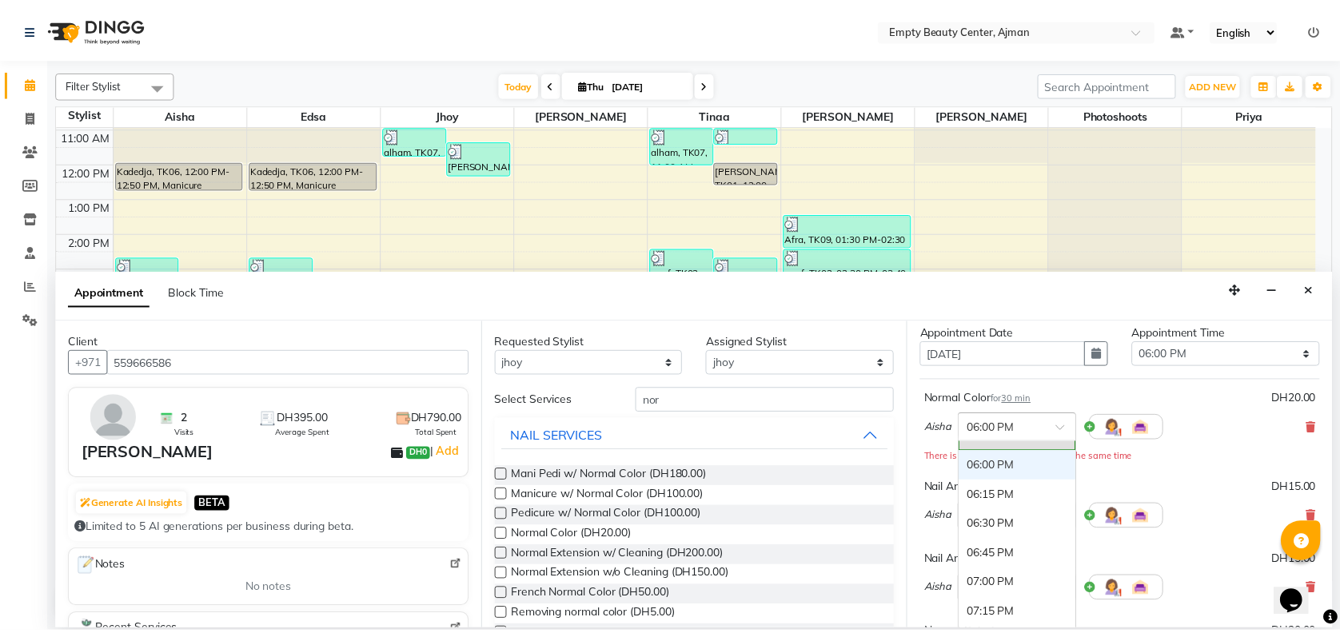
scroll to position [402, 0]
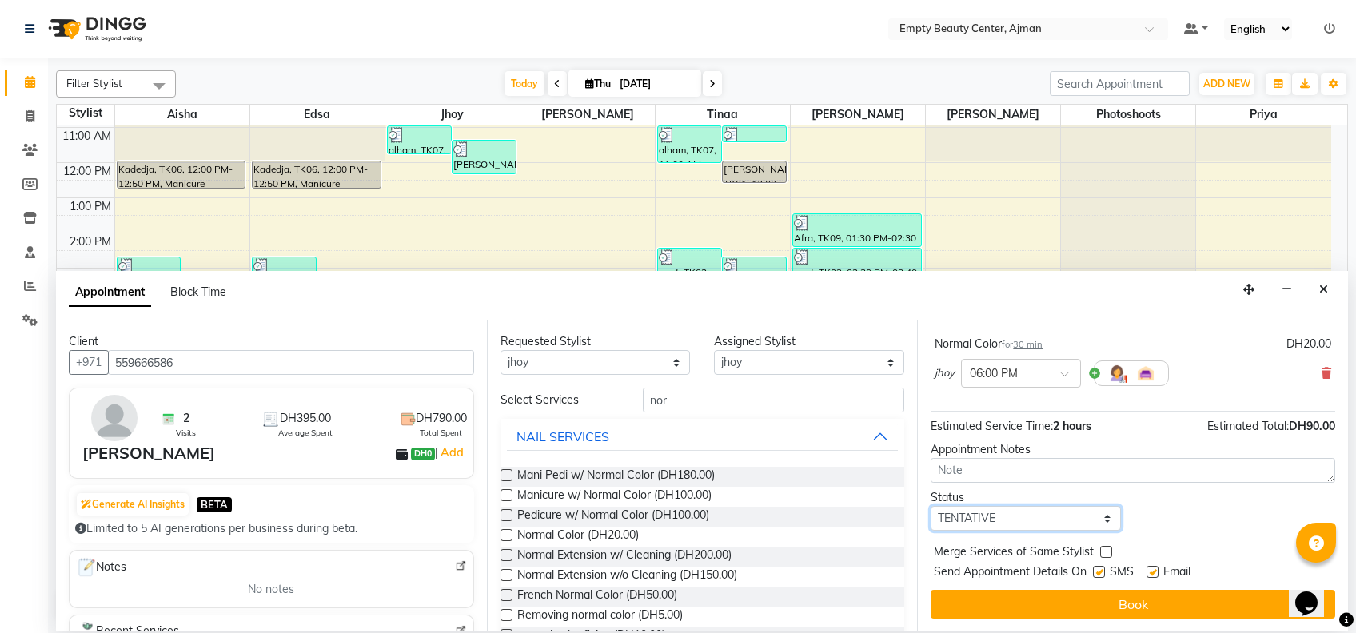
click at [1042, 529] on select "Select TENTATIVE CONFIRM CHECK-IN UPCOMING" at bounding box center [1026, 518] width 190 height 25
select select "confirm booking"
click at [931, 506] on select "Select TENTATIVE CONFIRM CHECK-IN UPCOMING" at bounding box center [1026, 518] width 190 height 25
click at [1101, 556] on label at bounding box center [1107, 552] width 12 height 12
click at [1101, 556] on input "checkbox" at bounding box center [1106, 554] width 10 height 10
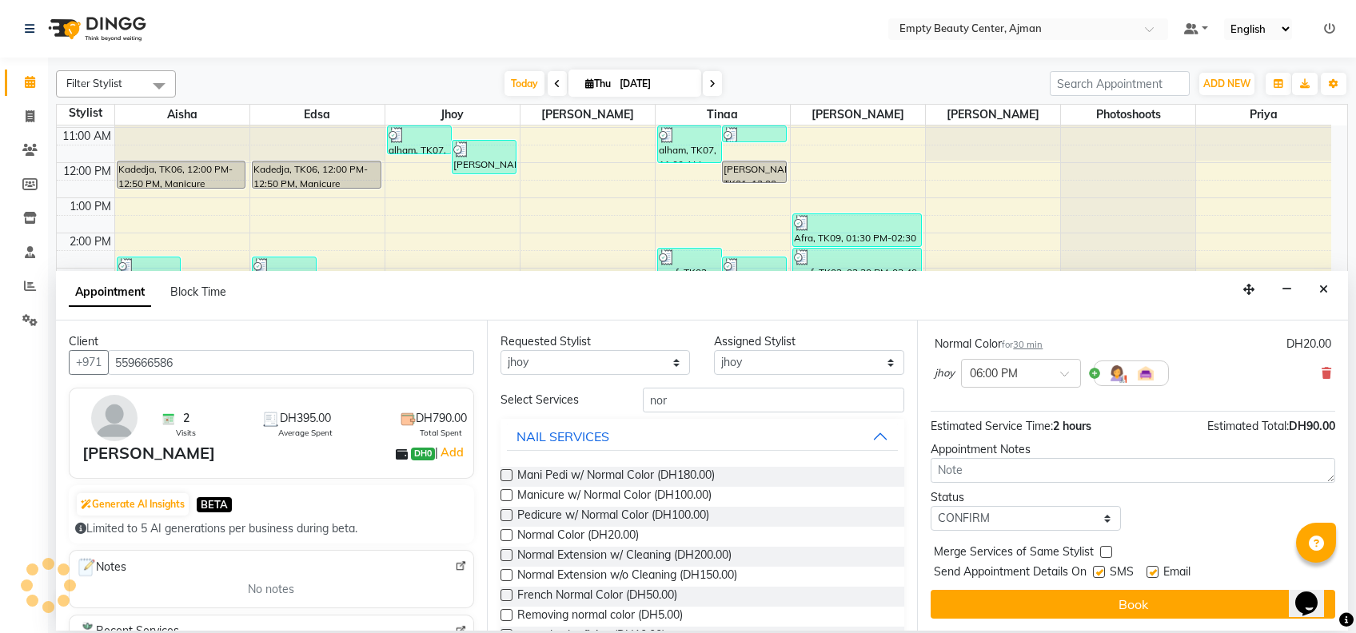
checkbox input "true"
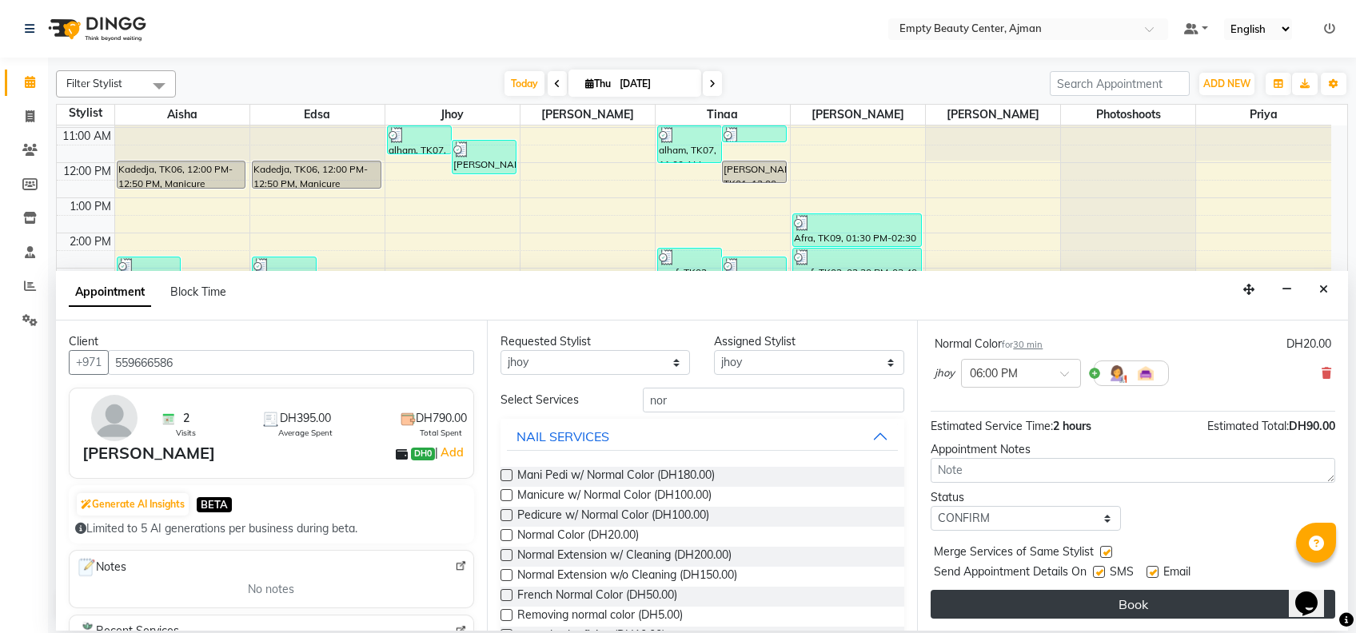
click at [1135, 592] on button "Book" at bounding box center [1133, 604] width 405 height 29
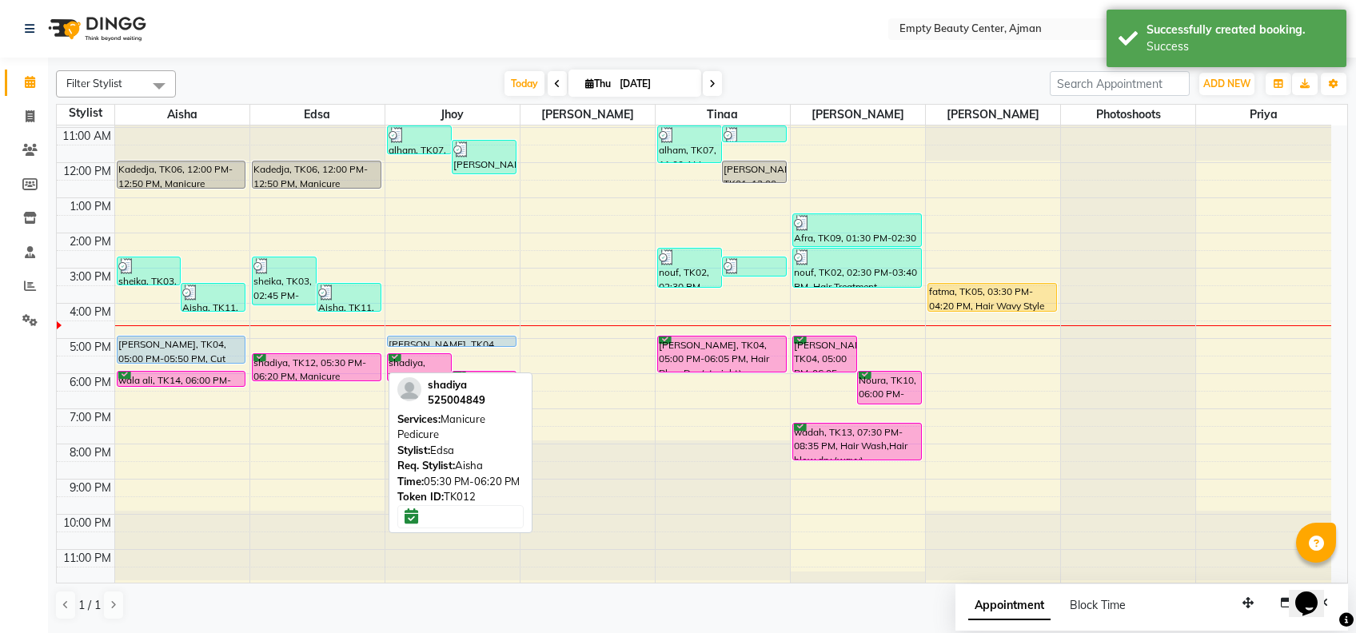
click at [341, 358] on div "shadiya, TK12, 05:30 PM-06:20 PM, Manicure Pedicure" at bounding box center [317, 367] width 128 height 26
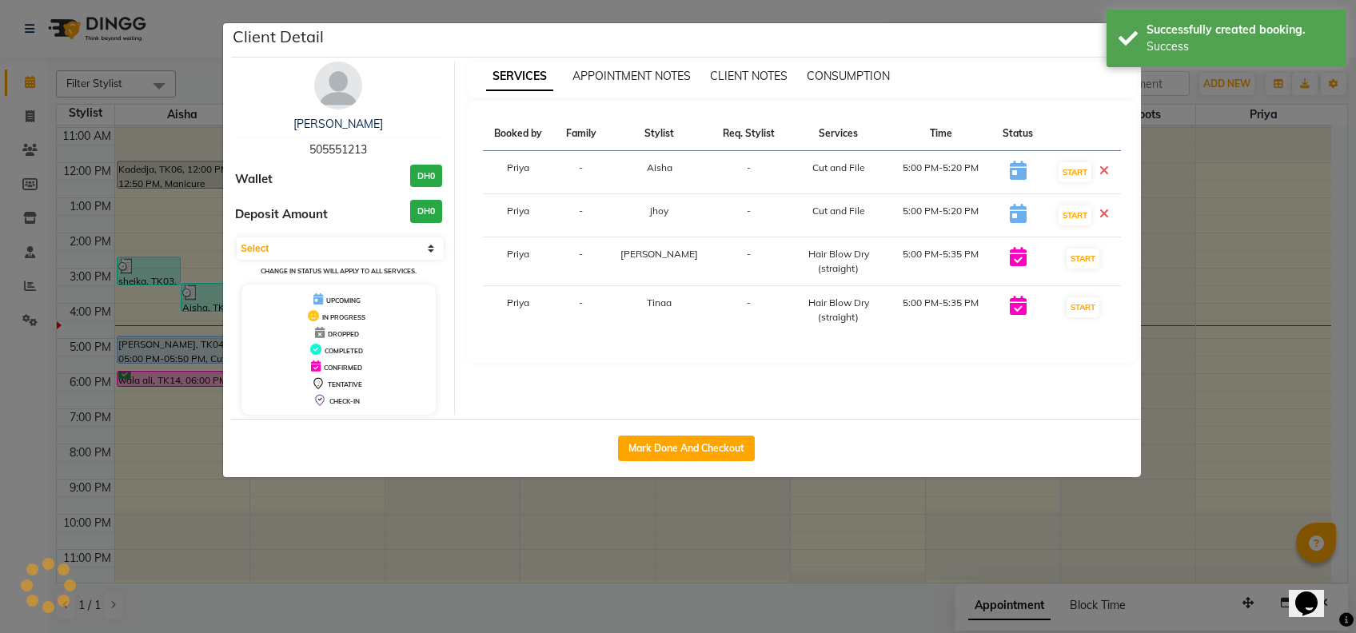
select select "6"
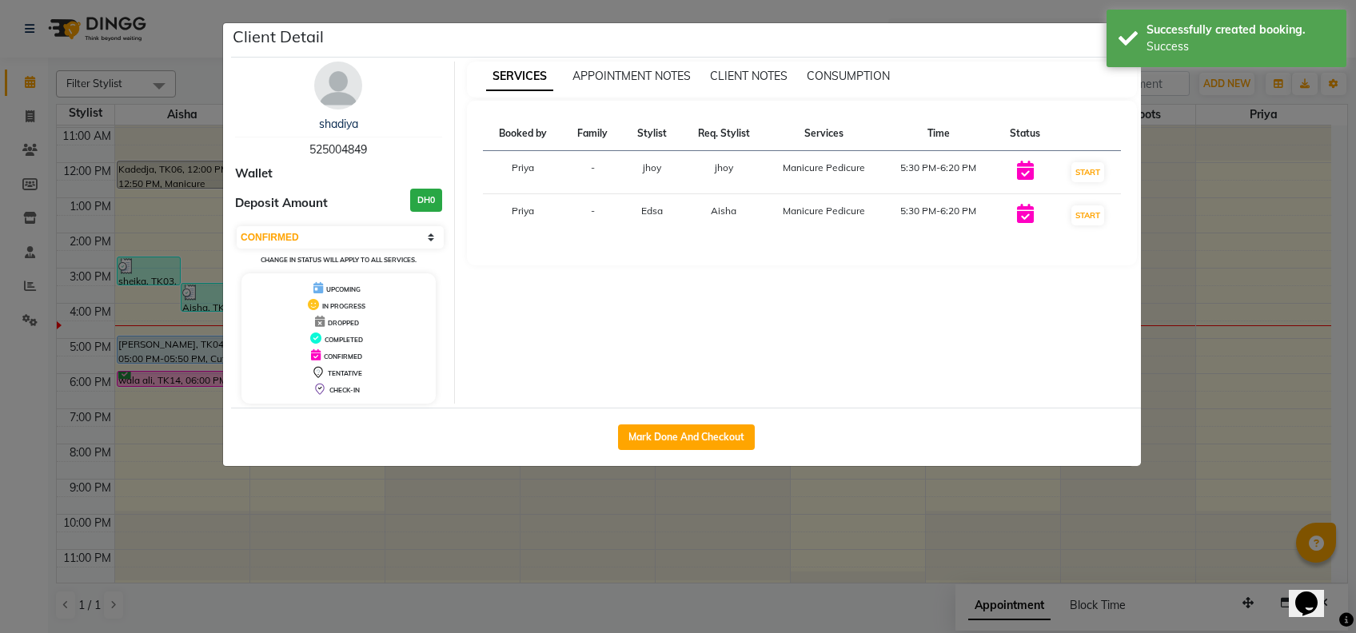
click at [437, 564] on ngb-modal-window "Client Detail shadiya 525004849 Wallet Deposit Amount DH0 Select IN SERVICE CON…" at bounding box center [678, 316] width 1356 height 633
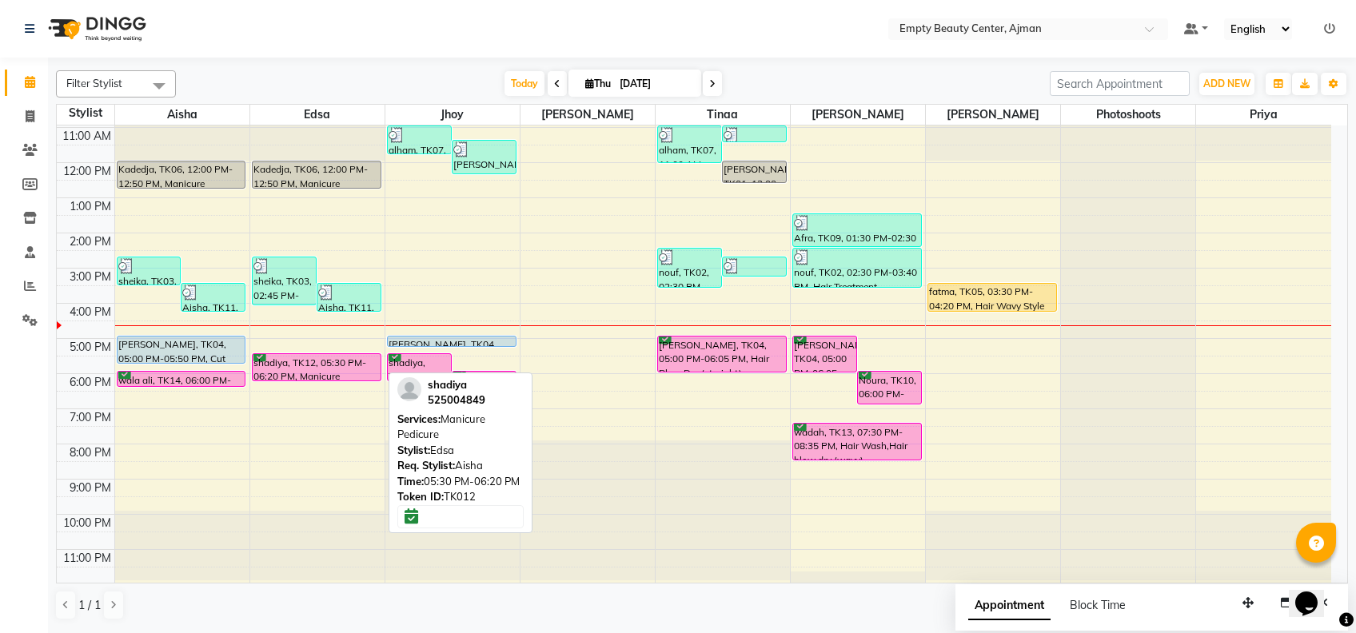
click at [344, 372] on div "shadiya, TK12, 05:30 PM-06:20 PM, Manicure Pedicure" at bounding box center [317, 367] width 128 height 26
select select "6"
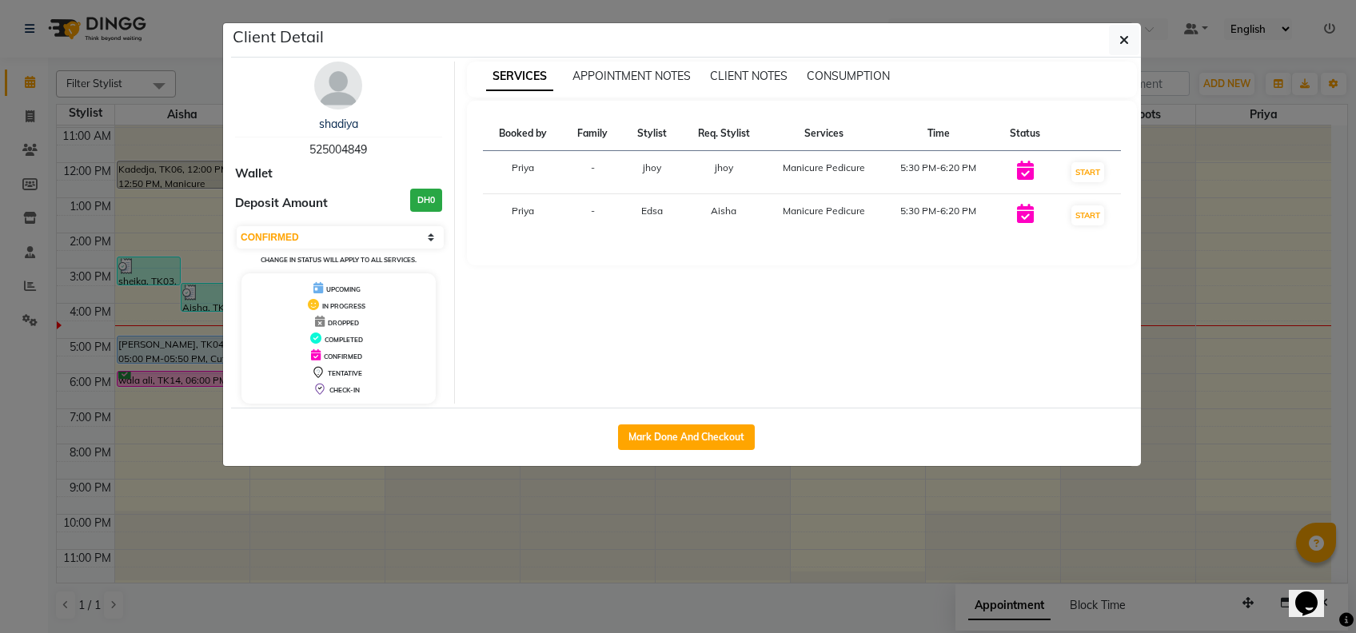
click at [445, 592] on ngb-modal-window "Client Detail shadiya 525004849 Wallet Deposit Amount DH0 Select IN SERVICE CON…" at bounding box center [678, 316] width 1356 height 633
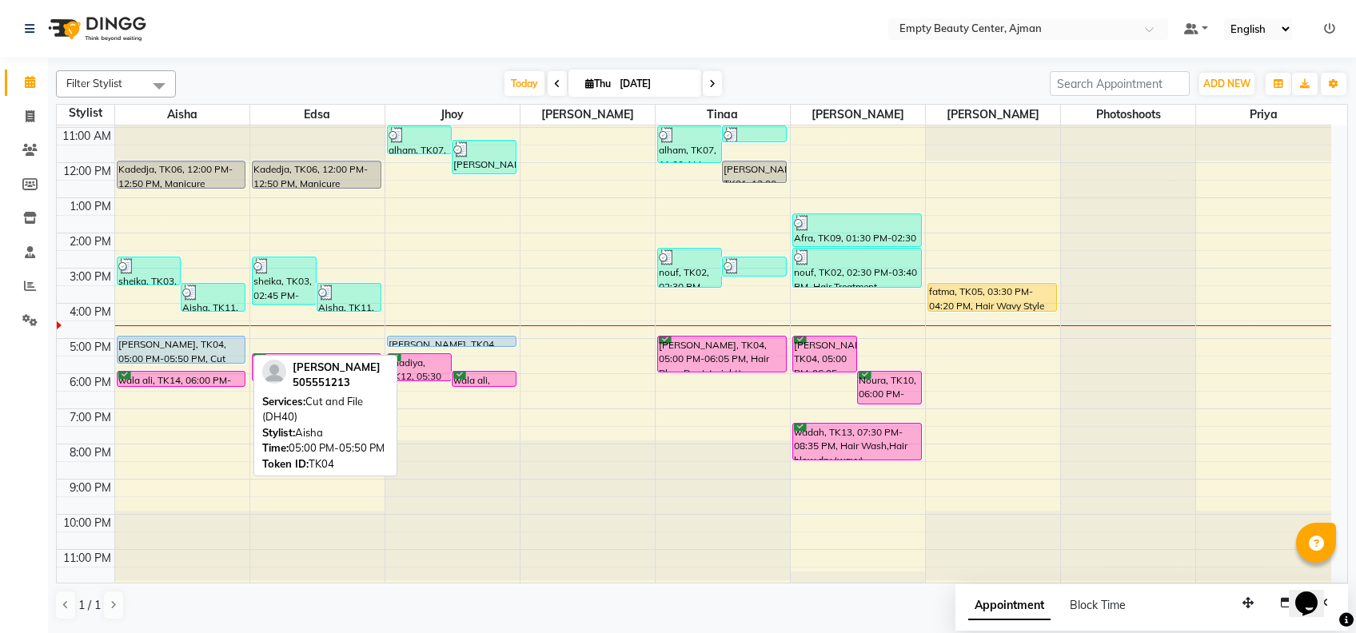
click at [223, 362] on div at bounding box center [182, 363] width 128 height 6
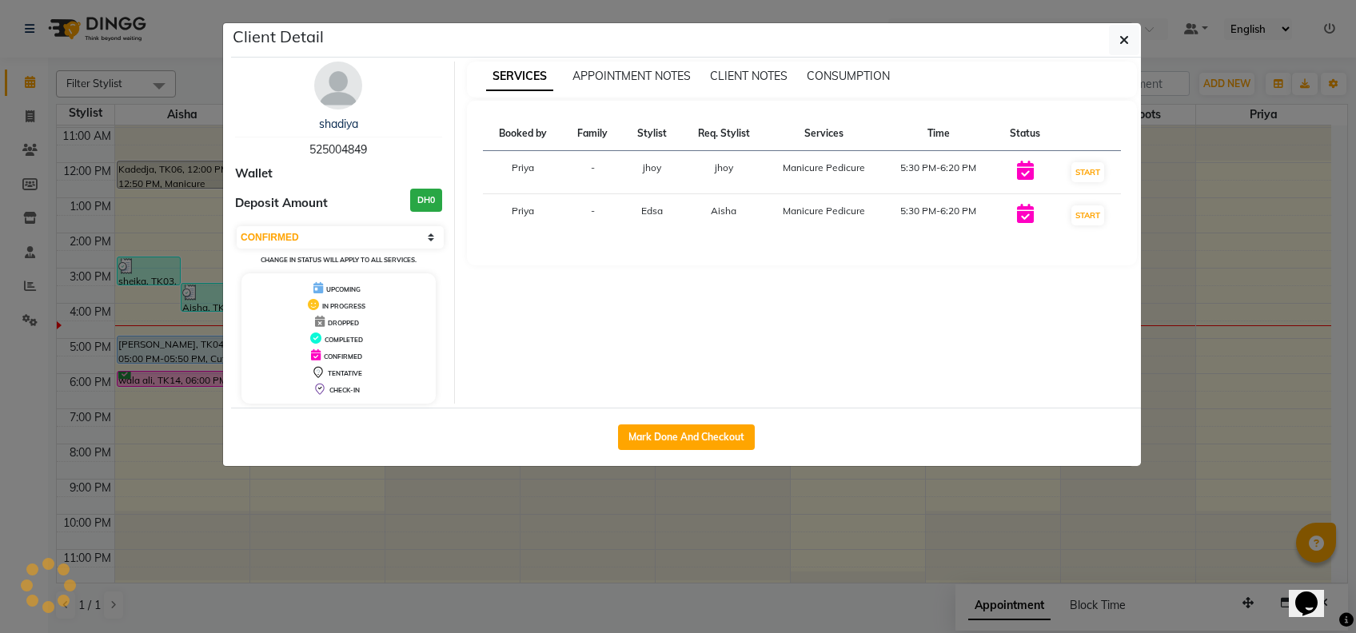
select select "select"
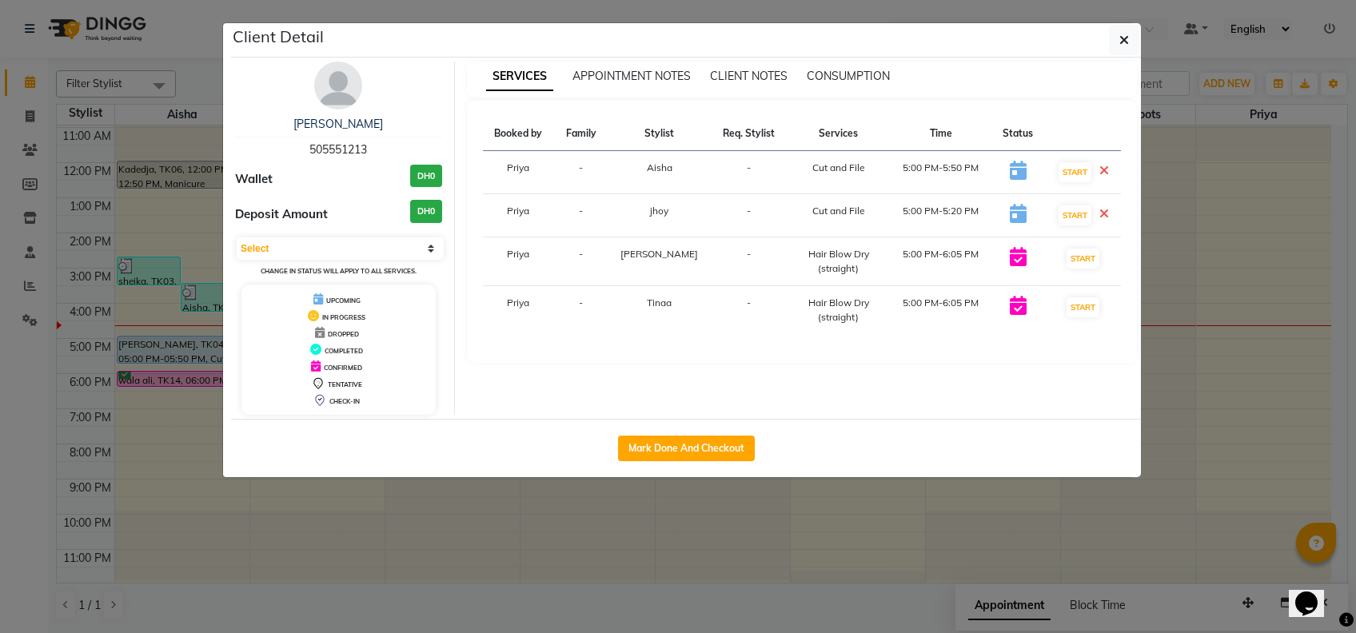
click at [174, 342] on ngb-modal-window "Client Detail [PERSON_NAME] 505551213 Wallet DH0 Deposit Amount DH0 Select IN S…" at bounding box center [678, 316] width 1356 height 633
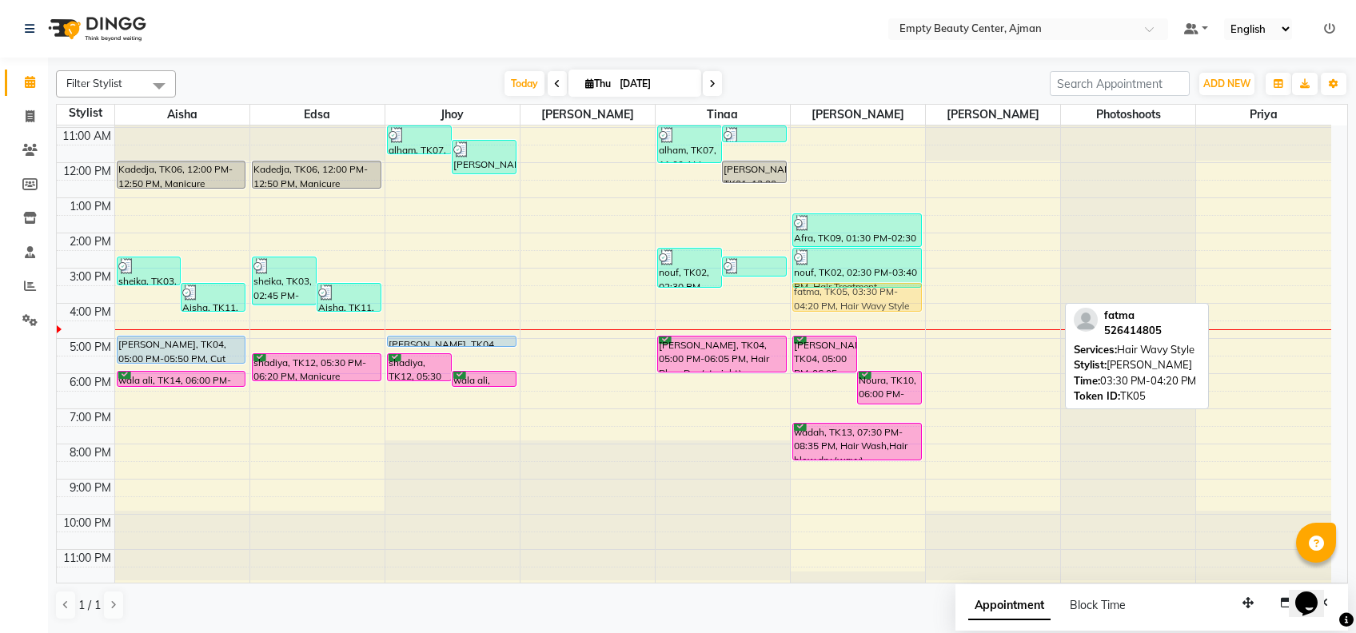
drag, startPoint x: 998, startPoint y: 295, endPoint x: 915, endPoint y: 302, distance: 83.5
click at [915, 302] on tr "sheika, TK03, 02:45 PM-03:35 PM, Manicure Pedicure Aisha, TK11, 03:30 PM-04:20 …" at bounding box center [694, 163] width 1275 height 844
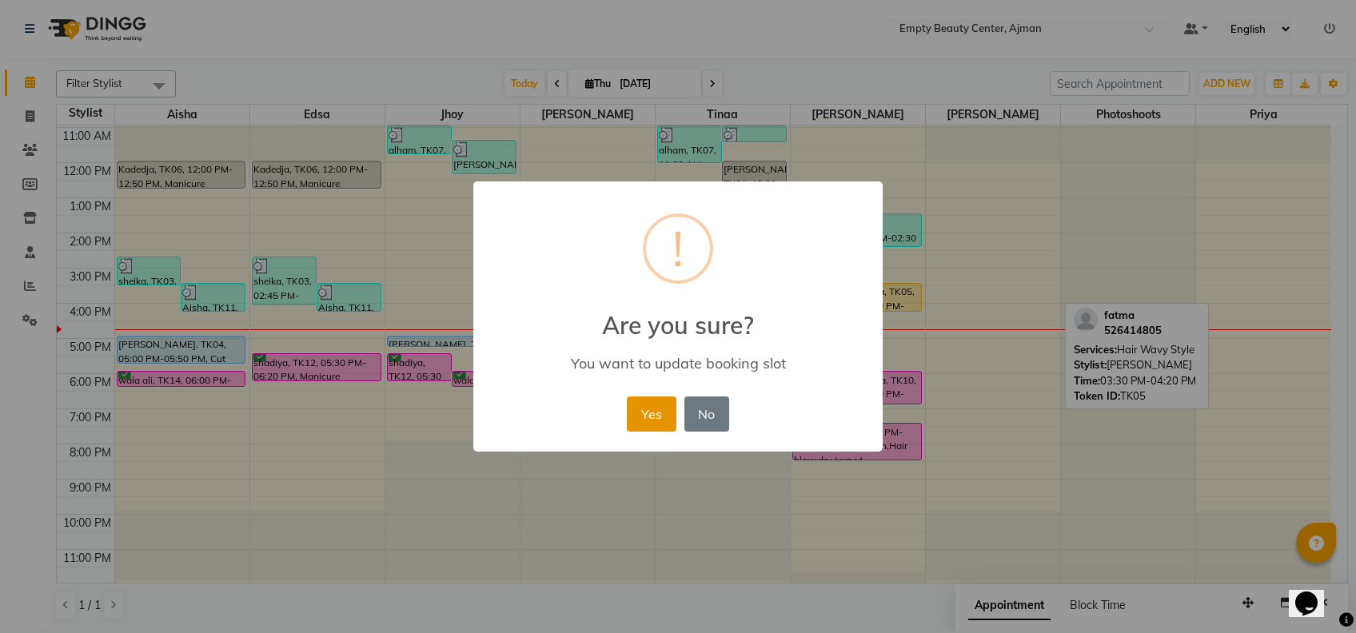
click at [665, 402] on button "Yes" at bounding box center [651, 414] width 49 height 35
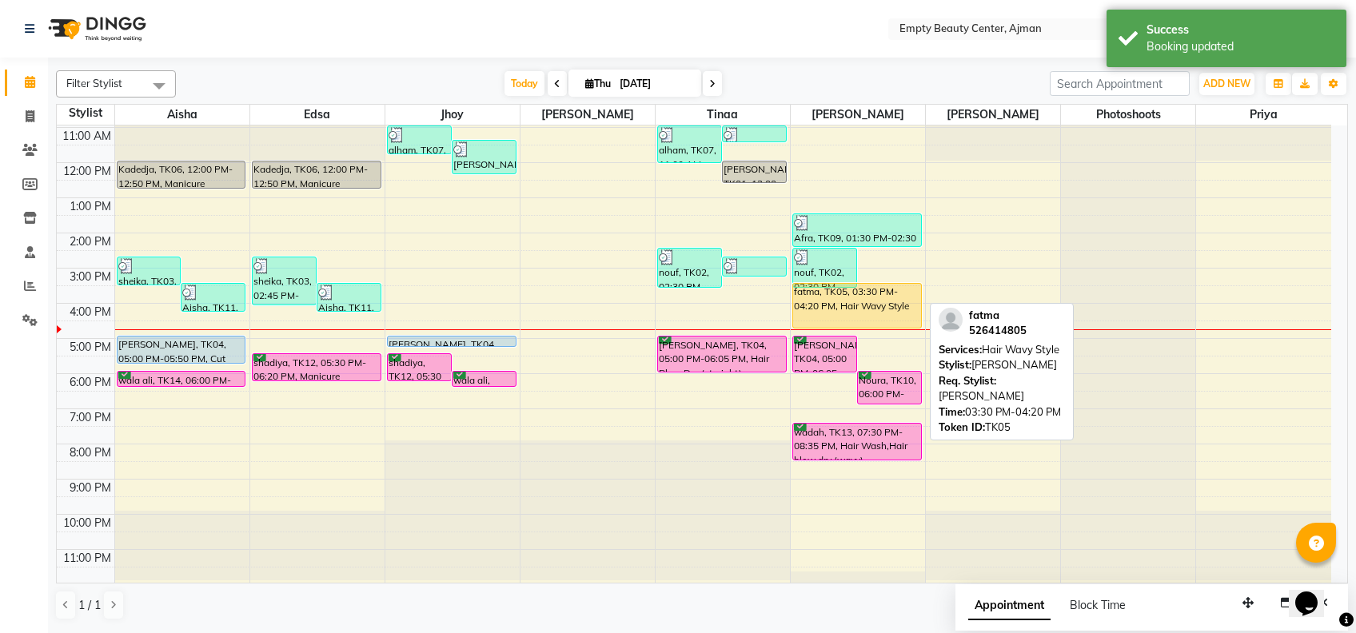
drag, startPoint x: 886, startPoint y: 308, endPoint x: 888, endPoint y: 320, distance: 12.1
click at [888, 320] on div "nouf, TK02, 02:30 PM-03:40 PM, Hair Treatment (Organic) fatma, TK05, 03:30 PM-0…" at bounding box center [858, 163] width 134 height 844
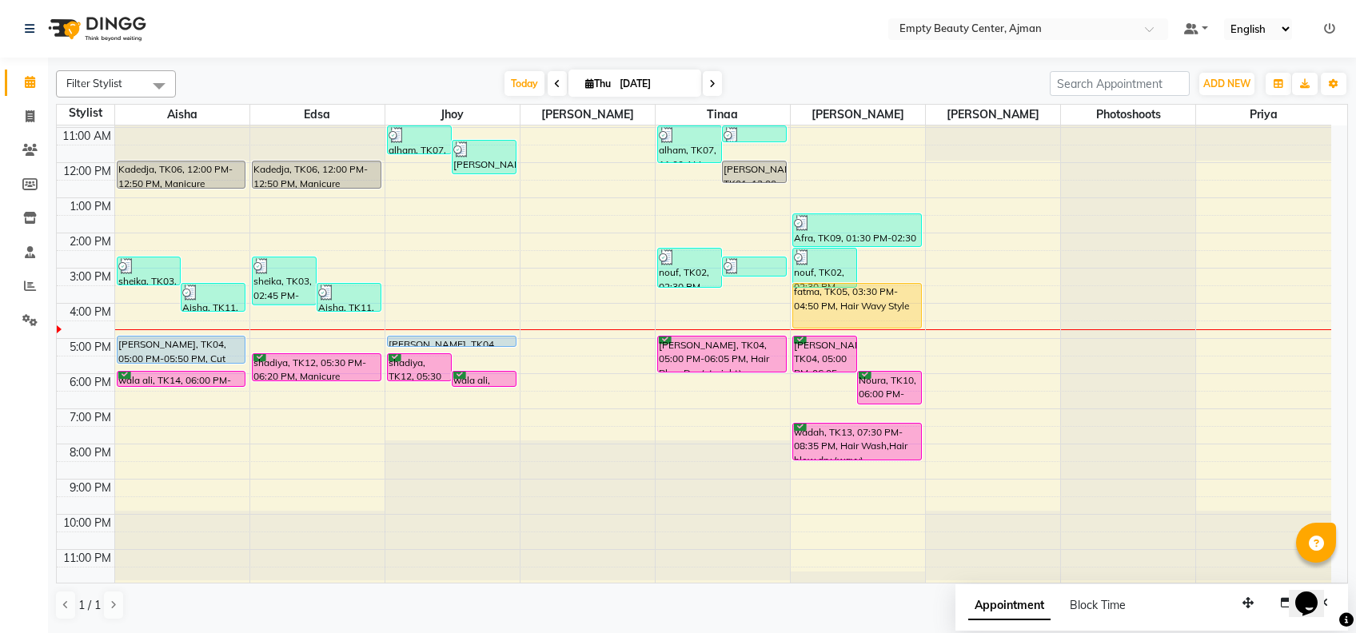
drag, startPoint x: 889, startPoint y: 326, endPoint x: 893, endPoint y: 335, distance: 10.4
click at [893, 335] on div "nouf, TK02, 02:30 PM-03:40 PM, Hair Treatment (Organic) fatma, TK05, 03:30 PM-0…" at bounding box center [858, 163] width 134 height 844
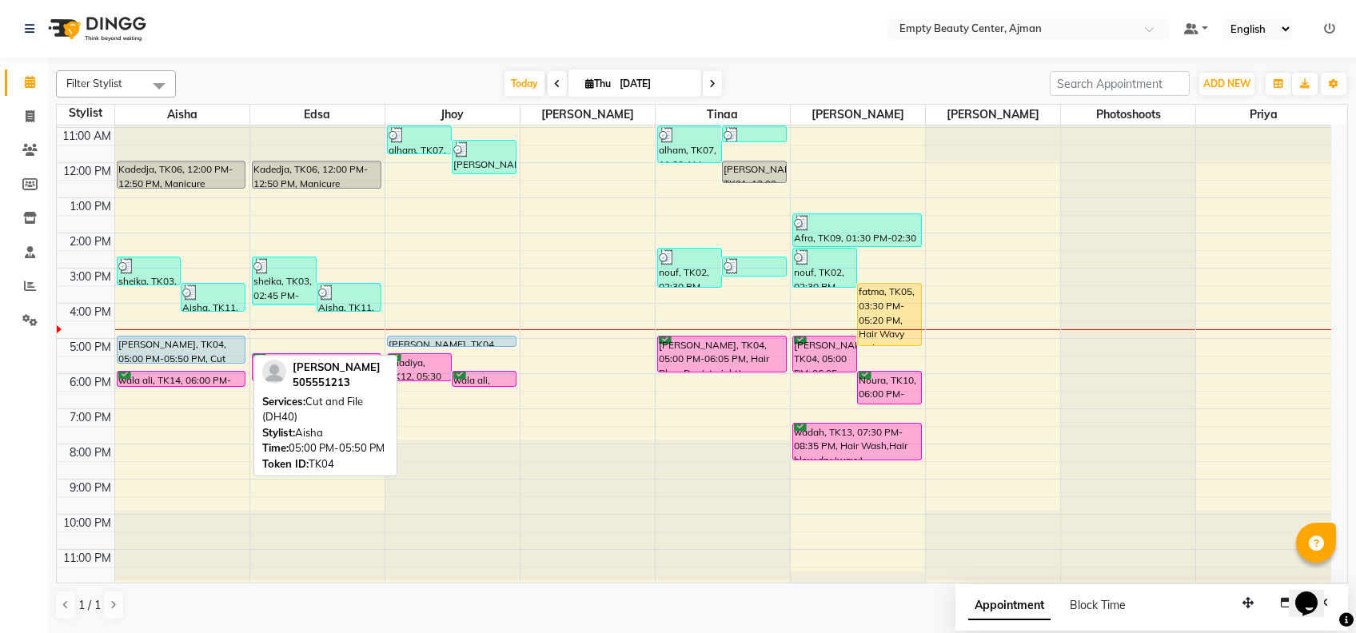
click at [209, 355] on link "[PERSON_NAME], TK04, 05:00 PM-05:50 PM, Cut and File (DH40)" at bounding box center [182, 350] width 130 height 28
drag, startPoint x: 203, startPoint y: 364, endPoint x: 196, endPoint y: 350, distance: 16.1
click at [196, 350] on div "12:00 AM 1:00 AM 2:00 AM 3:00 AM 4:00 AM 5:00 AM 6:00 AM 7:00 AM 8:00 AM 9:00 A…" at bounding box center [694, 163] width 1275 height 844
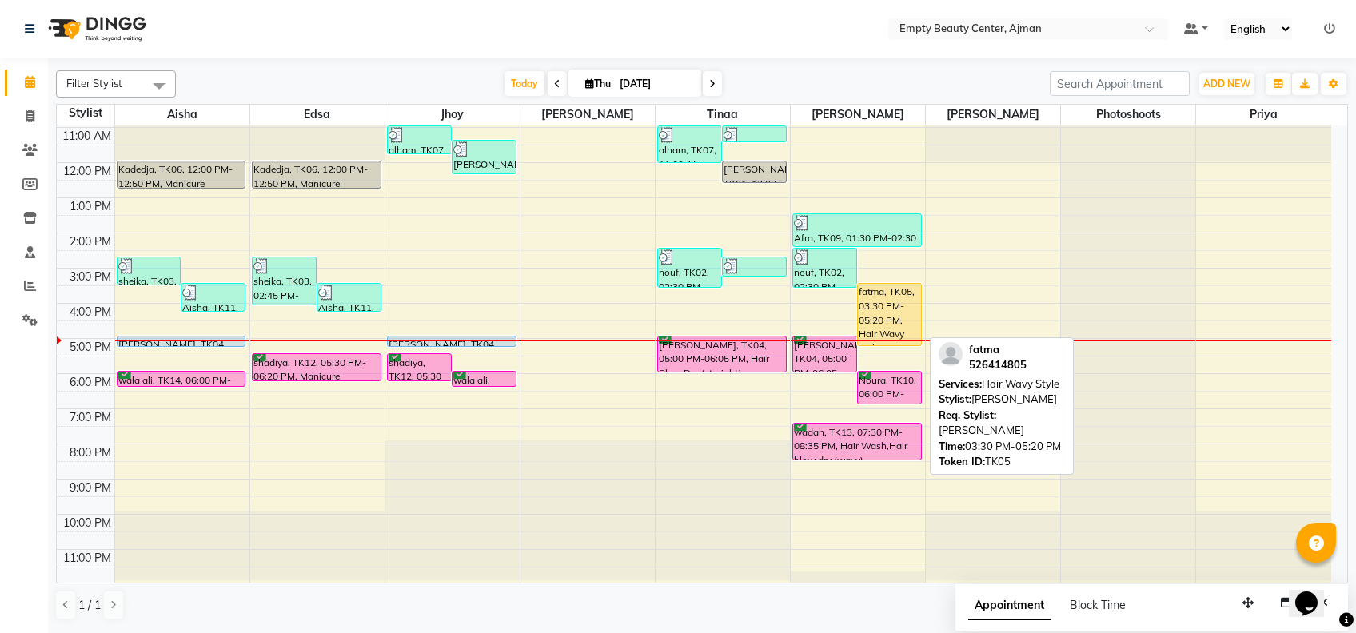
click at [901, 304] on div "fatma, TK05, 03:30 PM-05:20 PM, Hair Wavy Style" at bounding box center [889, 315] width 63 height 62
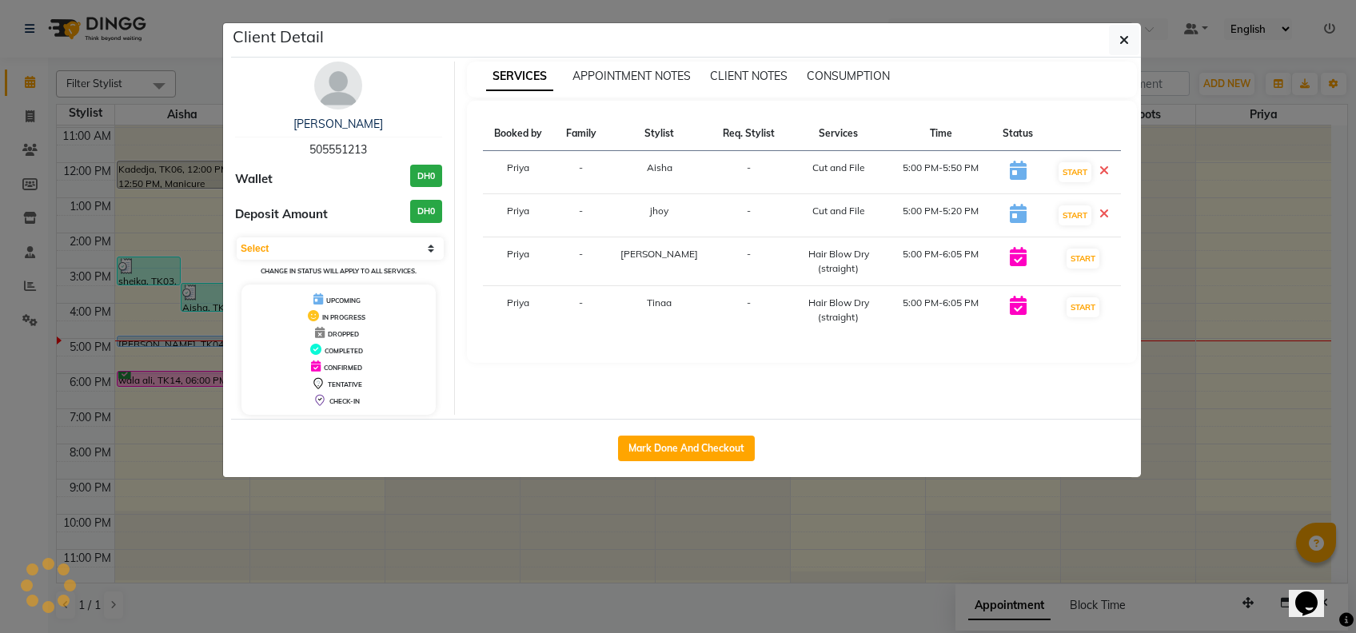
select select "1"
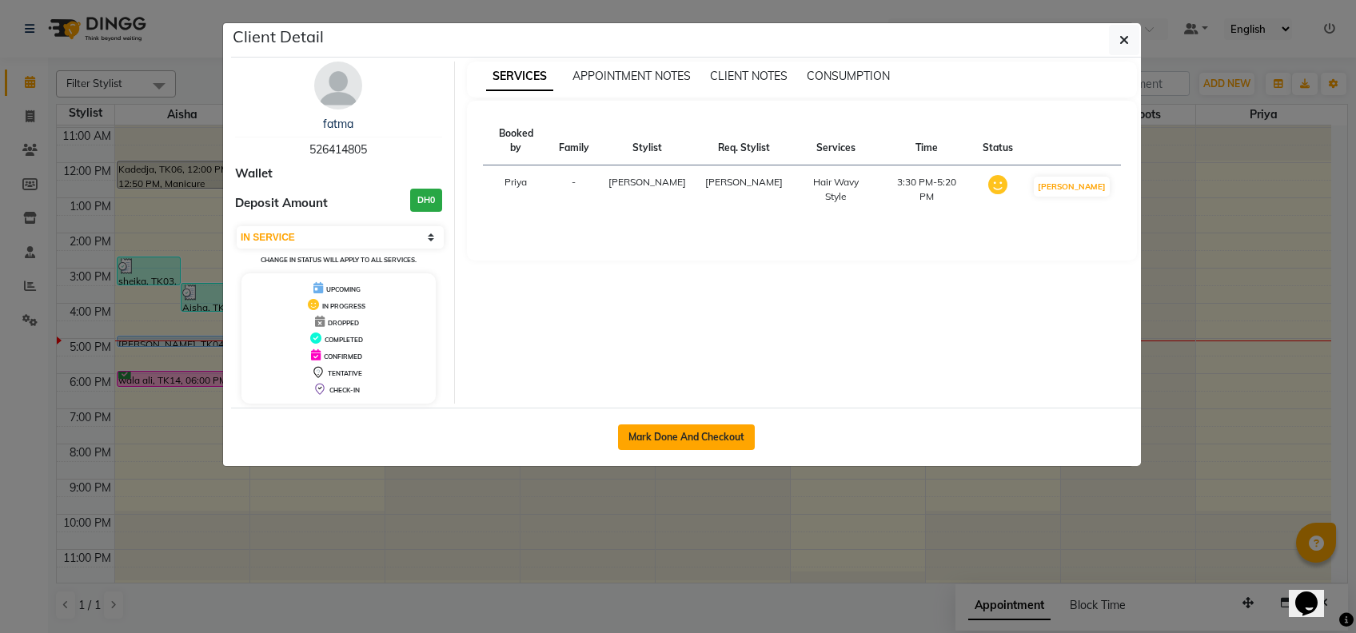
click at [721, 427] on button "Mark Done And Checkout" at bounding box center [686, 438] width 137 height 26
select select "service"
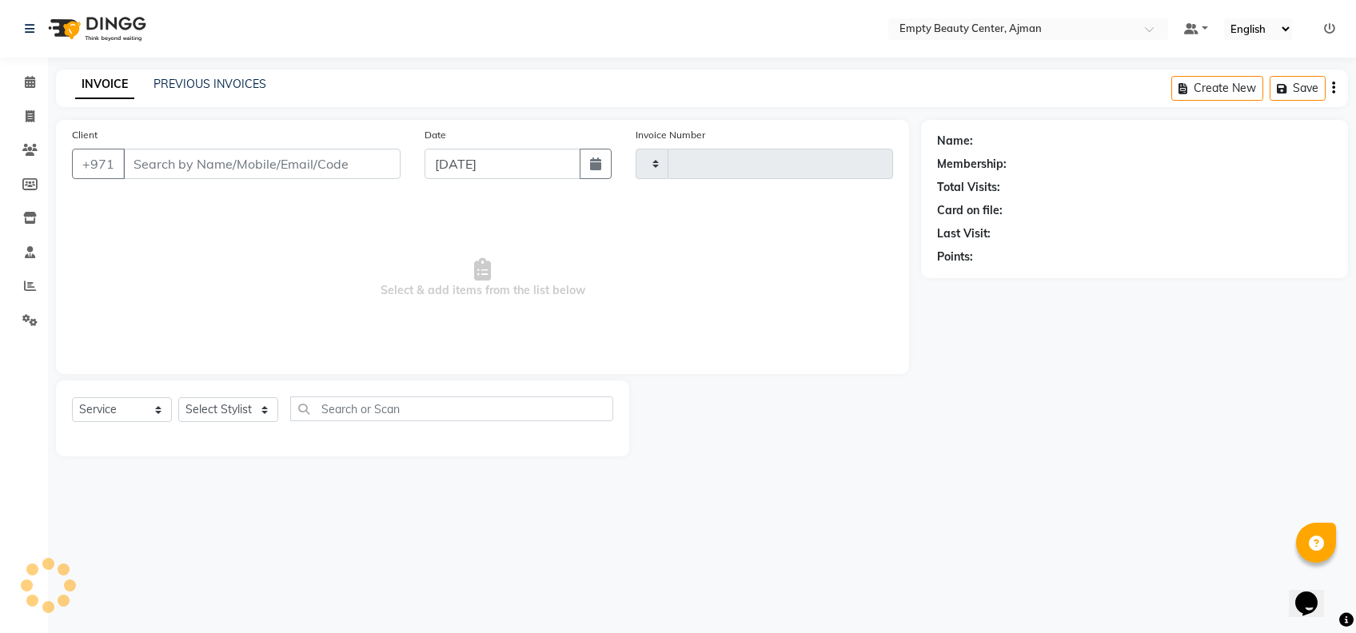
type input "2220"
select select "769"
type input "526414805"
select select "59636"
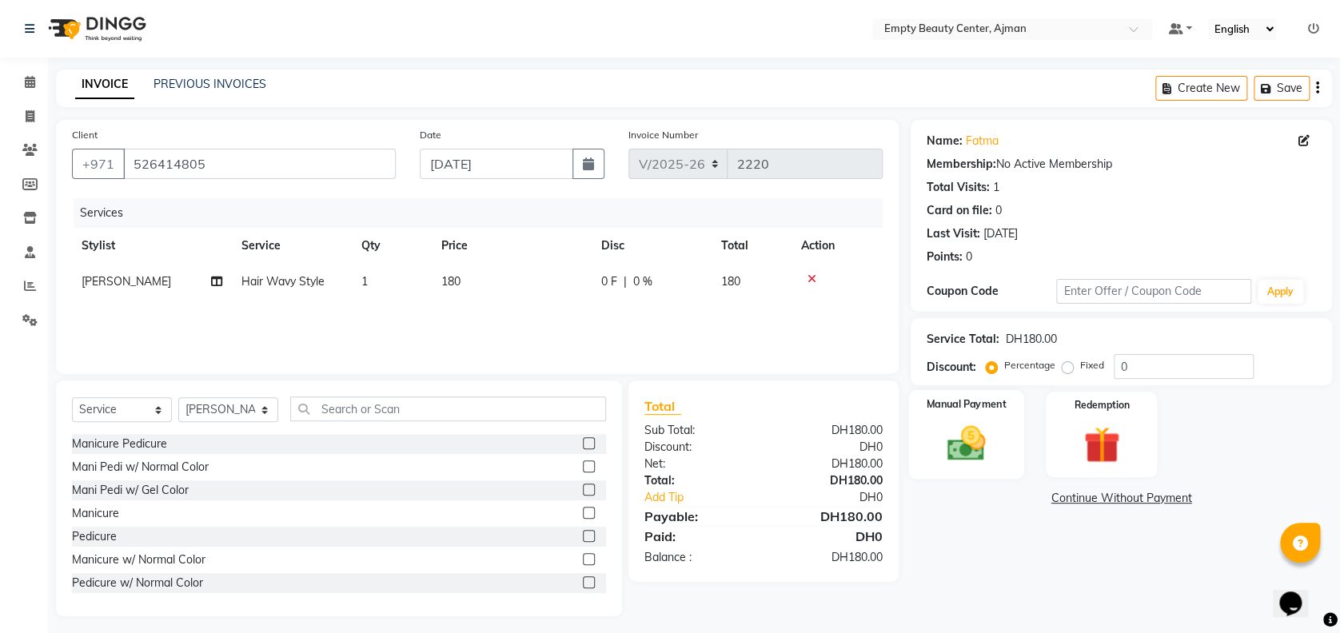
click at [981, 418] on div "Manual Payment" at bounding box center [967, 434] width 116 height 89
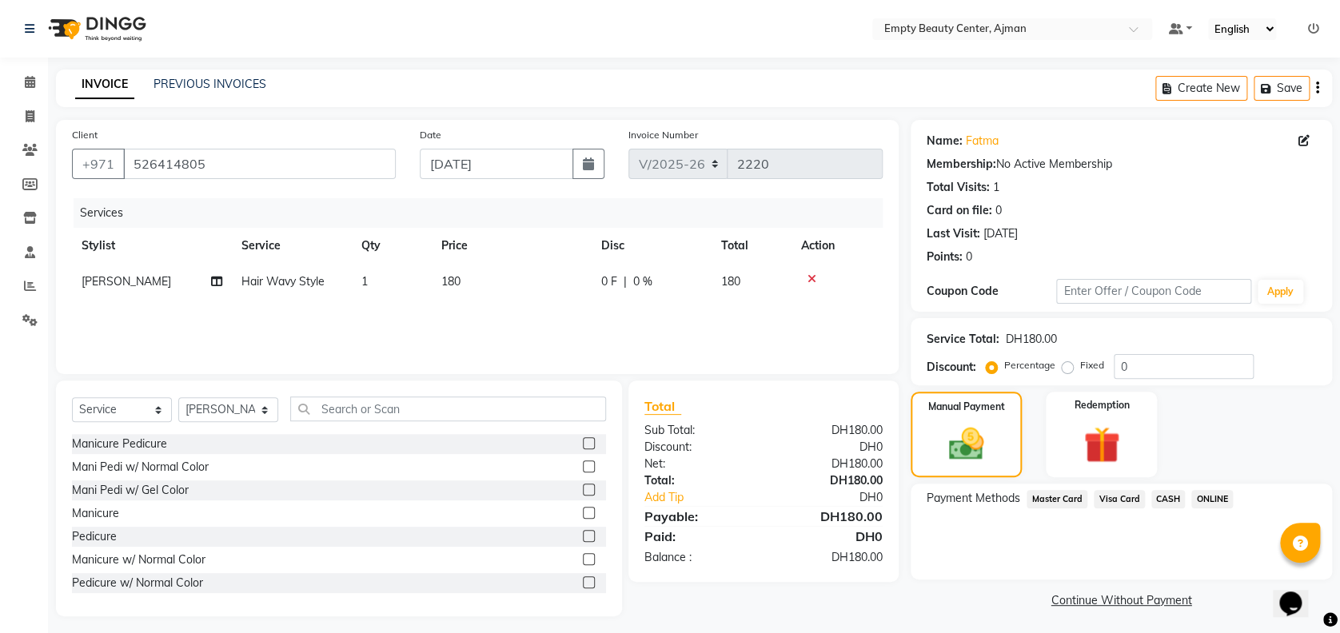
click at [1109, 505] on span "Visa Card" at bounding box center [1119, 499] width 51 height 18
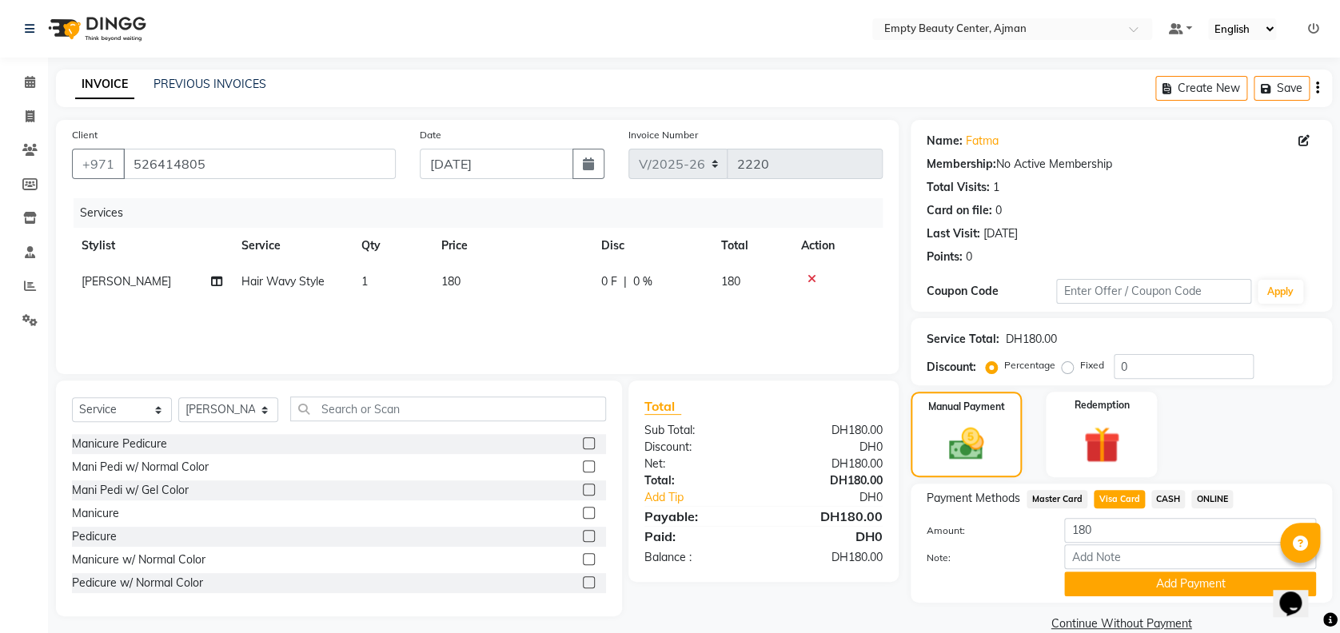
scroll to position [26, 0]
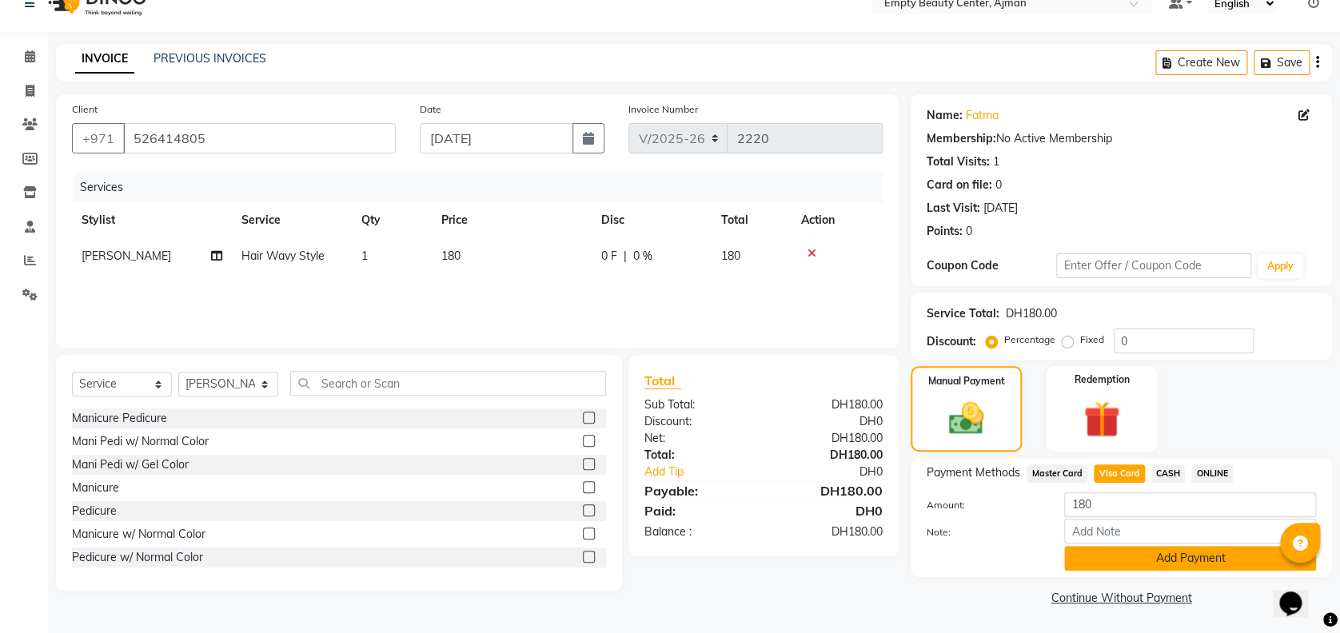
click at [1107, 549] on button "Add Payment" at bounding box center [1191, 558] width 252 height 25
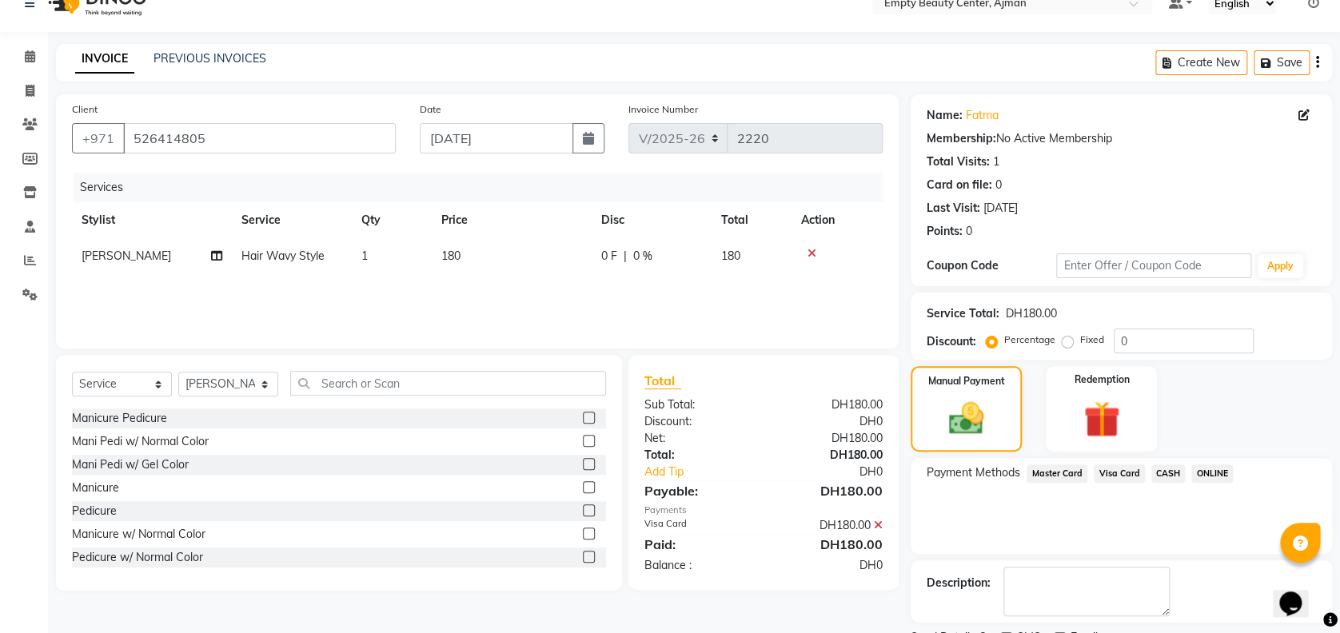
scroll to position [93, 0]
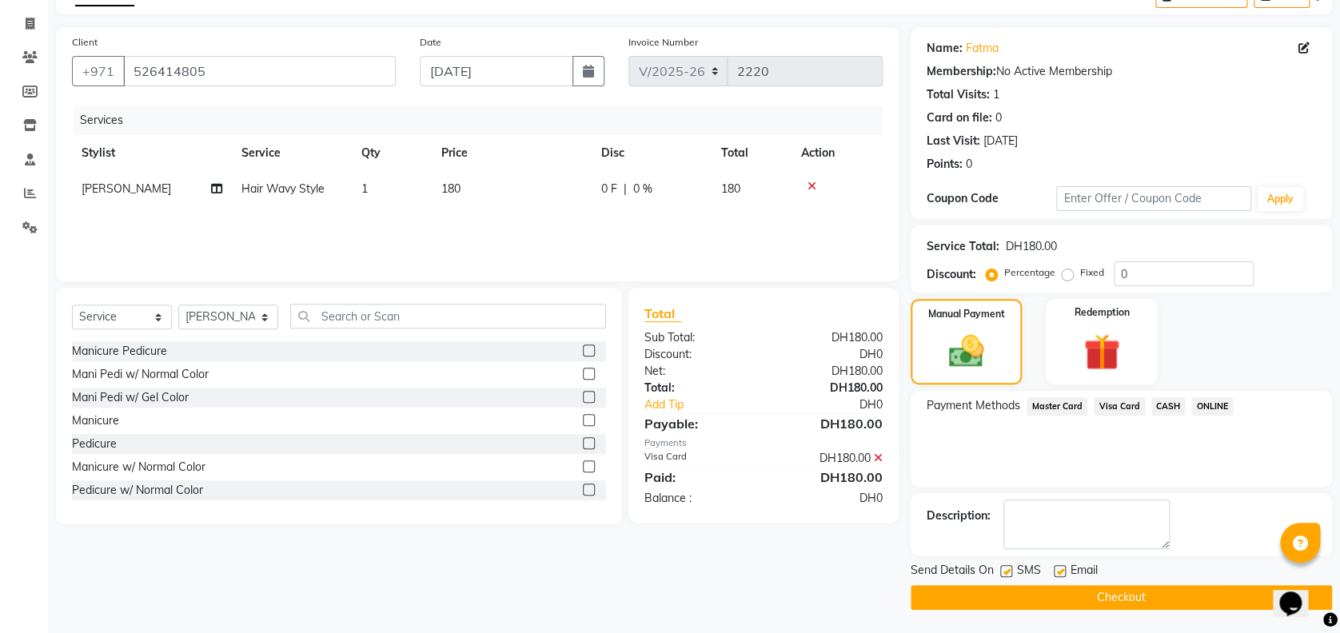
click at [1113, 599] on button "Checkout" at bounding box center [1121, 597] width 421 height 25
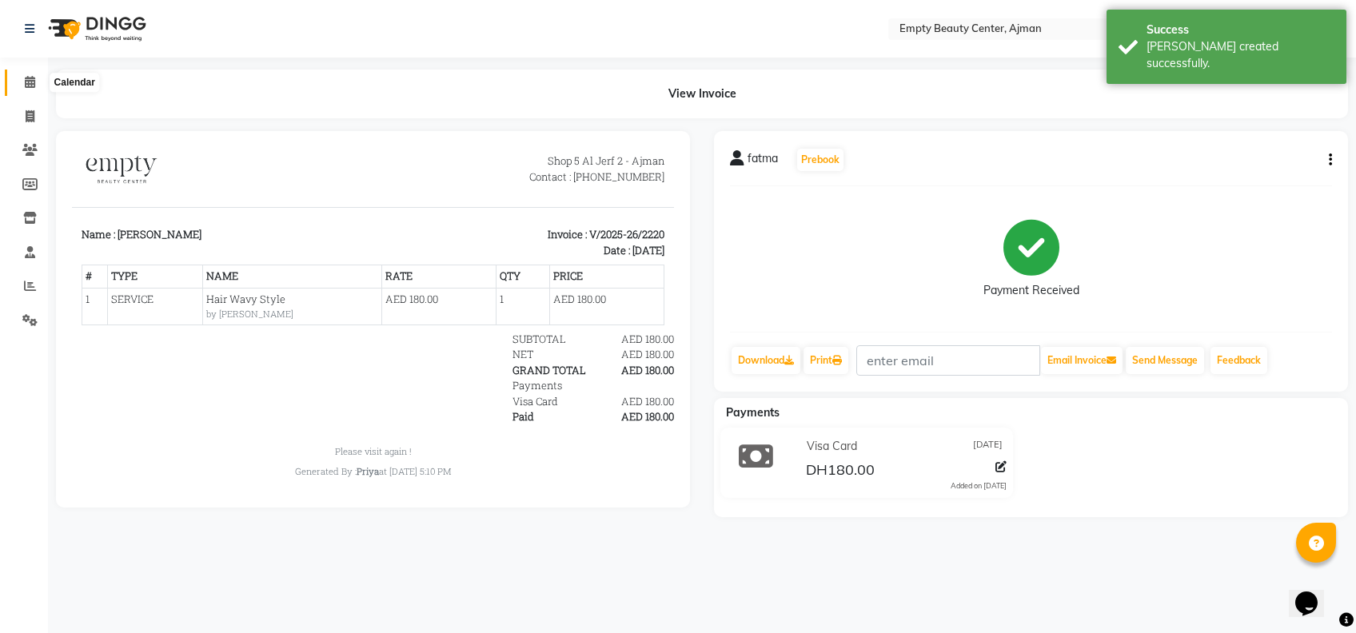
click at [27, 76] on span at bounding box center [30, 83] width 28 height 18
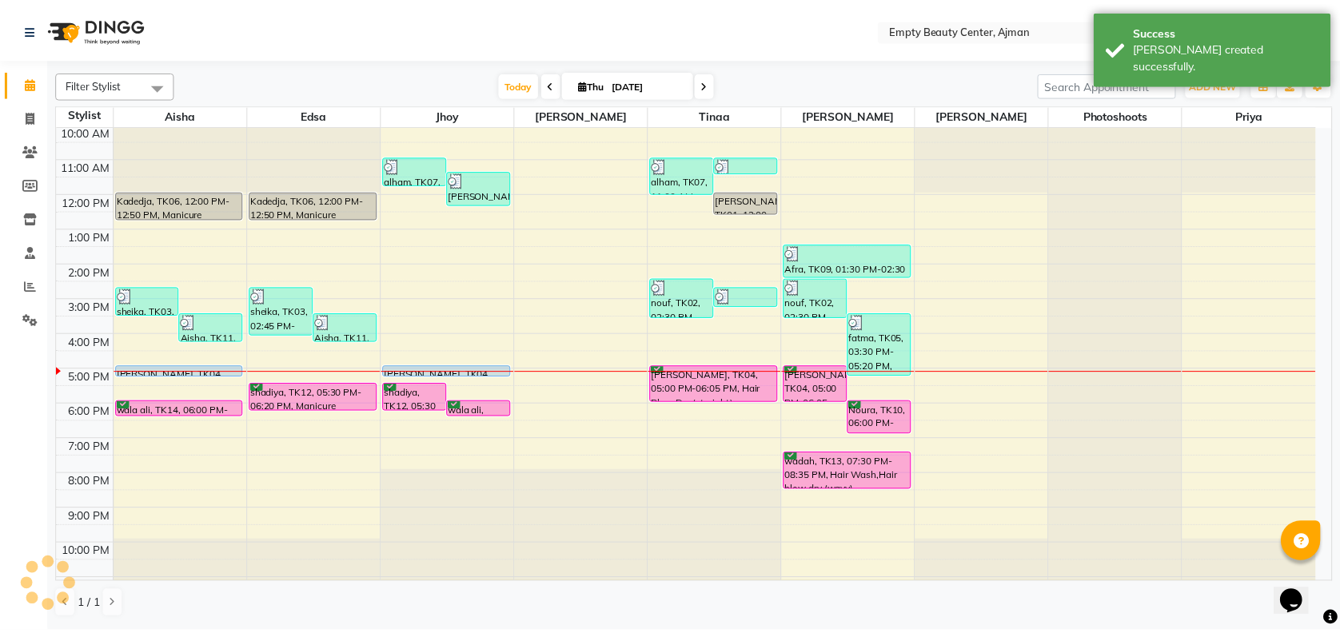
scroll to position [385, 0]
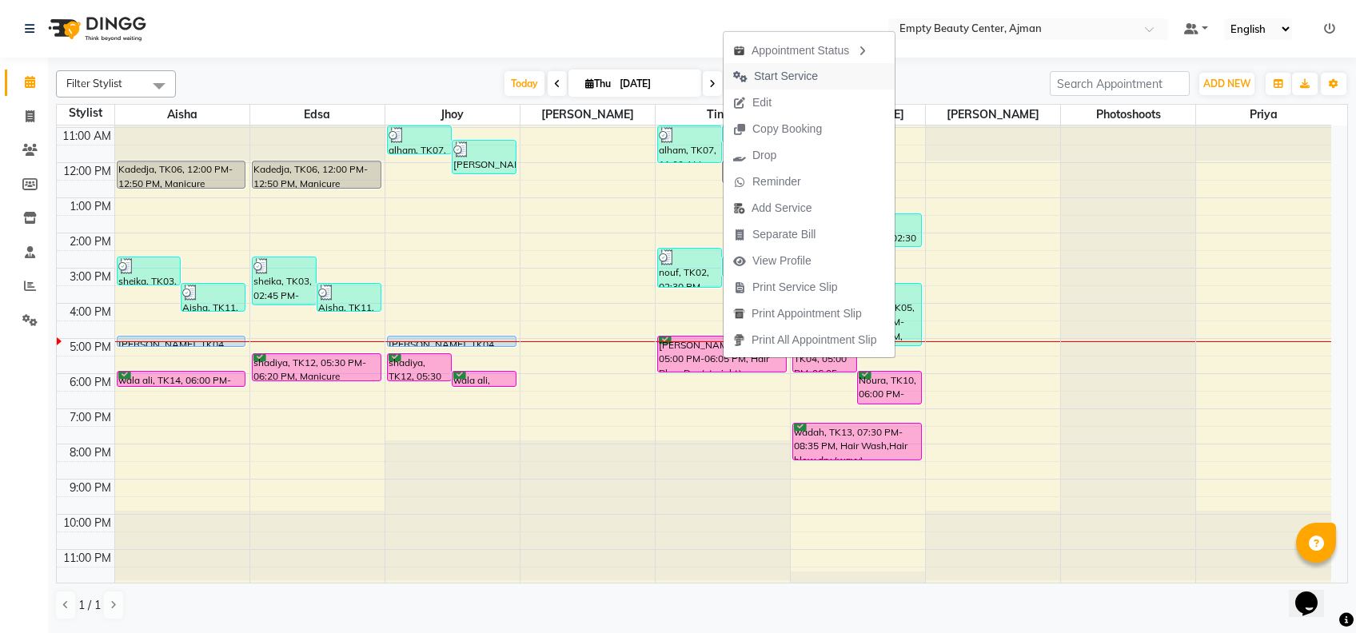
click at [857, 75] on button "Start Service" at bounding box center [809, 76] width 171 height 26
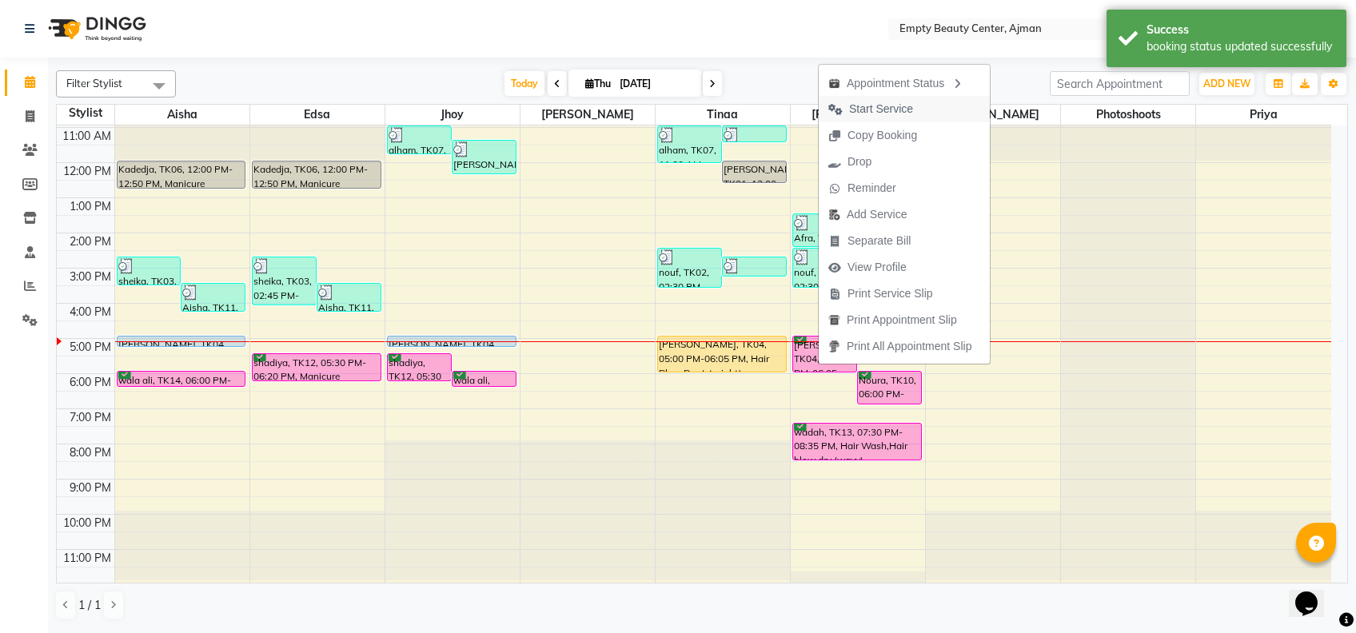
click at [915, 114] on span "Start Service" at bounding box center [871, 109] width 104 height 26
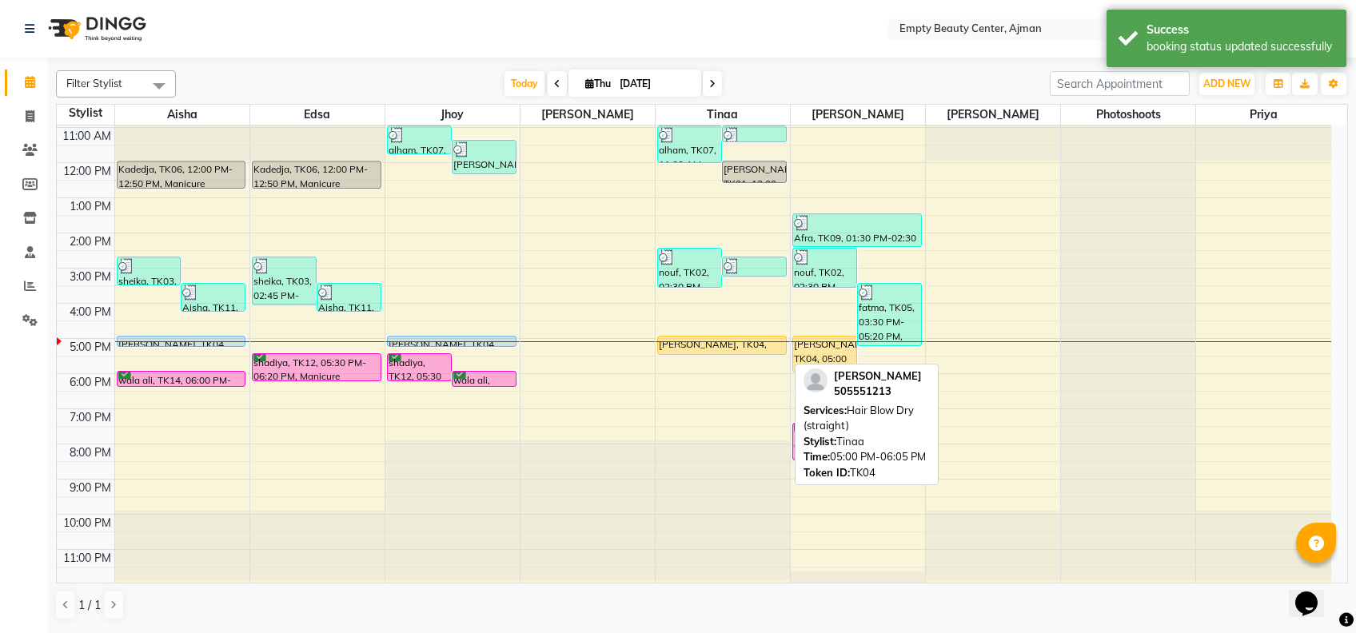
drag, startPoint x: 684, startPoint y: 373, endPoint x: 684, endPoint y: 359, distance: 13.6
click at [684, 359] on div "12:00 AM 1:00 AM 2:00 AM 3:00 AM 4:00 AM 5:00 AM 6:00 AM 7:00 AM 8:00 AM 9:00 A…" at bounding box center [694, 163] width 1275 height 844
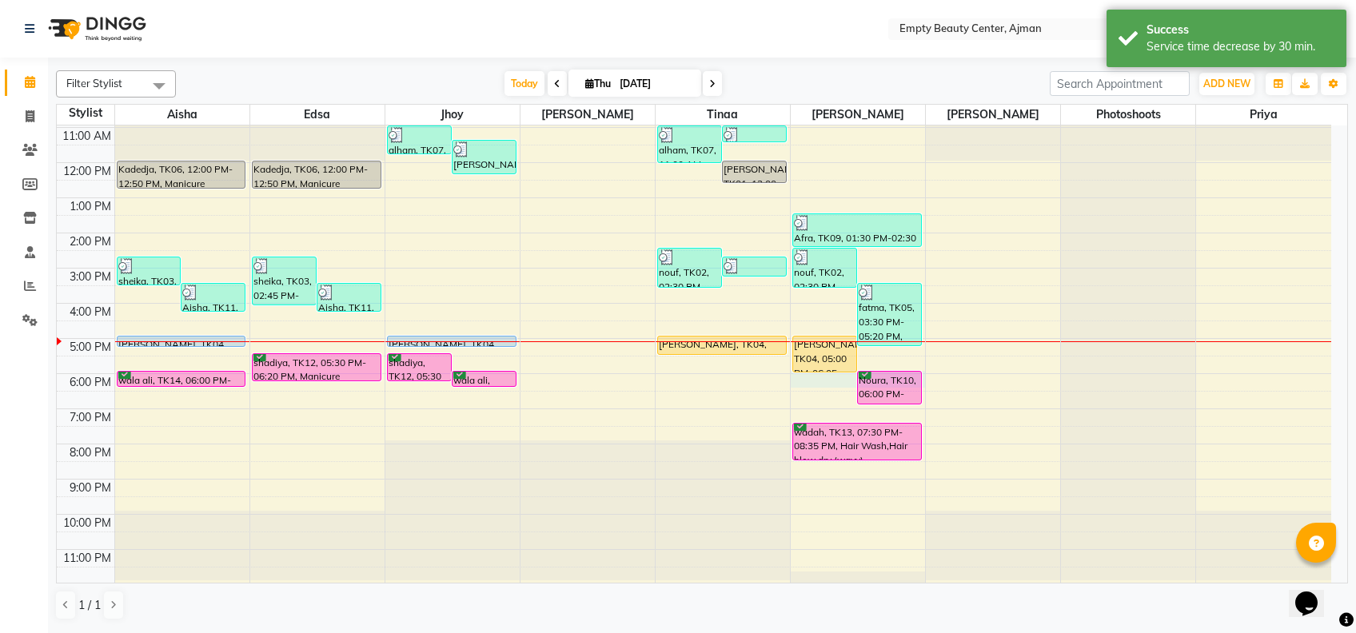
click at [819, 375] on div "12:00 AM 1:00 AM 2:00 AM 3:00 AM 4:00 AM 5:00 AM 6:00 AM 7:00 AM 8:00 AM 9:00 A…" at bounding box center [694, 163] width 1275 height 844
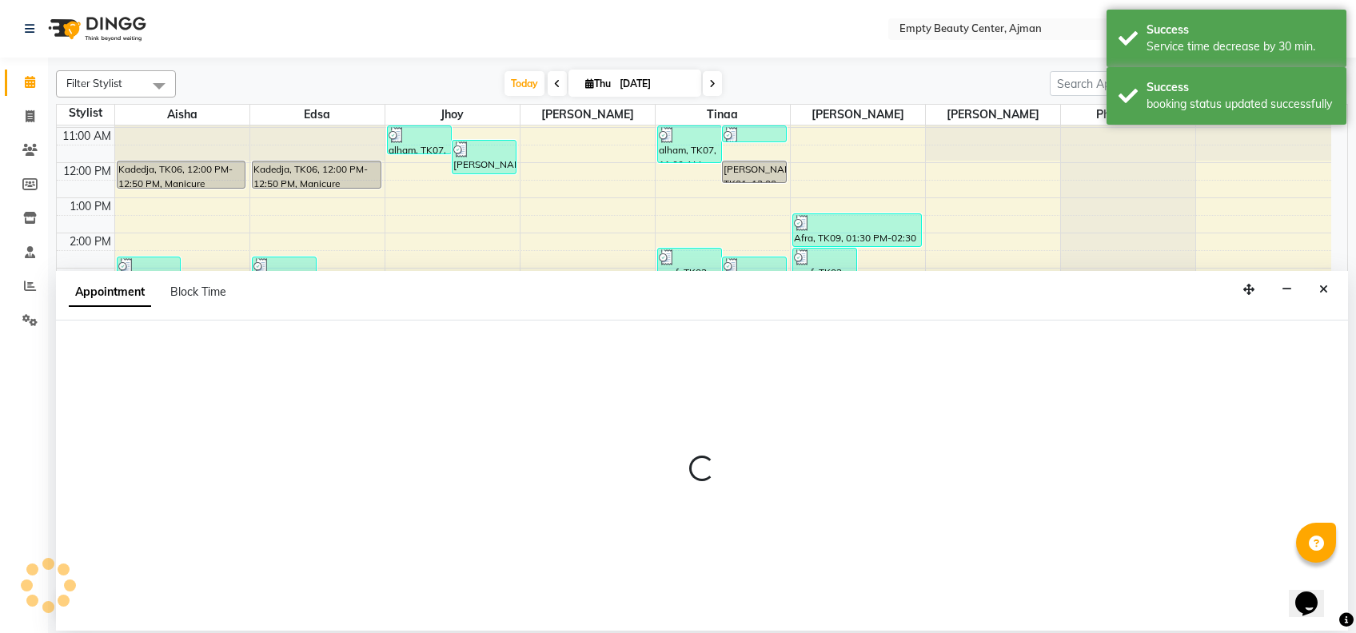
select select "59636"
select select "tentative"
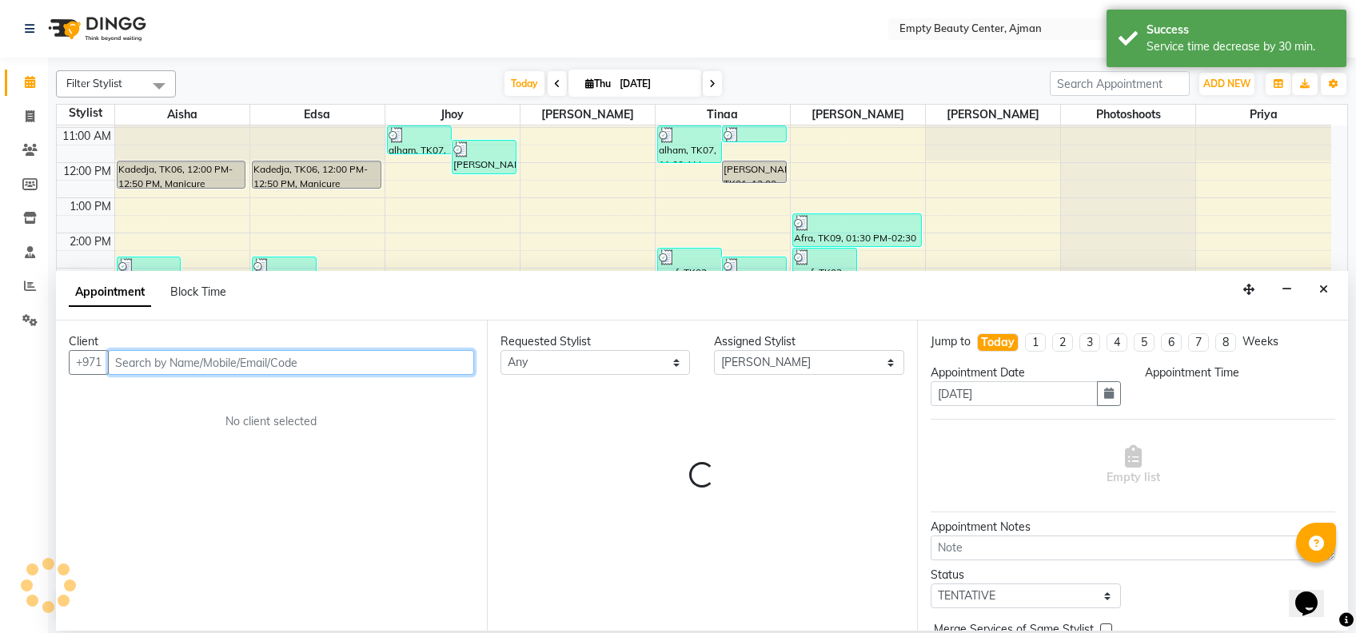
select select "1080"
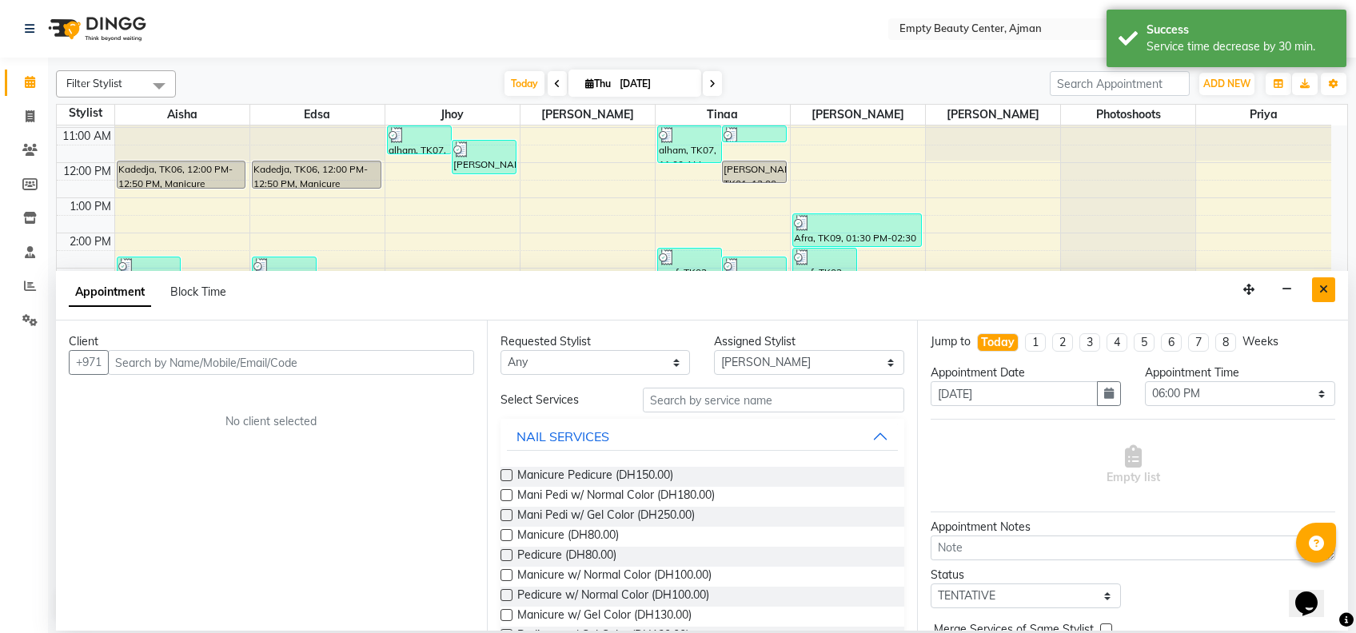
click at [1325, 295] on button "Close" at bounding box center [1323, 290] width 23 height 25
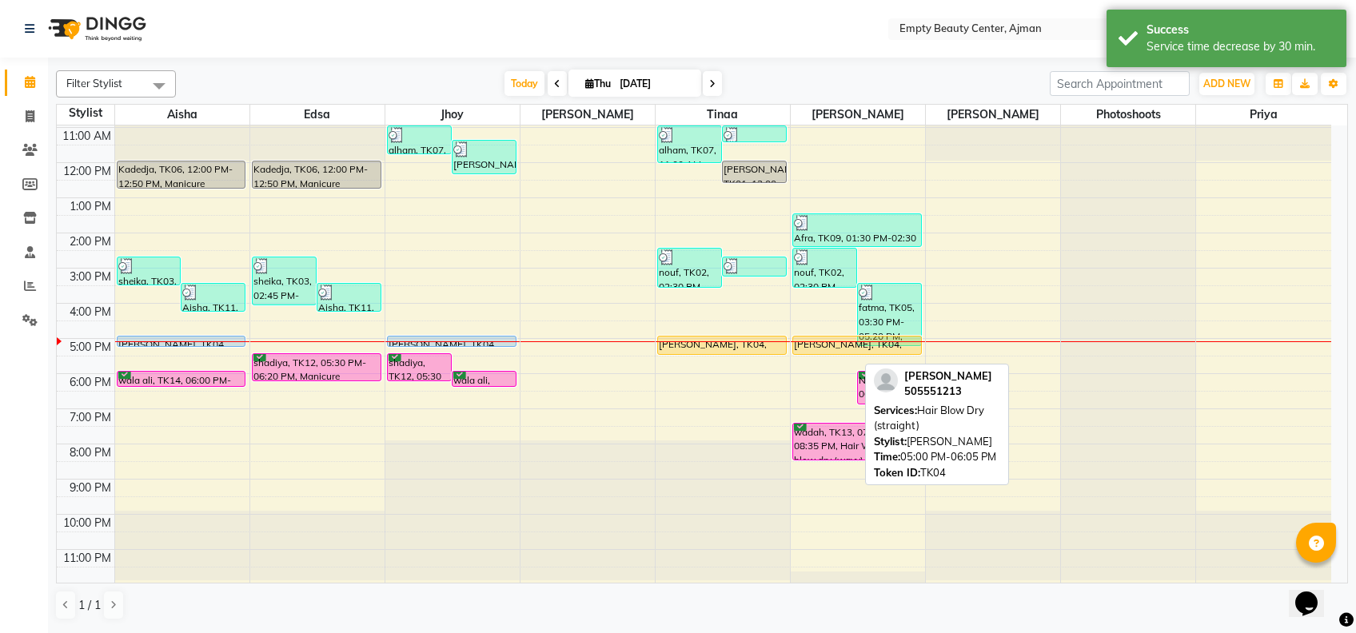
drag, startPoint x: 837, startPoint y: 372, endPoint x: 828, endPoint y: 358, distance: 16.9
click at [828, 358] on div "12:00 AM 1:00 AM 2:00 AM 3:00 AM 4:00 AM 5:00 AM 6:00 AM 7:00 AM 8:00 AM 9:00 A…" at bounding box center [694, 163] width 1275 height 844
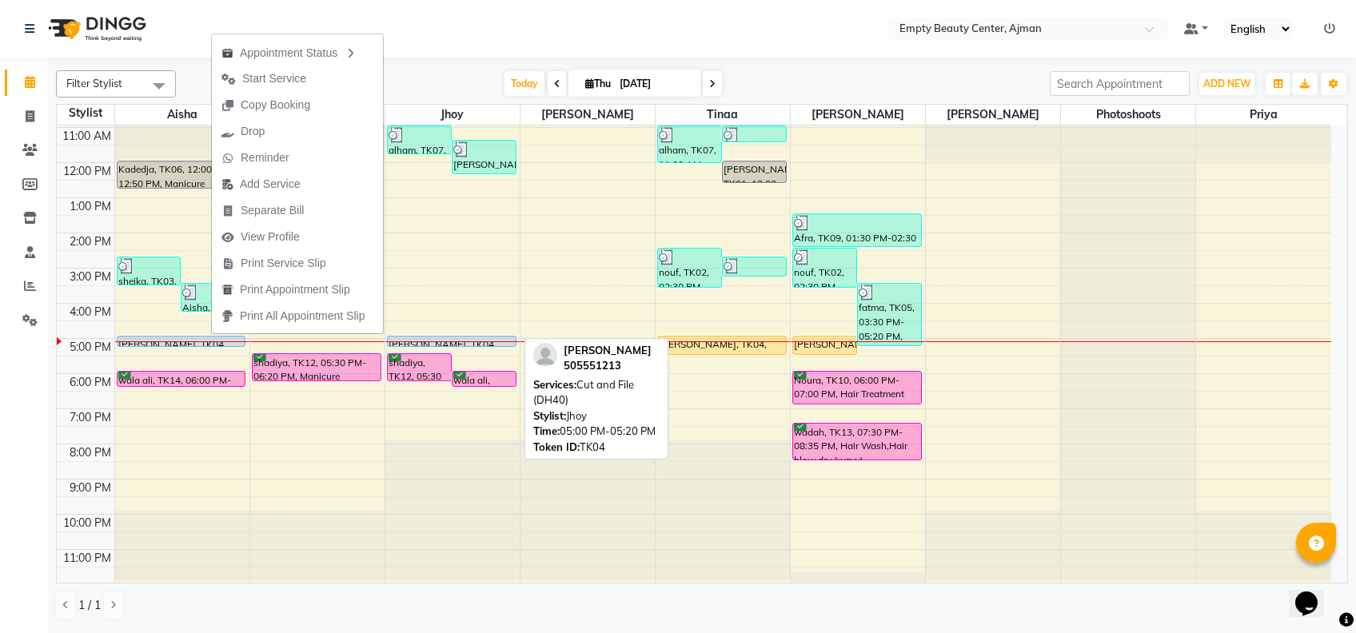
drag, startPoint x: 330, startPoint y: 76, endPoint x: 486, endPoint y: 346, distance: 311.4
click at [486, 346] on body "Select Location × Empty Beauty Center, Ajman Default Panel My Panel English ENG…" at bounding box center [678, 316] width 1356 height 633
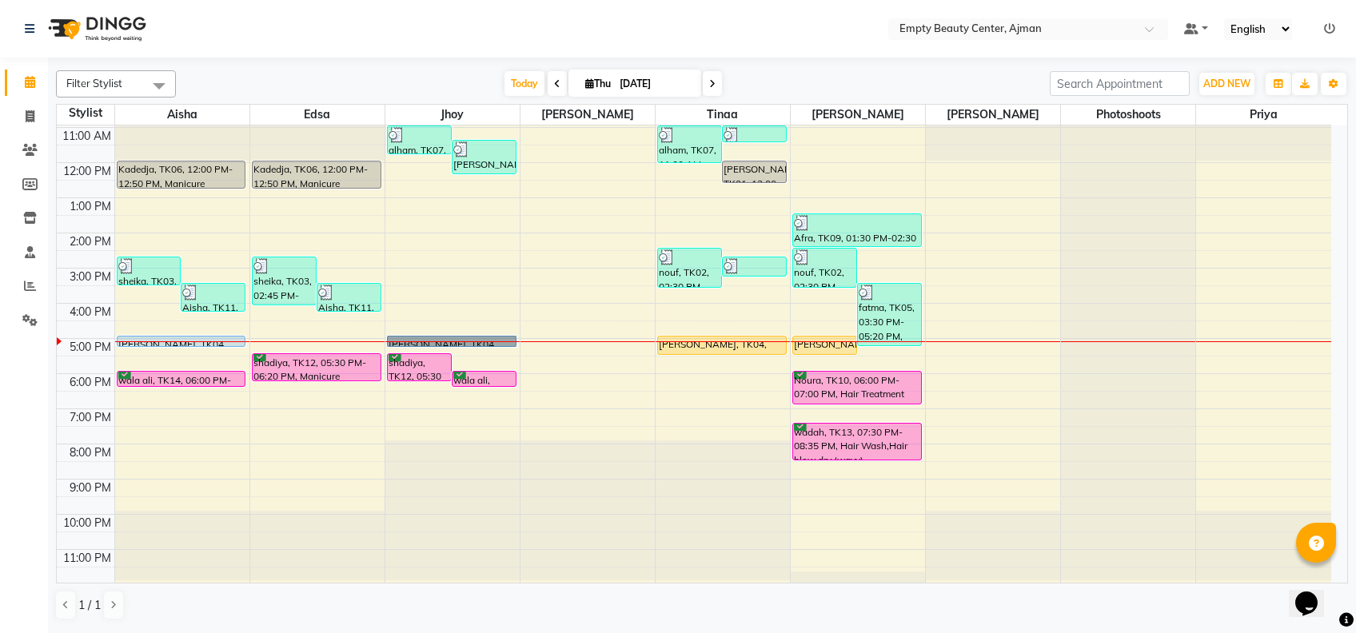
drag, startPoint x: 467, startPoint y: 339, endPoint x: 422, endPoint y: 335, distance: 45.0
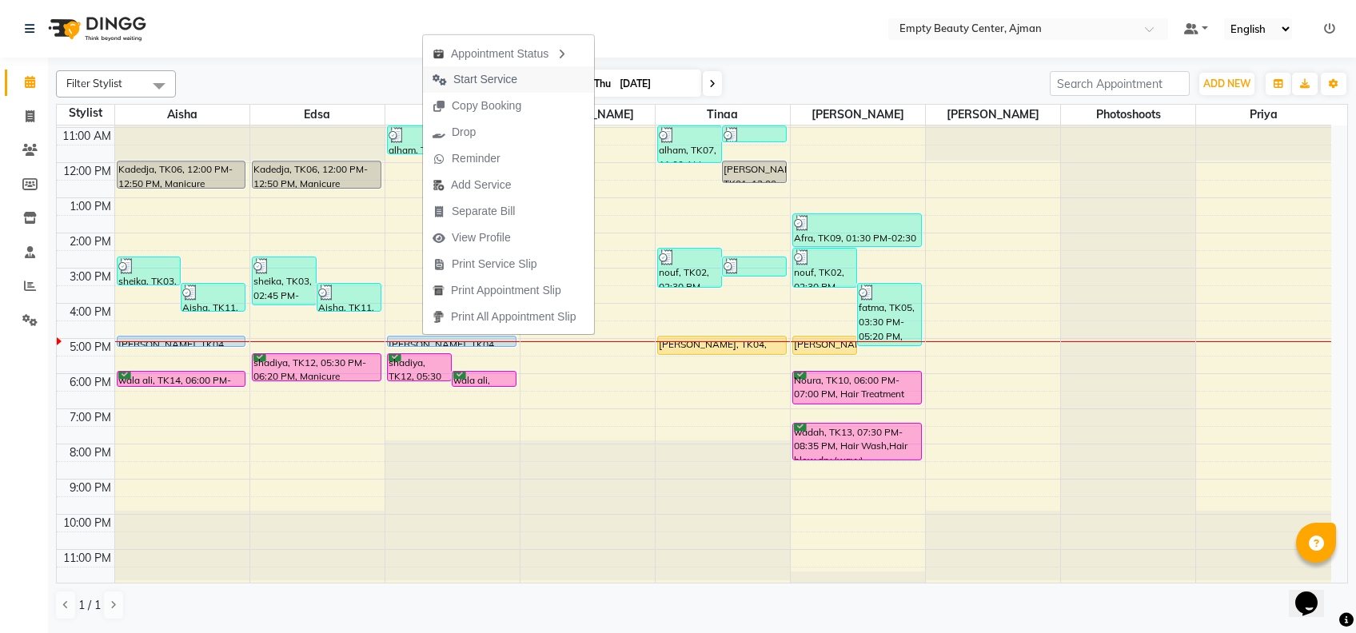
click at [537, 83] on button "Start Service" at bounding box center [508, 79] width 171 height 26
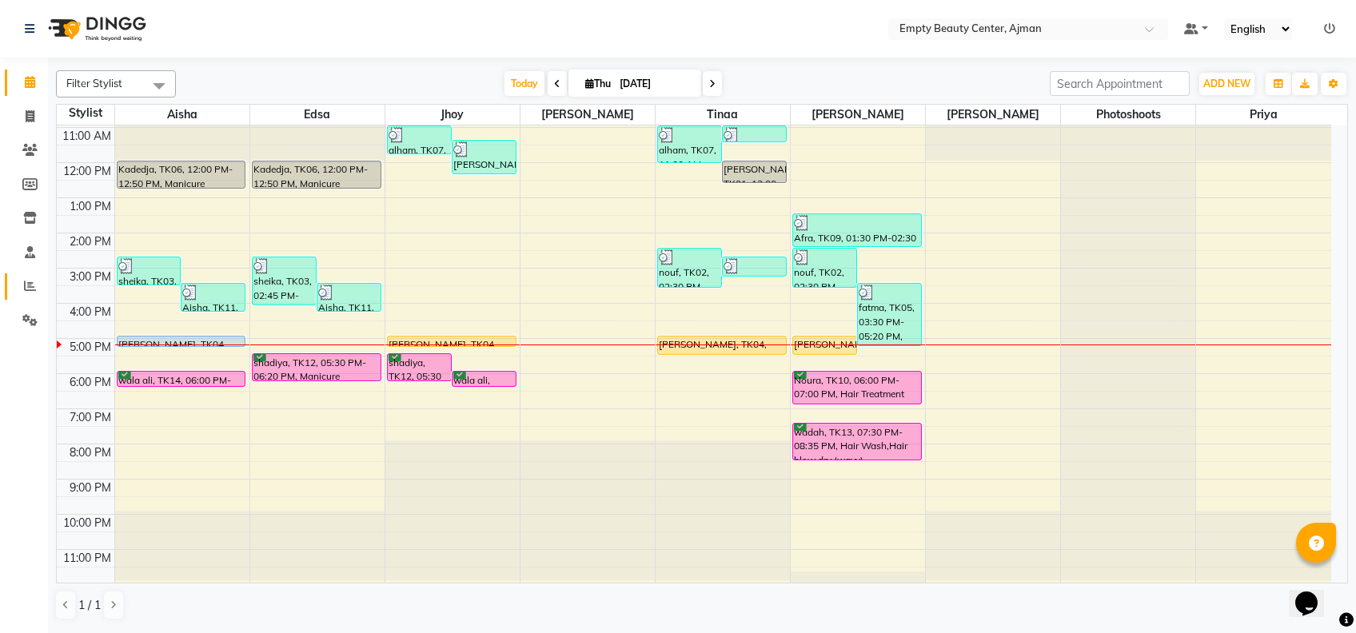
click at [33, 283] on icon at bounding box center [30, 286] width 12 height 12
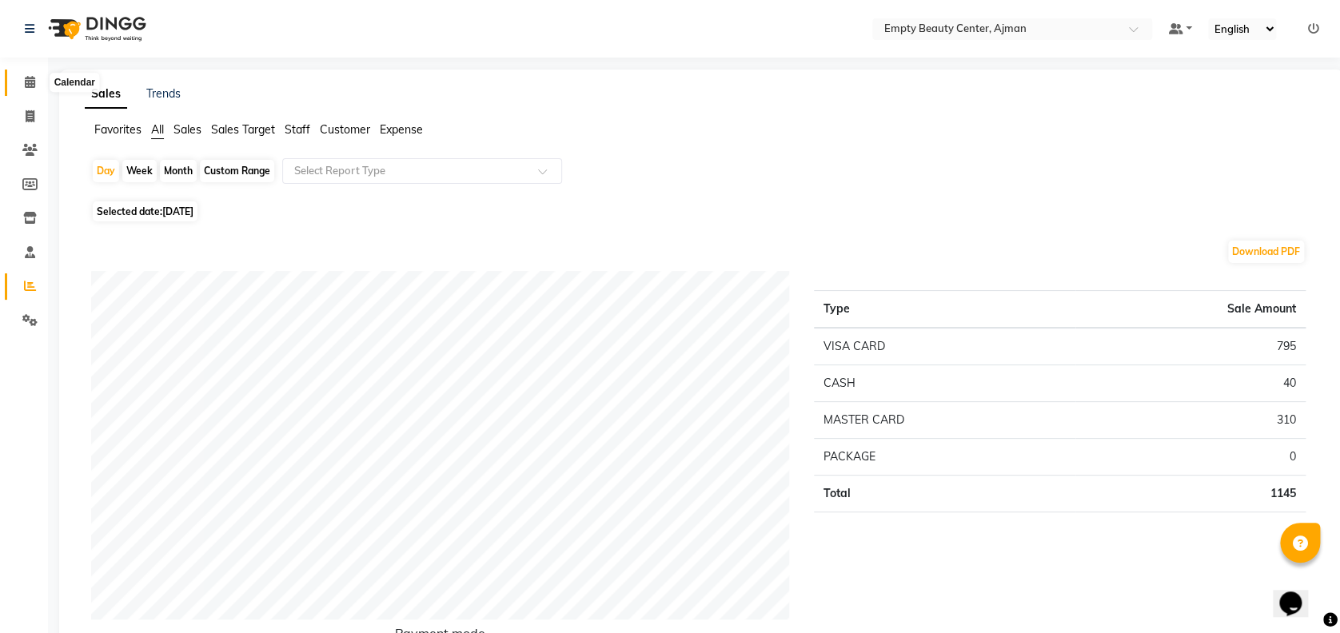
click at [36, 83] on span at bounding box center [30, 83] width 28 height 18
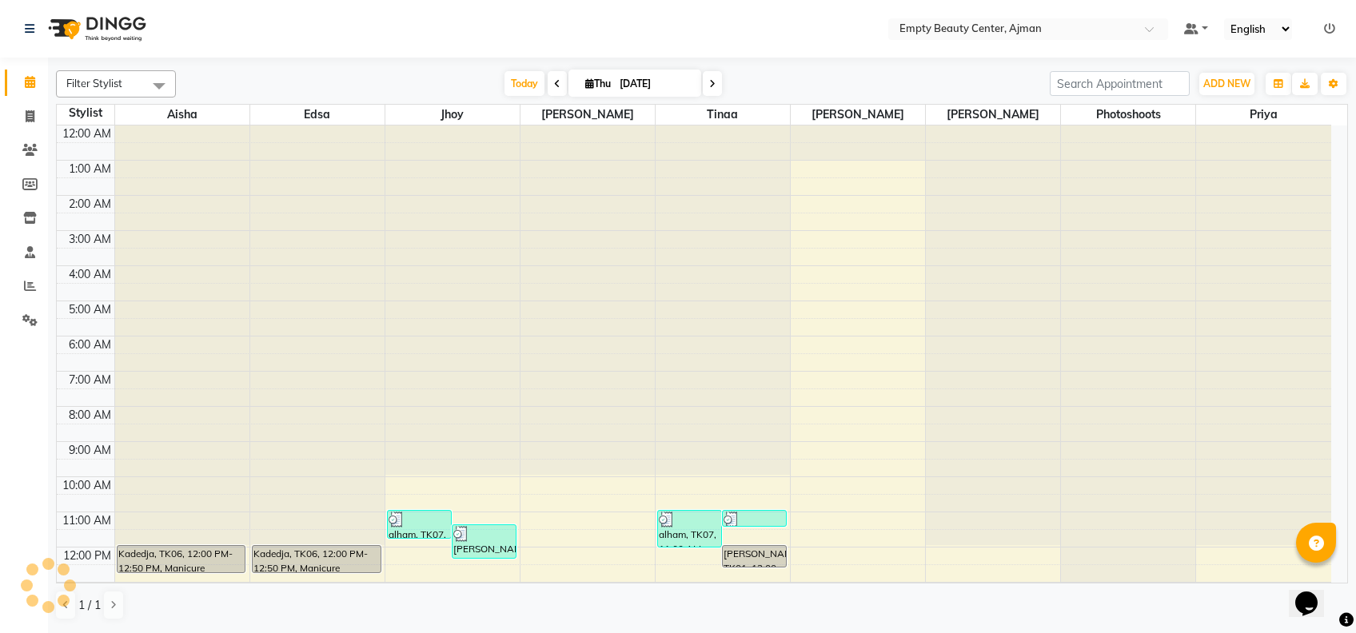
scroll to position [385, 0]
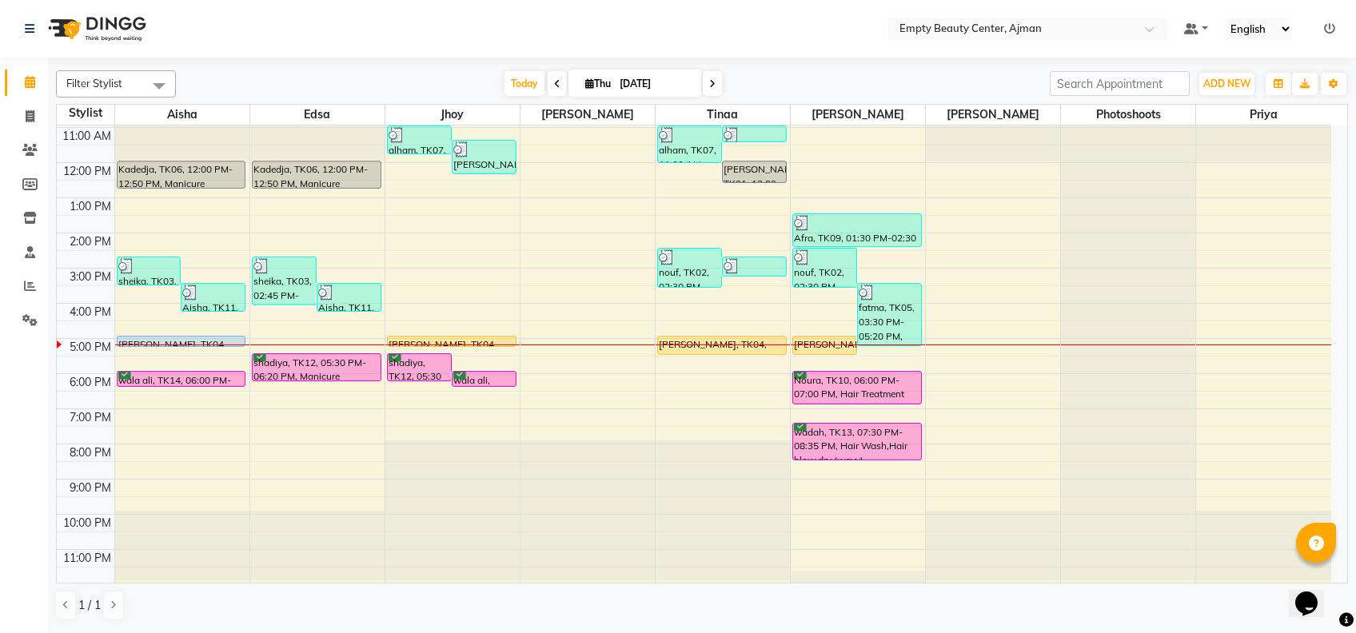
click at [48, 77] on div "Filter Stylist Select All Aisha Edsa jhoy [PERSON_NAME] [PERSON_NAME] Photoshoo…" at bounding box center [702, 344] width 1308 height 573
